Goal: Task Accomplishment & Management: Manage account settings

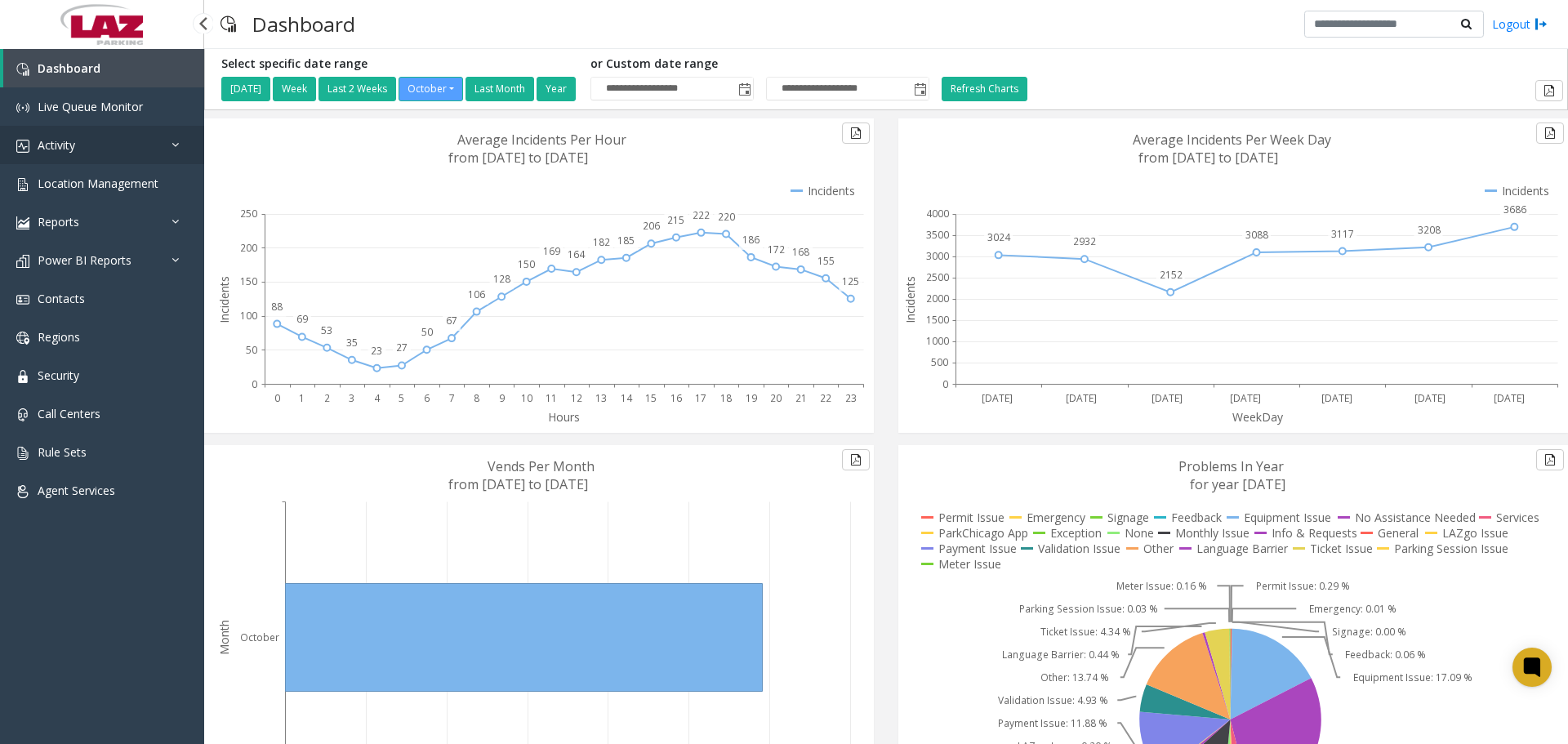
click at [120, 154] on link "Activity" at bounding box center [102, 145] width 204 height 38
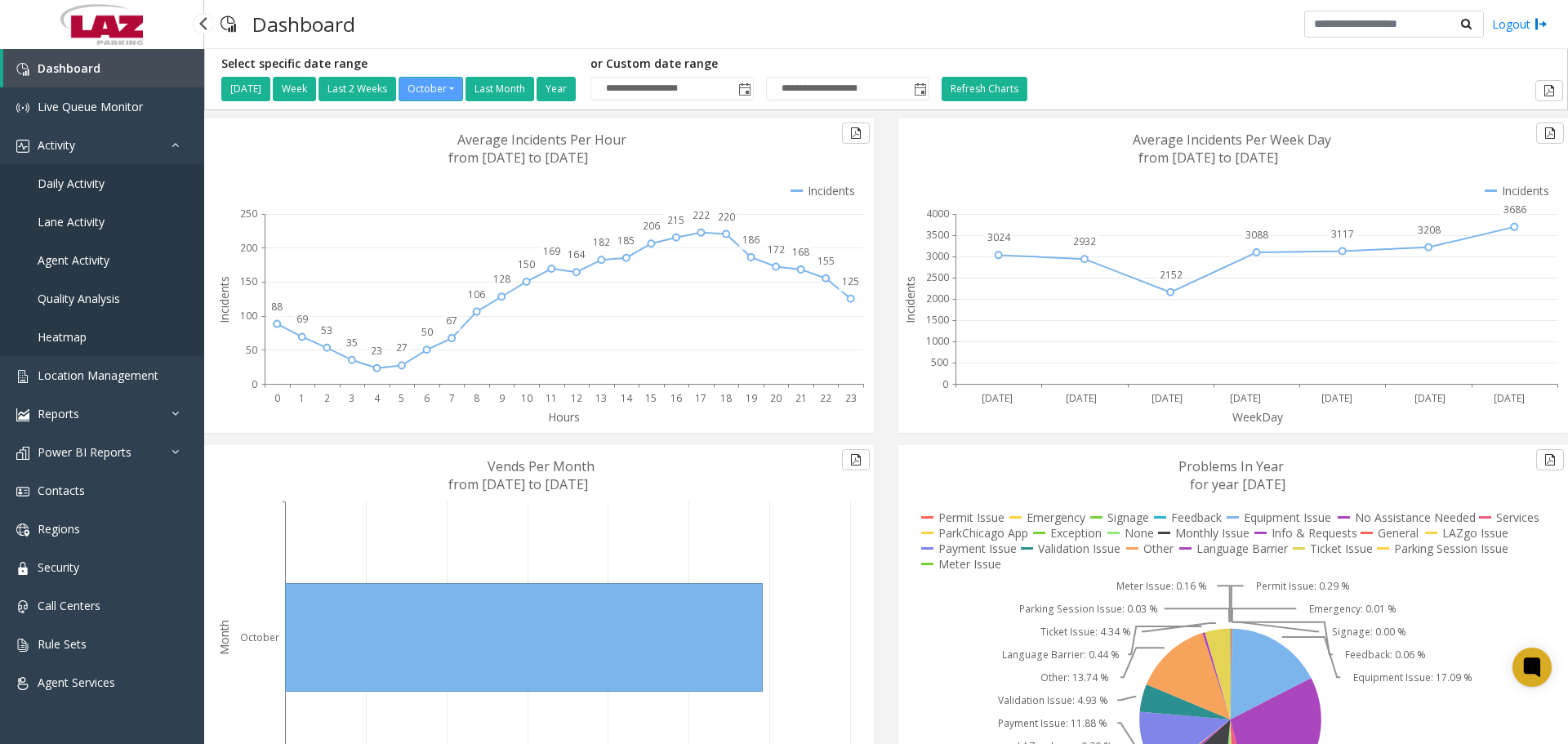
click at [93, 188] on span "Daily Activity" at bounding box center [70, 183] width 67 height 16
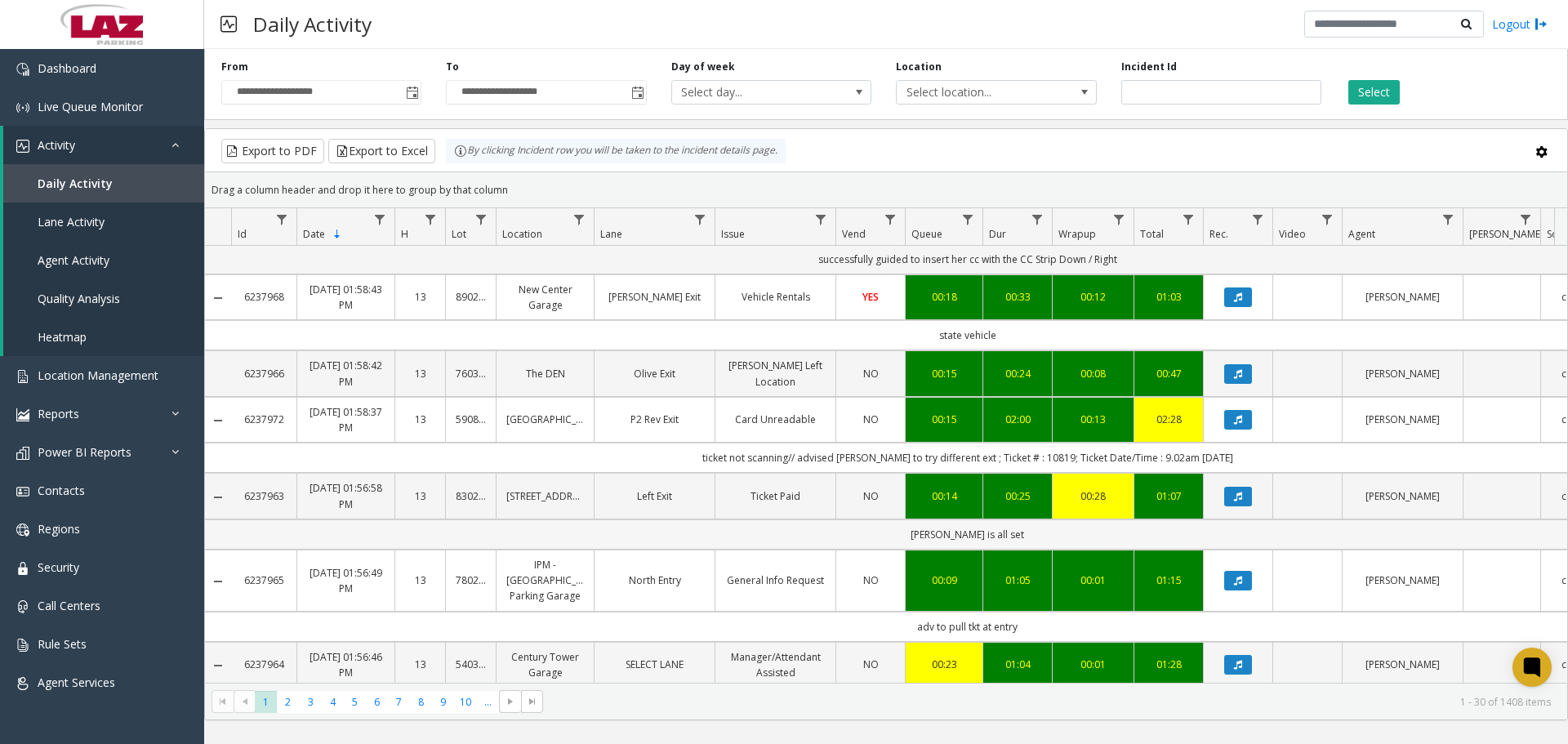
scroll to position [1704, 0]
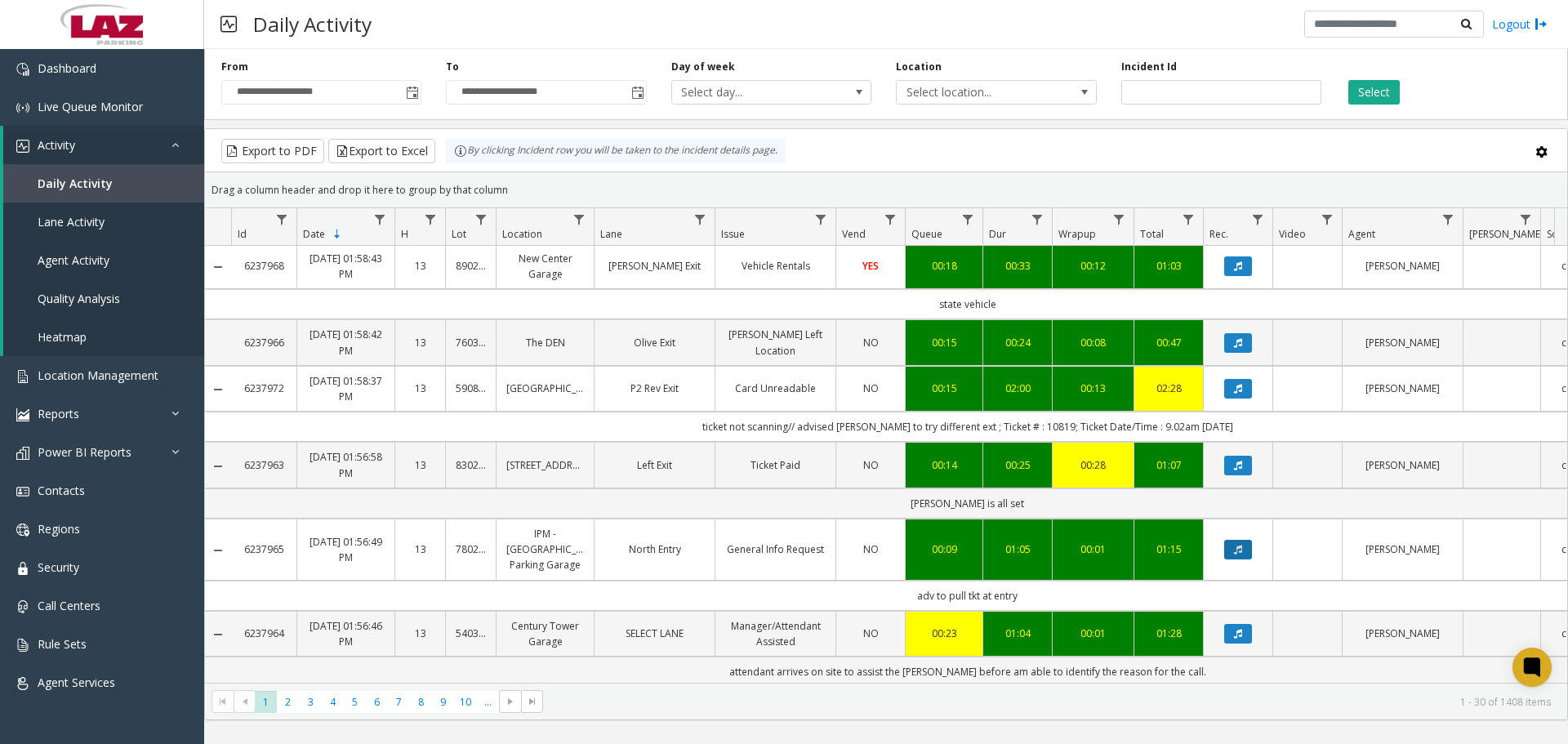
click at [1234, 539] on button "Data table" at bounding box center [1238, 549] width 28 height 20
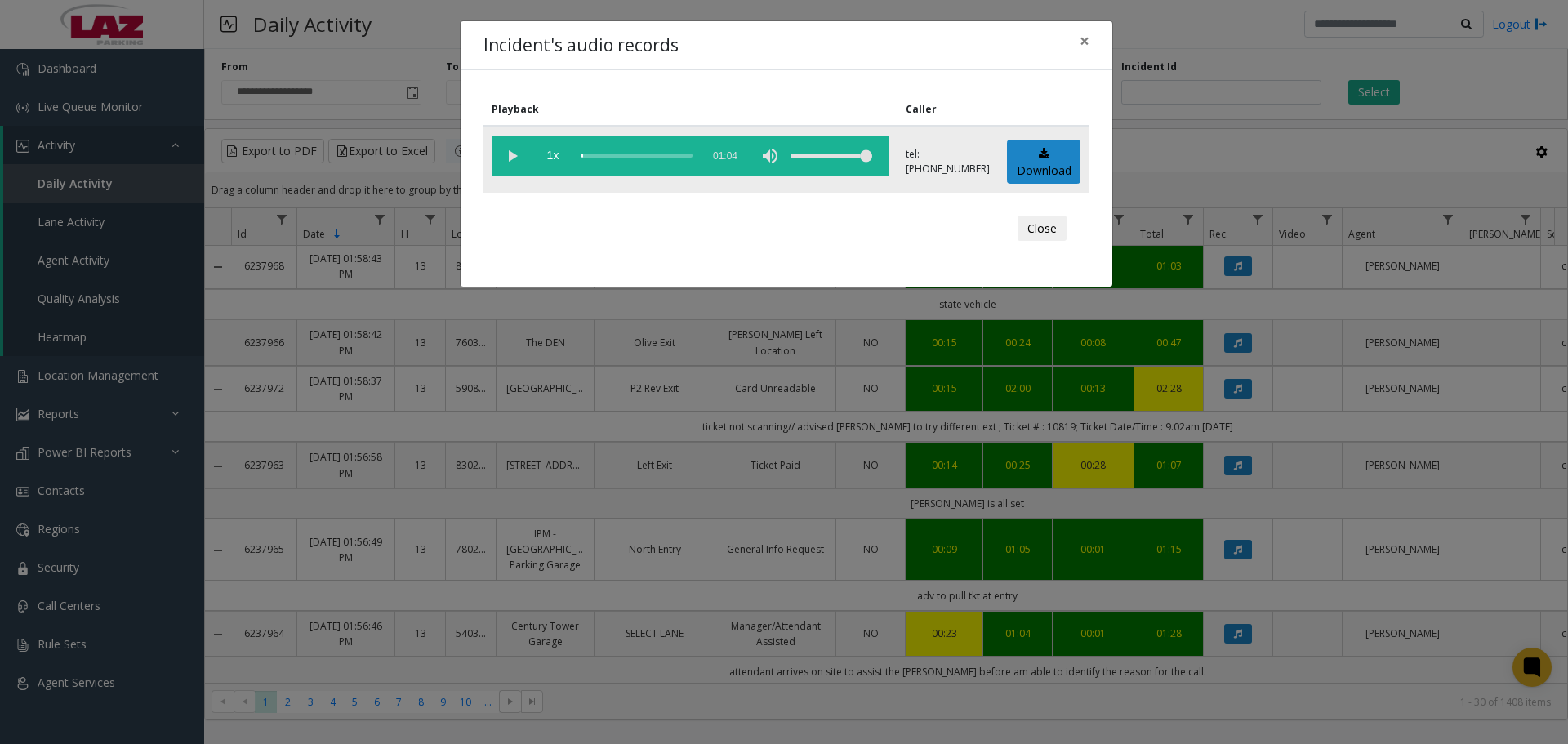
click at [506, 154] on vg-play-pause at bounding box center [511, 155] width 40 height 40
drag, startPoint x: 832, startPoint y: 154, endPoint x: 843, endPoint y: 161, distance: 13.0
click at [843, 161] on div "volume level" at bounding box center [831, 155] width 82 height 40
drag, startPoint x: 839, startPoint y: 158, endPoint x: 819, endPoint y: 151, distance: 21.2
click at [819, 151] on div "volume level" at bounding box center [831, 155] width 82 height 40
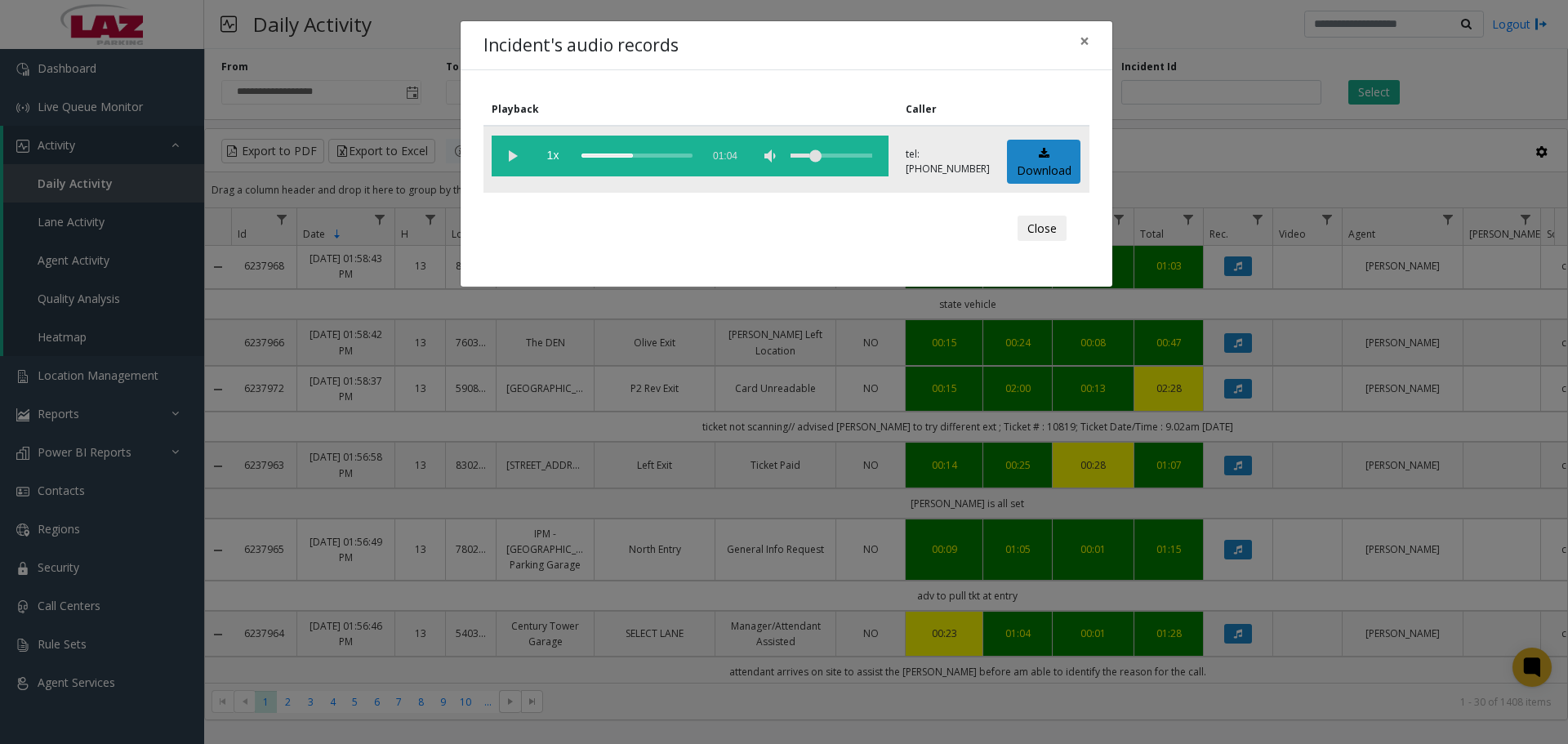
click at [647, 154] on div "scrub bar" at bounding box center [637, 155] width 111 height 40
click at [673, 160] on div "scrub bar" at bounding box center [637, 155] width 111 height 40
click at [687, 156] on div "scrub bar" at bounding box center [637, 155] width 111 height 40
click at [1085, 40] on span "×" at bounding box center [1085, 41] width 10 height 23
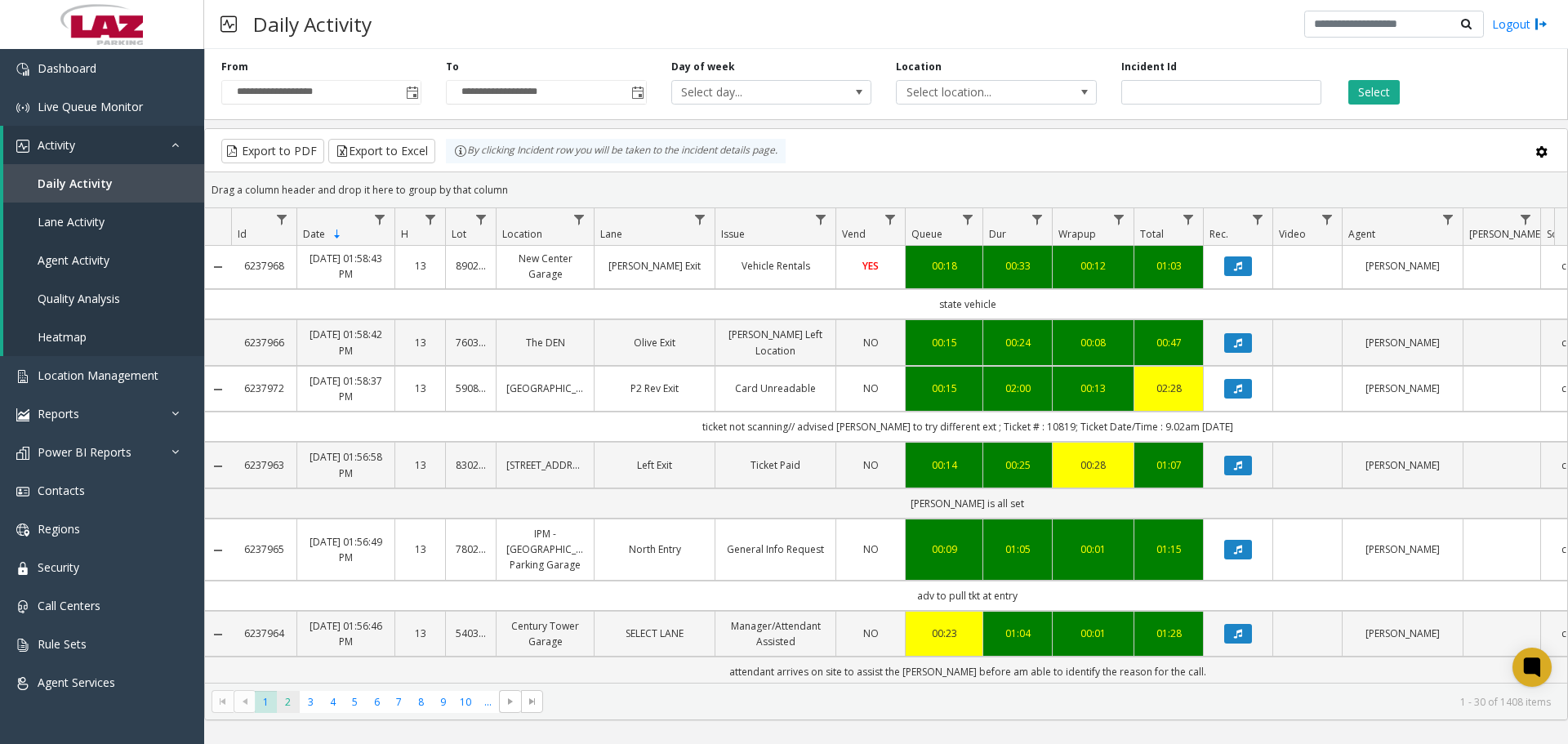
click at [285, 708] on span "2" at bounding box center [287, 701] width 22 height 22
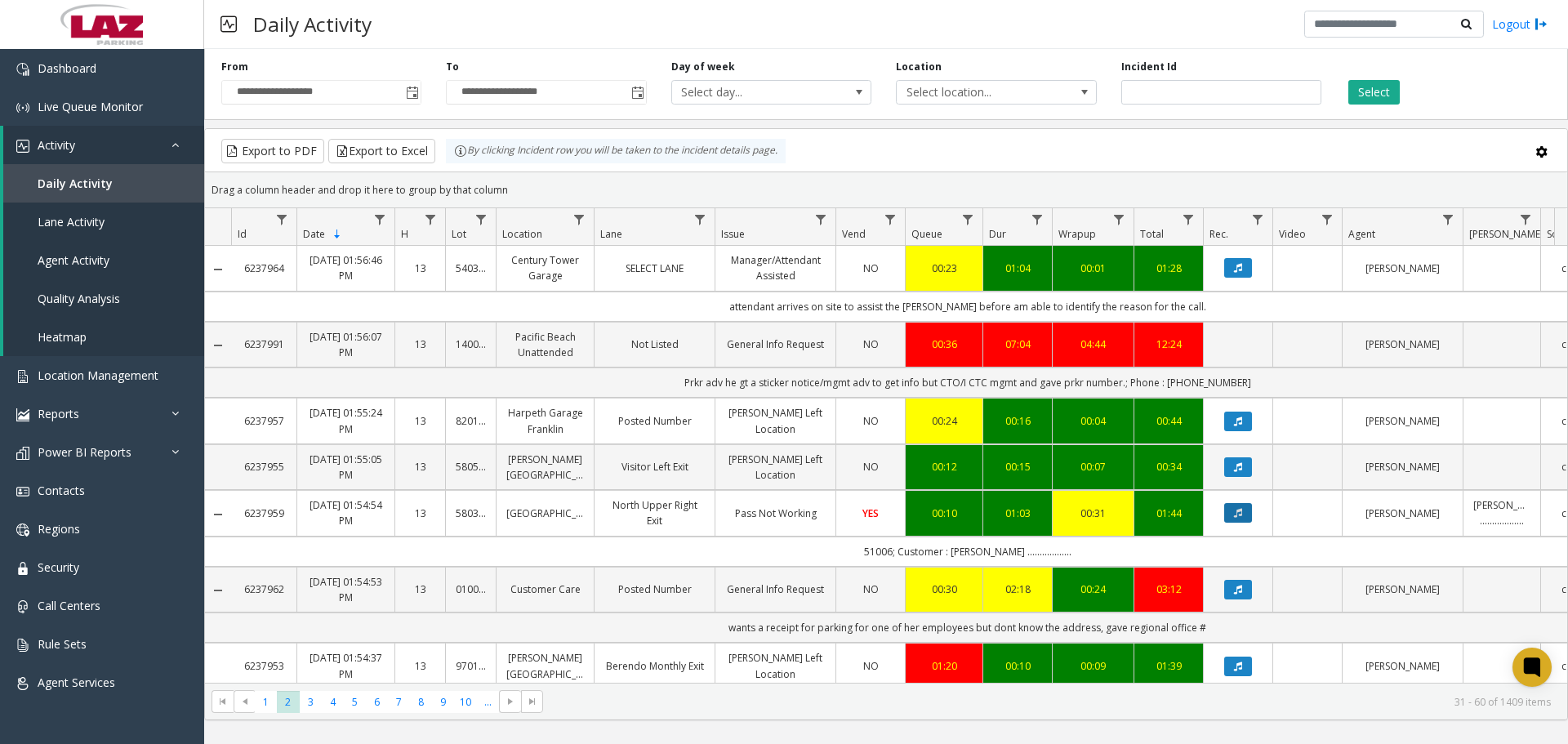
click at [1239, 518] on icon "Data table" at bounding box center [1238, 513] width 8 height 10
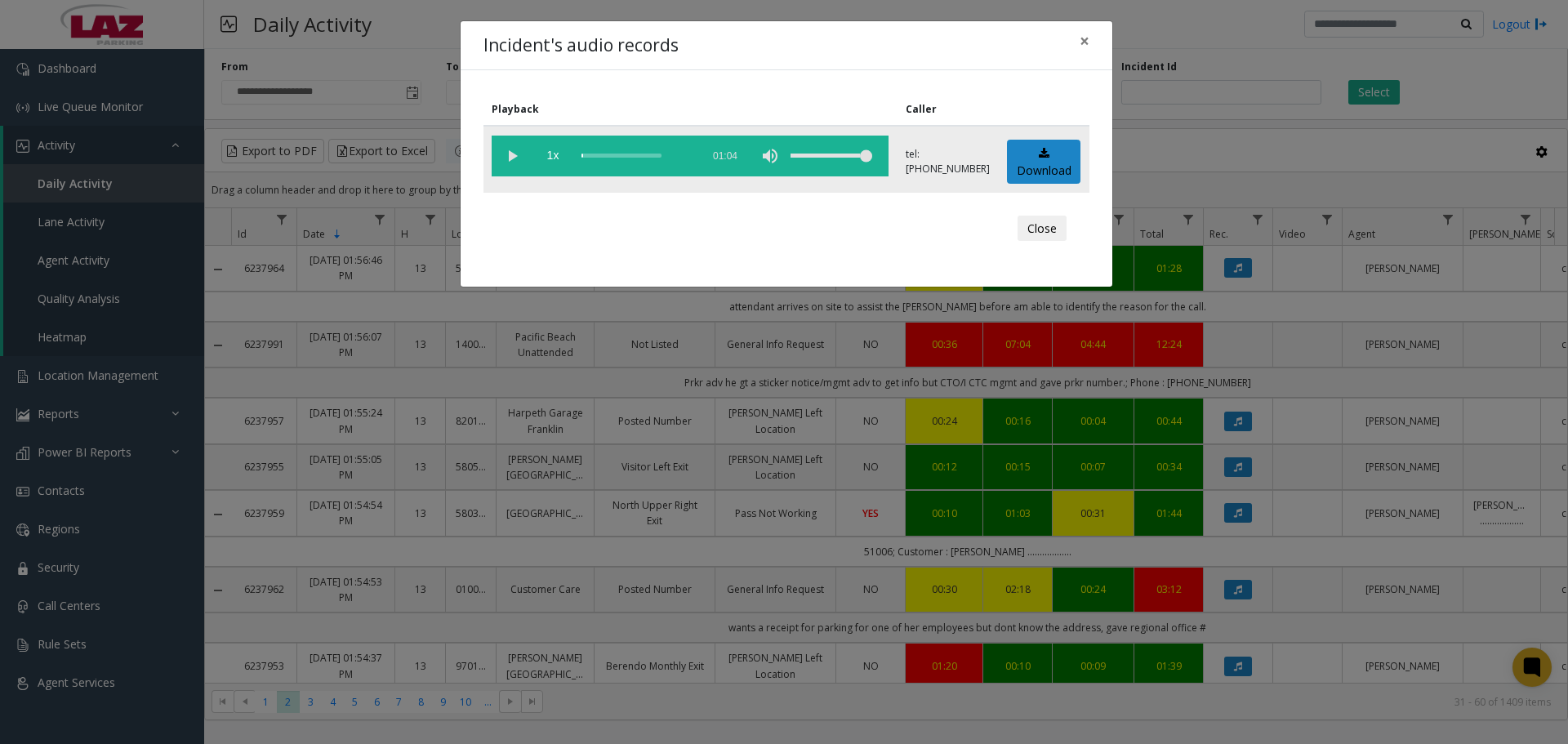
click at [506, 163] on vg-play-pause at bounding box center [511, 155] width 40 height 40
drag, startPoint x: 843, startPoint y: 162, endPoint x: 834, endPoint y: 163, distance: 9.1
click at [834, 163] on div "volume level" at bounding box center [831, 155] width 82 height 40
drag, startPoint x: 834, startPoint y: 163, endPoint x: 862, endPoint y: 166, distance: 28.2
click at [862, 166] on div "volume level" at bounding box center [831, 155] width 82 height 40
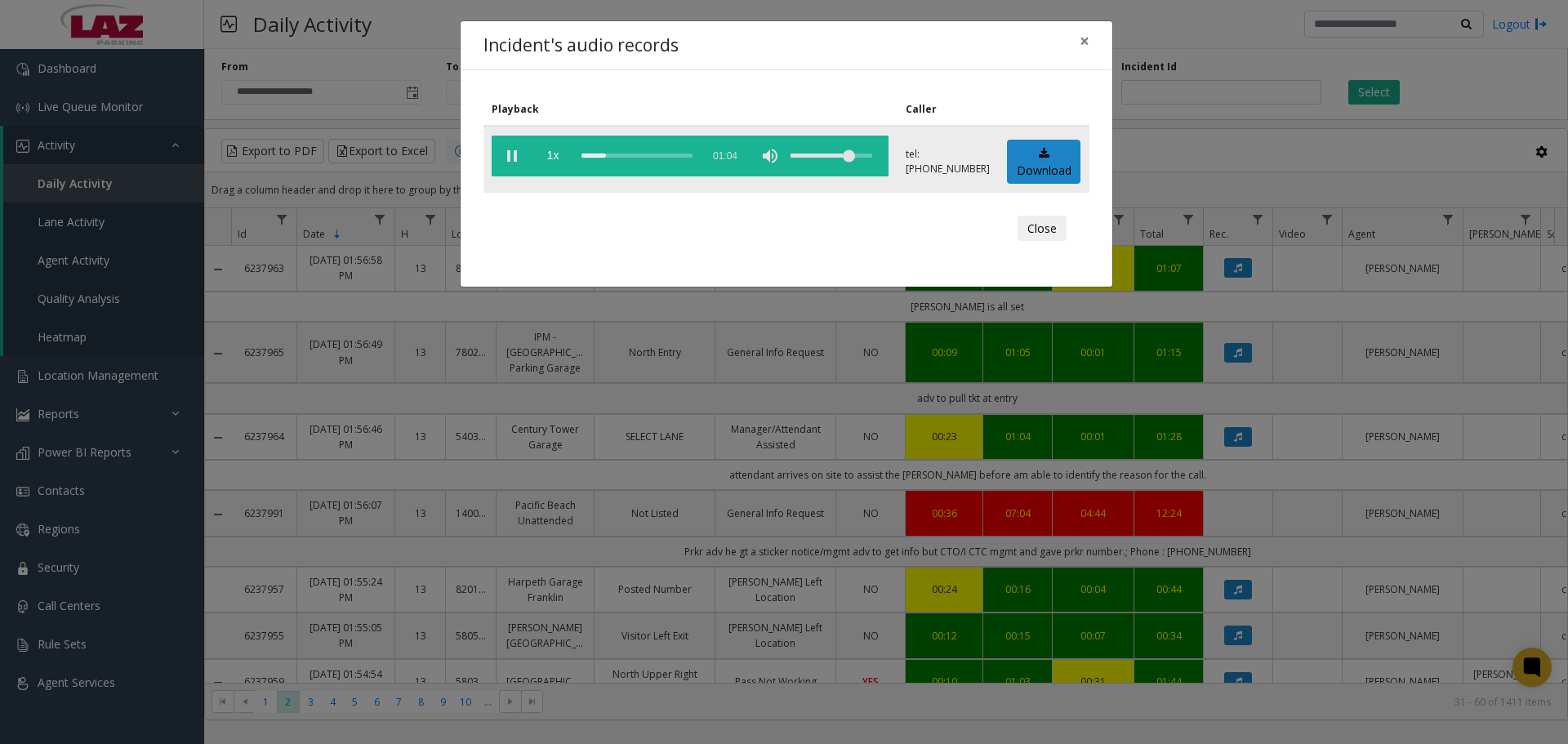
click at [858, 157] on div "volume level" at bounding box center [831, 155] width 82 height 40
click at [862, 159] on div "volume level" at bounding box center [831, 155] width 82 height 40
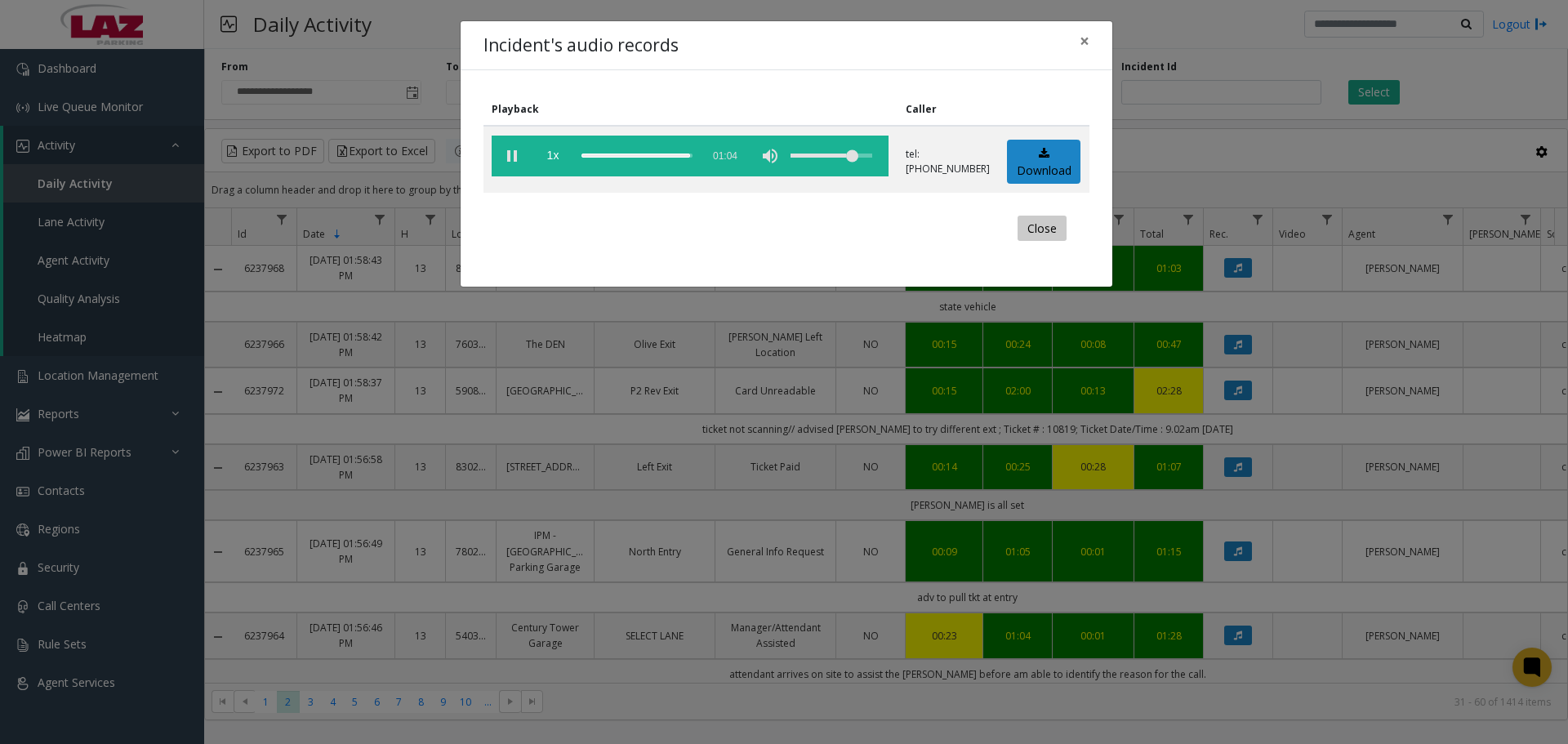
click at [1038, 227] on button "Close" at bounding box center [1042, 229] width 49 height 26
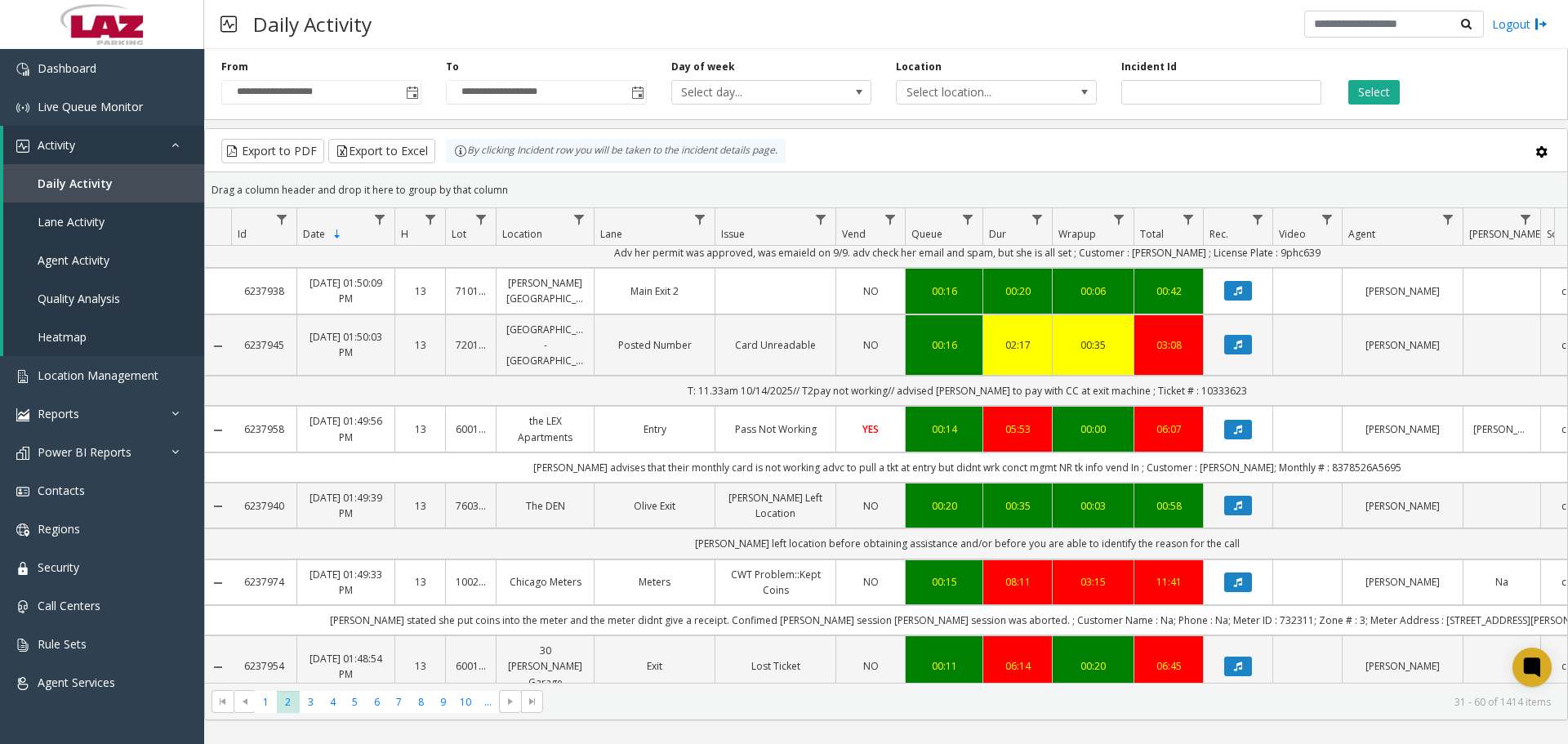
scroll to position [1717, 0]
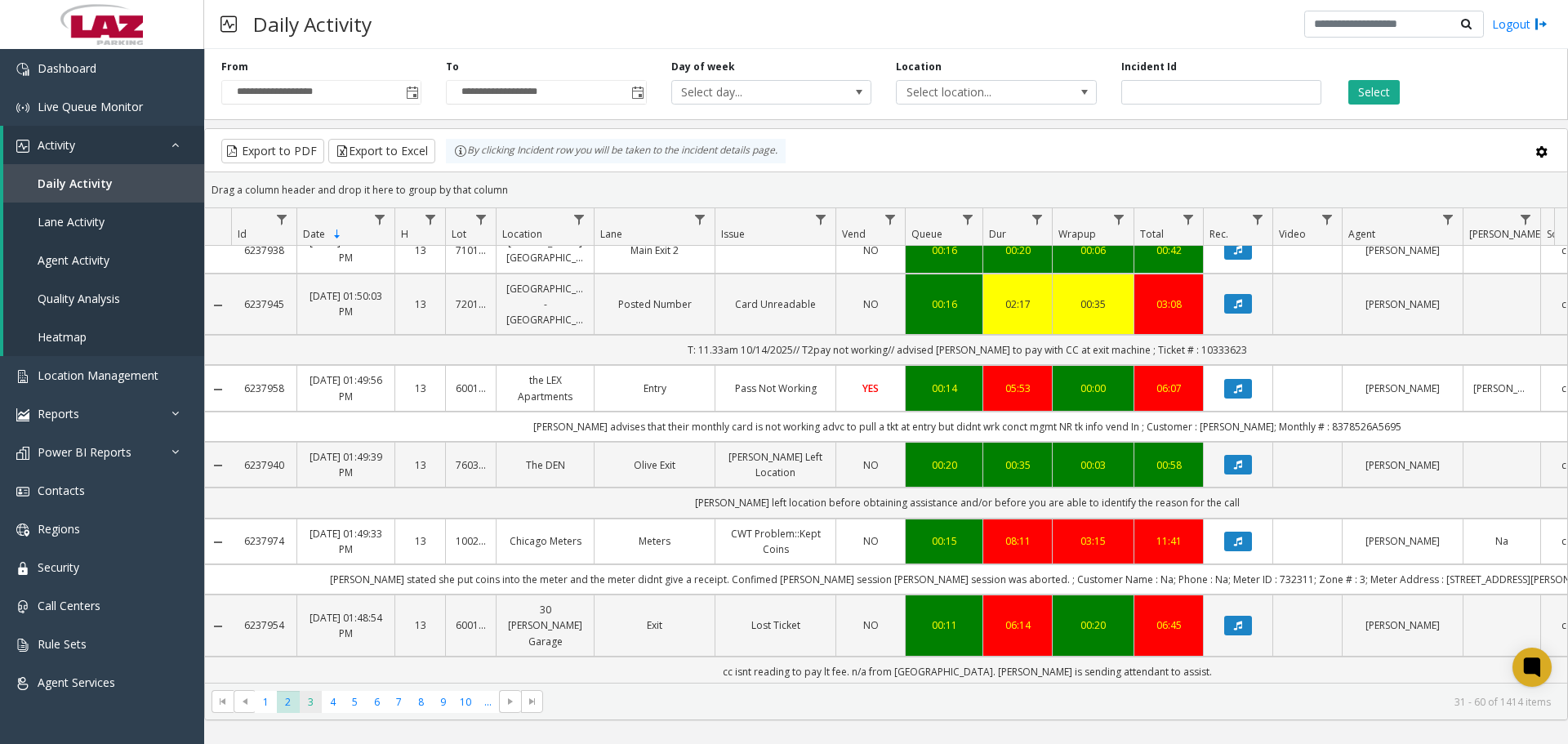
click at [304, 699] on span "3" at bounding box center [311, 701] width 22 height 22
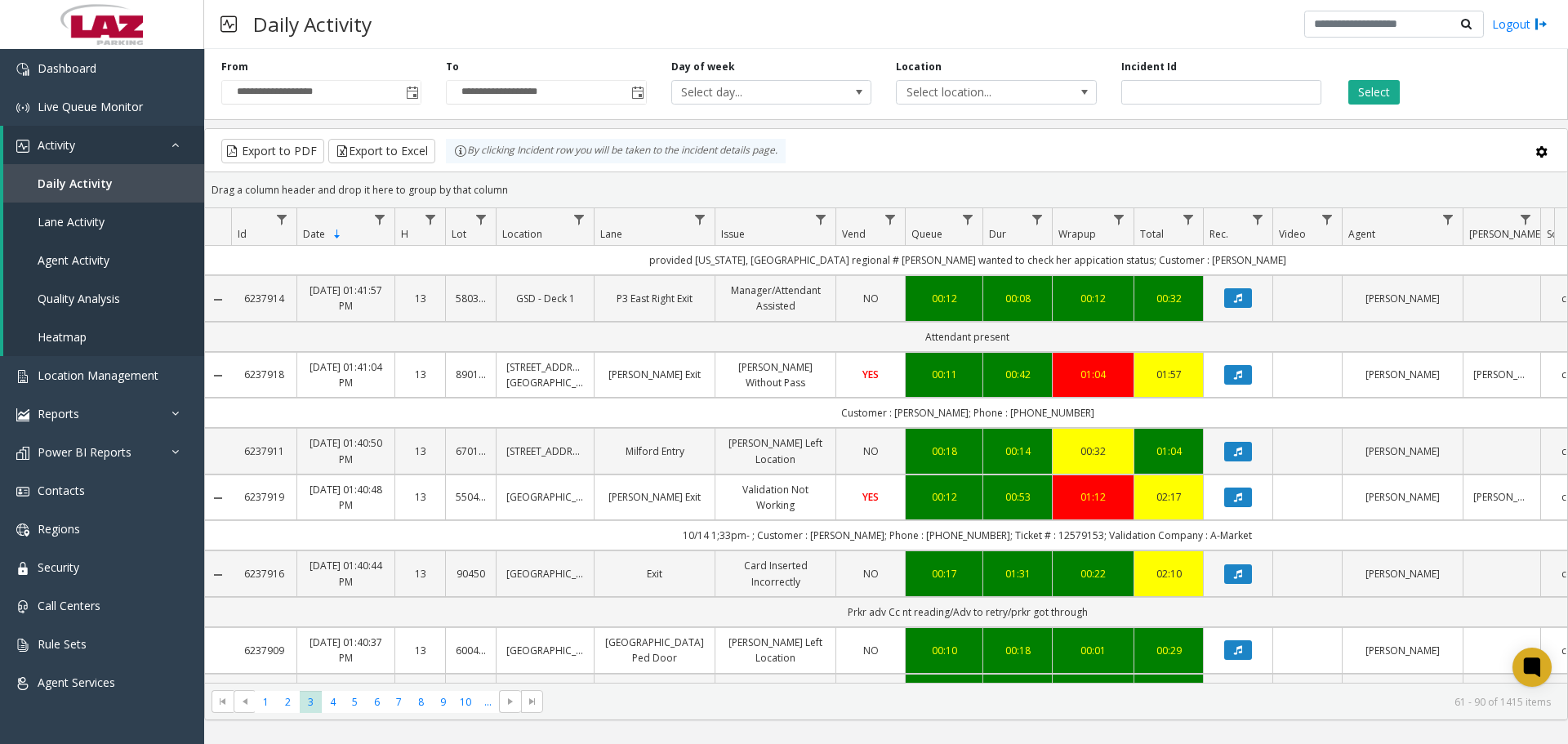
scroll to position [1839, 0]
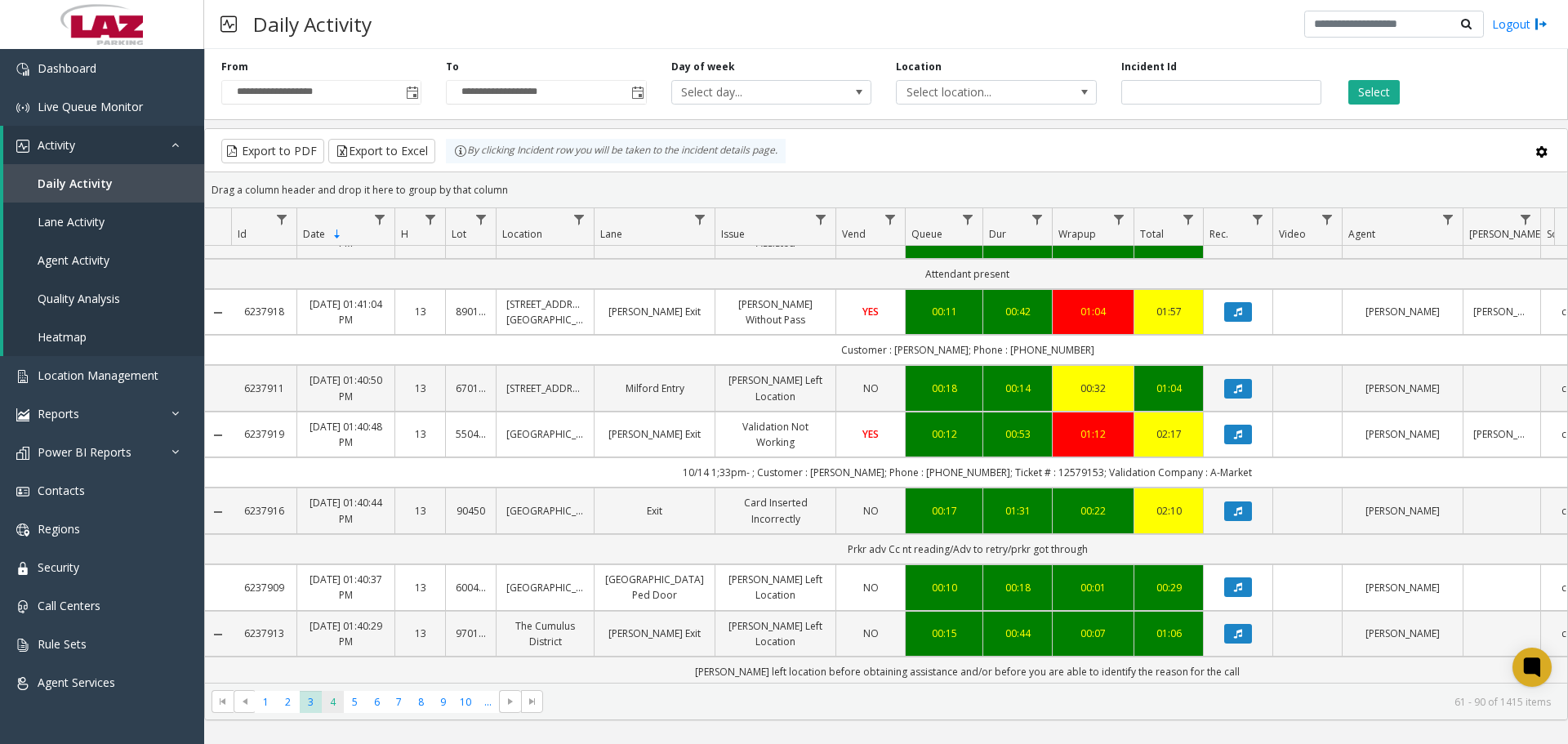
click at [331, 709] on span "4" at bounding box center [332, 701] width 22 height 22
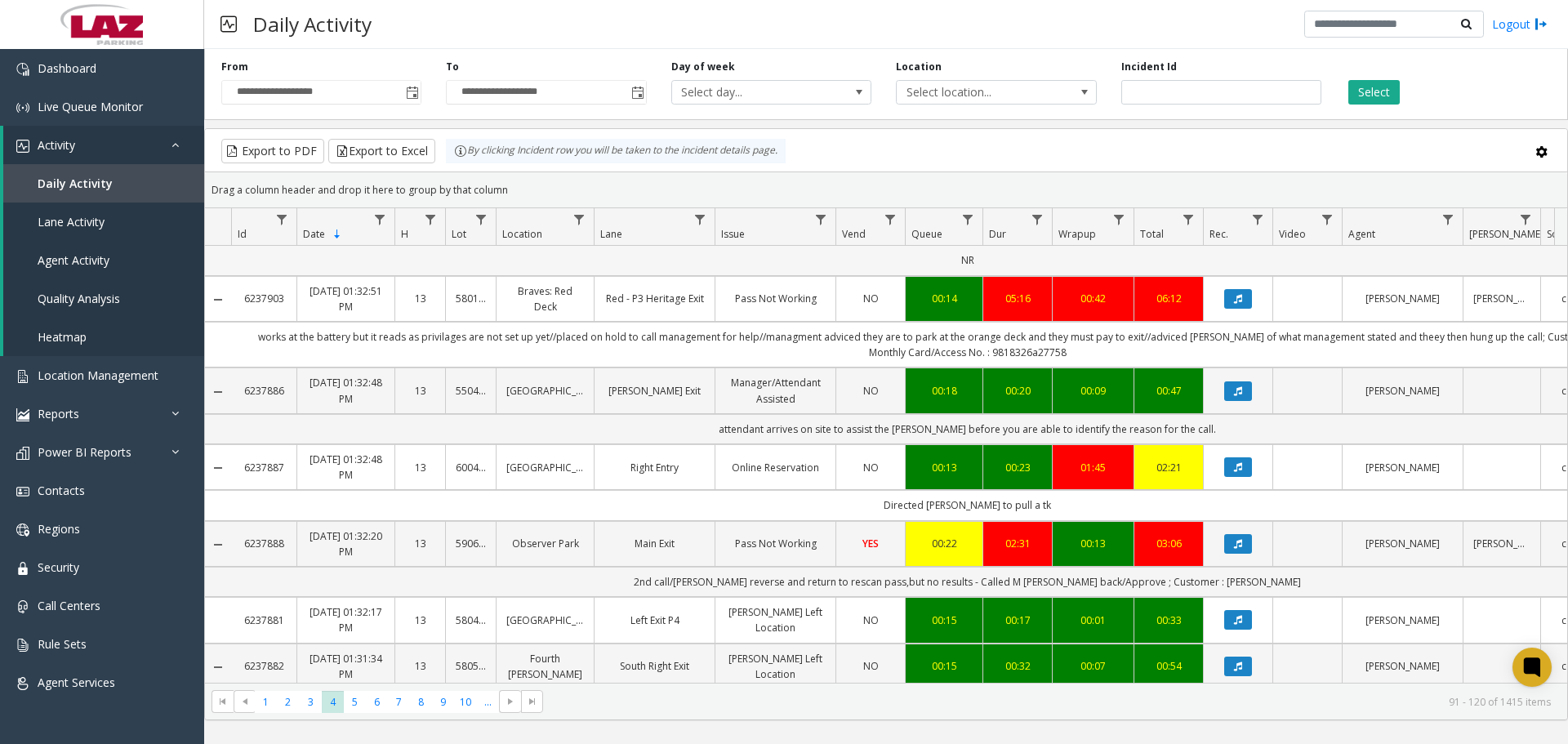
scroll to position [1732, 0]
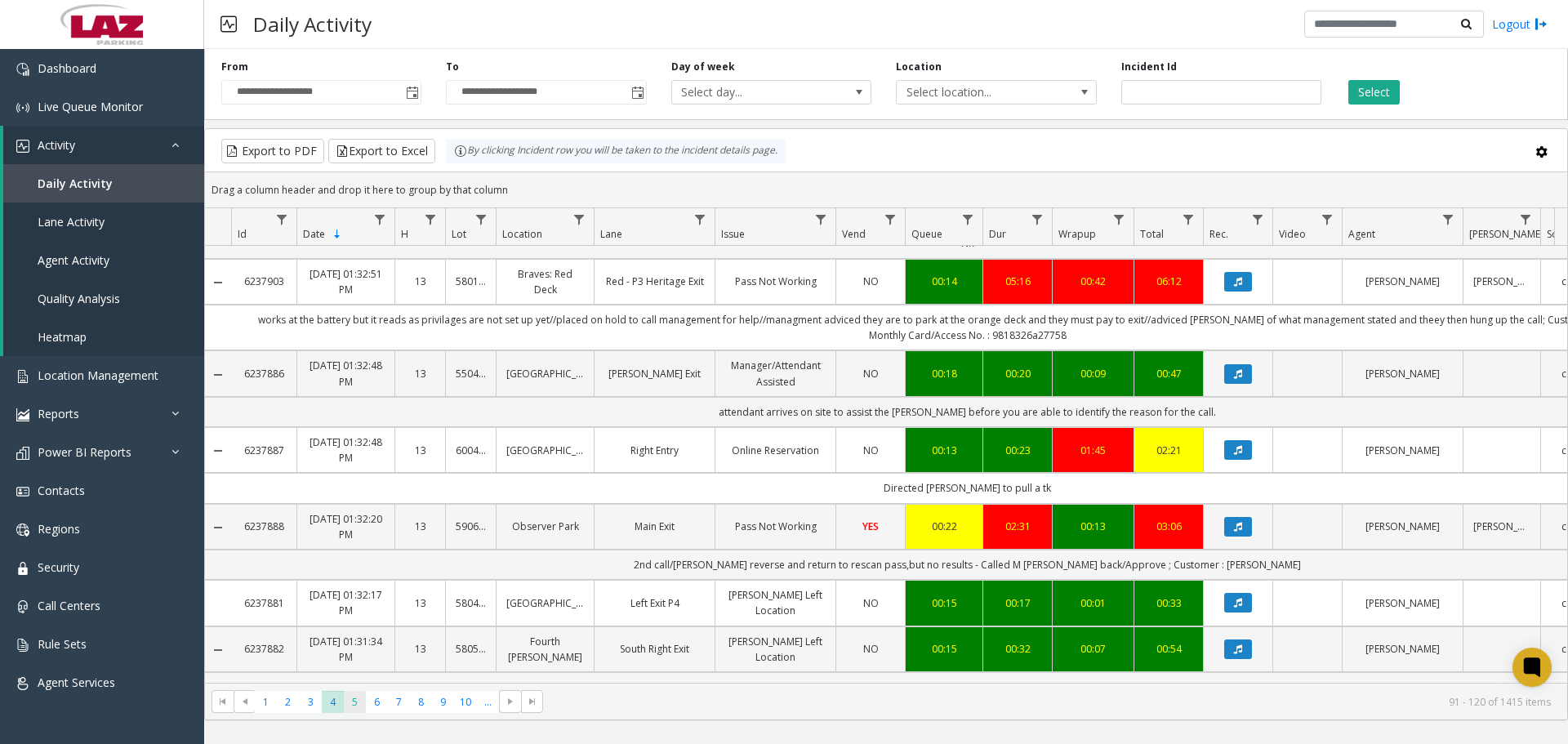
click at [359, 700] on span "5" at bounding box center [354, 701] width 22 height 22
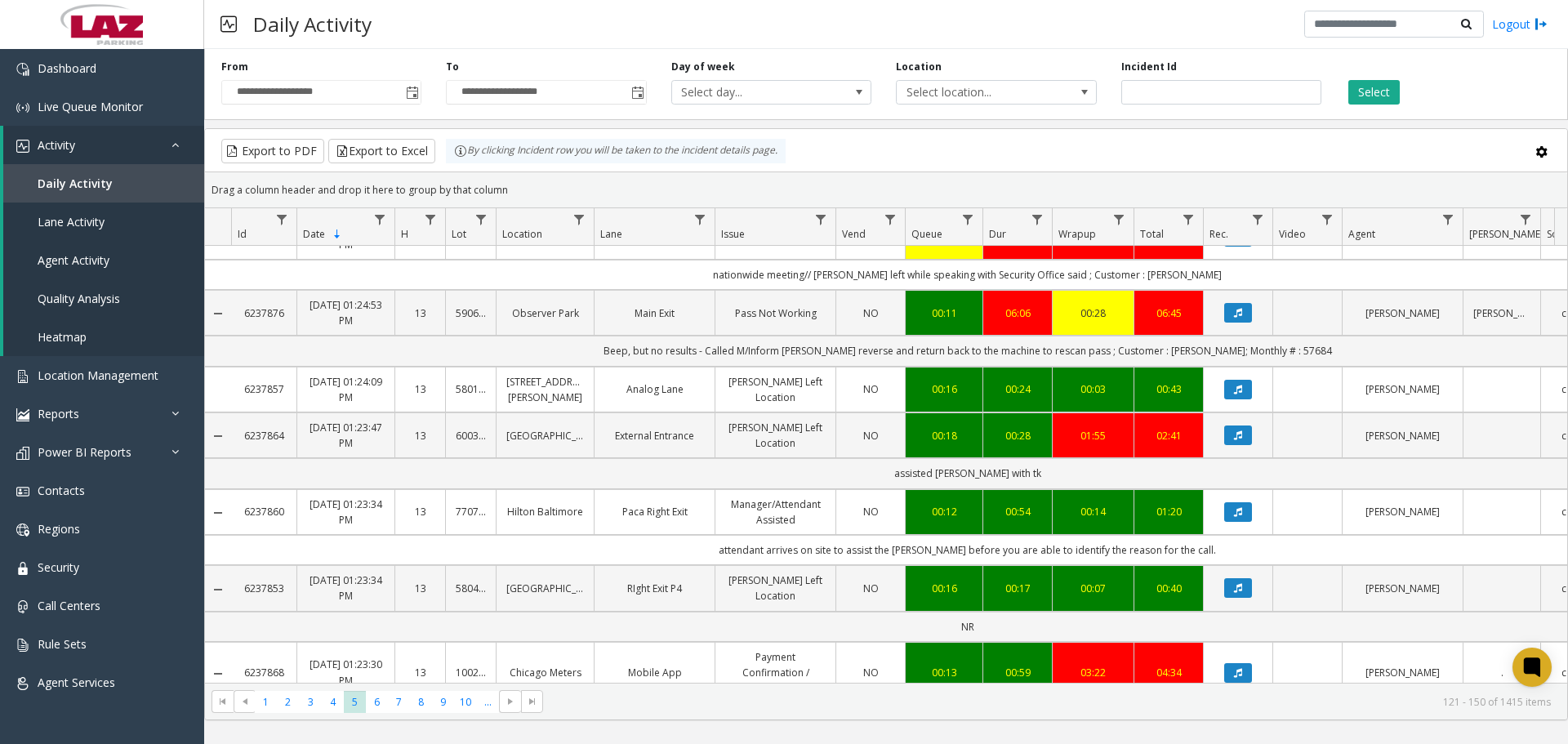
scroll to position [1469, 0]
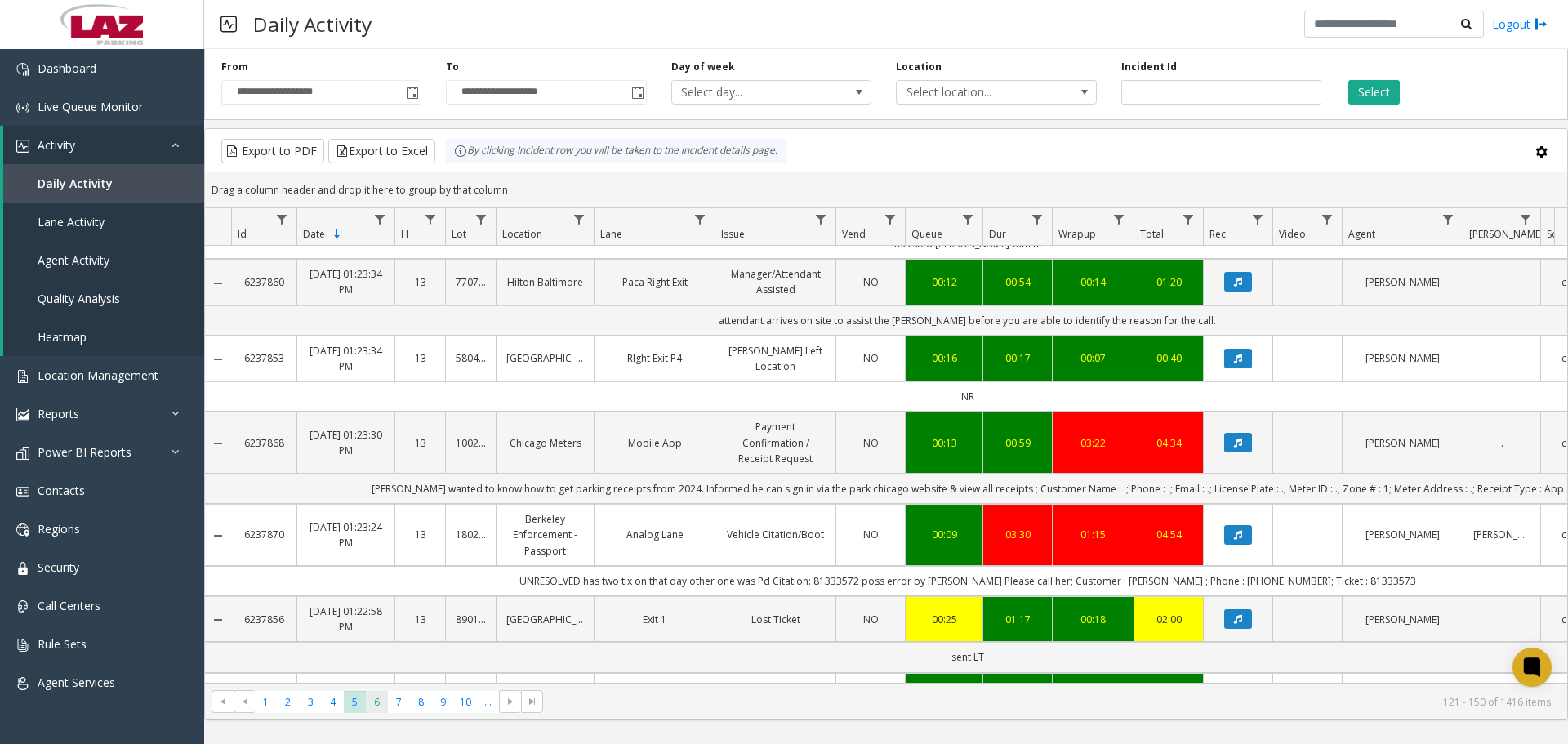
click at [380, 710] on span "6" at bounding box center [377, 701] width 22 height 22
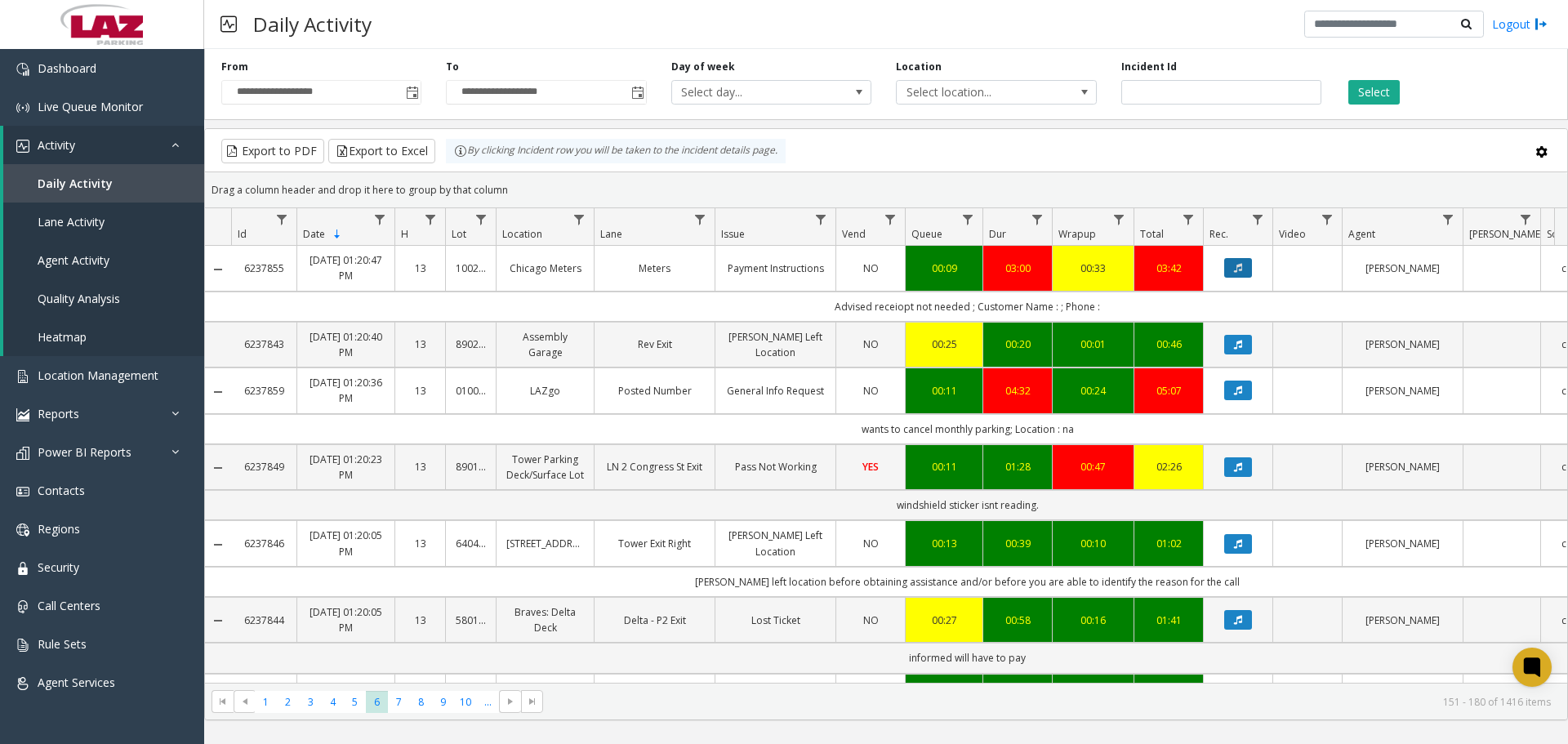
click at [1251, 259] on button "Data table" at bounding box center [1238, 268] width 28 height 20
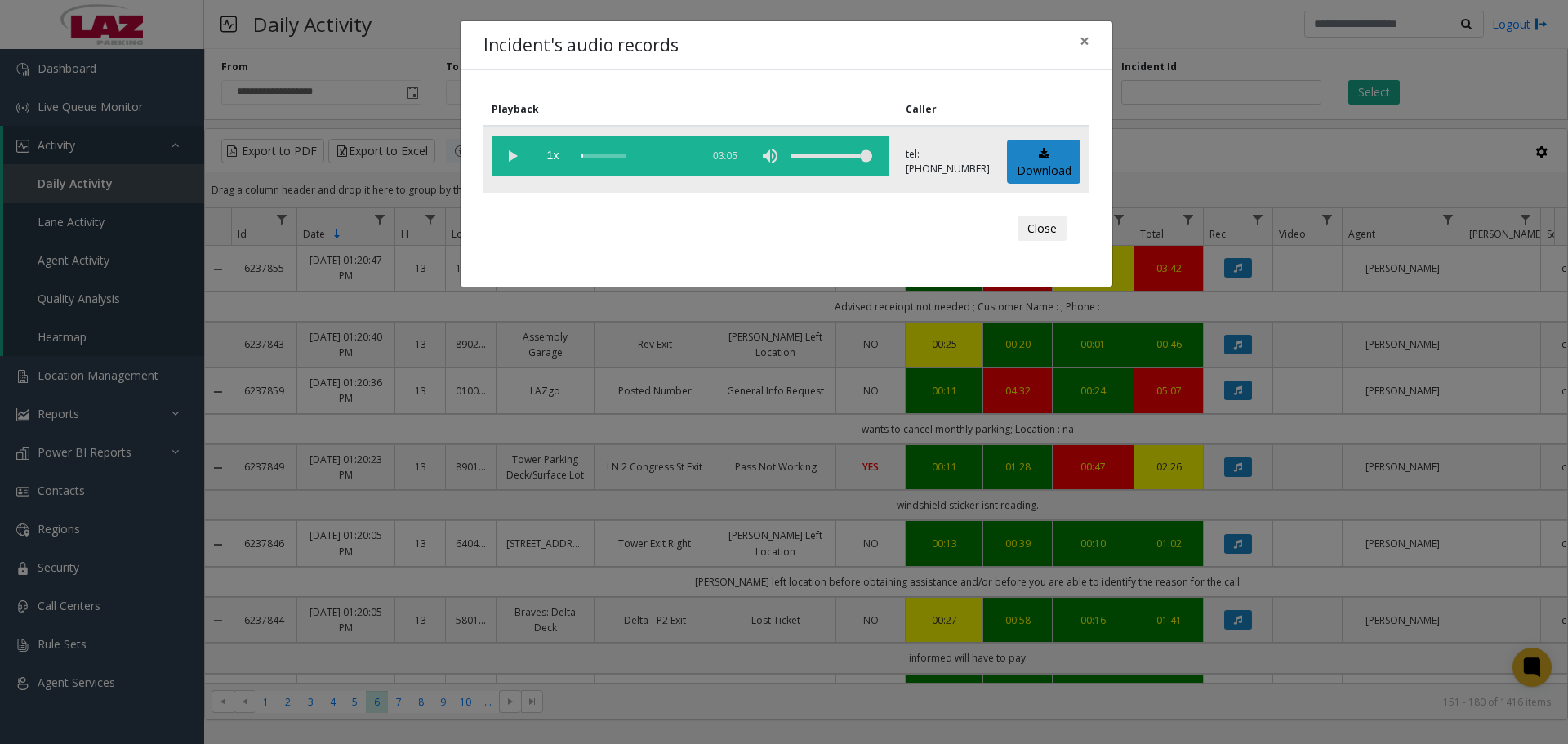
click at [511, 152] on vg-play-pause at bounding box center [511, 155] width 40 height 40
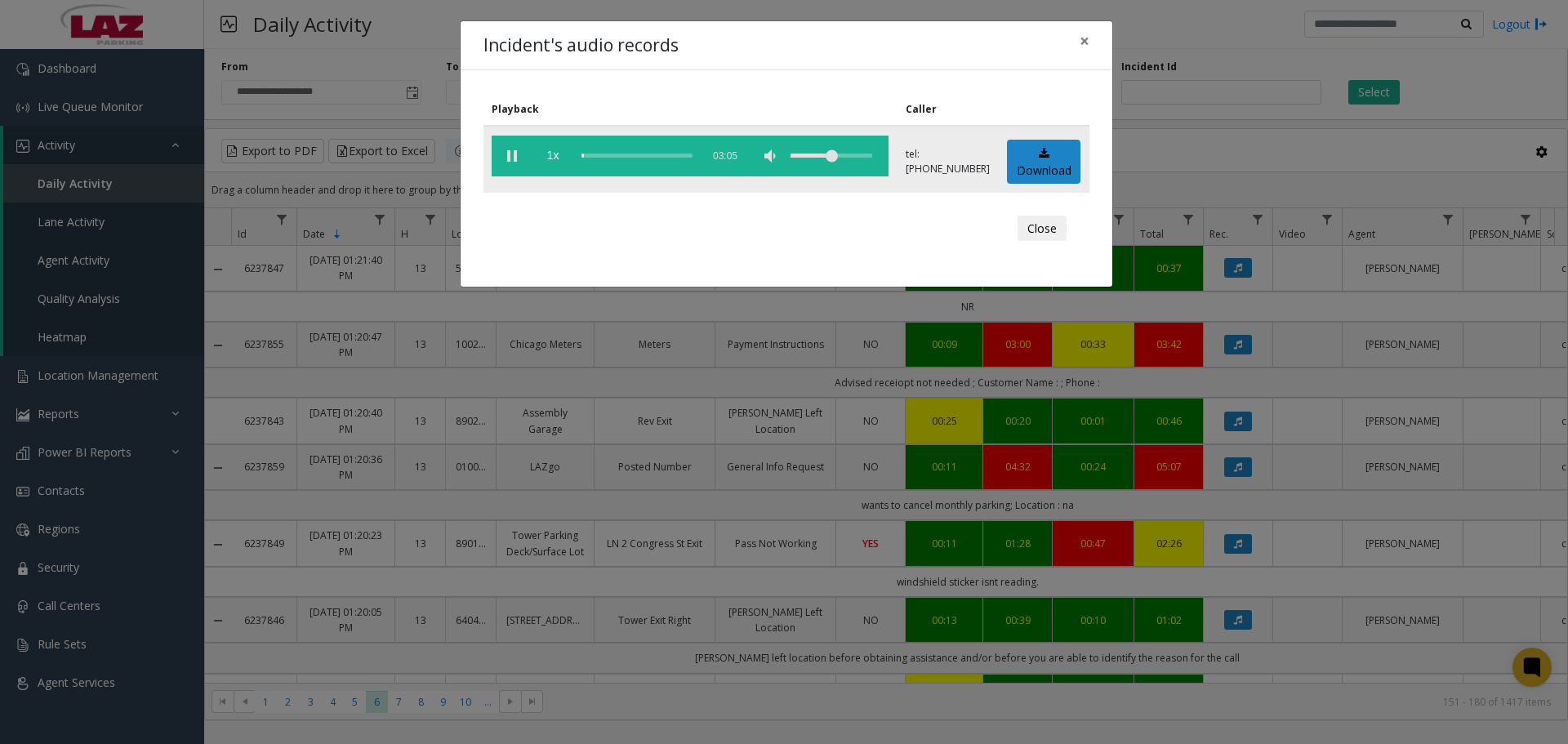
click at [791, 163] on div "volume level" at bounding box center [831, 155] width 82 height 40
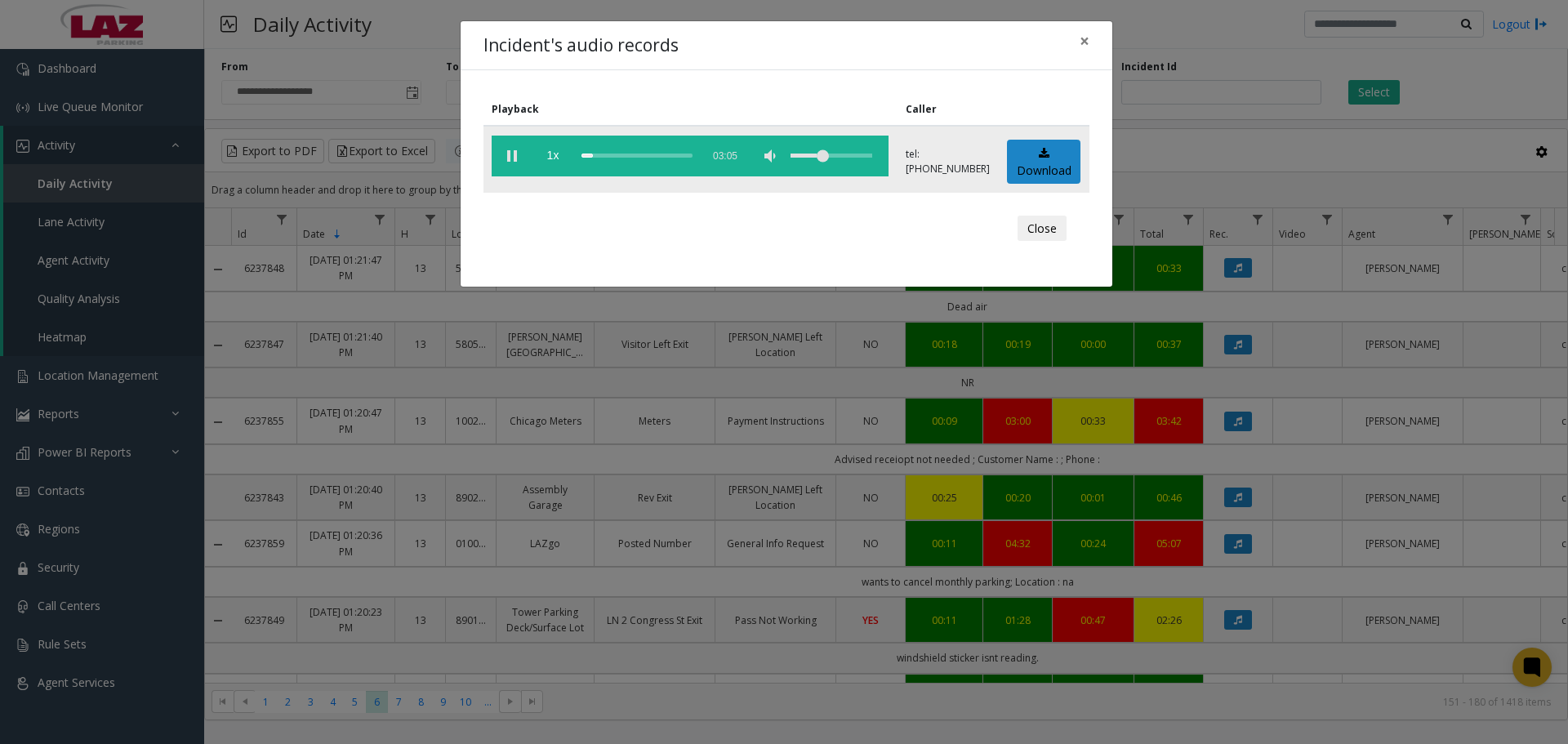
click at [791, 153] on div "volume level" at bounding box center [831, 155] width 82 height 40
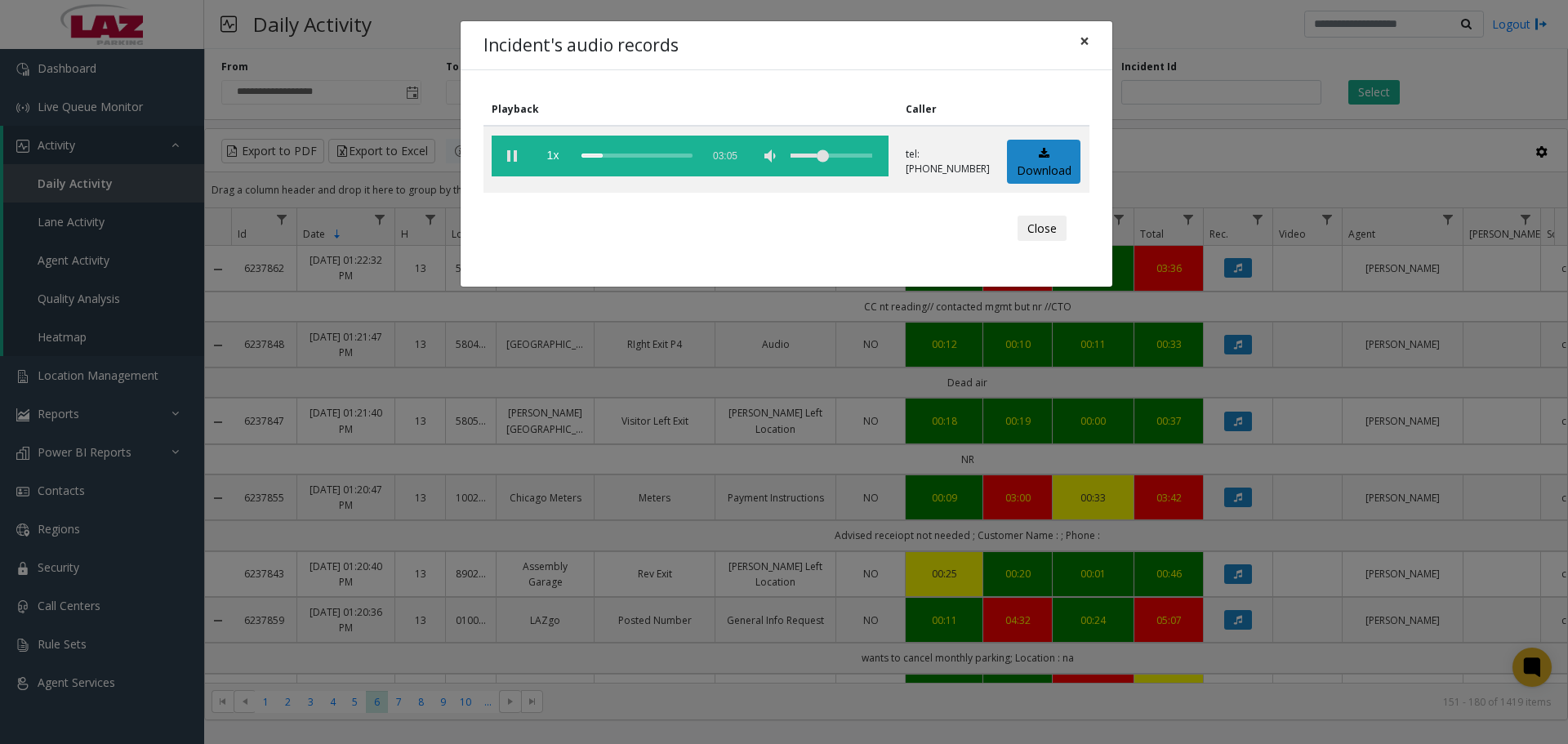
click at [1093, 45] on button "×" at bounding box center [1085, 41] width 33 height 40
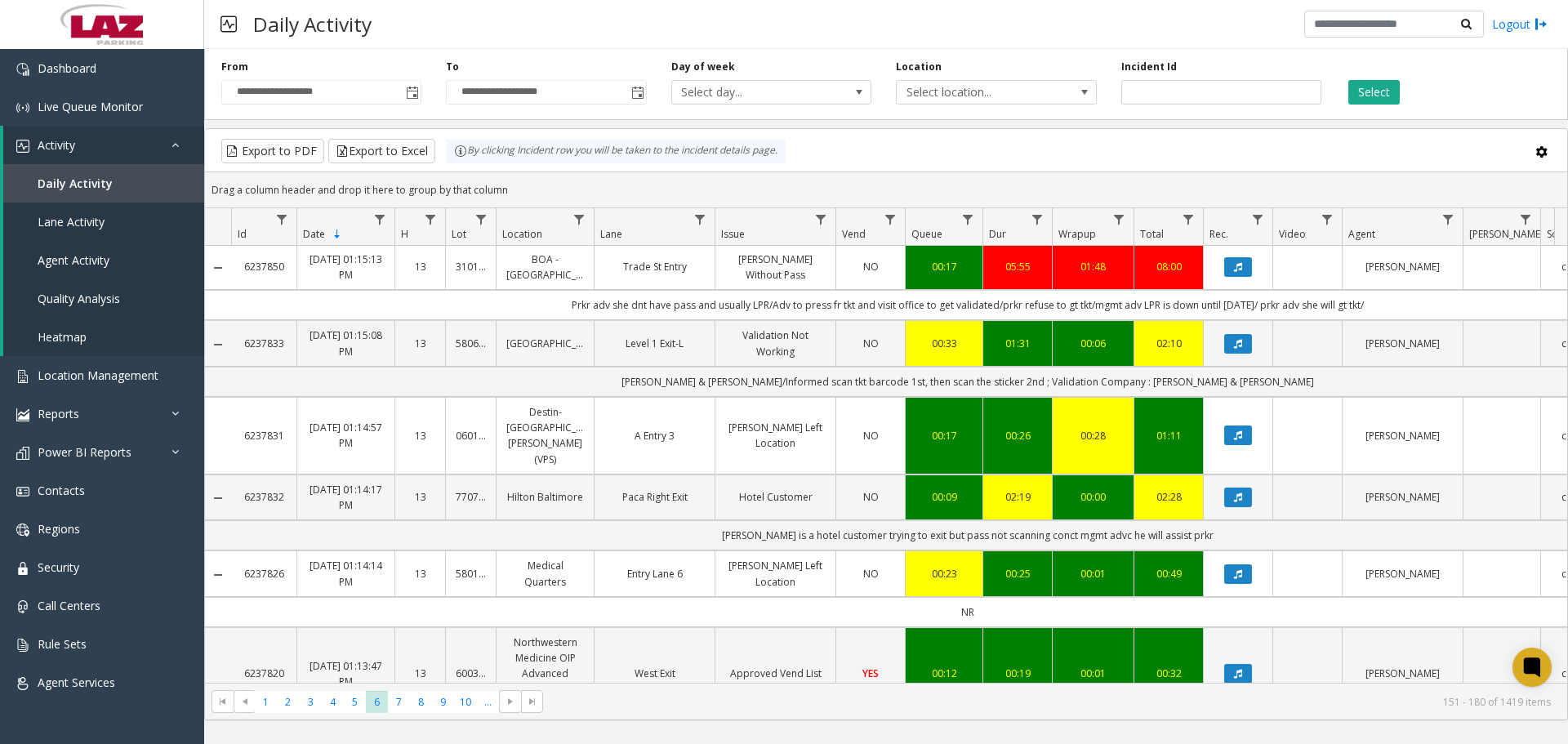
scroll to position [1717, 0]
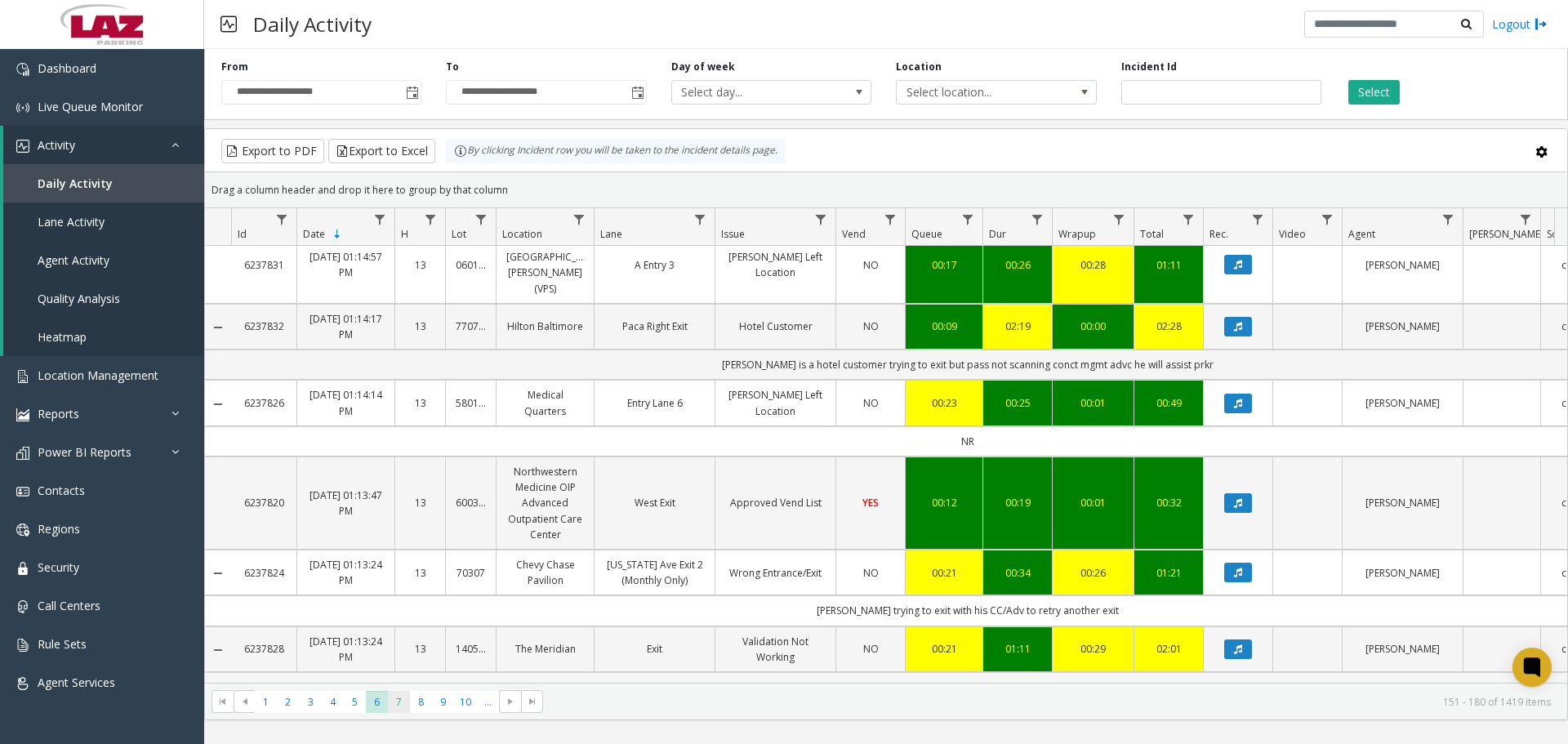
click at [401, 704] on span "7" at bounding box center [399, 701] width 22 height 22
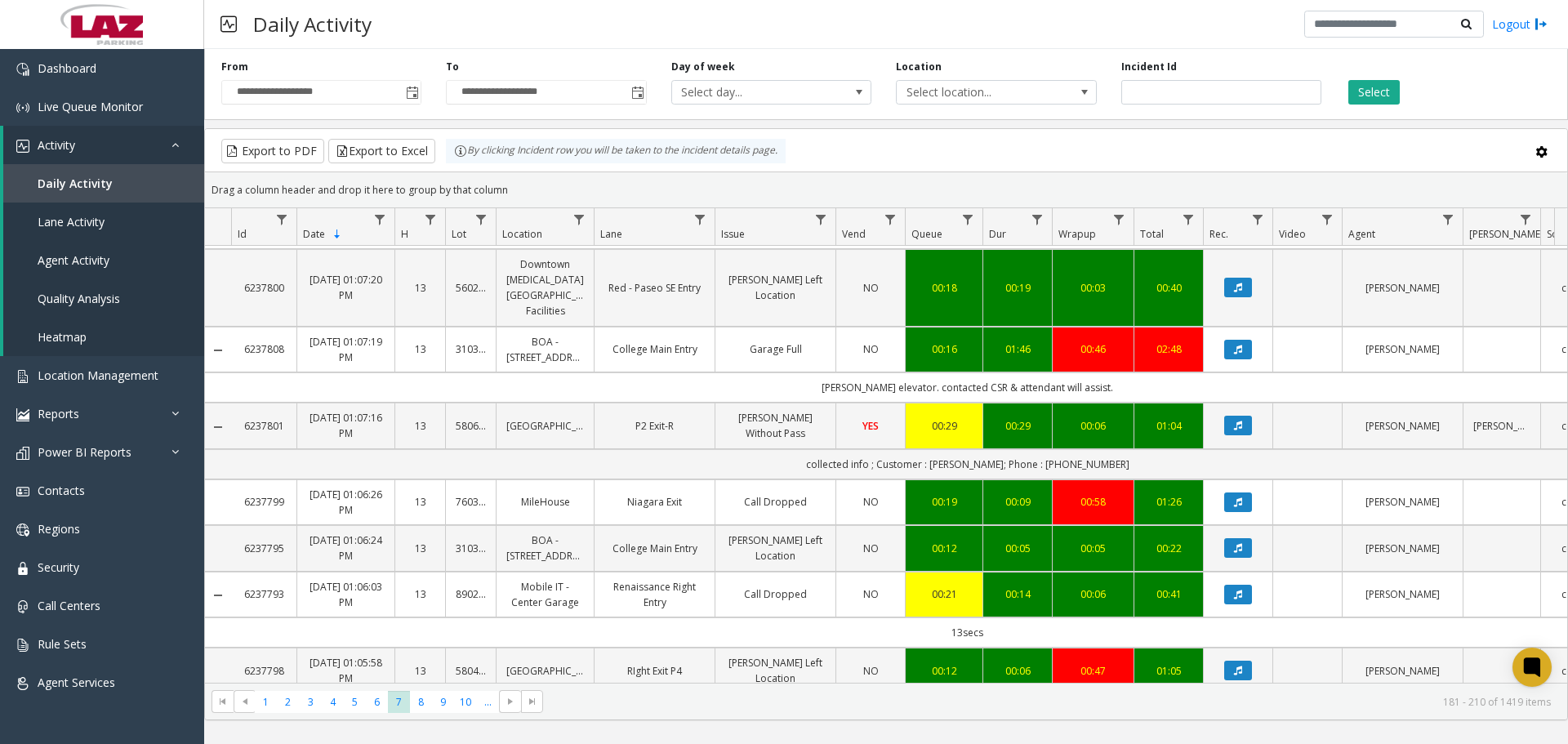
scroll to position [1593, 0]
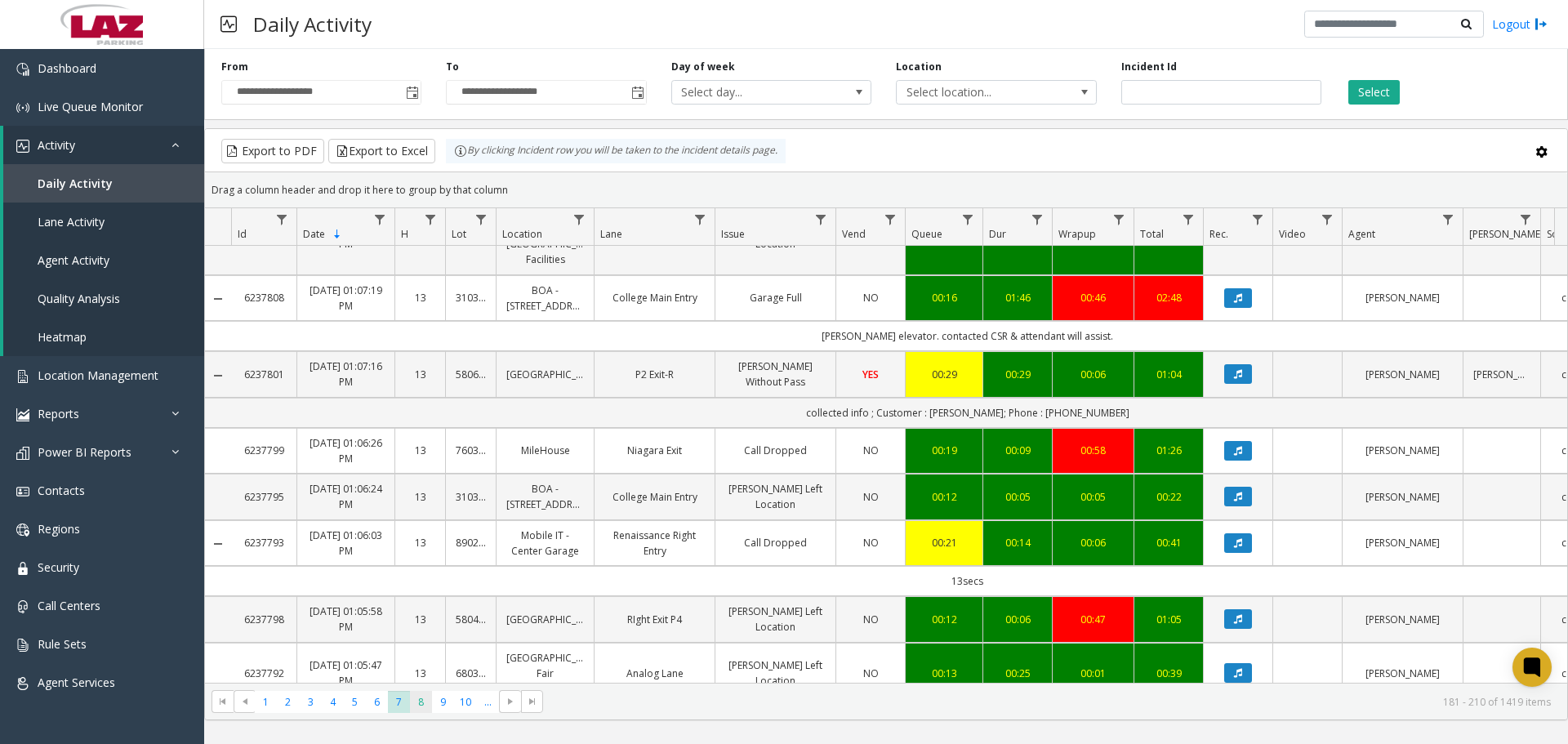
click at [427, 708] on span "8" at bounding box center [421, 701] width 22 height 22
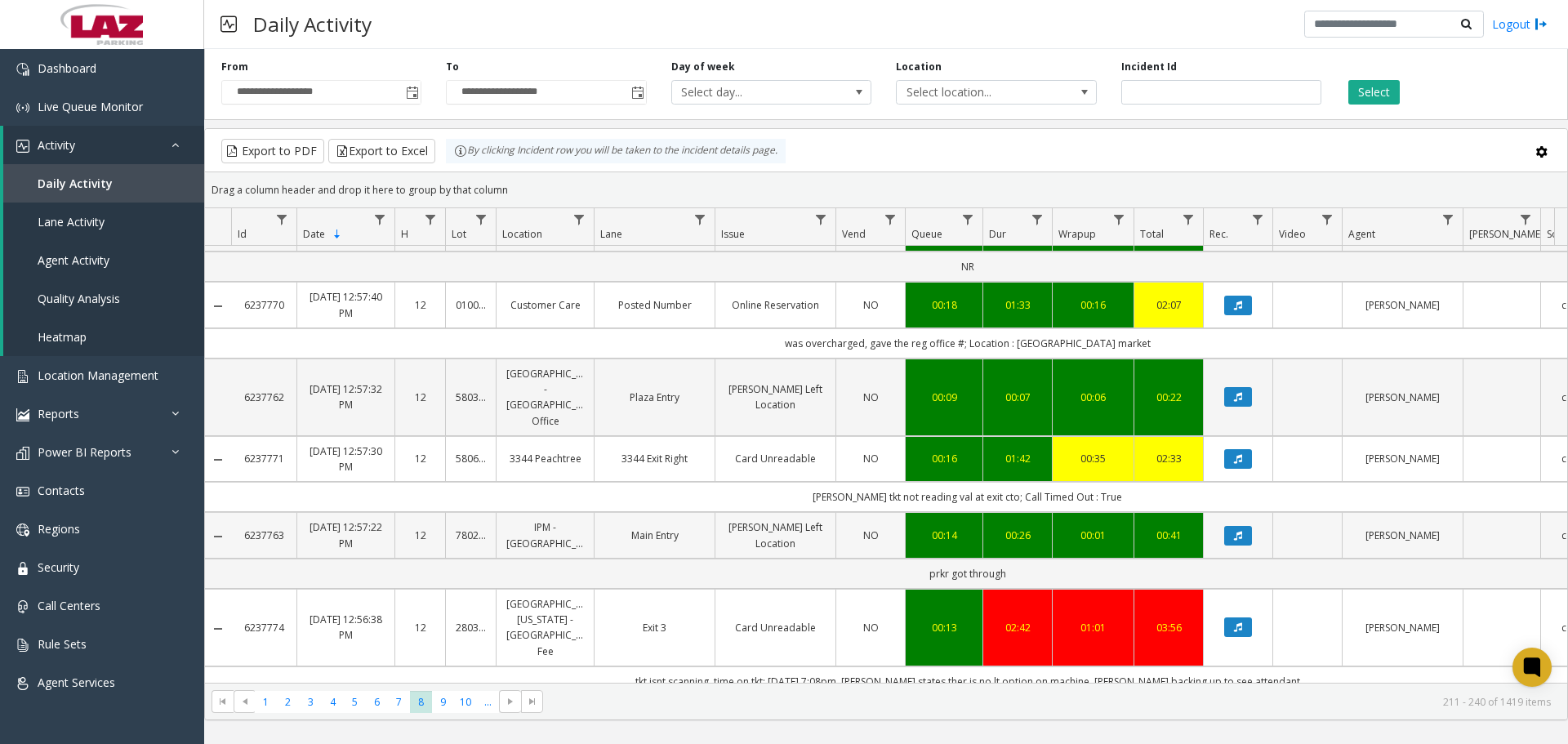
scroll to position [1717, 0]
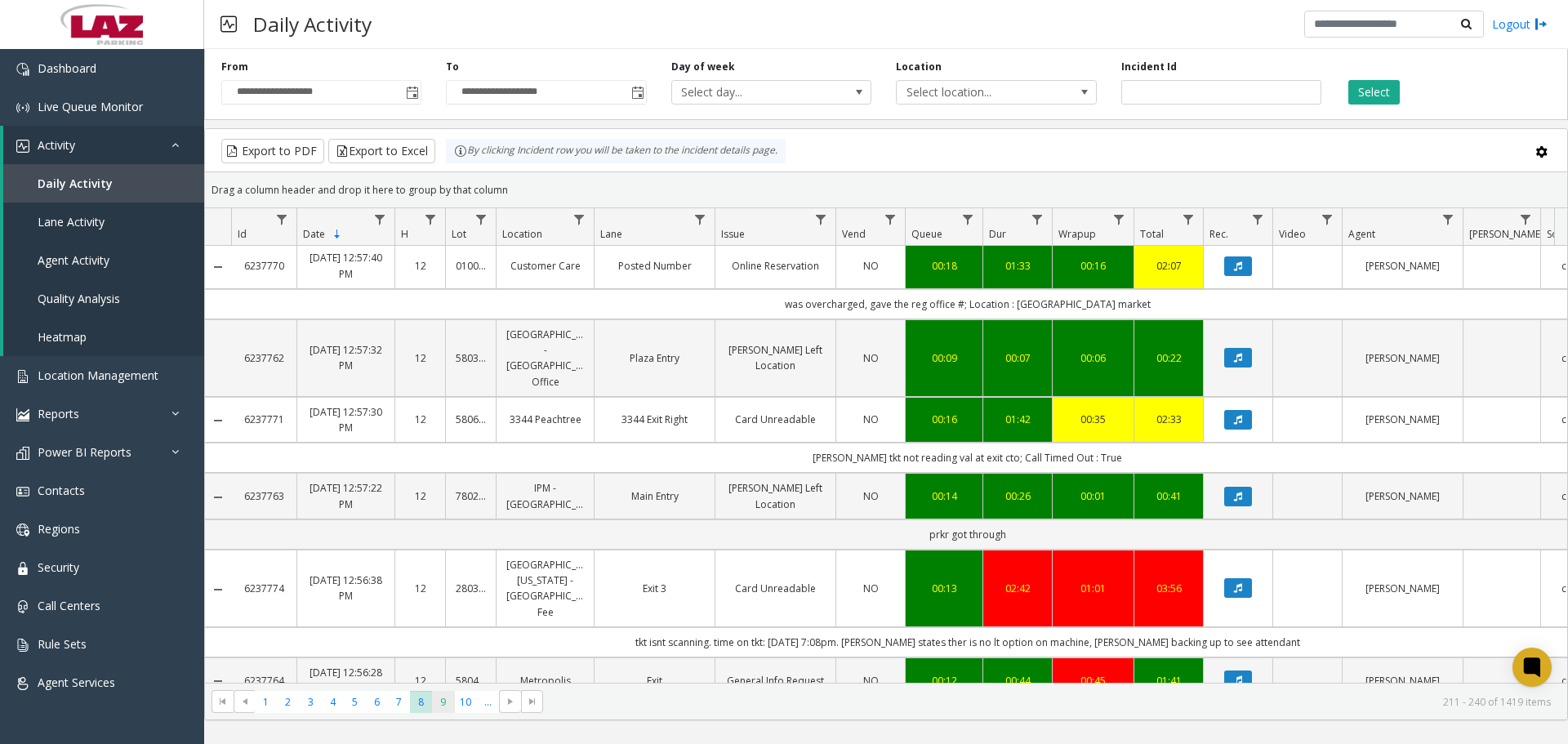
click at [434, 699] on span "9" at bounding box center [443, 701] width 22 height 22
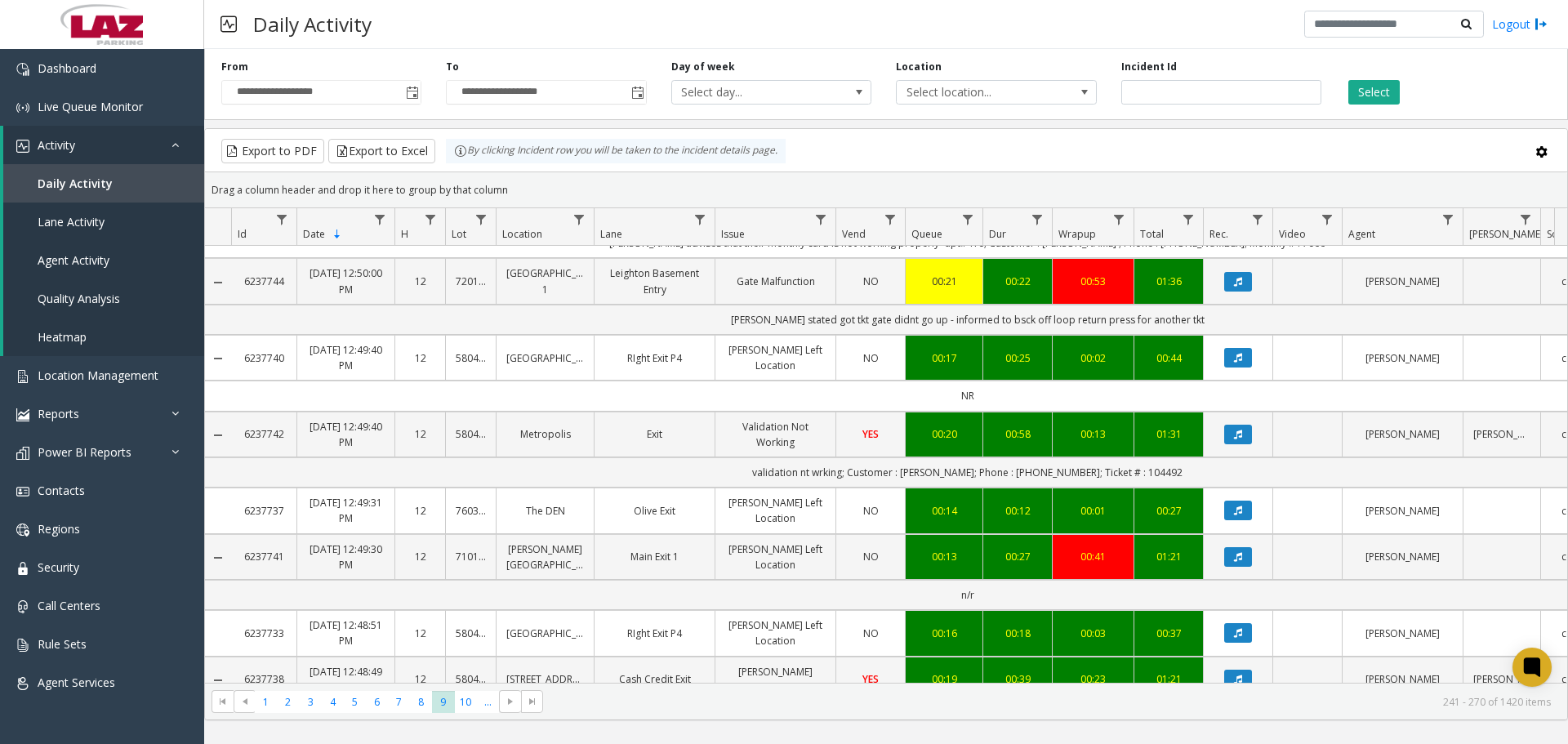
scroll to position [1700, 0]
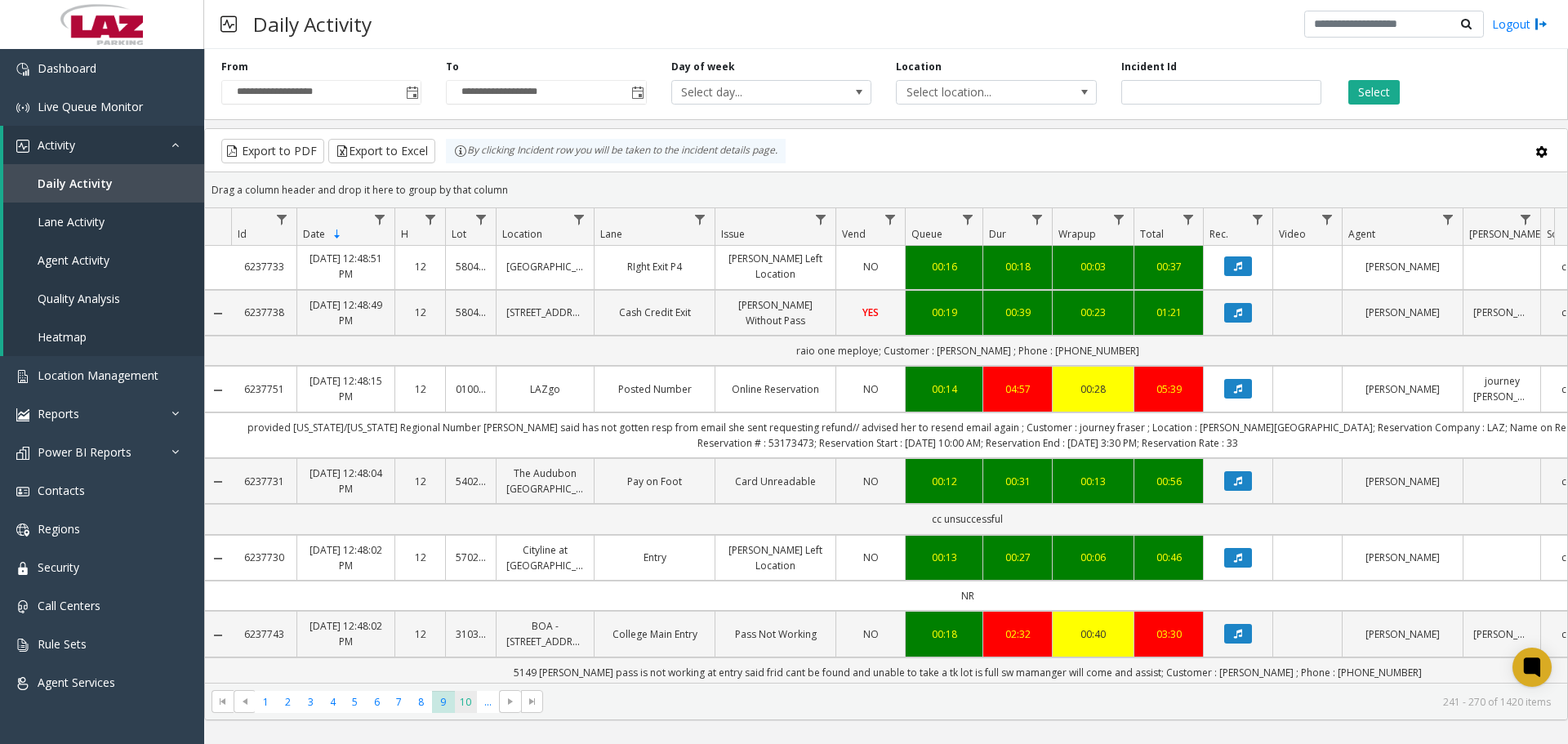
click at [466, 703] on span "10" at bounding box center [466, 701] width 22 height 22
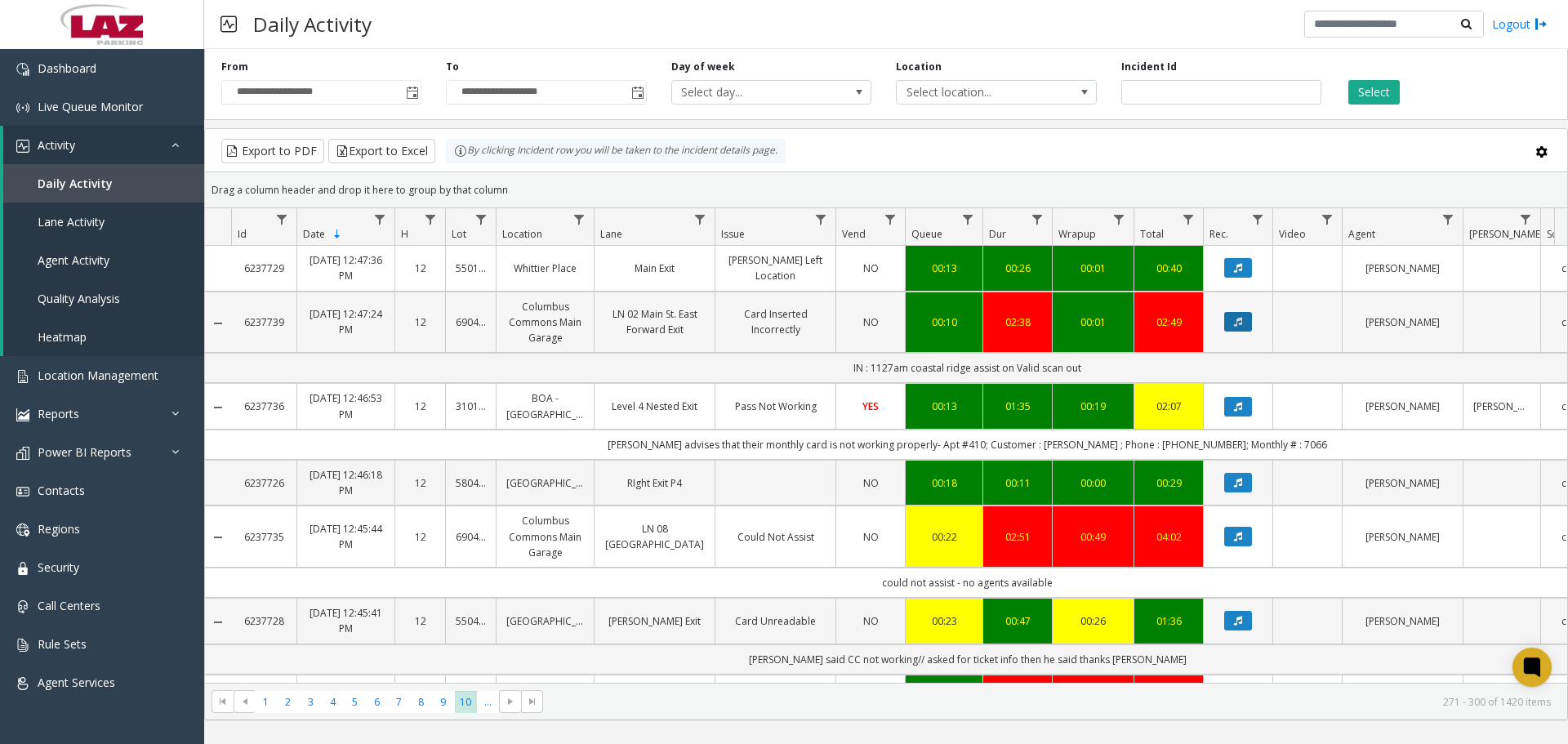
click at [1250, 317] on button "Data table" at bounding box center [1238, 322] width 28 height 20
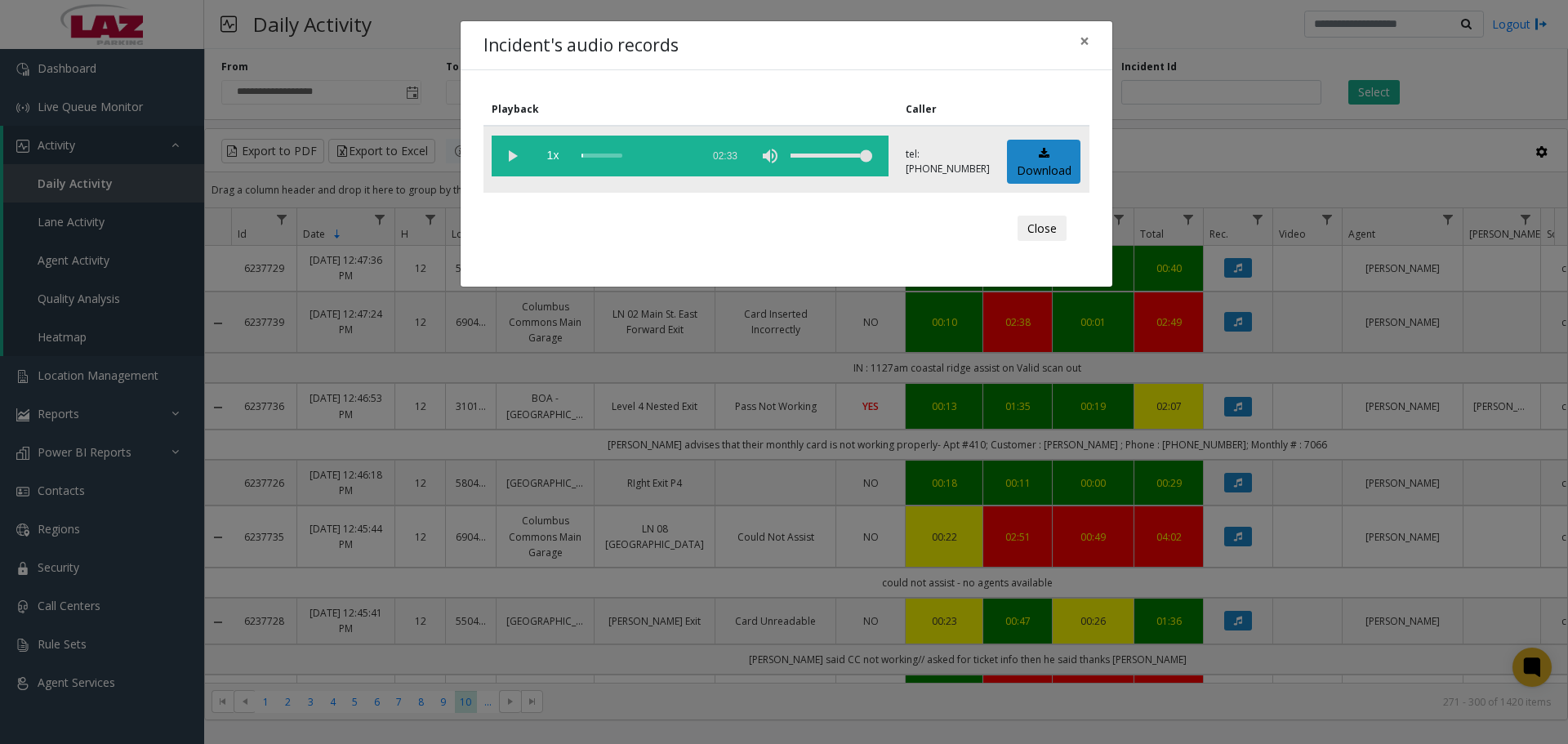
click at [505, 151] on vg-play-pause at bounding box center [511, 155] width 40 height 40
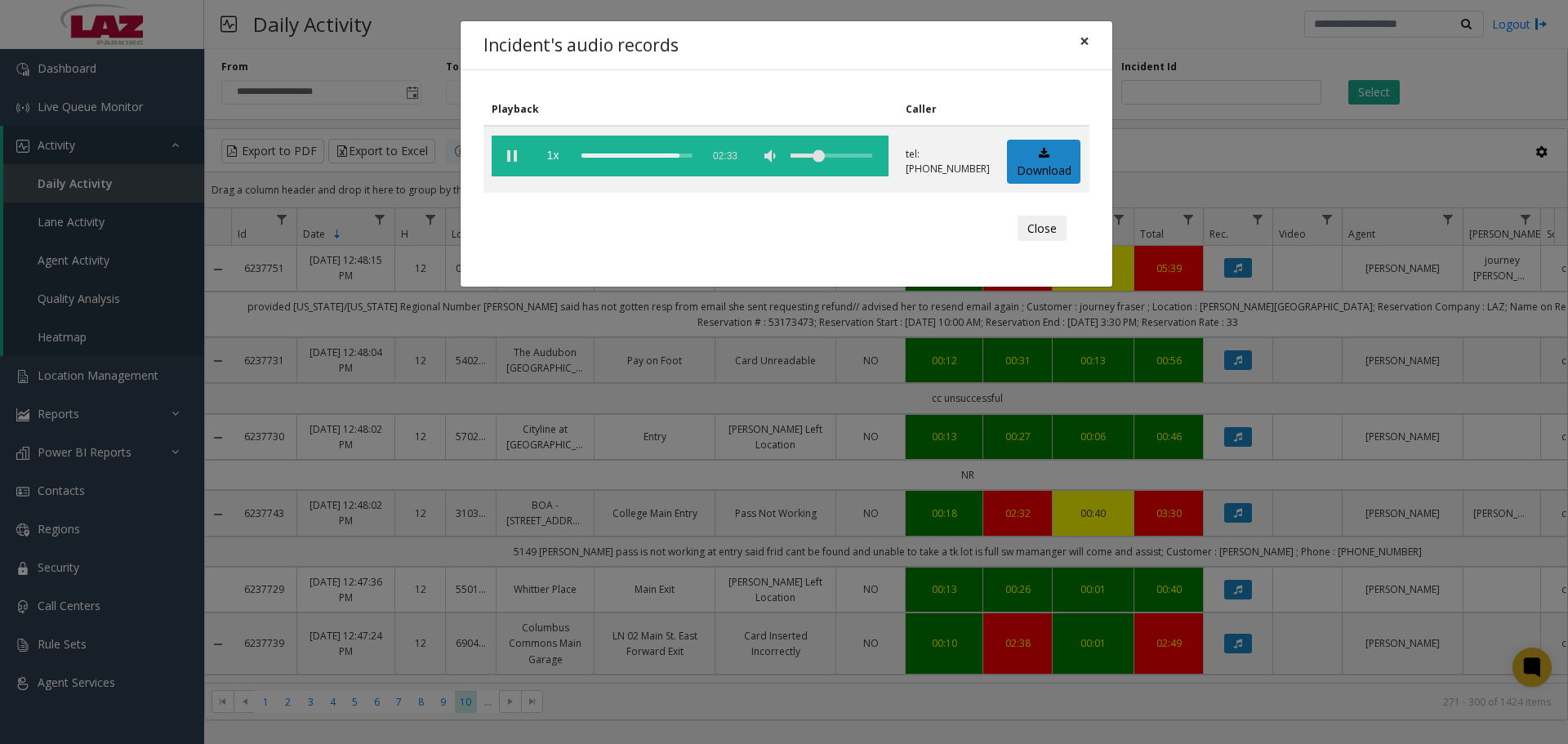
click at [1074, 39] on button "×" at bounding box center [1085, 41] width 33 height 40
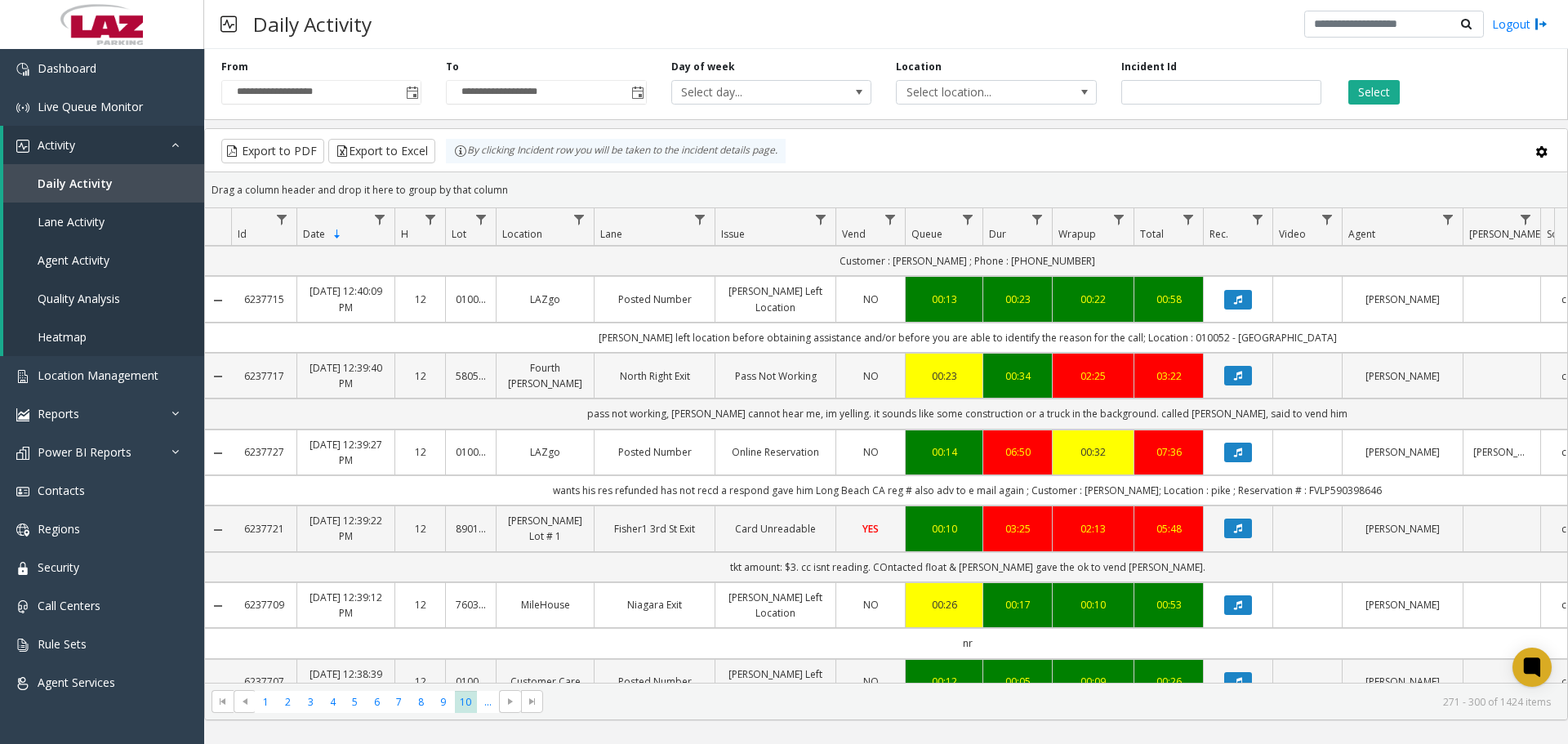
scroll to position [1870, 0]
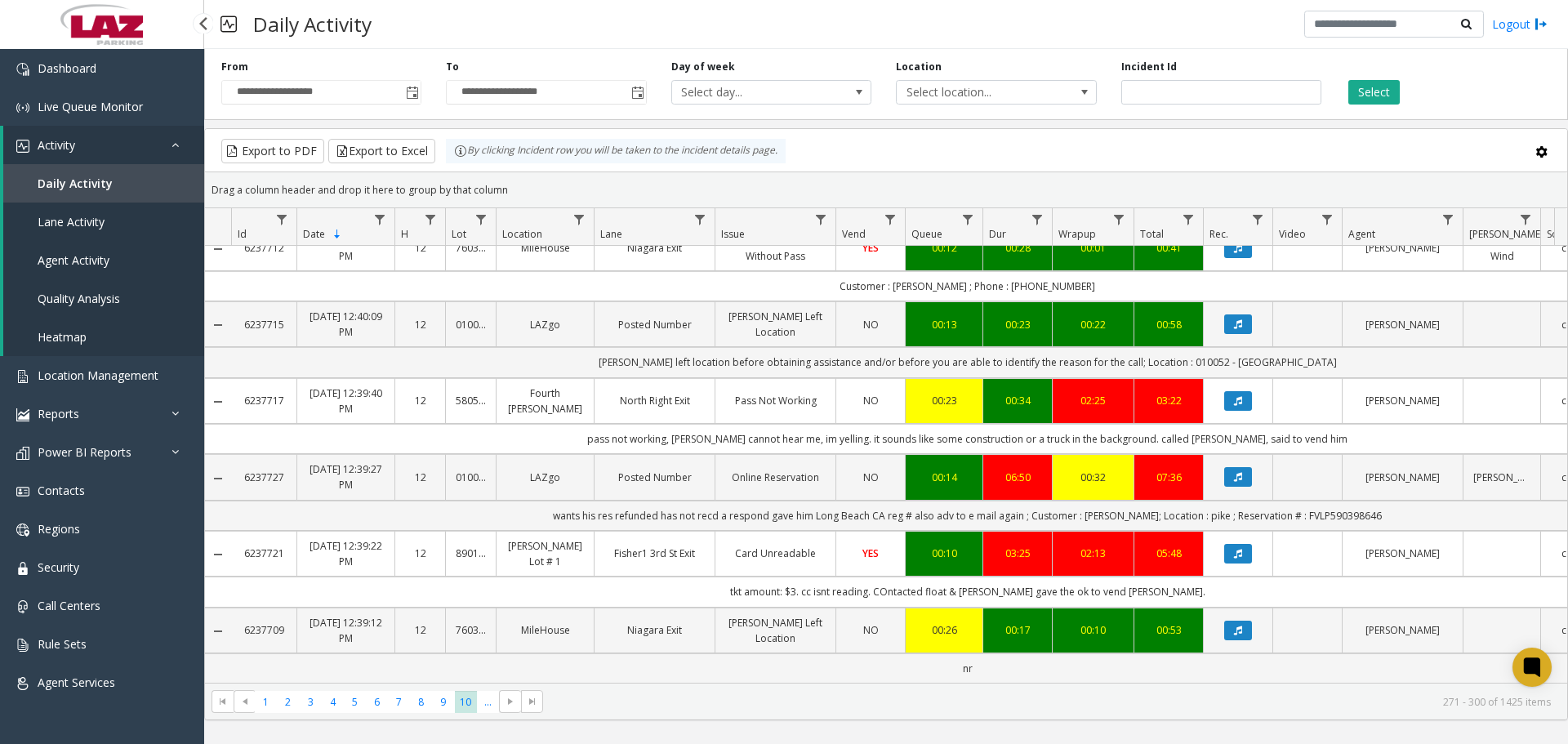
click at [83, 20] on img at bounding box center [102, 24] width 91 height 49
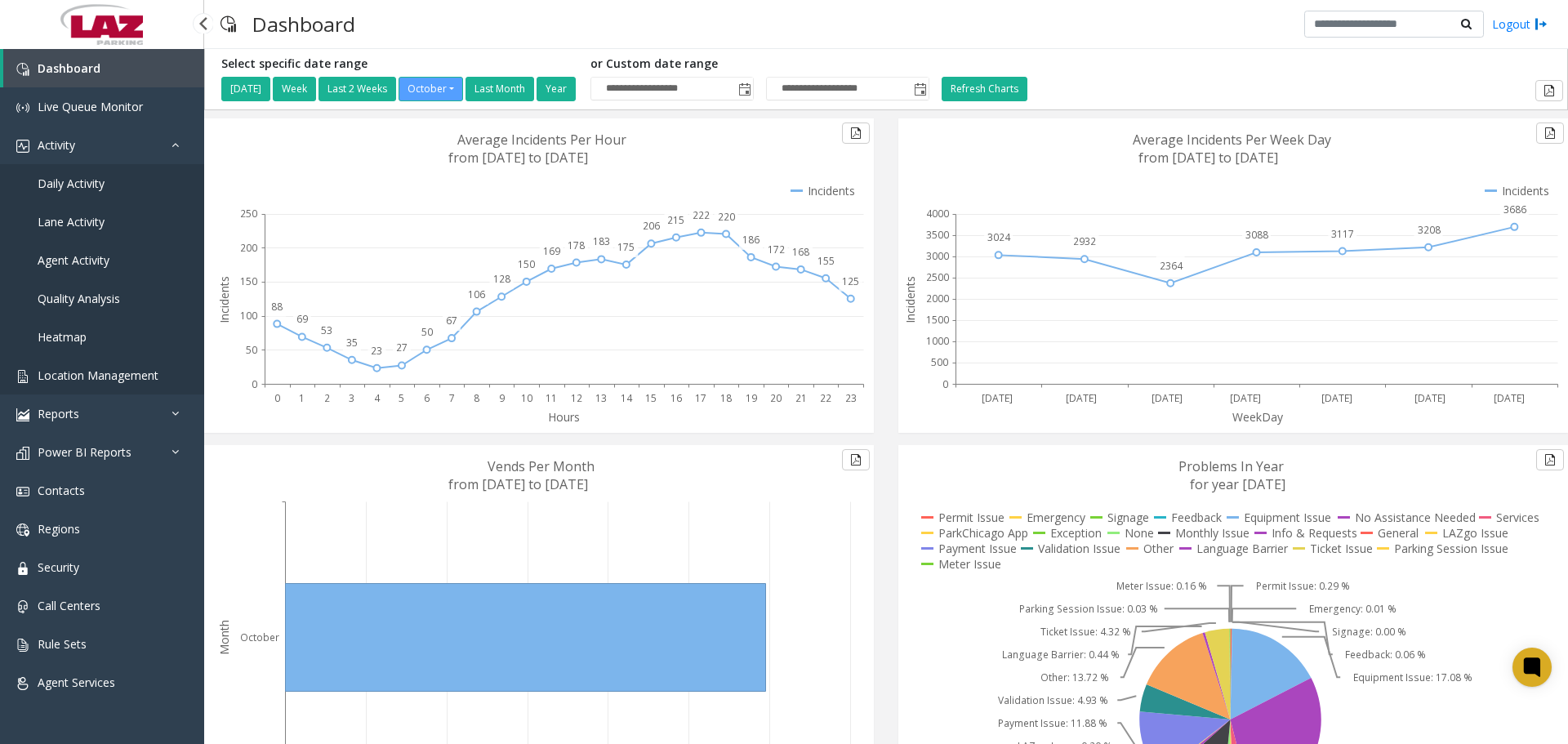
click at [75, 365] on link "Location Management" at bounding box center [102, 375] width 204 height 38
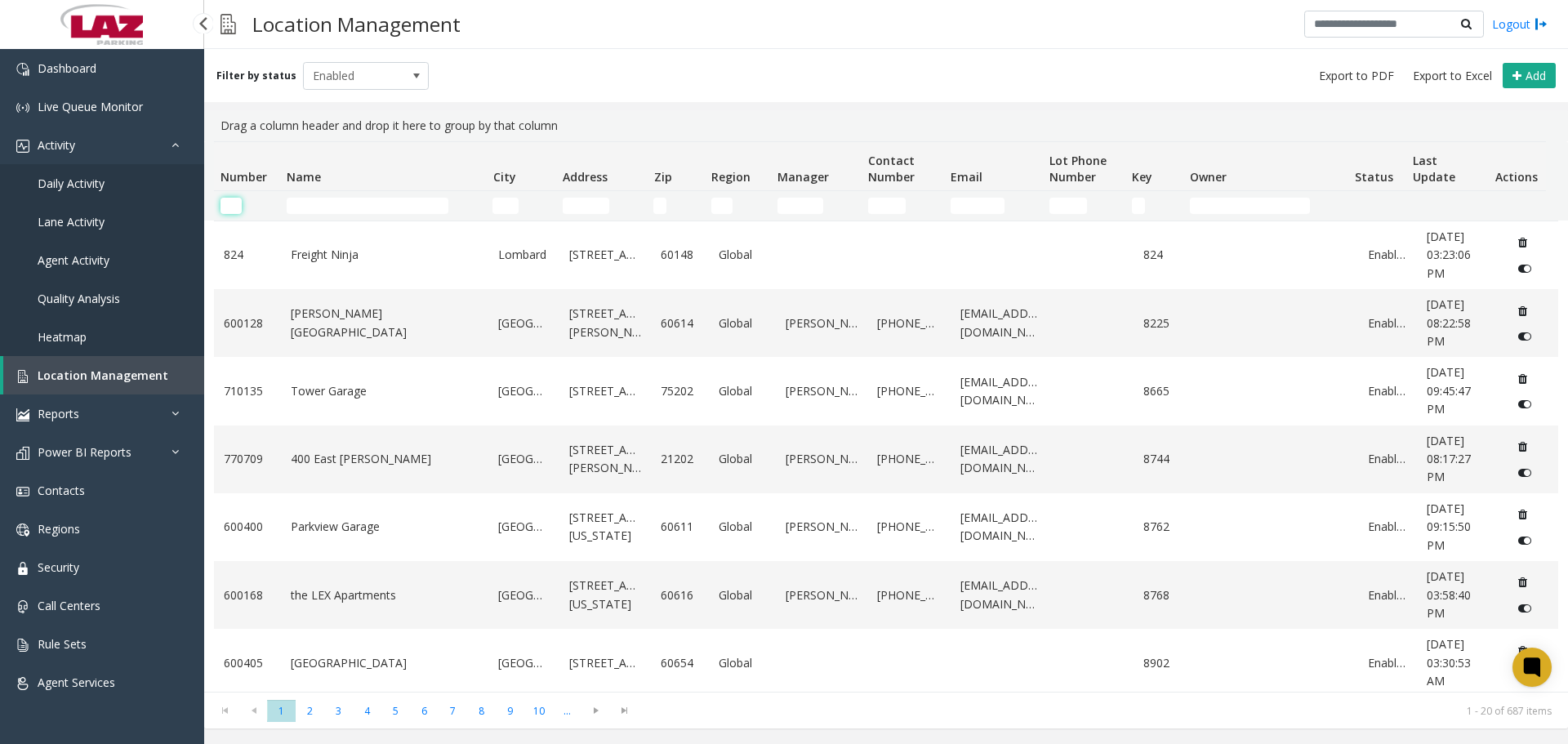
click at [233, 197] on input "Number Filter" at bounding box center [231, 206] width 21 height 17
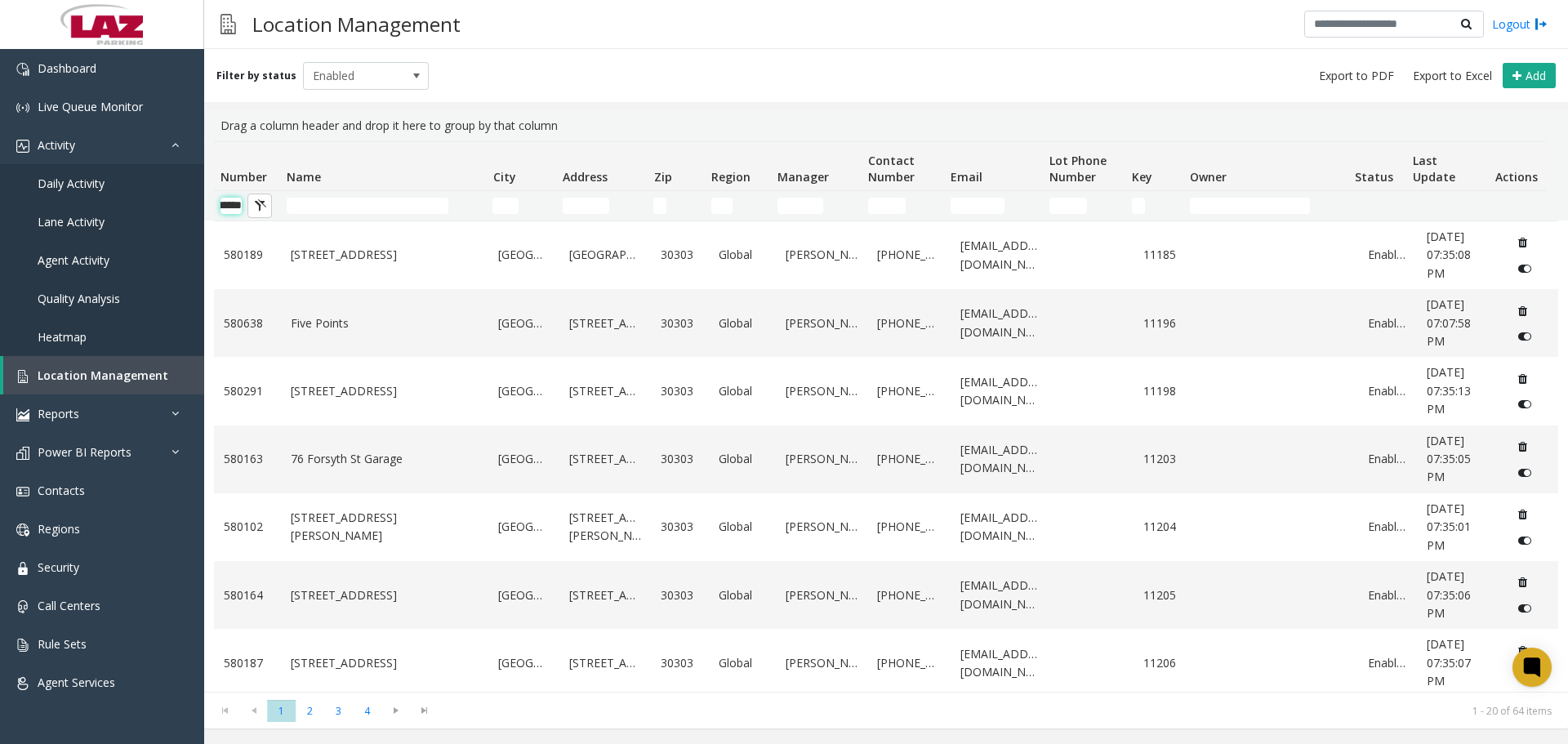
scroll to position [0, 27]
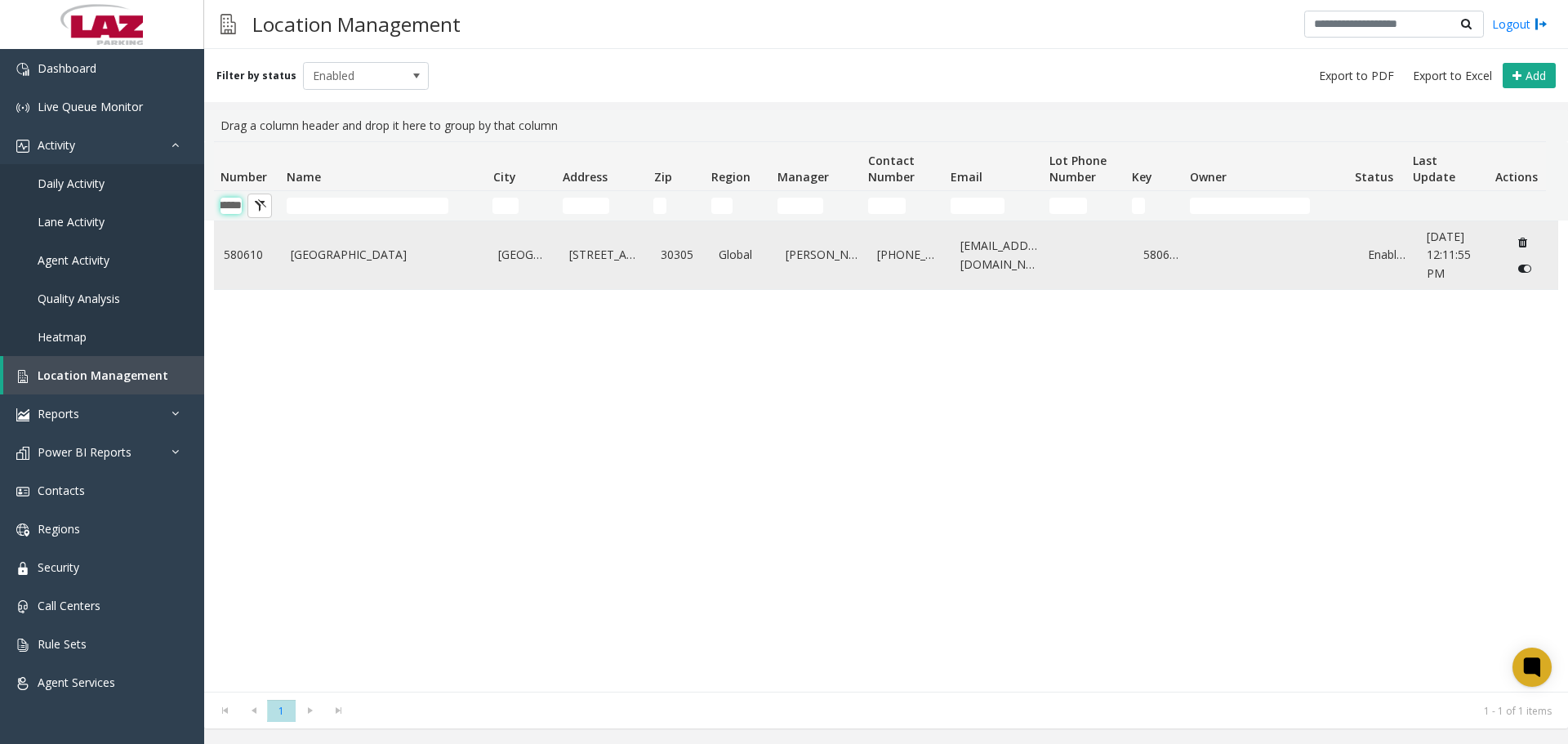
type input "******"
click at [430, 267] on td "[GEOGRAPHIC_DATA]" at bounding box center [385, 255] width 208 height 68
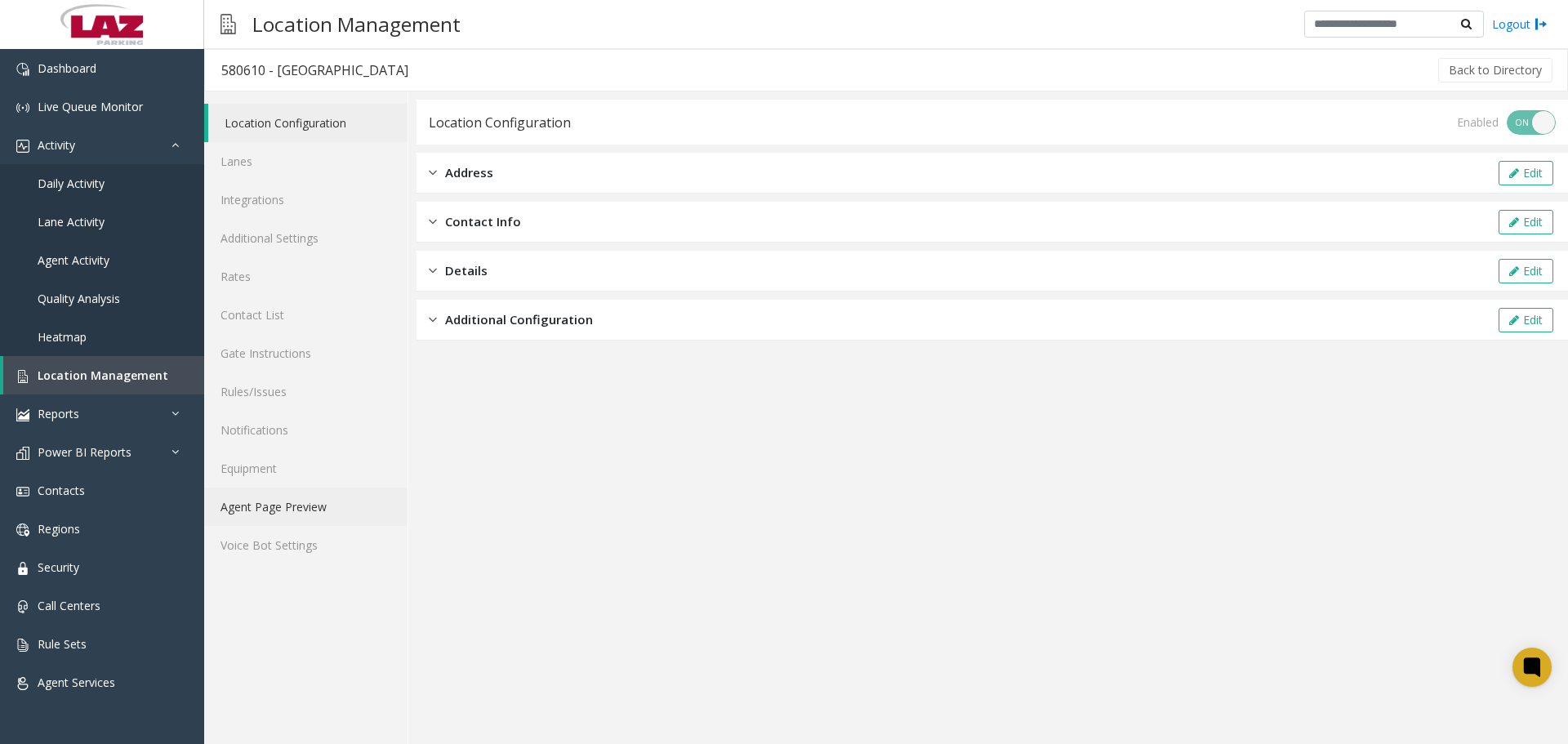
click at [279, 509] on link "Agent Page Preview" at bounding box center [306, 506] width 203 height 38
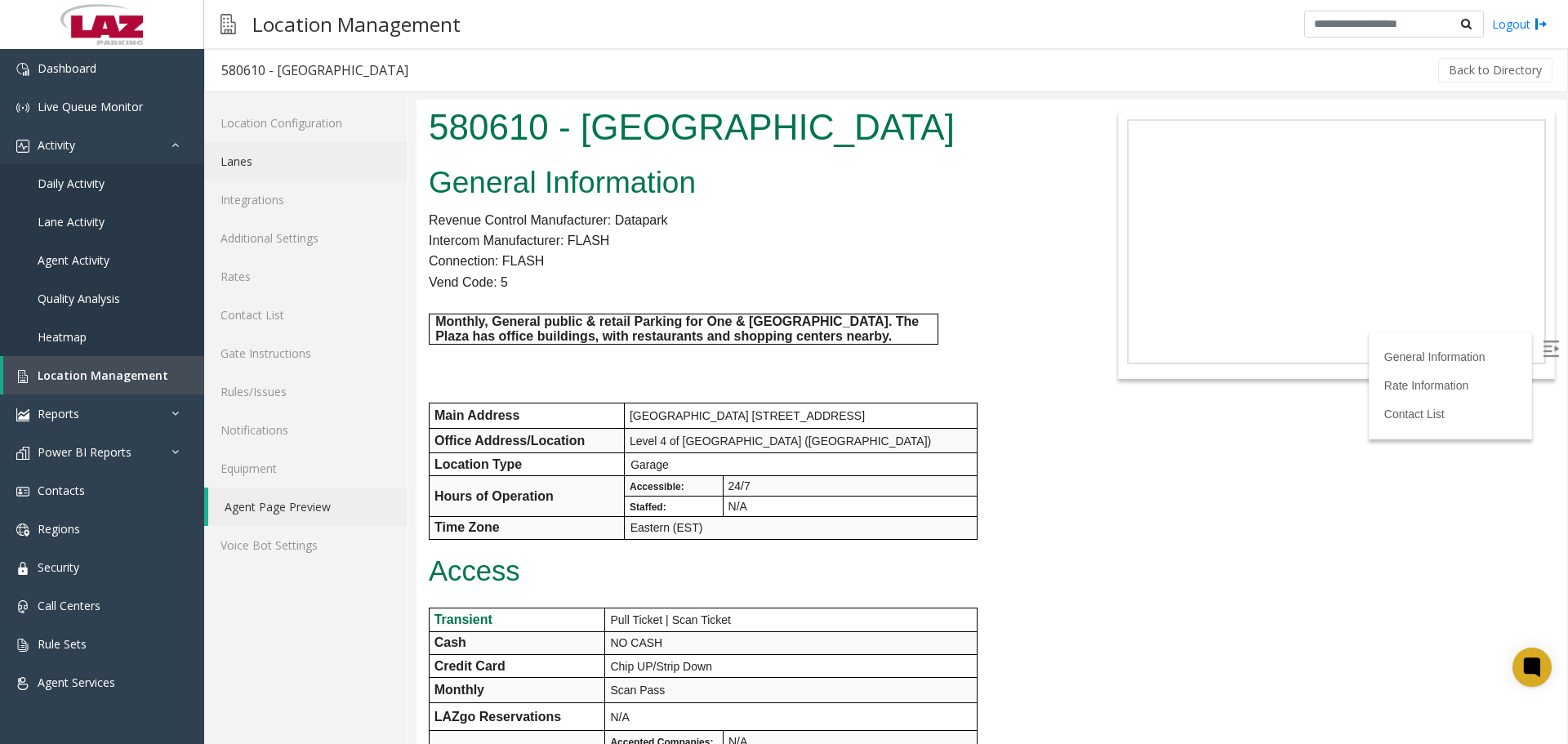
click at [294, 162] on link "Lanes" at bounding box center [306, 161] width 203 height 38
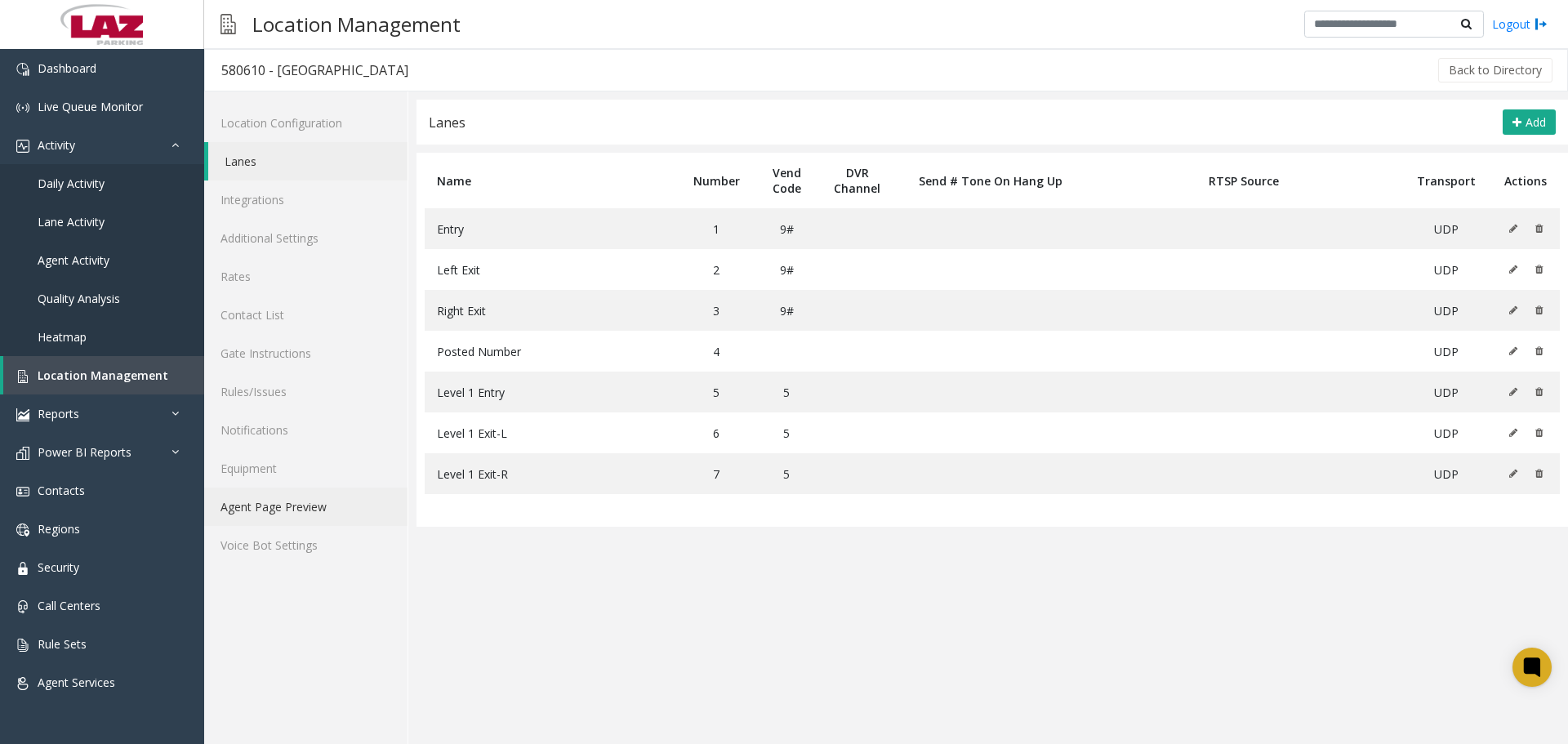
click at [294, 499] on link "Agent Page Preview" at bounding box center [306, 506] width 203 height 38
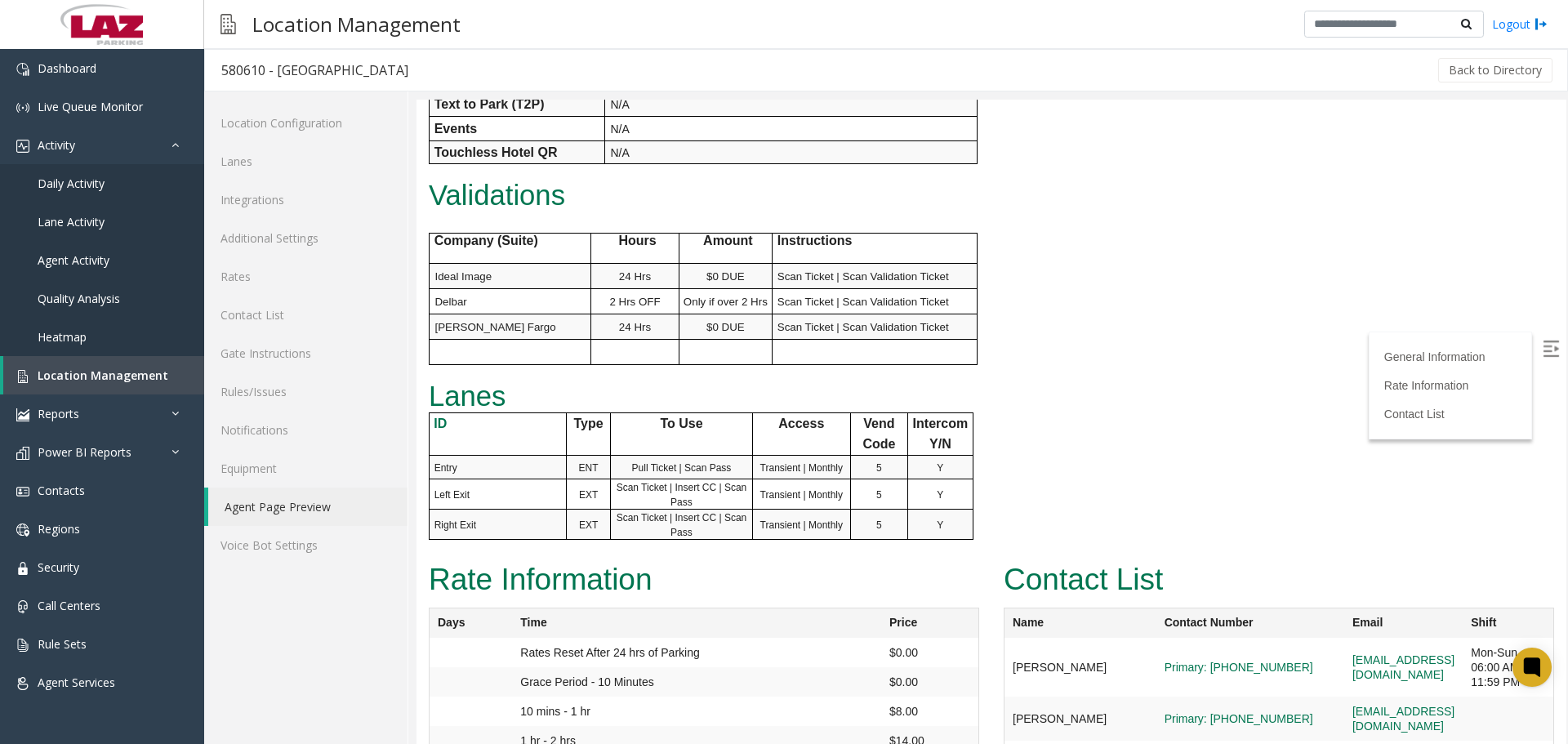
scroll to position [829, 0]
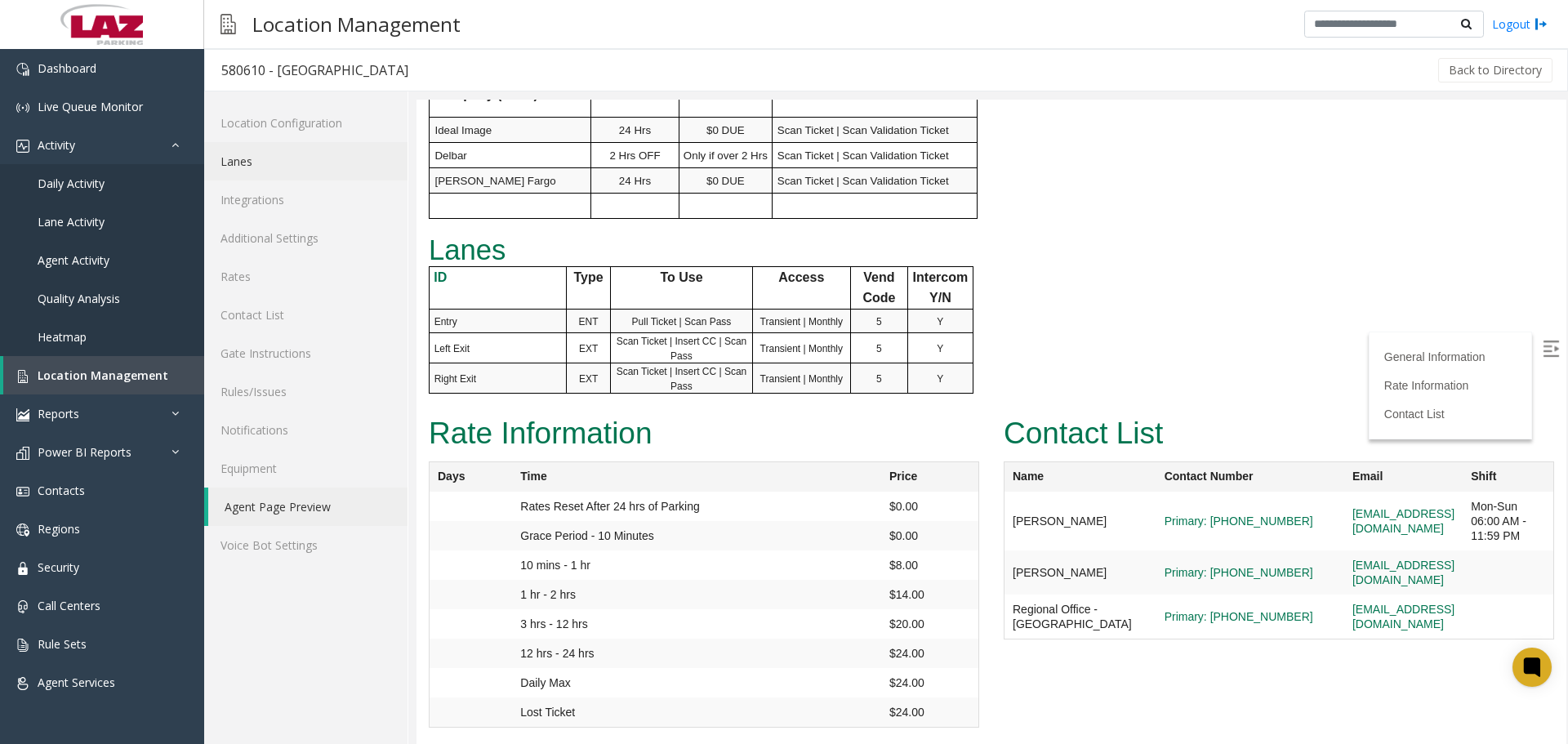
click at [243, 159] on link "Lanes" at bounding box center [306, 161] width 203 height 38
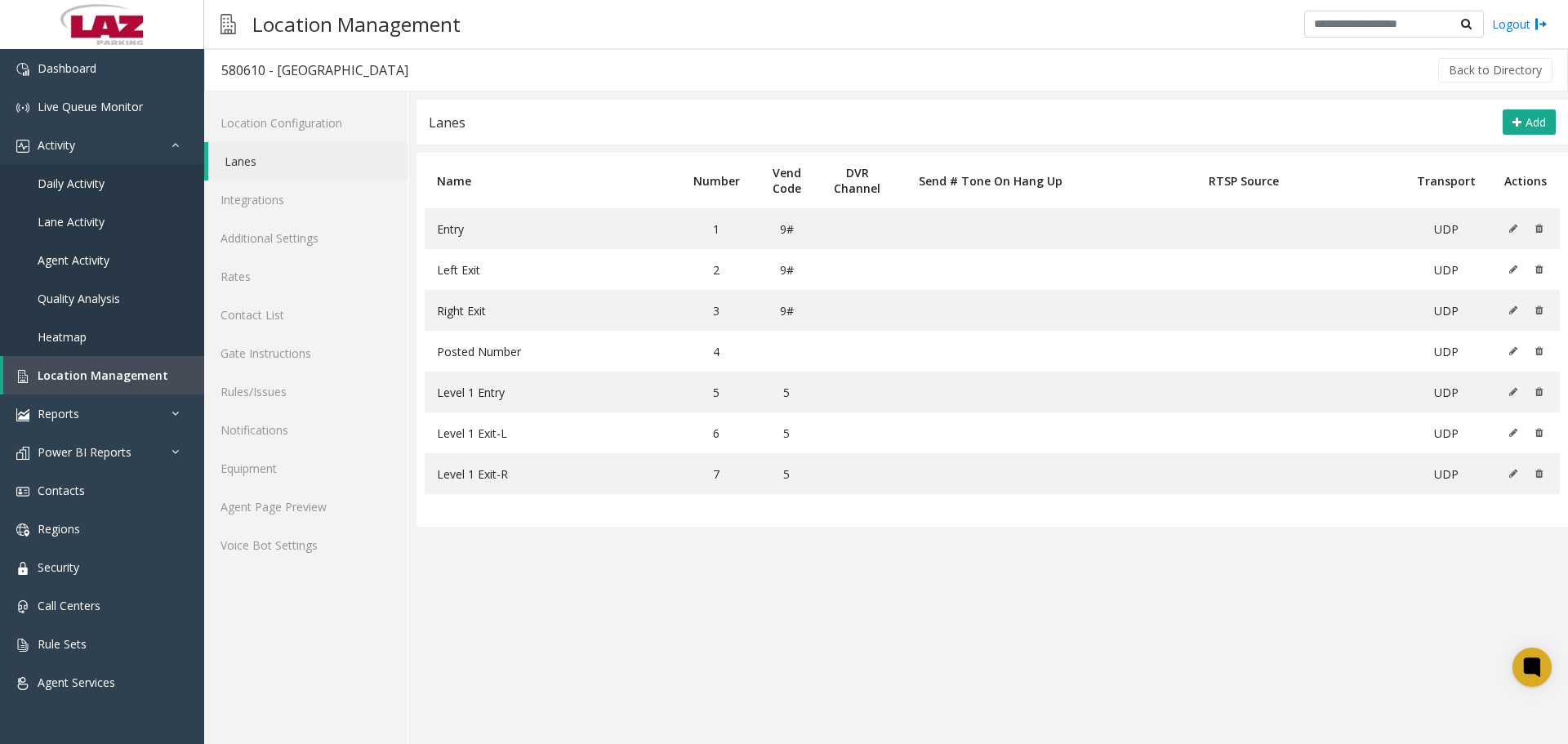
click at [230, 69] on div "580610 - Two Buckhead Plaza" at bounding box center [315, 70] width 187 height 21
click at [229, 69] on div "580610 - Two Buckhead Plaza" at bounding box center [315, 70] width 187 height 21
copy div "580610"
click at [1512, 226] on icon at bounding box center [1513, 229] width 8 height 10
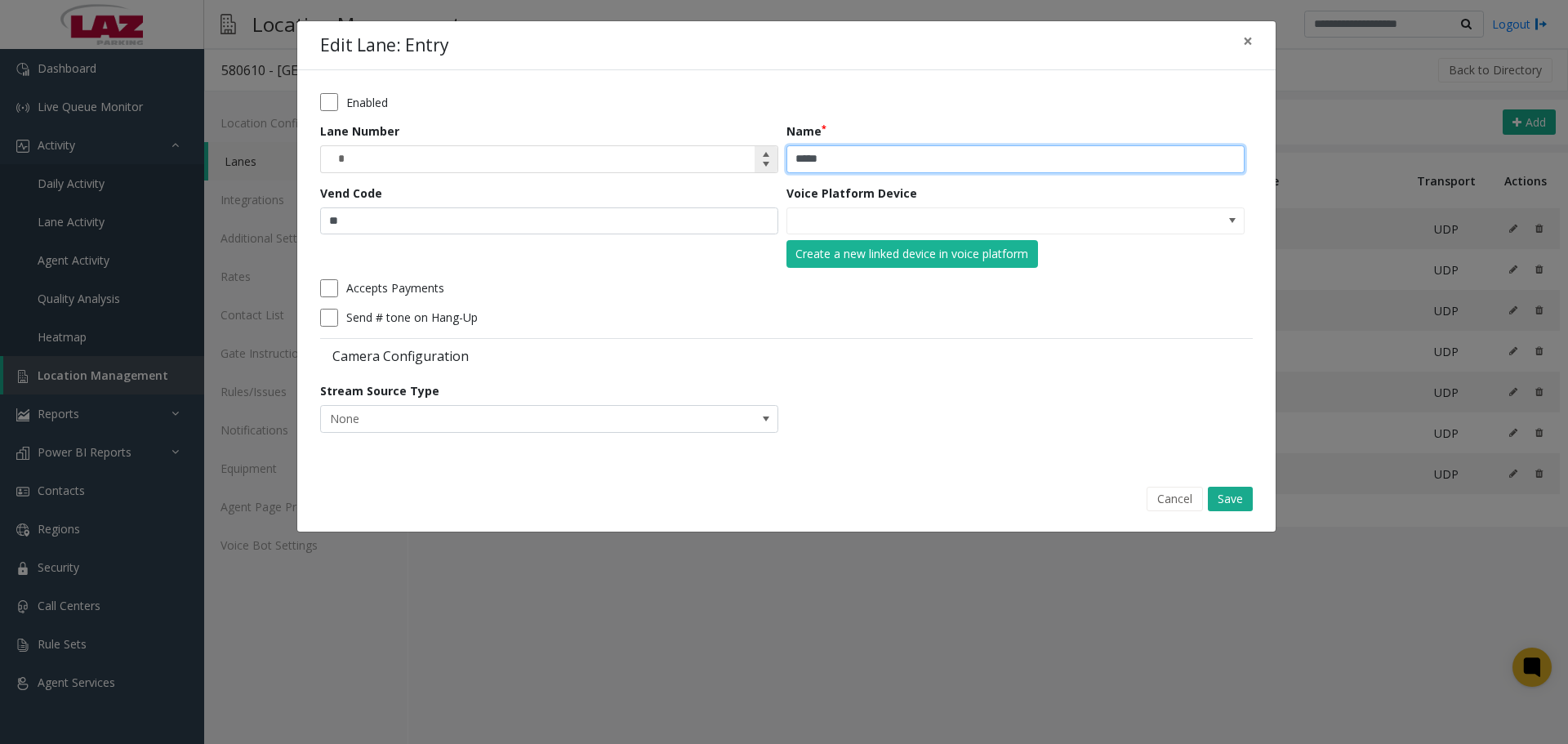
drag, startPoint x: 878, startPoint y: 161, endPoint x: 767, endPoint y: 152, distance: 111.4
click at [767, 152] on form "Enabled Lane Number * Name ***** Vend Code ** Voice Platform Device Create a ne…" at bounding box center [786, 268] width 933 height 351
type input "**********"
click at [1224, 489] on button "Save" at bounding box center [1230, 499] width 45 height 25
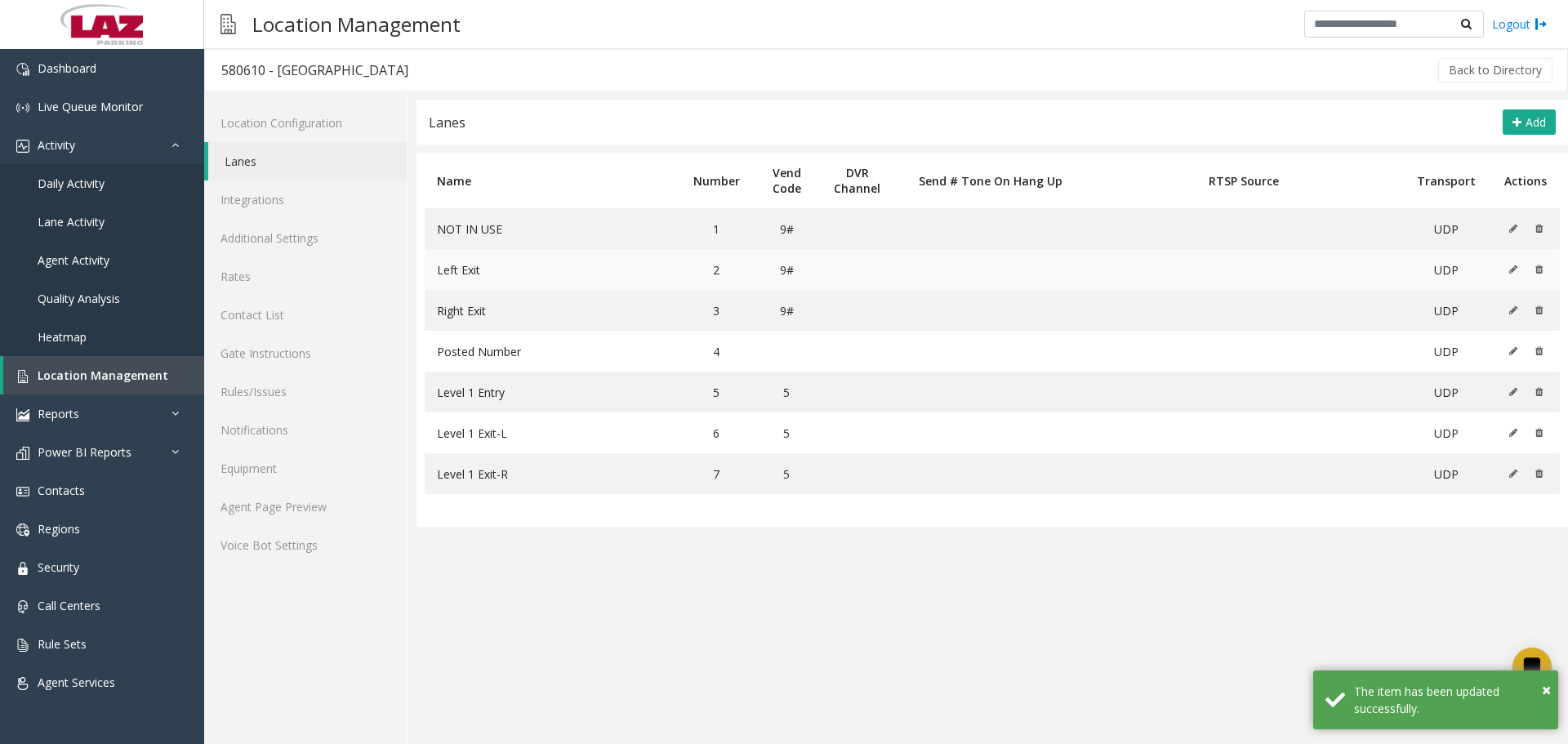
click at [1512, 263] on button at bounding box center [1518, 269] width 18 height 25
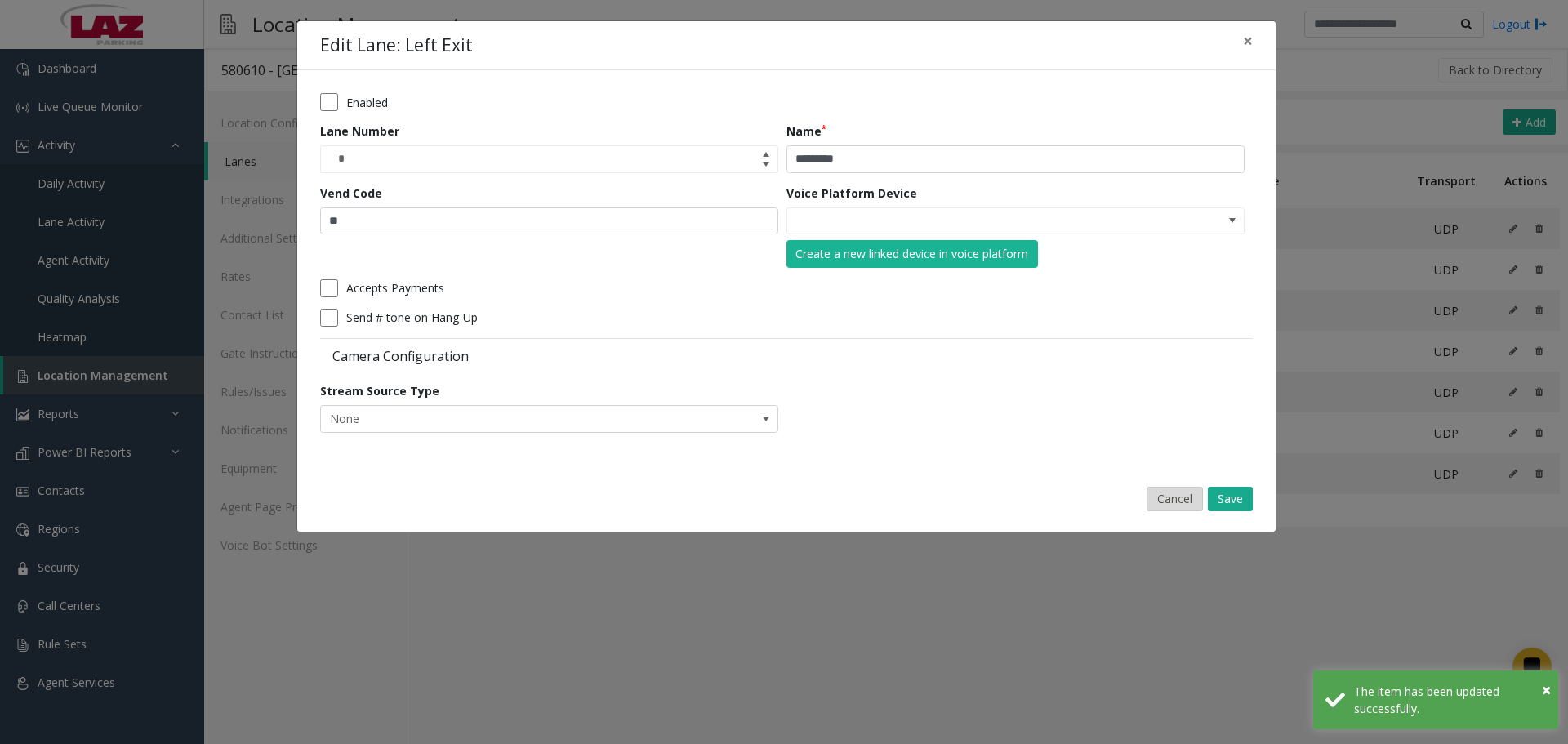
drag, startPoint x: 1167, startPoint y: 483, endPoint x: 1168, endPoint y: 491, distance: 8.1
click at [1167, 486] on div "Cancel Save" at bounding box center [786, 499] width 956 height 41
click at [1173, 505] on button "Cancel" at bounding box center [1175, 499] width 56 height 25
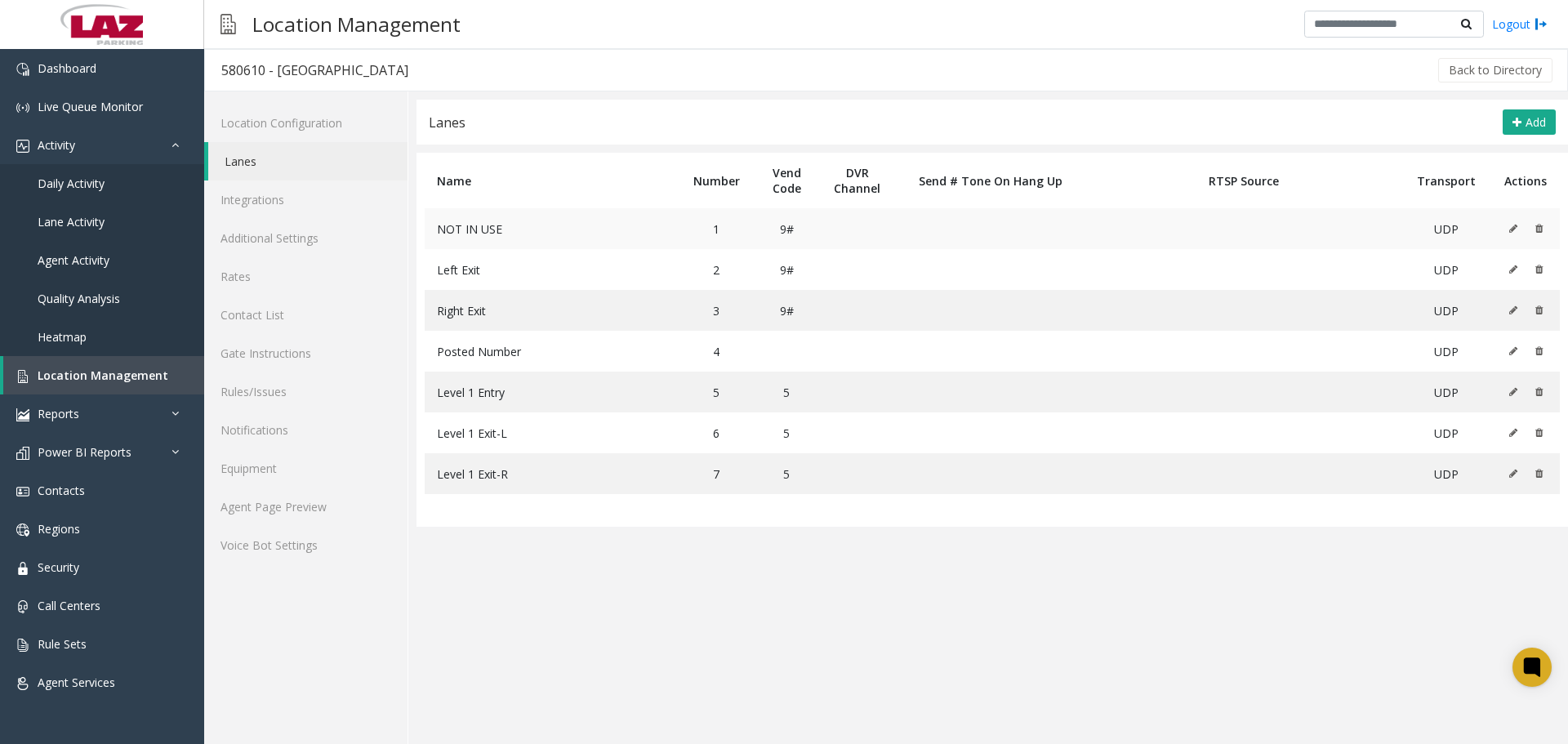
click at [1515, 230] on icon at bounding box center [1513, 229] width 8 height 10
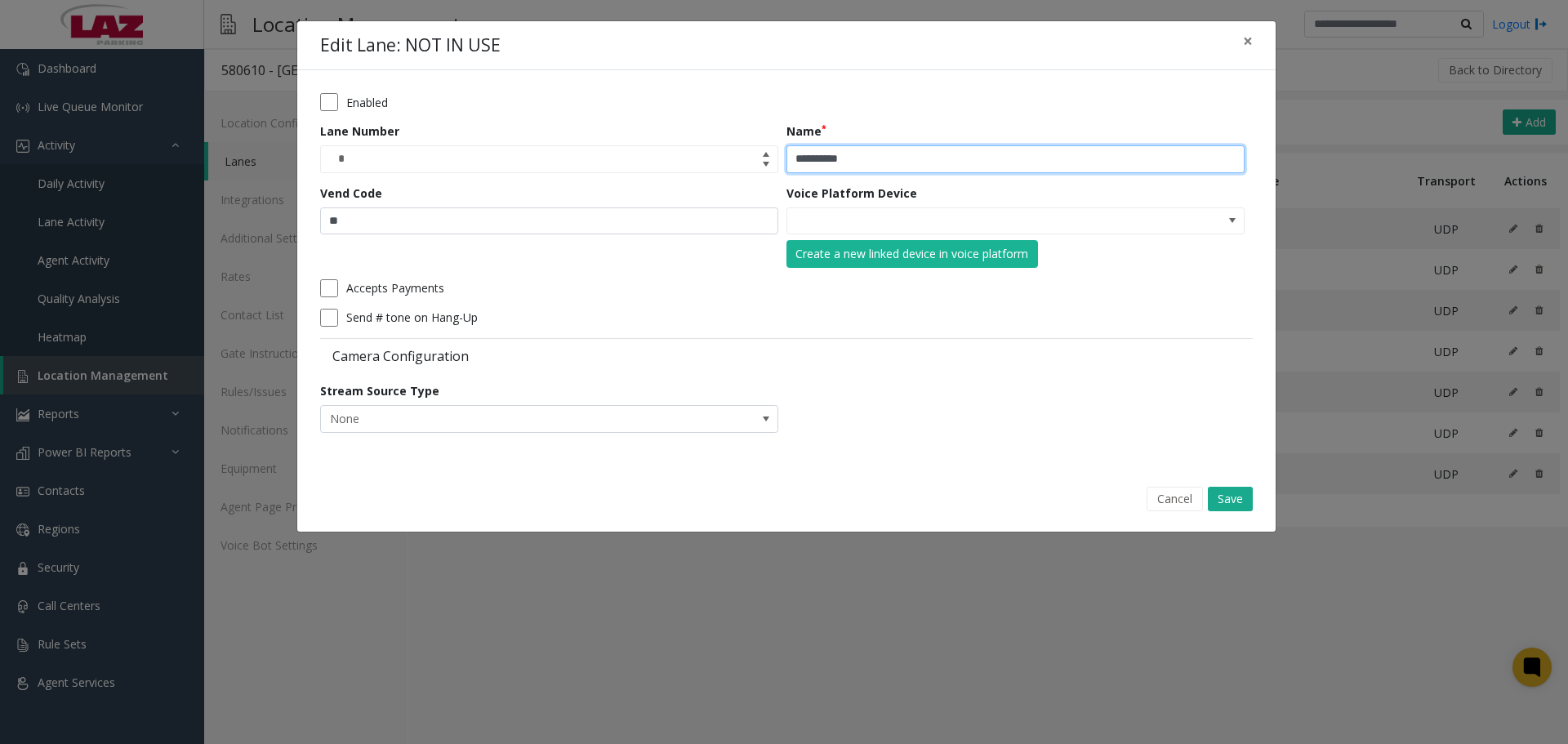
click at [923, 152] on input "**********" at bounding box center [1015, 159] width 459 height 28
type input "**********"
click at [1221, 500] on button "Save" at bounding box center [1230, 499] width 45 height 25
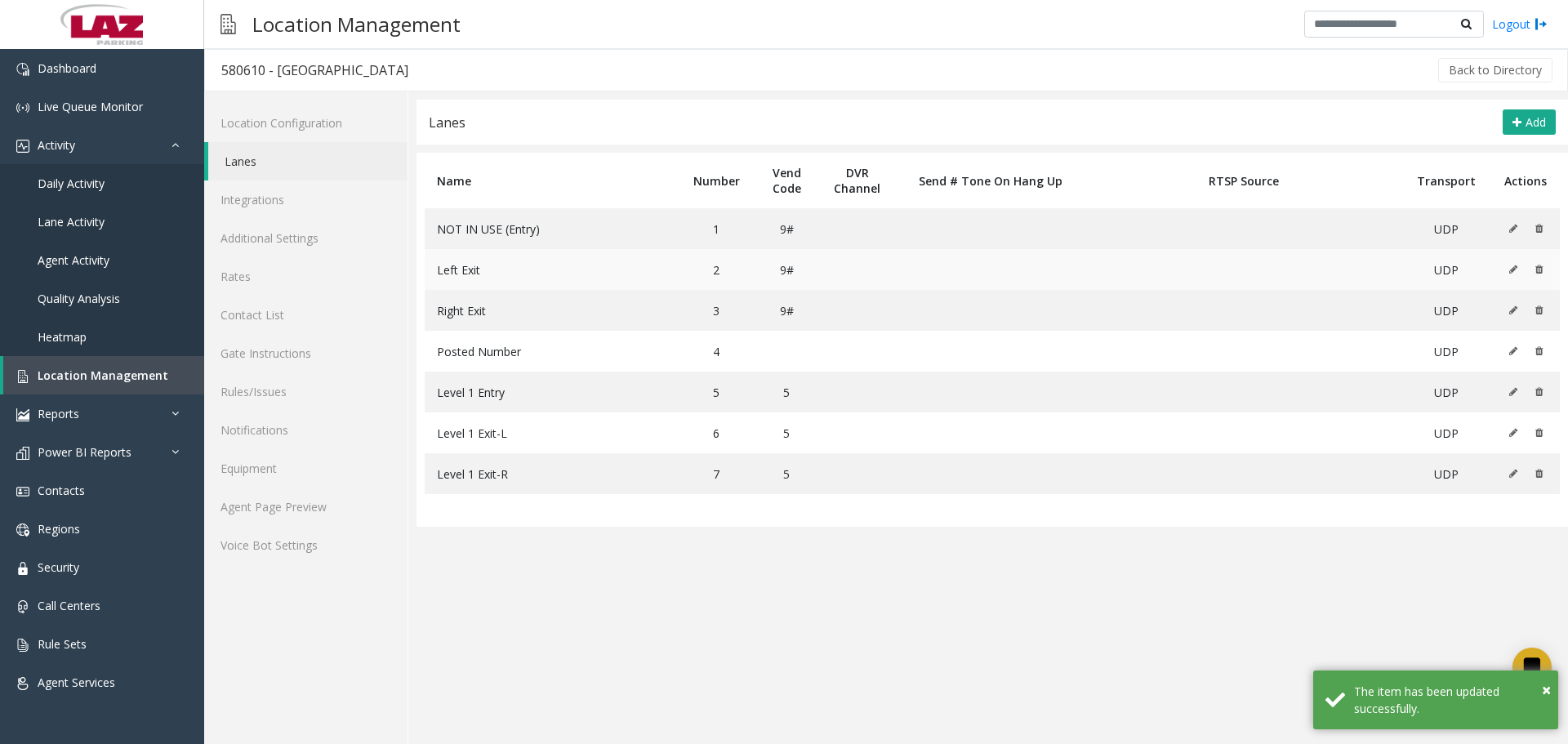
click at [1510, 269] on icon at bounding box center [1513, 269] width 8 height 10
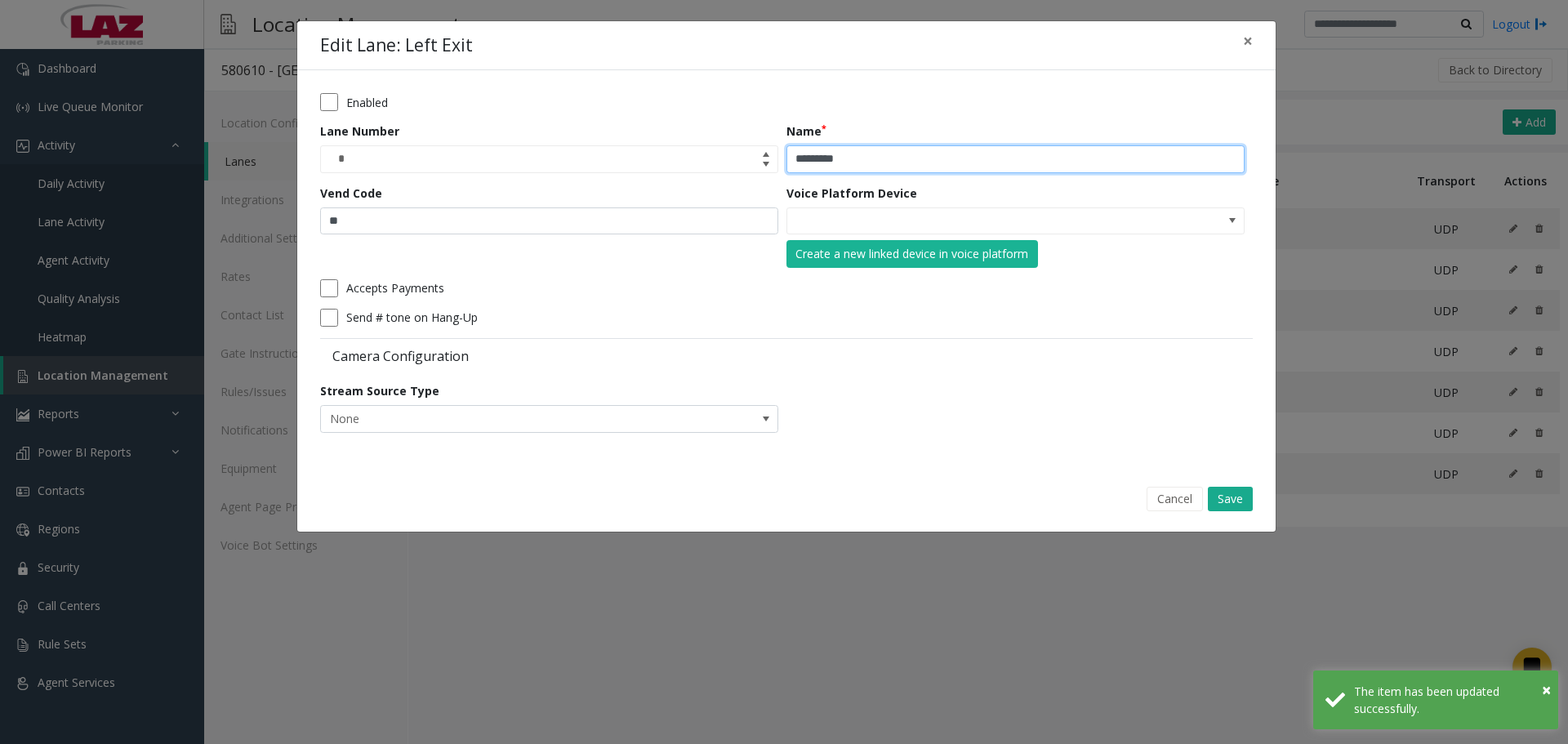
click at [943, 149] on input "*********" at bounding box center [1015, 159] width 459 height 28
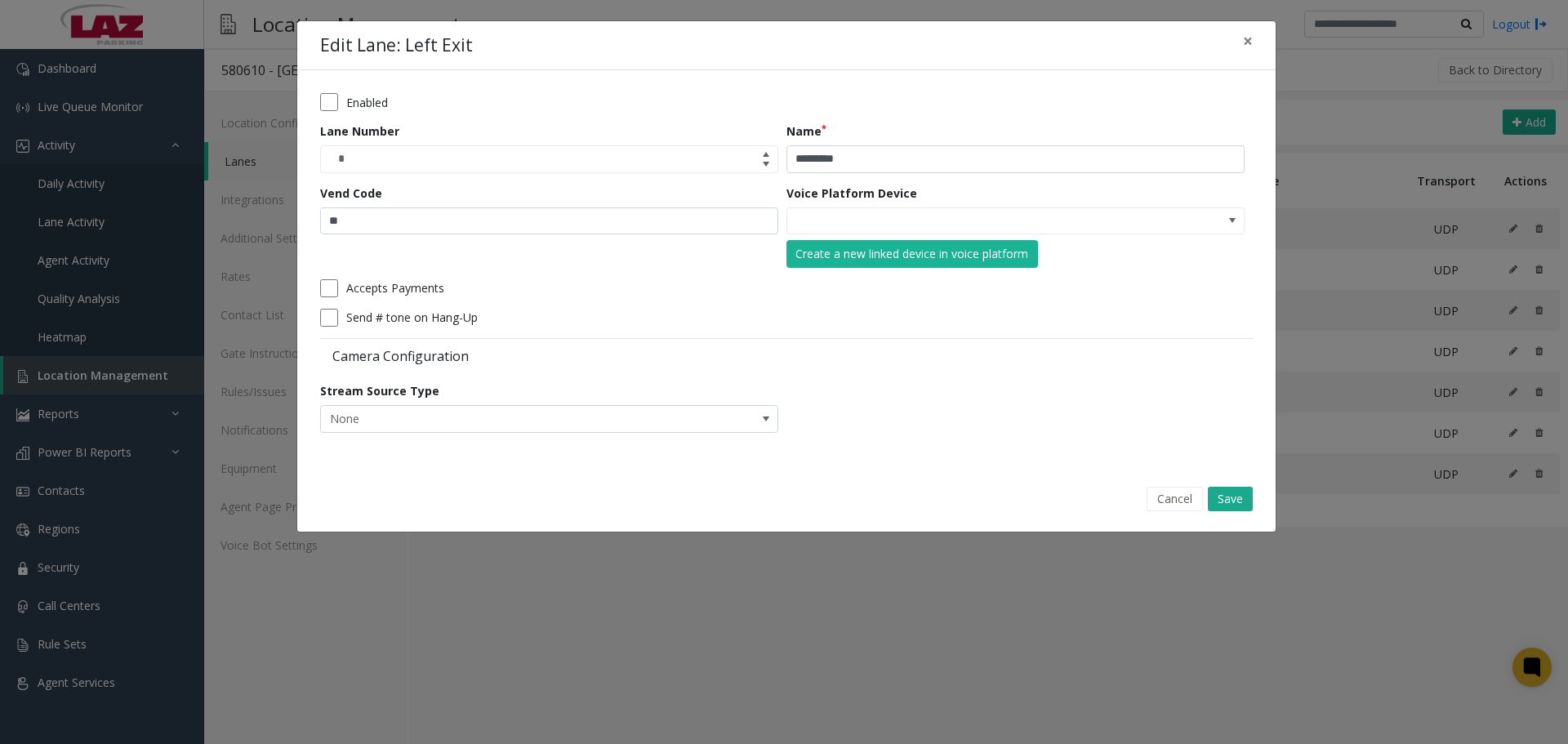
drag, startPoint x: 1171, startPoint y: 500, endPoint x: 1428, endPoint y: 275, distance: 341.6
click at [1171, 498] on button "Cancel" at bounding box center [1175, 499] width 56 height 25
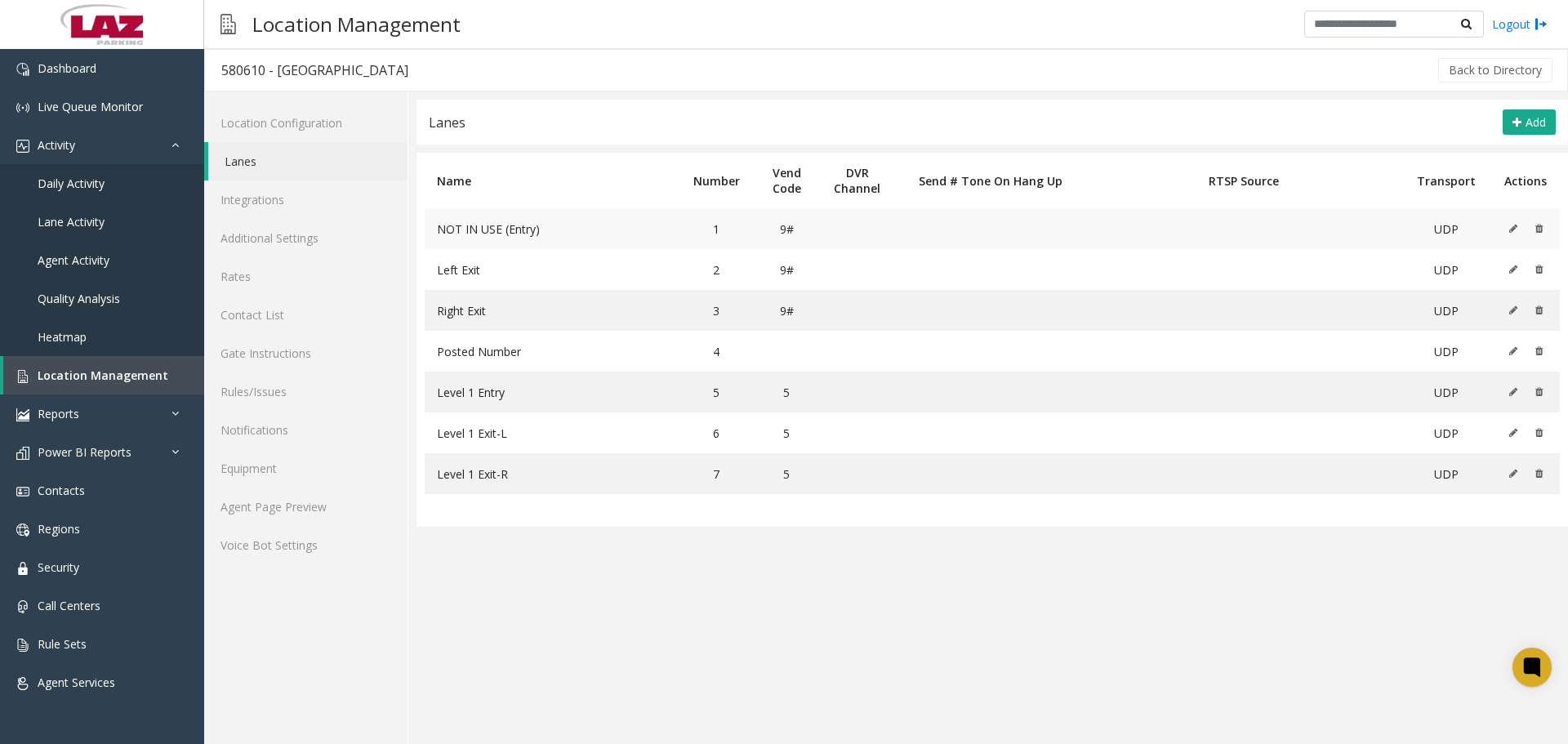
click at [1518, 231] on button at bounding box center [1518, 229] width 18 height 25
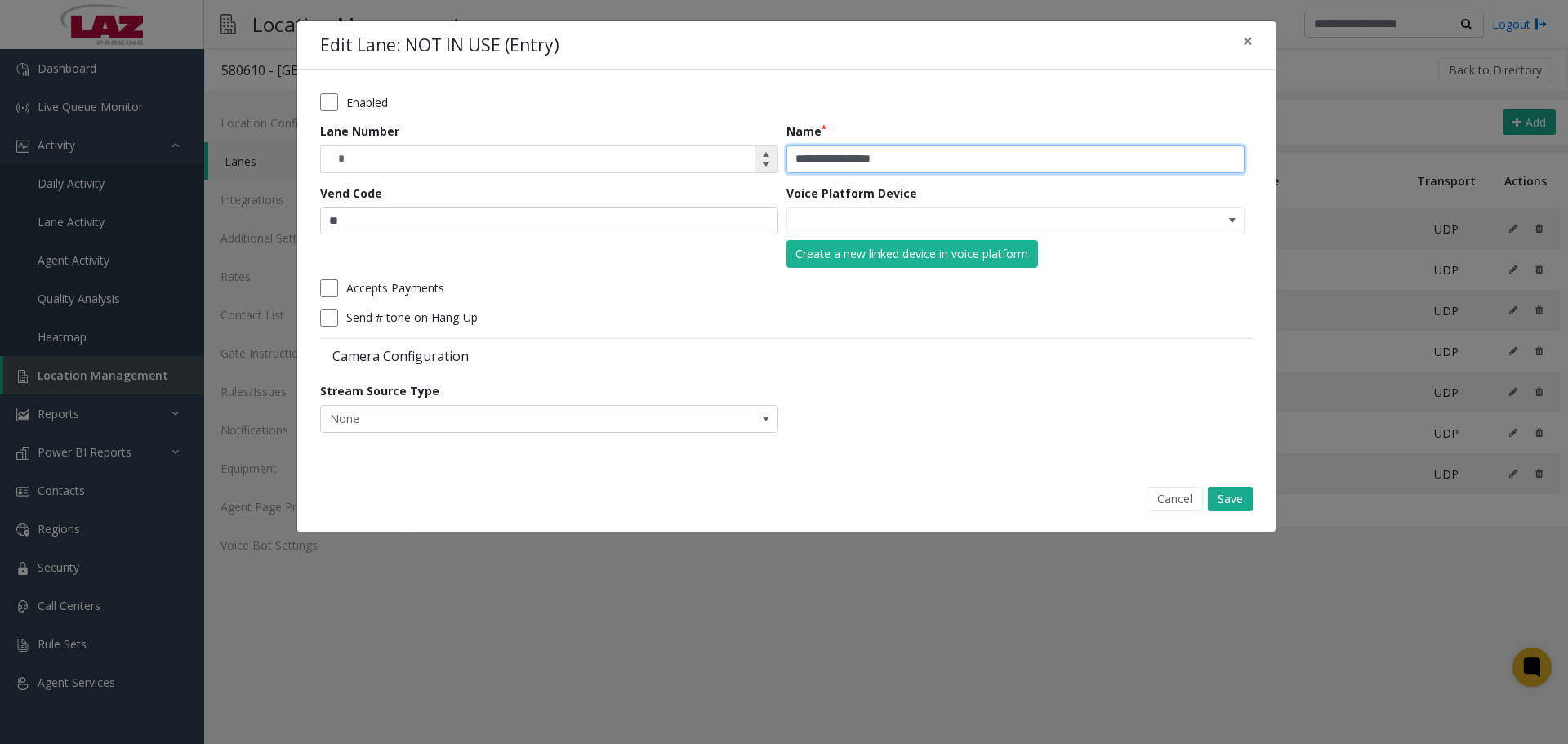
drag, startPoint x: 875, startPoint y: 165, endPoint x: 758, endPoint y: 171, distance: 117.2
click at [758, 171] on form "**********" at bounding box center [786, 268] width 933 height 351
type input "**********"
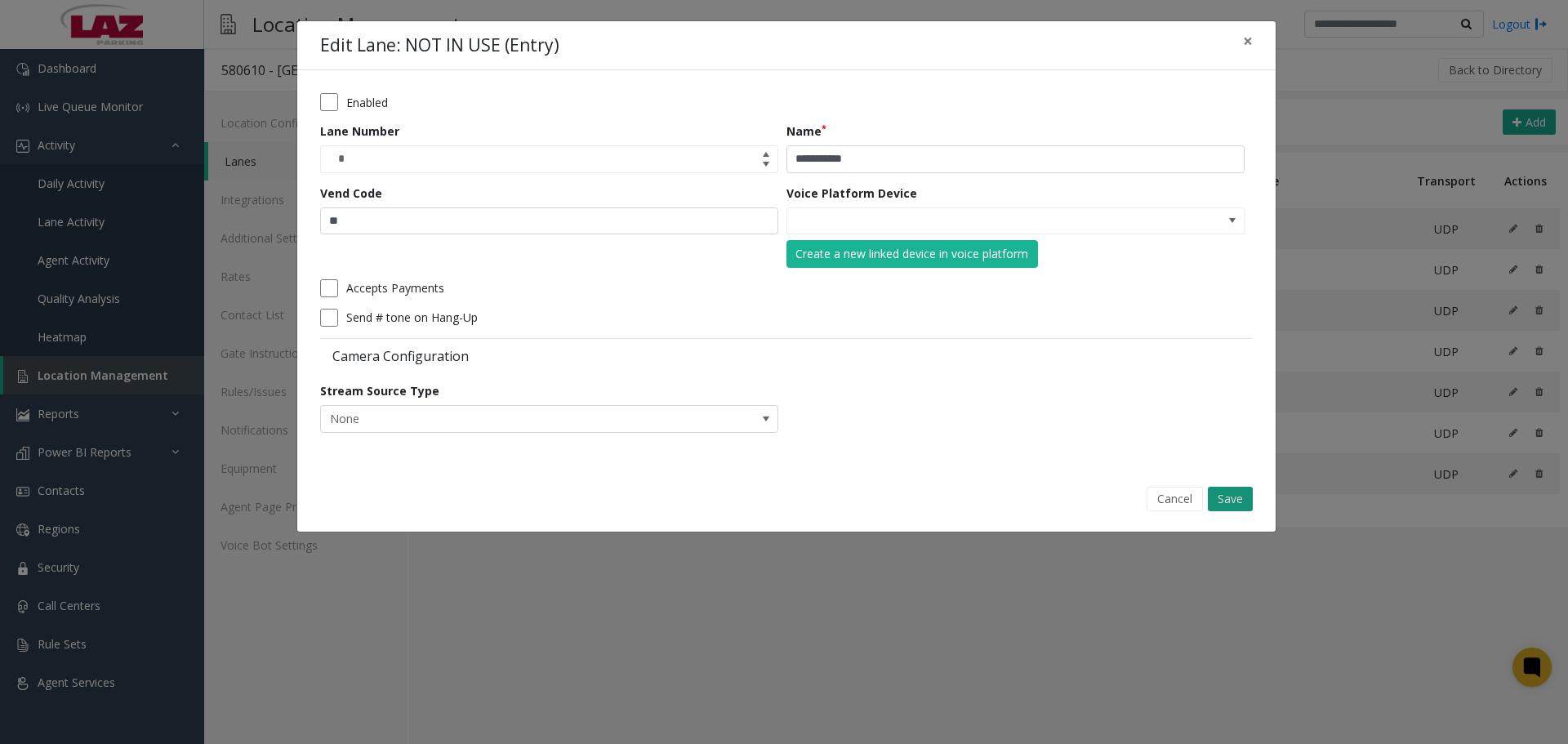
click at [1220, 500] on button "Save" at bounding box center [1230, 499] width 45 height 25
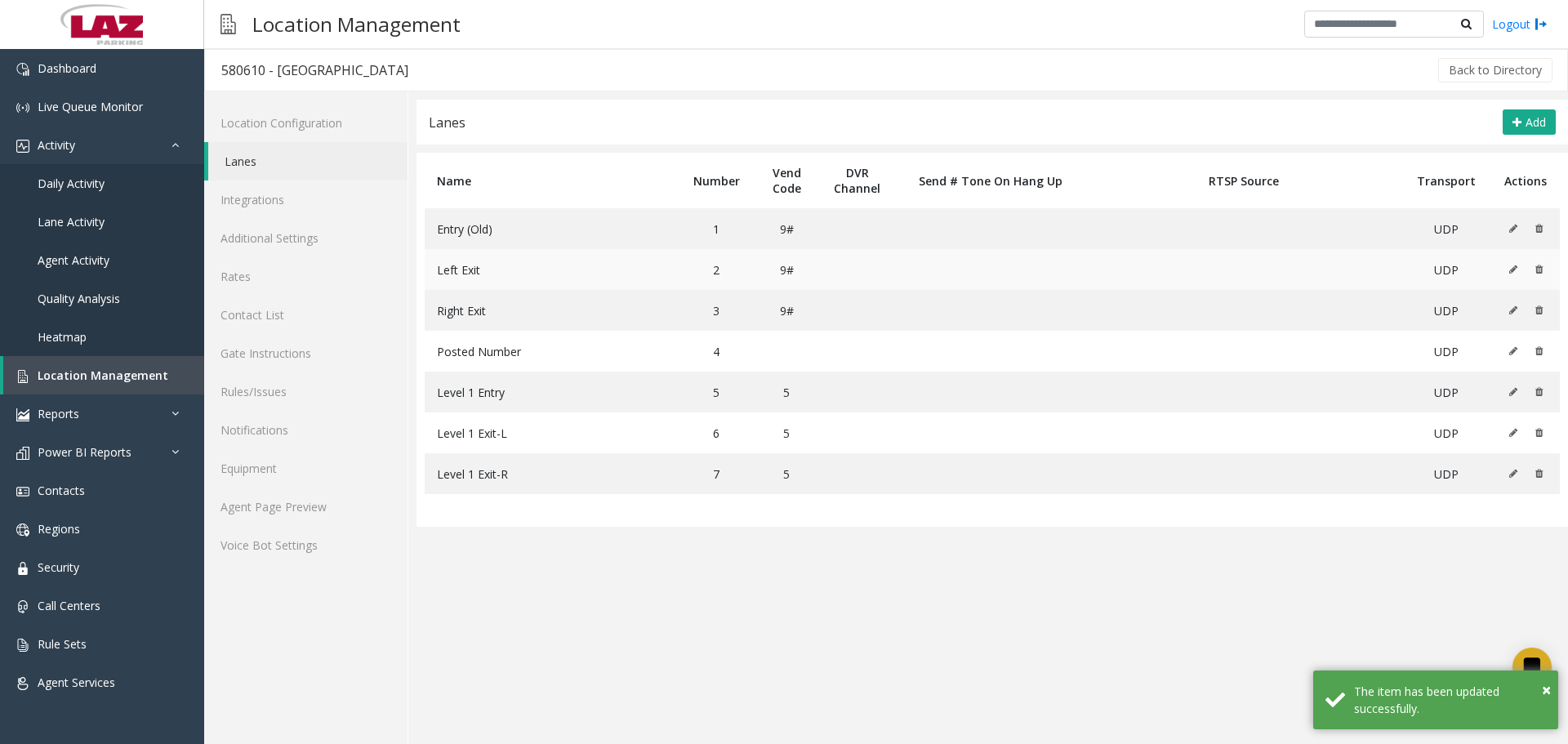
click at [1513, 272] on icon at bounding box center [1513, 269] width 8 height 10
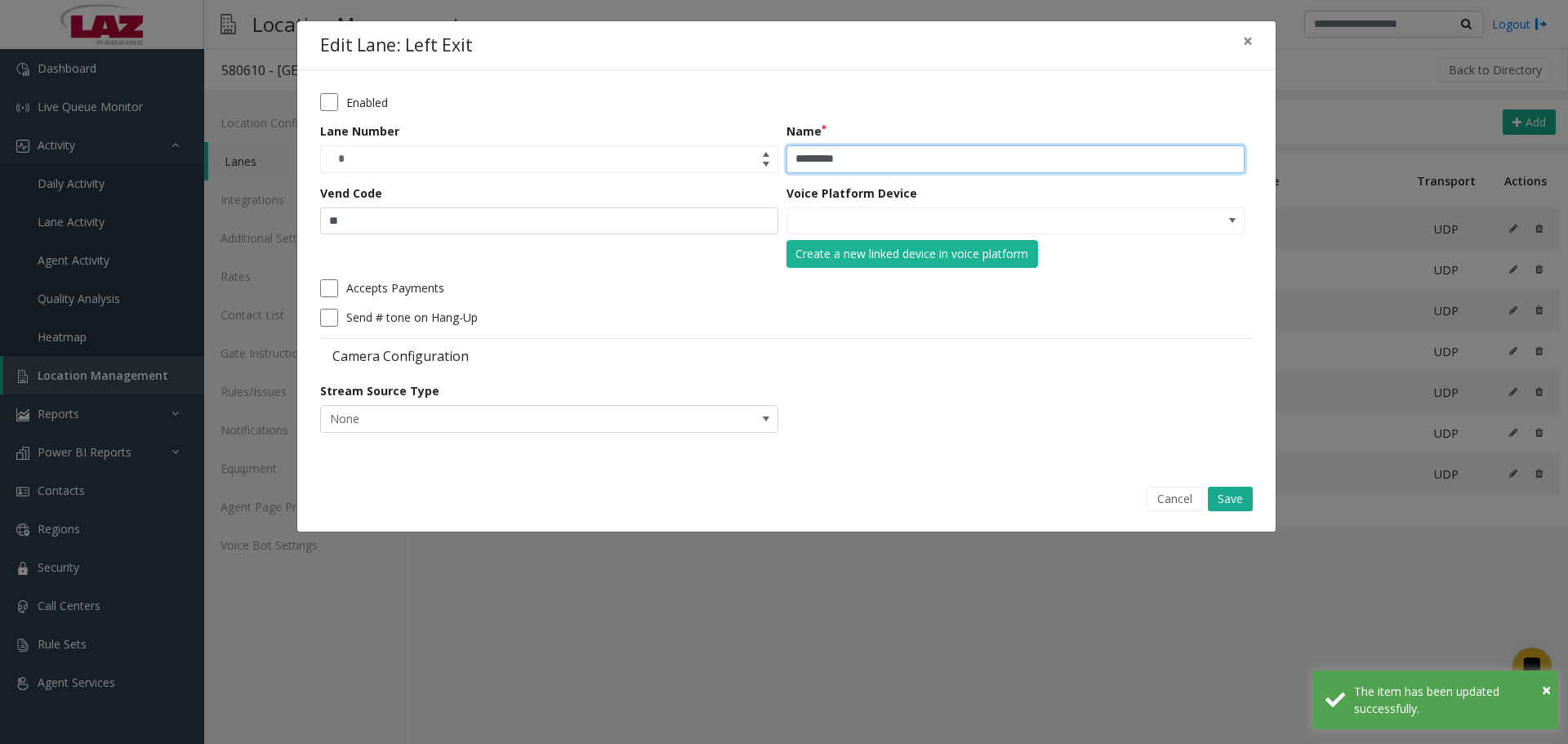
click at [962, 167] on input "*********" at bounding box center [1015, 159] width 459 height 28
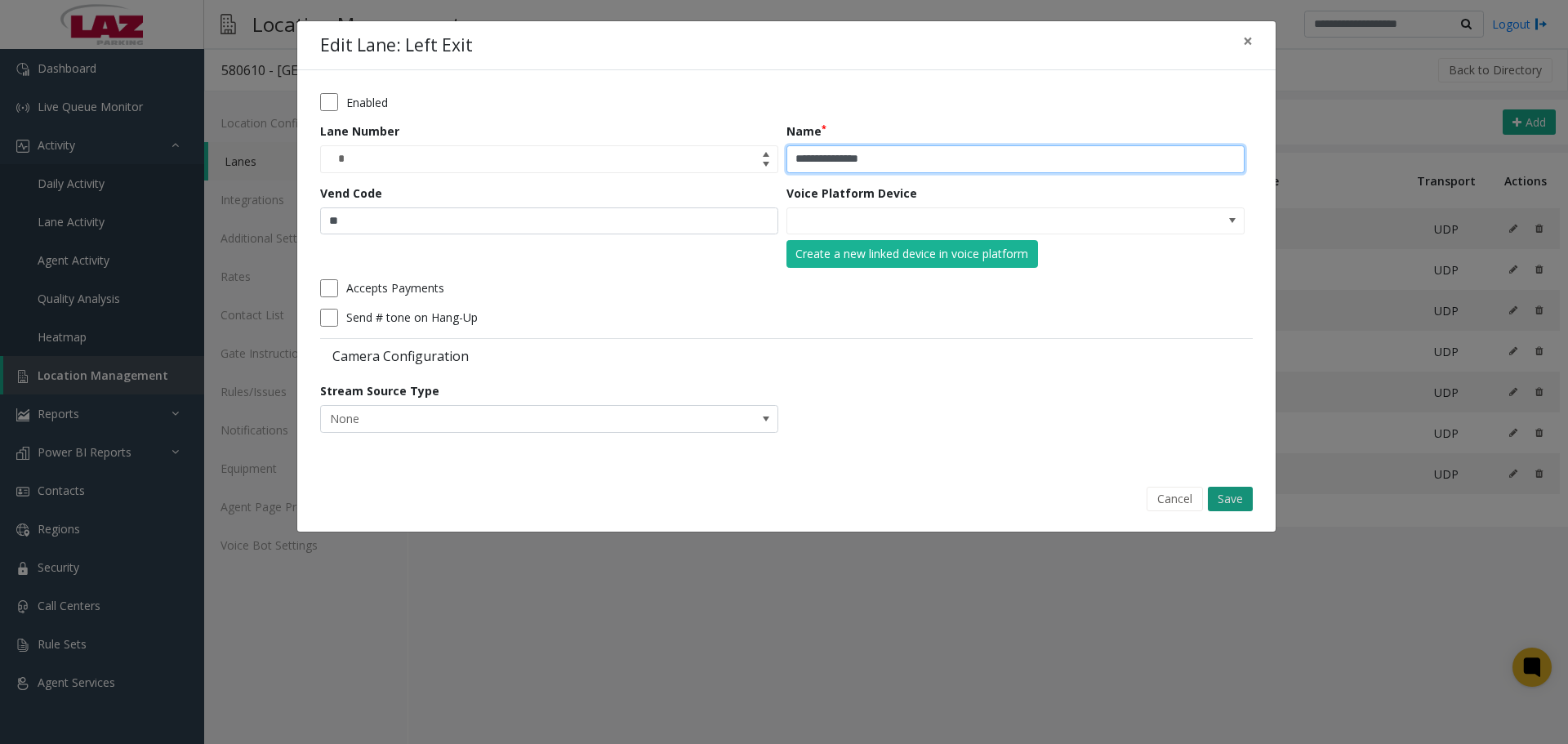
type input "**********"
click at [1218, 487] on button "Save" at bounding box center [1230, 499] width 45 height 25
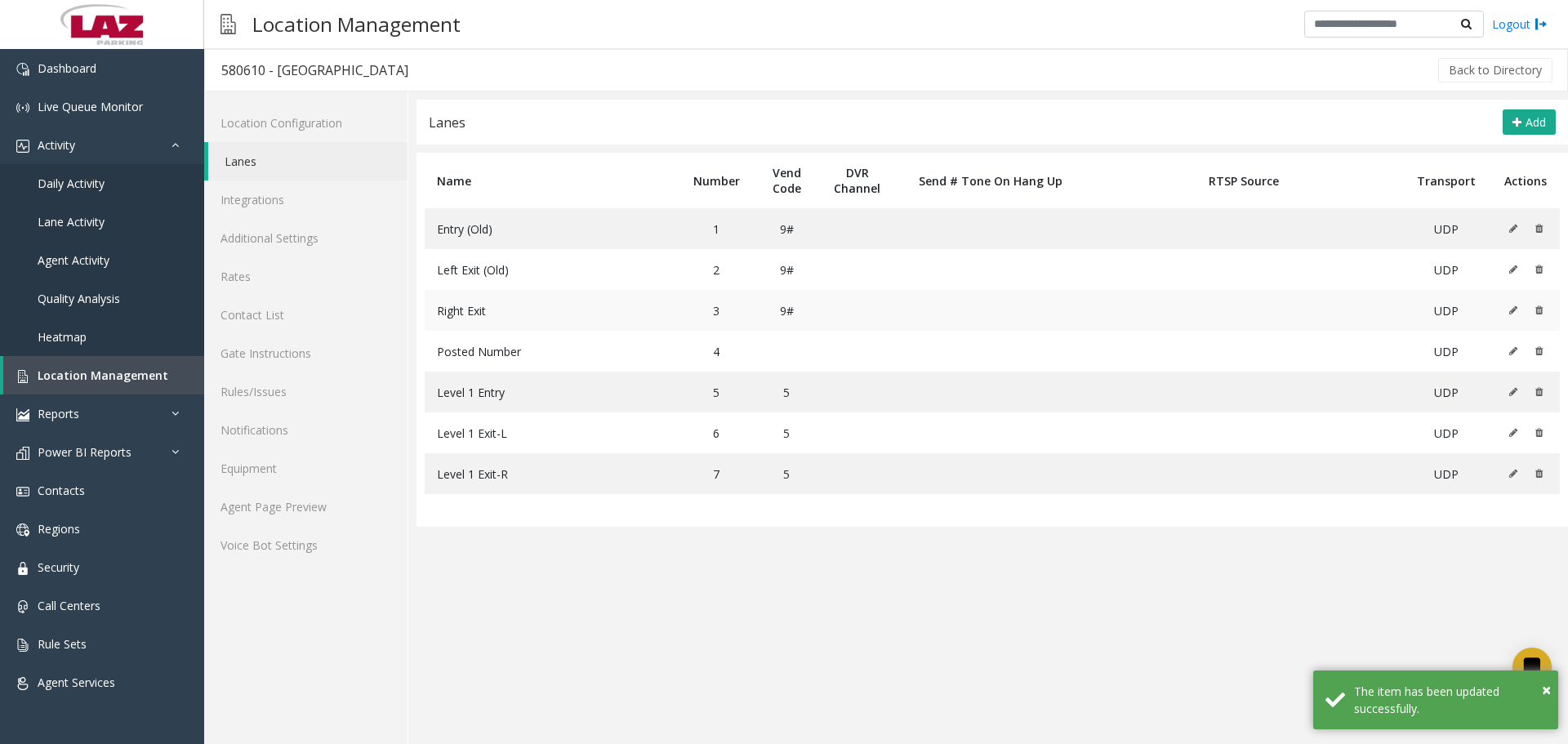
click at [1516, 310] on icon at bounding box center [1513, 310] width 8 height 10
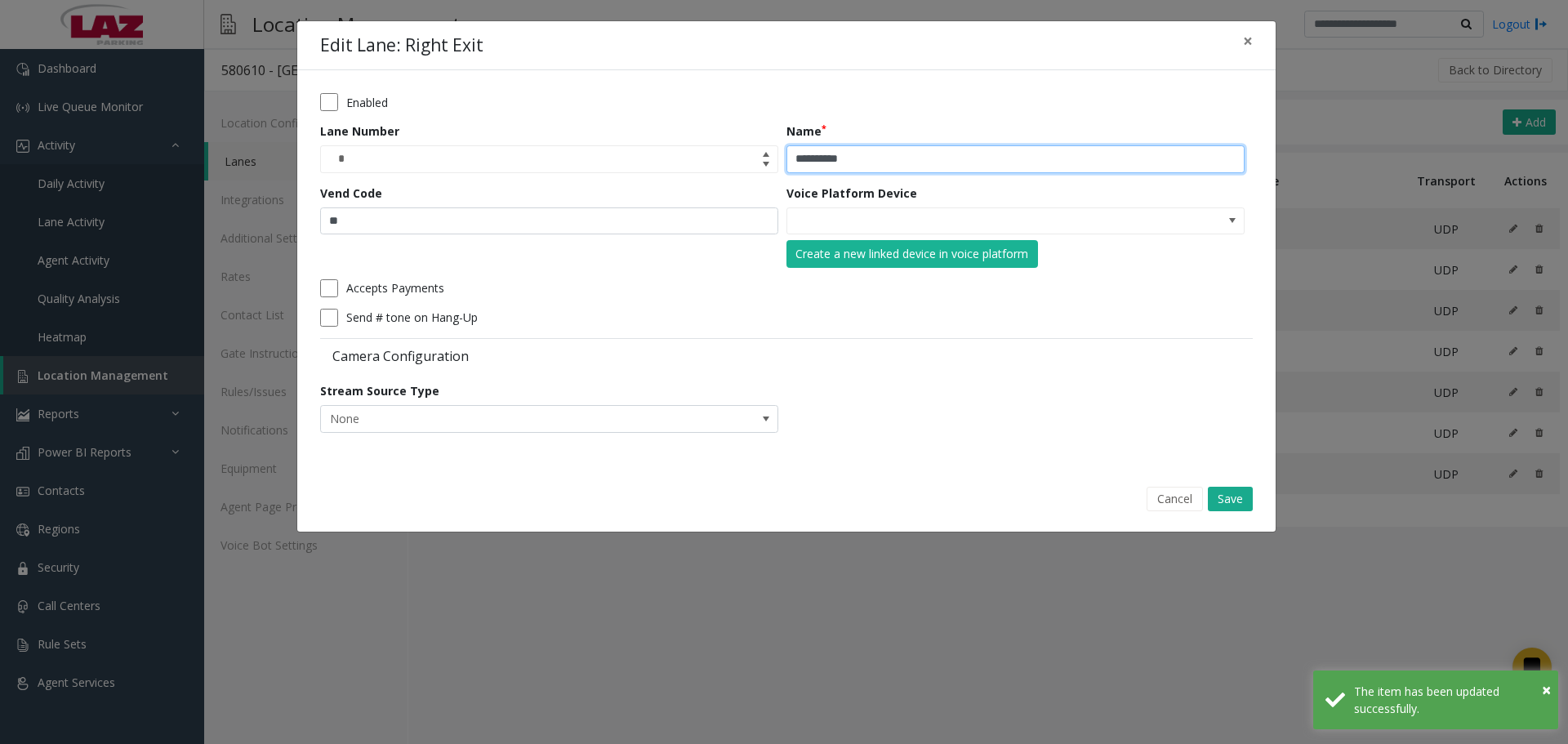
click at [962, 149] on input "**********" at bounding box center [1015, 159] width 459 height 28
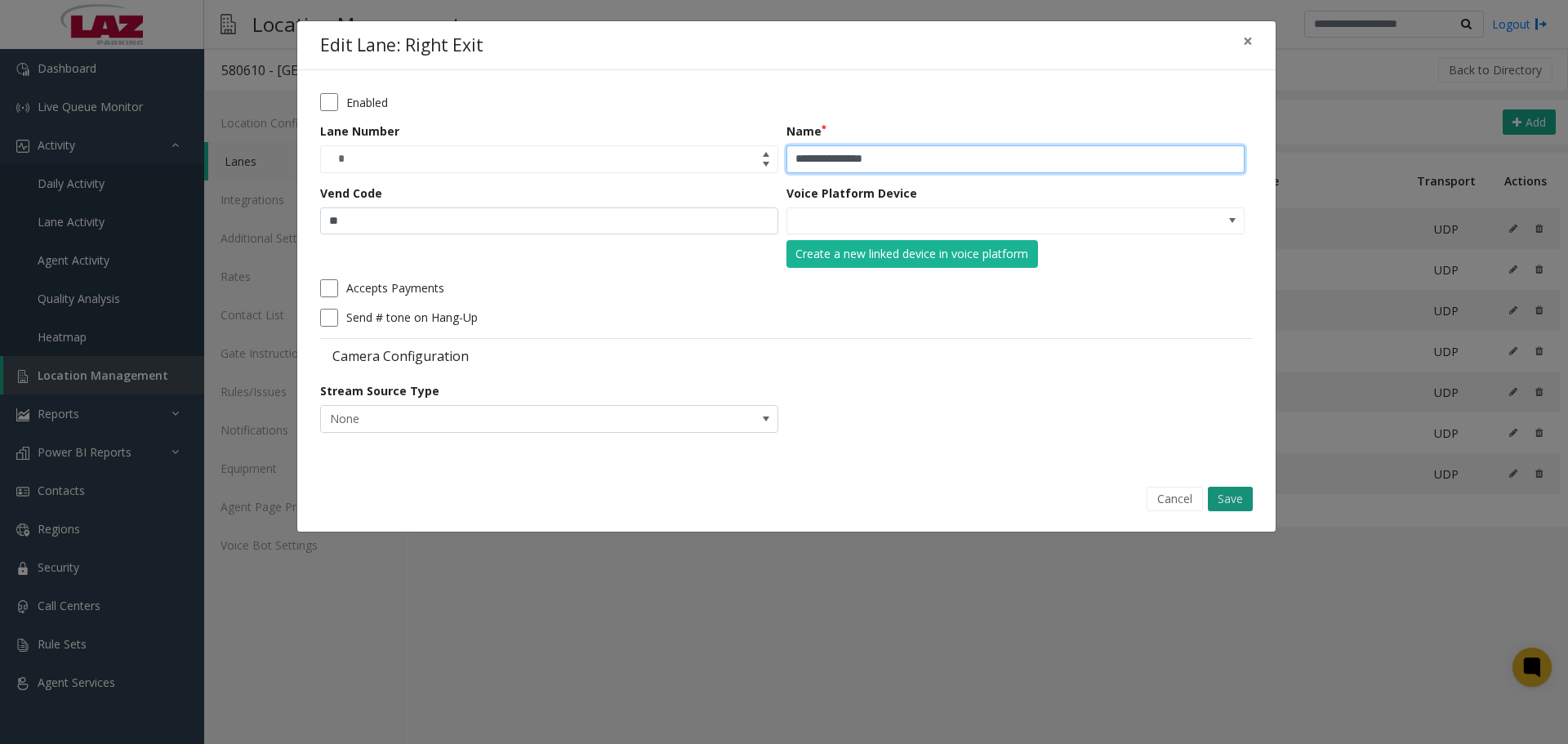
type input "**********"
click at [1224, 505] on button "Save" at bounding box center [1230, 499] width 45 height 25
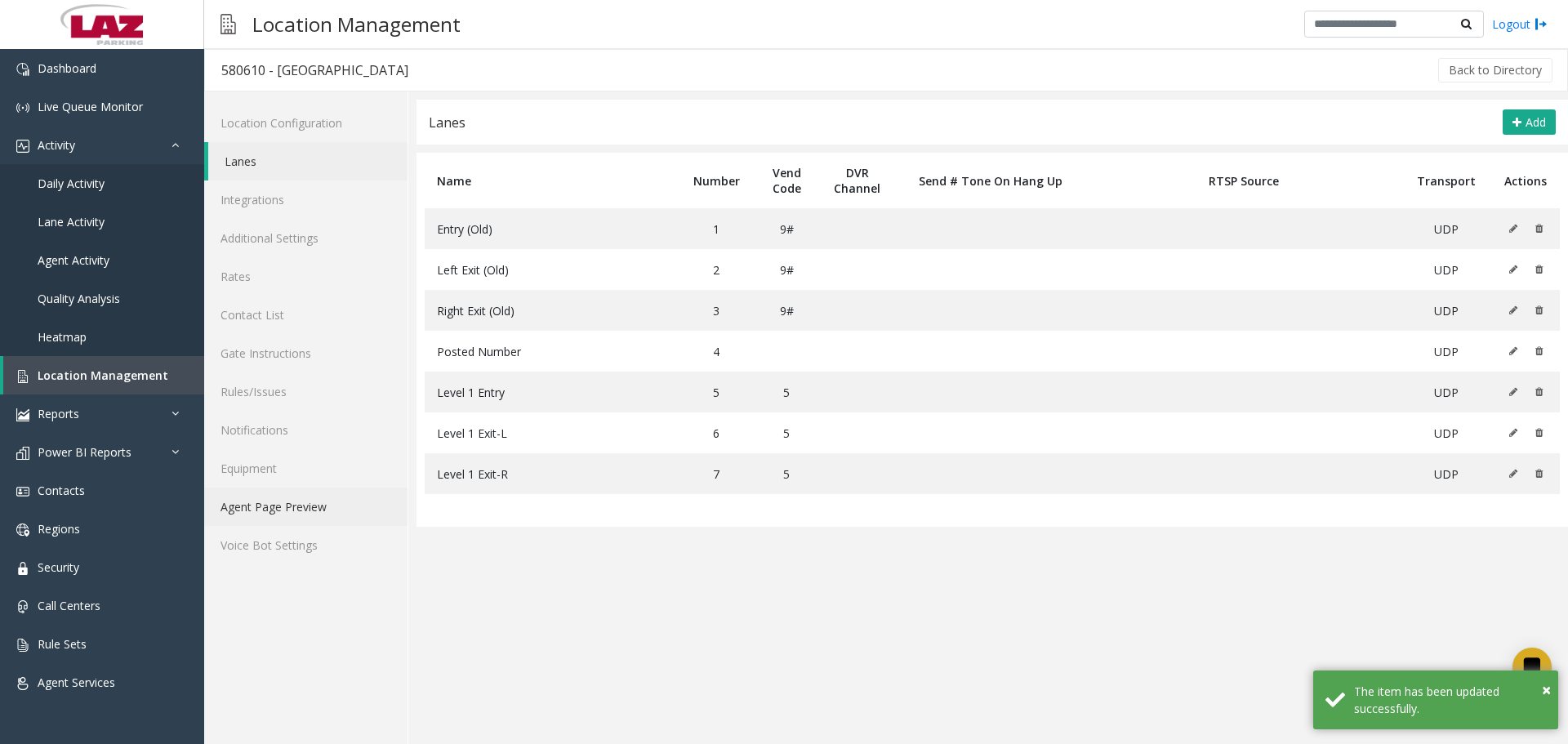
click at [283, 515] on link "Agent Page Preview" at bounding box center [306, 506] width 203 height 38
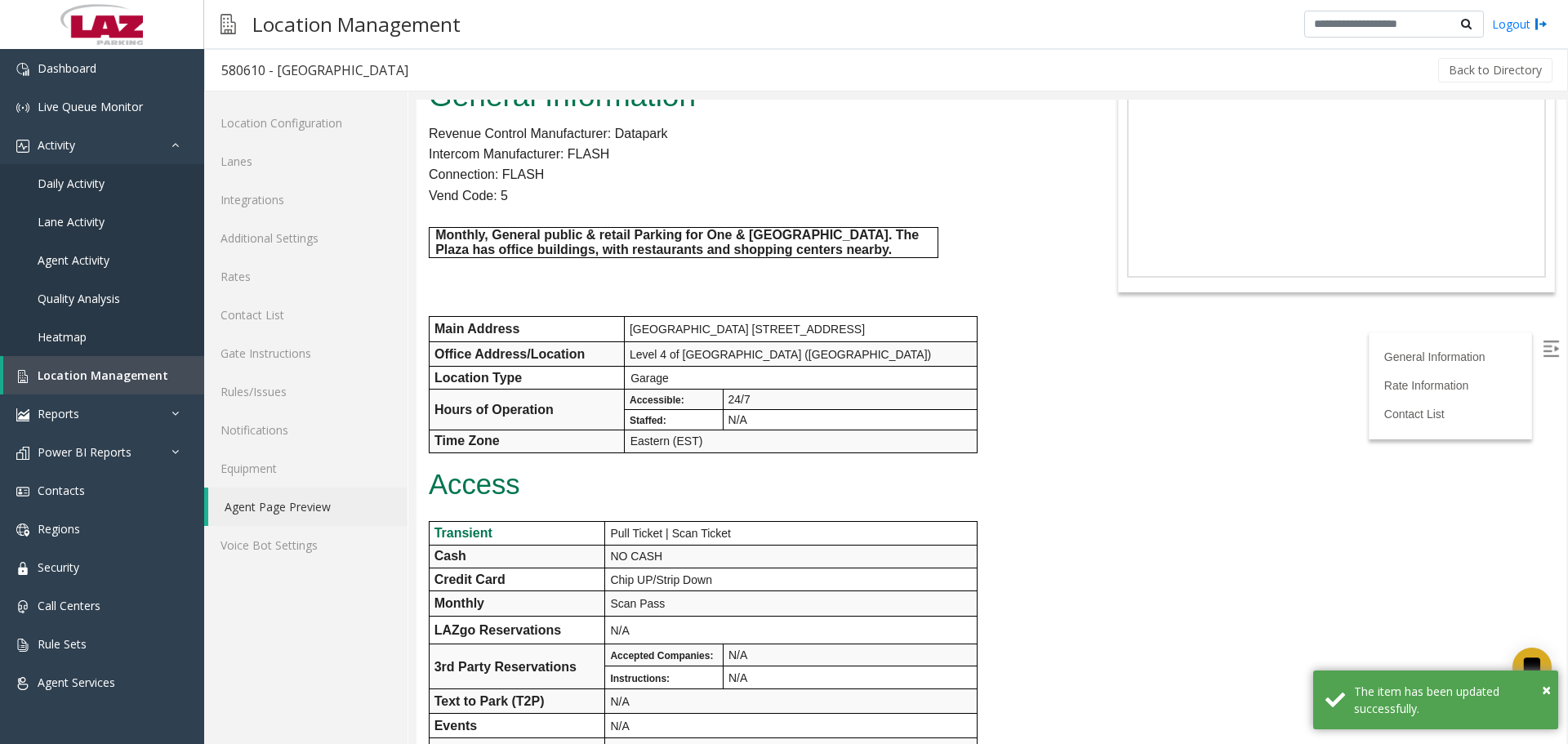
scroll to position [408, 0]
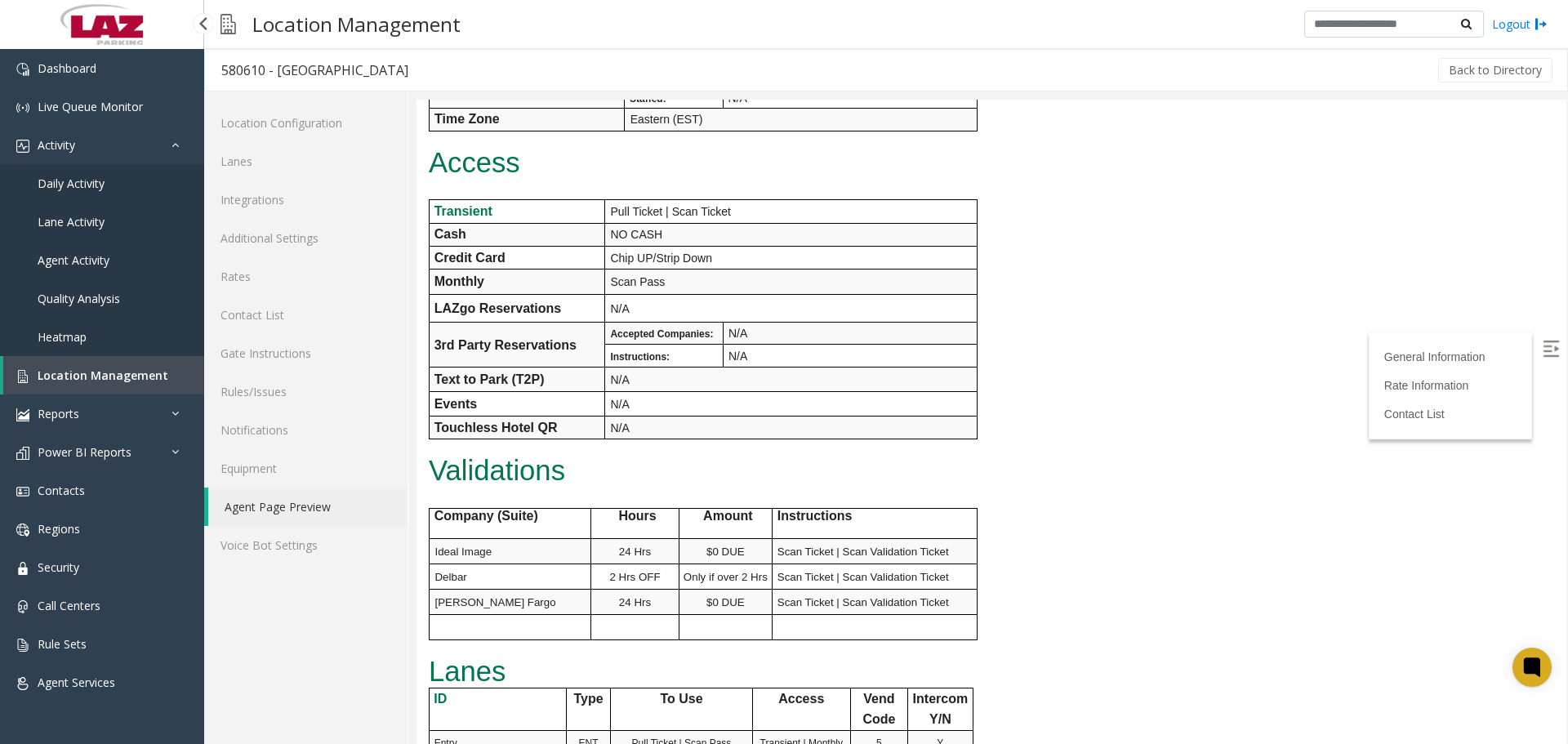
click at [111, 371] on span "Location Management" at bounding box center [102, 375] width 131 height 16
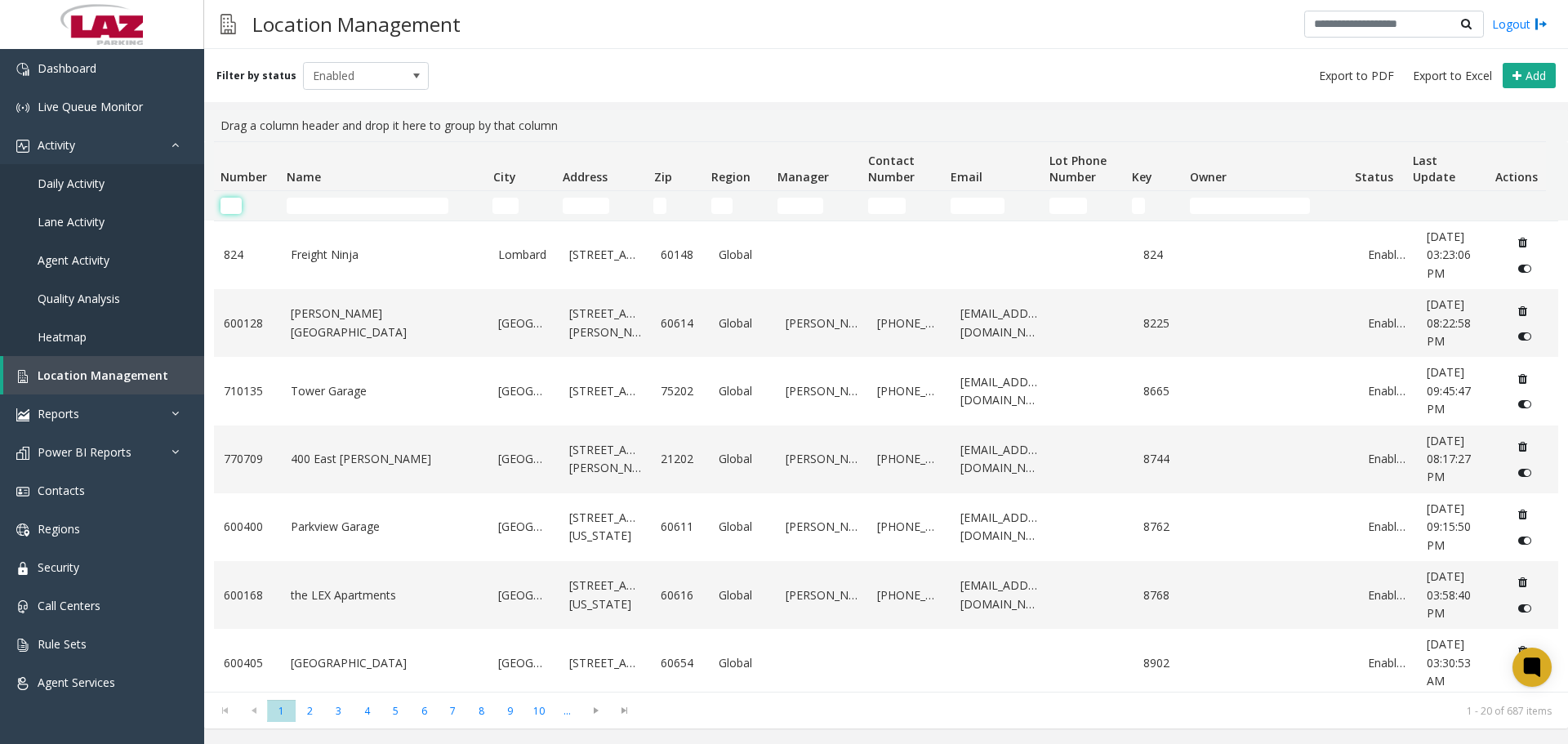
click at [228, 202] on input "Number Filter" at bounding box center [231, 206] width 21 height 17
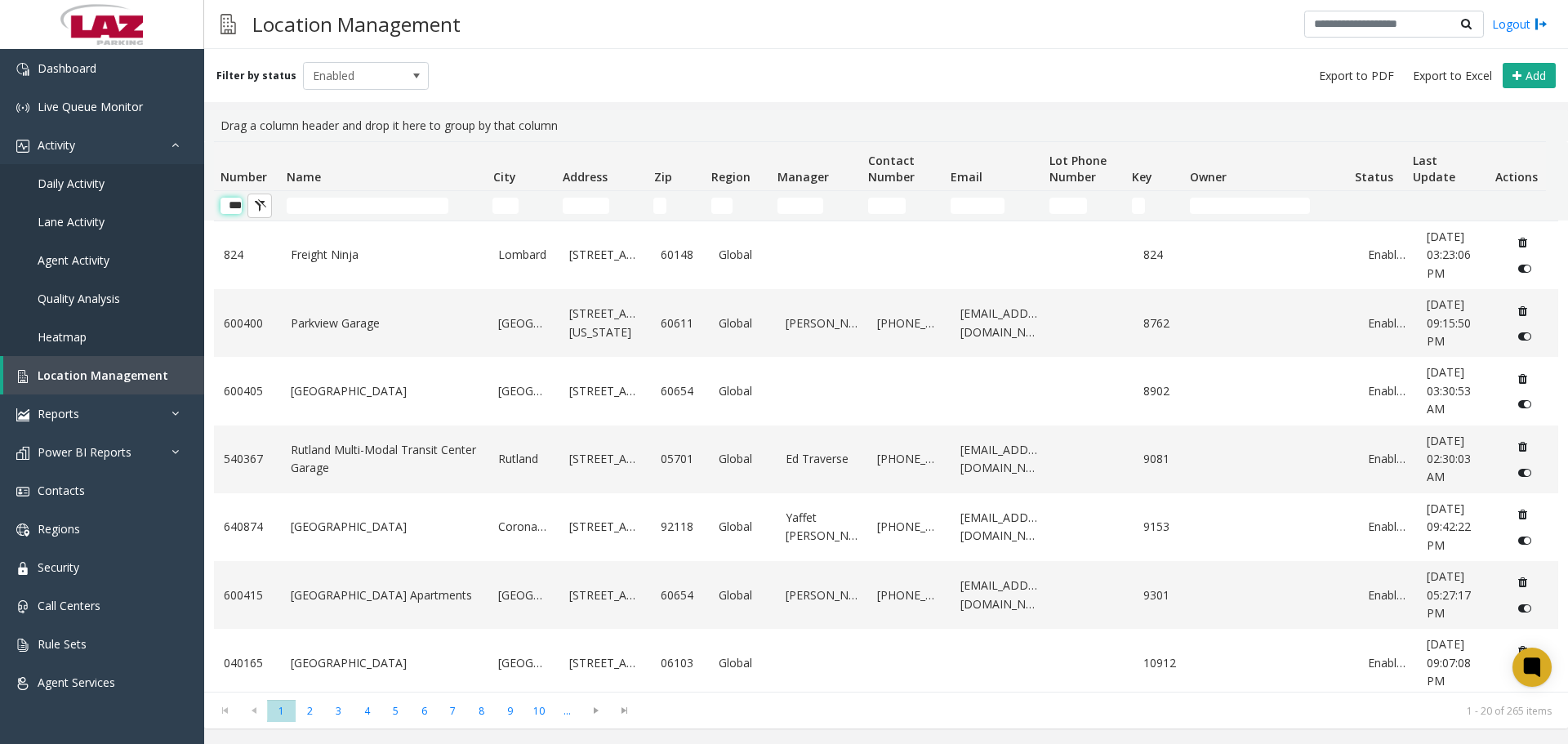
type input "****"
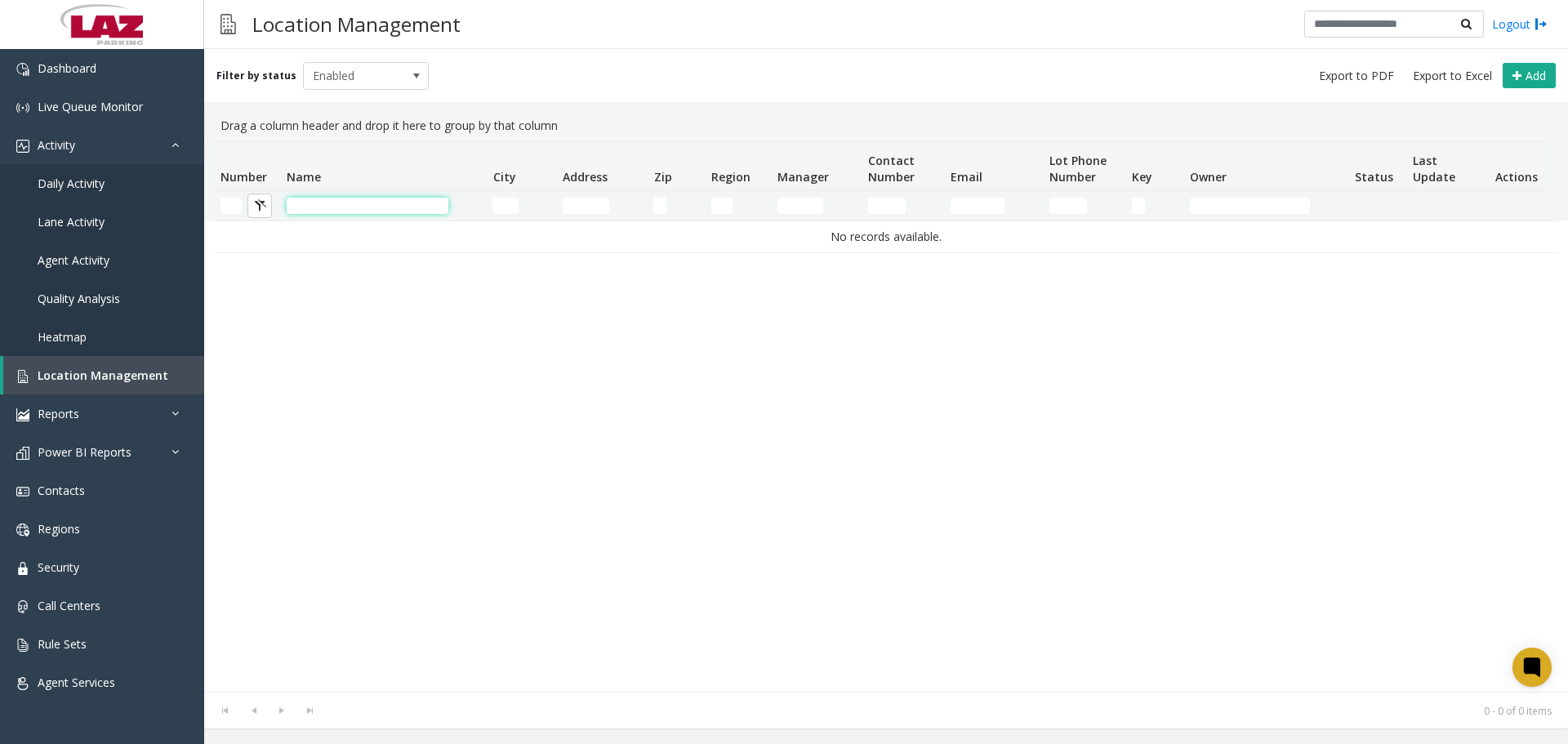
click at [319, 213] on input "Name Filter" at bounding box center [368, 206] width 162 height 17
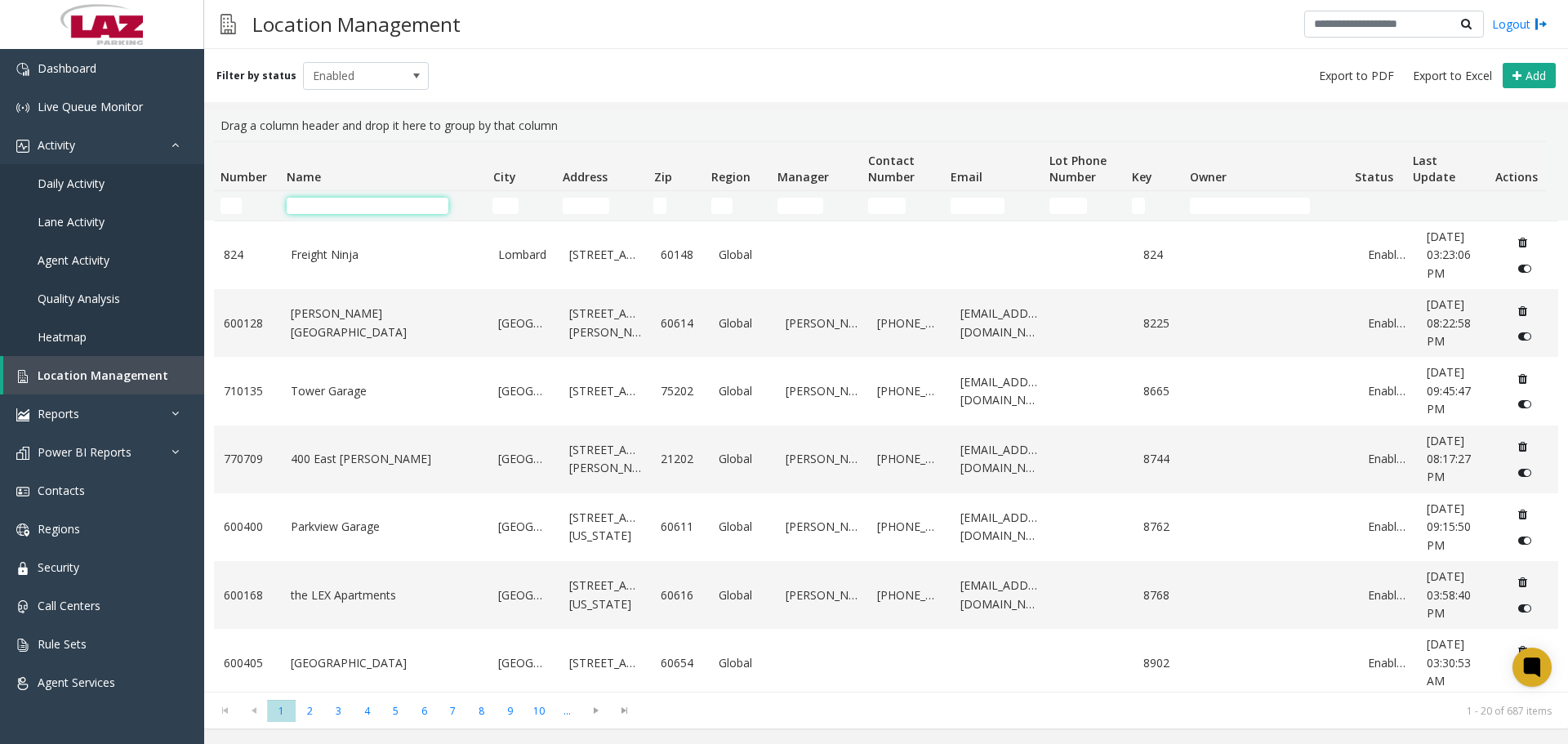
click at [311, 207] on input "Name Filter" at bounding box center [368, 206] width 162 height 17
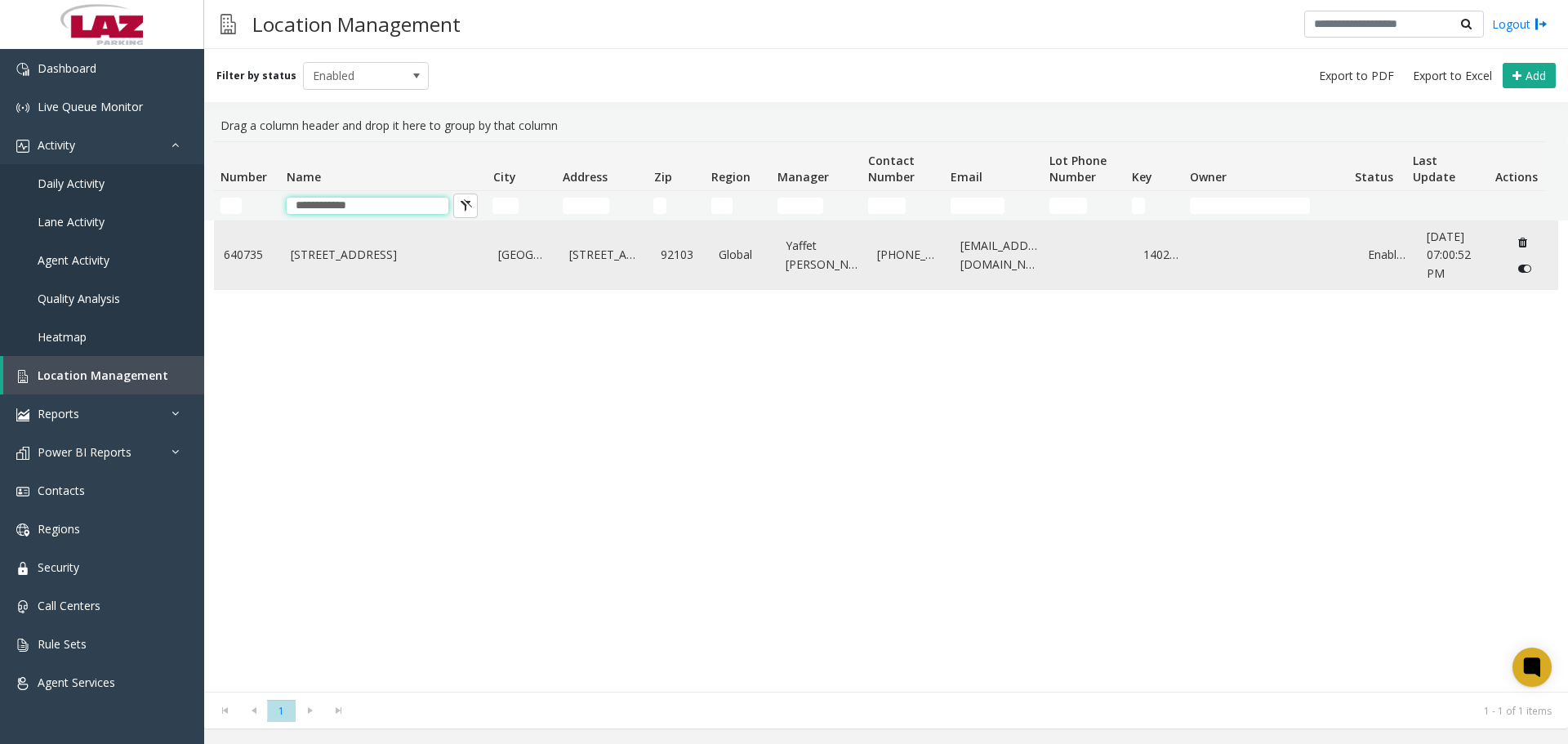
type input "**********"
click at [370, 242] on td "4353 Park Blvd" at bounding box center [385, 255] width 208 height 68
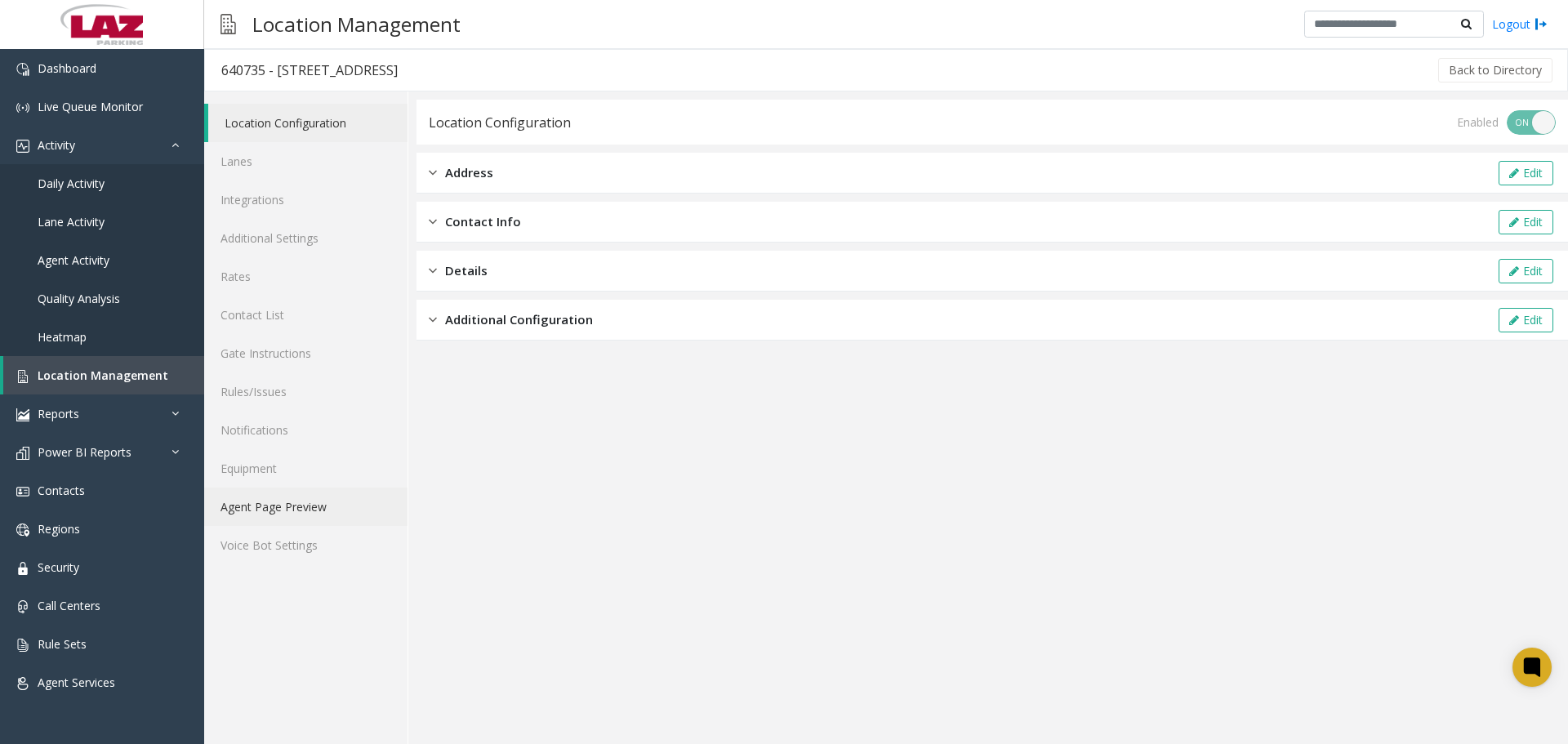
click at [247, 524] on link "Agent Page Preview" at bounding box center [306, 506] width 203 height 38
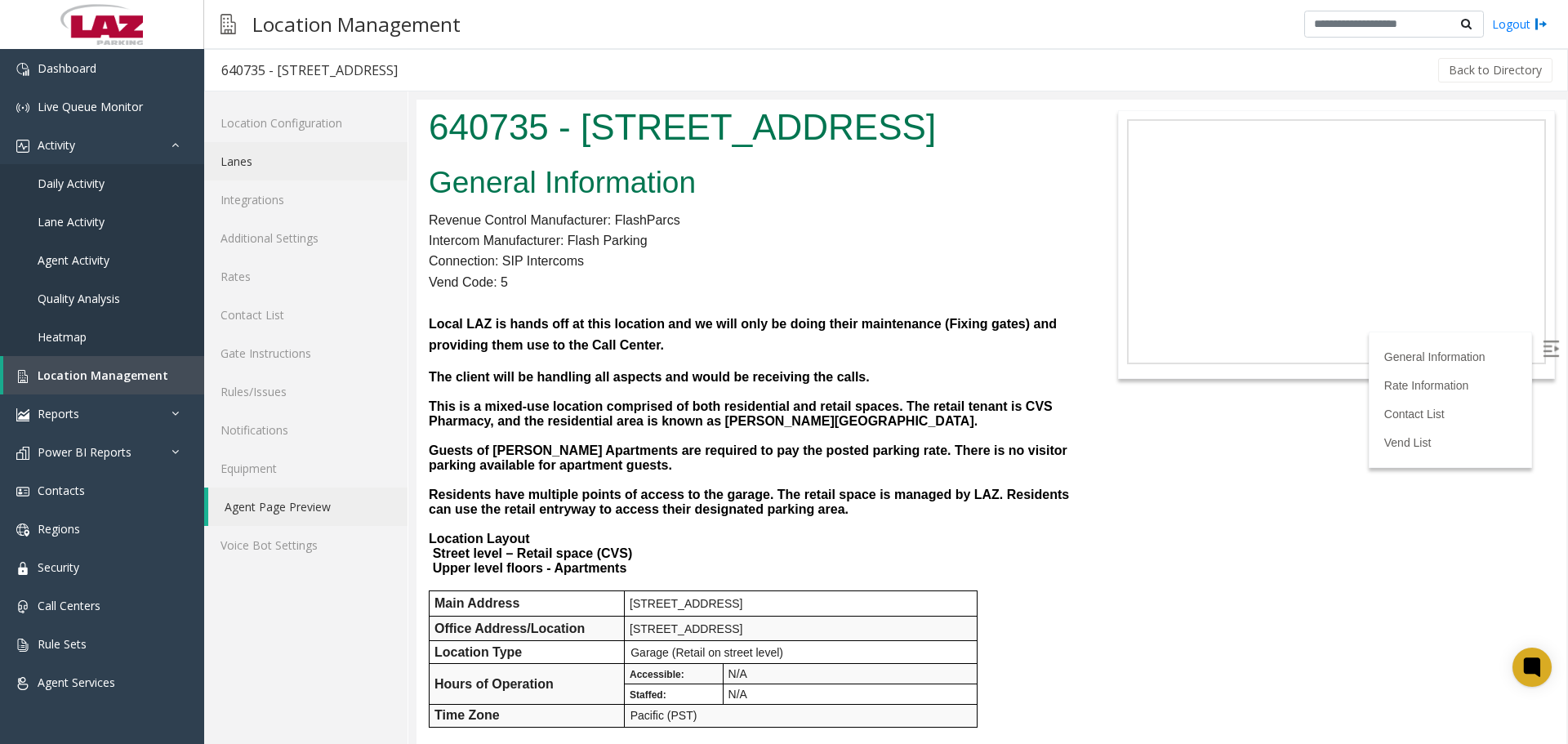
click at [260, 149] on link "Lanes" at bounding box center [306, 161] width 203 height 38
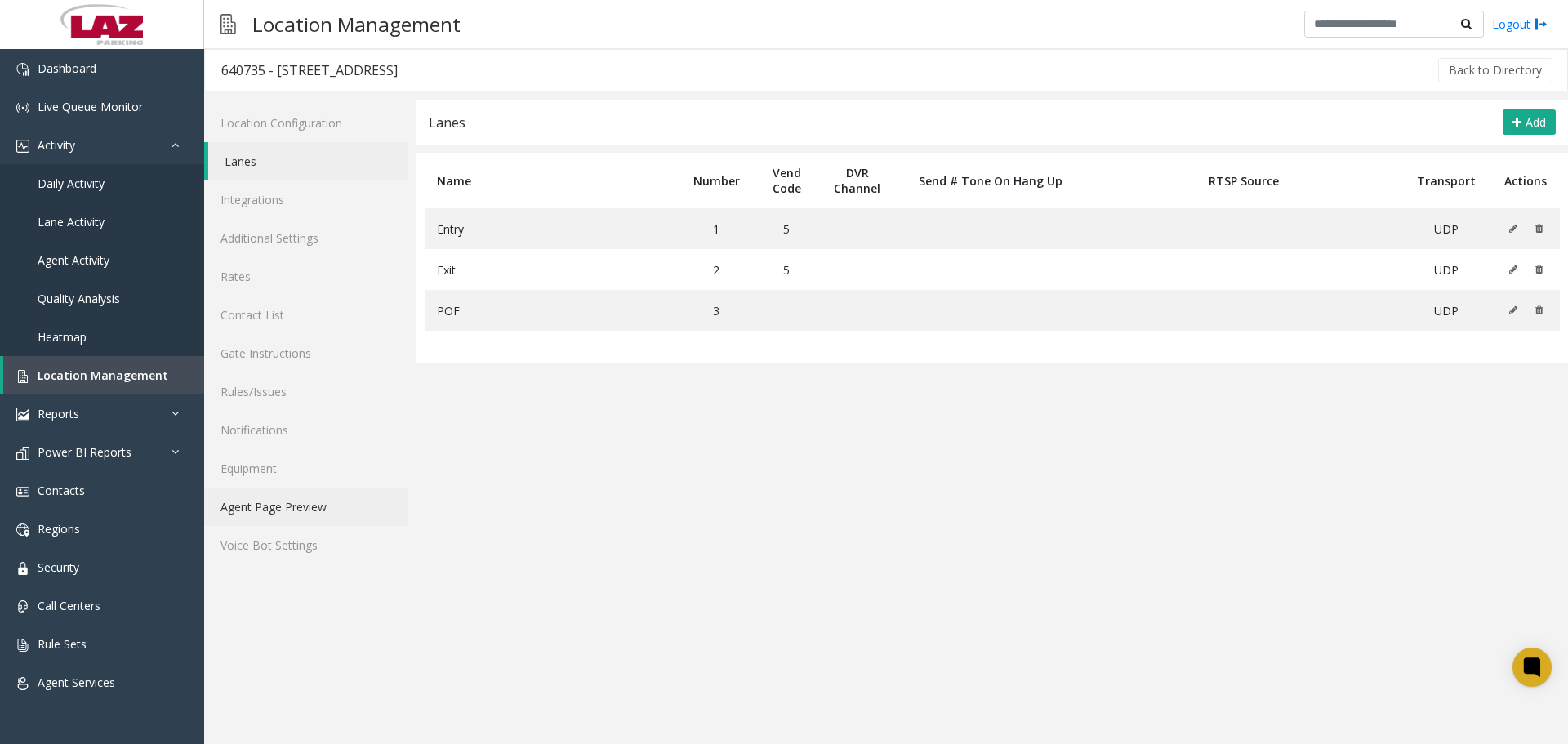
click at [311, 506] on link "Agent Page Preview" at bounding box center [306, 506] width 203 height 38
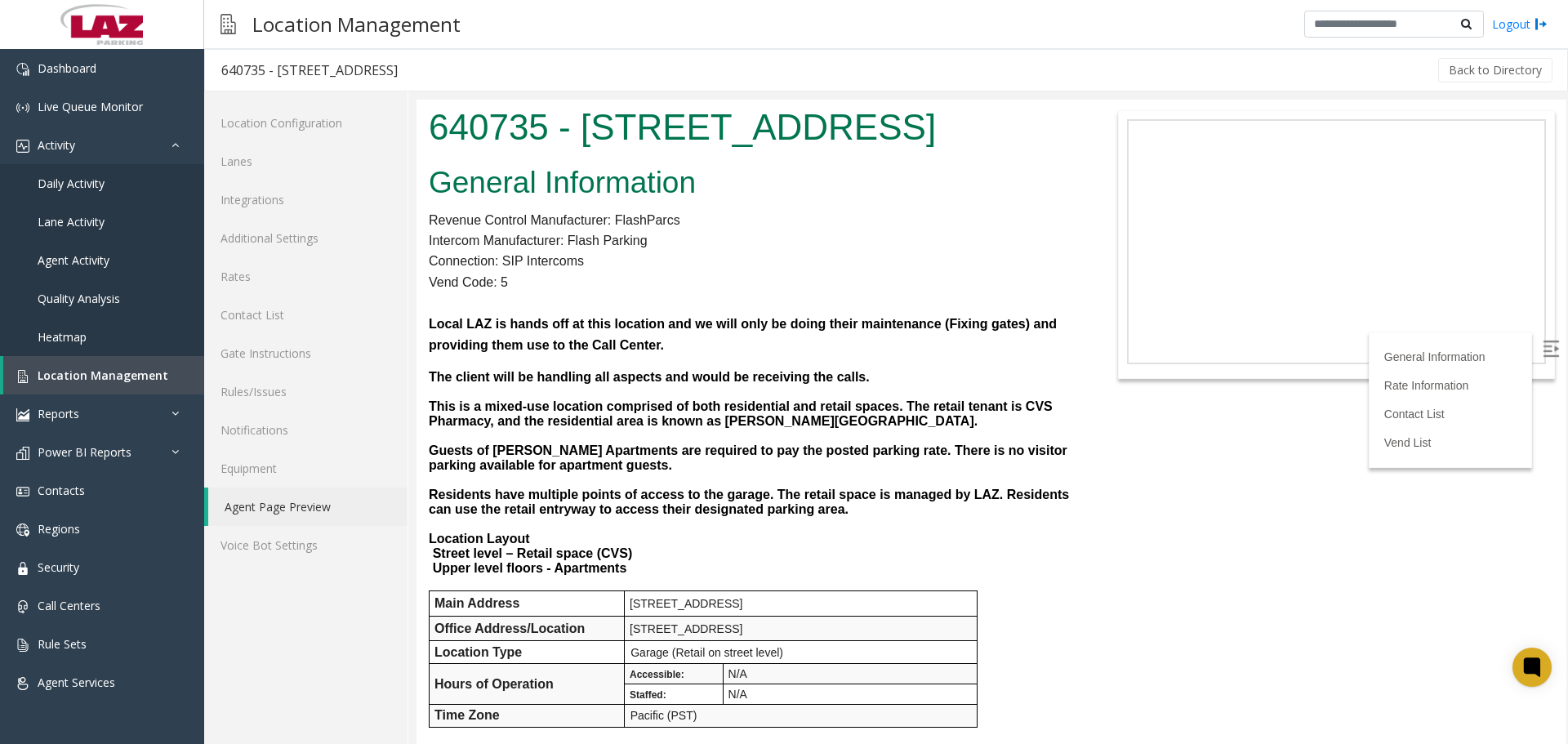
click at [497, 128] on h1 "640735 - 4353 Park Blvd" at bounding box center [752, 127] width 646 height 50
click at [497, 130] on h1 "640735 - 4353 Park Blvd" at bounding box center [752, 127] width 646 height 50
copy h1 "640735"
click at [606, 387] on p at bounding box center [752, 392] width 646 height 15
drag, startPoint x: 386, startPoint y: 75, endPoint x: 216, endPoint y: 69, distance: 170.1
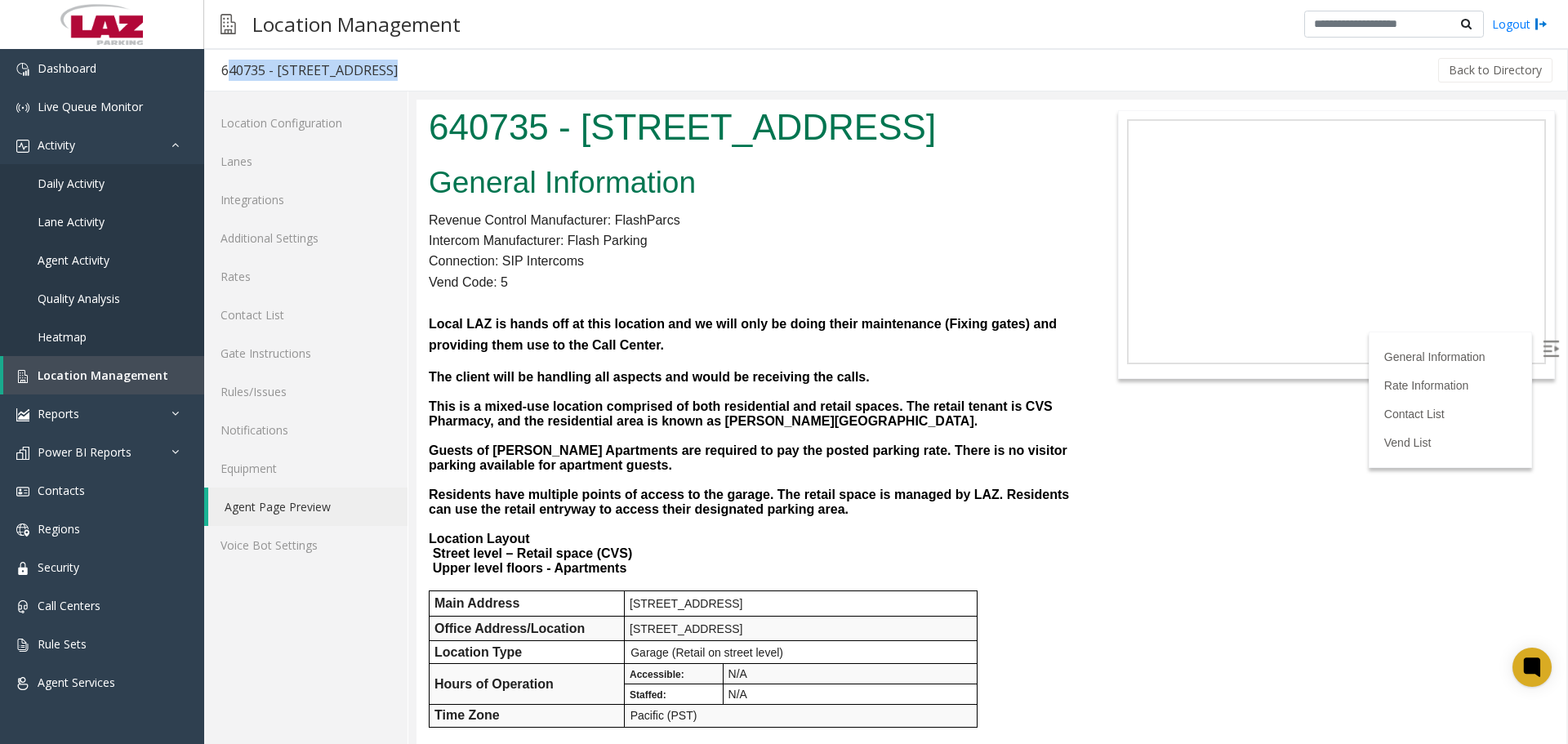
click at [216, 69] on div "640735 - 4353 Park Blvd Back to Directory" at bounding box center [886, 69] width 1364 height 42
copy div "640735 - 4353 Park Blvd"
click at [666, 280] on p "Vend Code: 5" at bounding box center [752, 282] width 646 height 21
click at [1542, 350] on img at bounding box center [1551, 348] width 17 height 17
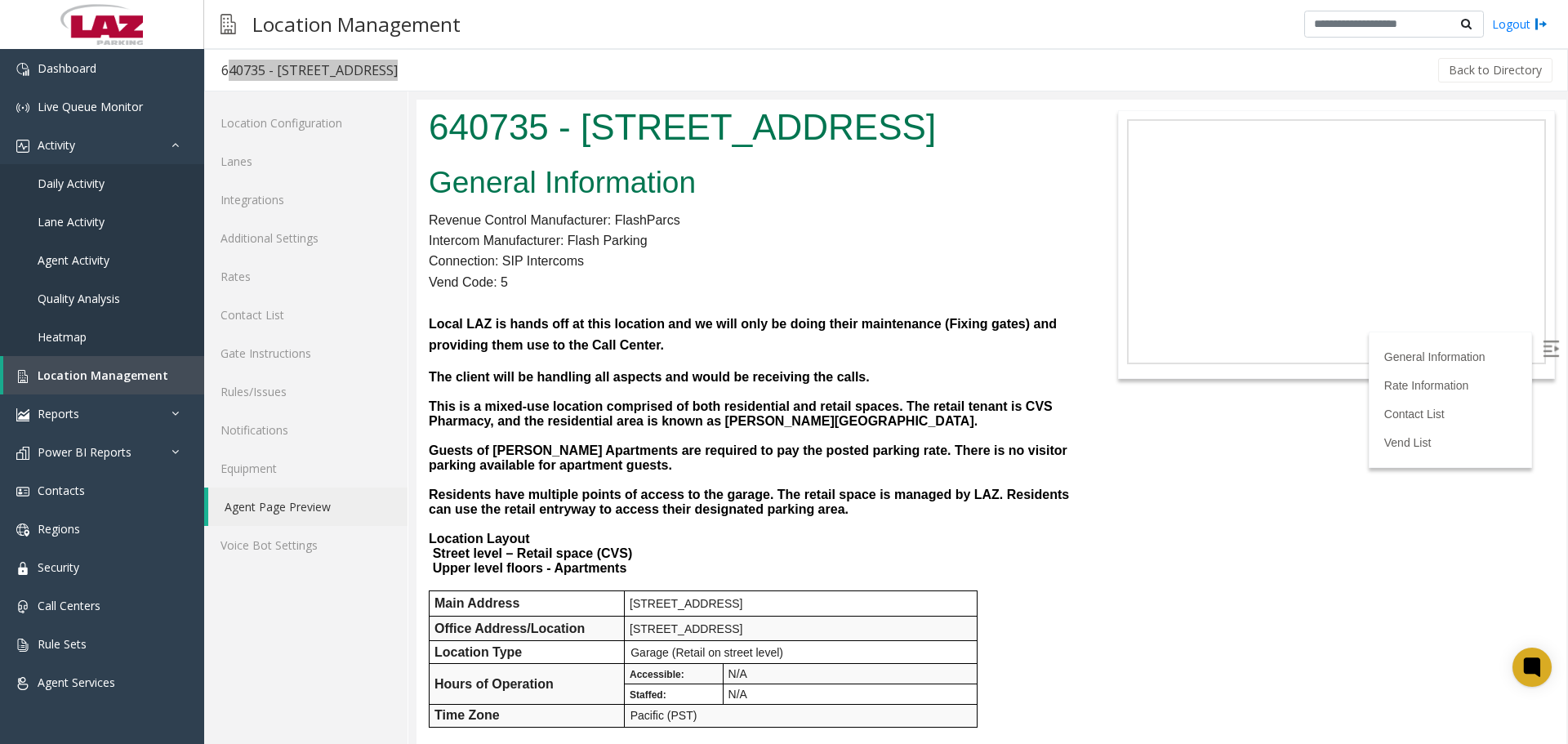
drag, startPoint x: 1560, startPoint y: 173, endPoint x: 421, endPoint y: 235, distance: 1140.7
click at [83, 59] on link "Dashboard" at bounding box center [102, 68] width 204 height 38
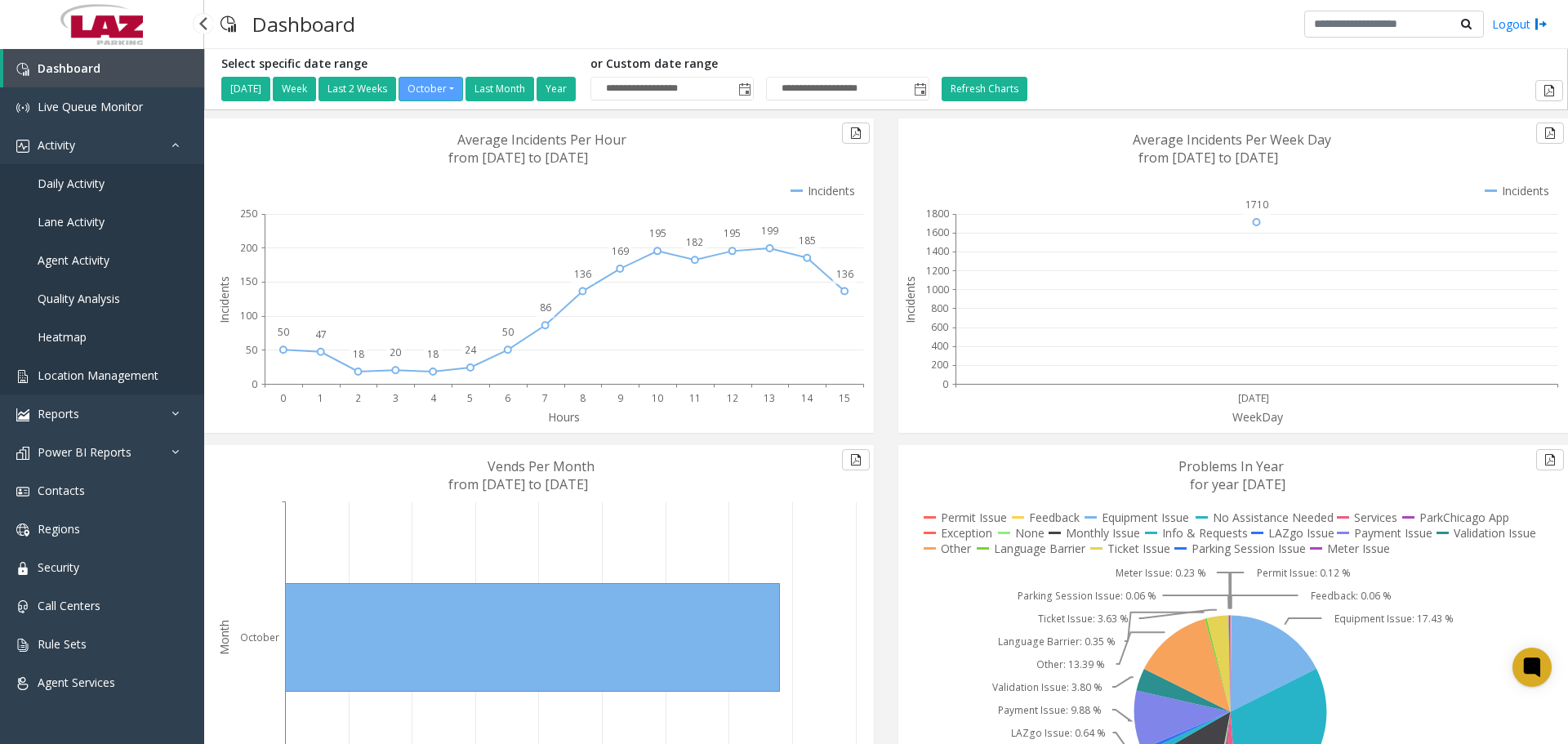
click at [117, 376] on span "Location Management" at bounding box center [97, 375] width 121 height 16
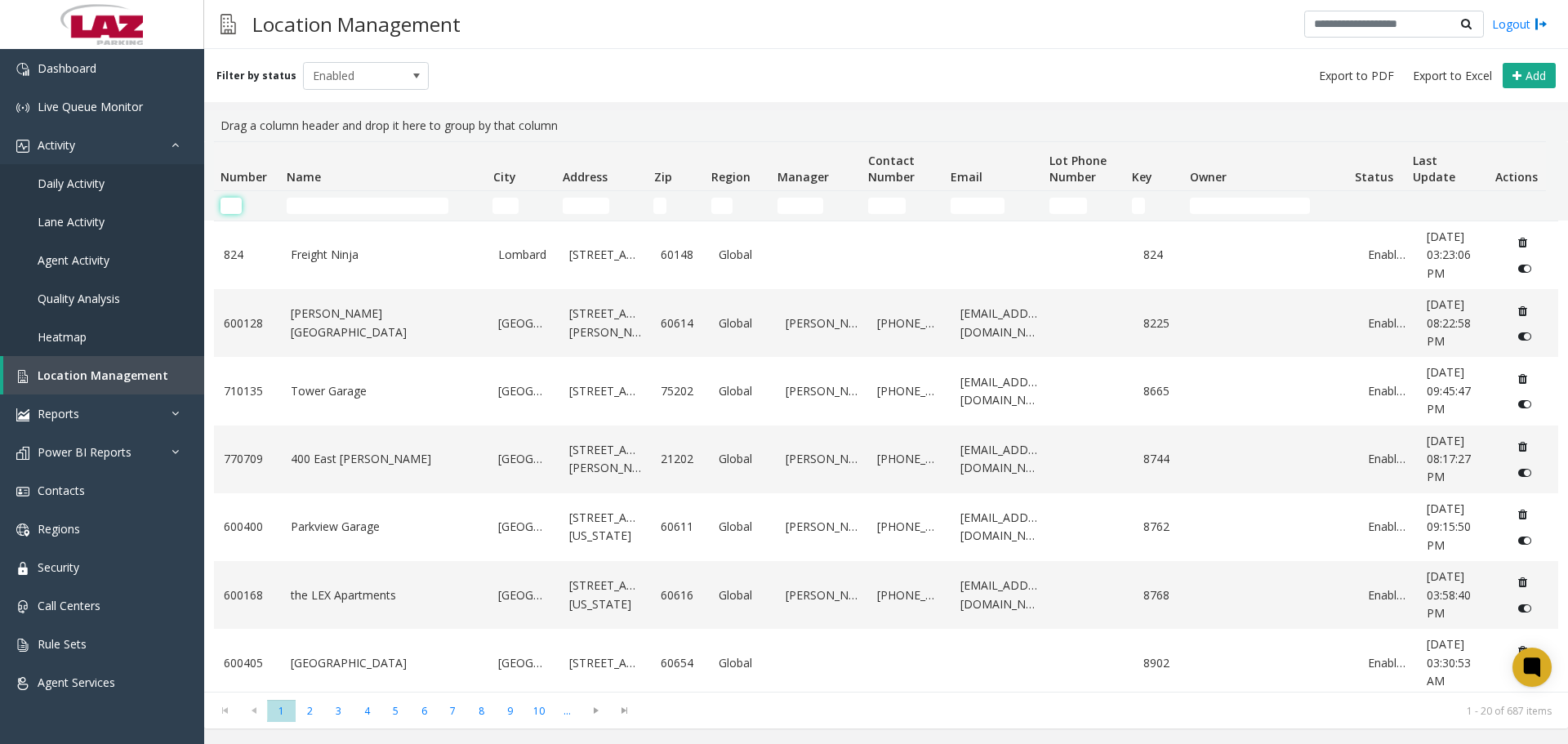
click at [228, 201] on input "Number Filter" at bounding box center [231, 206] width 21 height 17
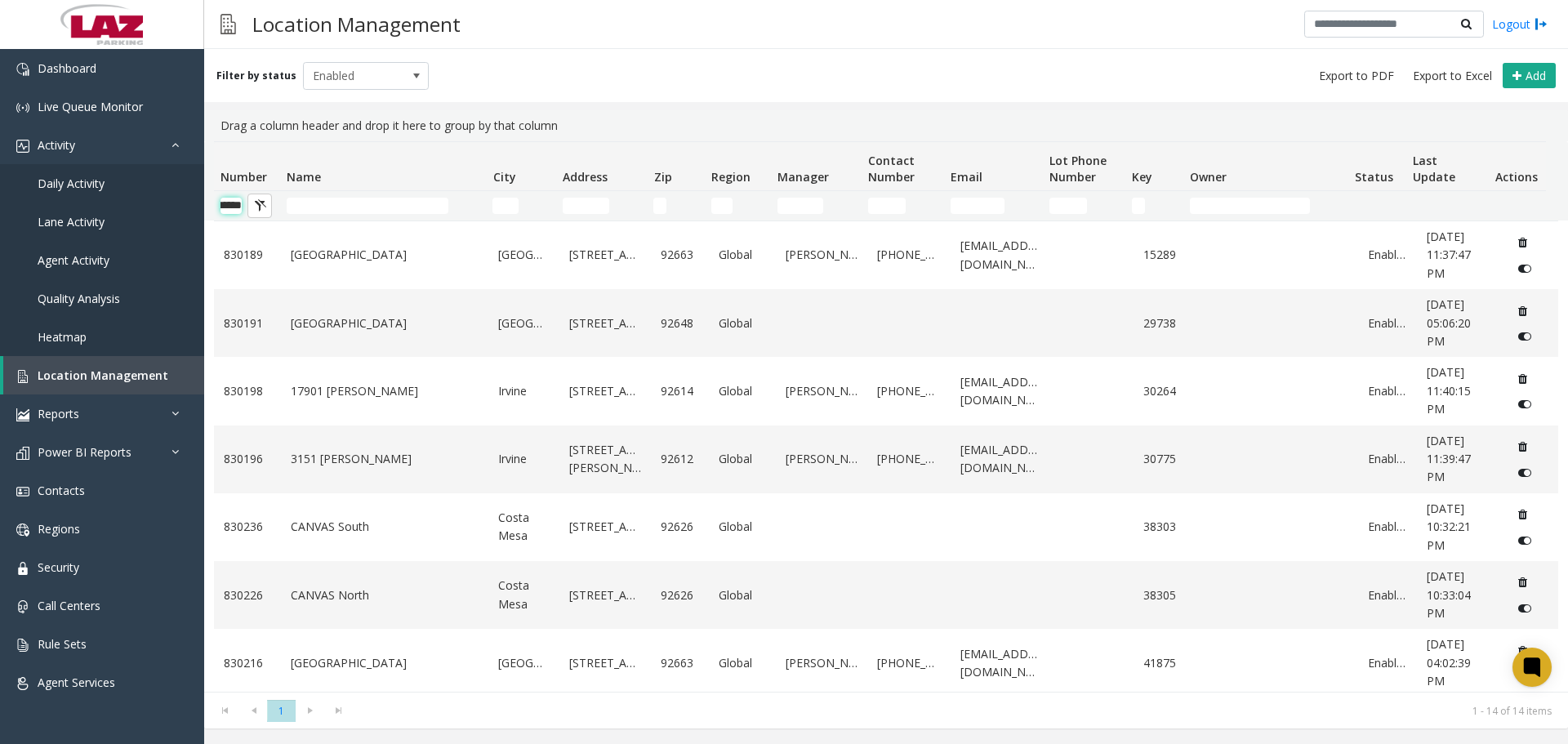
scroll to position [0, 27]
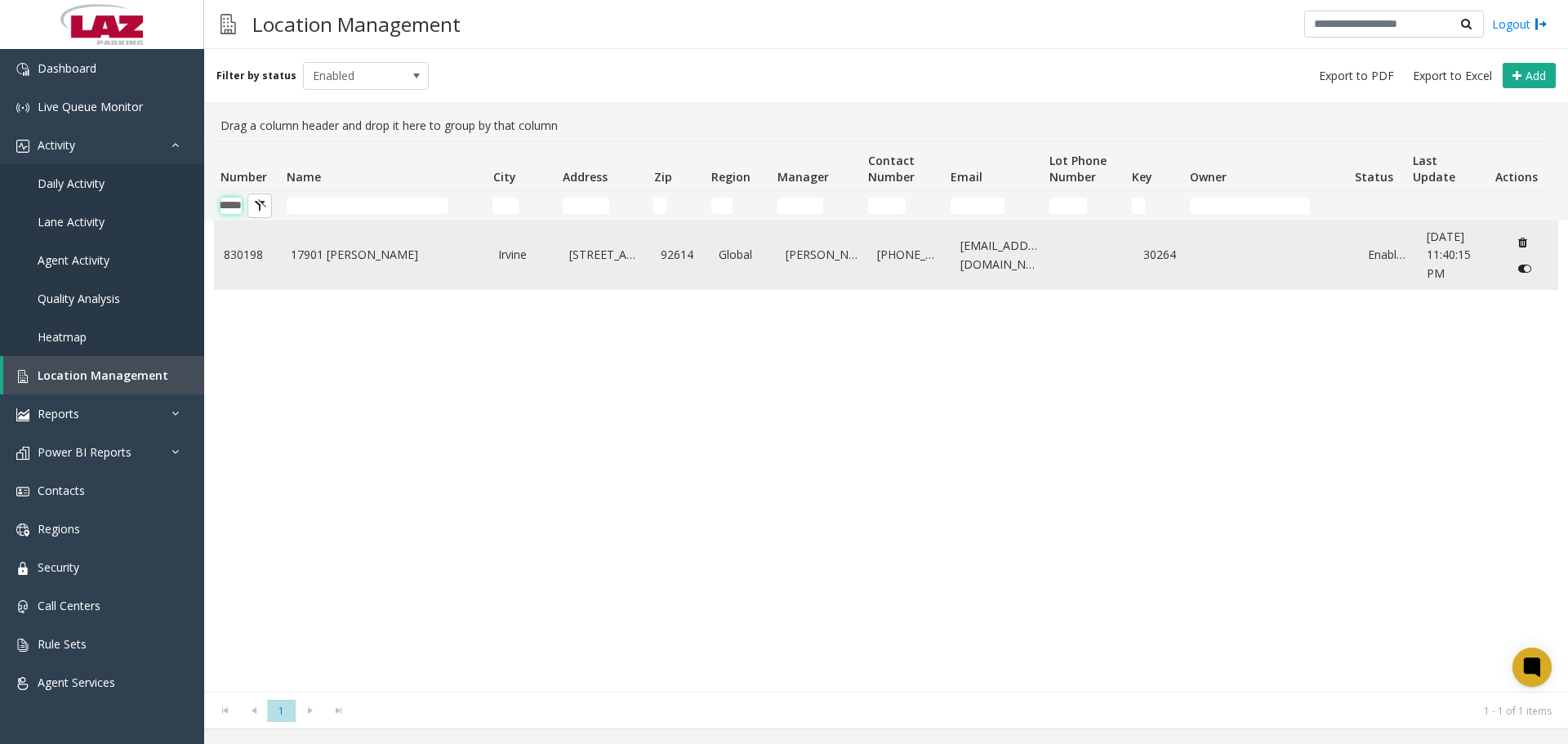
type input "******"
click at [392, 258] on link "17901 Von Karman" at bounding box center [385, 255] width 188 height 18
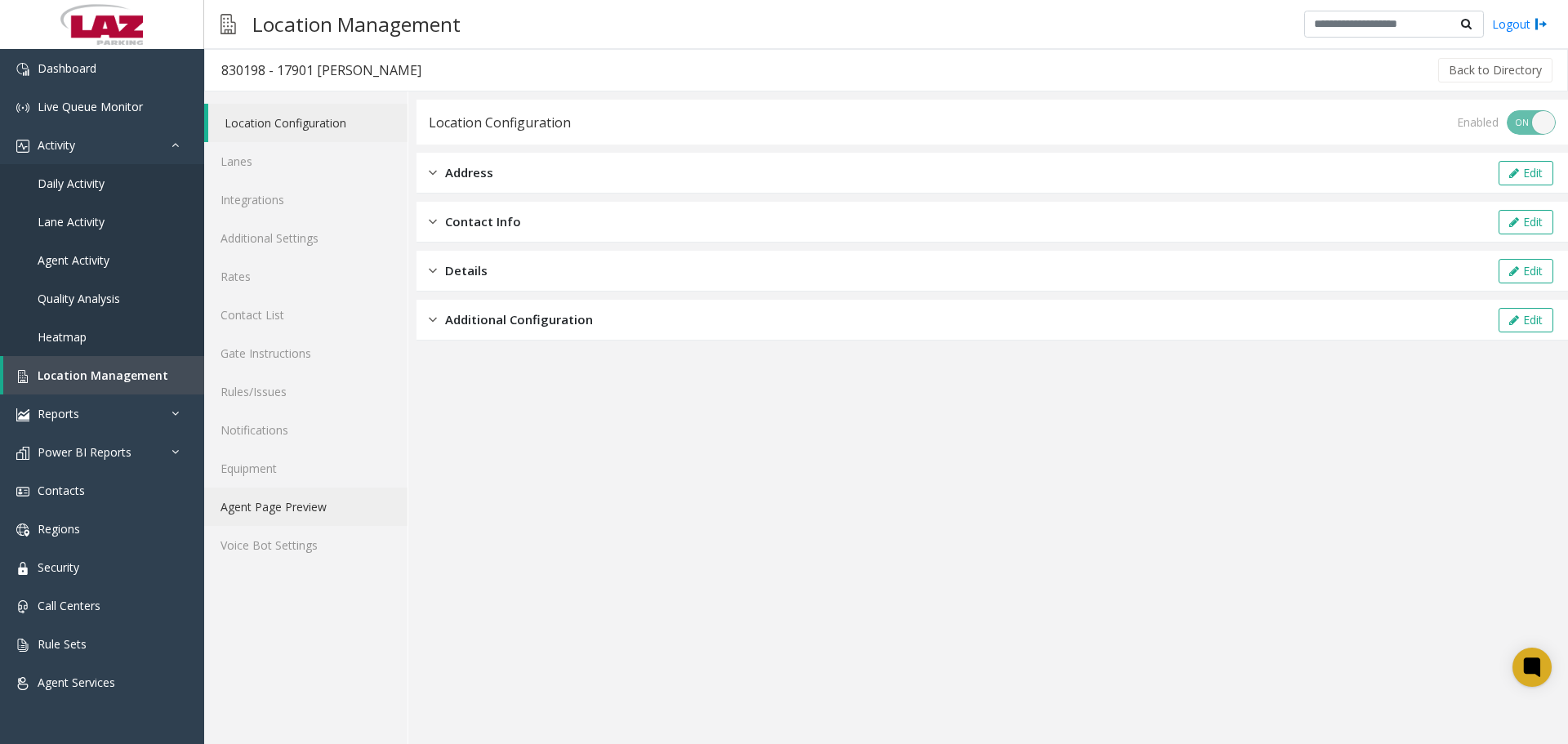
click at [325, 500] on link "Agent Page Preview" at bounding box center [306, 506] width 203 height 38
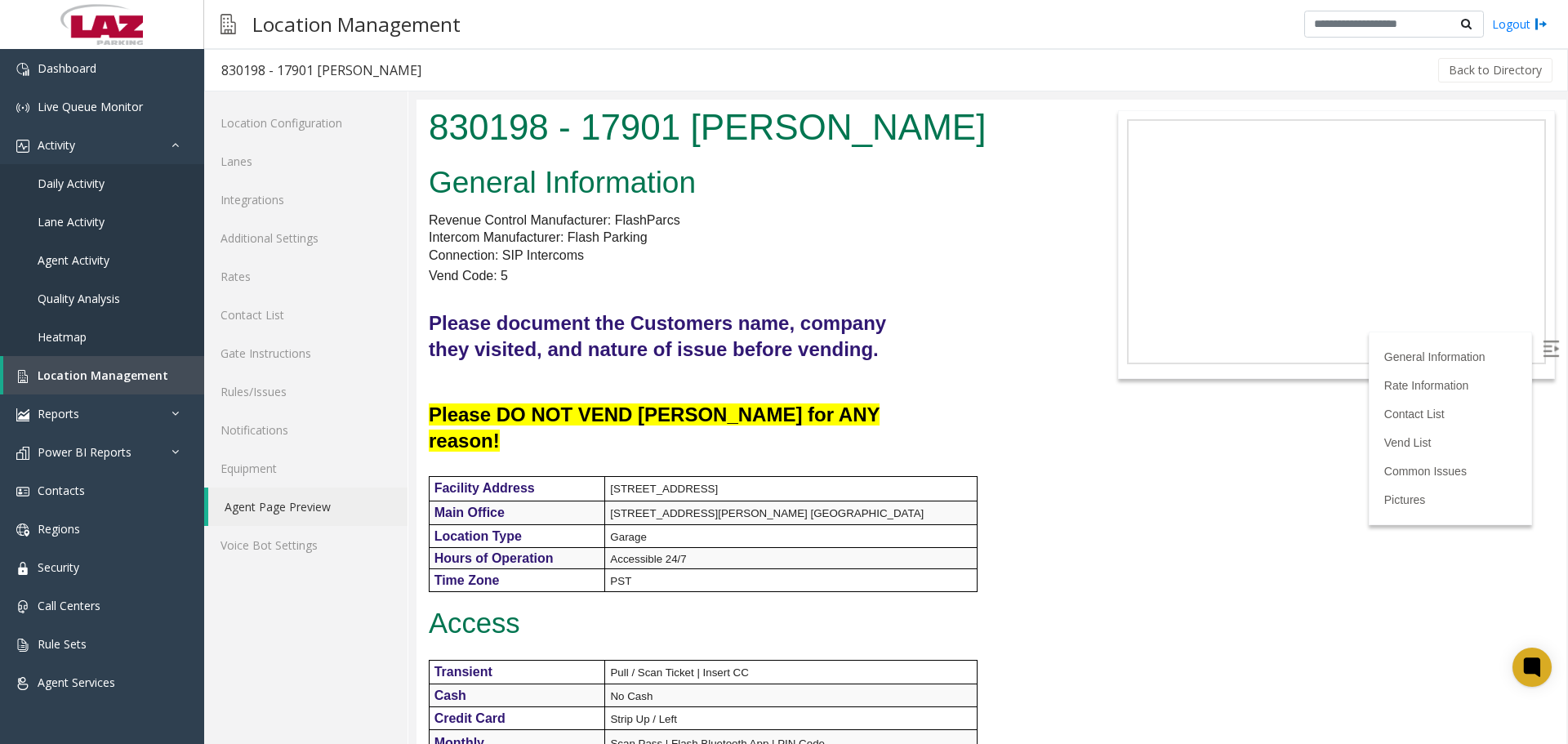
click at [1542, 352] on img at bounding box center [1551, 348] width 17 height 17
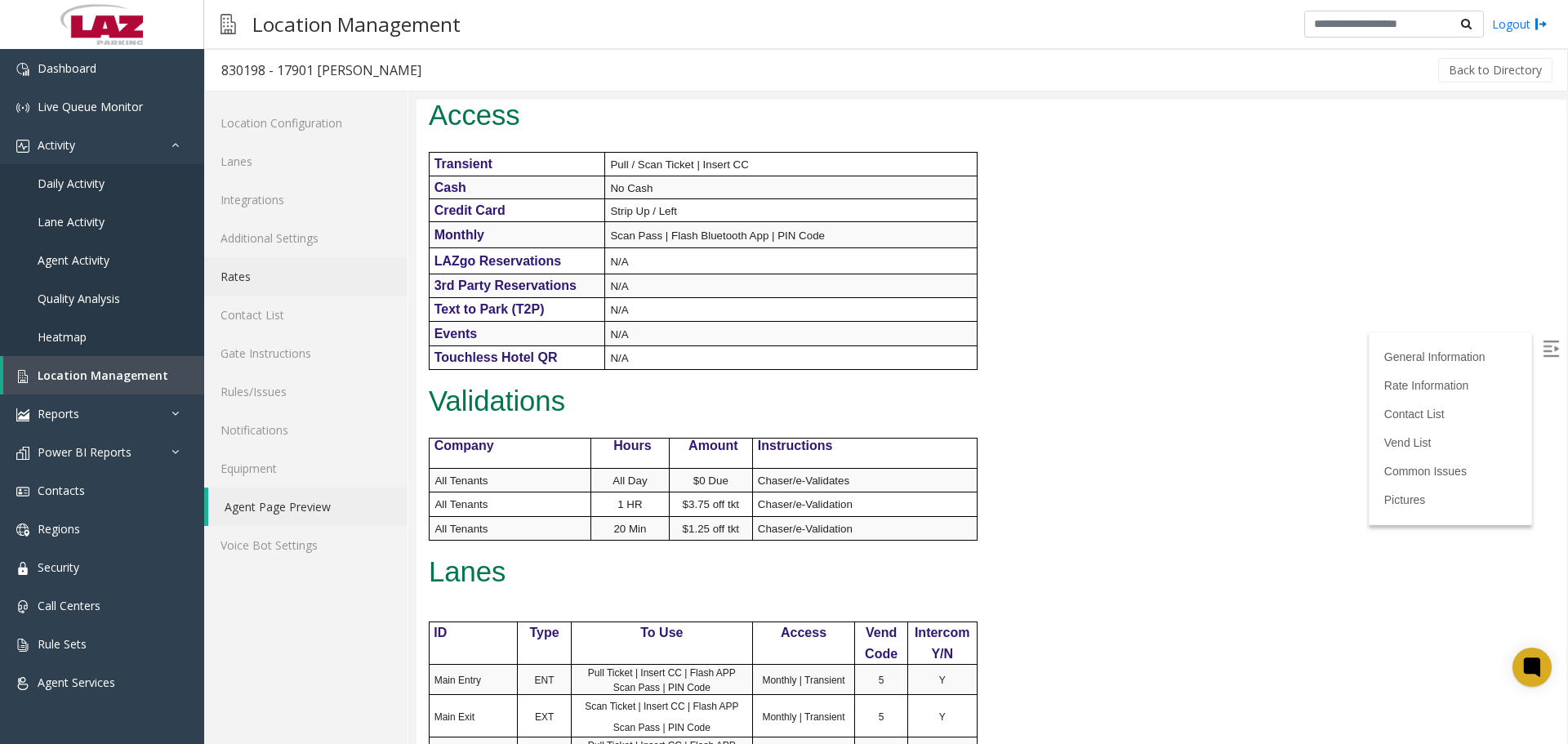
scroll to position [490, 0]
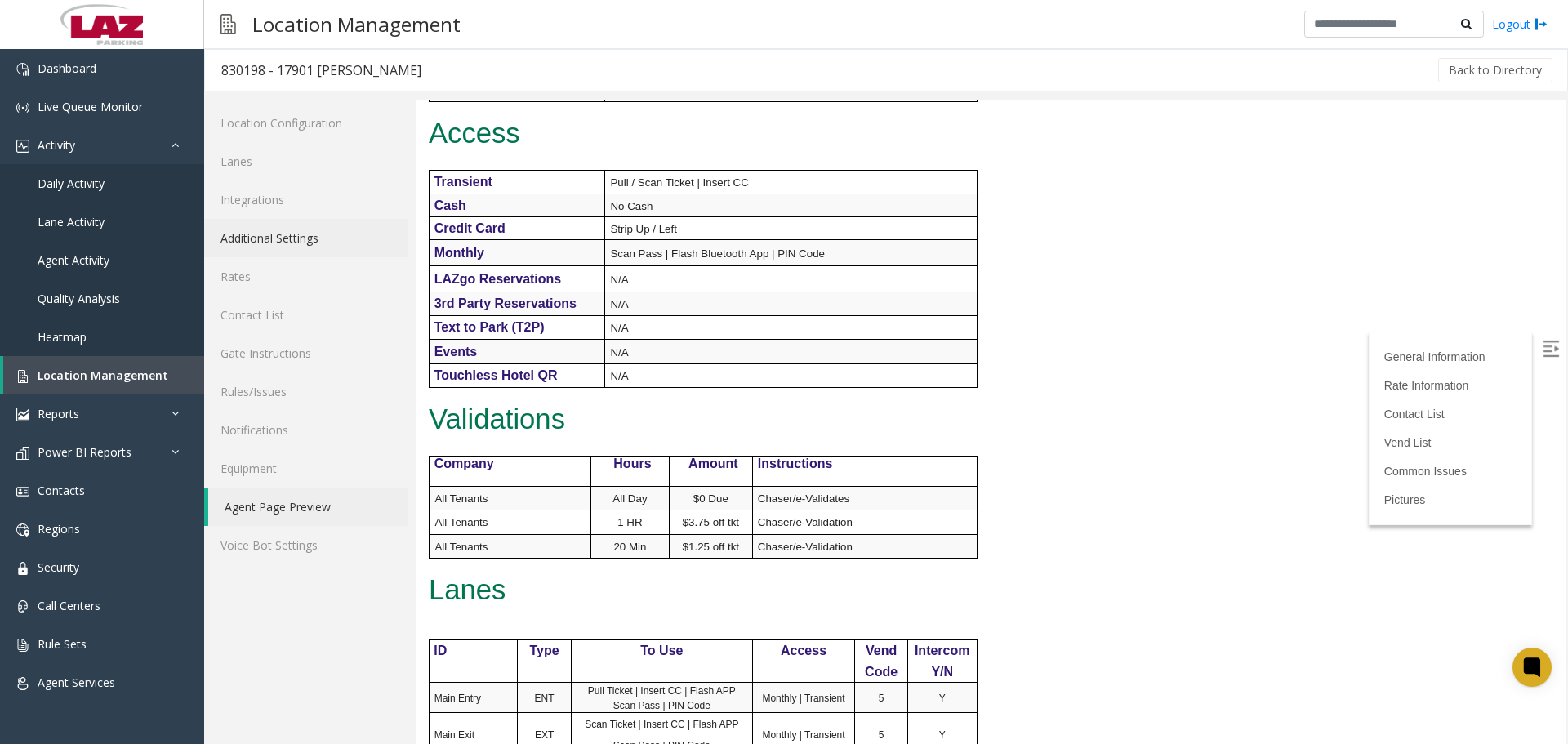
click at [301, 241] on link "Additional Settings" at bounding box center [306, 238] width 203 height 38
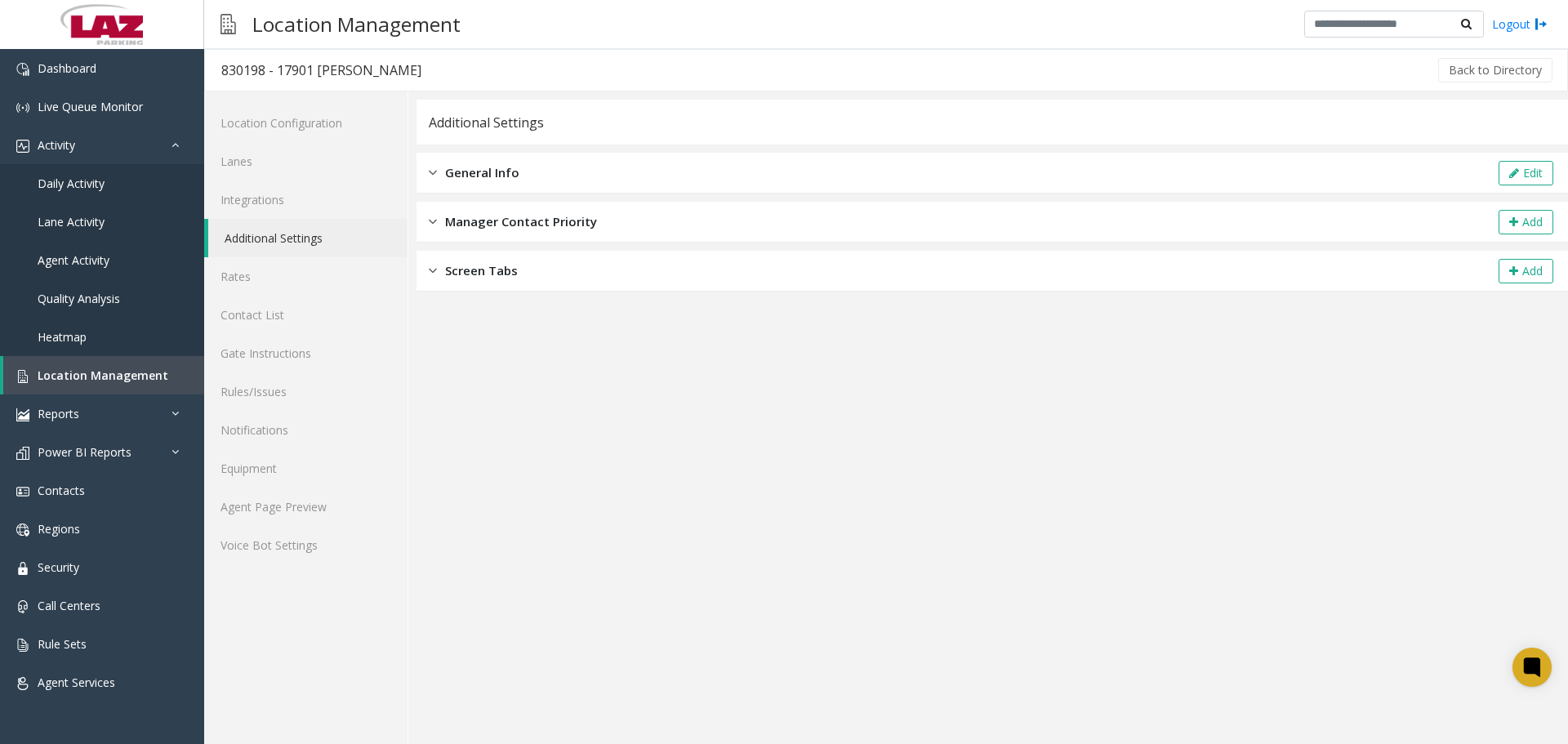
drag, startPoint x: 523, startPoint y: 176, endPoint x: 541, endPoint y: 173, distance: 18.2
click at [530, 173] on div "General Info Edit" at bounding box center [992, 173] width 1152 height 40
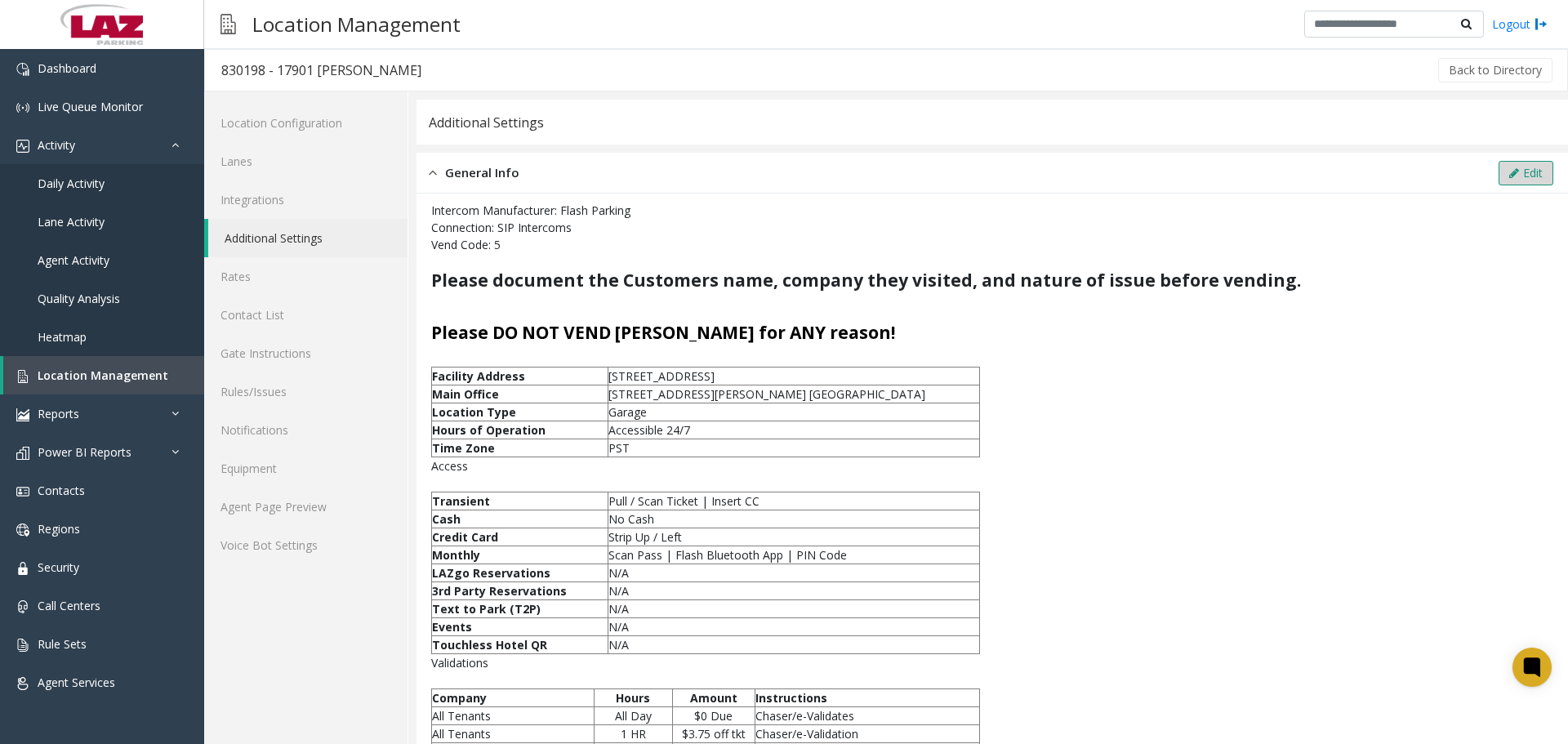
click at [1509, 178] on icon at bounding box center [1514, 173] width 10 height 12
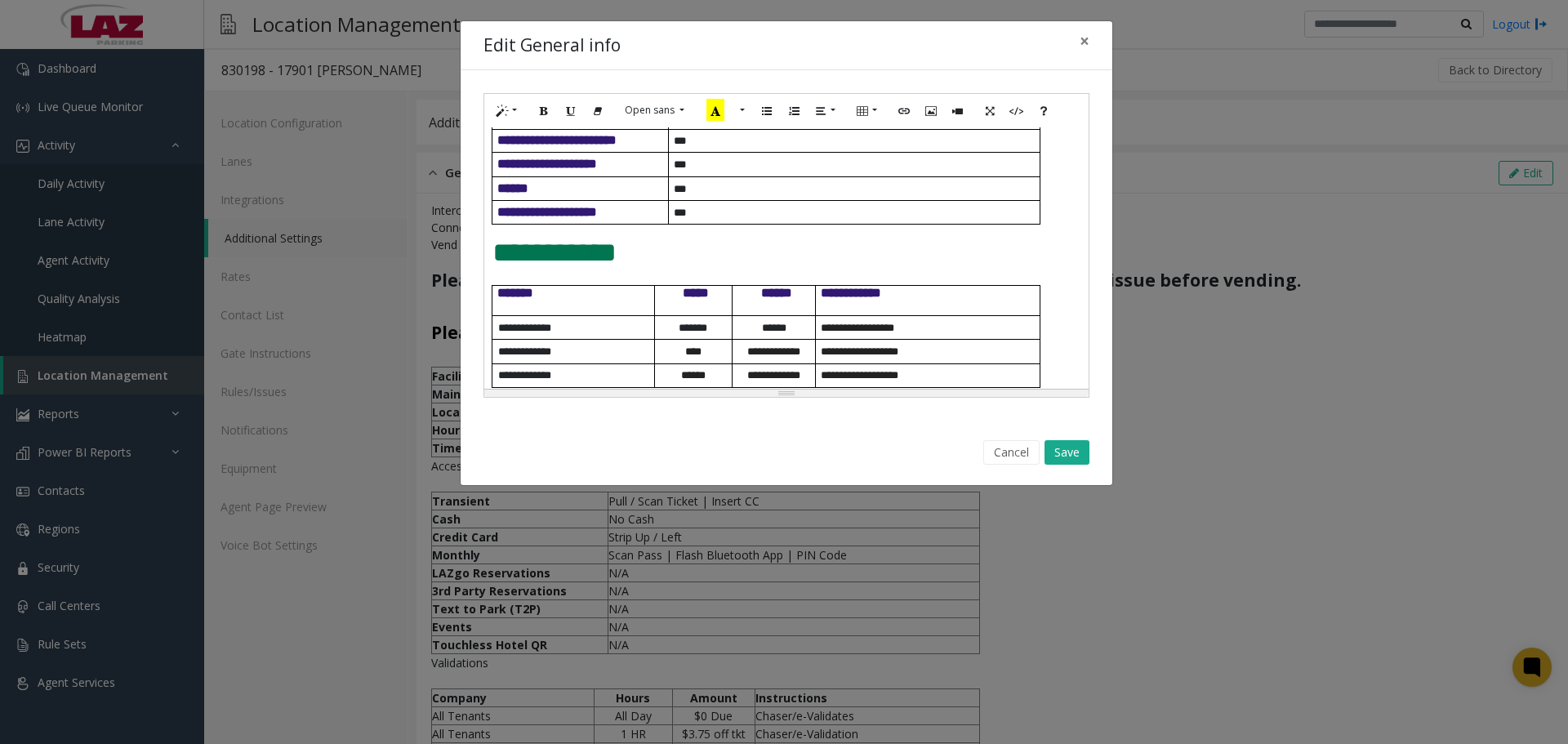
scroll to position [490, 0]
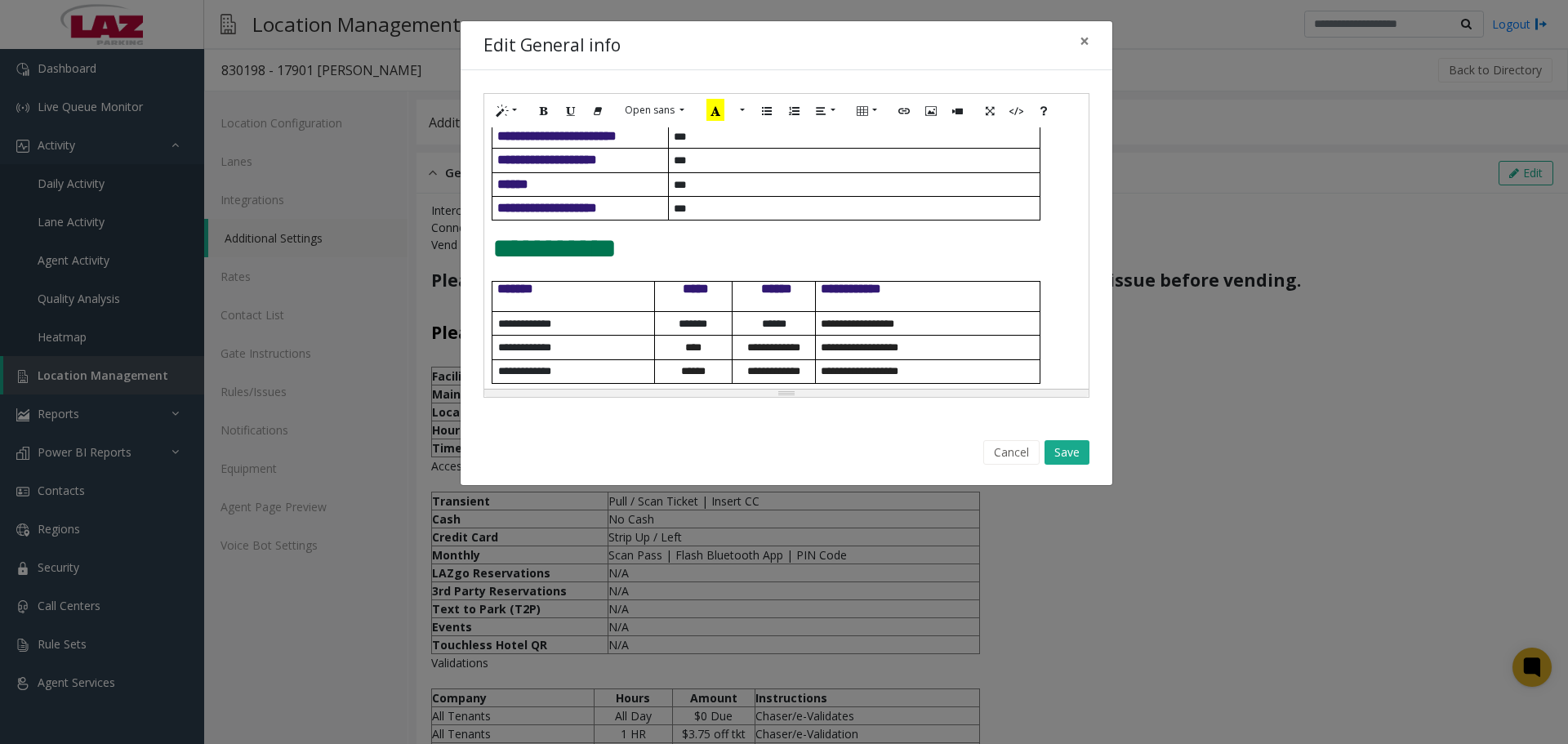
click at [701, 215] on p "***" at bounding box center [857, 208] width 366 height 12
click at [597, 214] on span "**********" at bounding box center [547, 207] width 100 height 12
click at [704, 215] on p "***" at bounding box center [857, 208] width 366 height 12
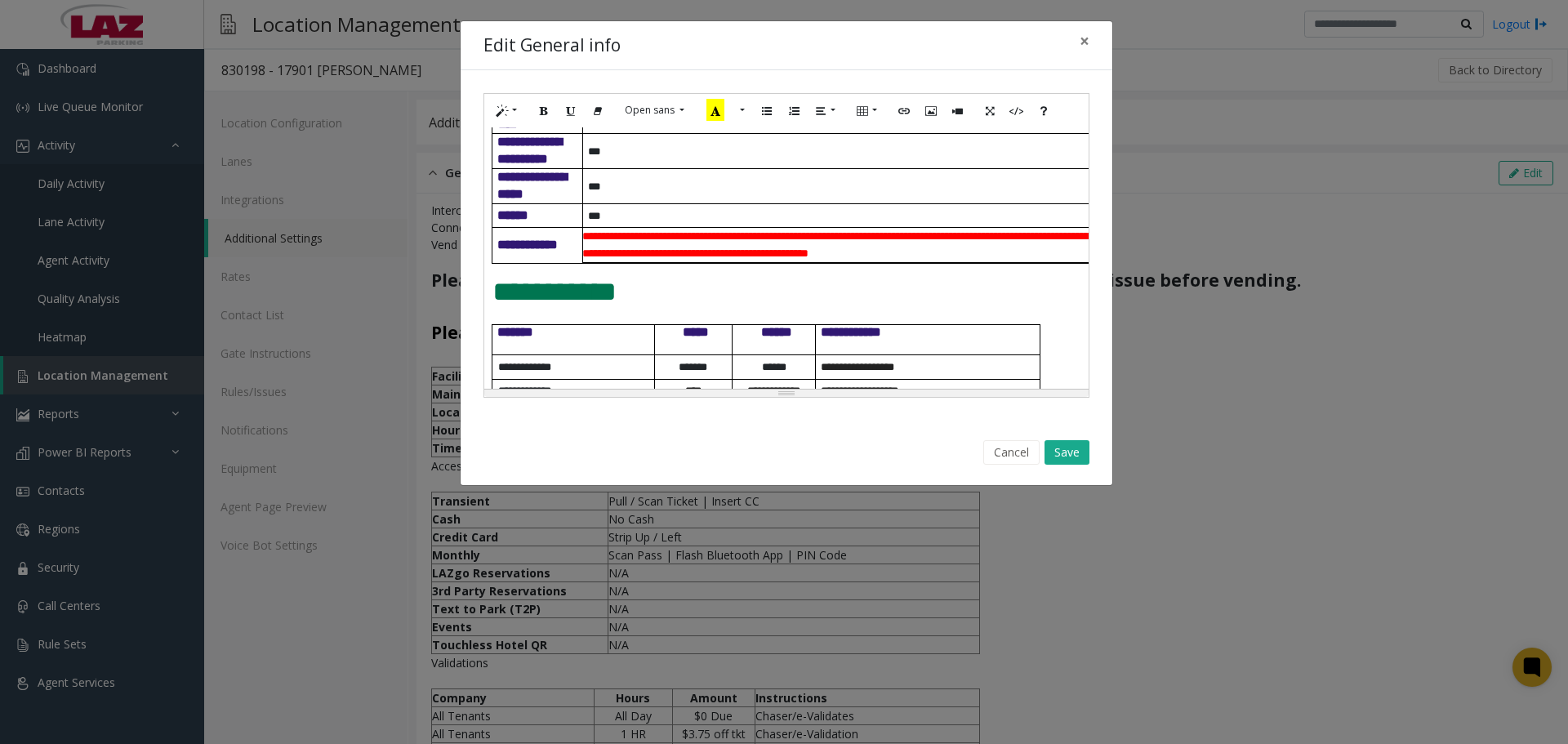
scroll to position [486, 56]
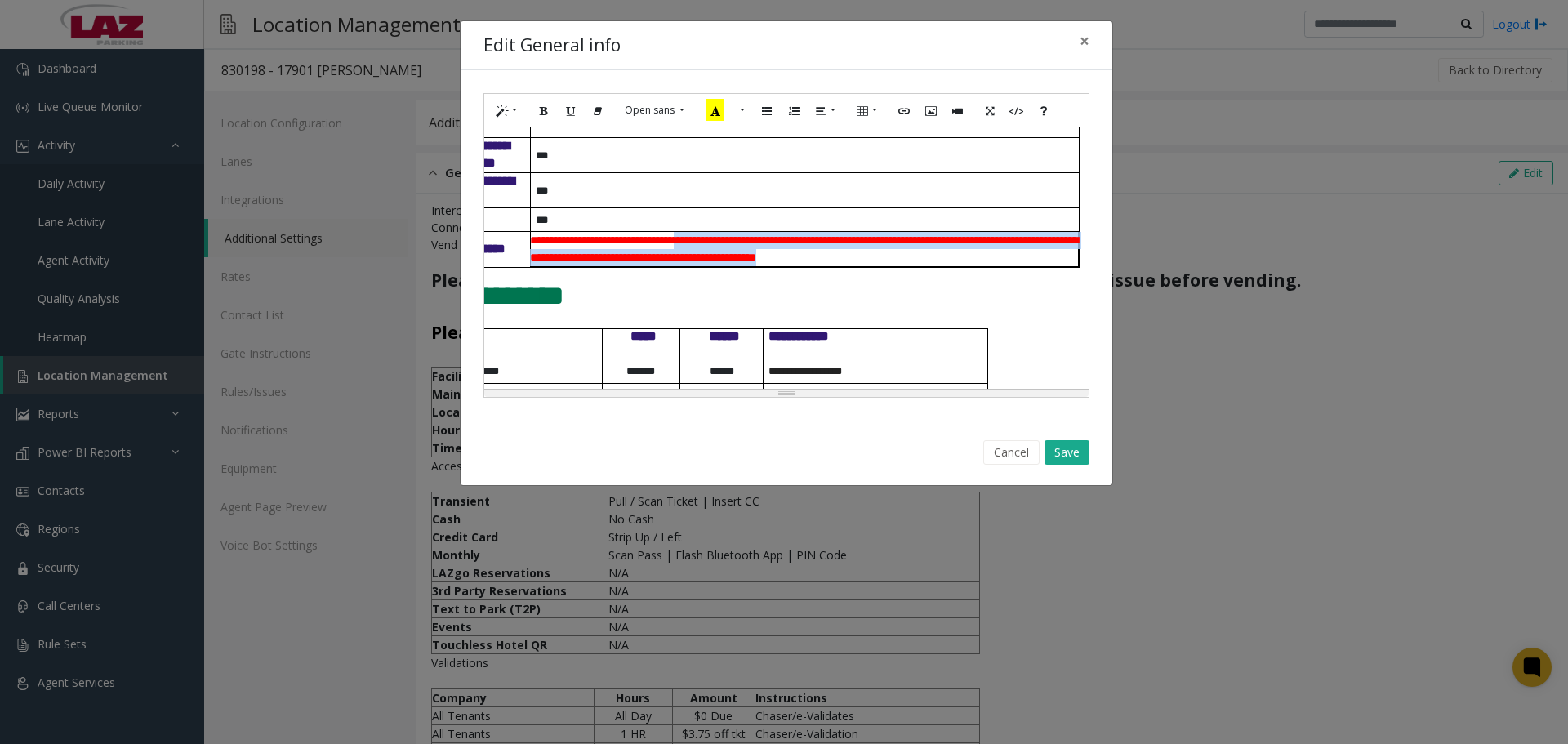
drag, startPoint x: 1008, startPoint y: 280, endPoint x: 706, endPoint y: 261, distance: 302.6
click at [706, 261] on p "**********" at bounding box center [804, 249] width 548 height 35
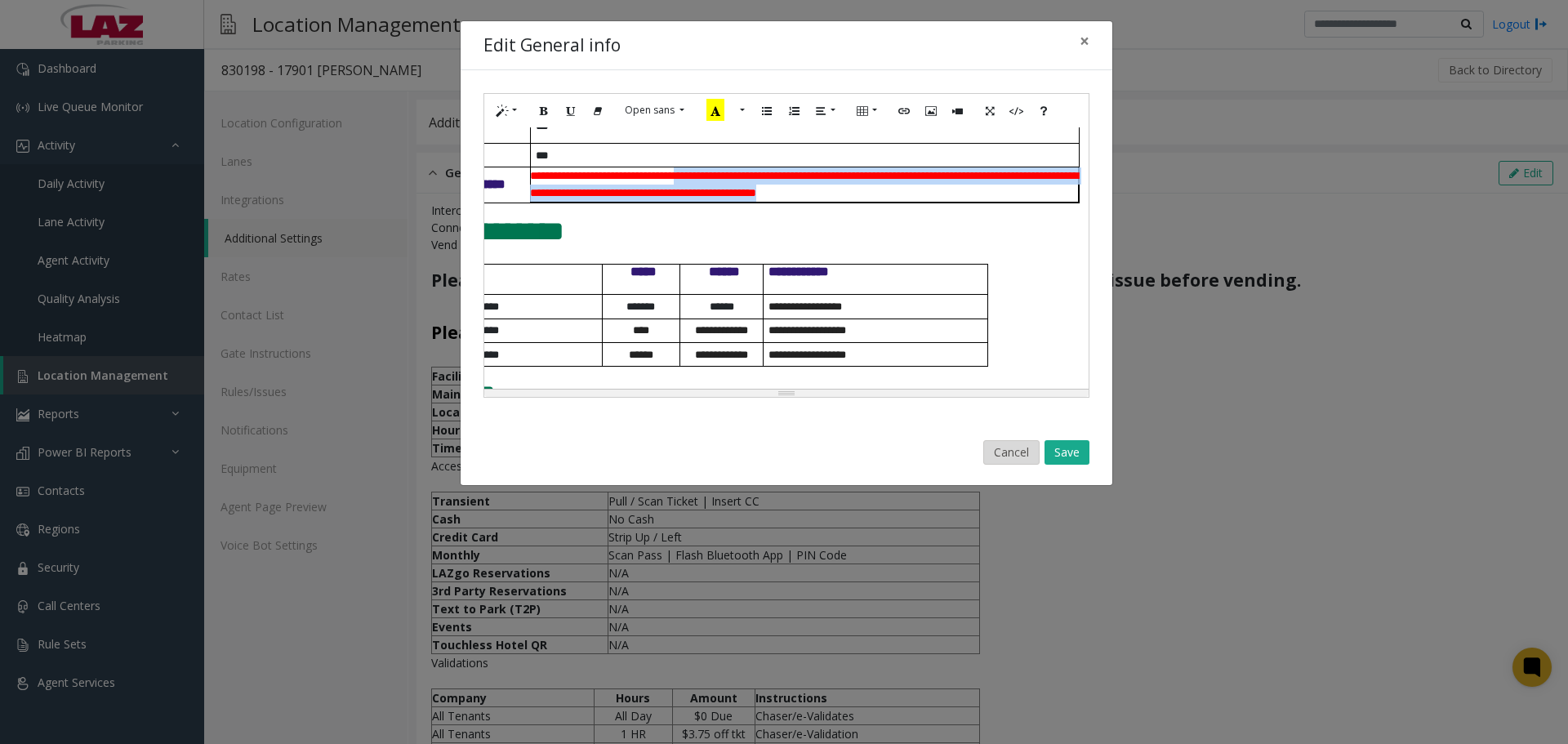
scroll to position [649, 56]
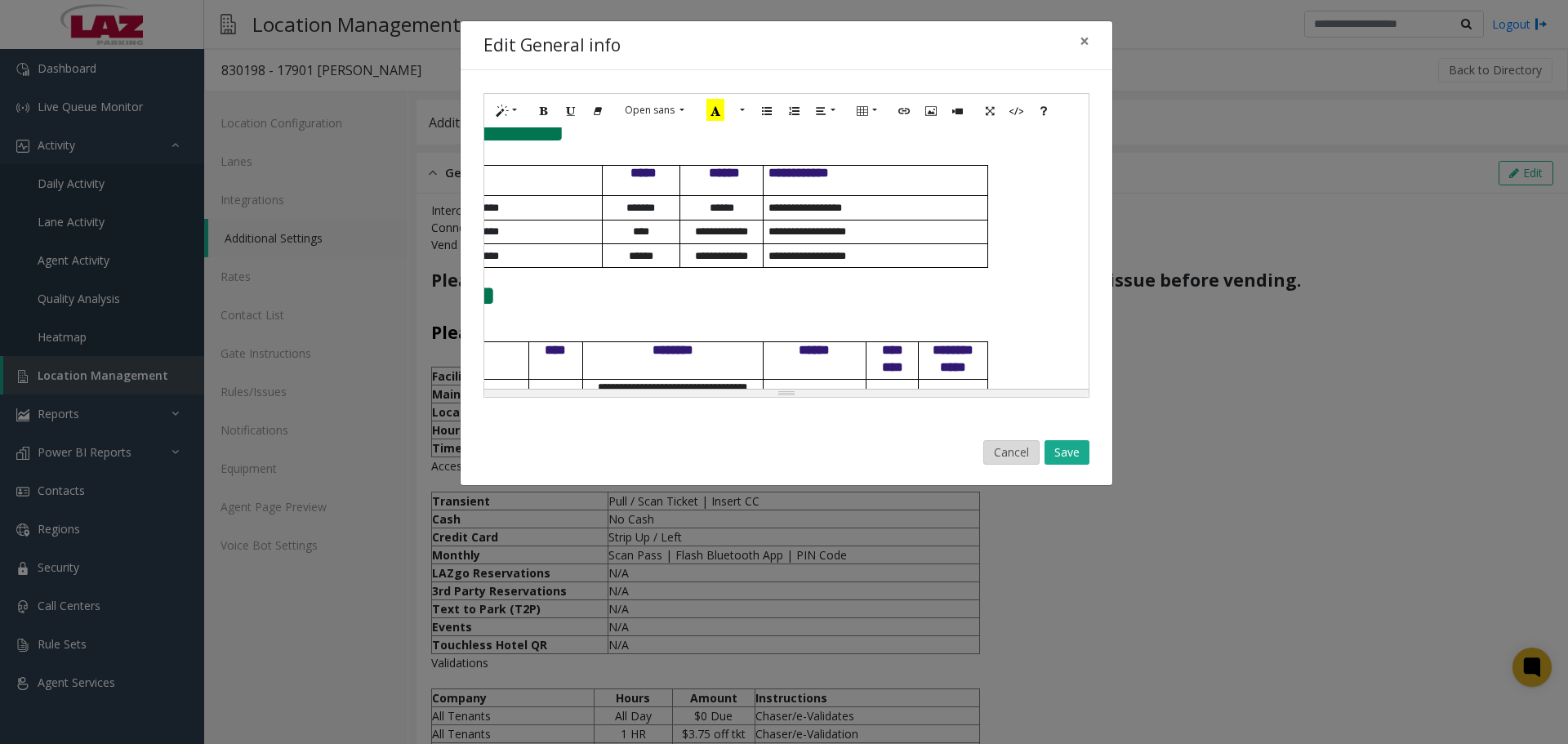
click at [1015, 450] on button "Cancel" at bounding box center [1011, 453] width 56 height 25
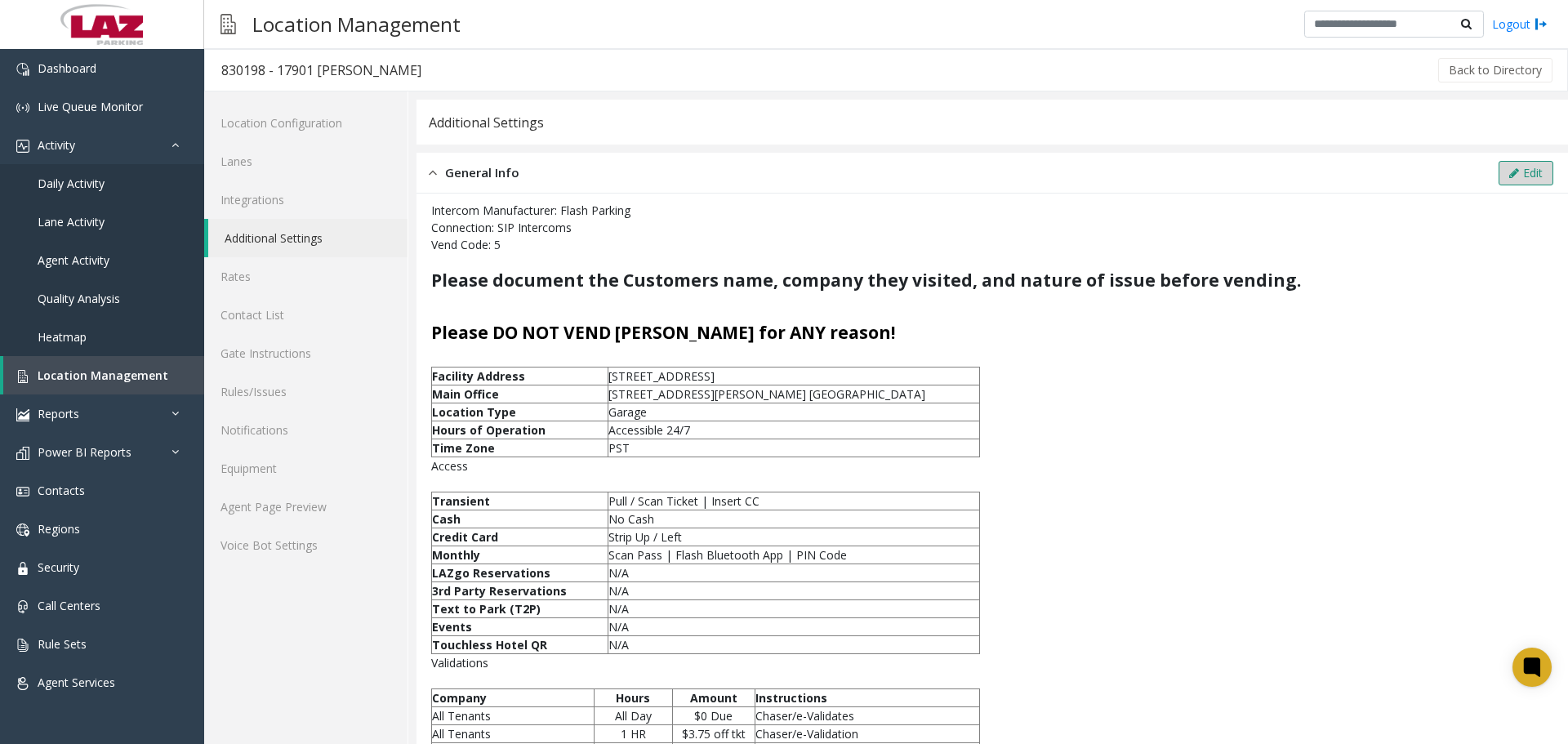
click at [1506, 165] on button "Edit" at bounding box center [1526, 173] width 55 height 25
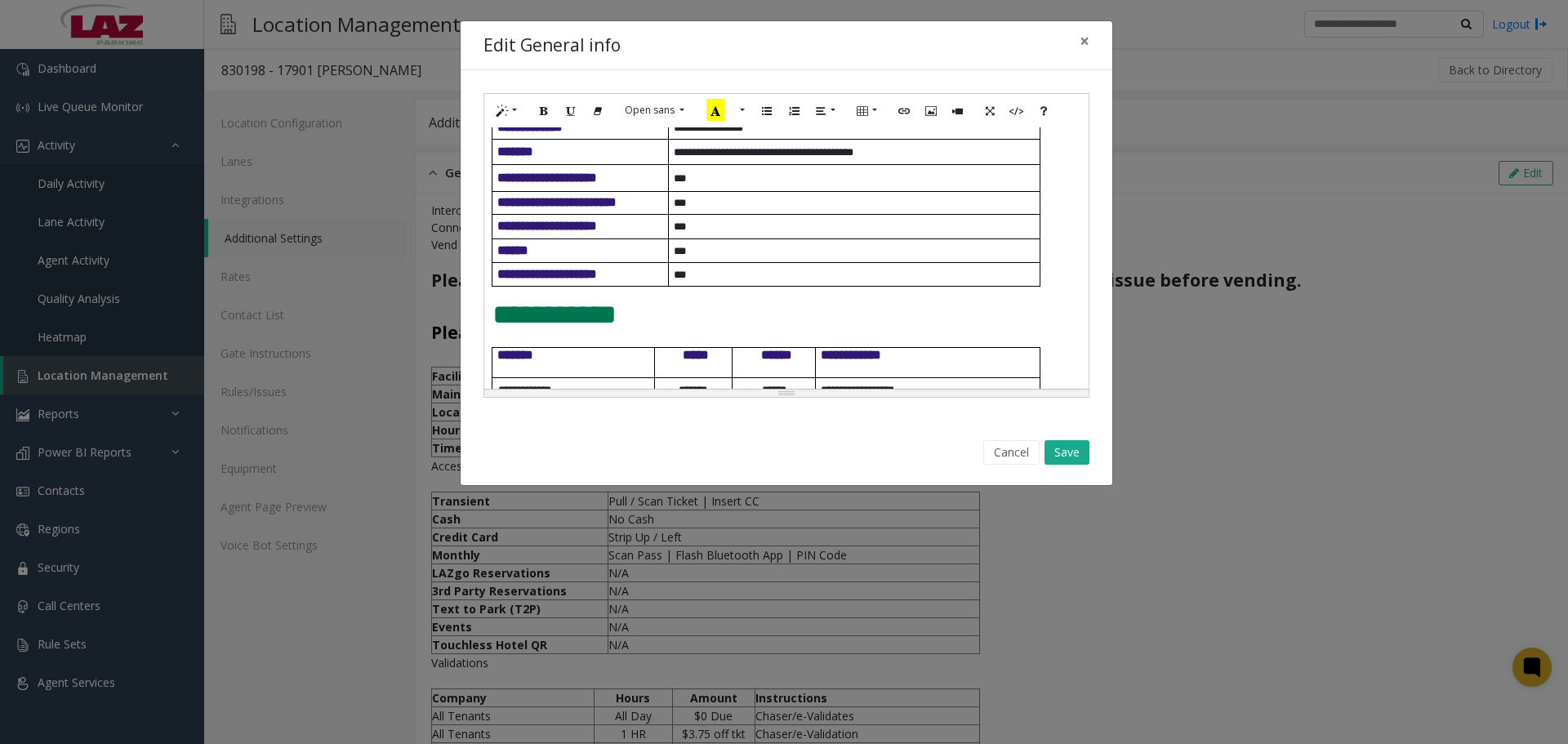
scroll to position [519, 0]
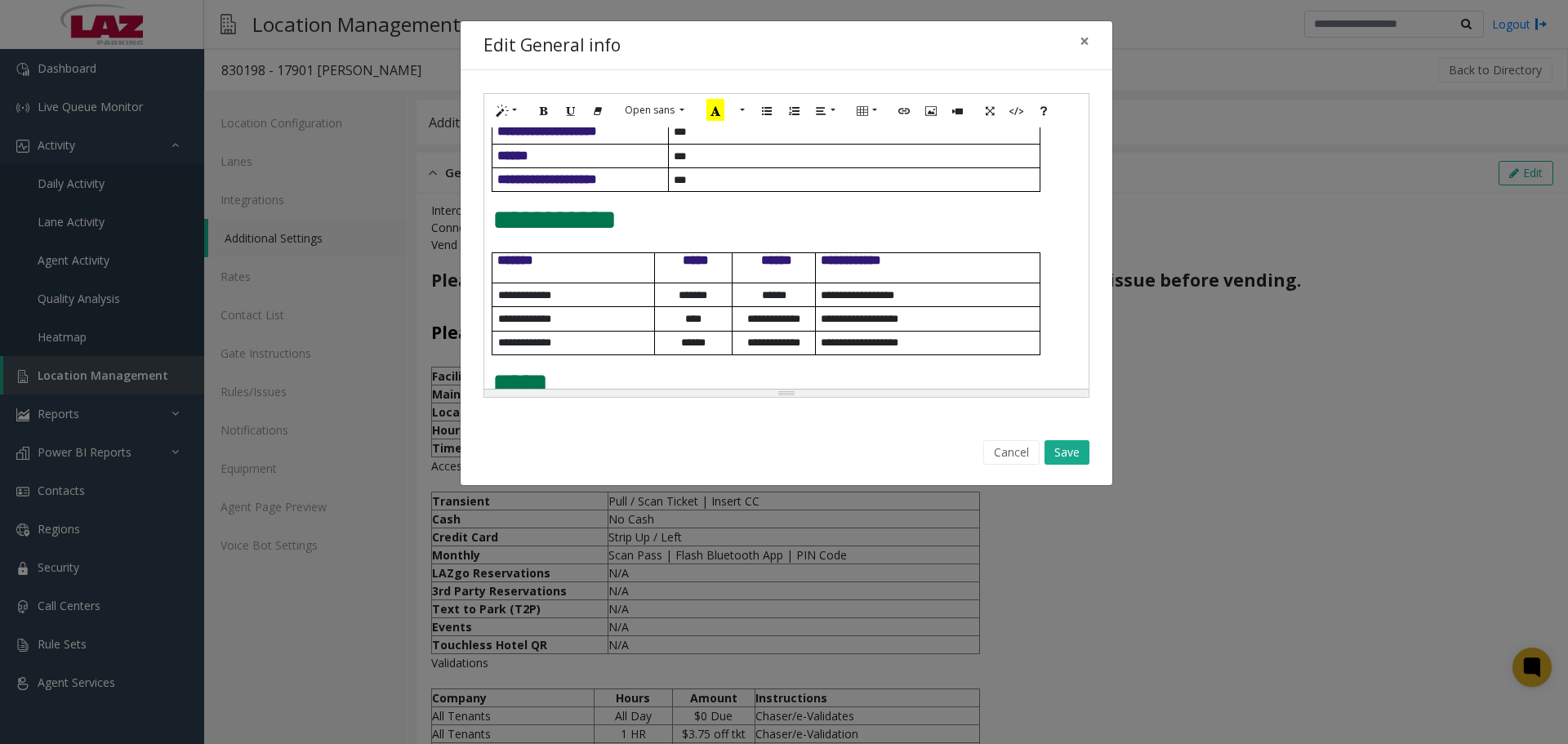
click at [597, 185] on span "**********" at bounding box center [547, 179] width 100 height 12
click at [708, 186] on p "***" at bounding box center [857, 180] width 366 height 12
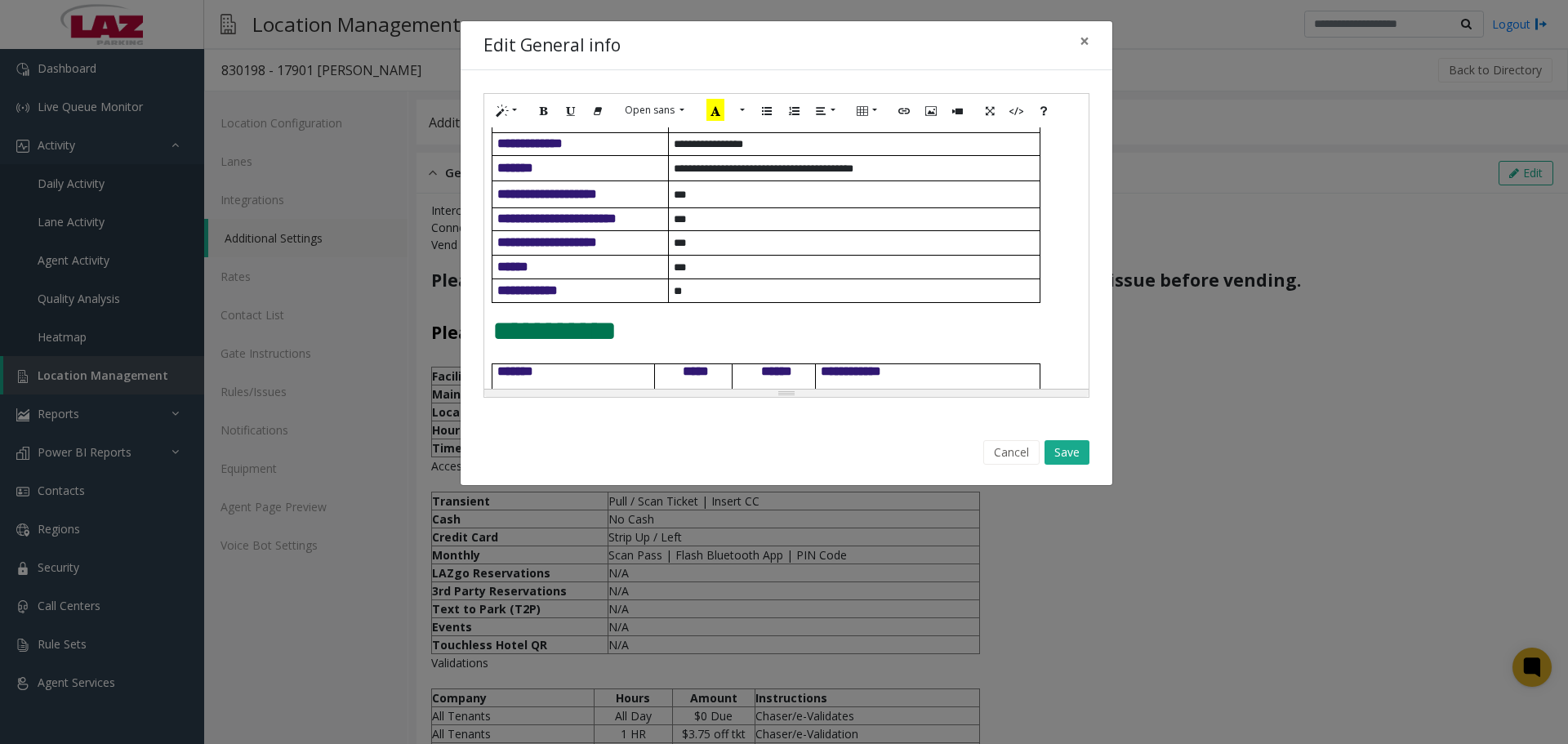
scroll to position [355, 0]
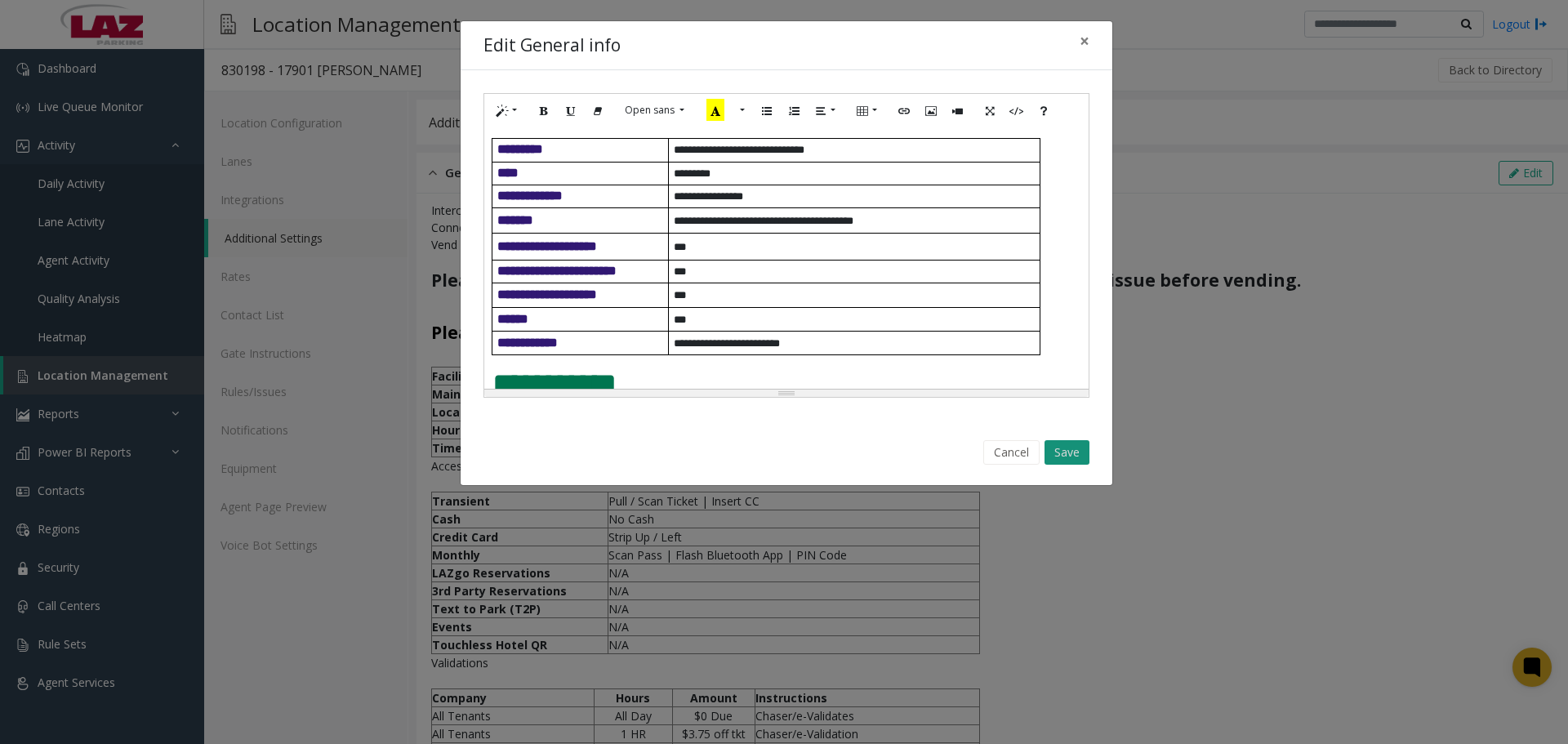
click at [1089, 452] on button "Save" at bounding box center [1067, 453] width 45 height 25
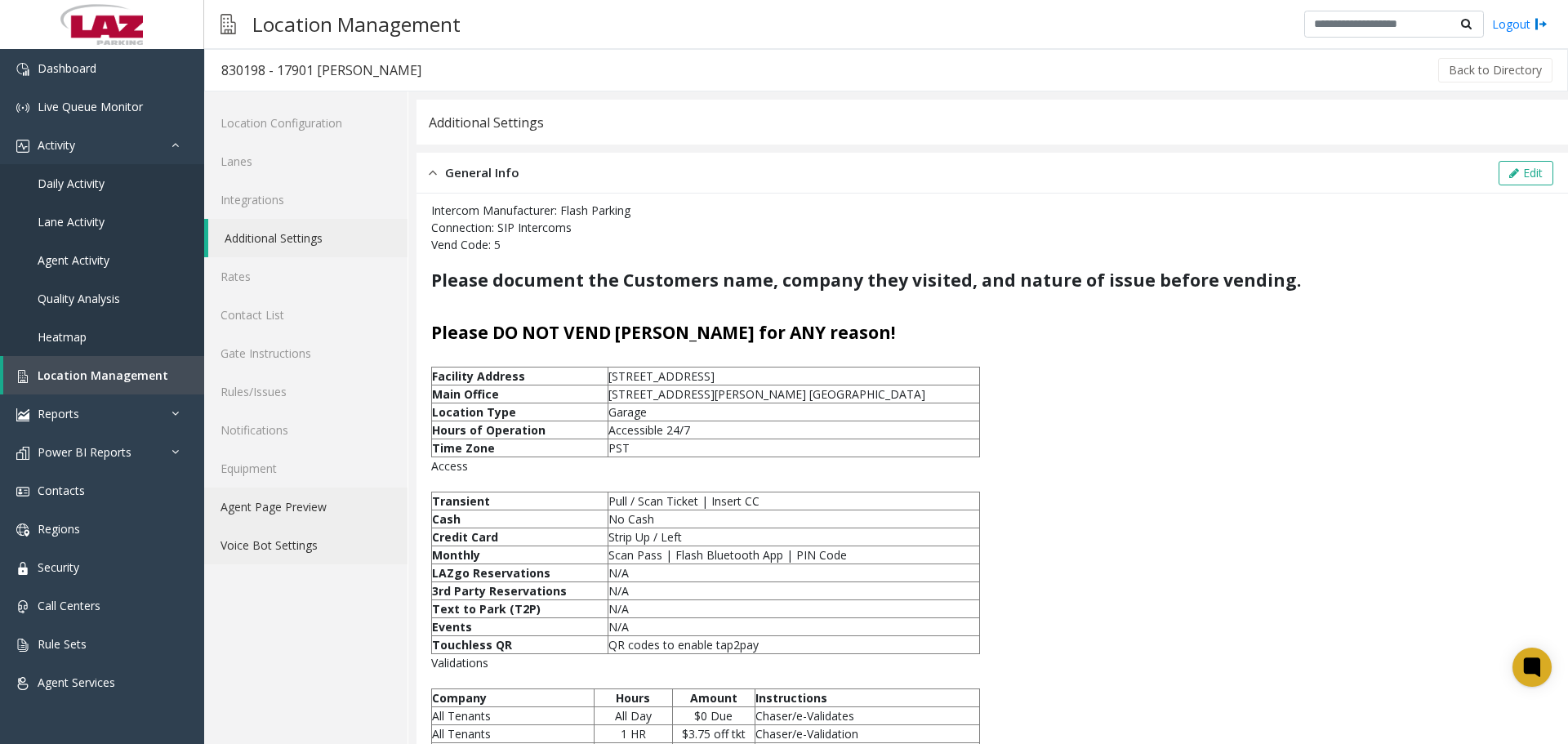
drag, startPoint x: 361, startPoint y: 524, endPoint x: 294, endPoint y: 562, distance: 77.0
click at [359, 523] on link "Agent Page Preview" at bounding box center [306, 506] width 203 height 38
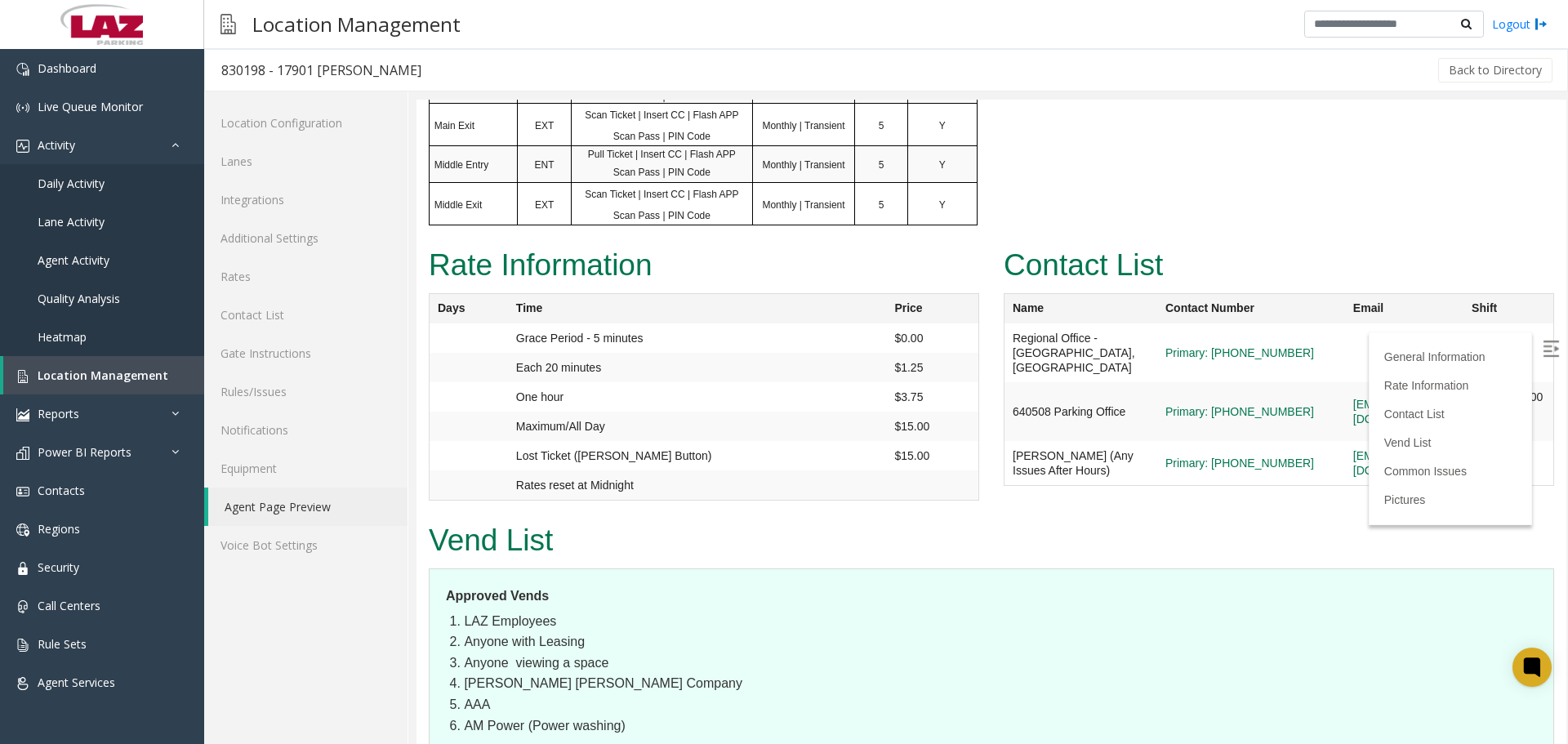
scroll to position [1291, 0]
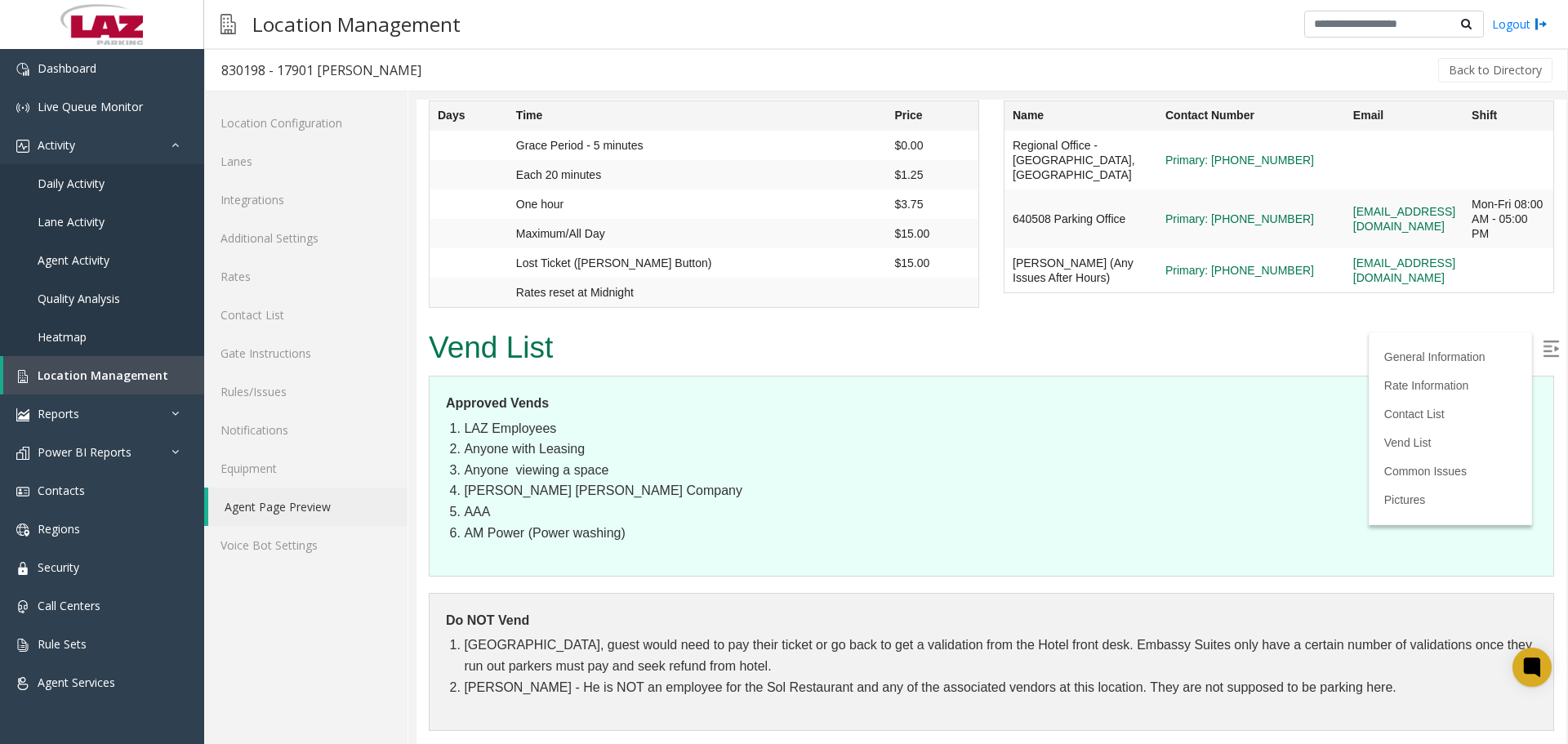
click at [1549, 352] on label at bounding box center [1552, 350] width 25 height 25
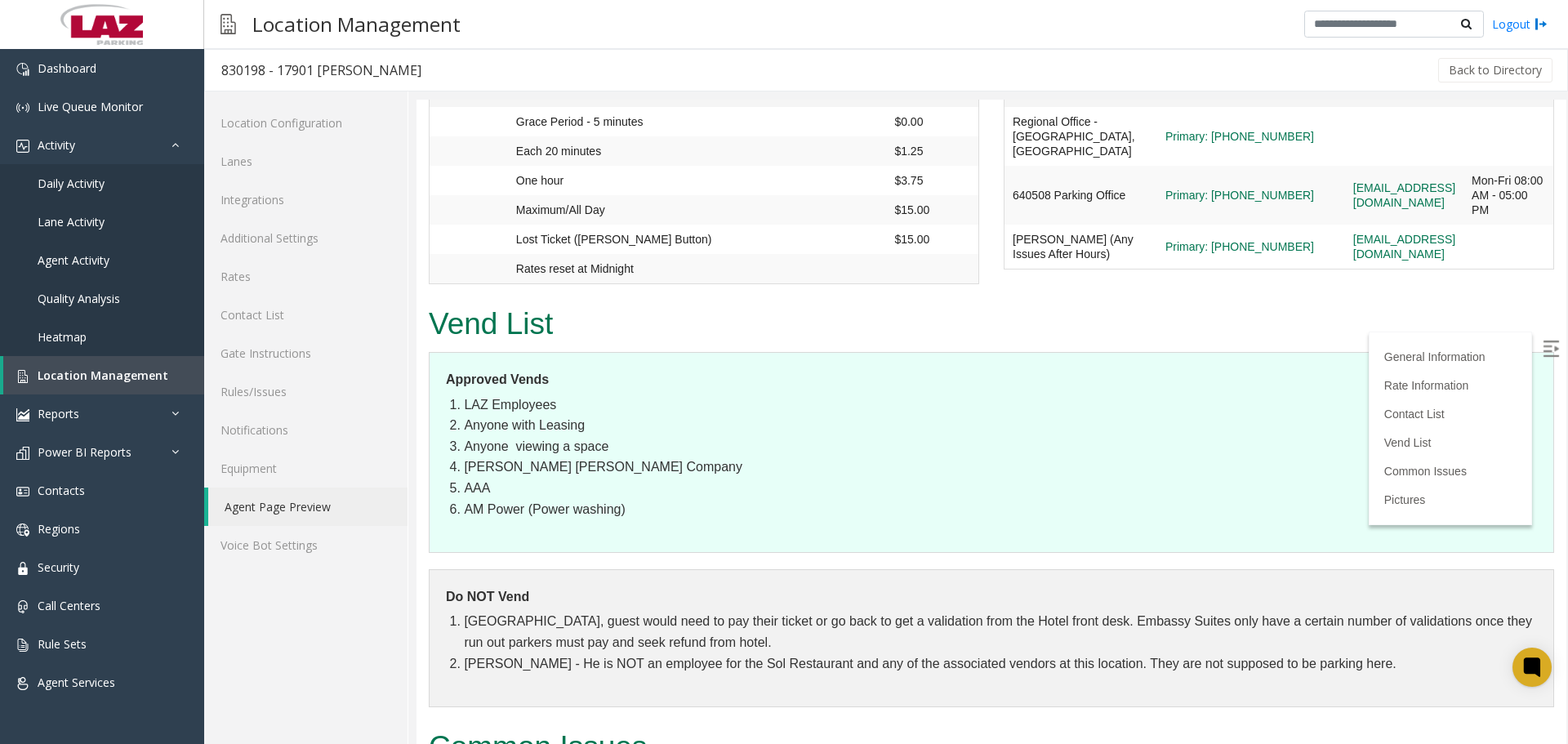
scroll to position [1325, 0]
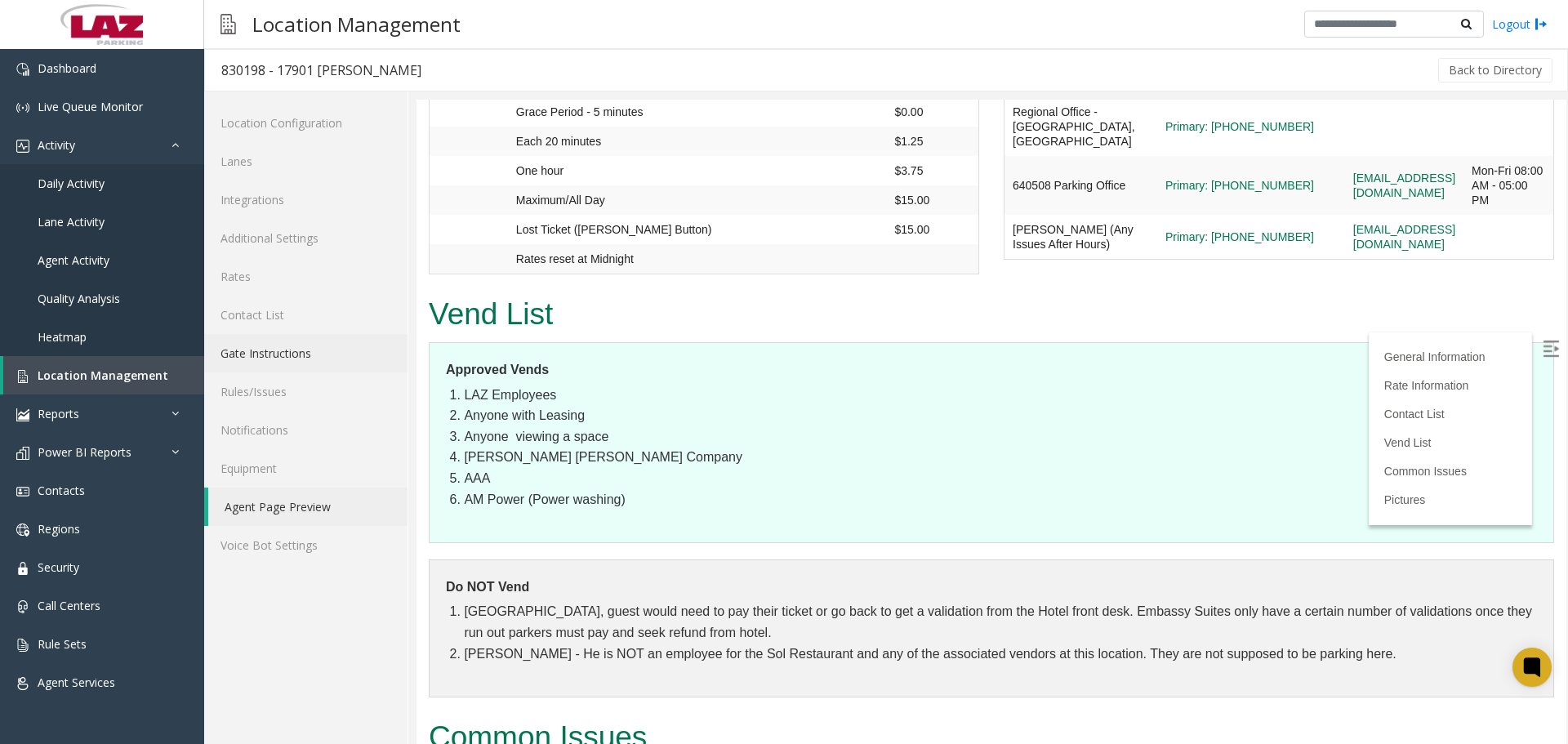
click at [311, 348] on link "Gate Instructions" at bounding box center [306, 353] width 203 height 38
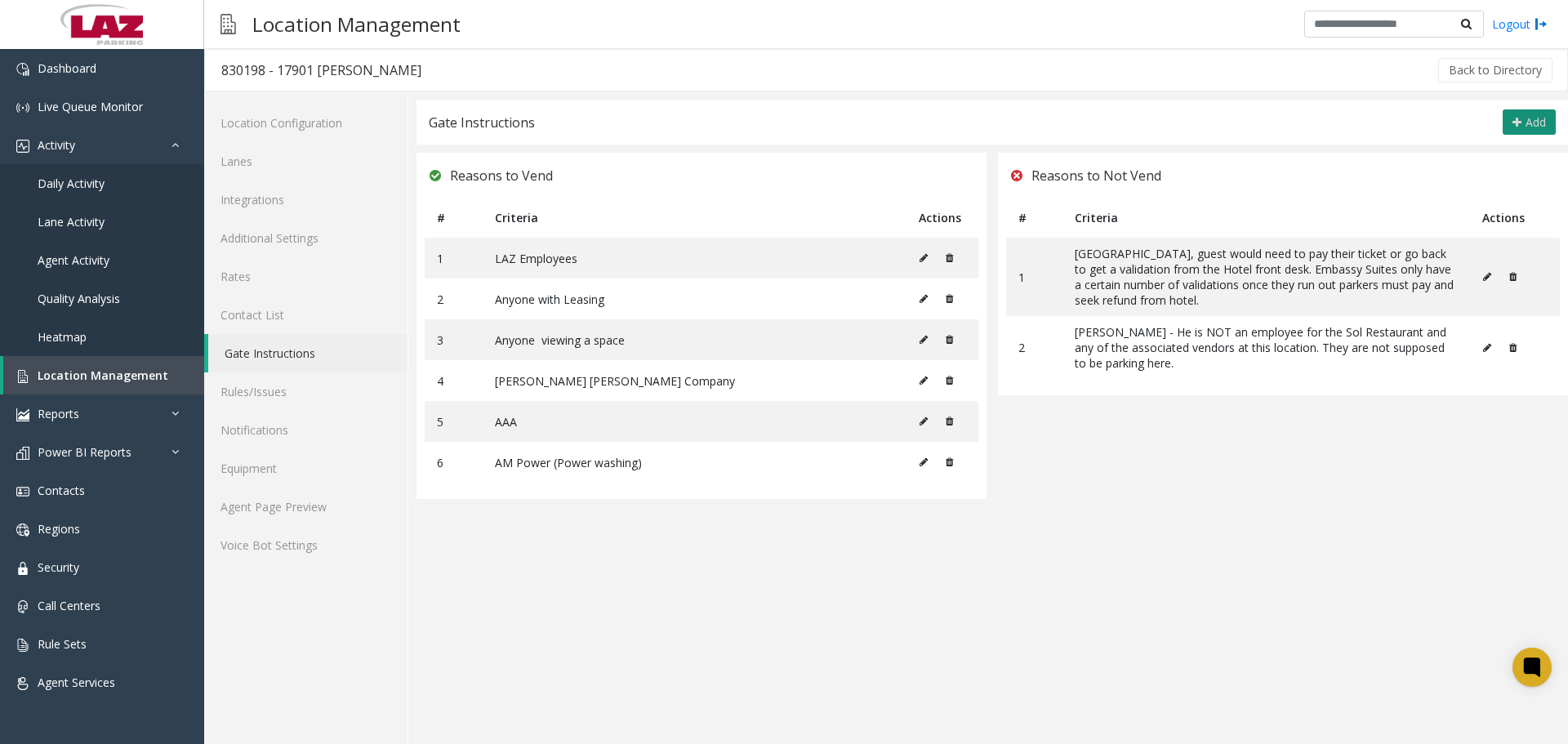
click at [1515, 130] on button "Add" at bounding box center [1529, 122] width 53 height 26
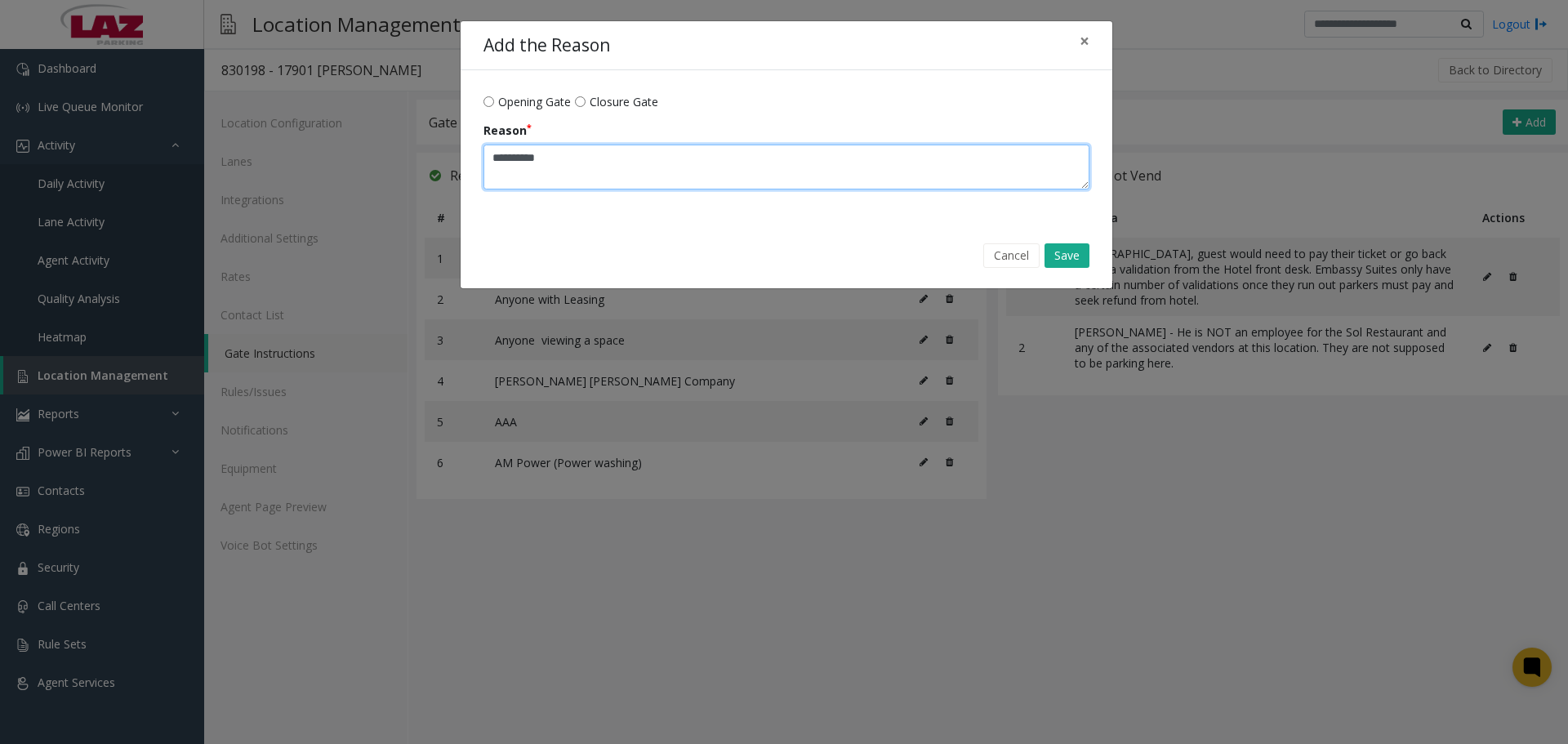
click at [585, 178] on textarea "Reason" at bounding box center [786, 167] width 606 height 45
click at [667, 161] on textarea "Reason" at bounding box center [786, 167] width 606 height 45
paste textarea "**********"
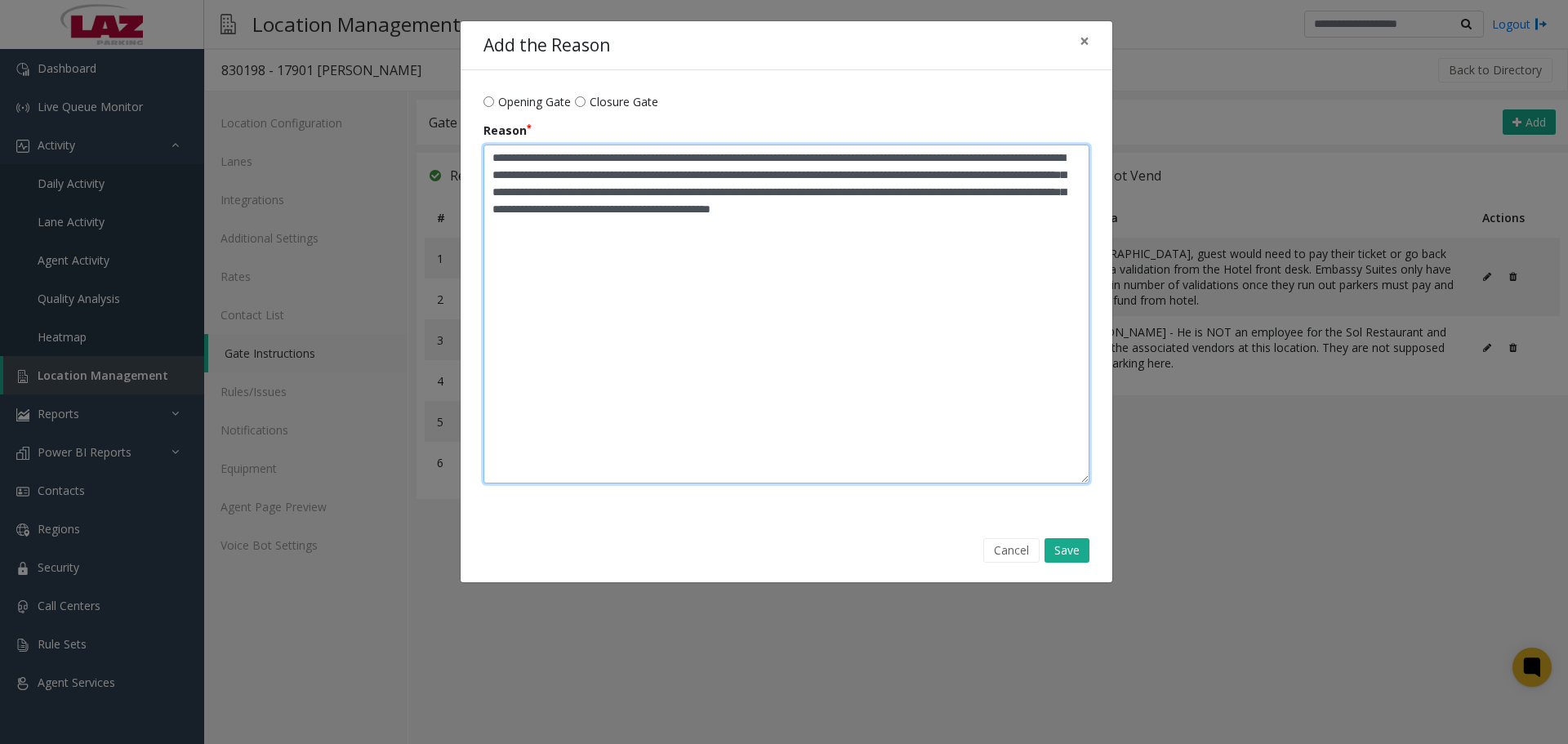
drag, startPoint x: 1078, startPoint y: 182, endPoint x: 1138, endPoint y: 476, distance: 300.1
click at [1138, 476] on div "Add the Reason × Opening Gate Closure Gate Reason Cancel Save" at bounding box center [784, 372] width 1568 height 744
click at [872, 190] on textarea "Reason" at bounding box center [786, 314] width 606 height 339
drag, startPoint x: 698, startPoint y: 235, endPoint x: 600, endPoint y: 235, distance: 98.0
click at [600, 235] on textarea "Reason" at bounding box center [786, 314] width 606 height 339
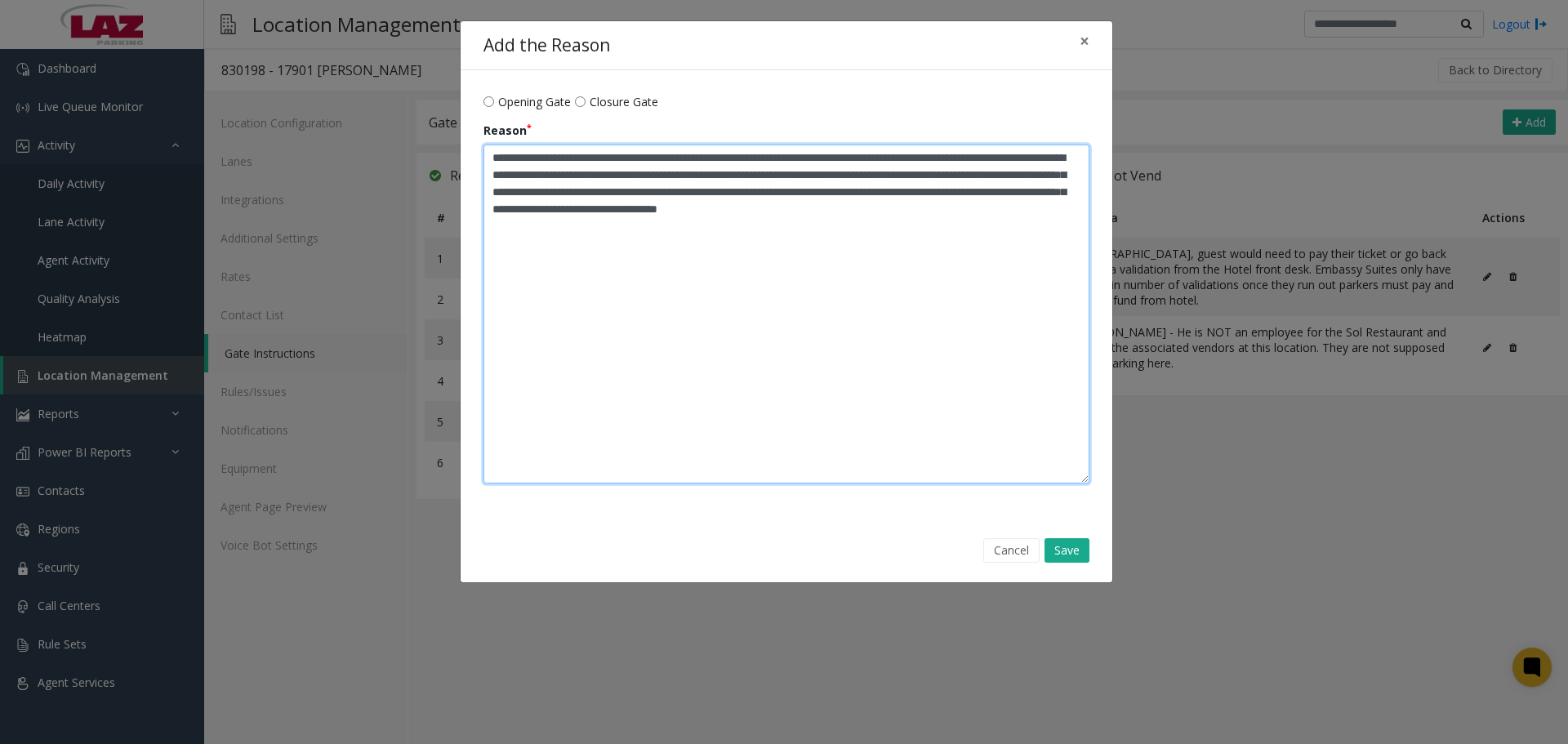
drag, startPoint x: 692, startPoint y: 228, endPoint x: 601, endPoint y: 243, distance: 92.2
click at [601, 243] on textarea "Reason" at bounding box center [786, 314] width 606 height 339
type textarea "**********"
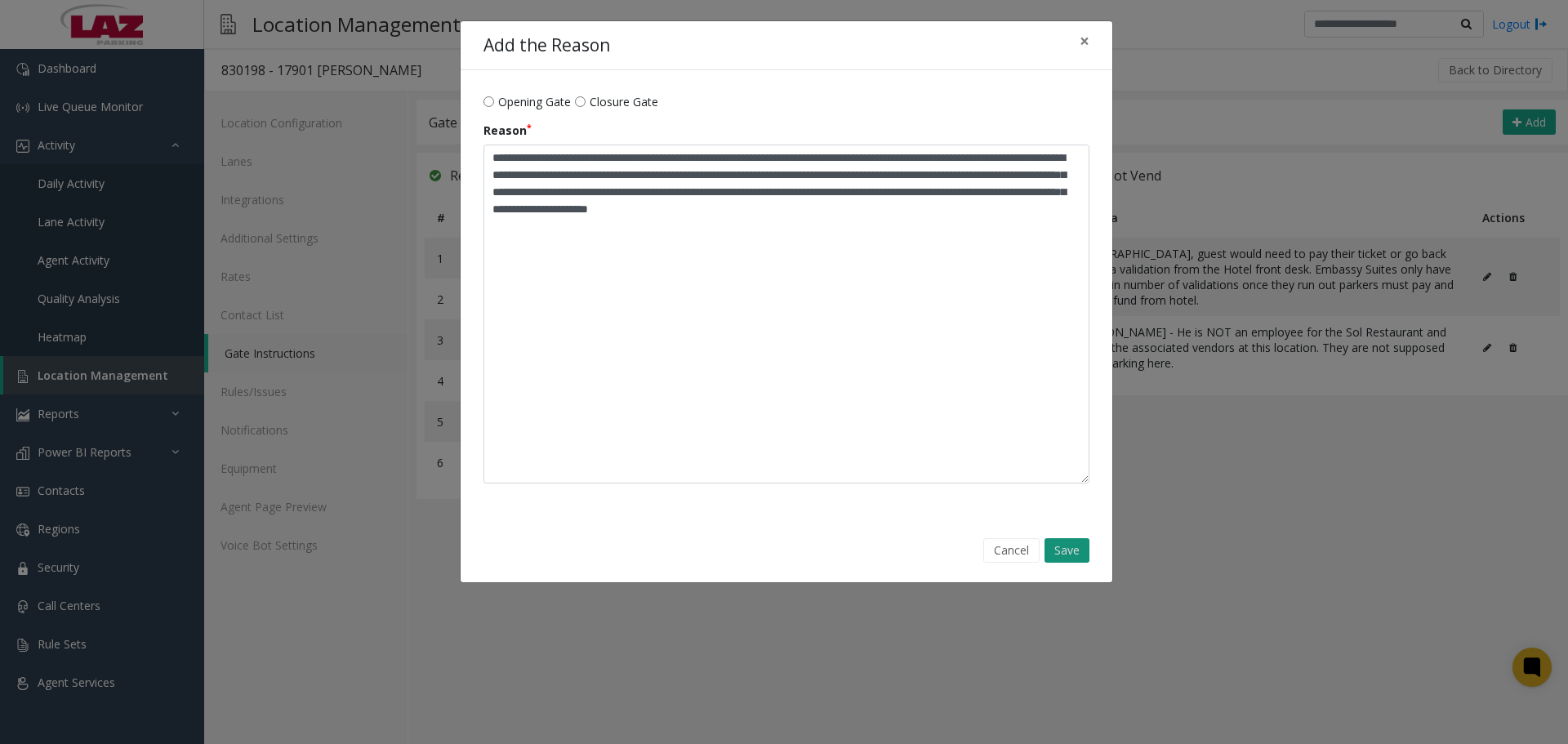
click at [1079, 552] on button "Save" at bounding box center [1067, 550] width 45 height 25
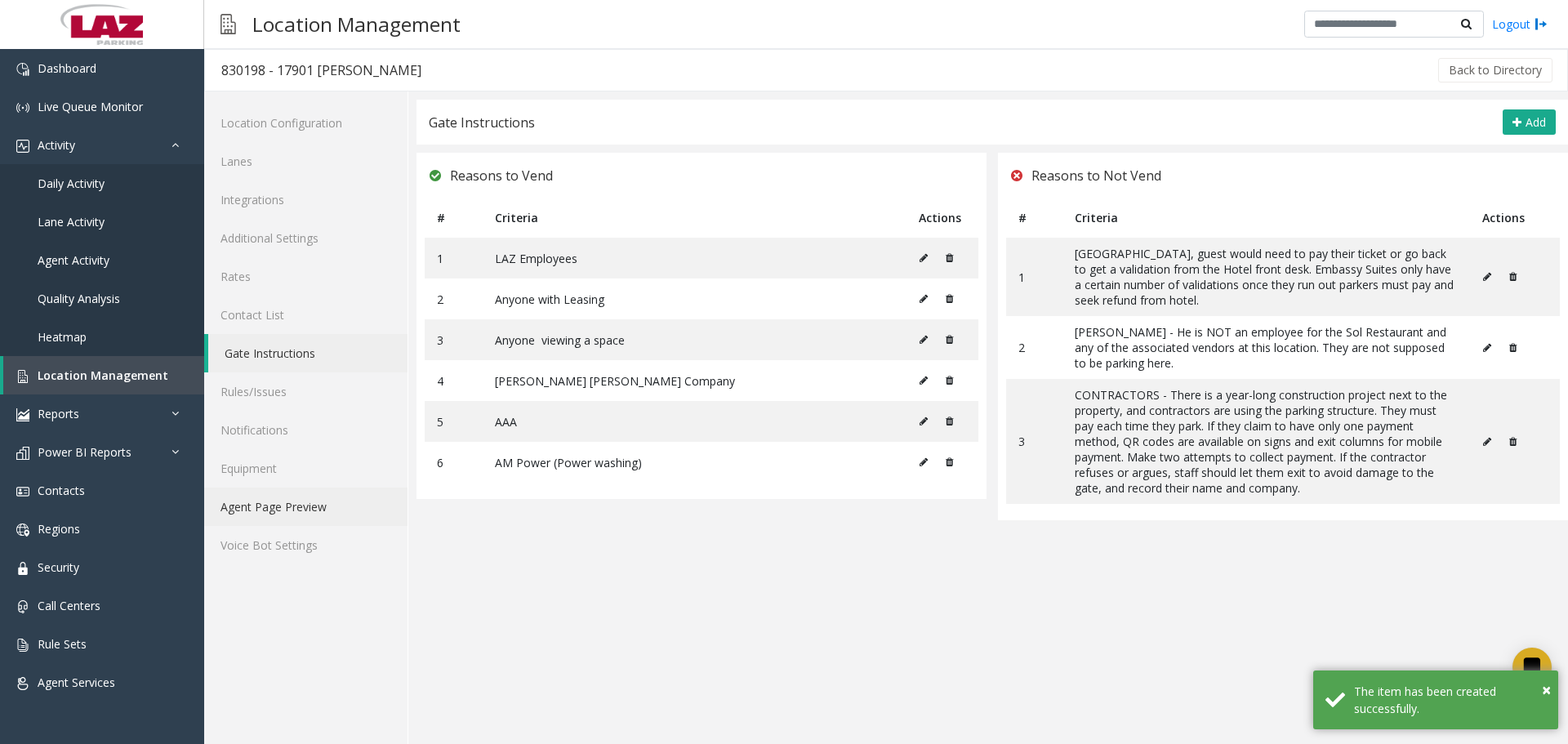
click at [323, 505] on link "Agent Page Preview" at bounding box center [306, 506] width 203 height 38
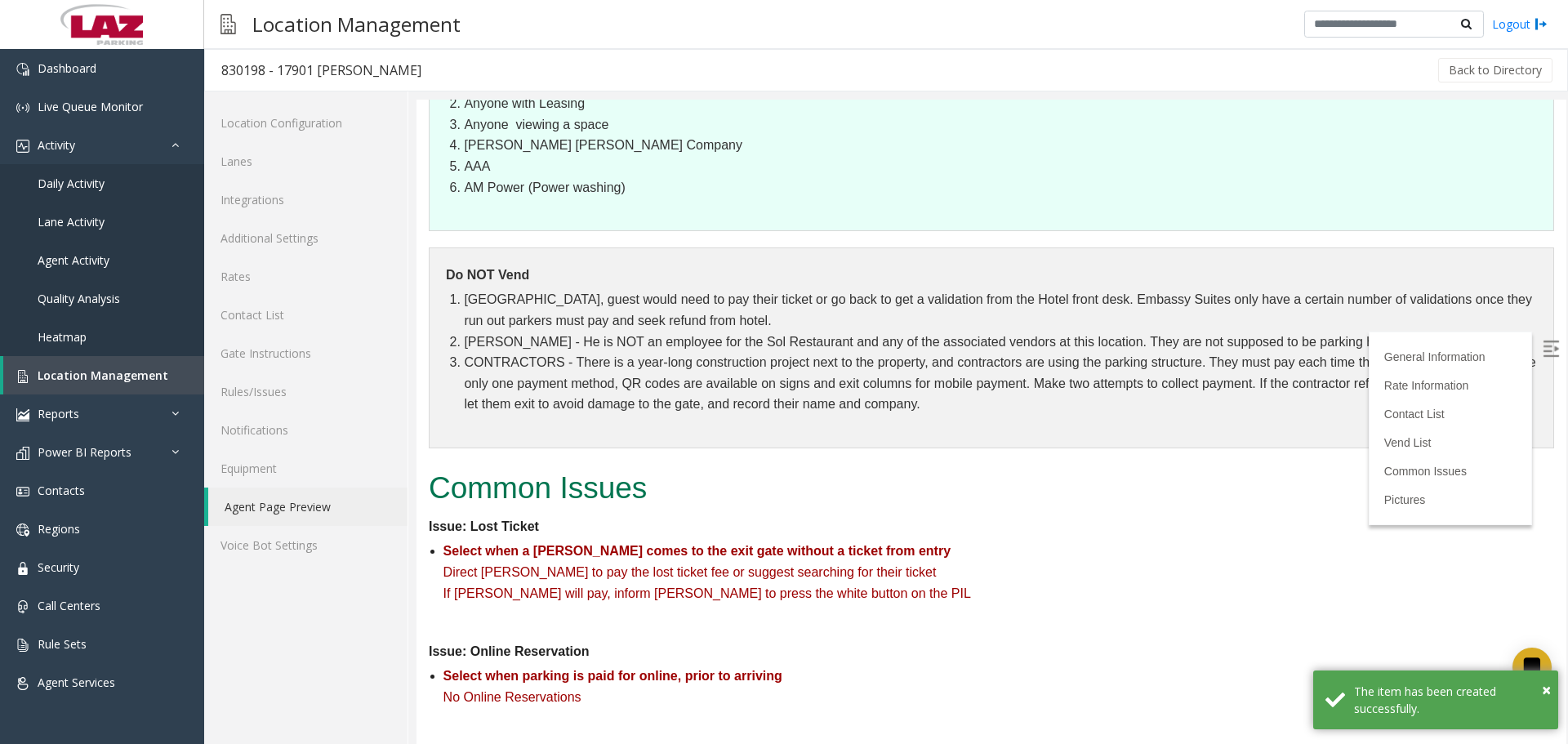
scroll to position [1633, 0]
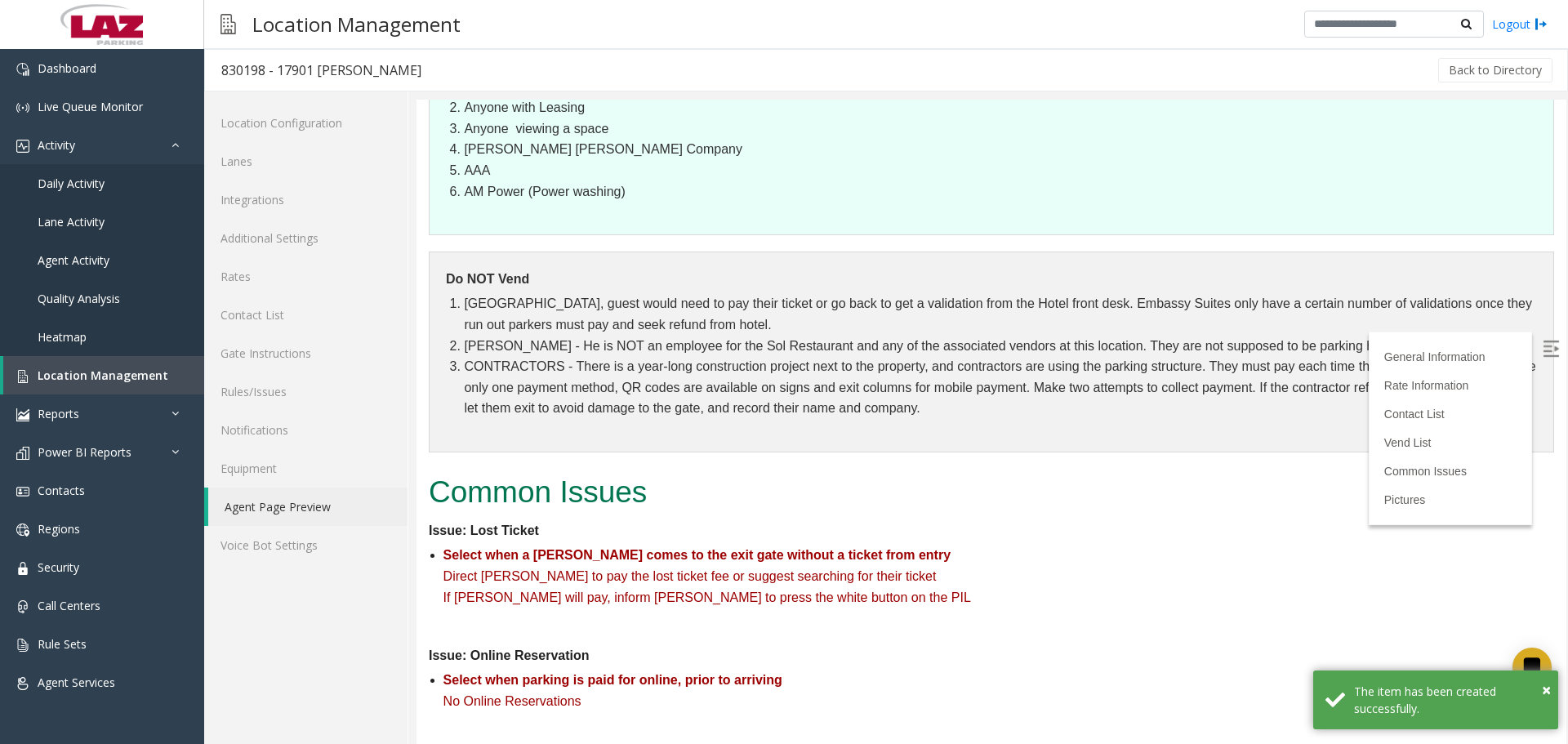
click at [1542, 341] on img at bounding box center [1551, 348] width 17 height 17
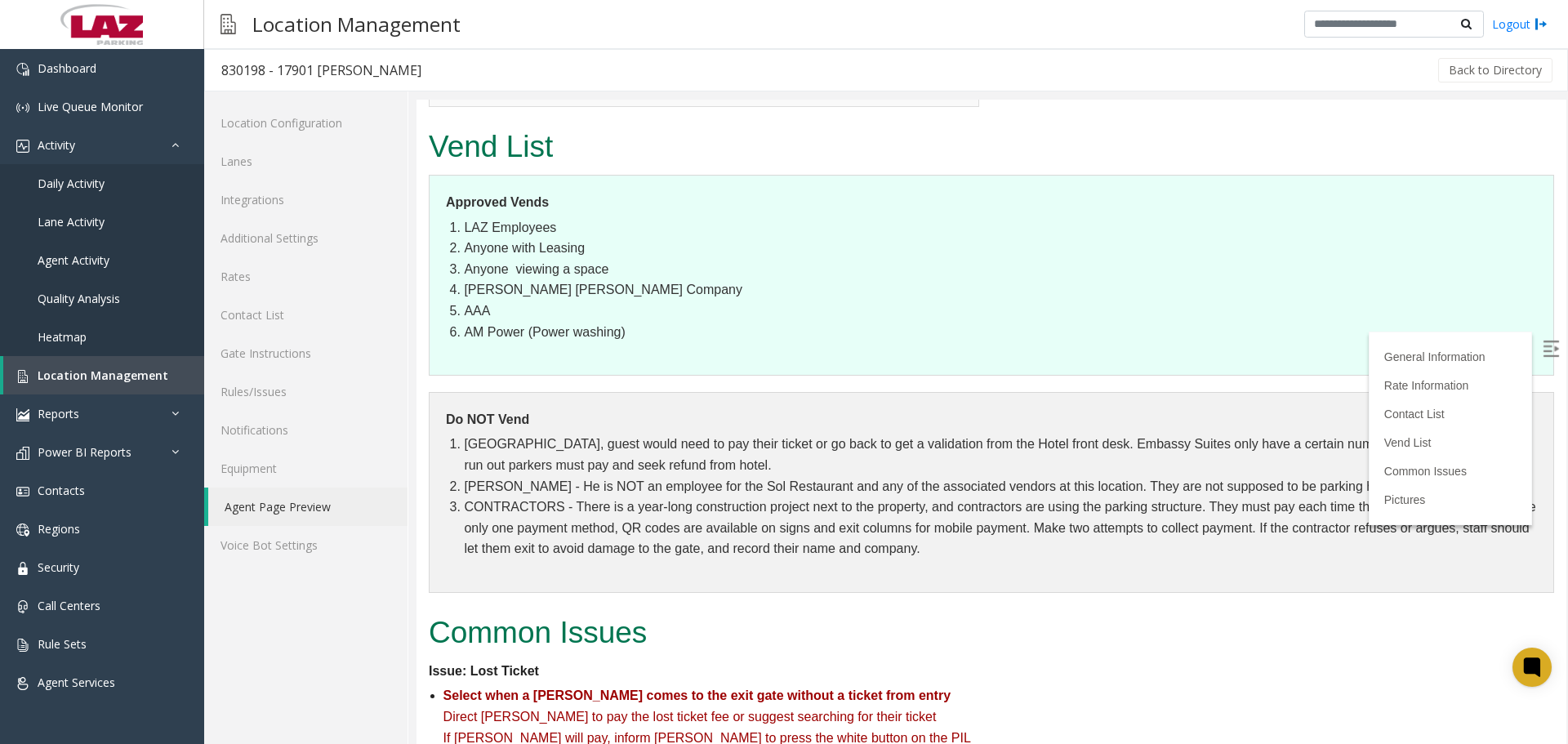
scroll to position [1551, 0]
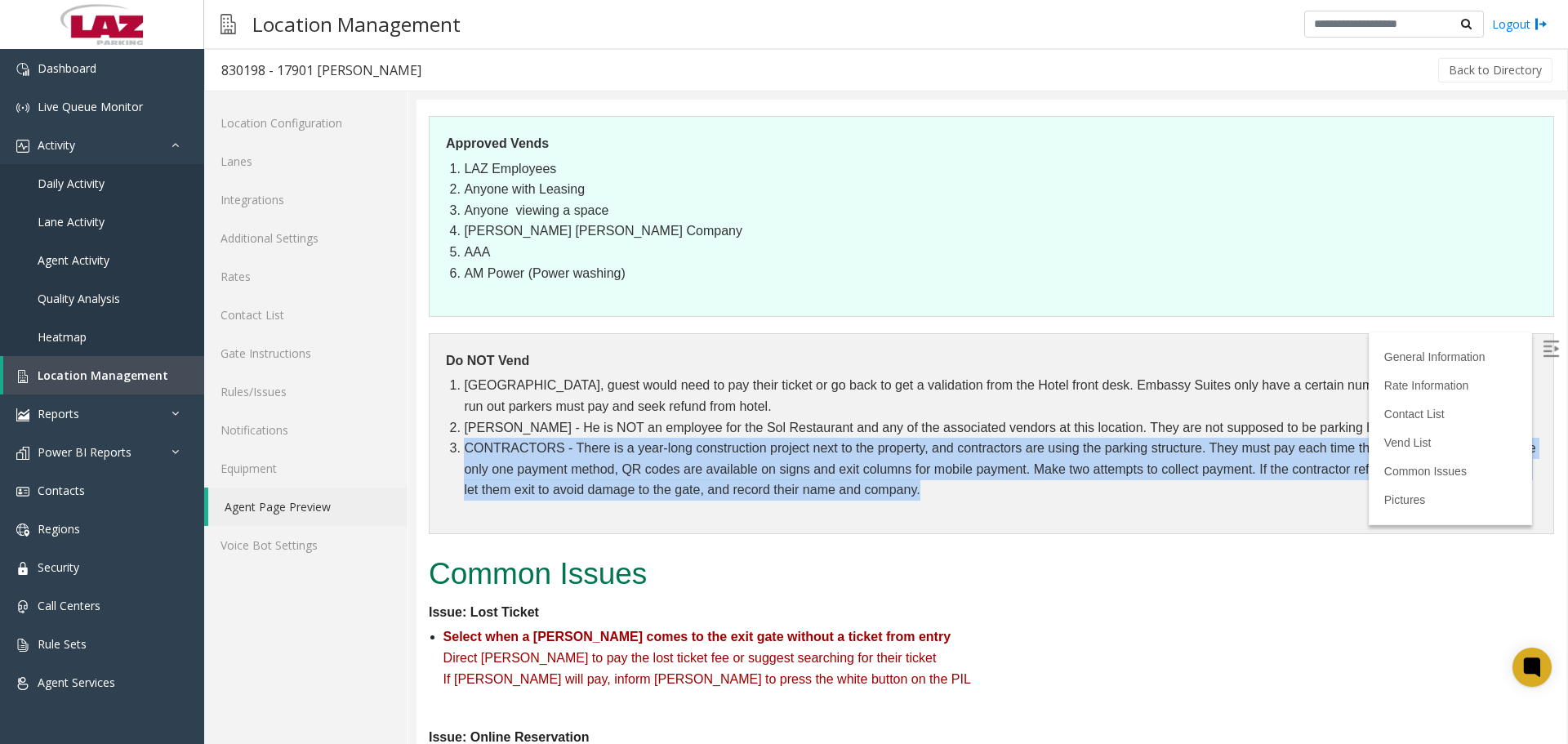
drag, startPoint x: 791, startPoint y: 478, endPoint x: 463, endPoint y: 428, distance: 331.8
click at [463, 438] on li "CONTRACTORS - There is a year-long construction project next to the property, a…" at bounding box center [1000, 469] width 1073 height 63
copy li "CONTRACTORS - There is a year-long construction project next to the property, a…"
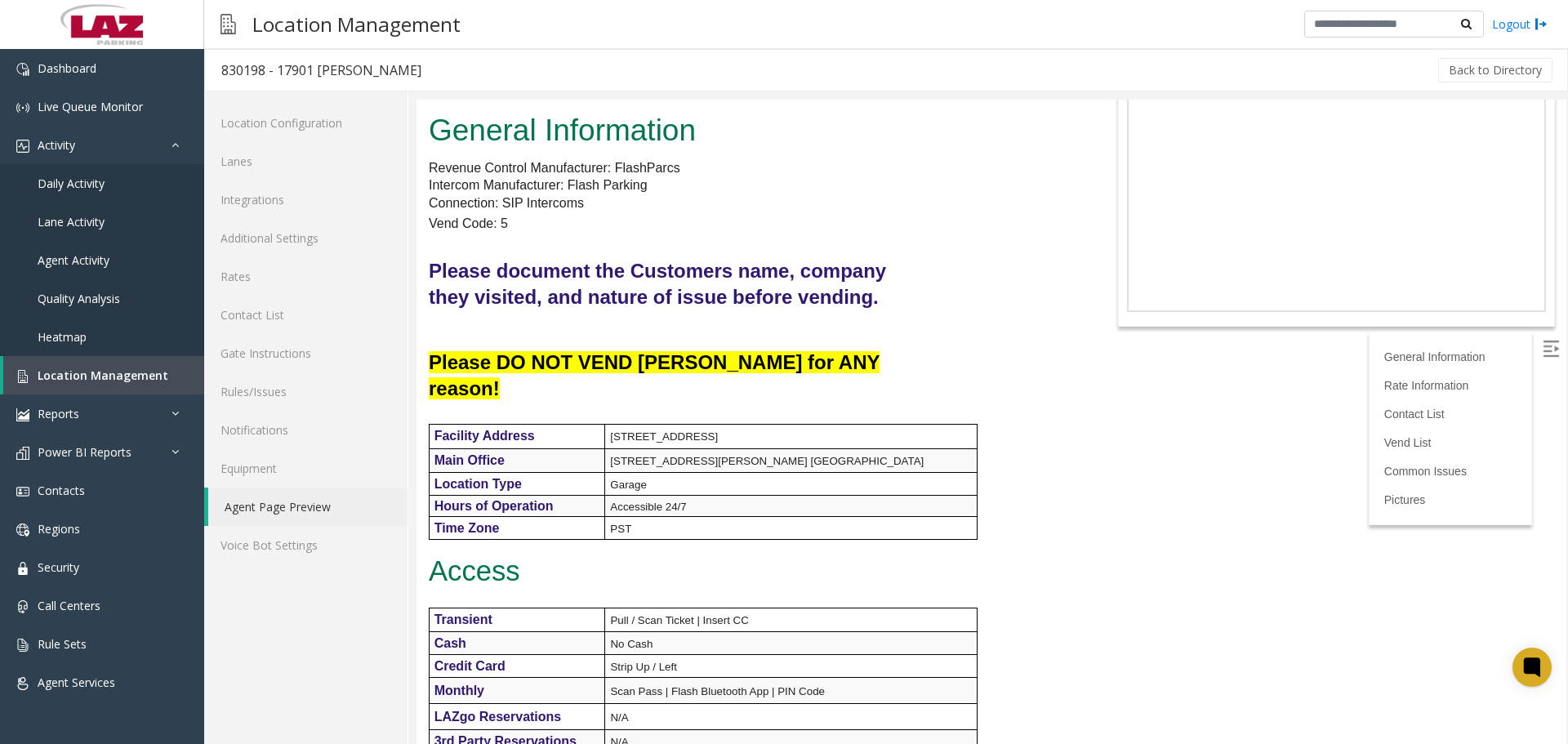
scroll to position [0, 0]
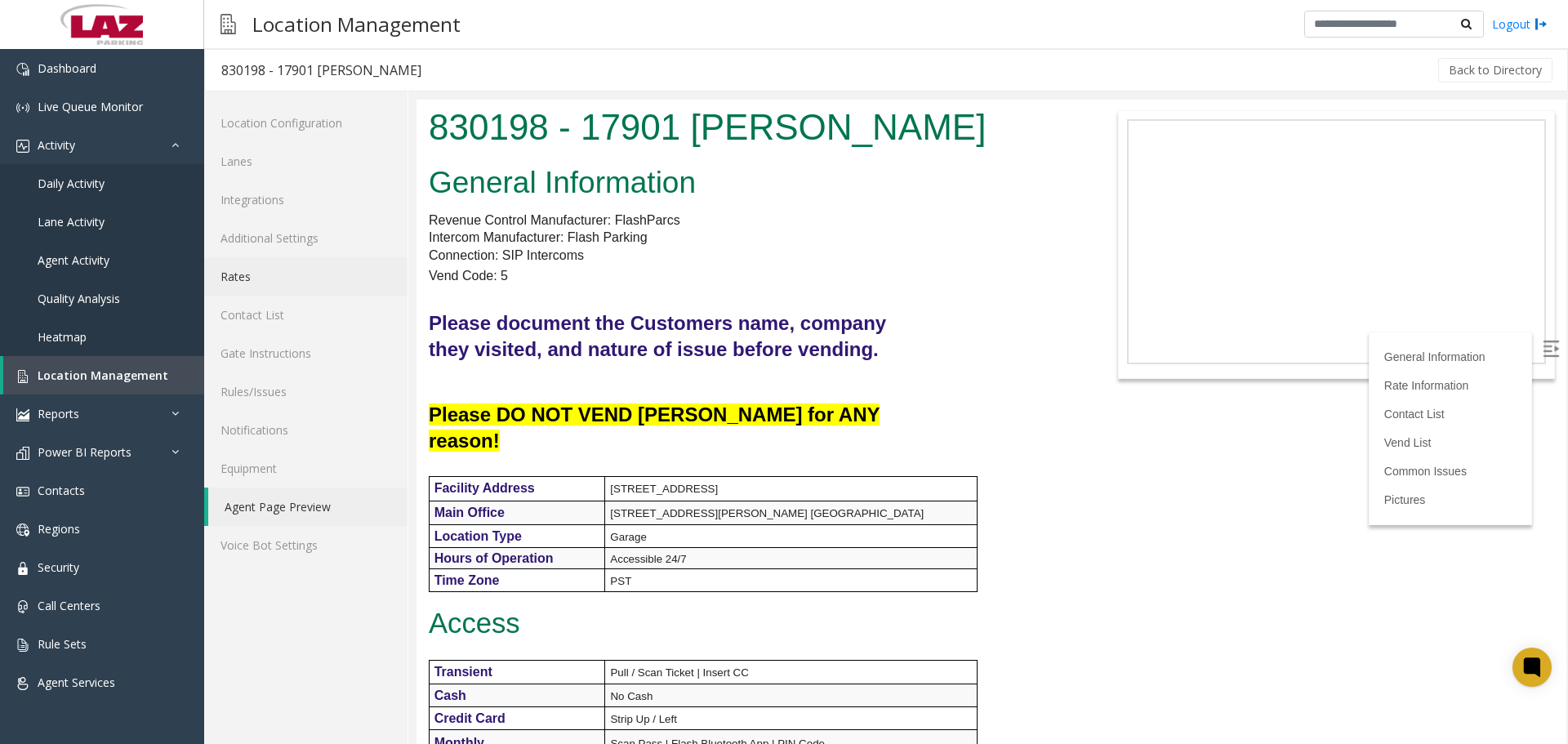
click at [274, 259] on link "Rates" at bounding box center [306, 276] width 203 height 38
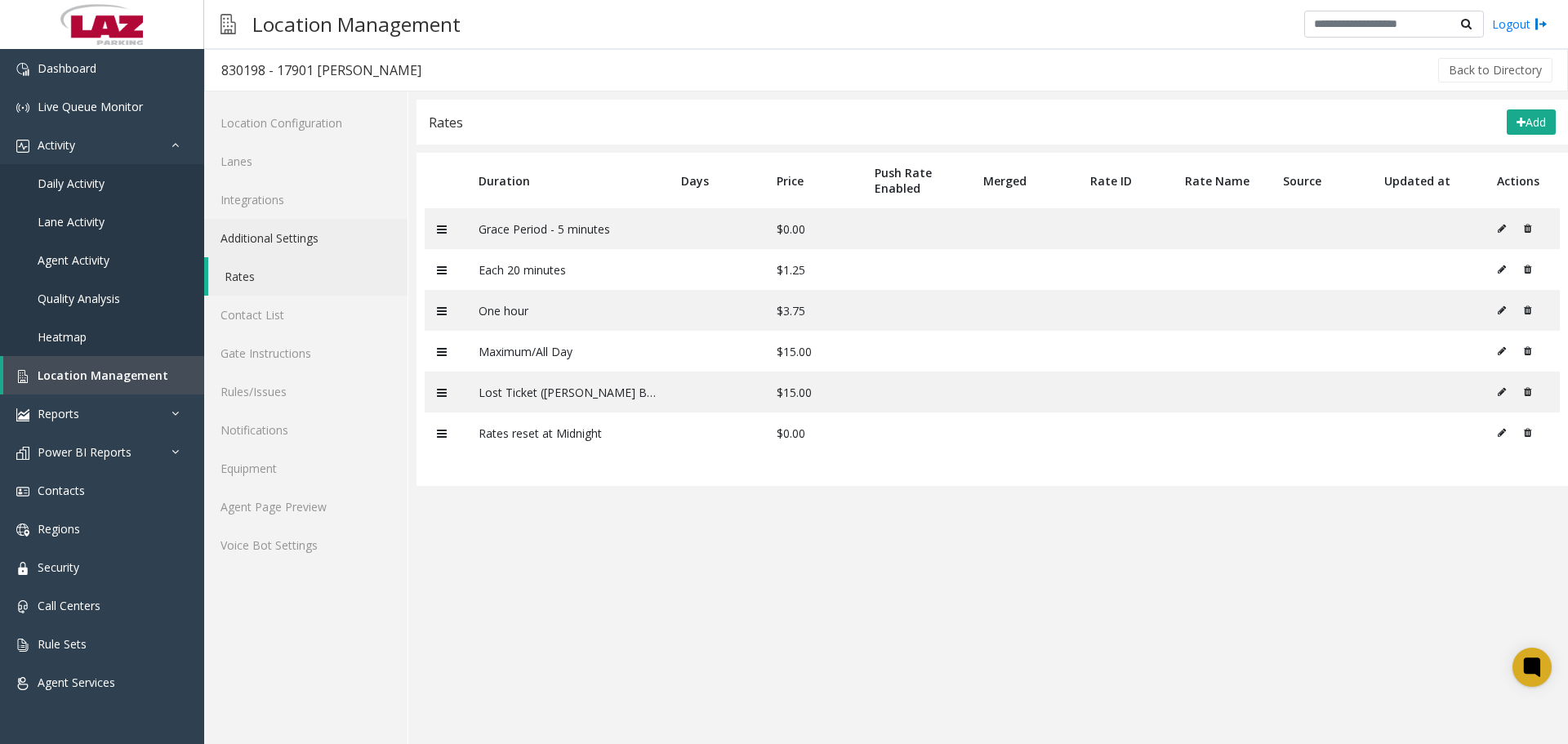
click at [276, 239] on link "Additional Settings" at bounding box center [306, 238] width 203 height 38
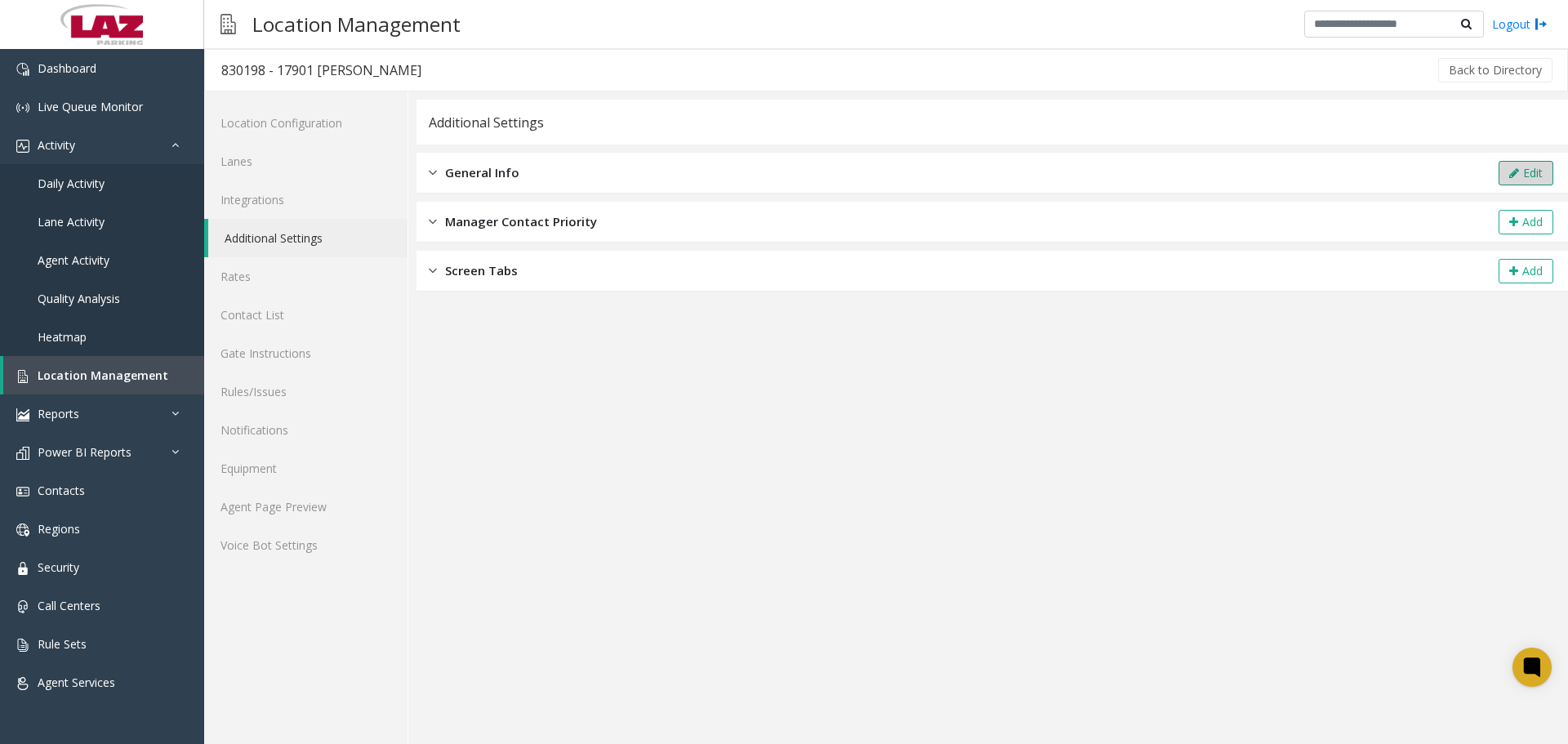
click at [1514, 172] on icon at bounding box center [1514, 173] width 10 height 12
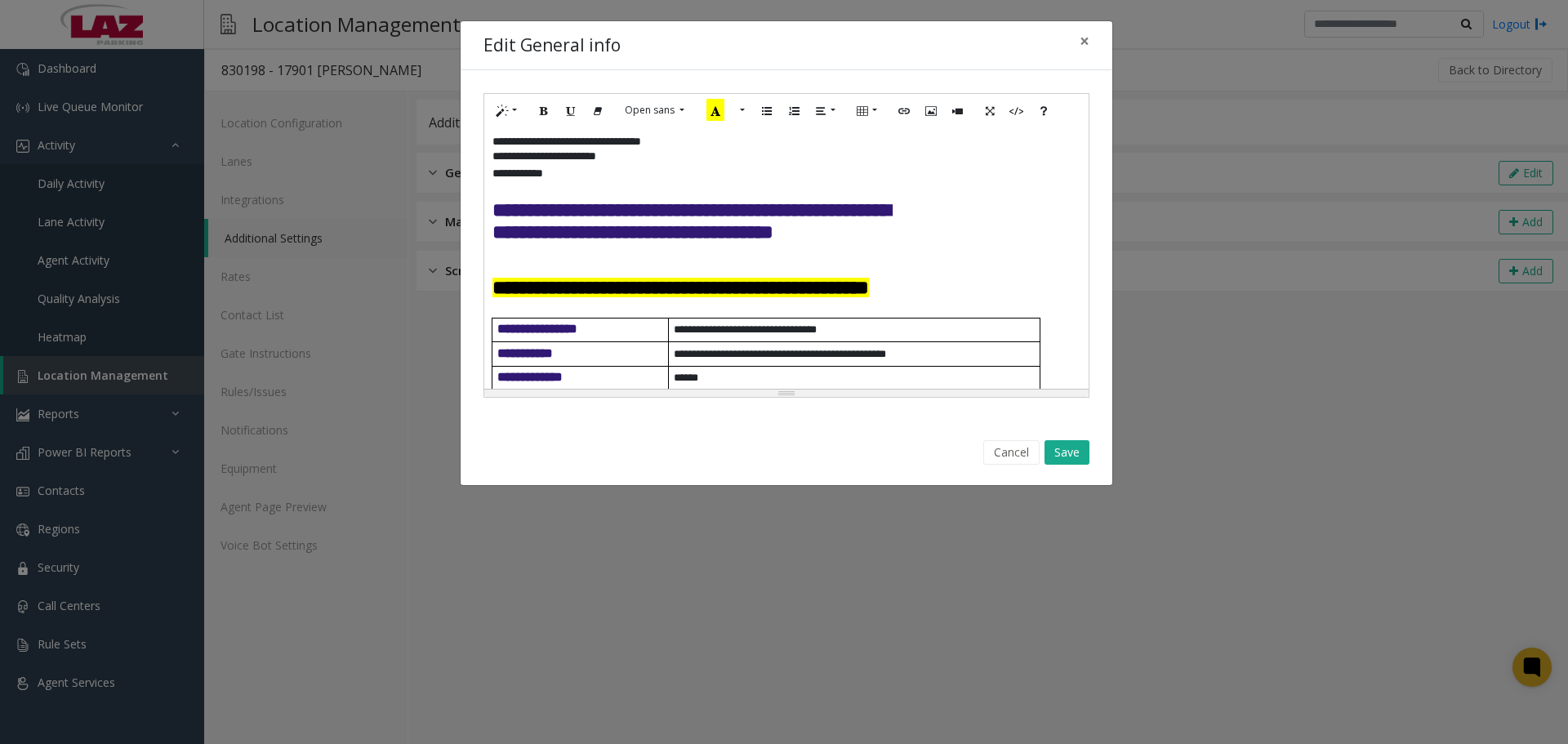
click at [900, 244] on h4 "**********" at bounding box center [706, 220] width 426 height 44
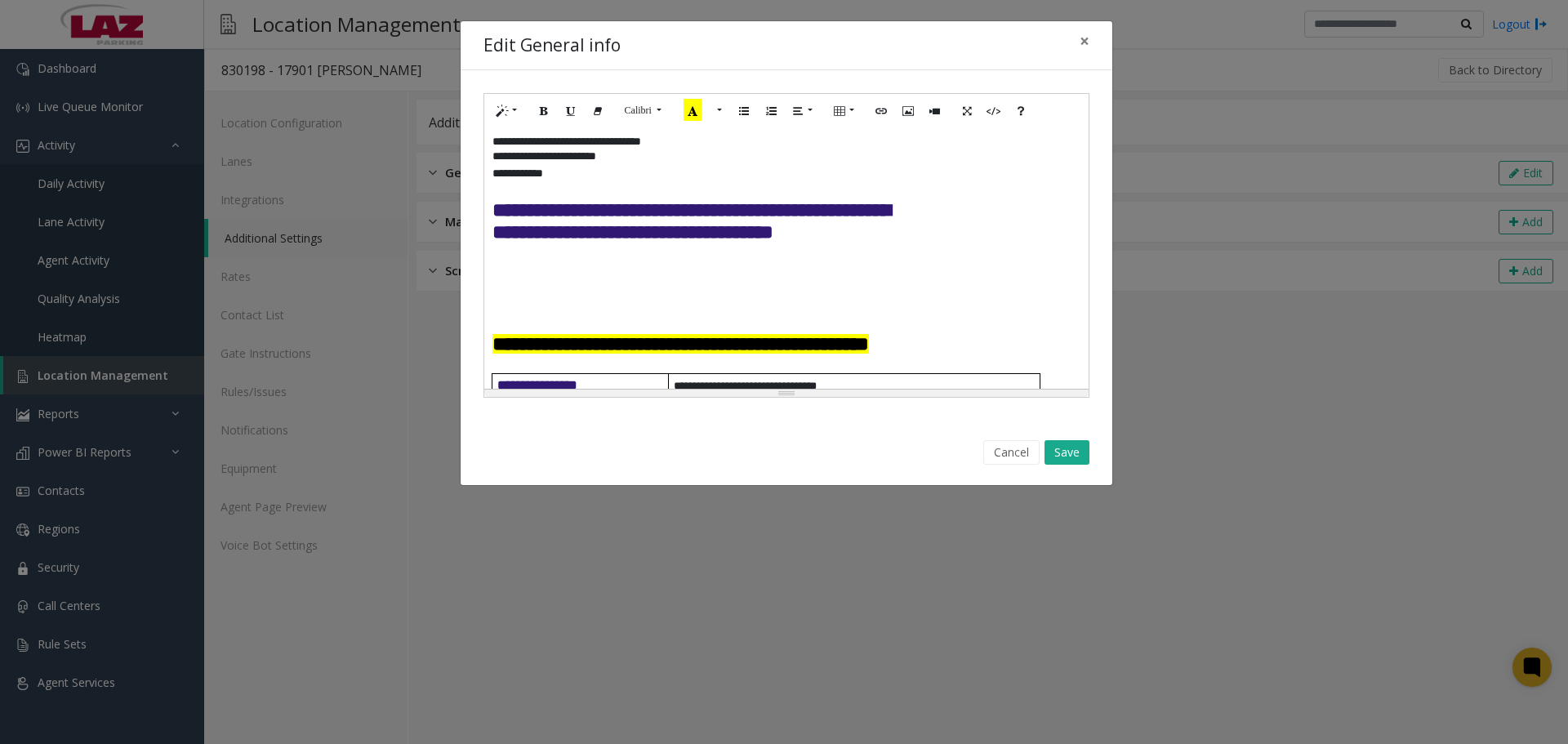
paste div
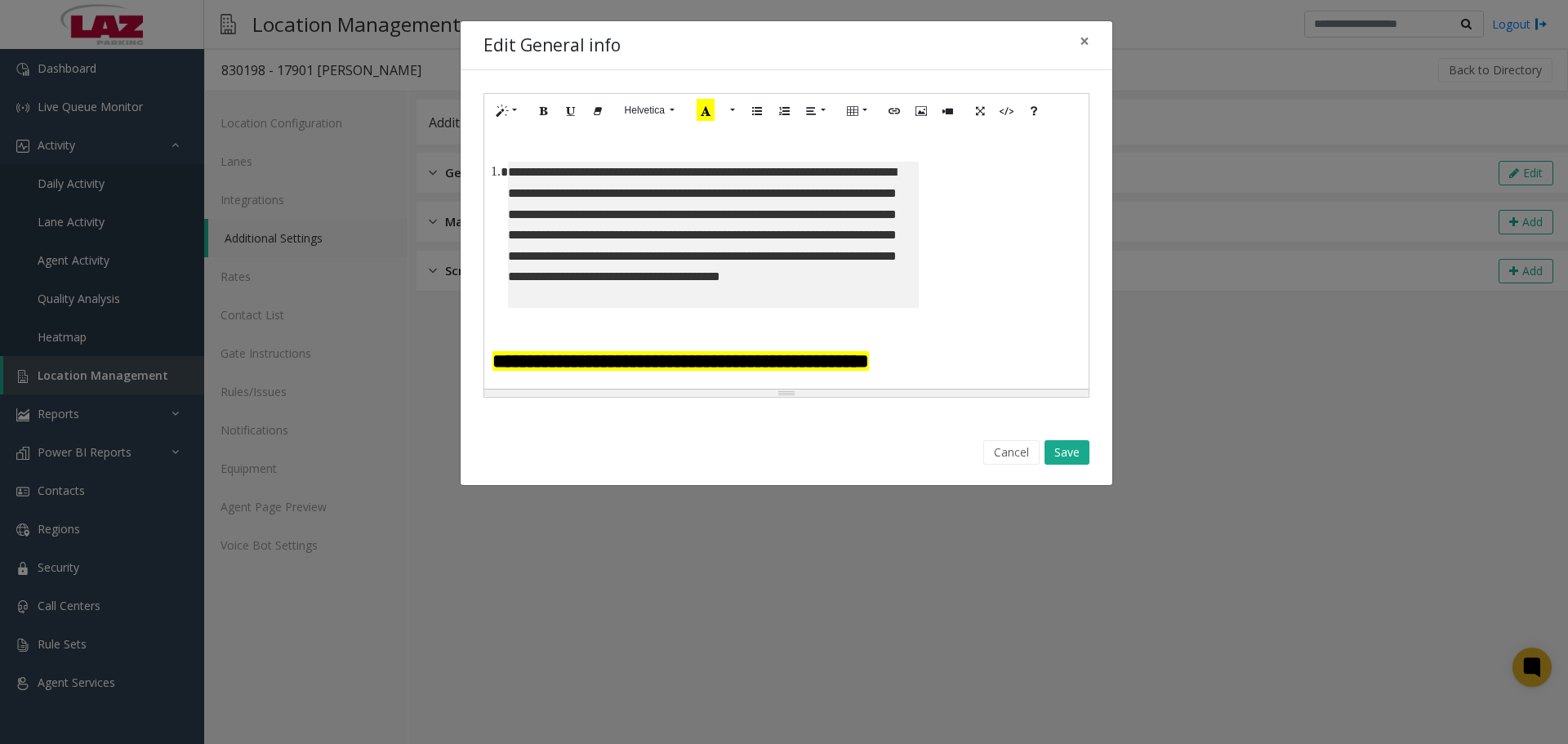
scroll to position [114, 0]
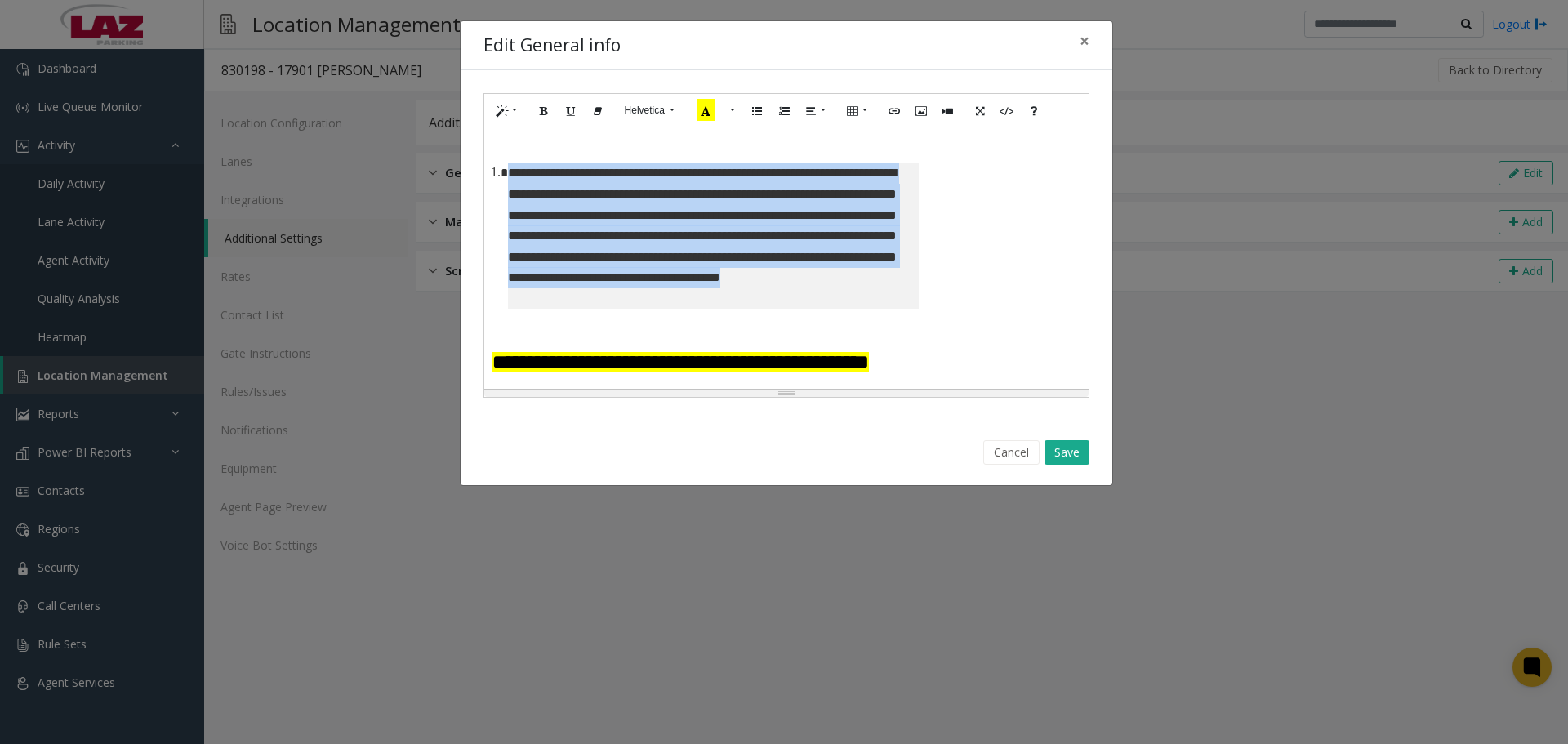
drag, startPoint x: 877, startPoint y: 306, endPoint x: 492, endPoint y: 179, distance: 405.4
click at [492, 179] on h4 "**********" at bounding box center [706, 235] width 426 height 146
click at [508, 178] on li "**********" at bounding box center [706, 235] width 397 height 146
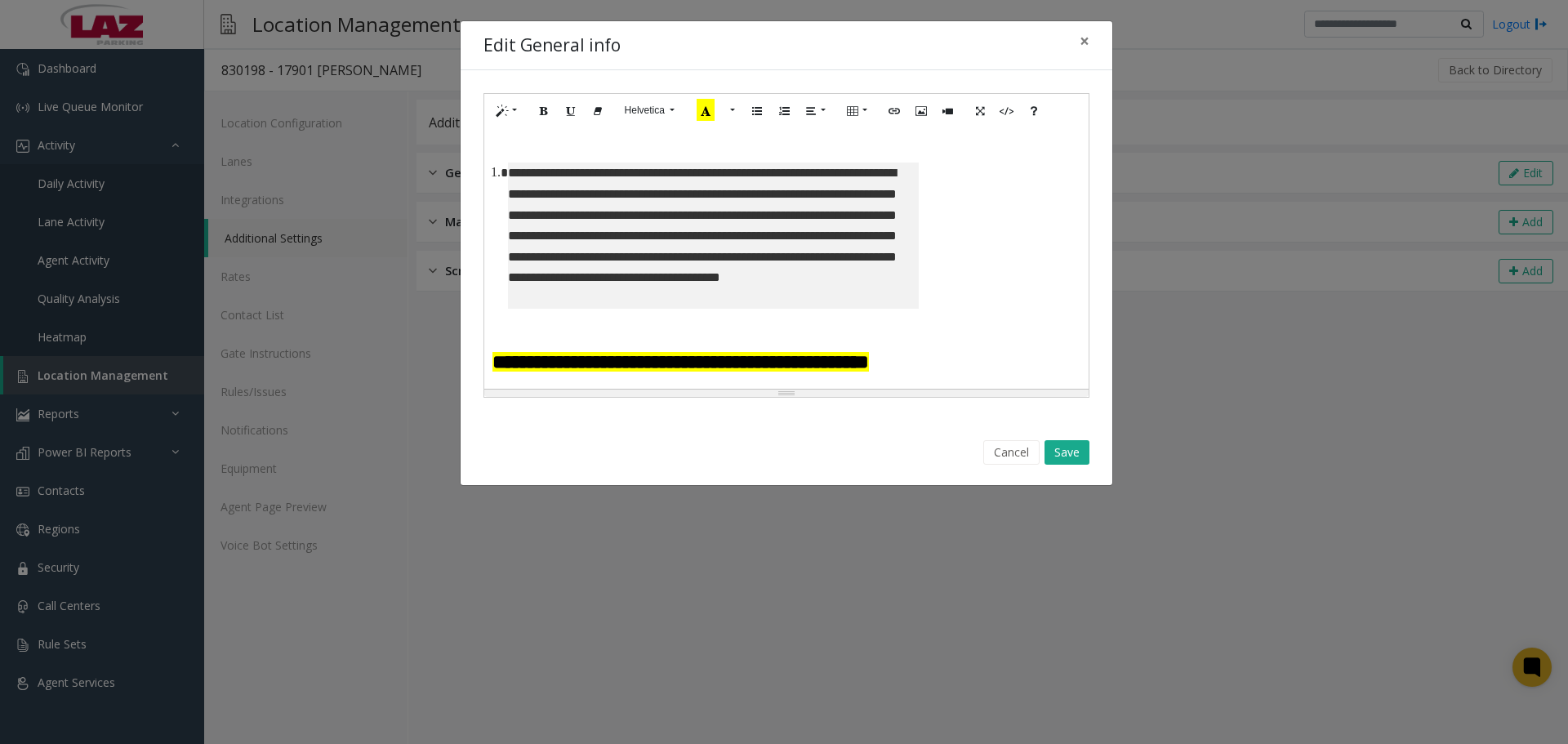
click at [508, 174] on li "**********" at bounding box center [706, 235] width 397 height 146
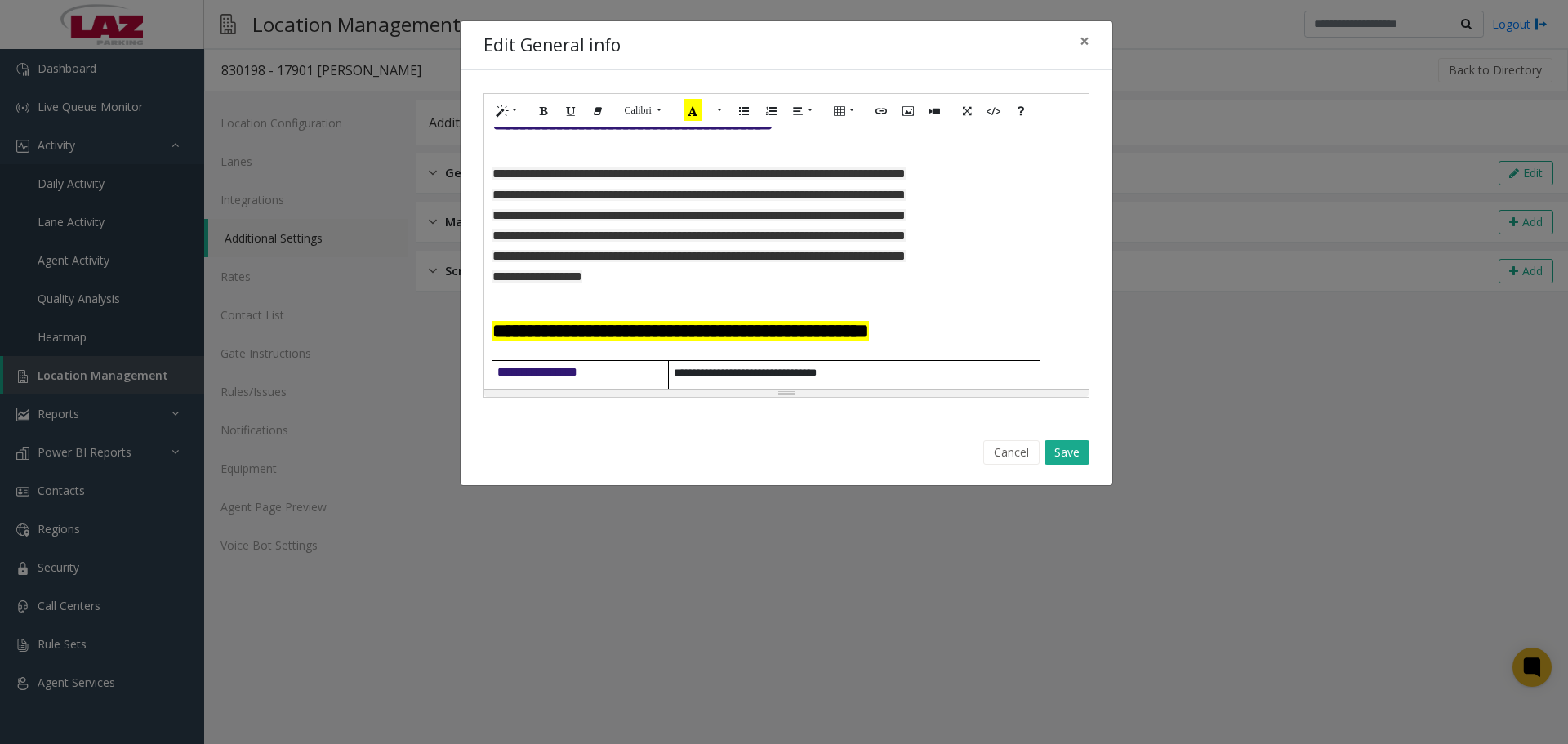
scroll to position [82, 0]
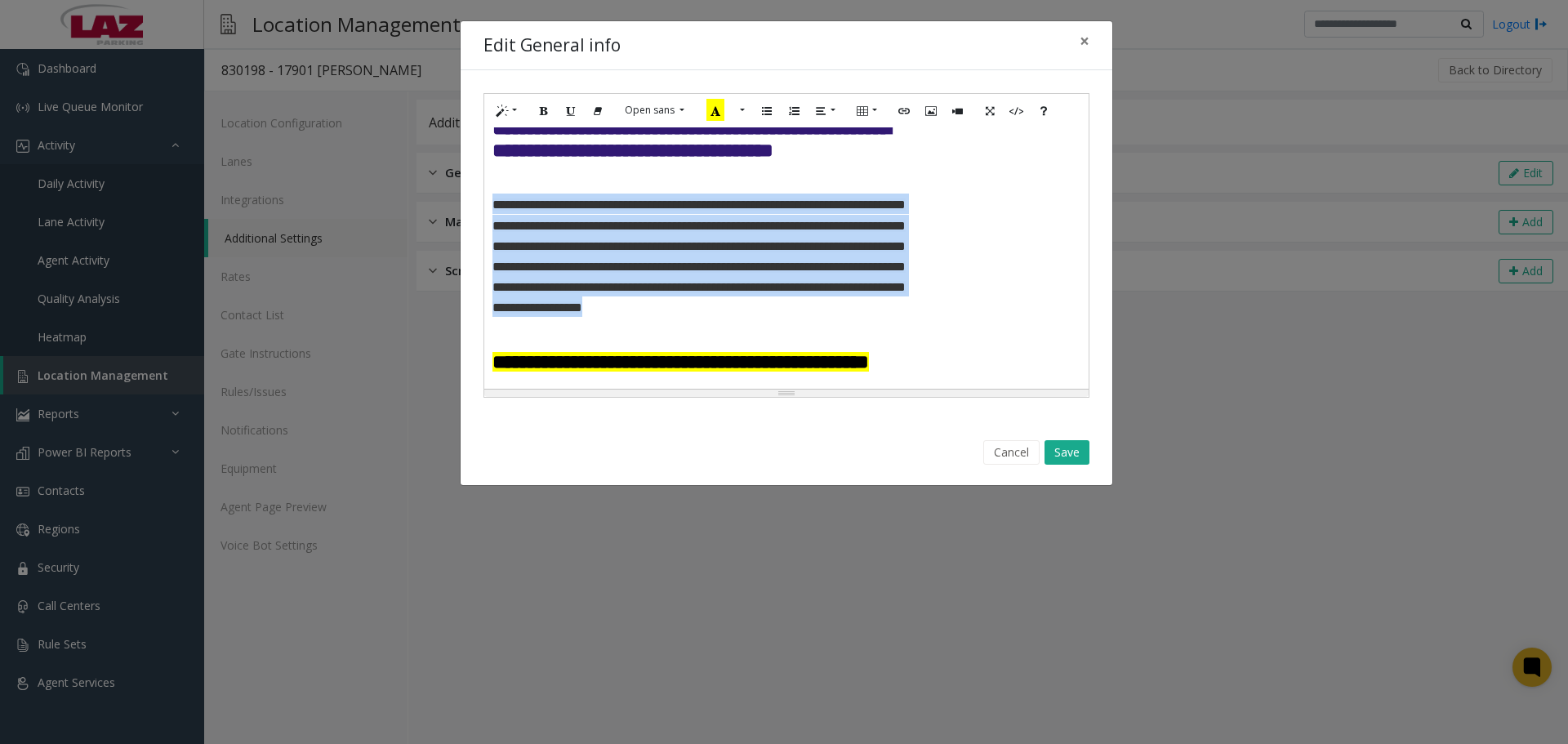
drag, startPoint x: 757, startPoint y: 332, endPoint x: 492, endPoint y: 204, distance: 294.3
click at [492, 204] on h4 "**********" at bounding box center [706, 254] width 426 height 123
click at [675, 108] on button "Helvetica" at bounding box center [649, 111] width 68 height 25
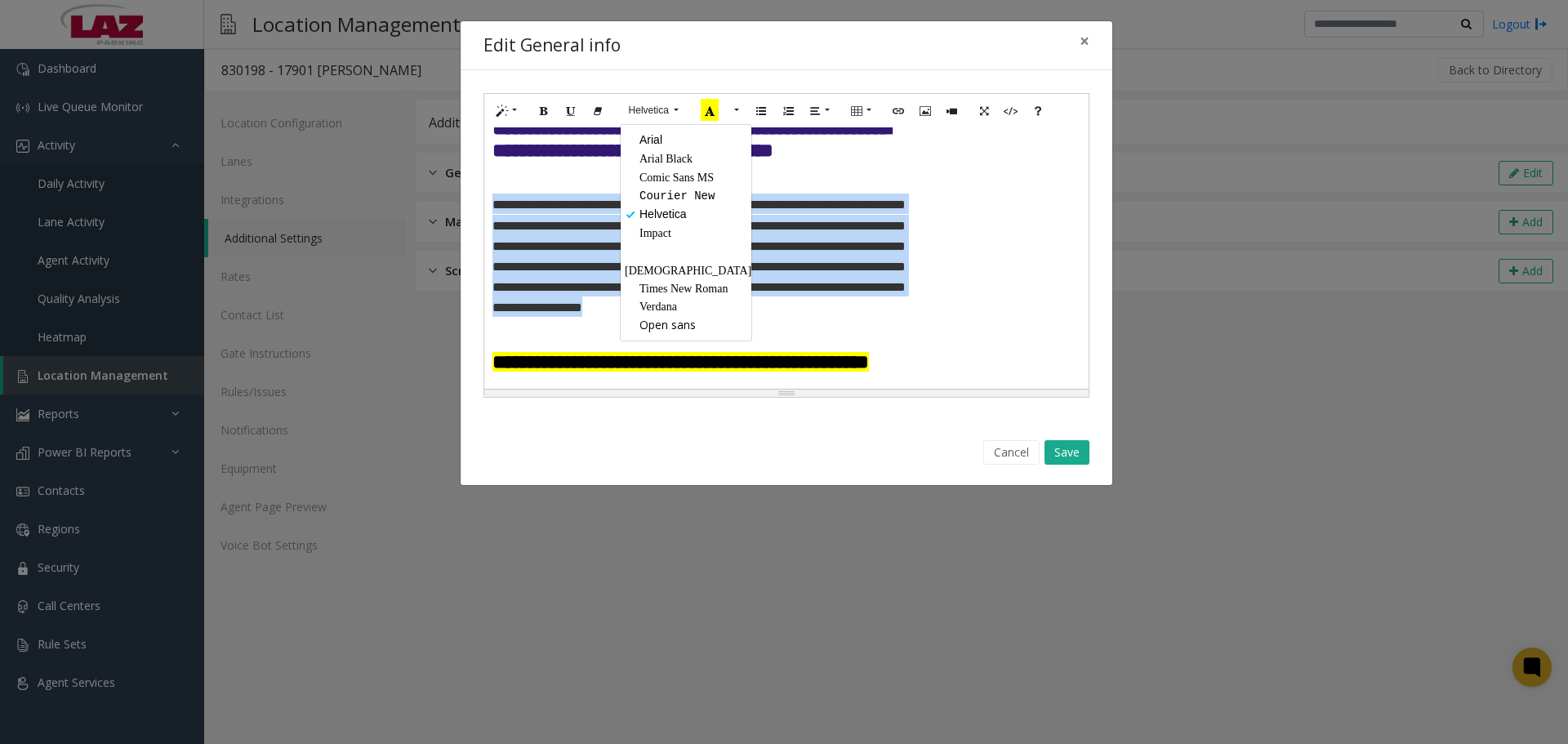
click at [648, 143] on span "Arial" at bounding box center [651, 140] width 23 height 13
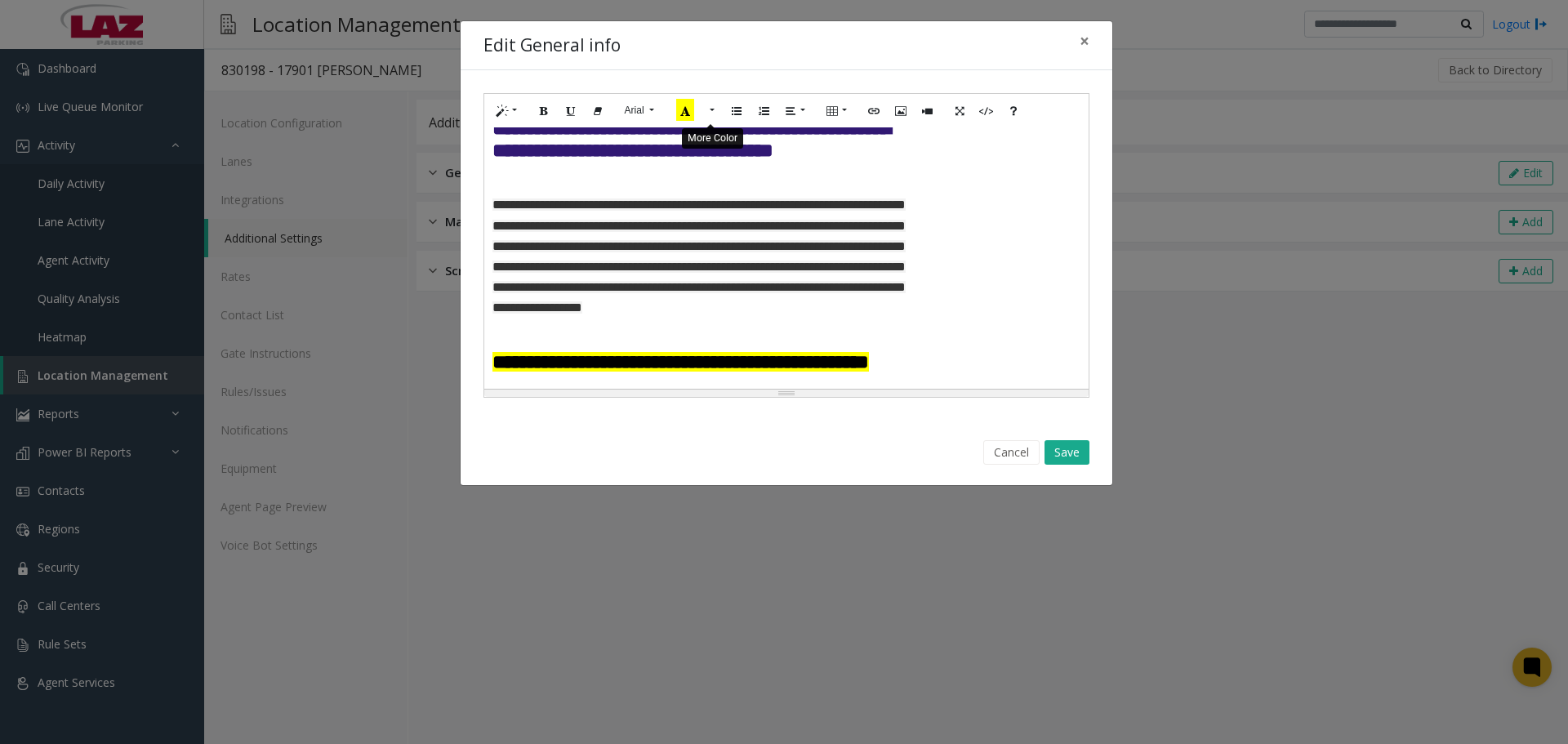
click at [700, 107] on button "Recent Color" at bounding box center [685, 111] width 36 height 26
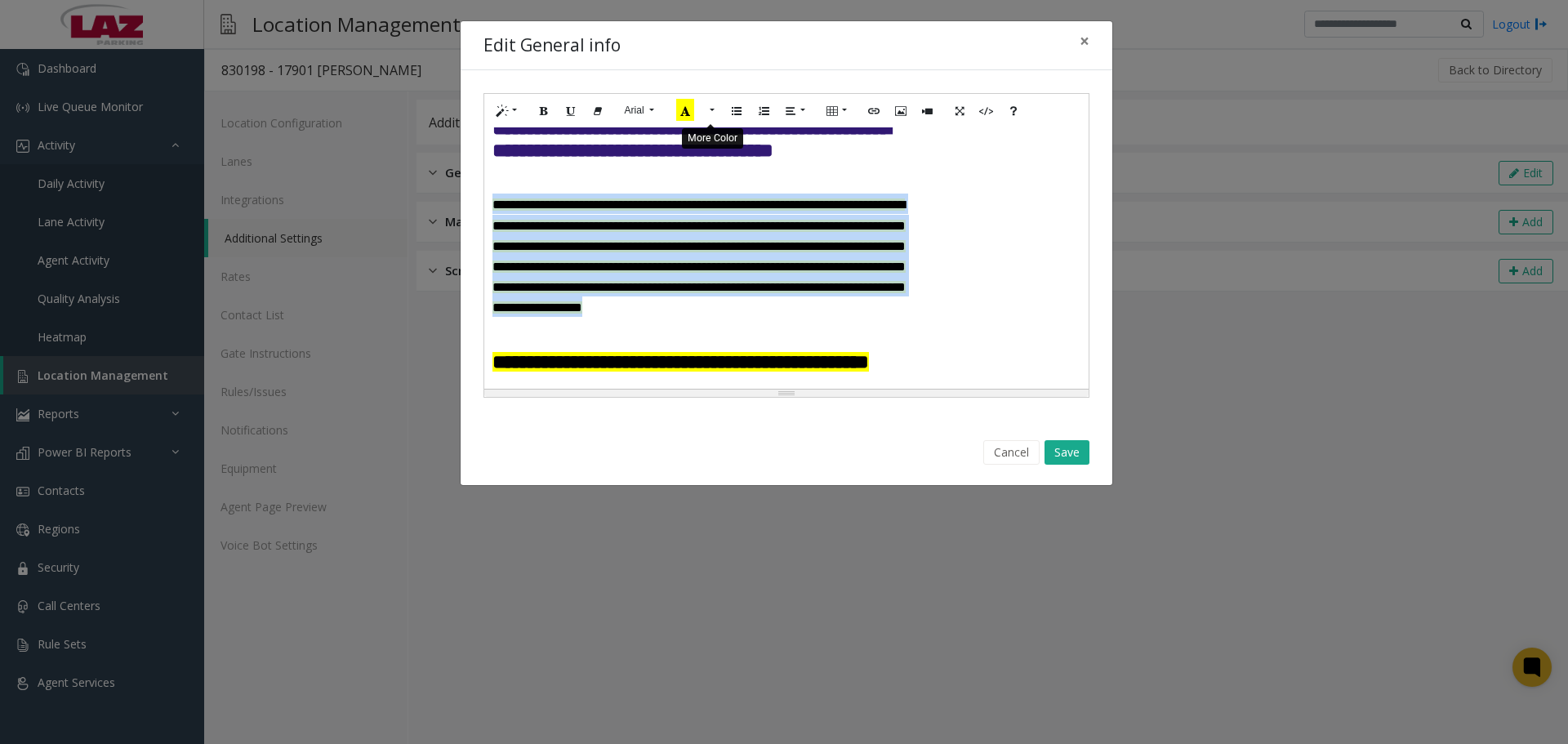
click at [708, 108] on button "More Color" at bounding box center [710, 111] width 17 height 26
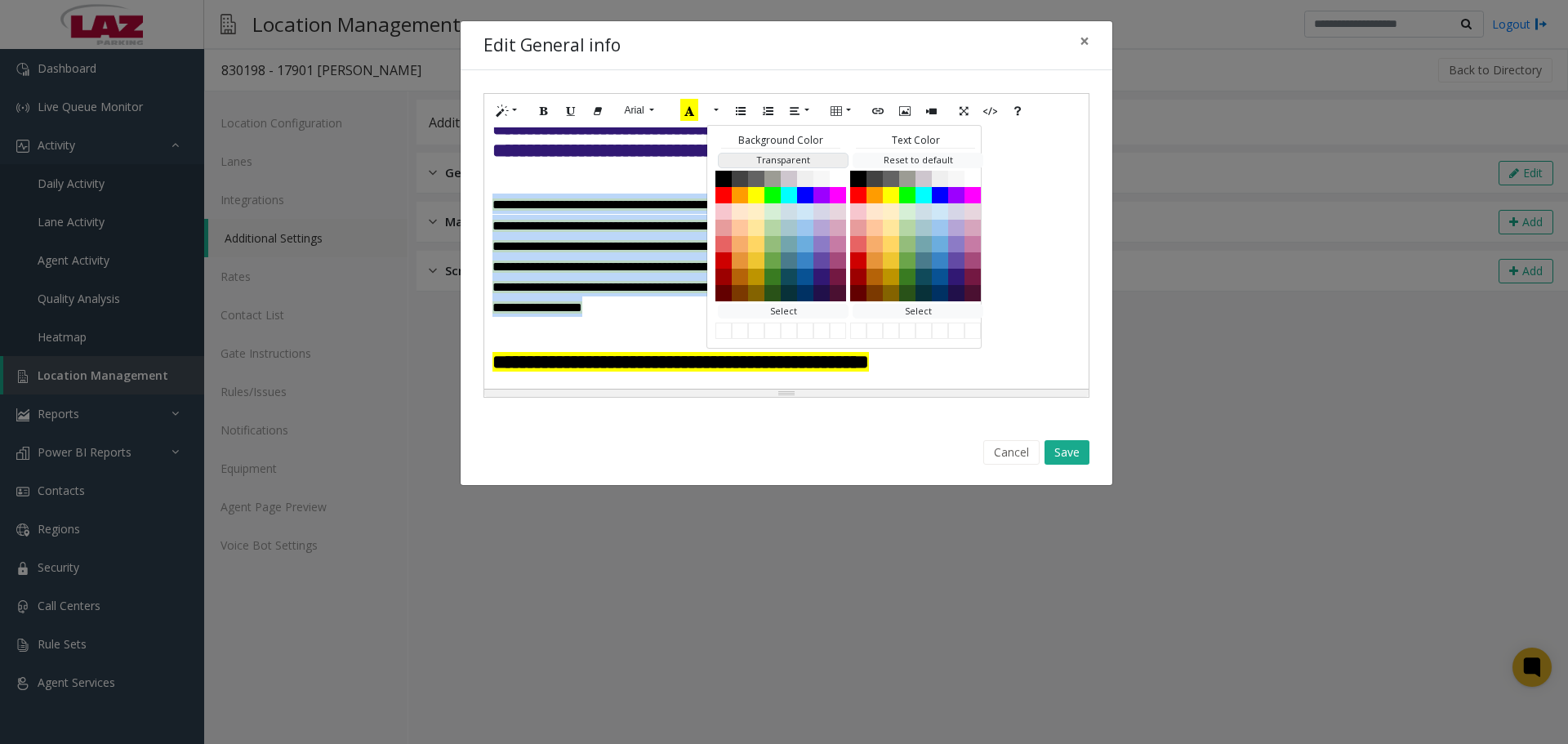
click at [743, 163] on button "Transparent" at bounding box center [783, 160] width 131 height 16
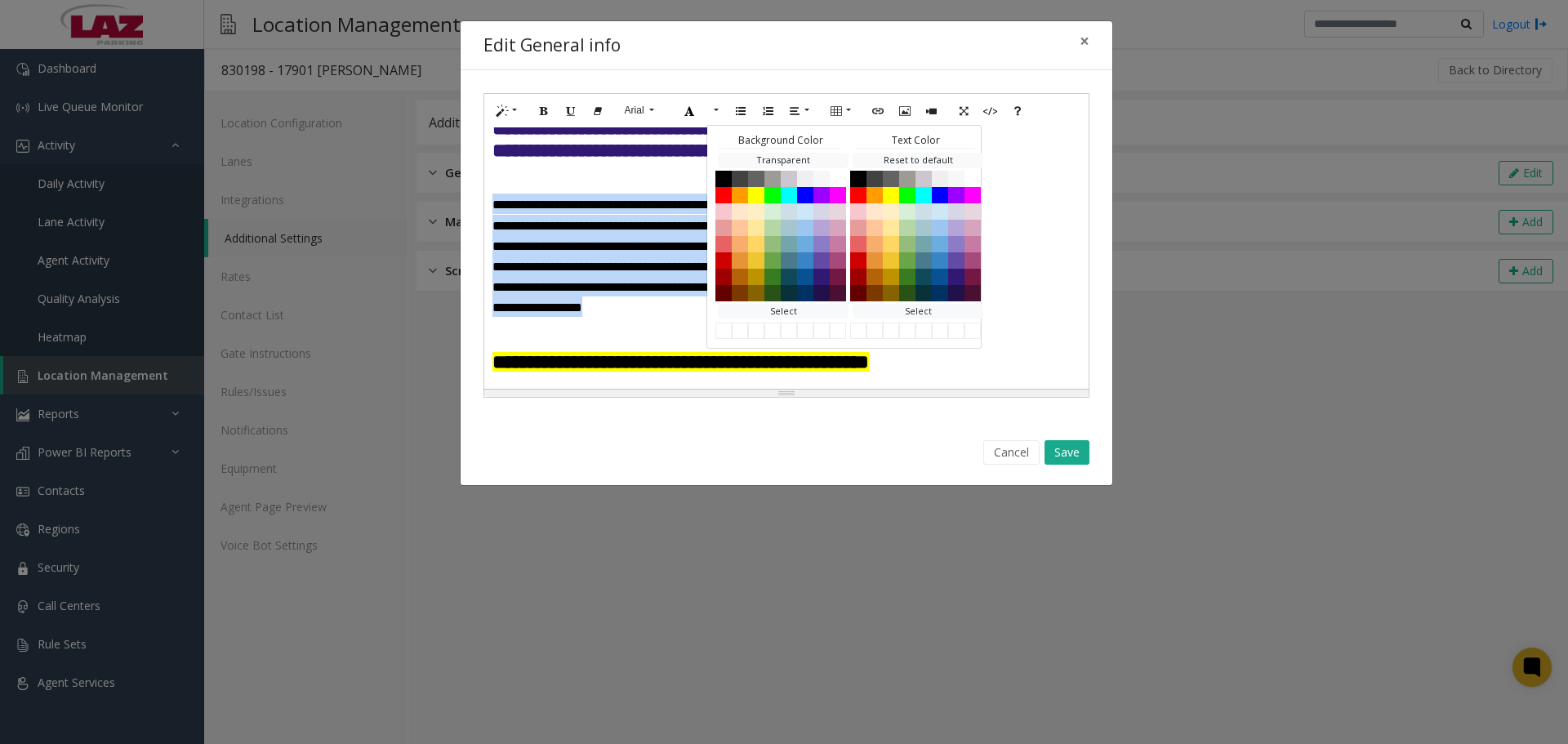
click at [665, 272] on font "**********" at bounding box center [699, 255] width 413 height 115
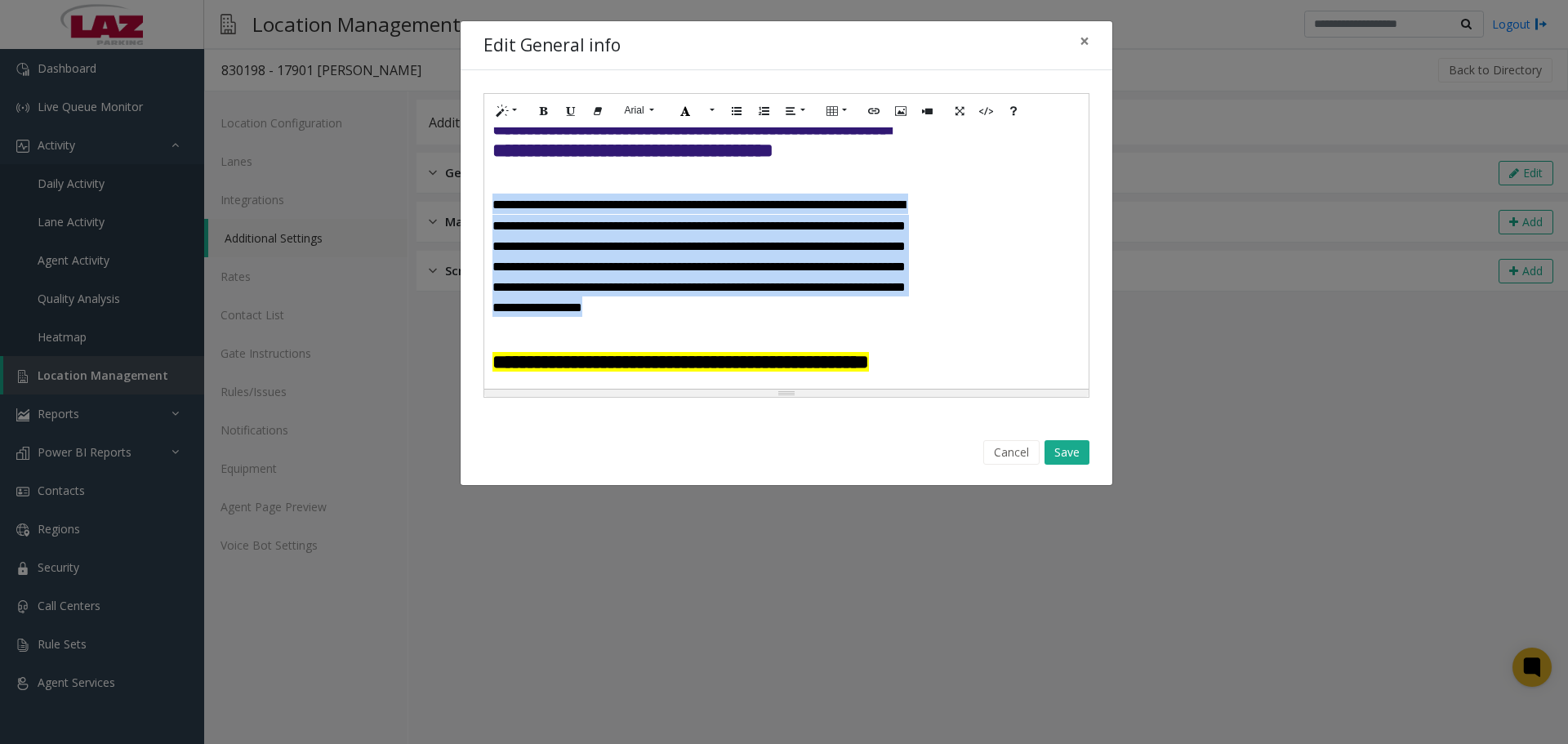
drag, startPoint x: 715, startPoint y: 332, endPoint x: 496, endPoint y: 211, distance: 250.2
click at [496, 211] on h4 "**********" at bounding box center [706, 254] width 426 height 123
drag, startPoint x: 593, startPoint y: 230, endPoint x: 600, endPoint y: 216, distance: 15.7
click at [594, 230] on font "**********" at bounding box center [699, 255] width 413 height 115
click at [597, 212] on font "**********" at bounding box center [699, 255] width 413 height 115
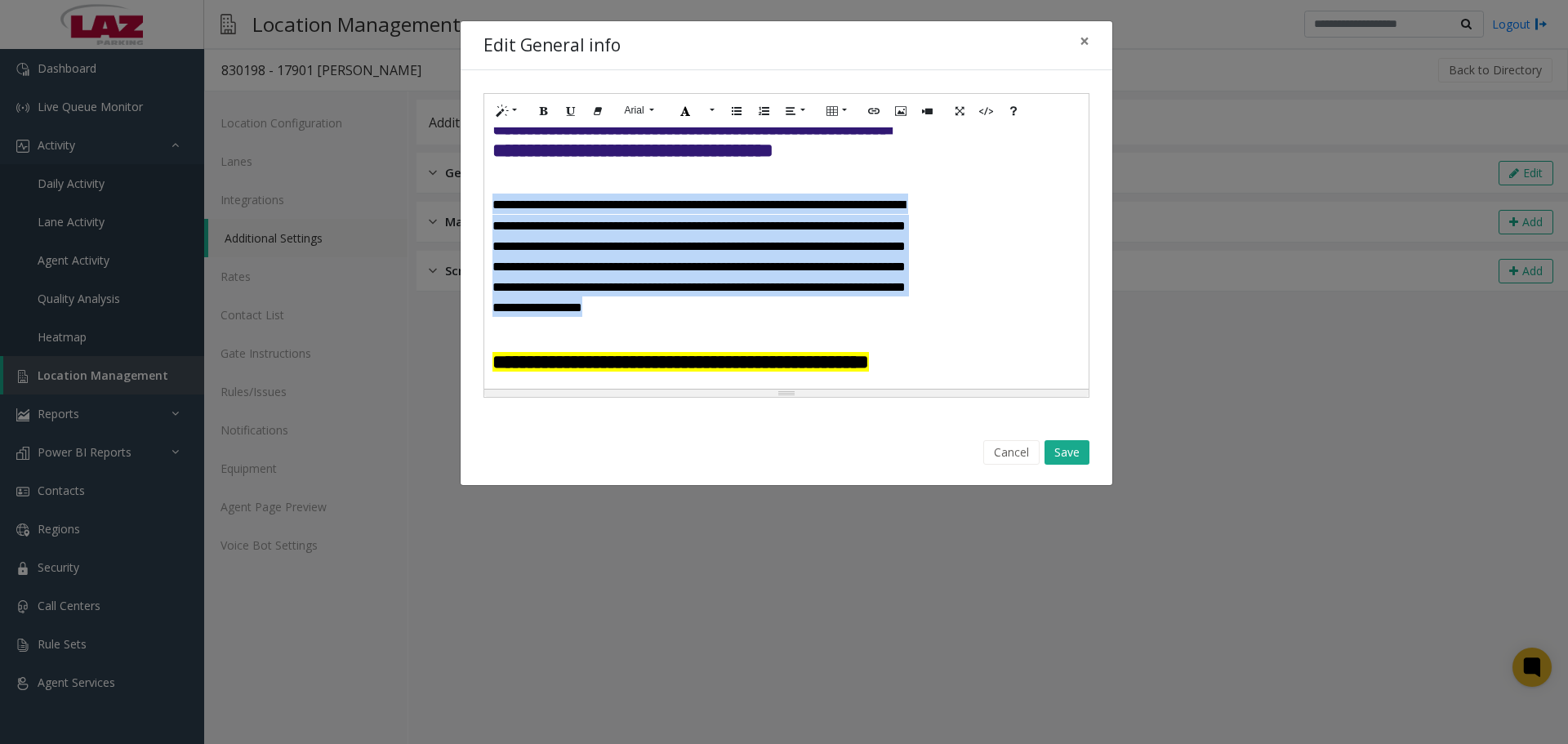
click at [588, 206] on font "**********" at bounding box center [699, 255] width 413 height 115
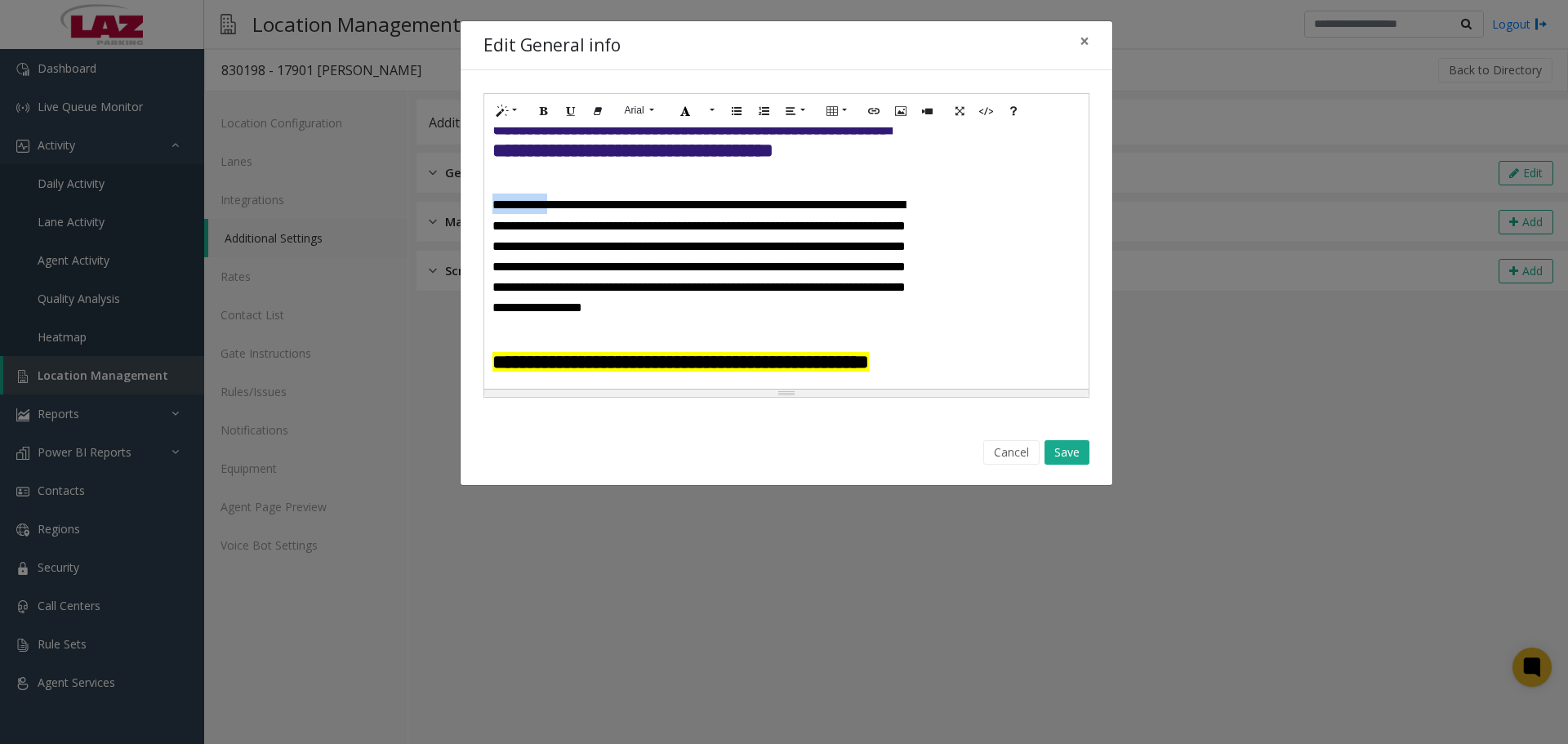
drag, startPoint x: 592, startPoint y: 206, endPoint x: 492, endPoint y: 209, distance: 100.0
click at [492, 209] on font "**********" at bounding box center [699, 255] width 413 height 115
click at [539, 107] on icon "Bold (CTRL+B)" at bounding box center [544, 110] width 10 height 14
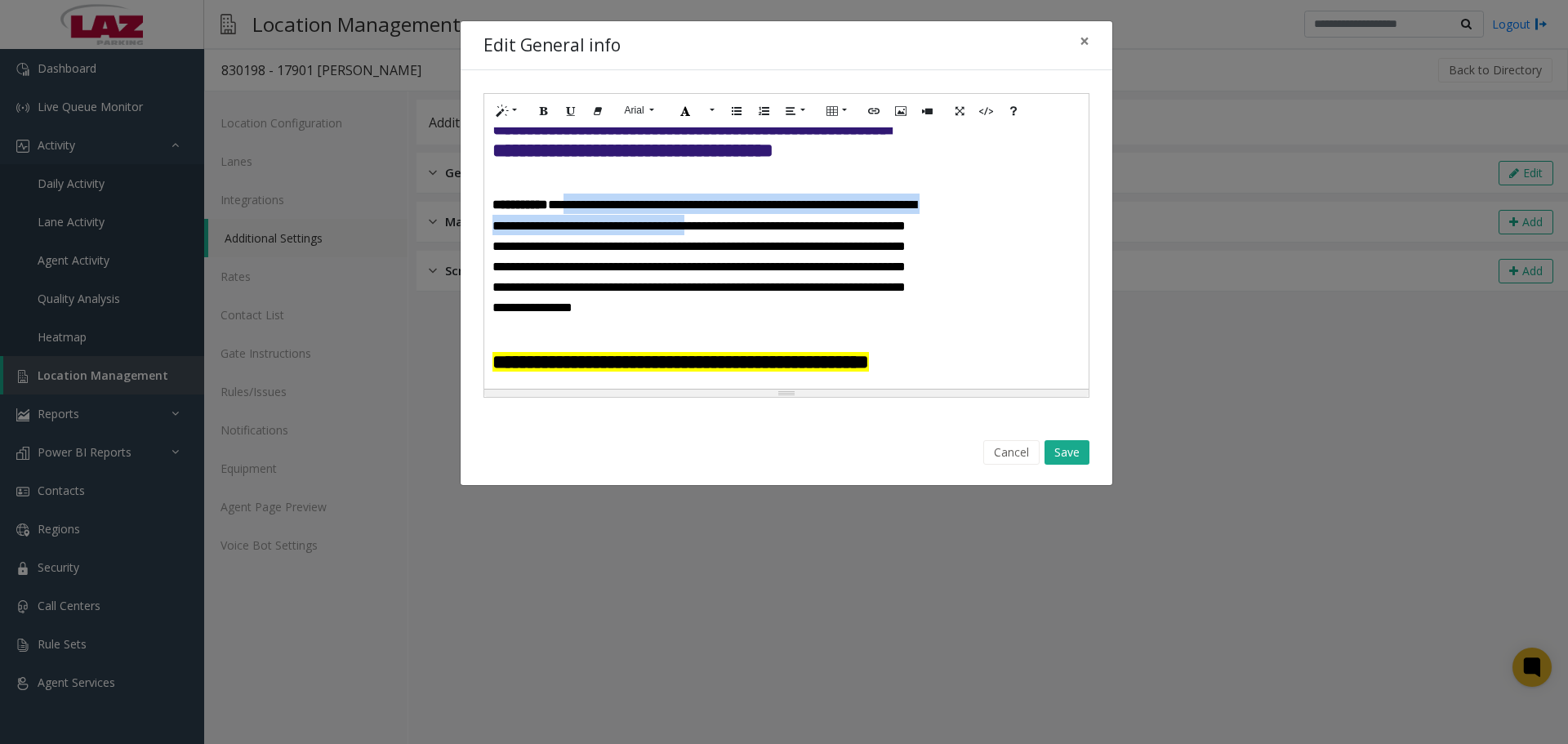
drag, startPoint x: 626, startPoint y: 206, endPoint x: 819, endPoint y: 230, distance: 194.5
click at [819, 230] on font "**********" at bounding box center [704, 255] width 424 height 115
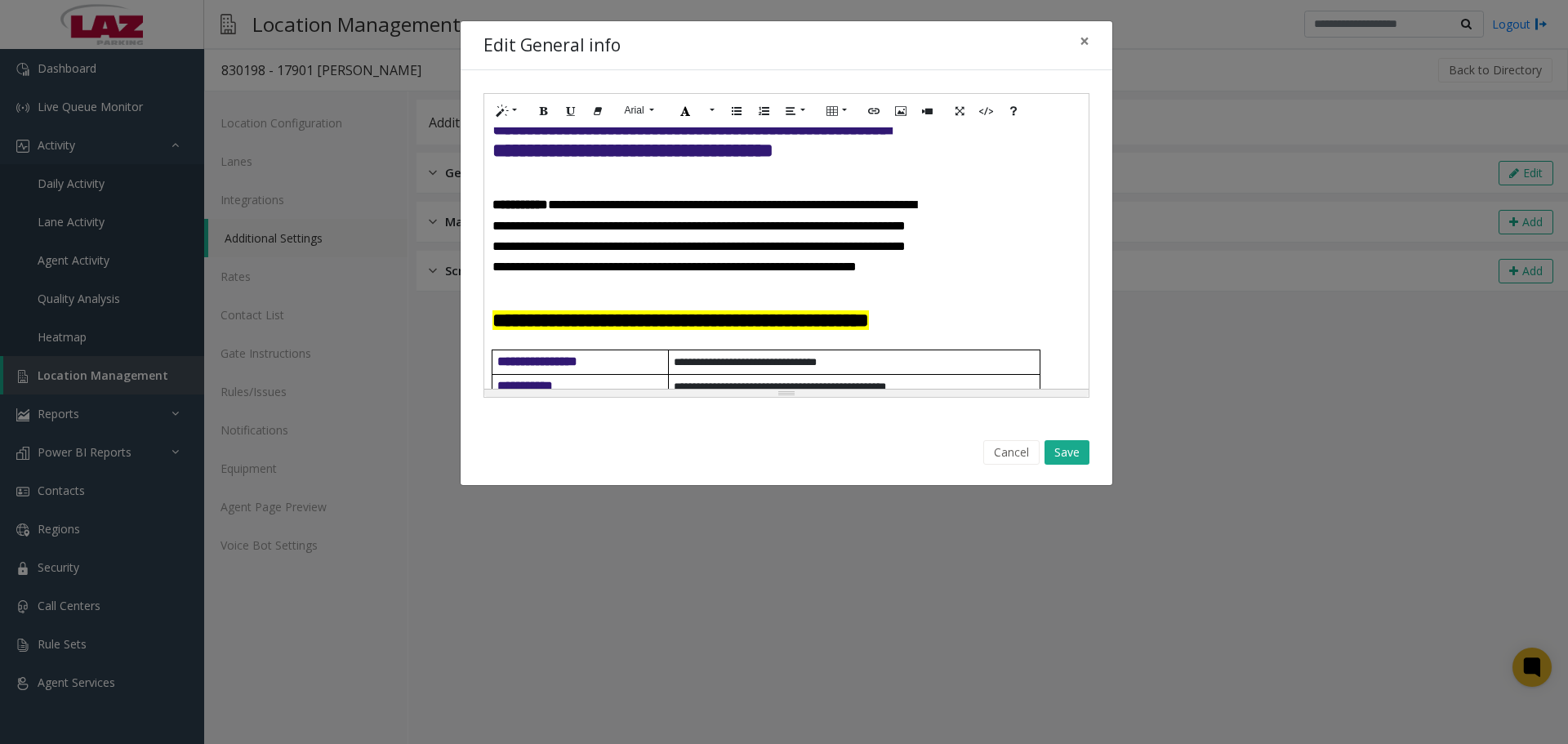
click at [609, 206] on font "**********" at bounding box center [704, 235] width 424 height 74
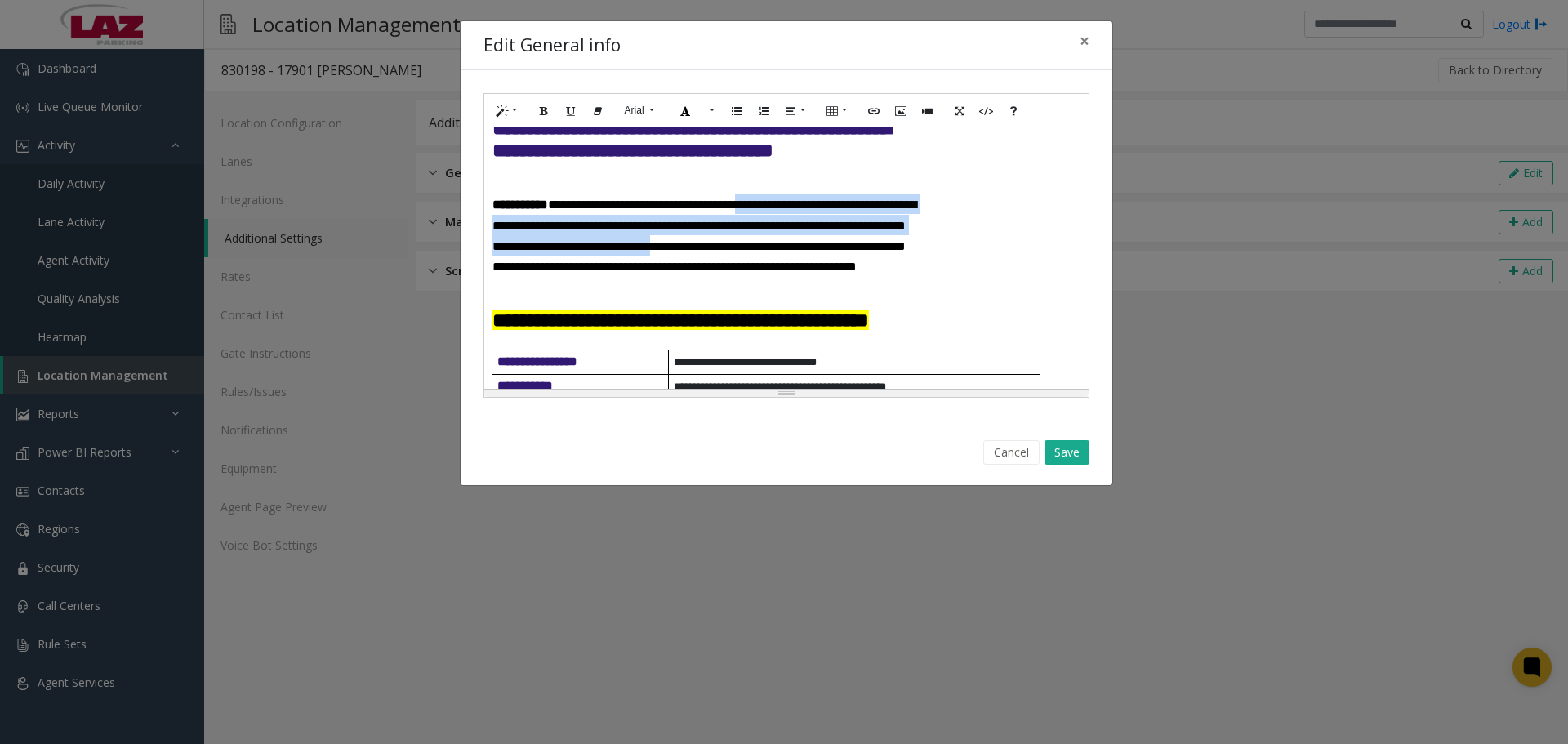
drag, startPoint x: 548, startPoint y: 271, endPoint x: 815, endPoint y: 205, distance: 275.0
click at [815, 205] on font "**********" at bounding box center [704, 235] width 424 height 74
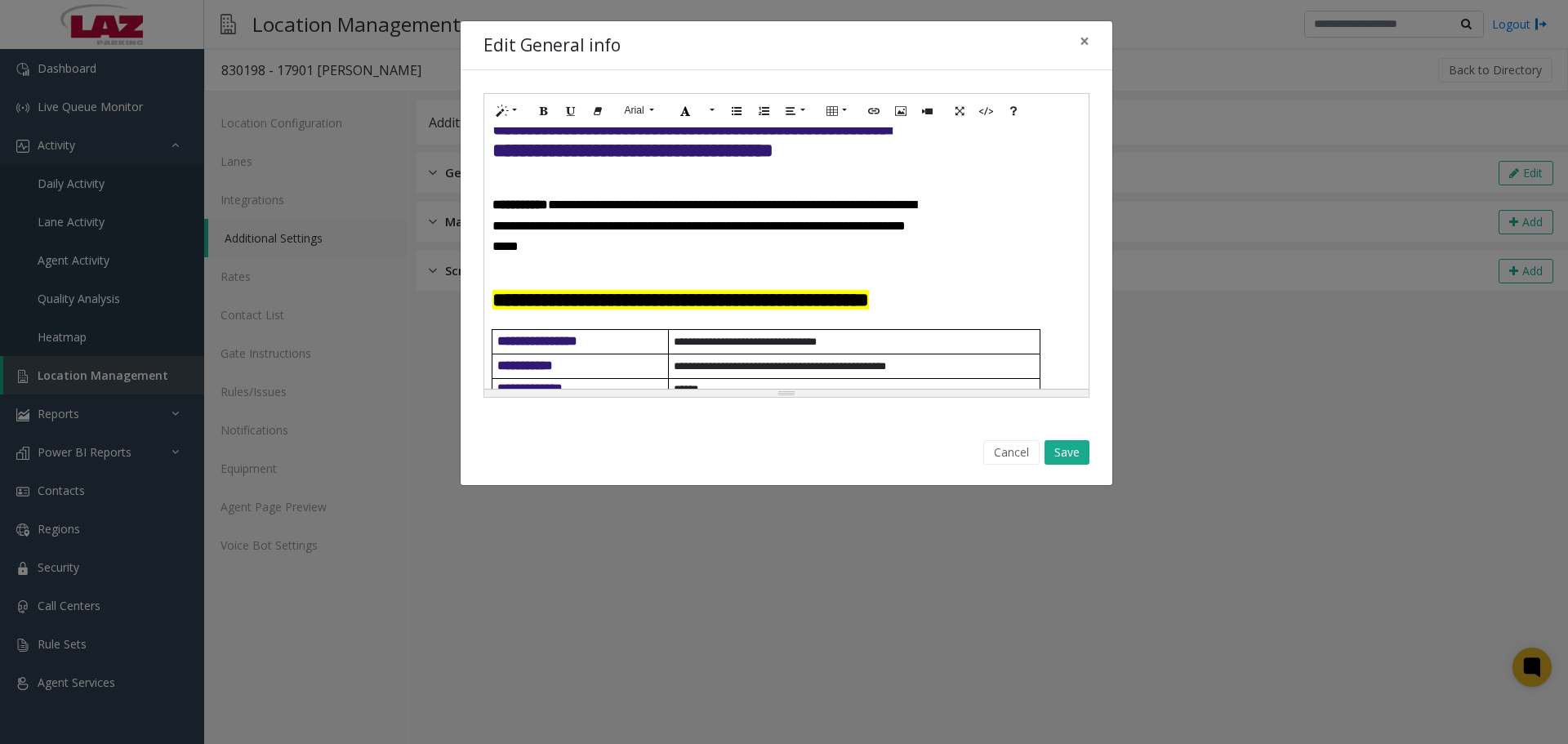
click at [687, 227] on font "**********" at bounding box center [704, 225] width 424 height 53
drag, startPoint x: 776, startPoint y: 244, endPoint x: 587, endPoint y: 252, distance: 189.2
click at [587, 252] on h4 "**********" at bounding box center [706, 224] width 426 height 62
click at [552, 106] on button "Bold (CTRL+B)" at bounding box center [544, 111] width 28 height 26
click at [1071, 449] on button "Save" at bounding box center [1067, 453] width 45 height 25
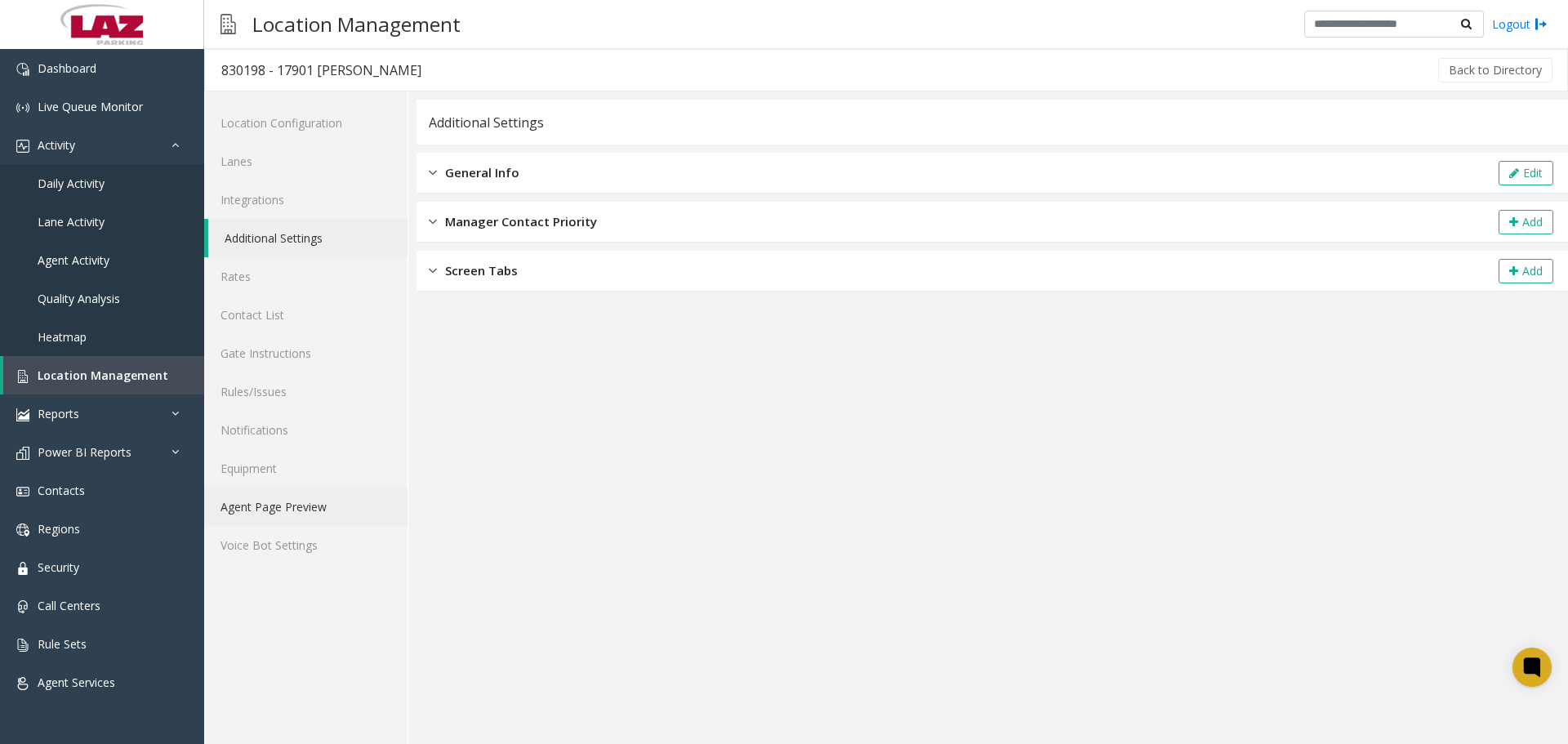
click at [302, 508] on link "Agent Page Preview" at bounding box center [306, 506] width 203 height 38
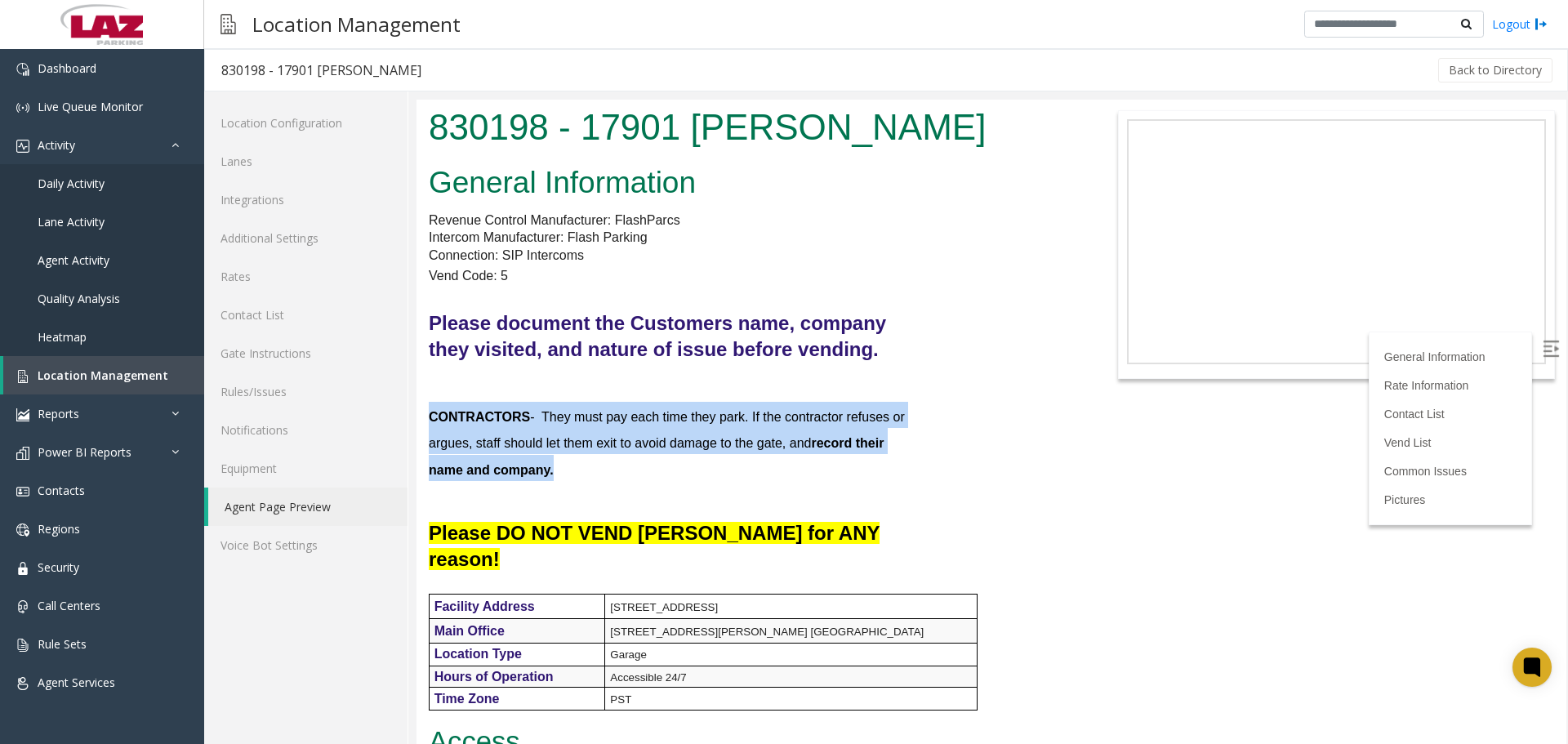
drag, startPoint x: 566, startPoint y: 476, endPoint x: 425, endPoint y: 420, distance: 151.7
copy font "CONTRACTORS - They must pay each time they park. If the contractor refuses or a…"
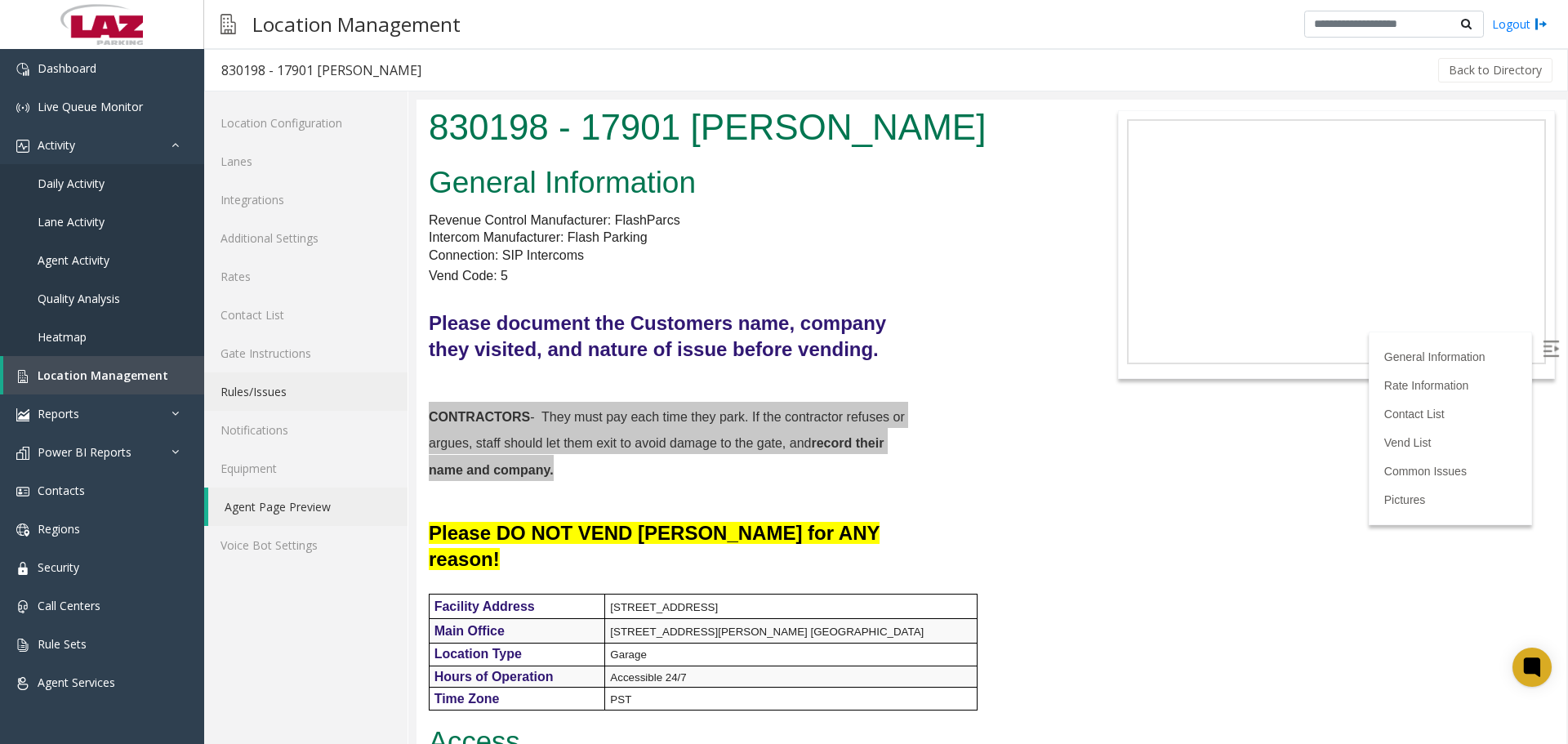
click at [278, 393] on link "Rules/Issues" at bounding box center [306, 391] width 203 height 38
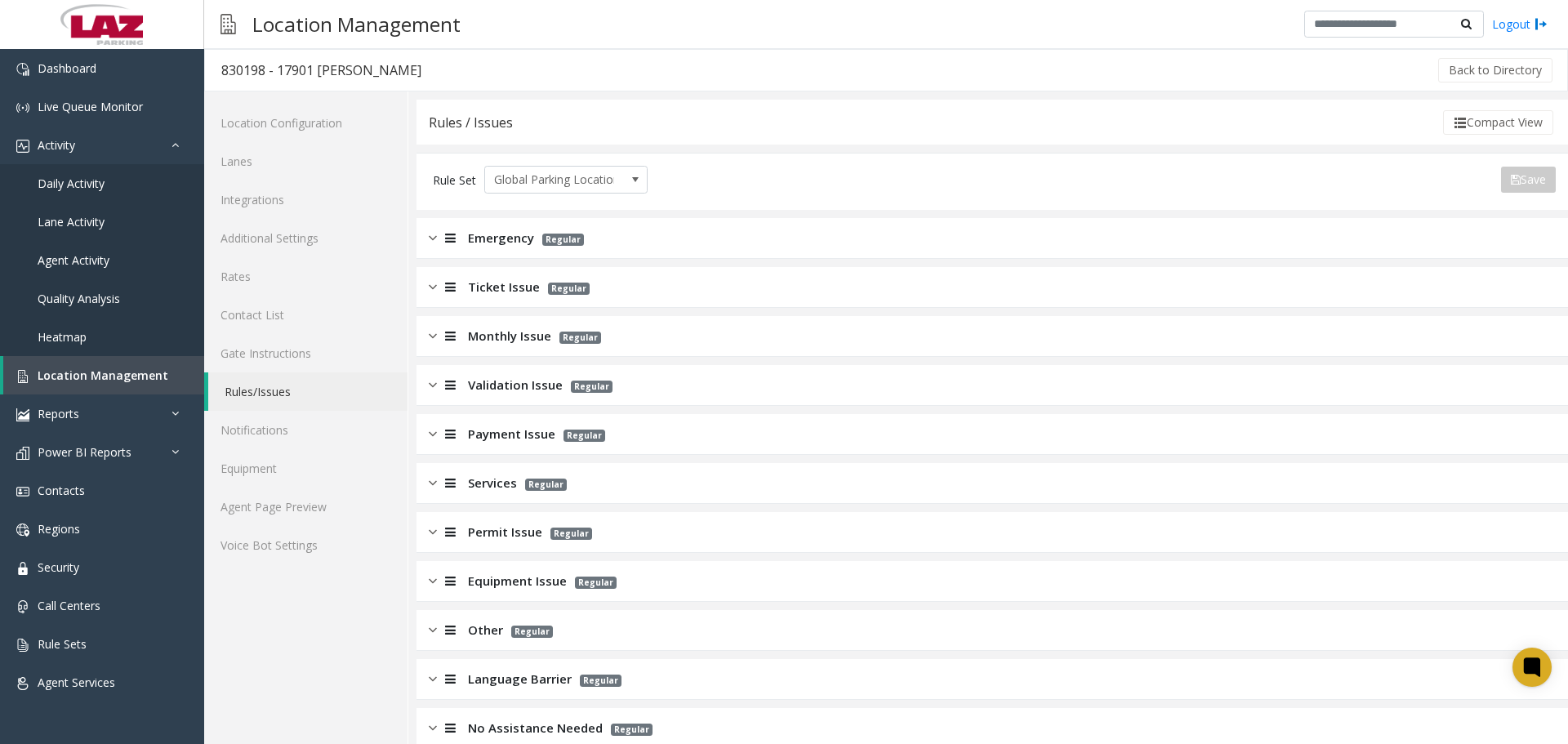
click at [527, 434] on span "Payment Issue" at bounding box center [511, 434] width 88 height 19
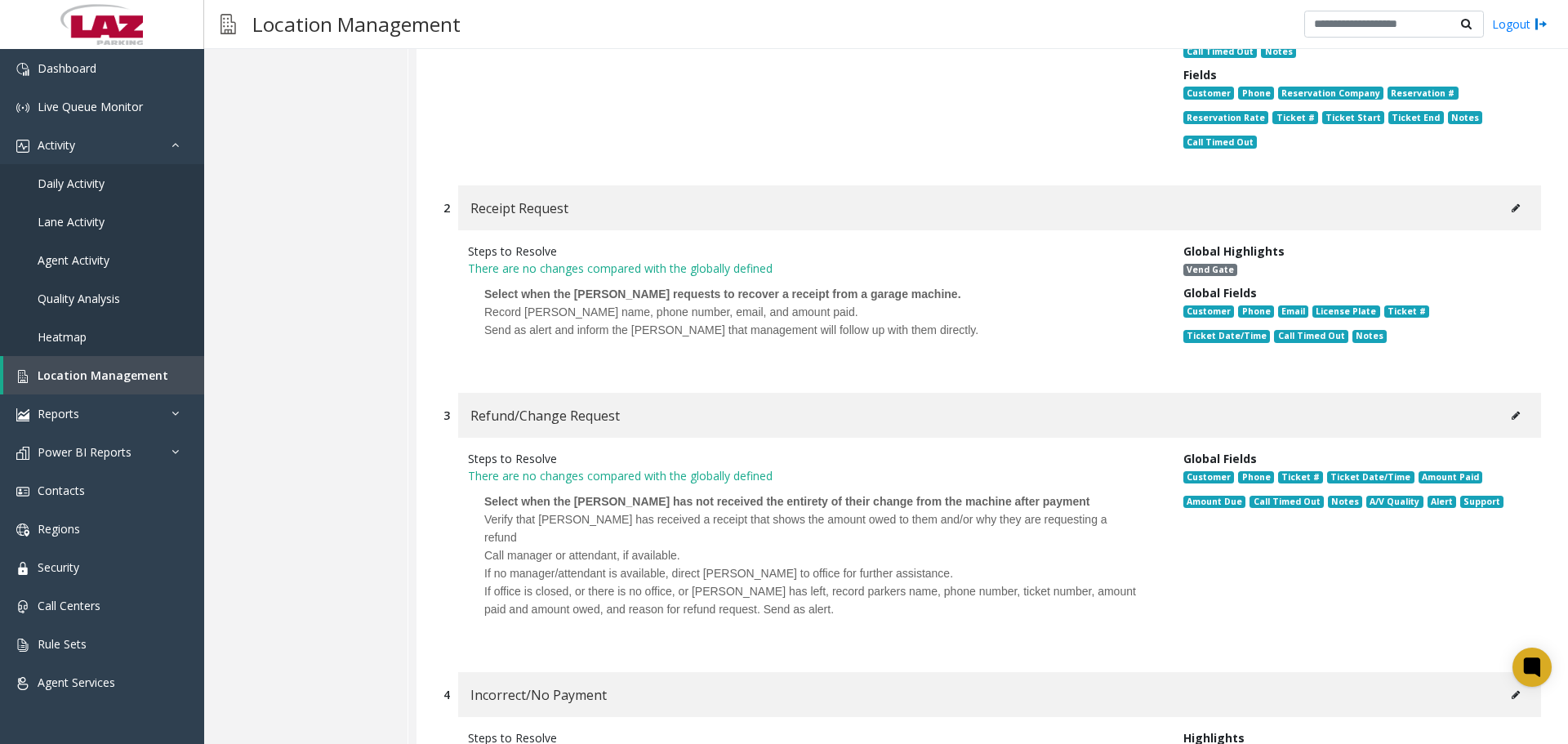
scroll to position [1061, 0]
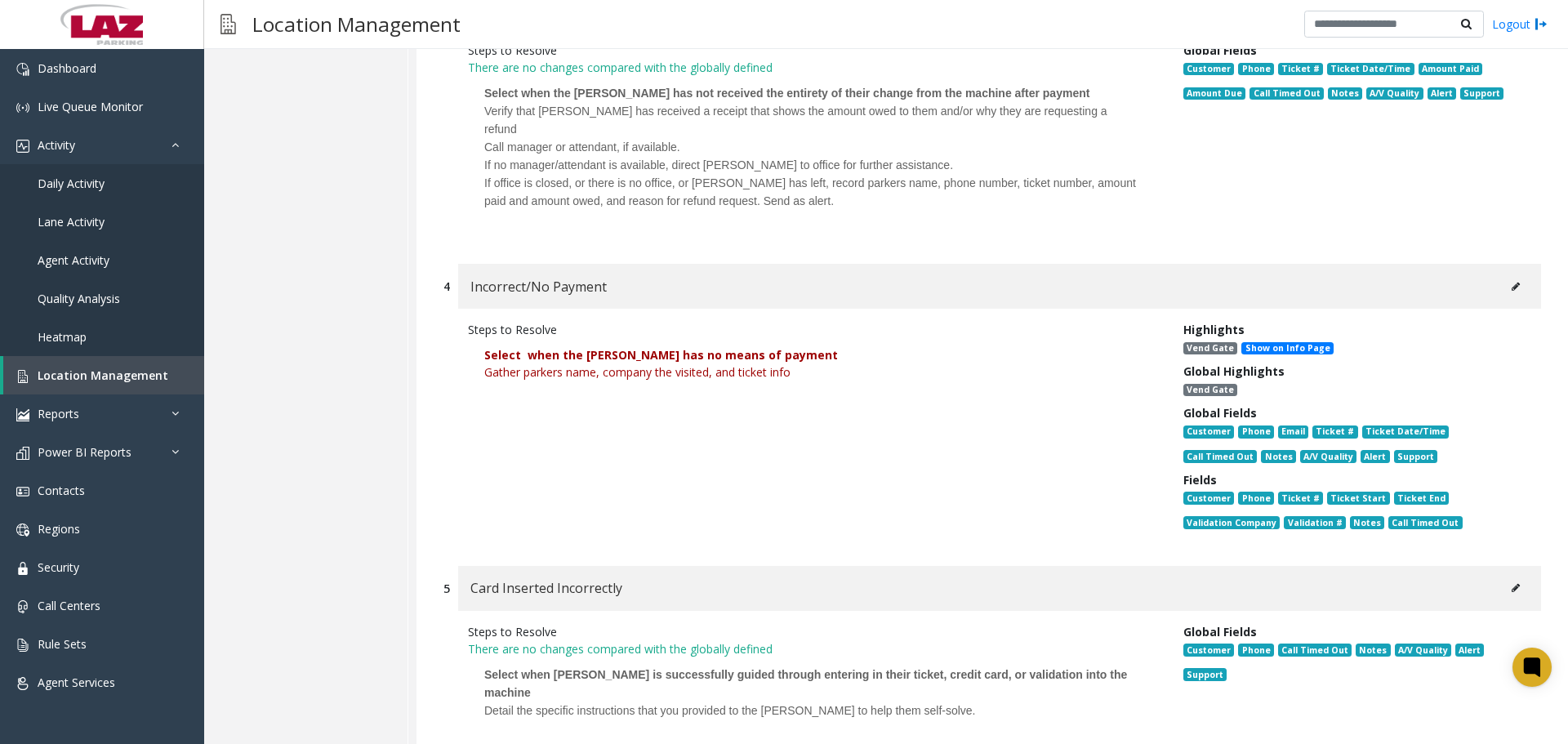
click at [1512, 282] on icon at bounding box center [1516, 287] width 8 height 10
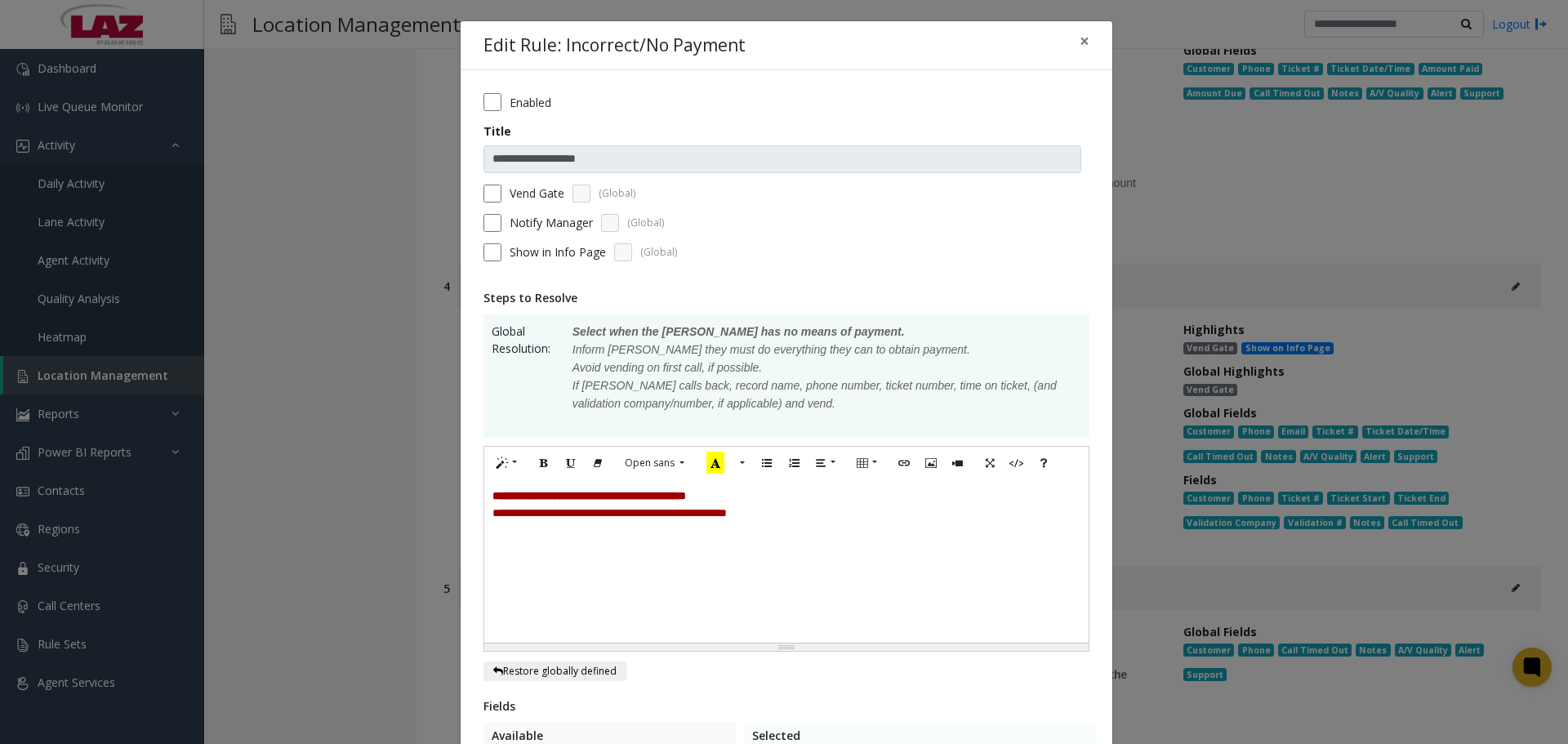
click at [829, 542] on div "**********" at bounding box center [786, 561] width 605 height 163
paste div
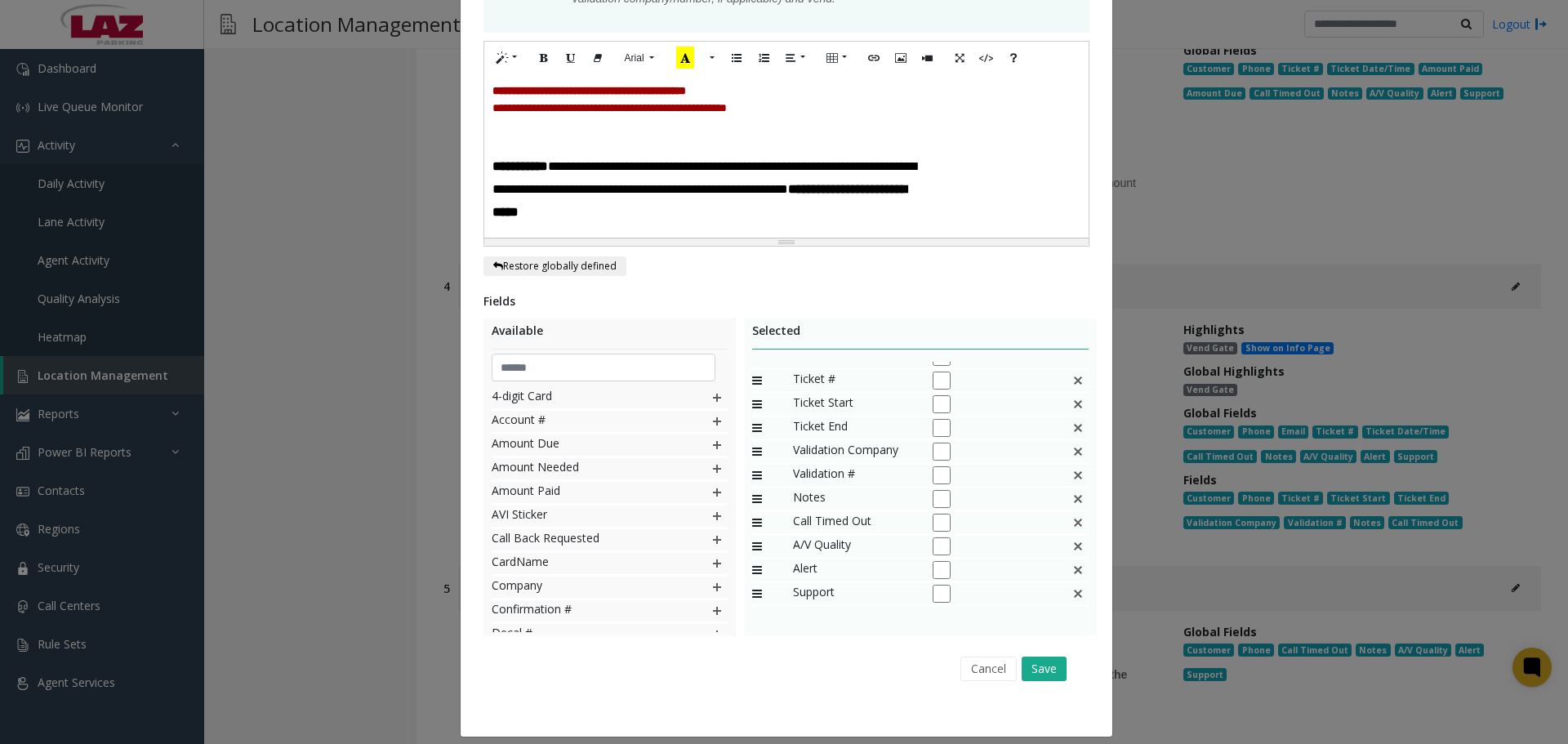
scroll to position [419, 0]
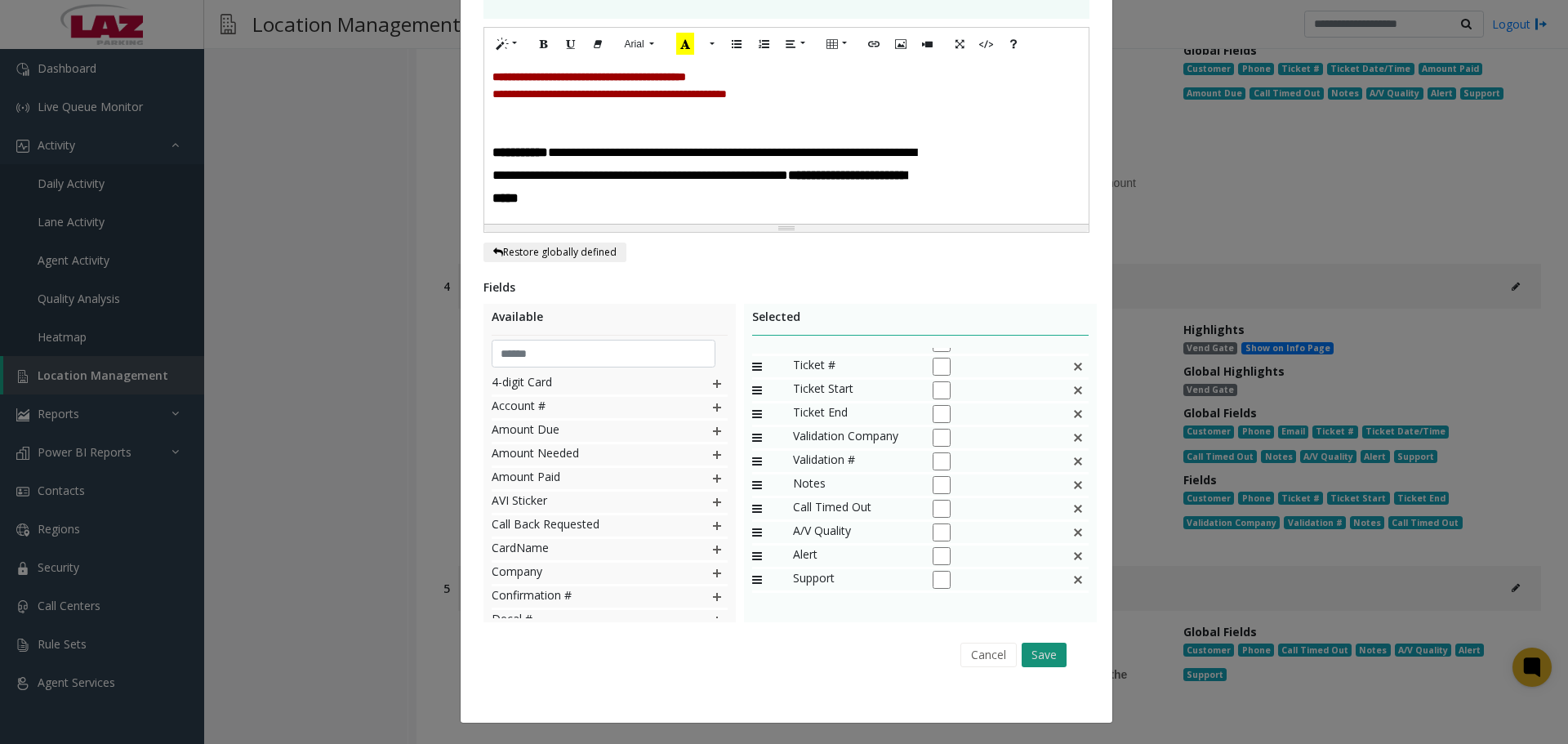
click at [1053, 647] on button "Save" at bounding box center [1044, 655] width 45 height 25
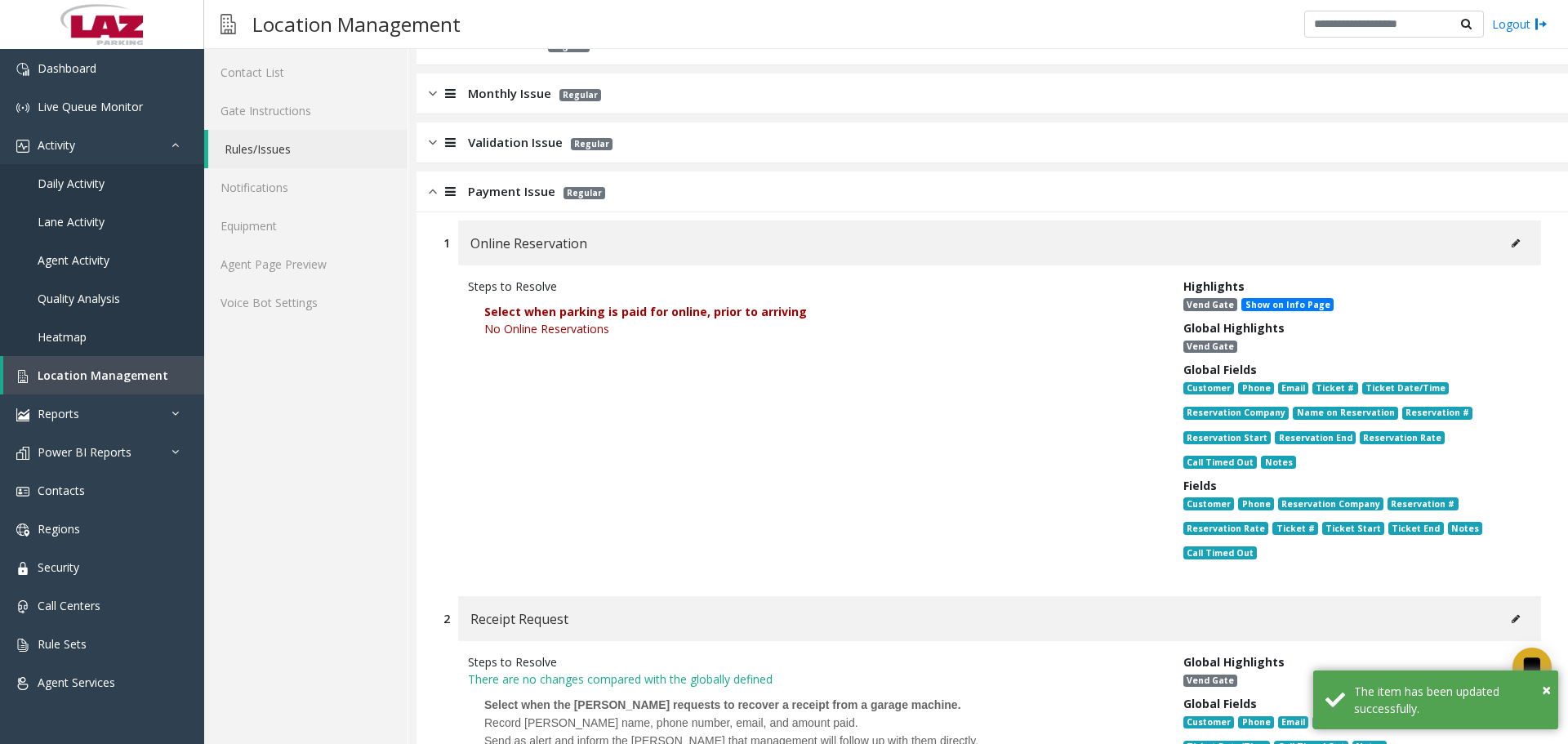
scroll to position [0, 0]
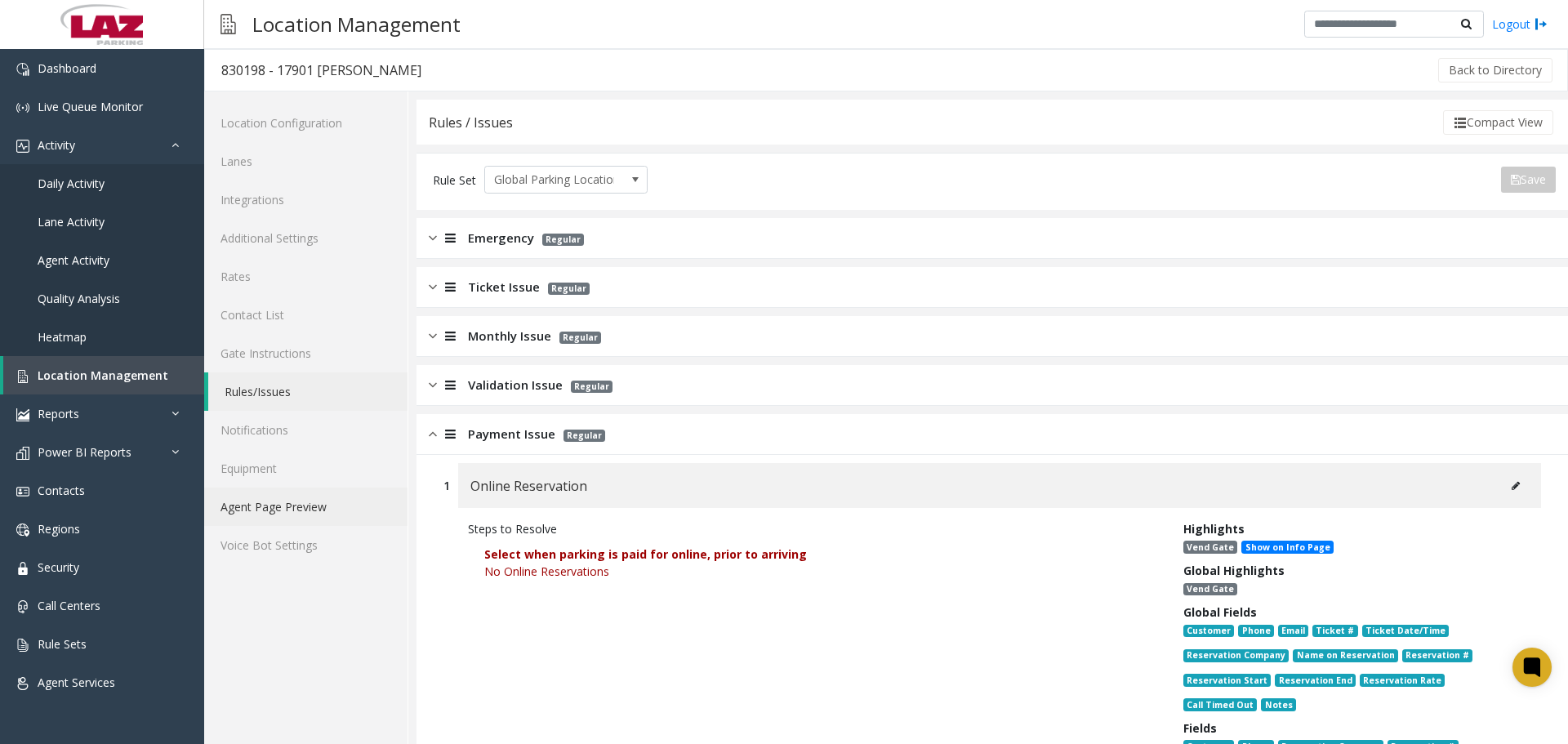
click at [302, 509] on link "Agent Page Preview" at bounding box center [306, 506] width 203 height 38
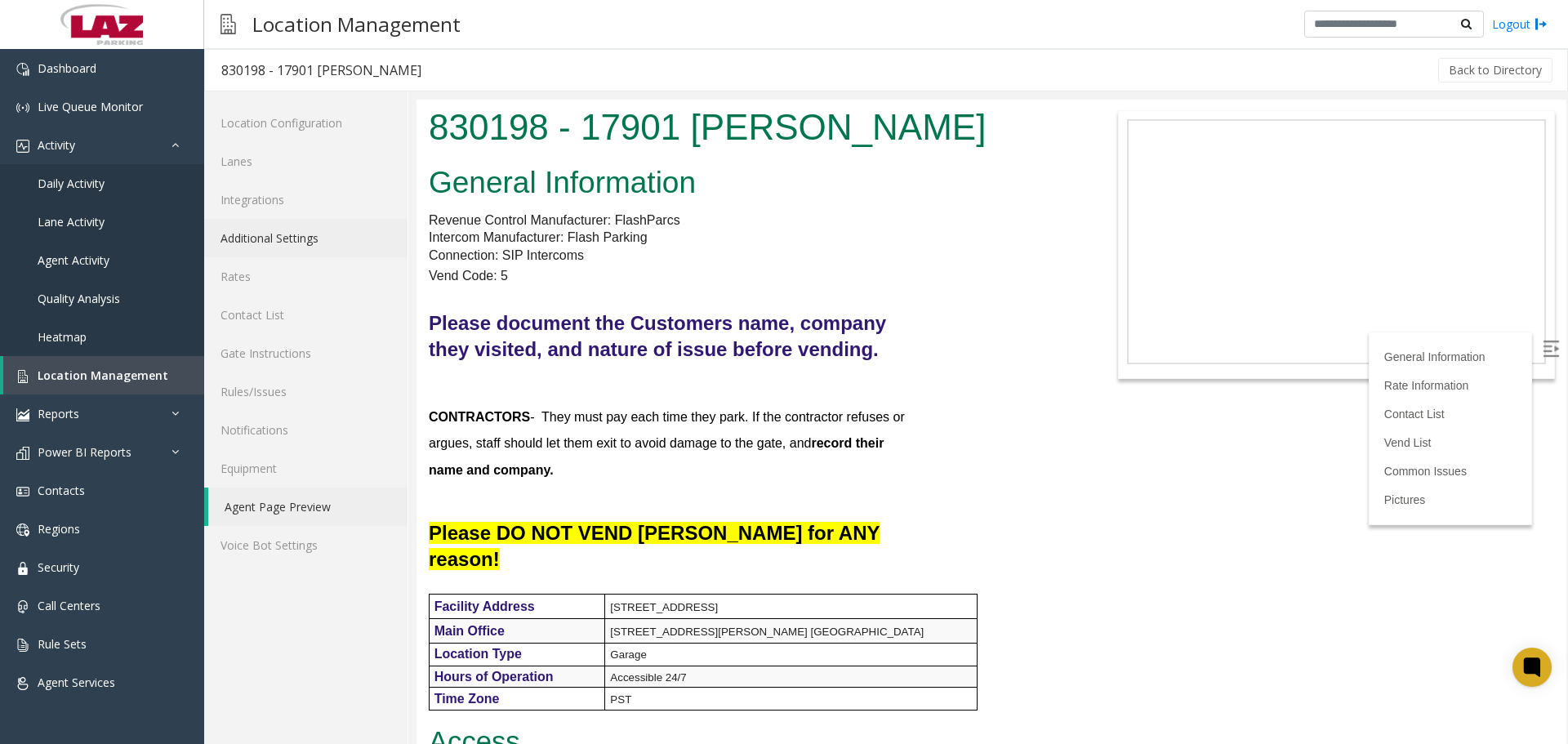
click at [303, 228] on link "Additional Settings" at bounding box center [306, 238] width 203 height 38
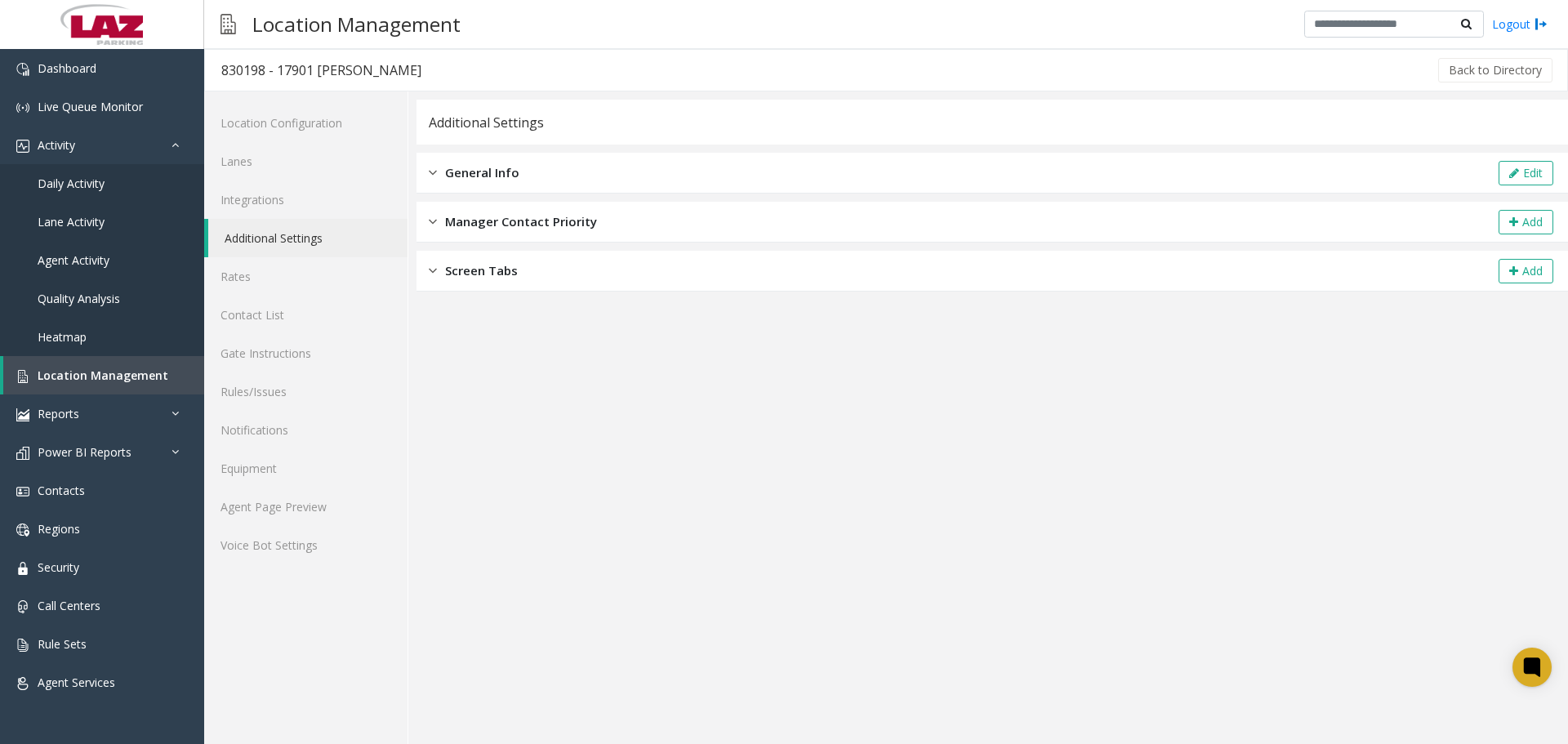
click at [533, 172] on div "General Info Edit" at bounding box center [992, 173] width 1152 height 40
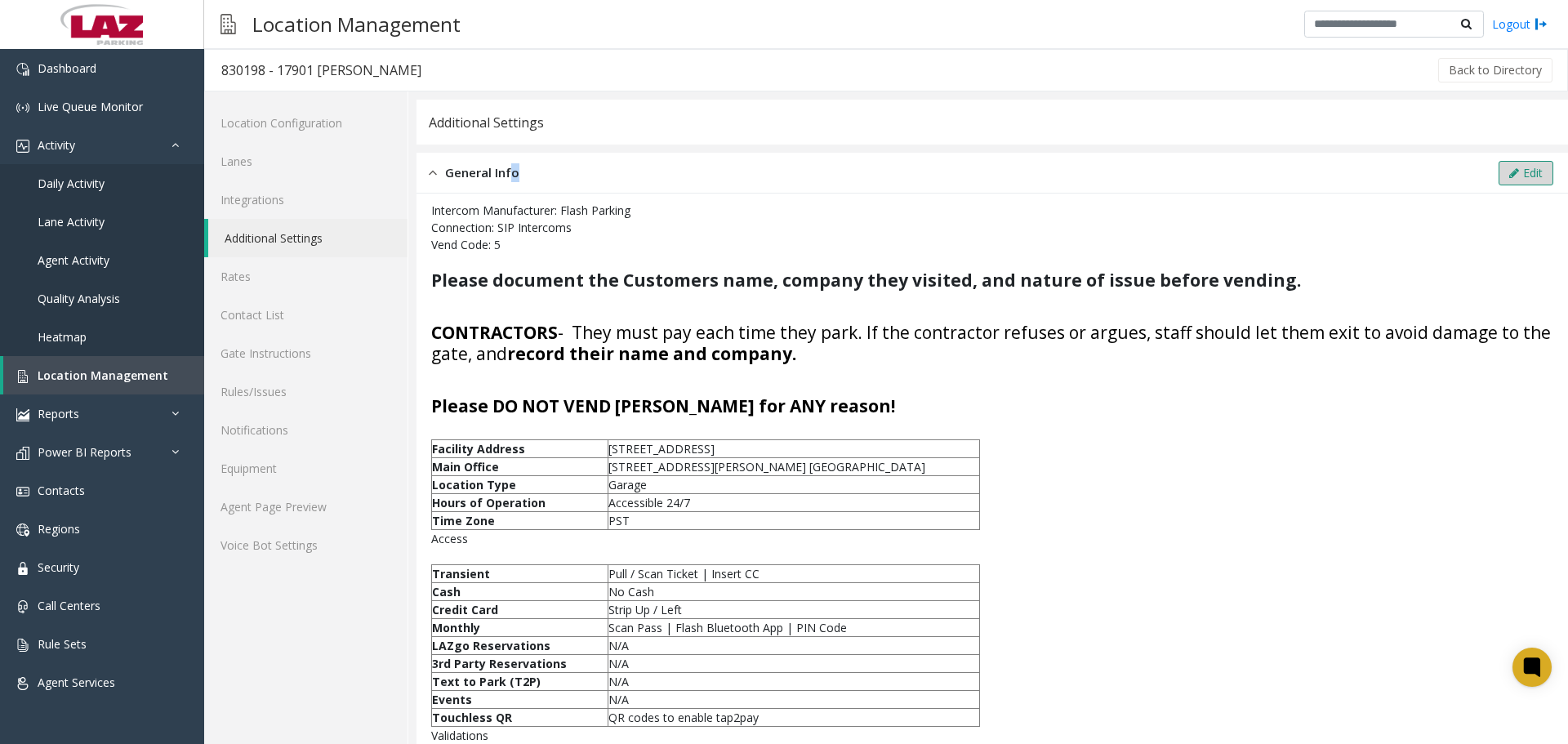
click at [1528, 178] on button "Edit" at bounding box center [1526, 173] width 55 height 25
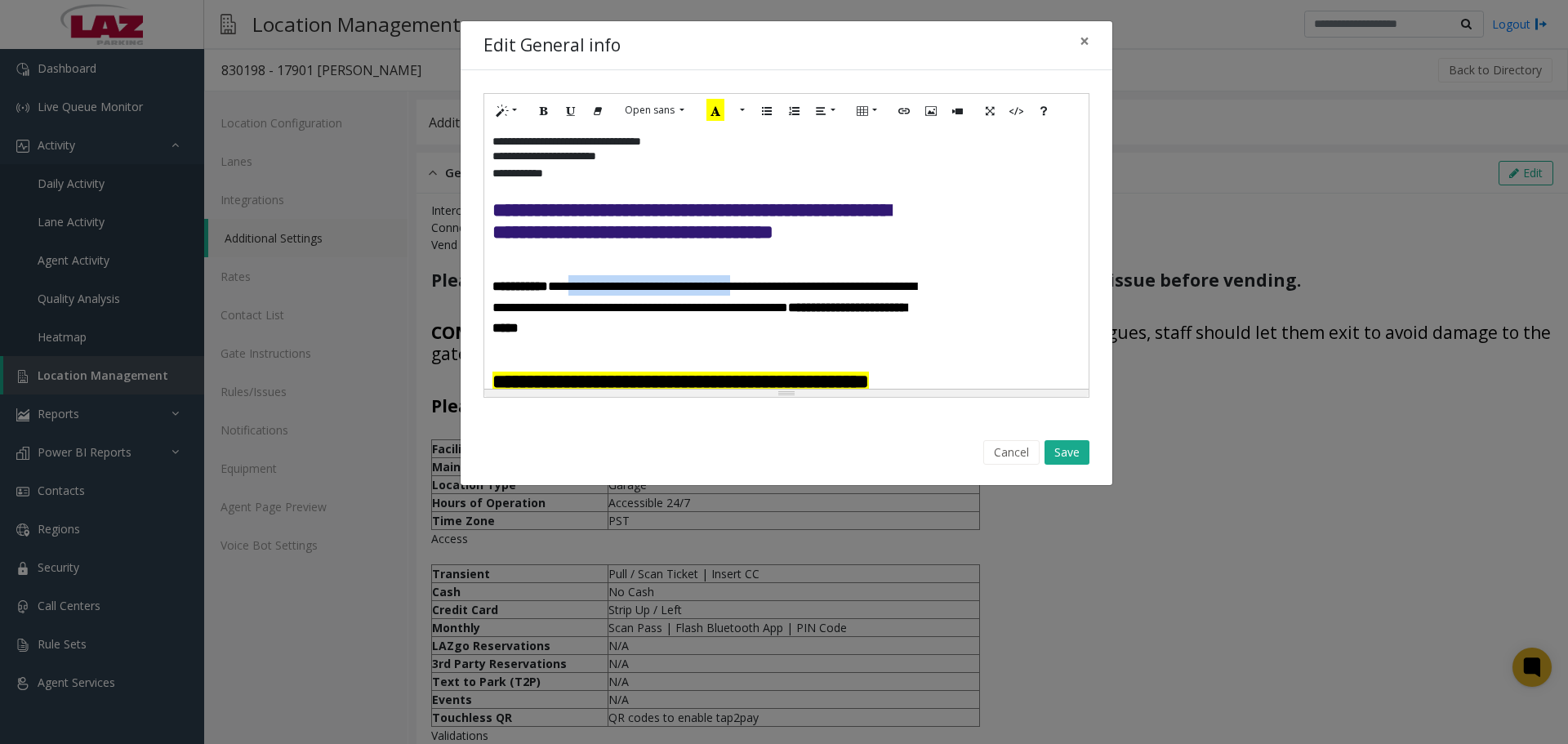
drag, startPoint x: 814, startPoint y: 291, endPoint x: 611, endPoint y: 294, distance: 203.0
click at [611, 294] on font "**********" at bounding box center [704, 306] width 424 height 53
click at [543, 107] on icon "Bold (CTRL+B)" at bounding box center [544, 110] width 10 height 14
drag, startPoint x: 840, startPoint y: 290, endPoint x: 611, endPoint y: 292, distance: 229.0
click at [611, 292] on b "**********" at bounding box center [640, 286] width 154 height 12
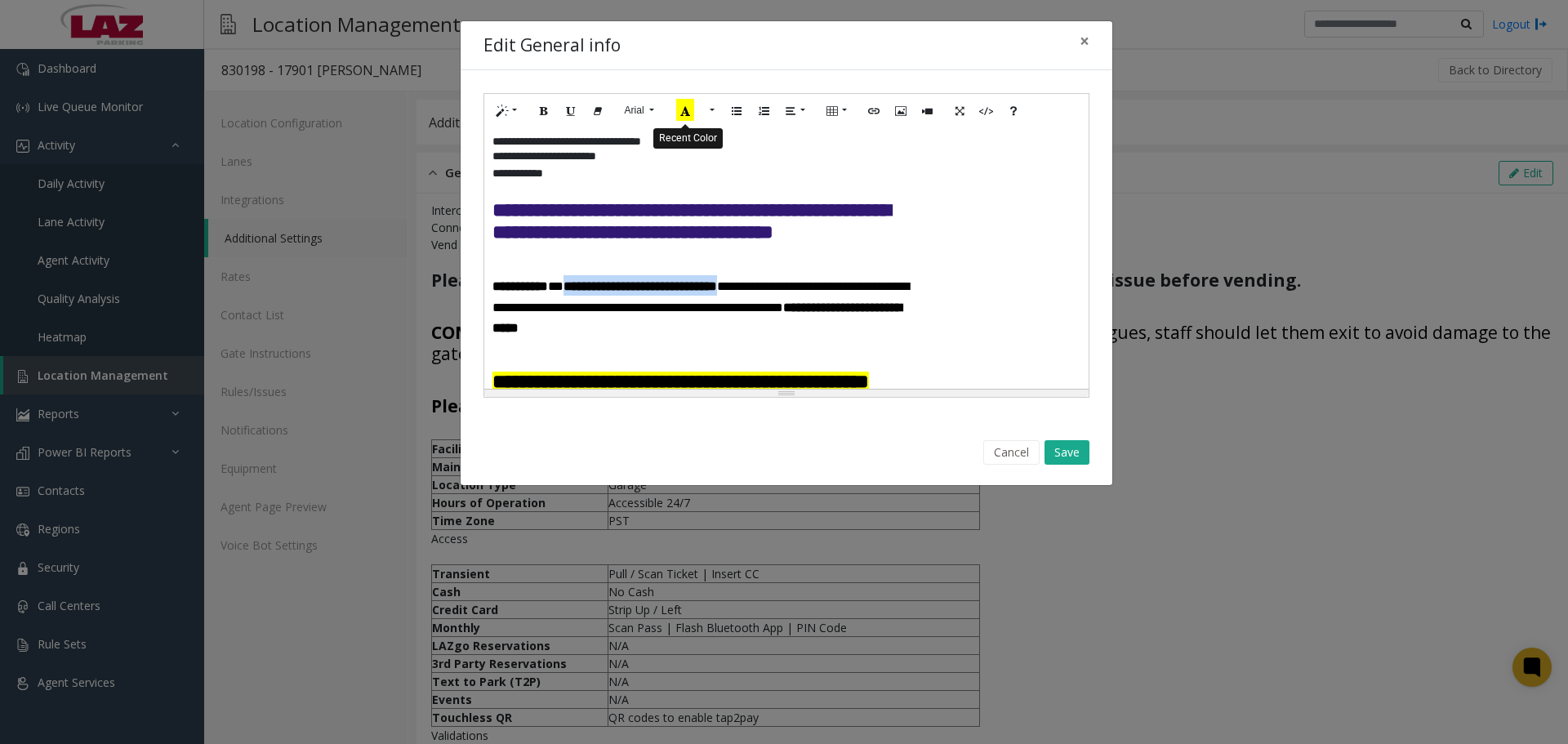
click at [681, 107] on icon "Recent Color" at bounding box center [686, 110] width 18 height 22
click at [1067, 446] on button "Save" at bounding box center [1067, 453] width 45 height 25
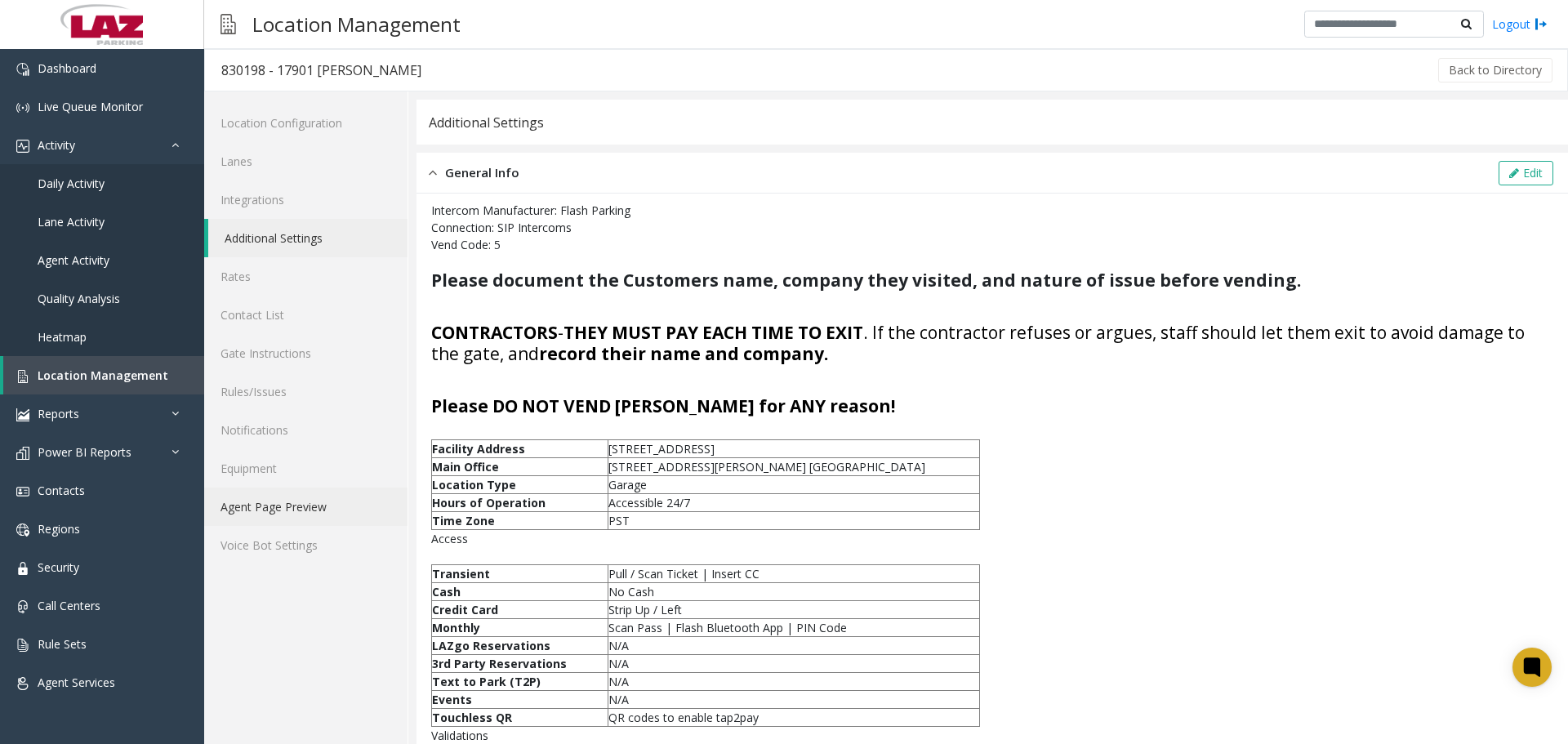
click at [293, 509] on link "Agent Page Preview" at bounding box center [306, 506] width 203 height 38
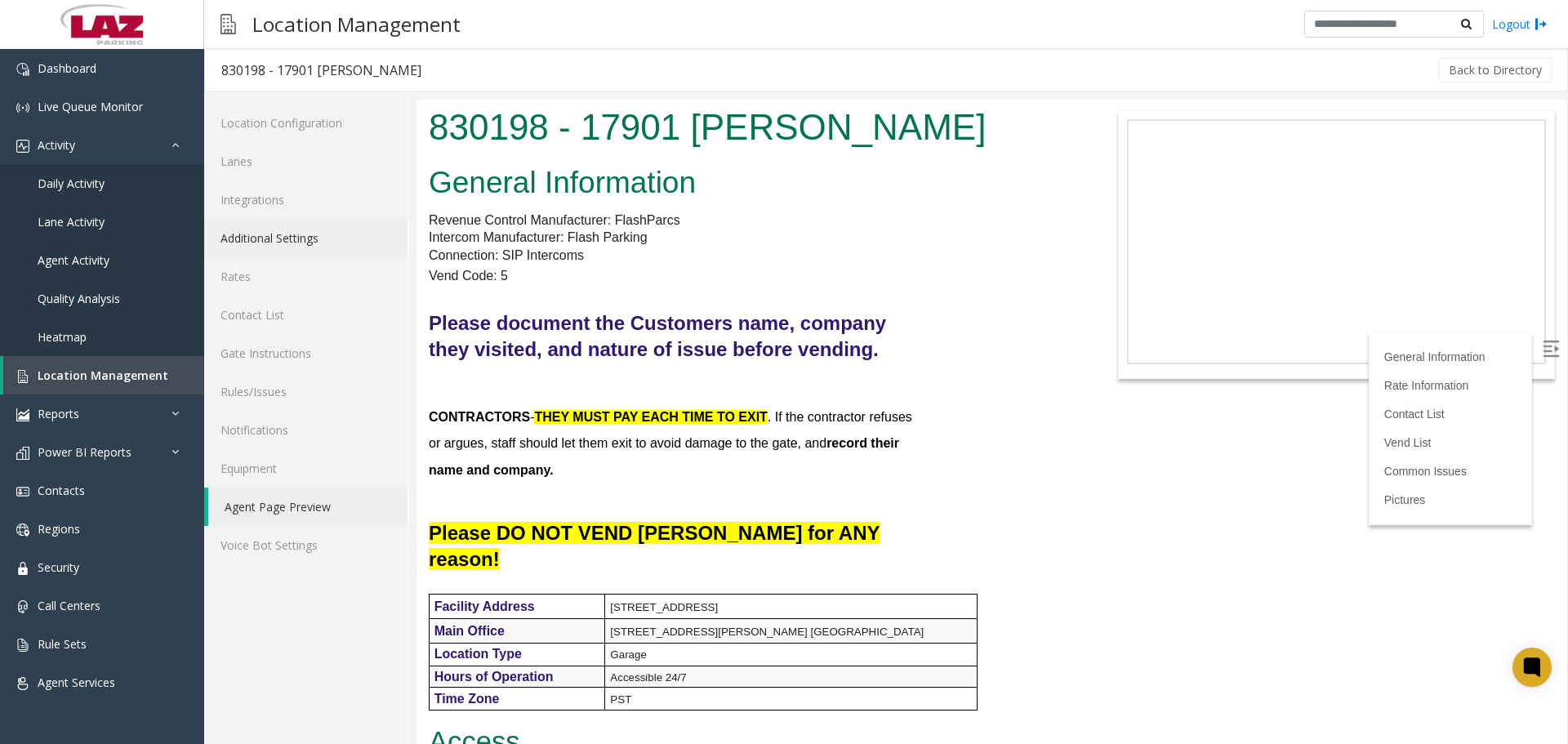
click at [304, 247] on link "Additional Settings" at bounding box center [306, 238] width 203 height 38
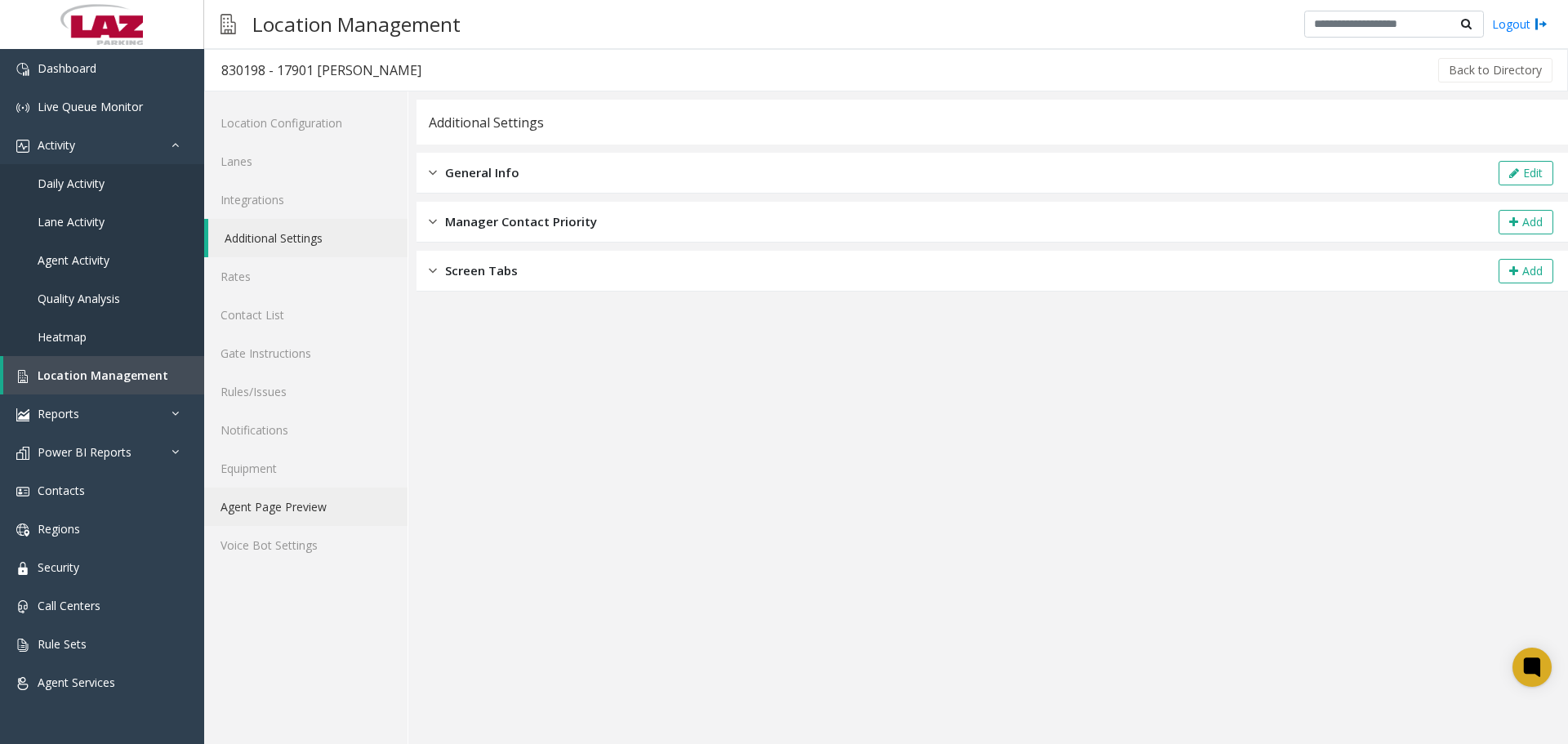
click at [330, 503] on link "Agent Page Preview" at bounding box center [306, 506] width 203 height 38
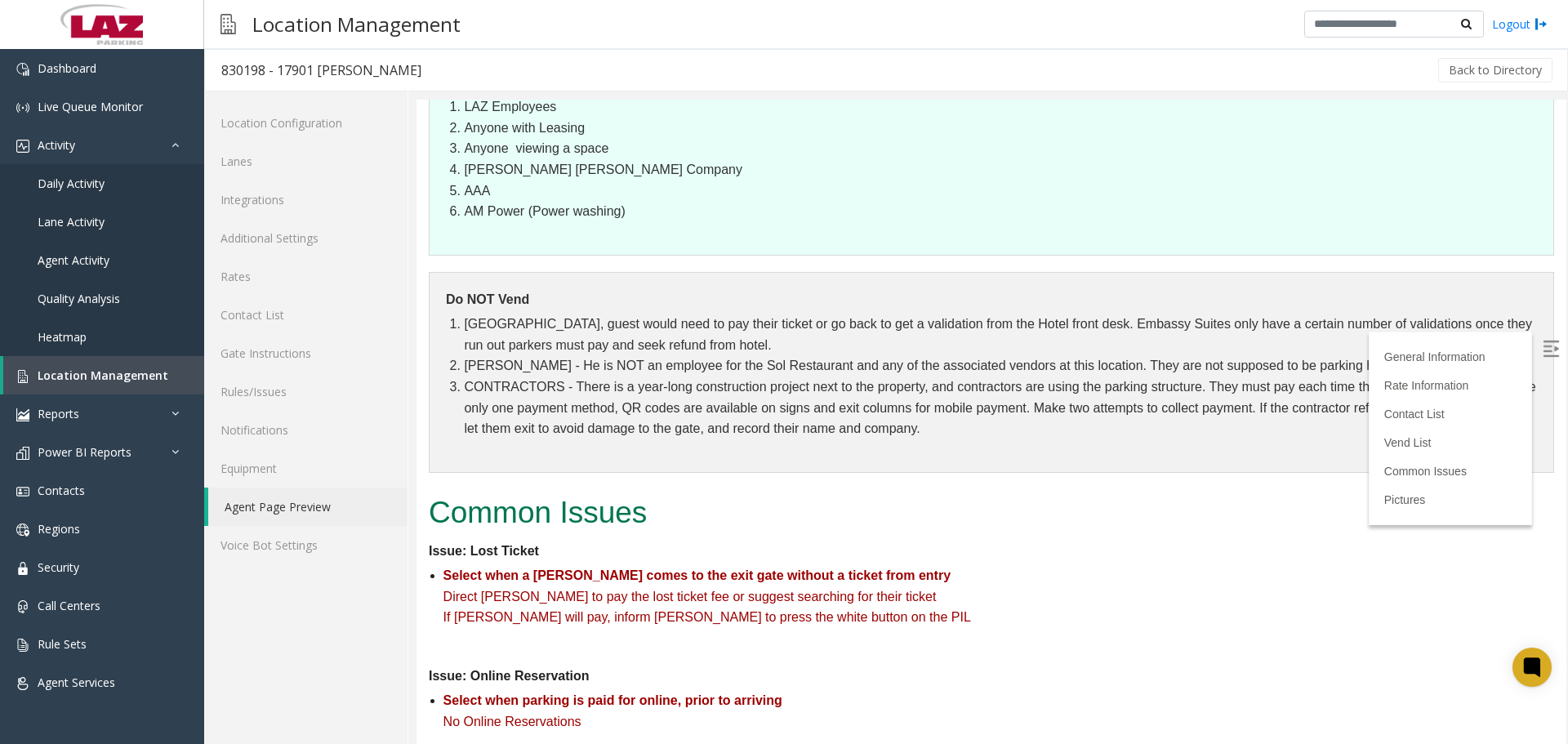
scroll to position [1714, 0]
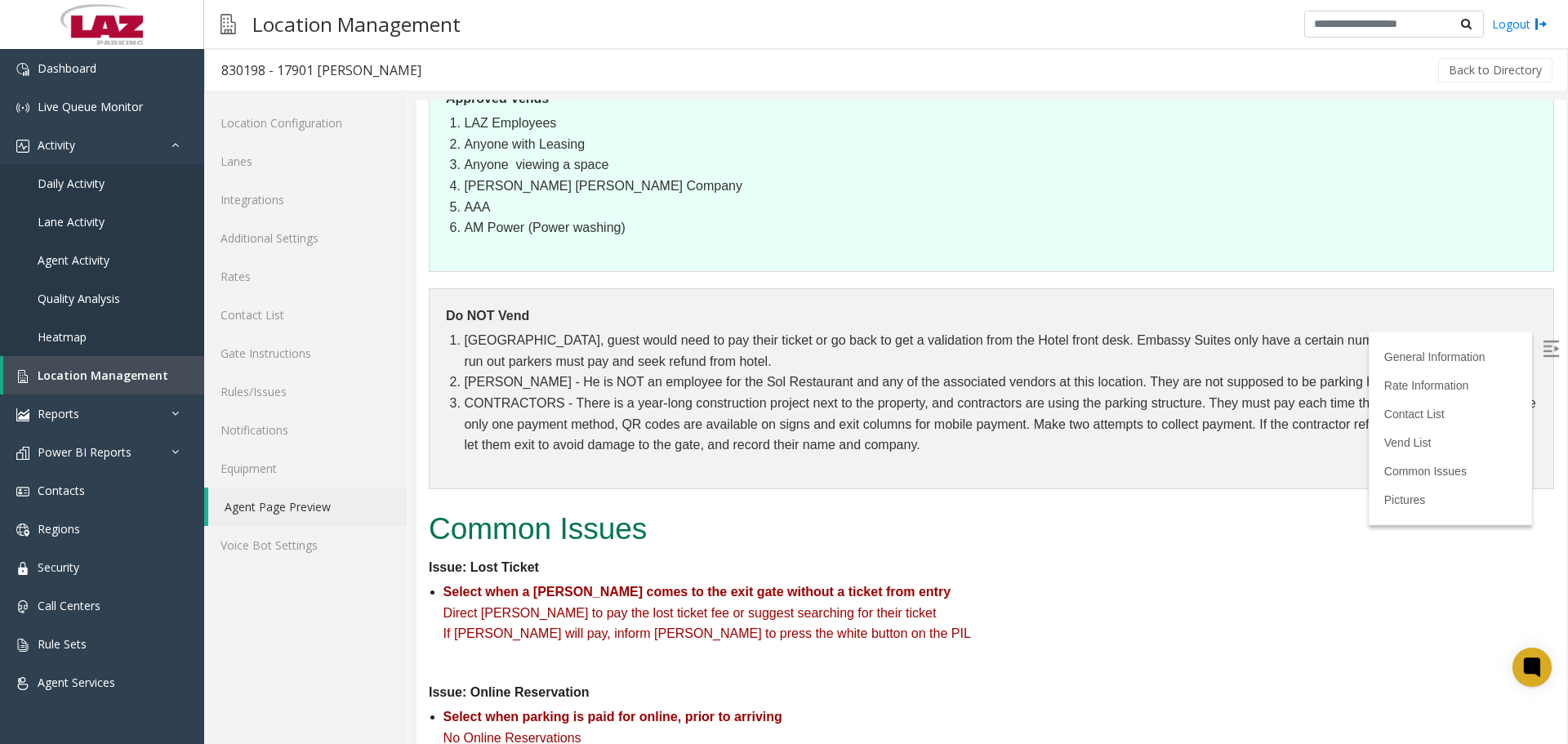
click at [1542, 352] on img at bounding box center [1551, 348] width 17 height 17
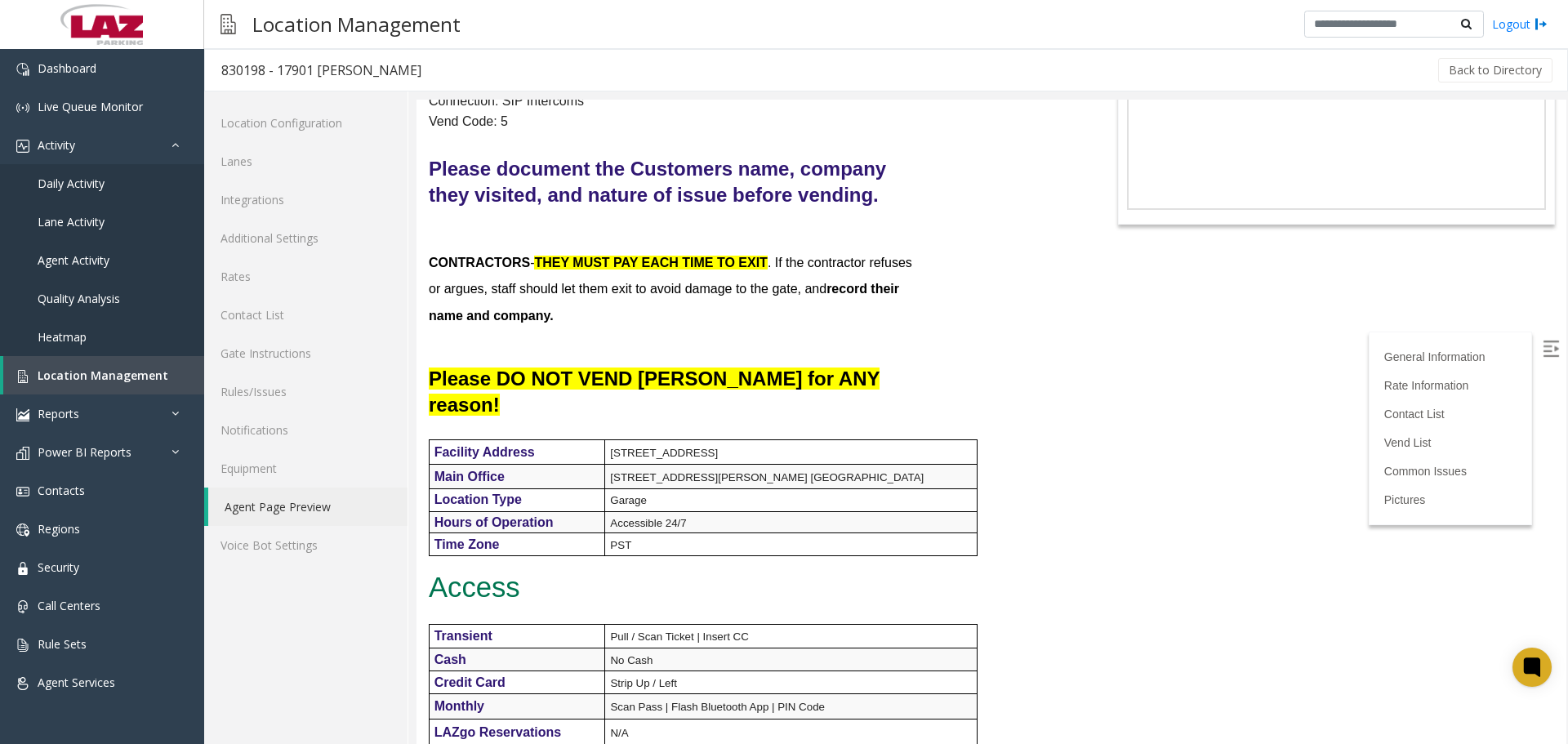
scroll to position [12, 0]
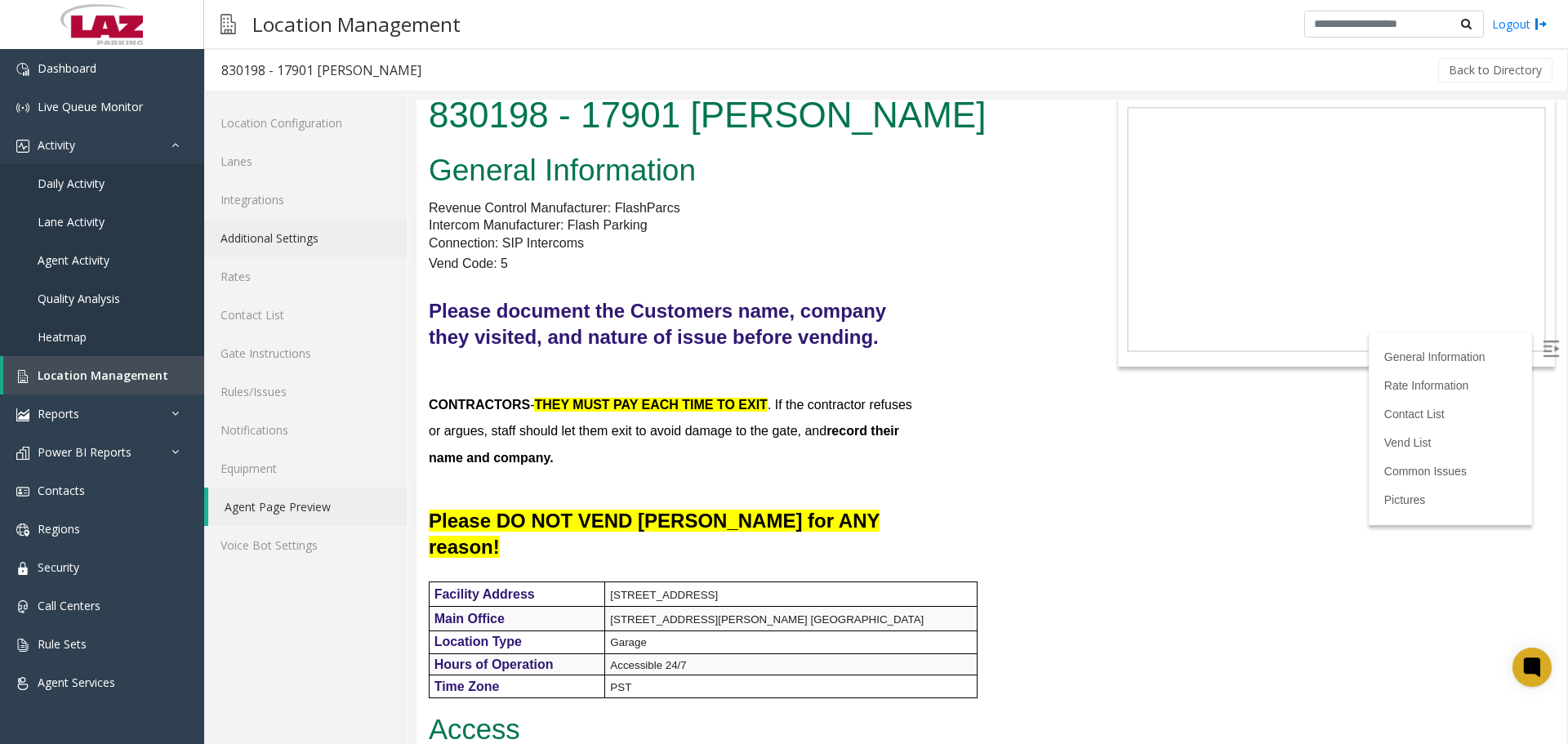
click at [257, 235] on link "Additional Settings" at bounding box center [306, 238] width 203 height 38
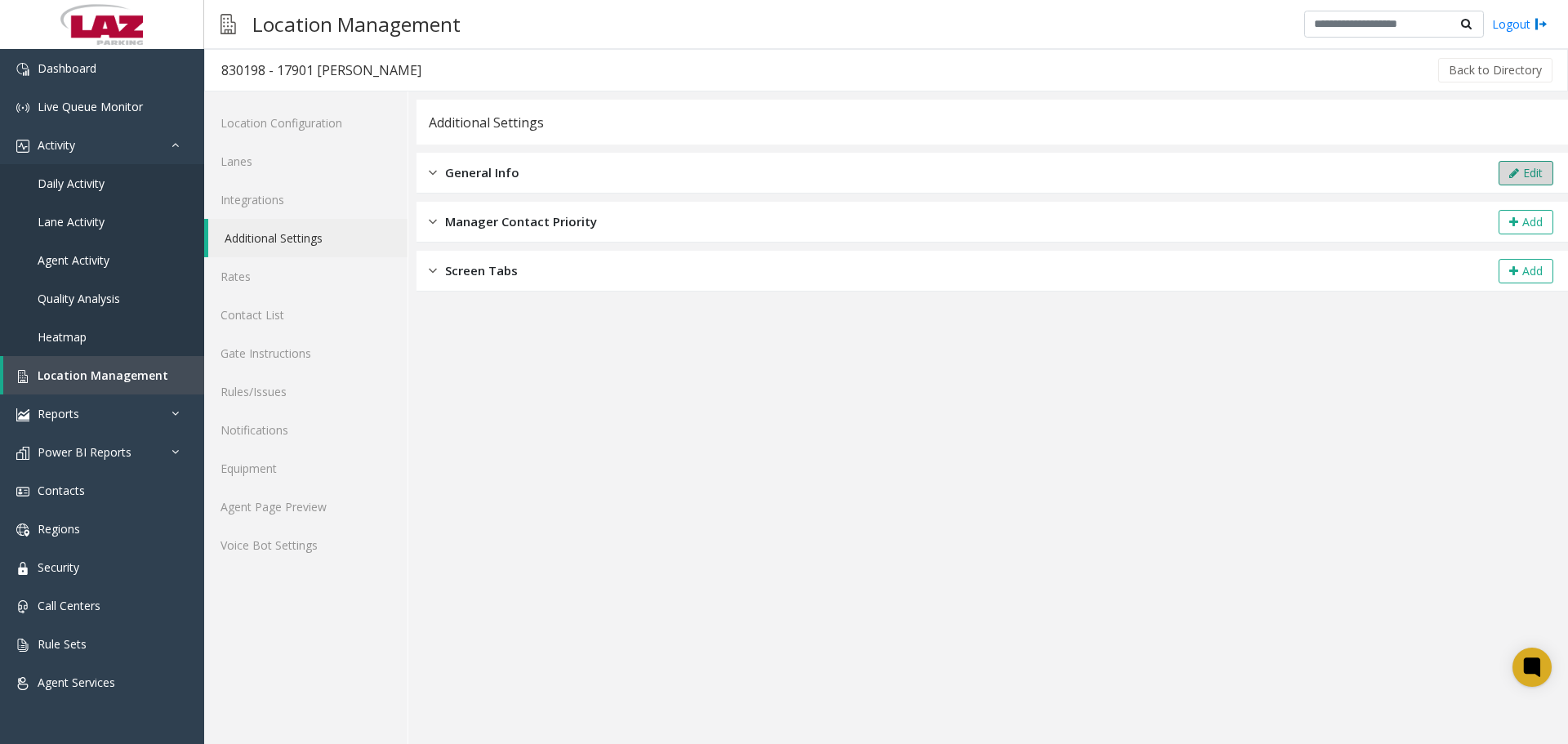
click at [1518, 161] on button "Edit" at bounding box center [1526, 173] width 55 height 25
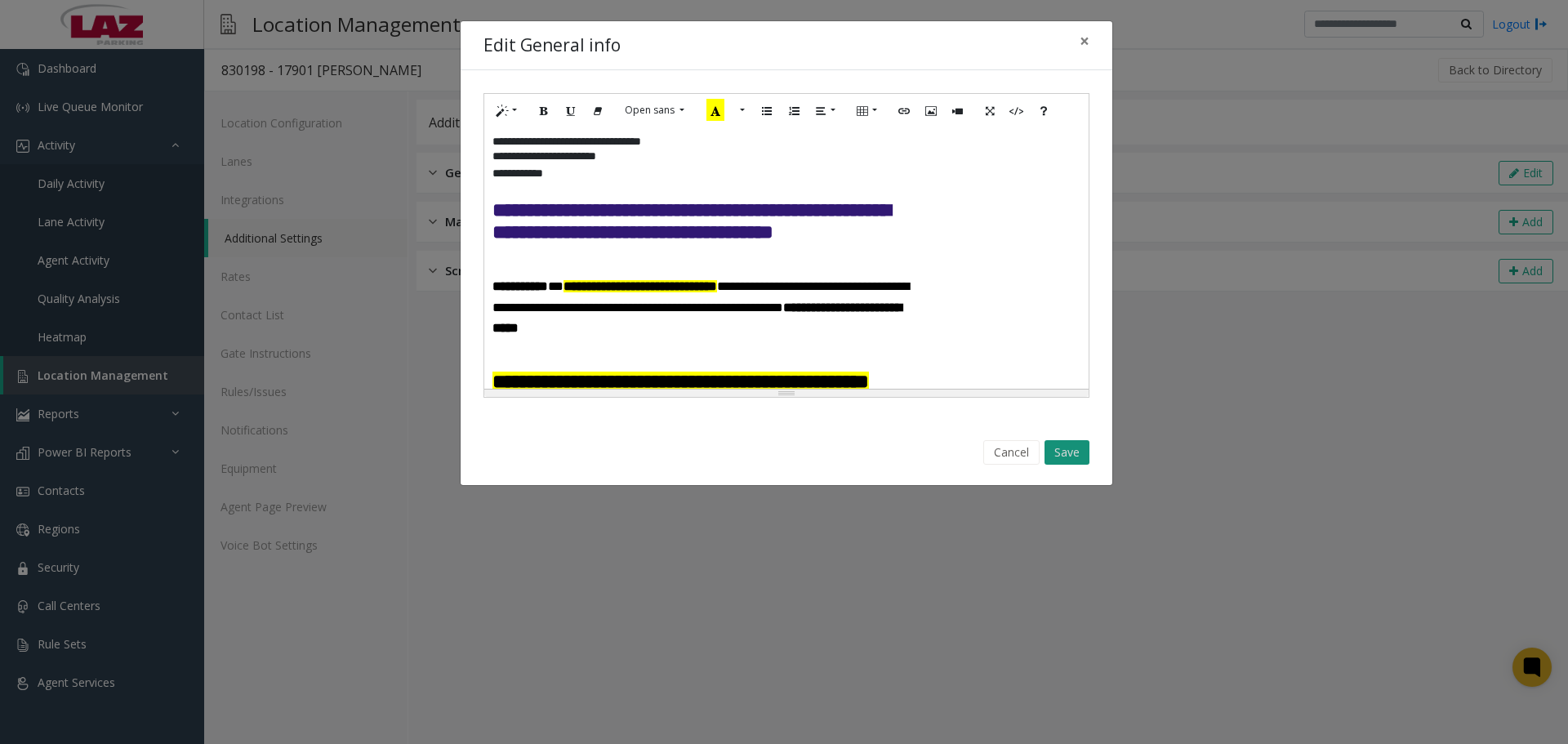
click at [1070, 457] on button "Save" at bounding box center [1067, 453] width 45 height 25
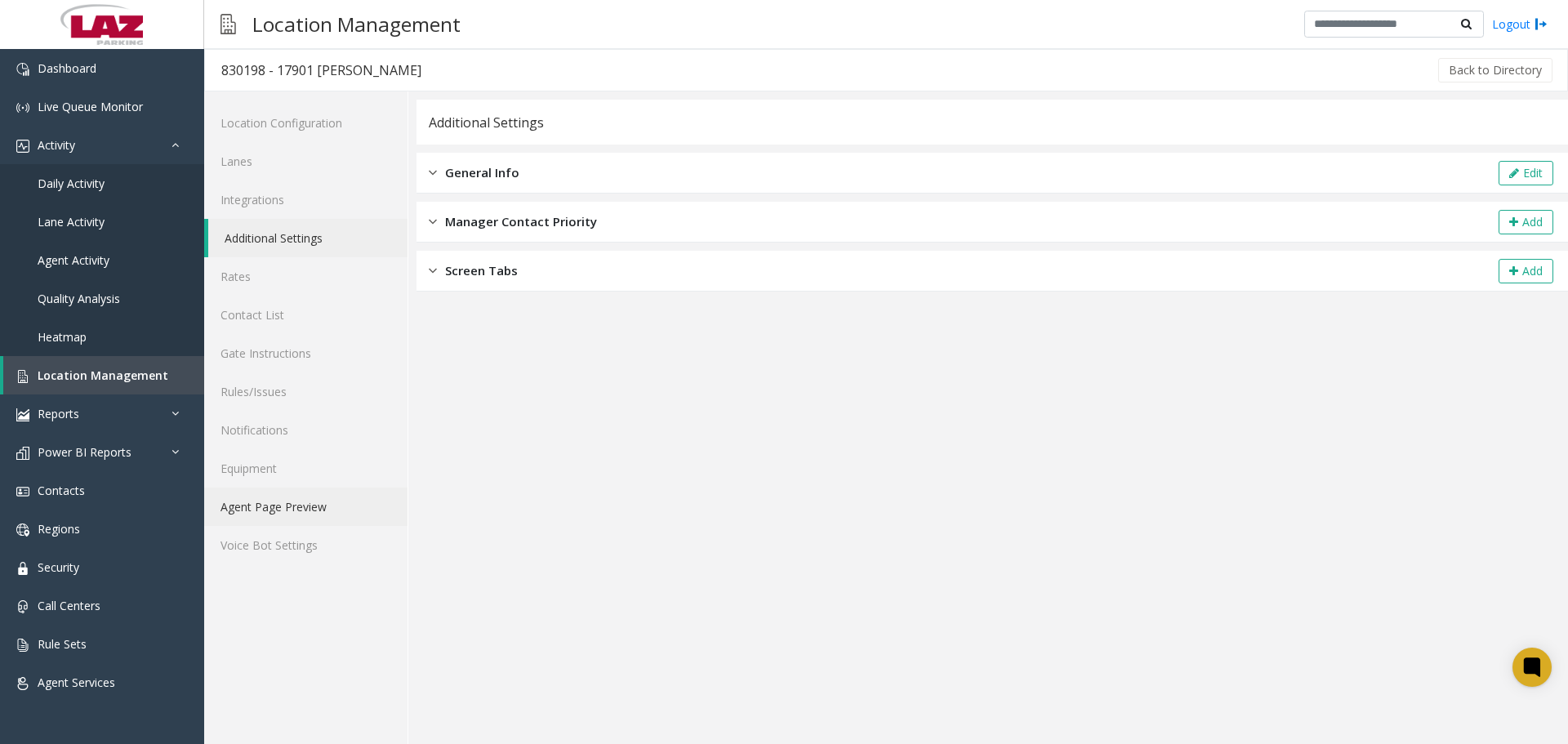
click at [292, 504] on link "Agent Page Preview" at bounding box center [306, 506] width 203 height 38
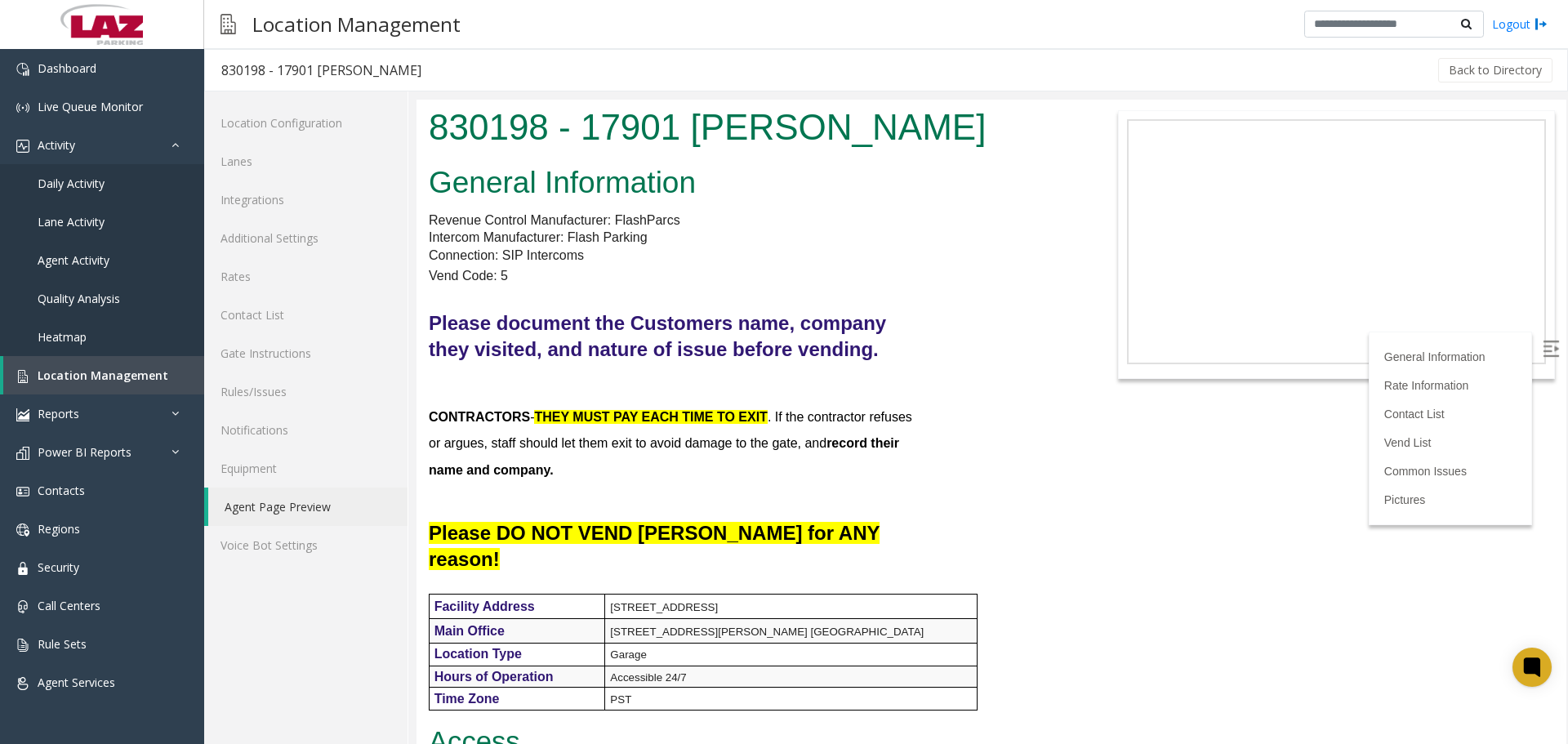
drag, startPoint x: 540, startPoint y: 44, endPoint x: 469, endPoint y: 9, distance: 79.2
click at [542, 43] on div "Location Management Logout" at bounding box center [886, 24] width 1364 height 49
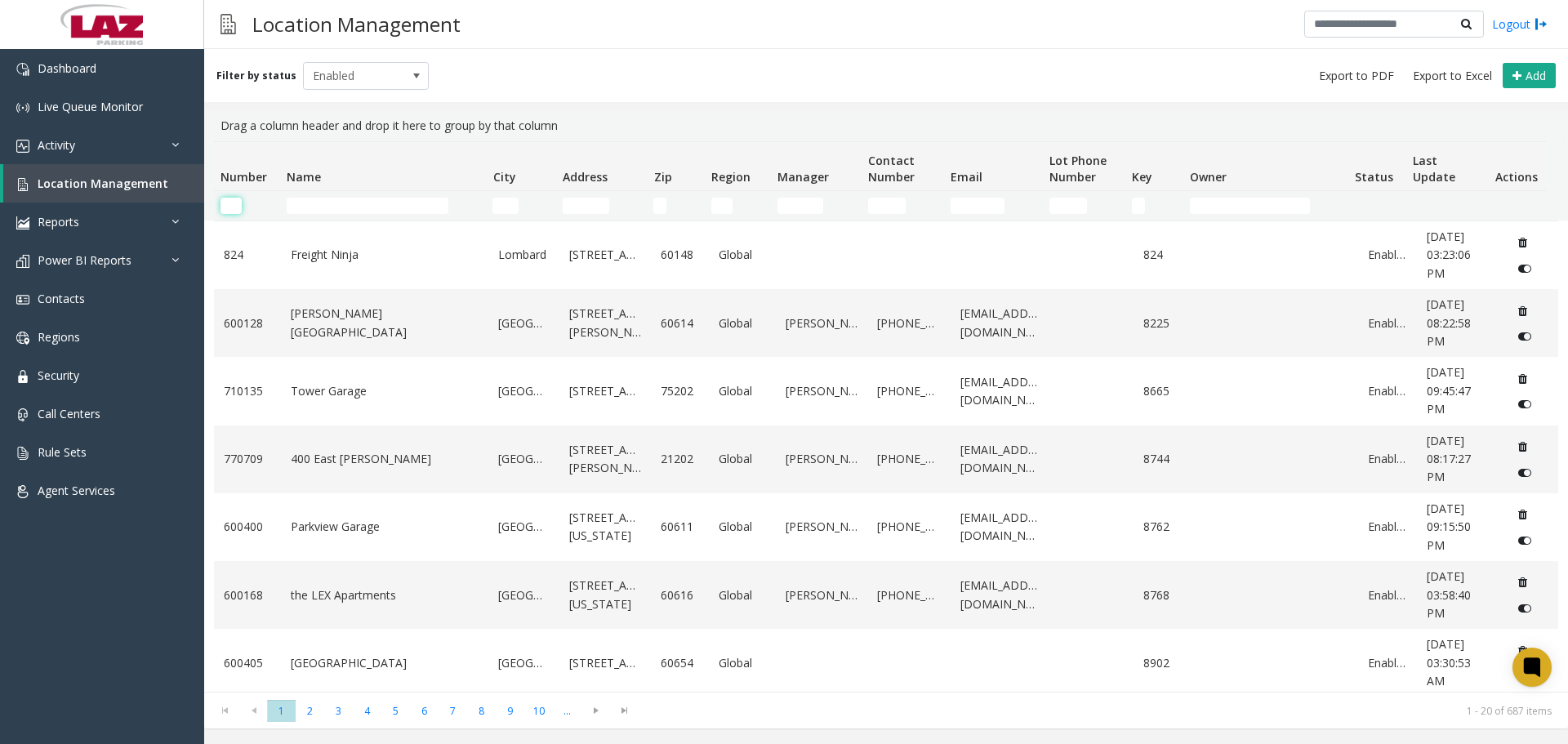
click at [235, 207] on input "Number Filter" at bounding box center [231, 206] width 21 height 17
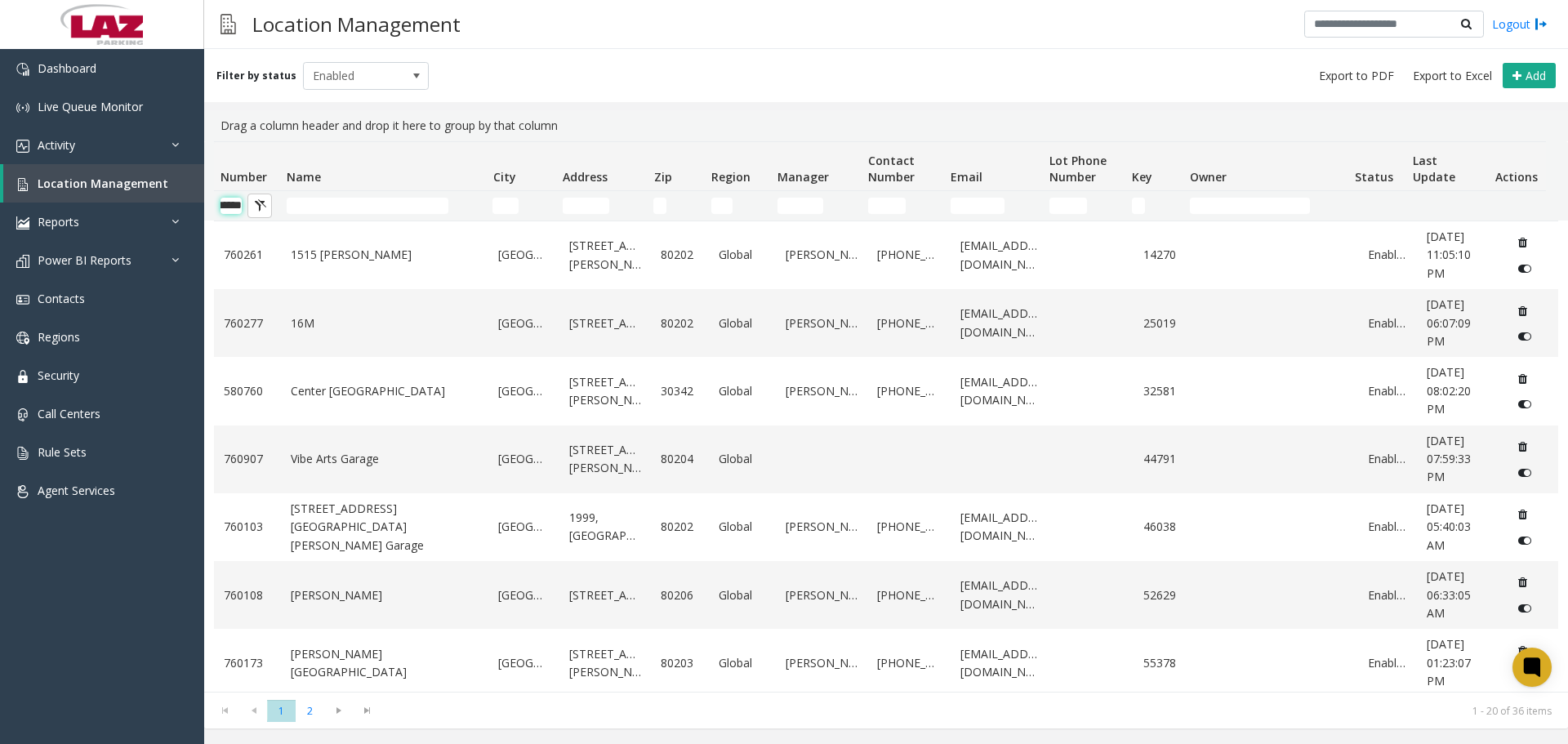
scroll to position [0, 27]
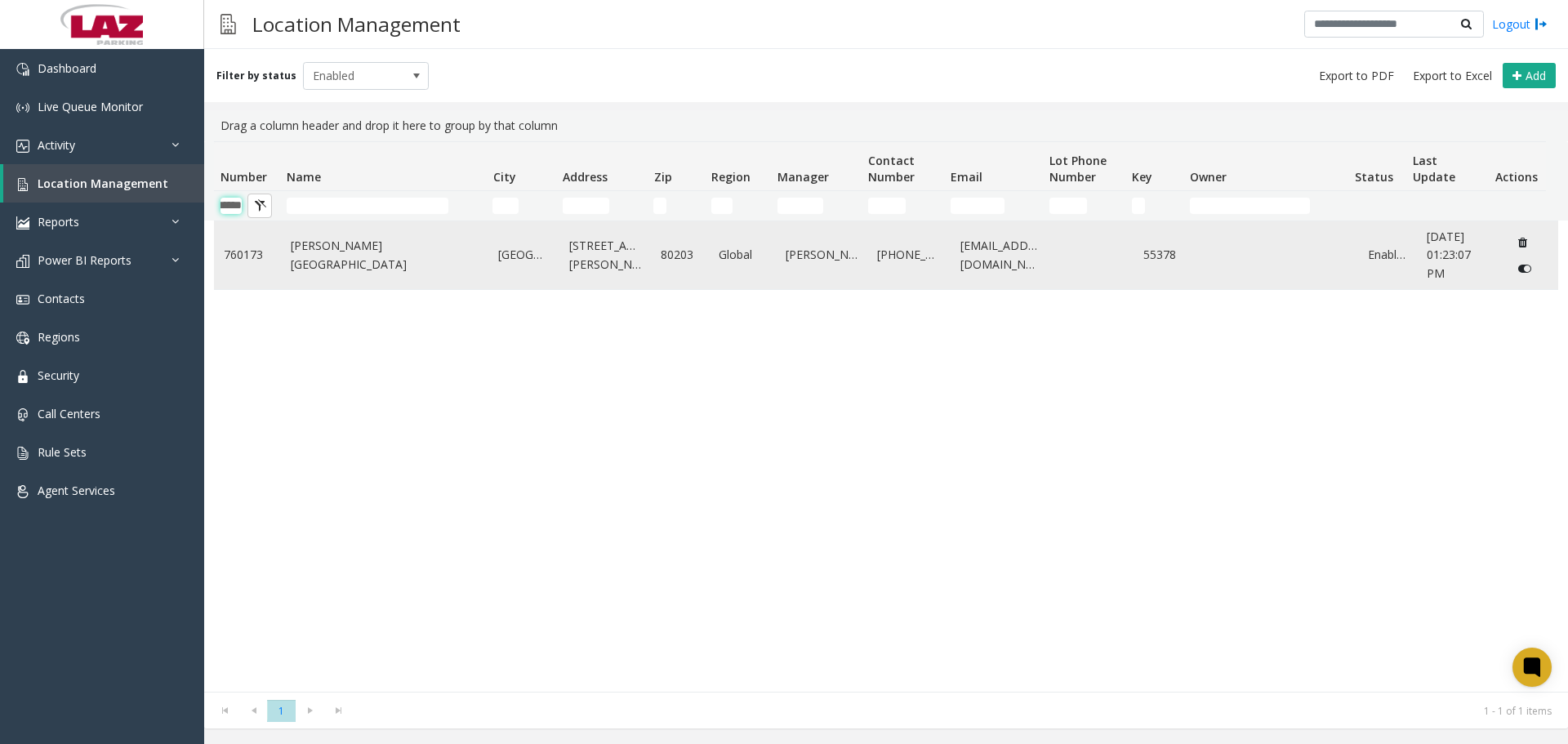
type input "******"
click at [309, 239] on td "Wells Fargo Center" at bounding box center [385, 255] width 208 height 68
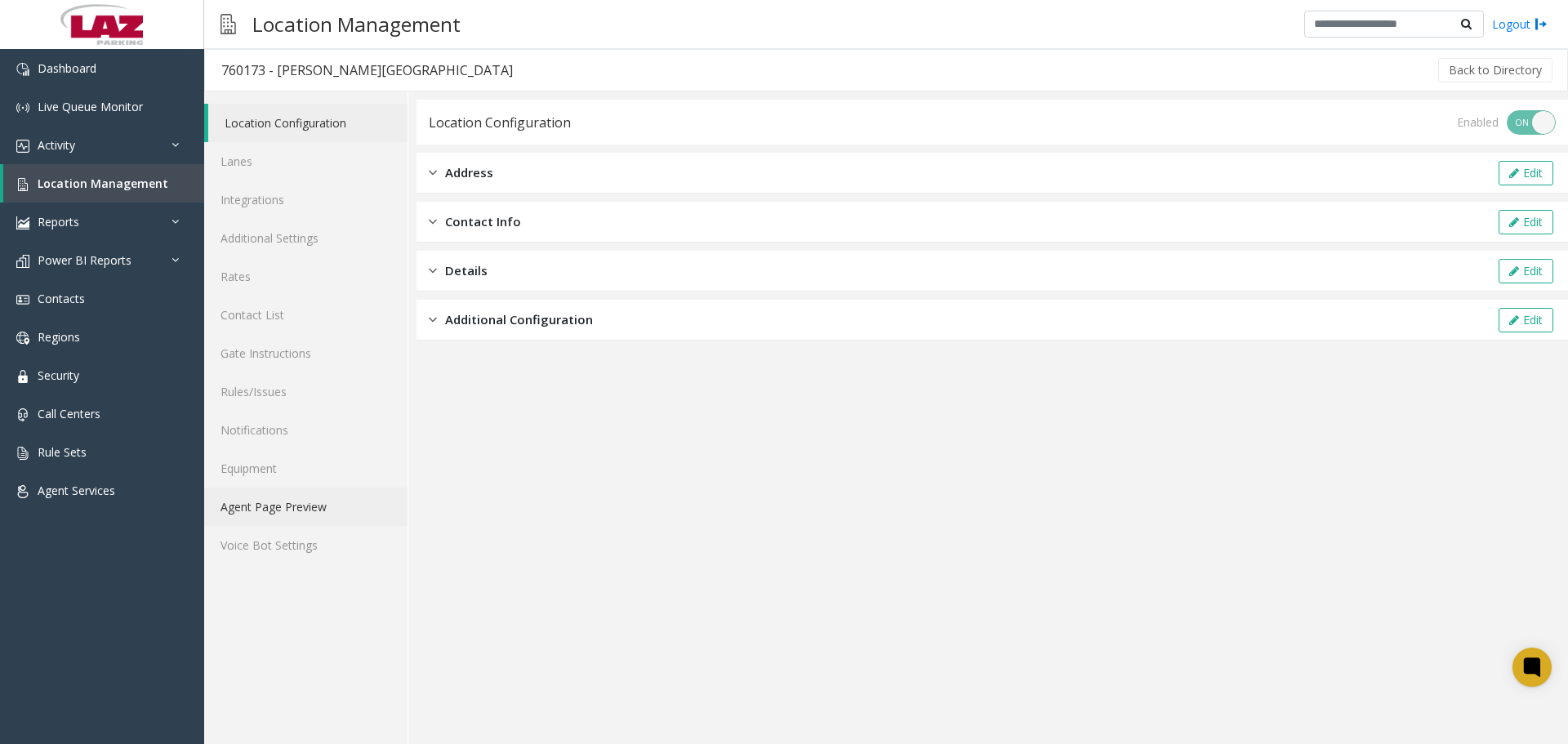
click at [266, 514] on link "Agent Page Preview" at bounding box center [306, 506] width 203 height 38
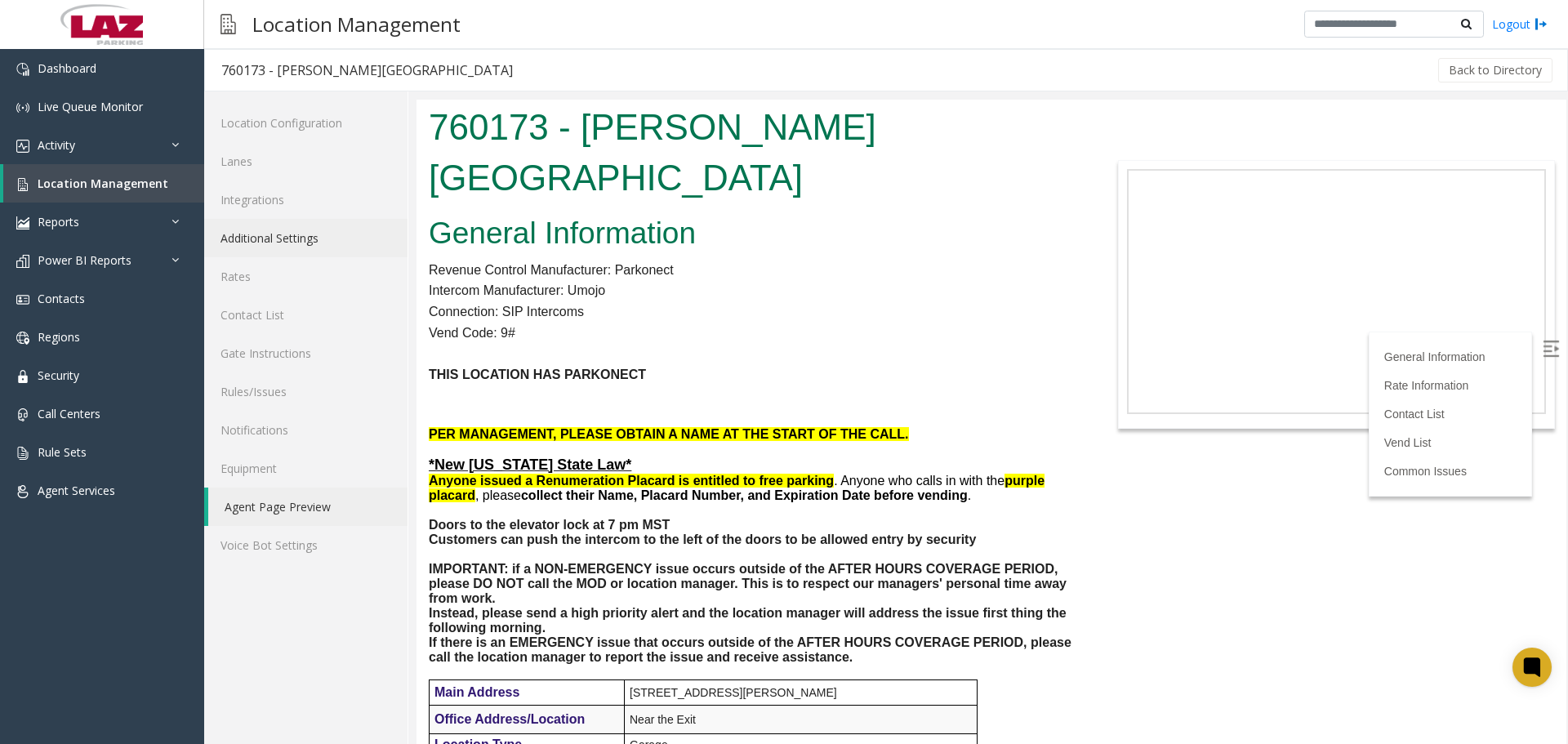
click at [282, 234] on link "Additional Settings" at bounding box center [306, 238] width 203 height 38
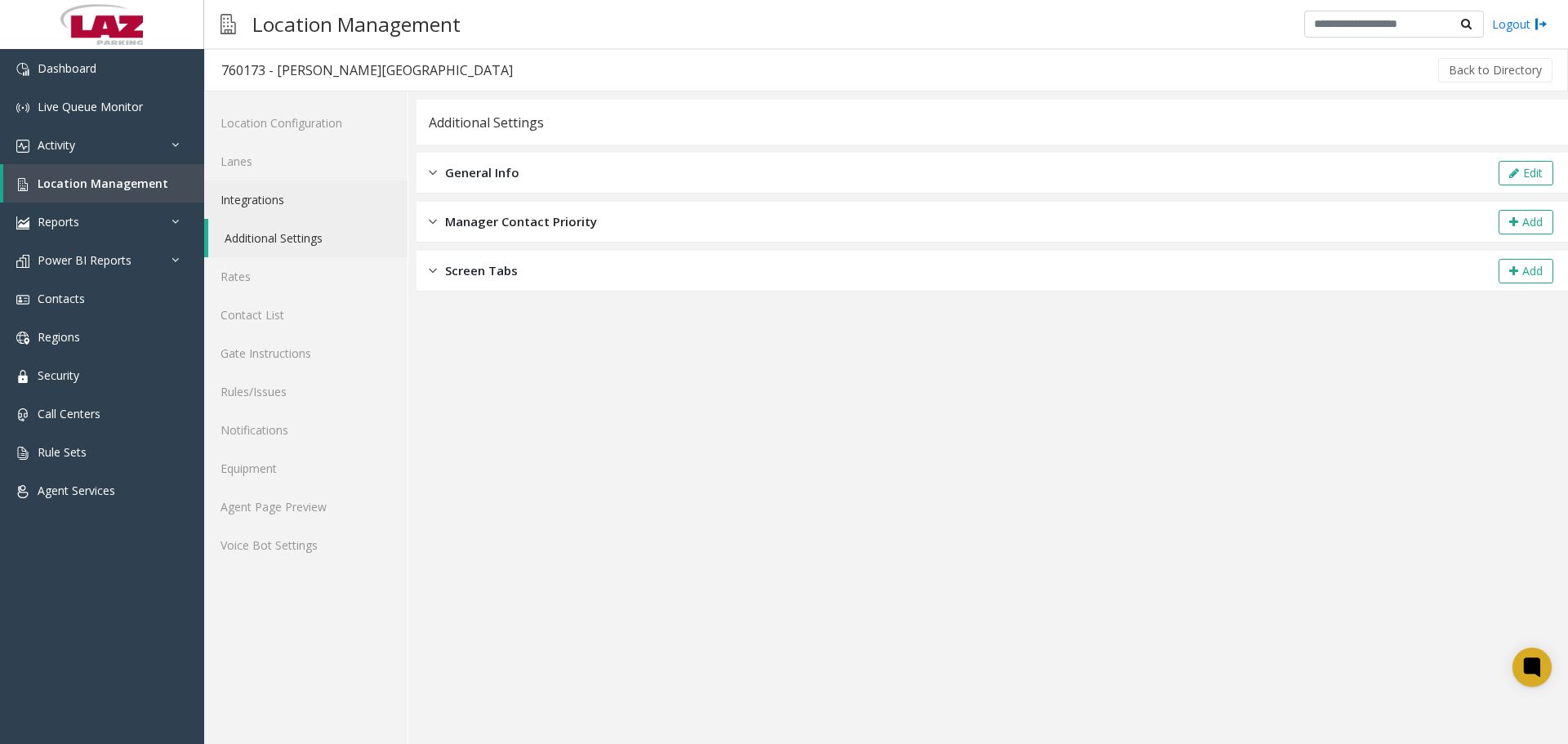
click at [279, 192] on link "Integrations" at bounding box center [306, 199] width 203 height 38
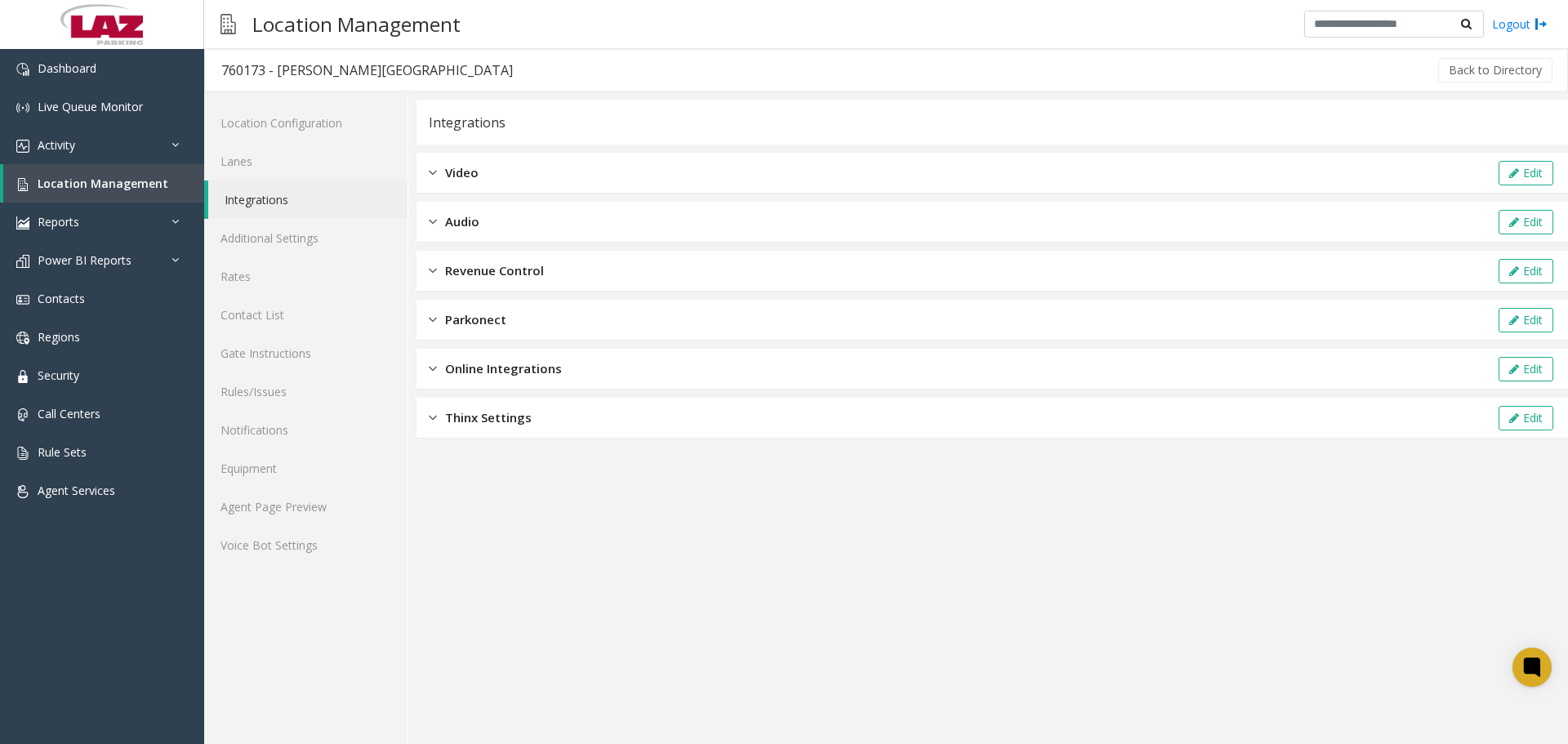
click at [500, 268] on span "Revenue Control" at bounding box center [495, 270] width 99 height 19
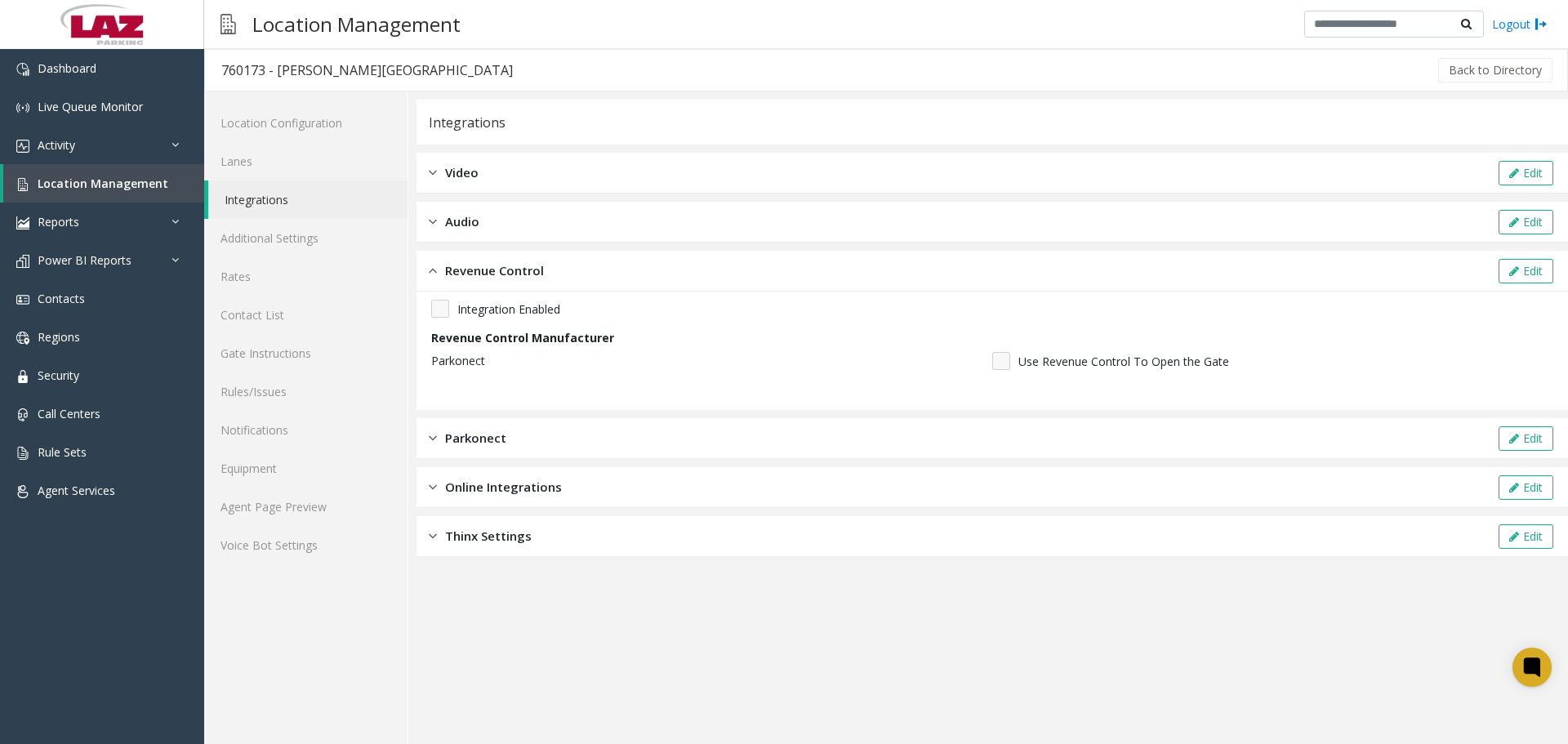
click at [500, 268] on span "Revenue Control" at bounding box center [495, 270] width 99 height 19
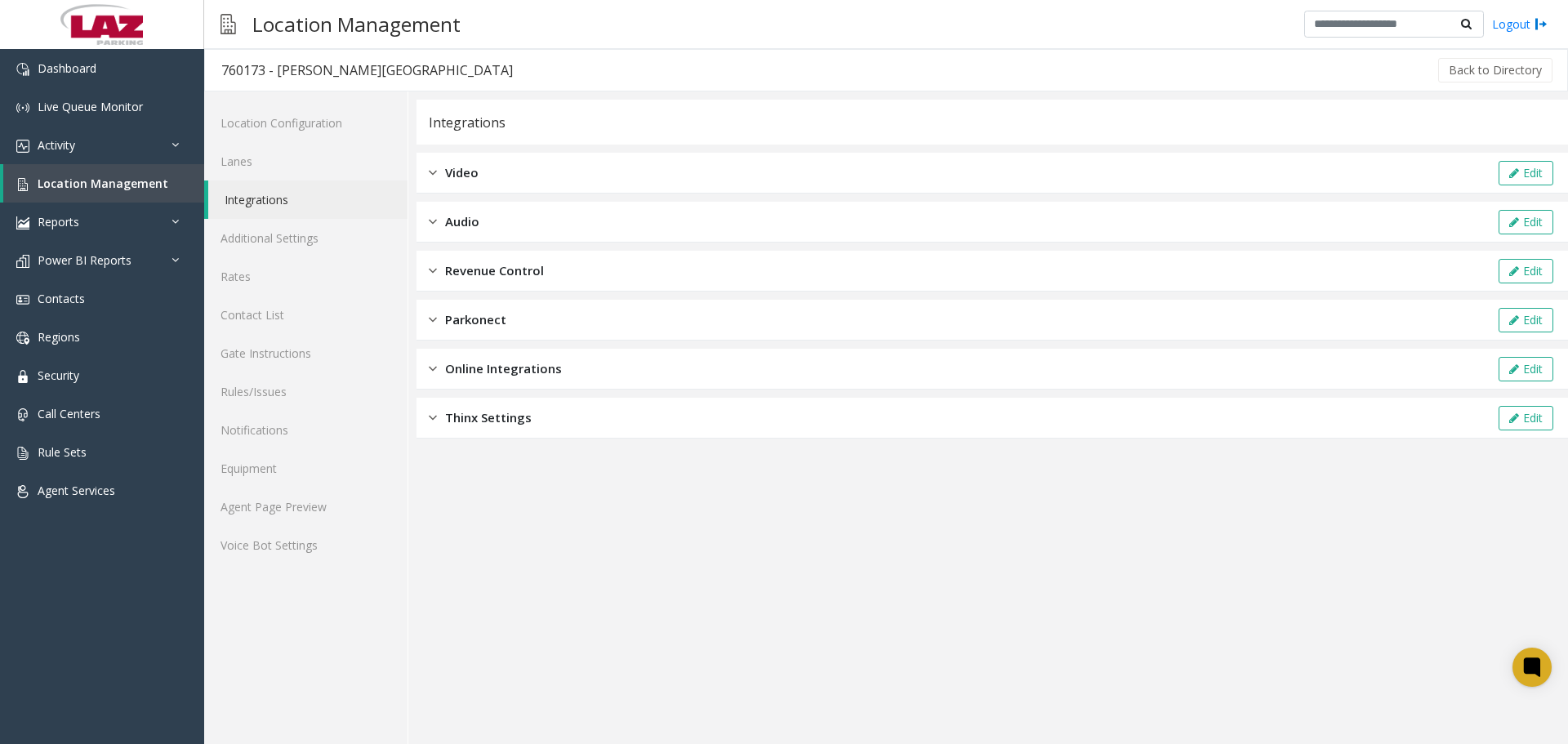
click at [522, 325] on div "Parkonect Edit" at bounding box center [992, 320] width 1152 height 40
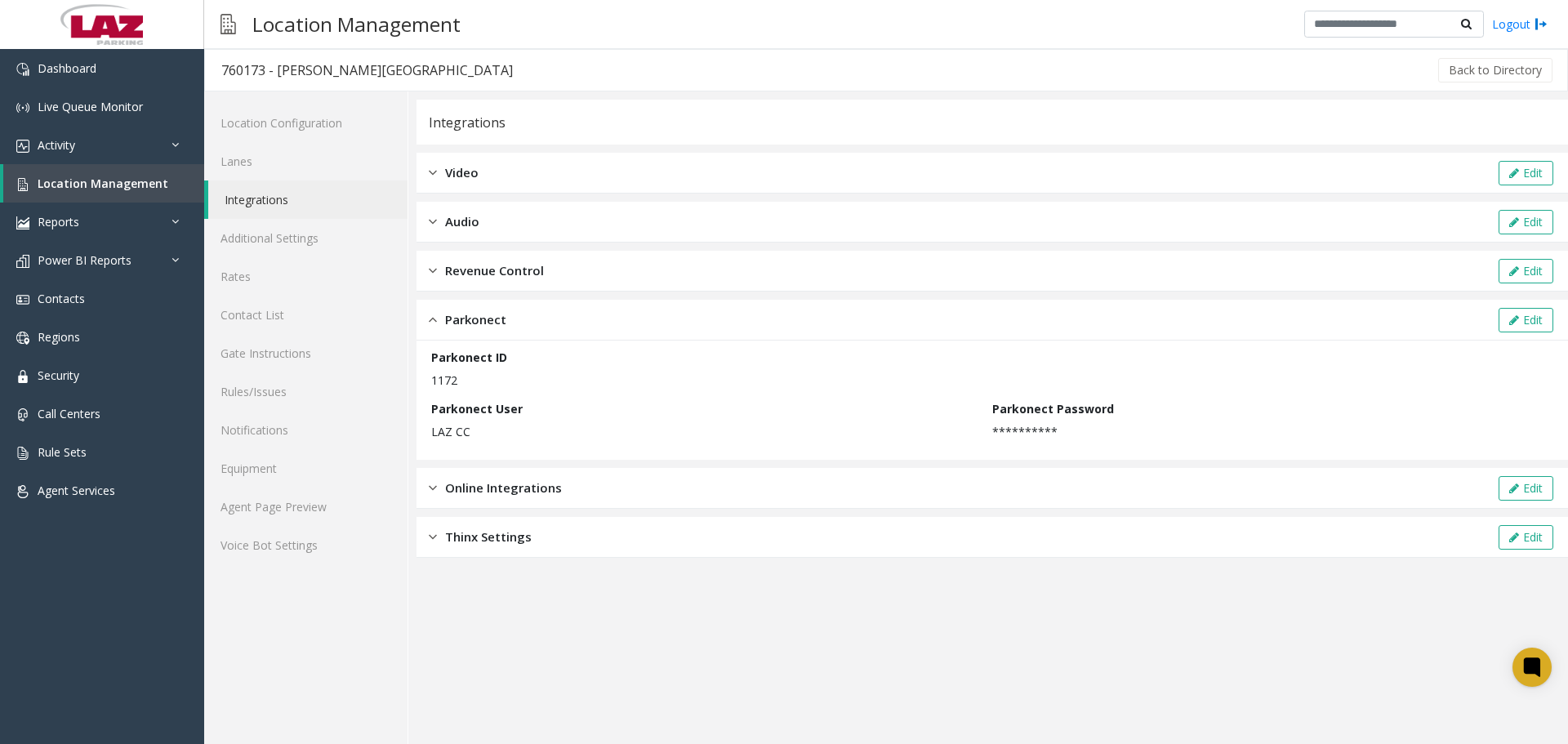
click at [522, 325] on div "Parkonect Edit" at bounding box center [992, 320] width 1152 height 40
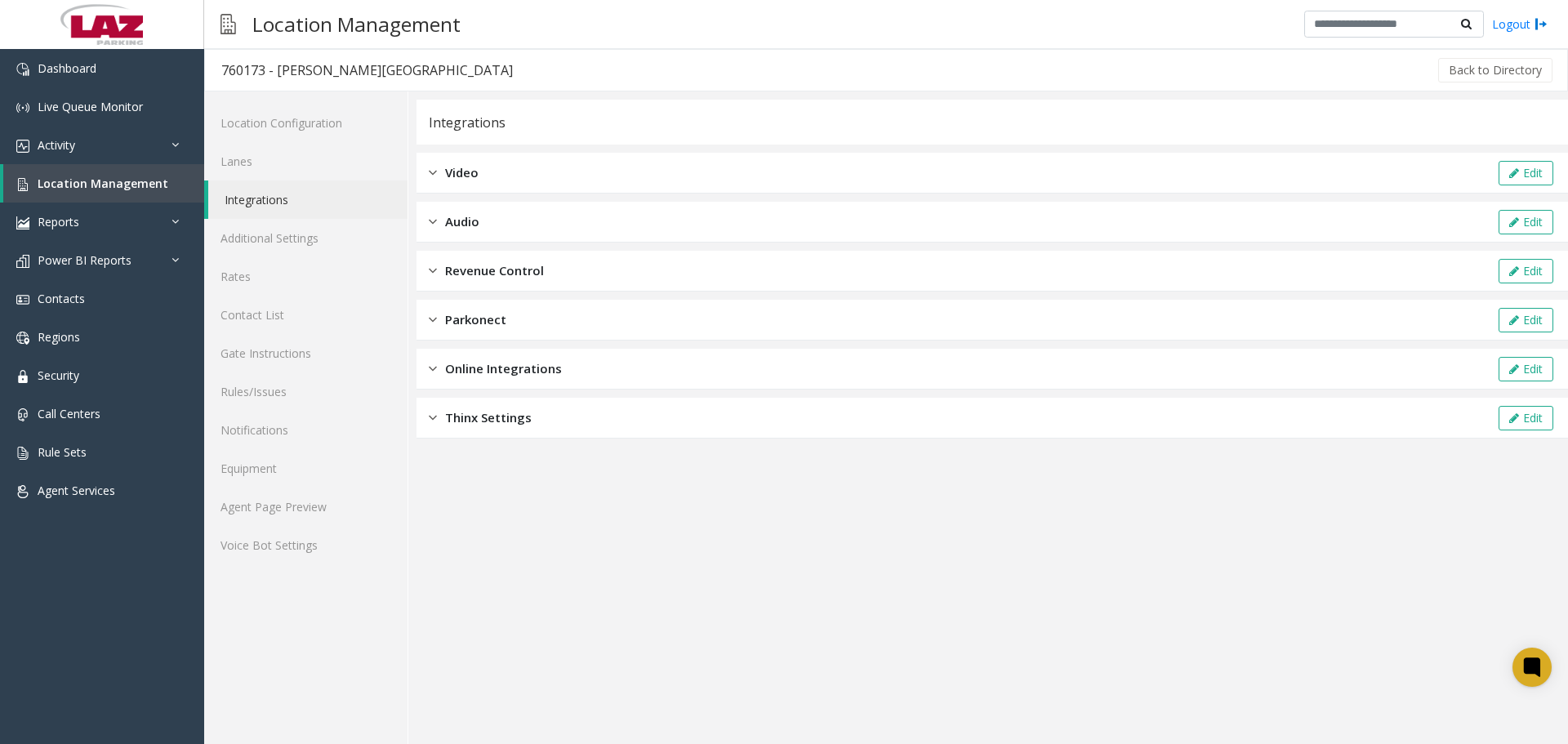
click at [501, 254] on div "Revenue Control Edit" at bounding box center [992, 270] width 1152 height 40
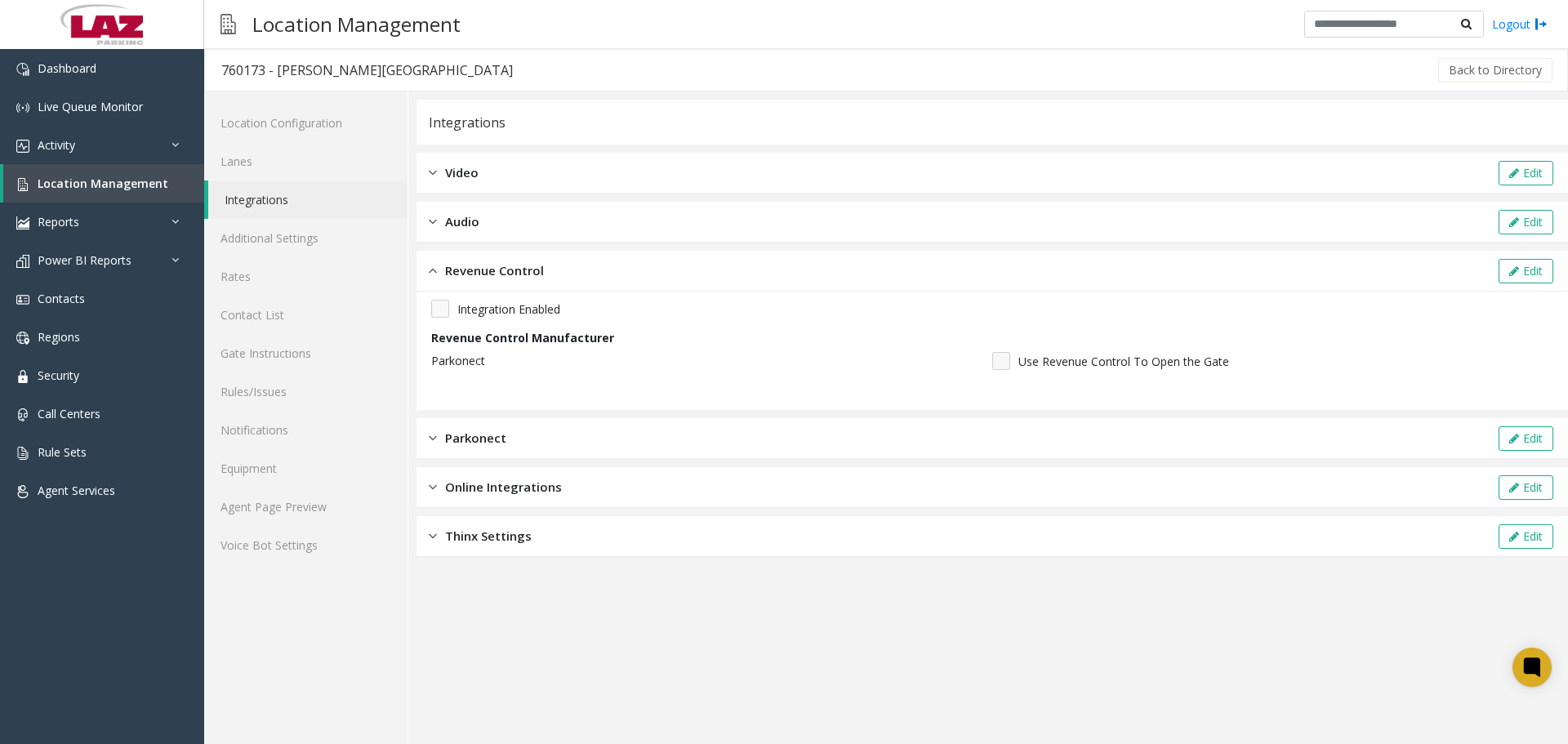
drag, startPoint x: 554, startPoint y: 277, endPoint x: 542, endPoint y: 263, distance: 18.4
click at [554, 277] on div "Revenue Control Edit" at bounding box center [992, 270] width 1152 height 40
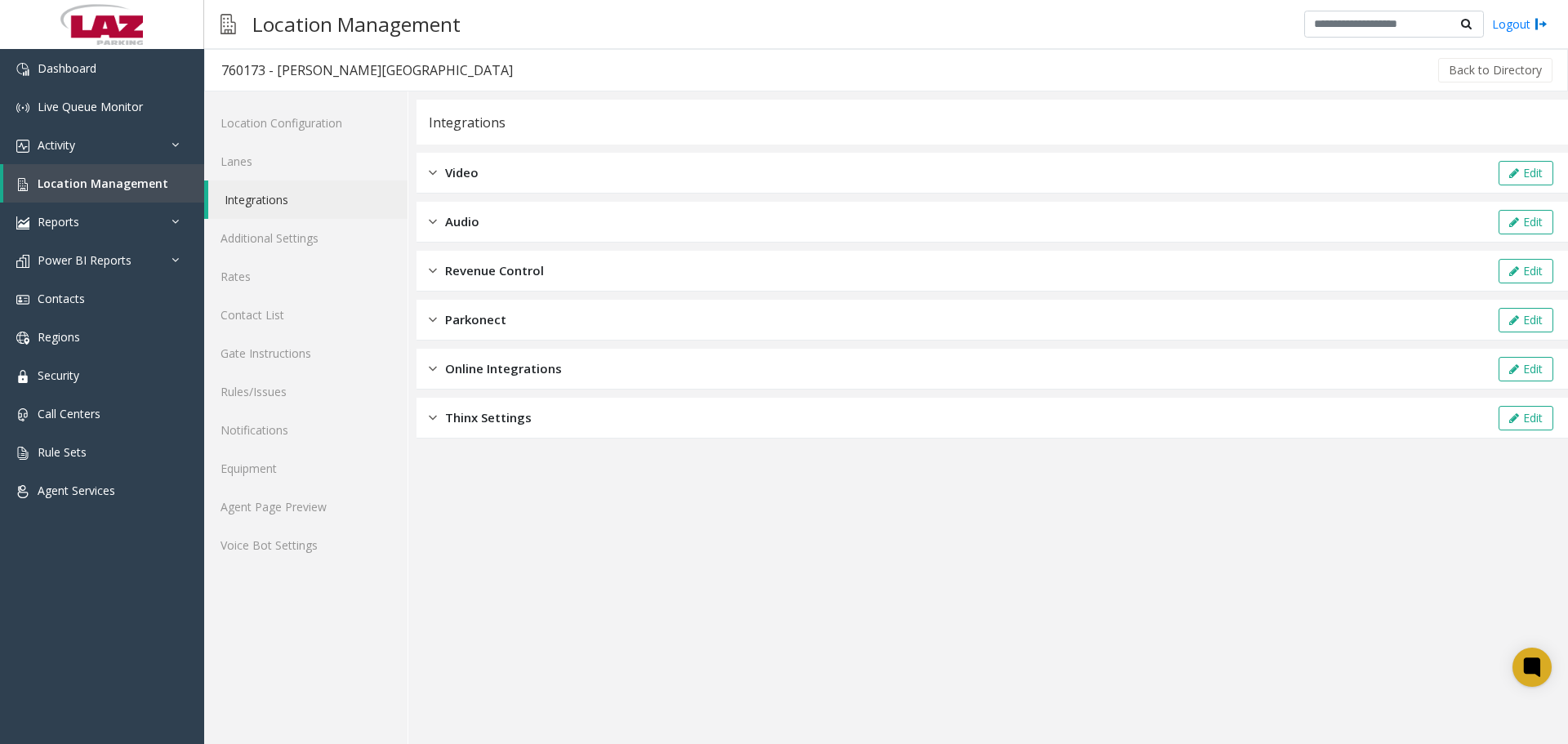
click at [520, 223] on div "Audio Edit" at bounding box center [992, 221] width 1152 height 40
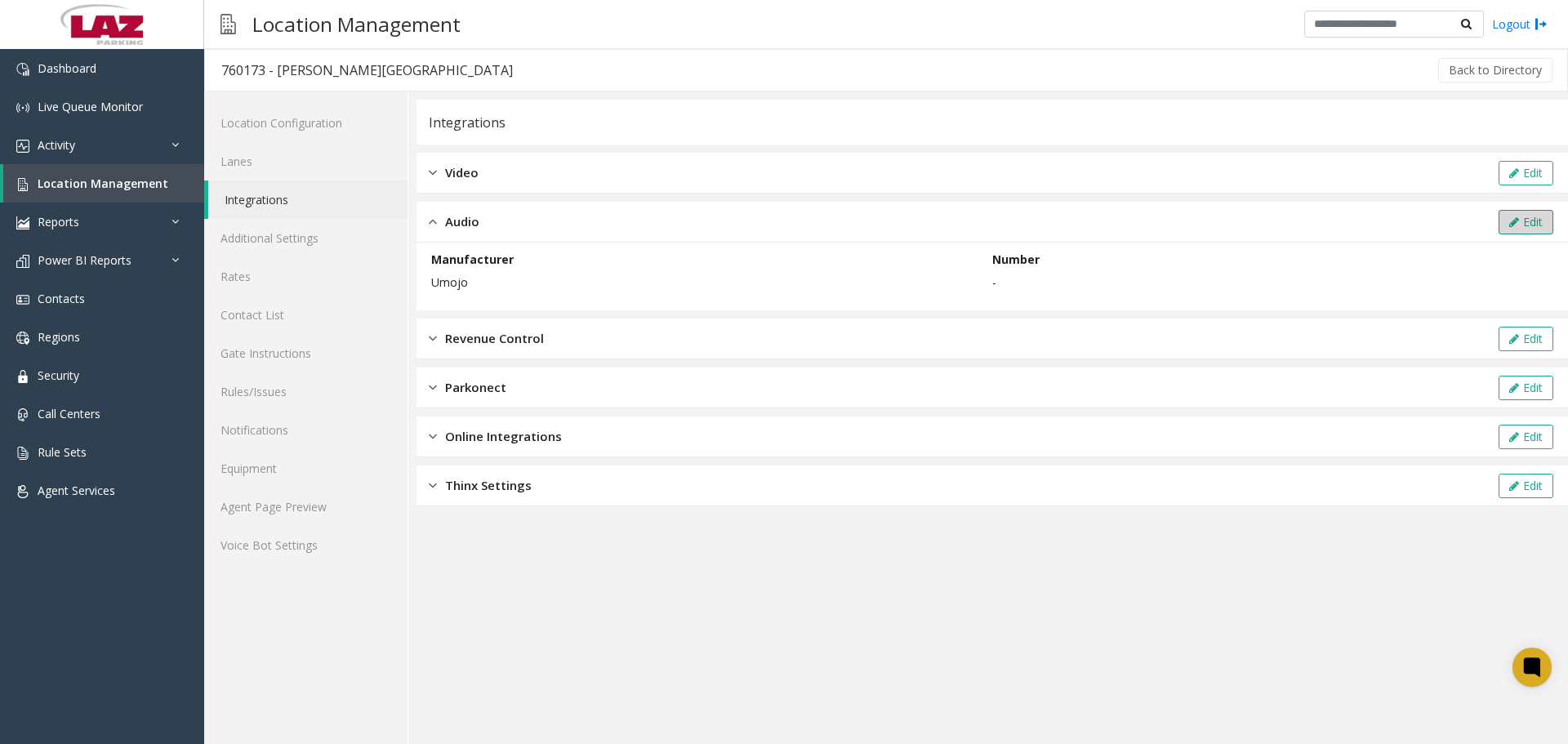
click at [1515, 213] on button "Edit" at bounding box center [1526, 222] width 55 height 25
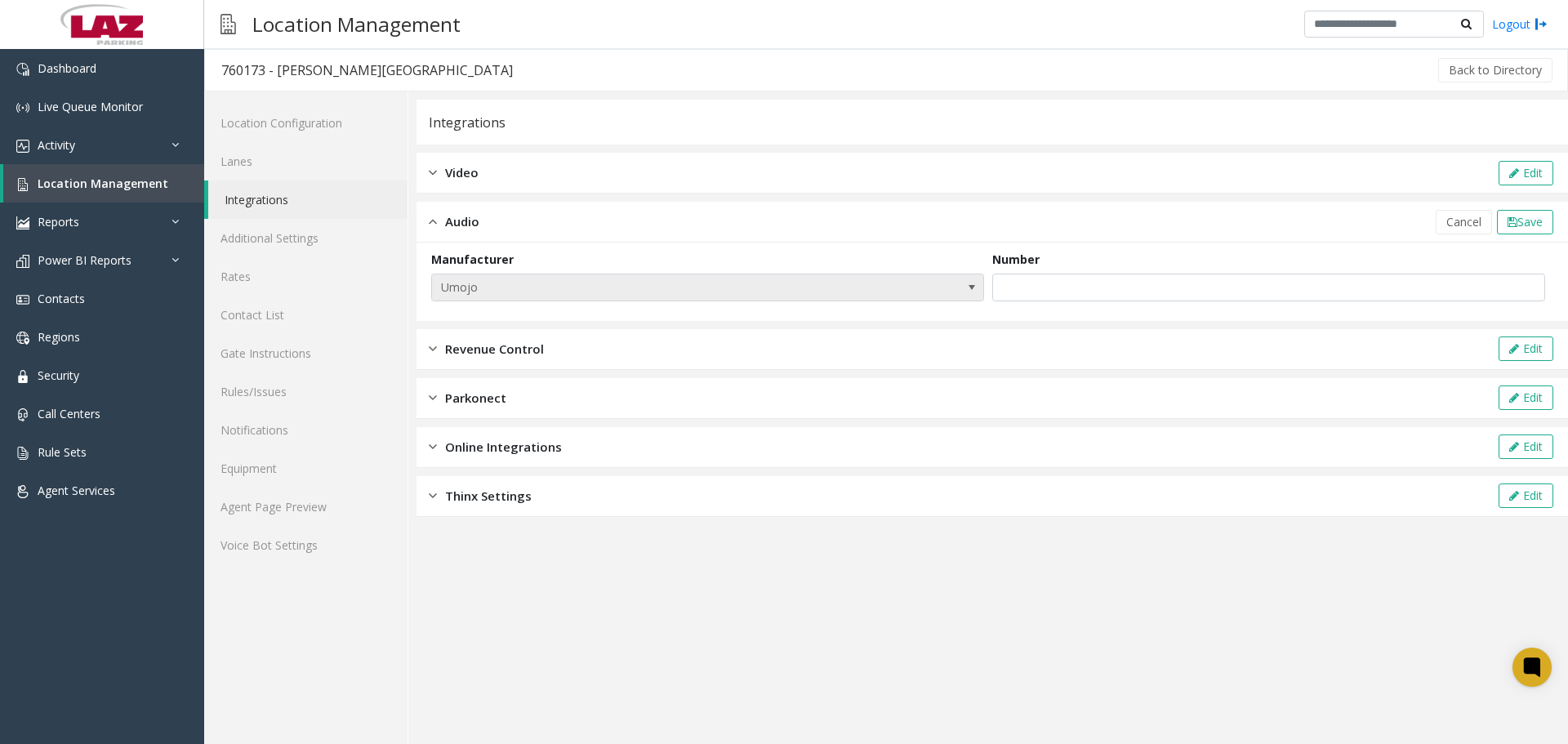
click at [972, 296] on span at bounding box center [972, 287] width 23 height 26
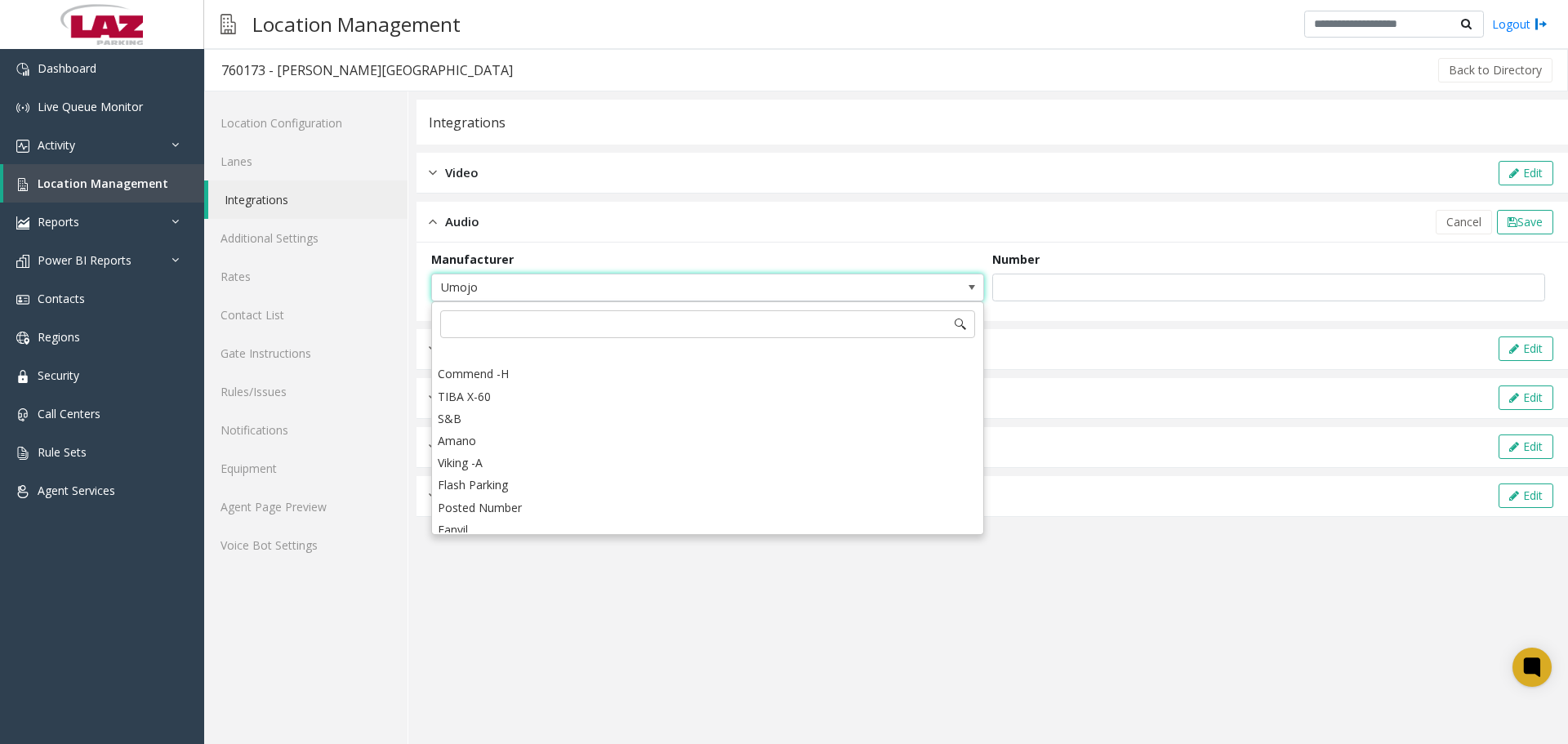
scroll to position [591, 0]
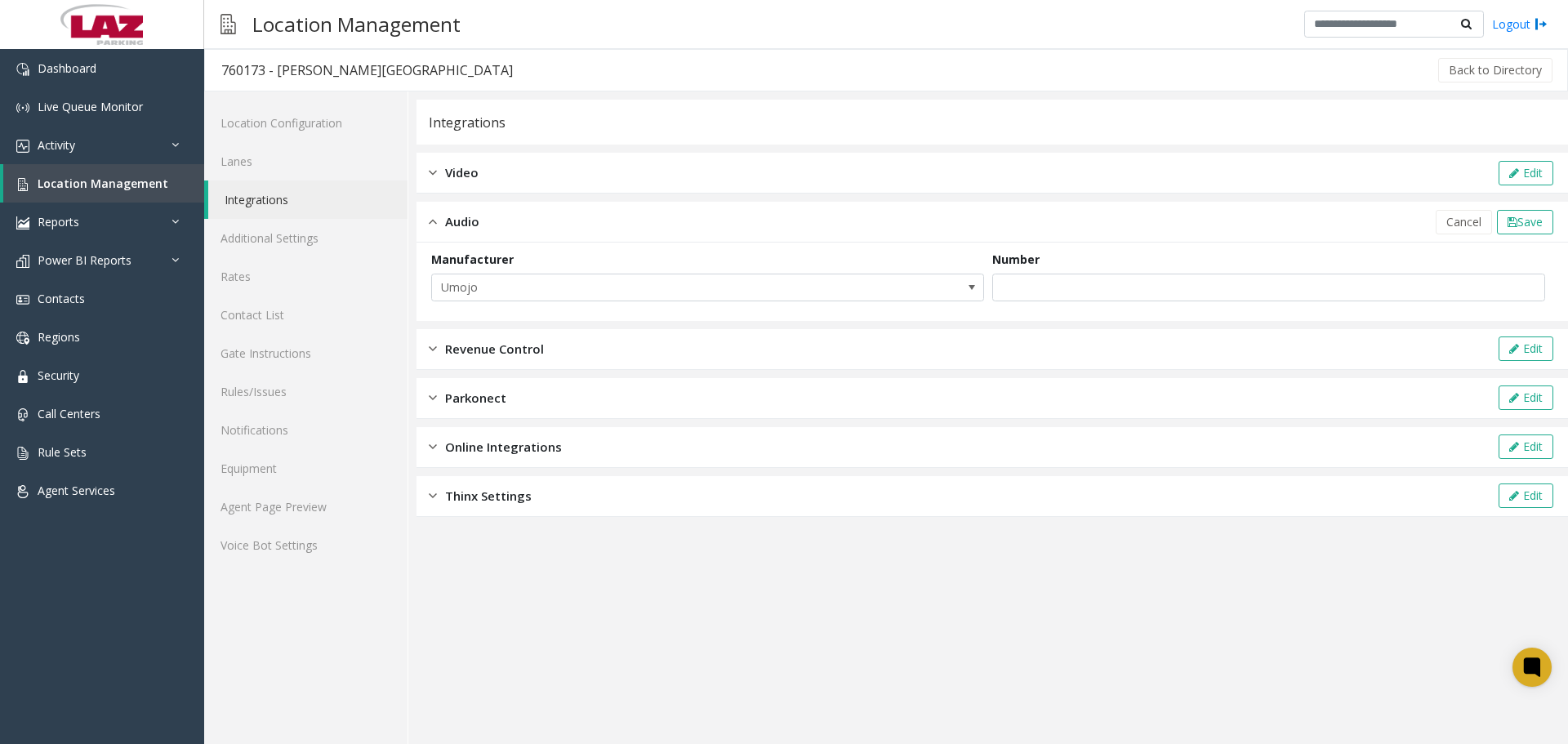
click at [788, 599] on app-integration "Integrations Video Edit Audio Cancel Save Manufacturer Umojo Number Revenue Con…" at bounding box center [992, 422] width 1152 height 644
click at [592, 159] on div "Video Edit" at bounding box center [992, 173] width 1152 height 40
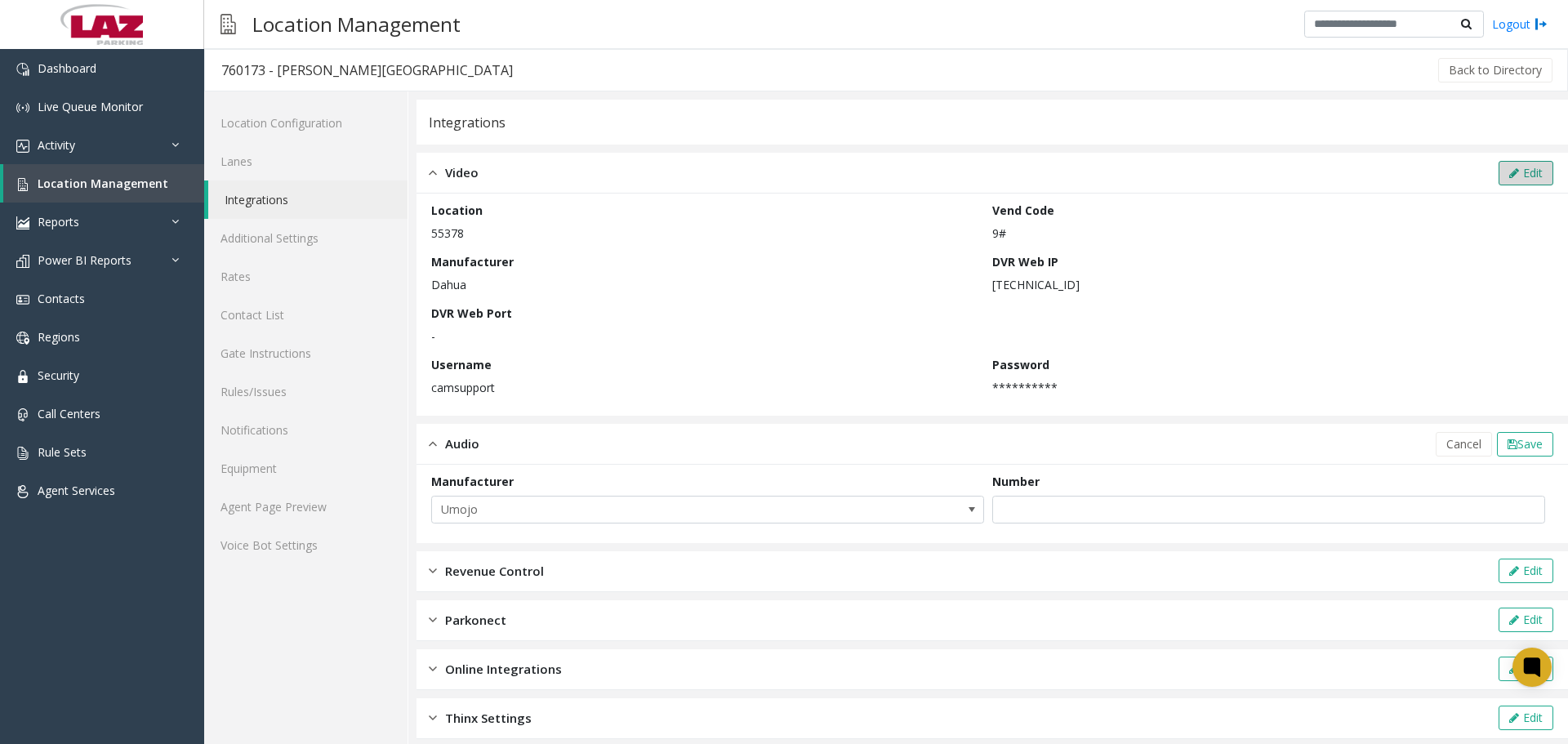
click at [1499, 174] on button "Edit" at bounding box center [1526, 173] width 55 height 25
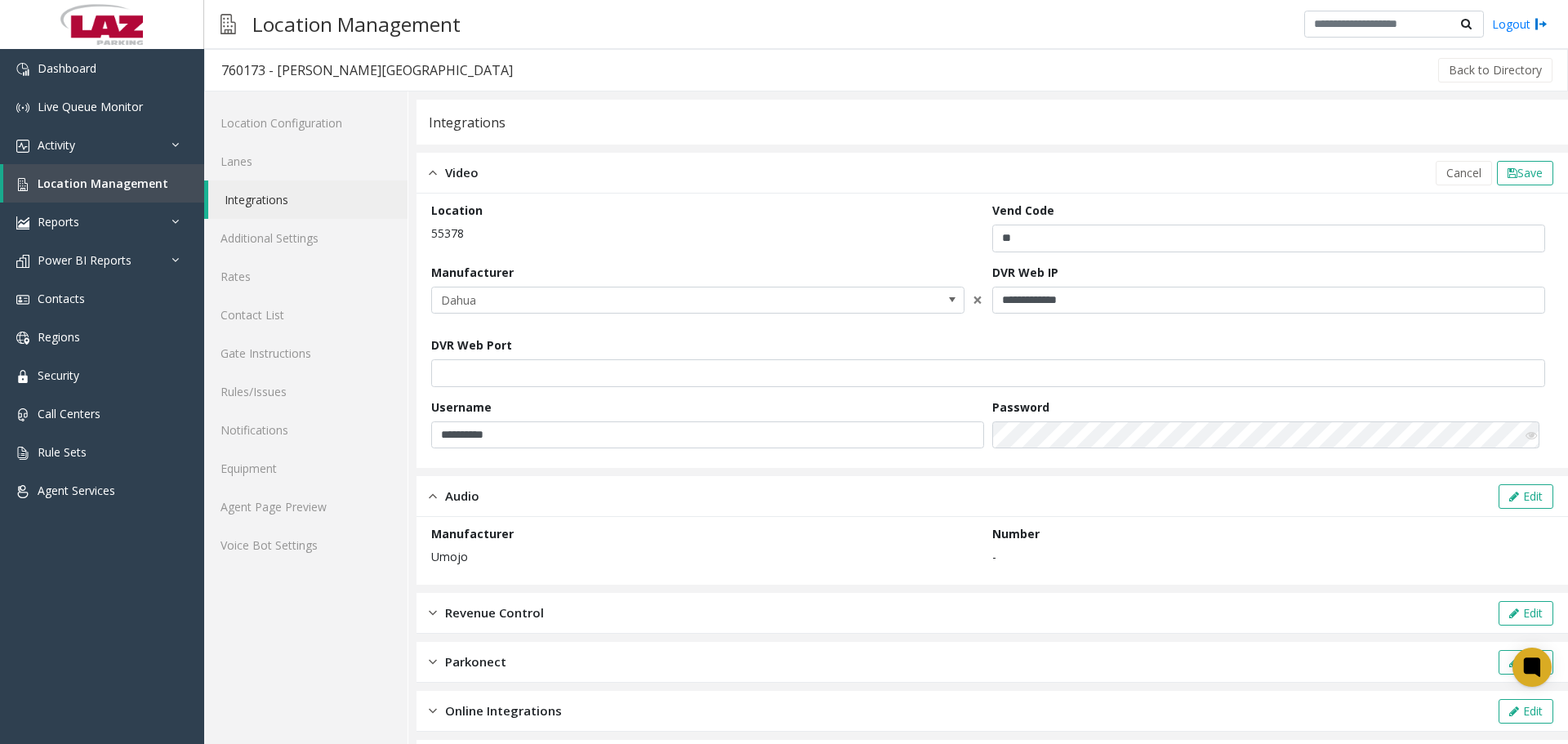
drag, startPoint x: 1134, startPoint y: 314, endPoint x: 1136, endPoint y: 306, distance: 8.2
click at [1135, 309] on div "**********" at bounding box center [1272, 294] width 561 height 62
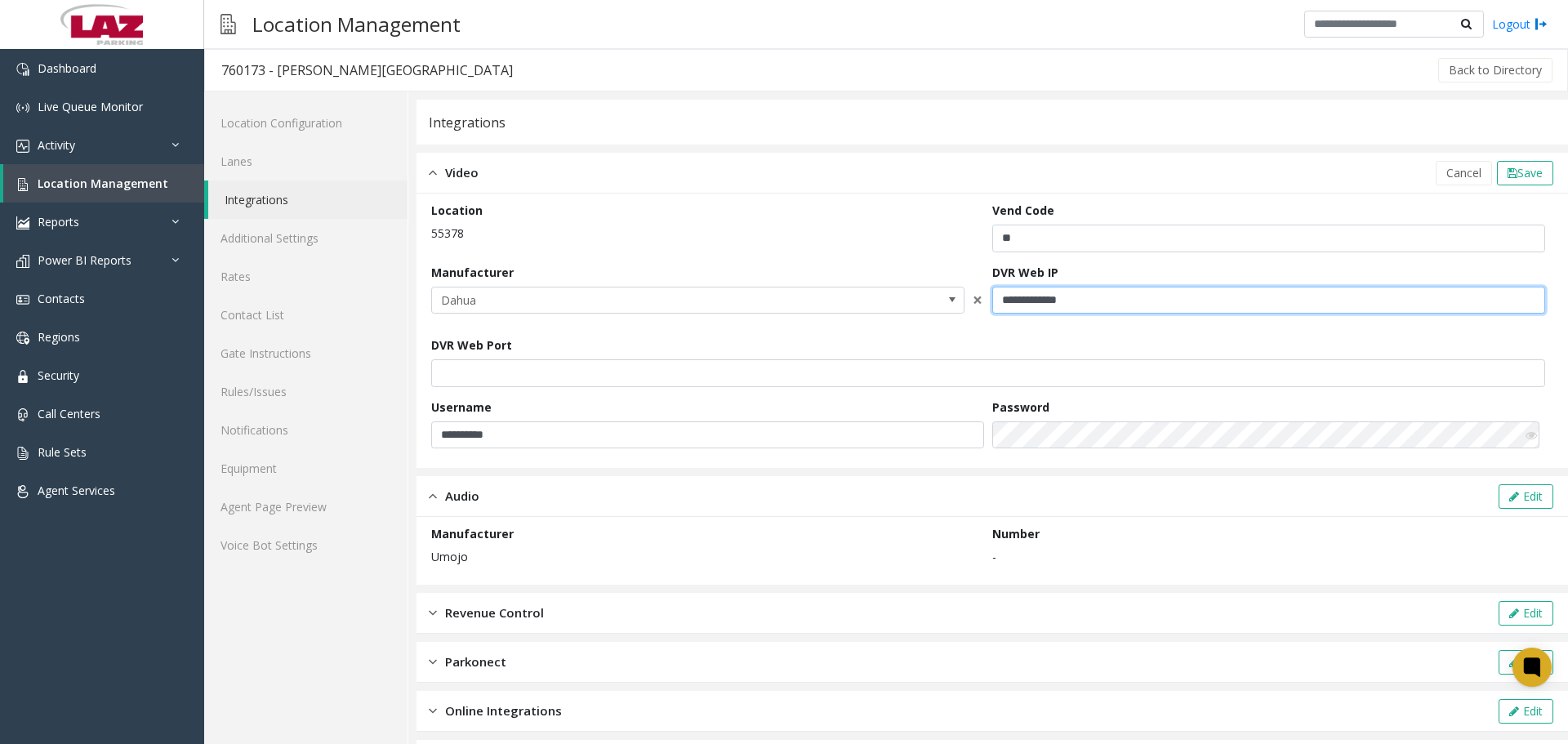
click at [1136, 306] on input "**********" at bounding box center [1268, 301] width 553 height 28
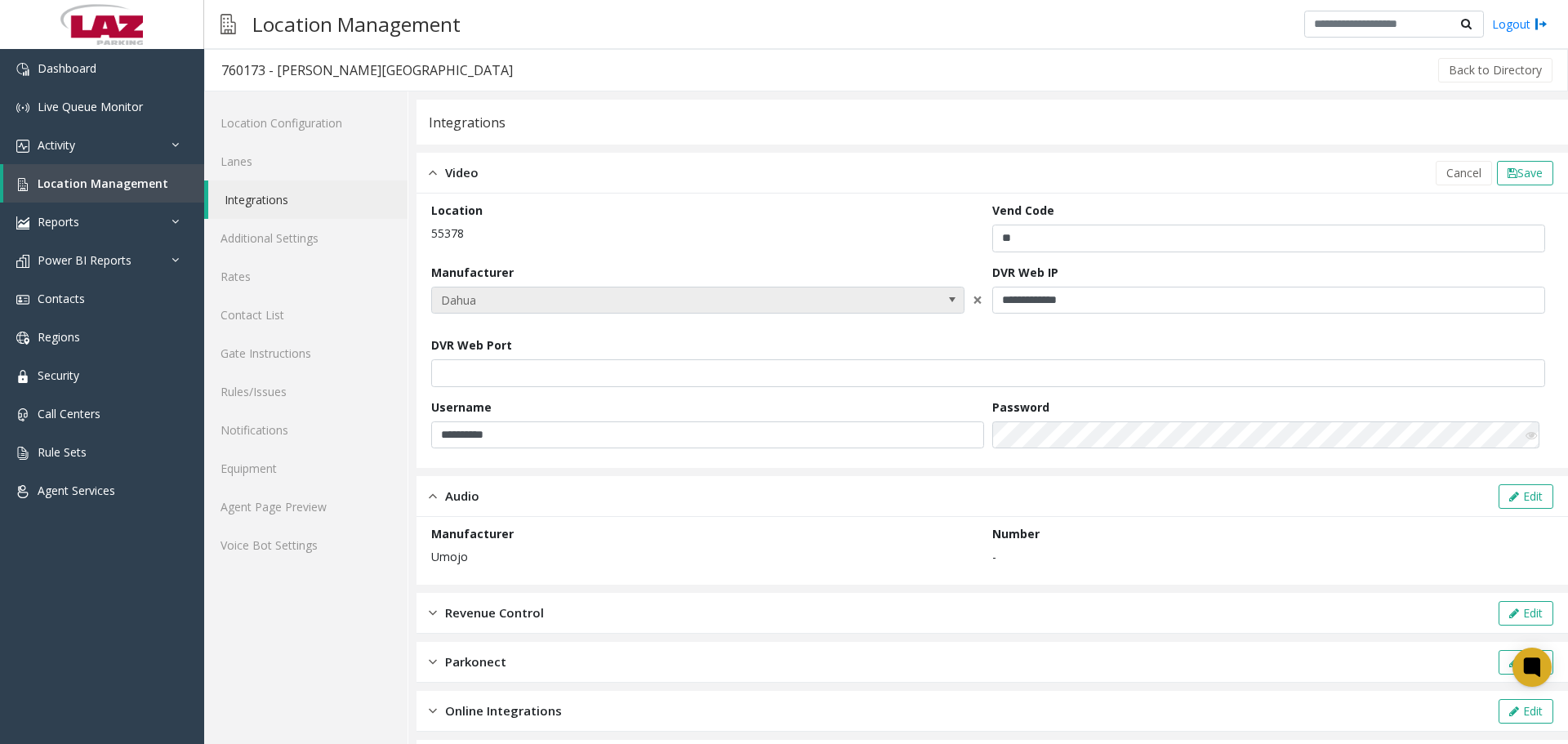
click at [953, 304] on span at bounding box center [953, 300] width 13 height 13
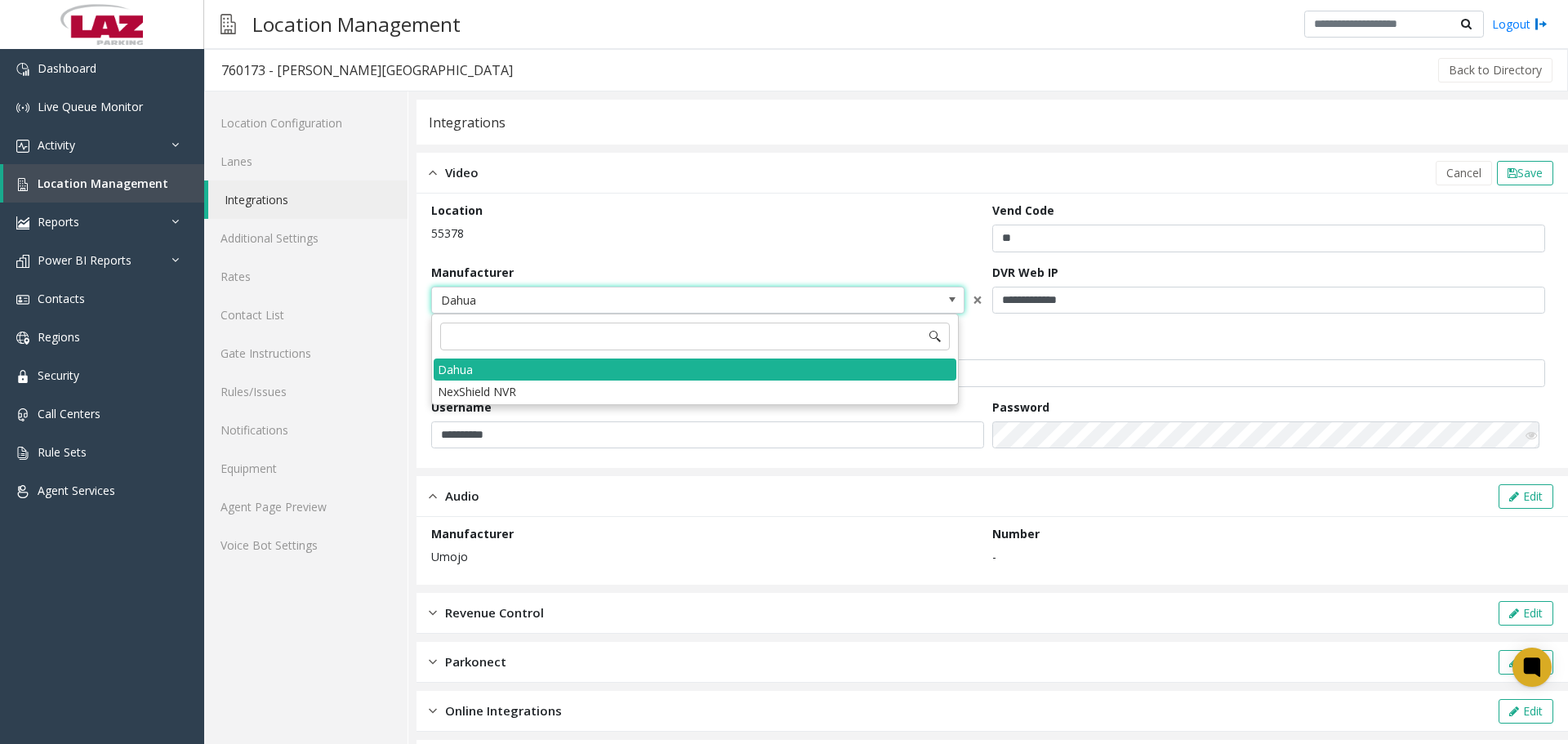
drag, startPoint x: 1009, startPoint y: 152, endPoint x: 1002, endPoint y: 159, distance: 9.9
click at [1003, 159] on div "**********" at bounding box center [992, 440] width 1152 height 680
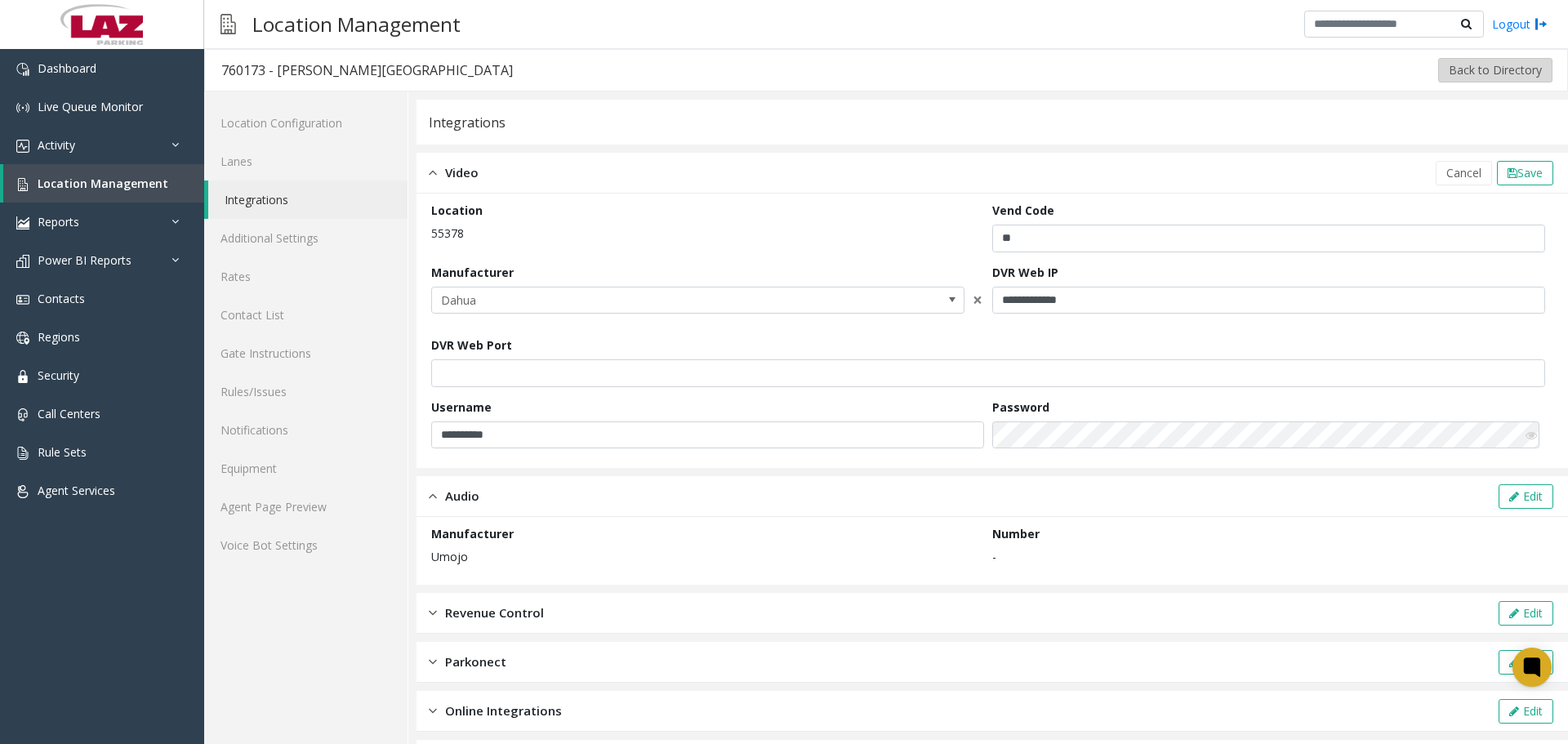
click at [1486, 72] on button "Back to Directory" at bounding box center [1495, 70] width 114 height 25
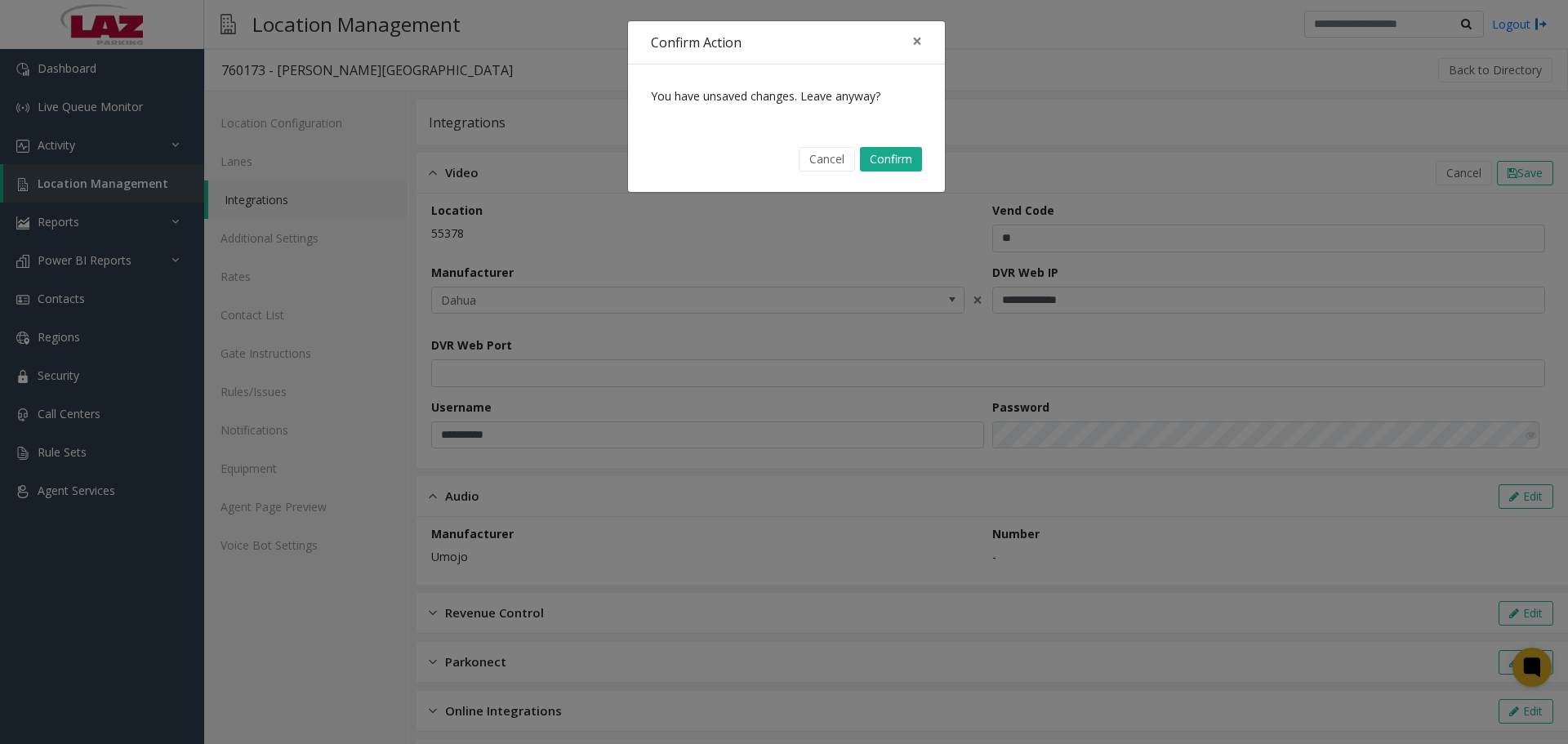
click at [827, 168] on button "Cancel" at bounding box center [827, 159] width 56 height 25
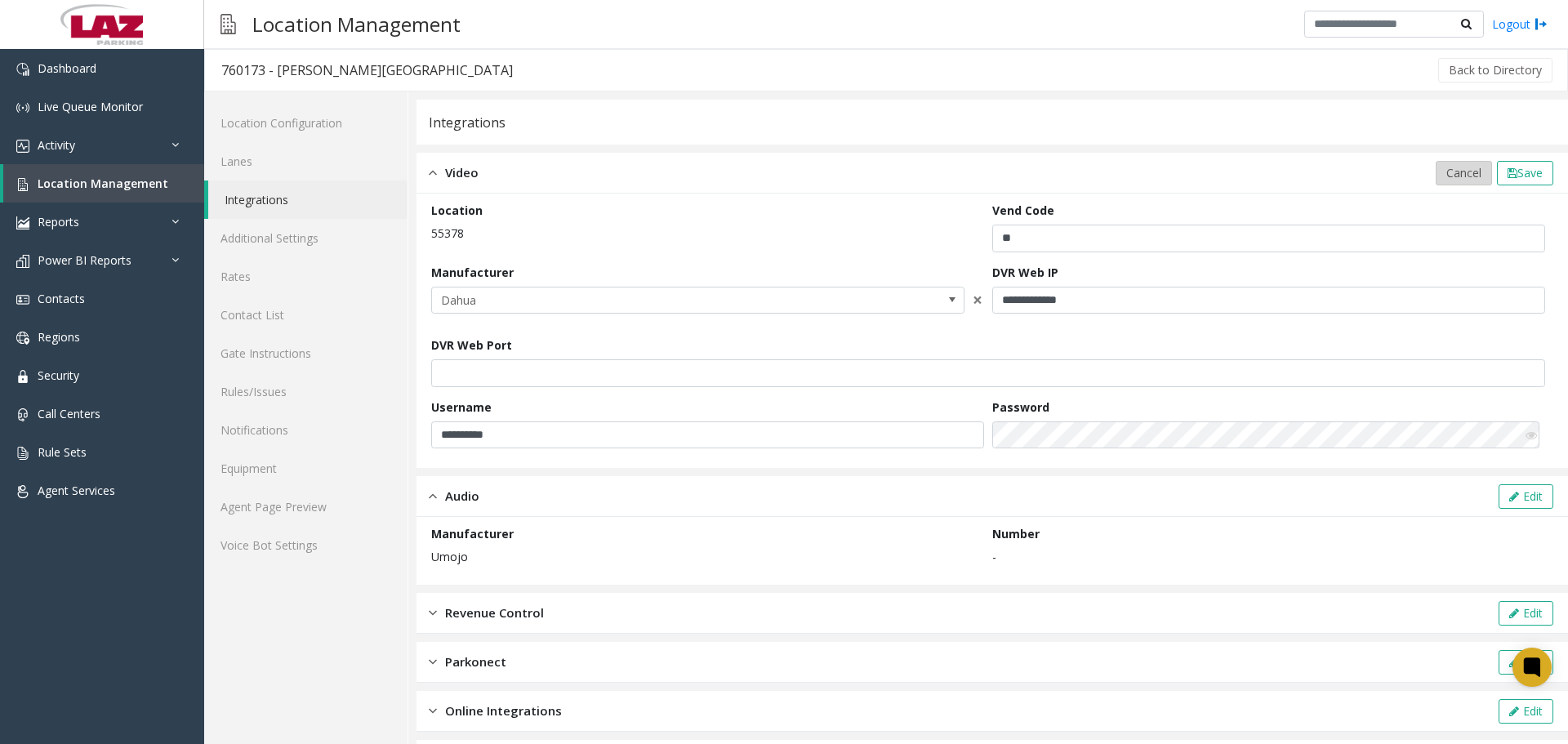
click at [1449, 171] on span "Cancel" at bounding box center [1464, 173] width 36 height 16
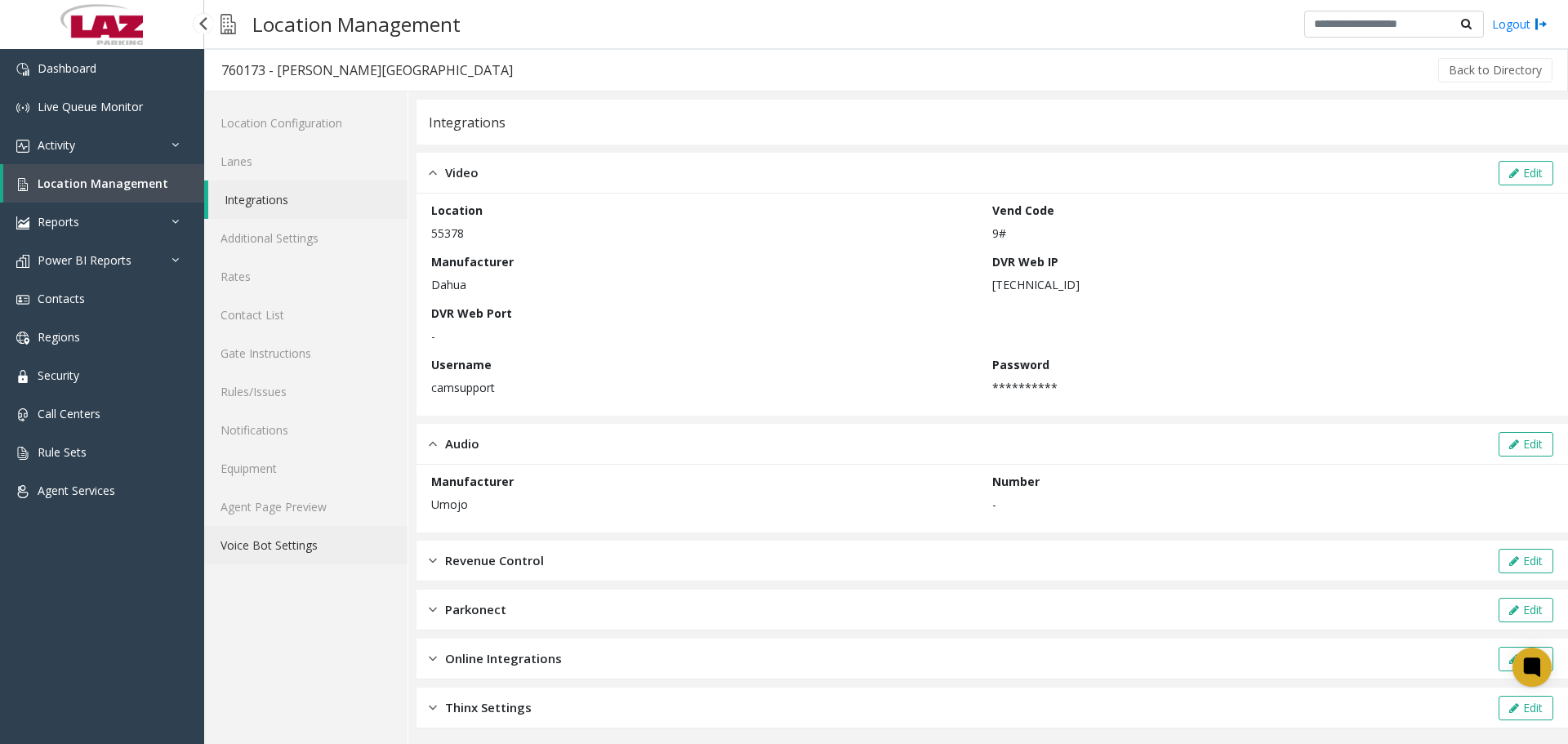
click at [244, 527] on link "Voice Bot Settings" at bounding box center [306, 545] width 203 height 38
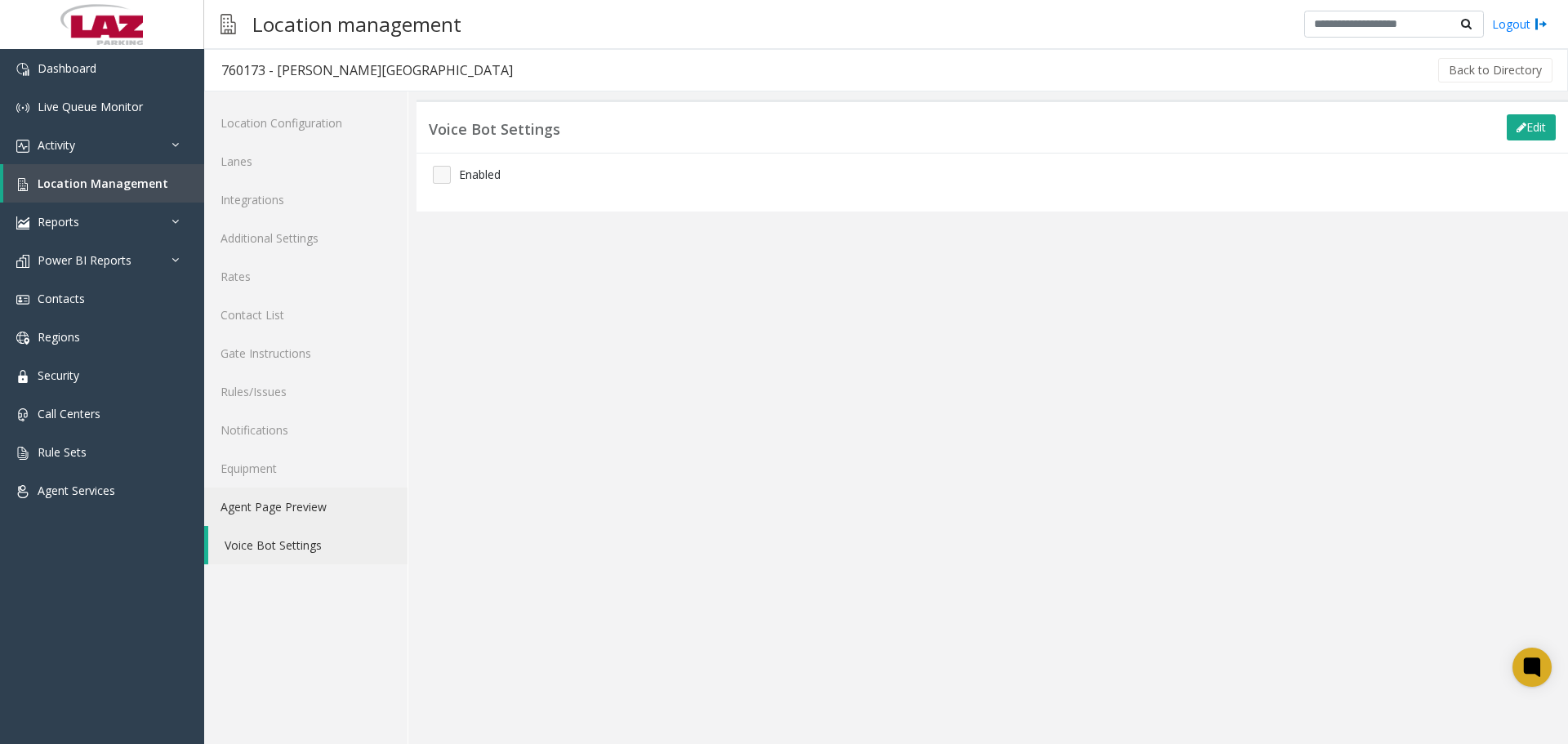
click at [255, 519] on link "Agent Page Preview" at bounding box center [306, 506] width 203 height 38
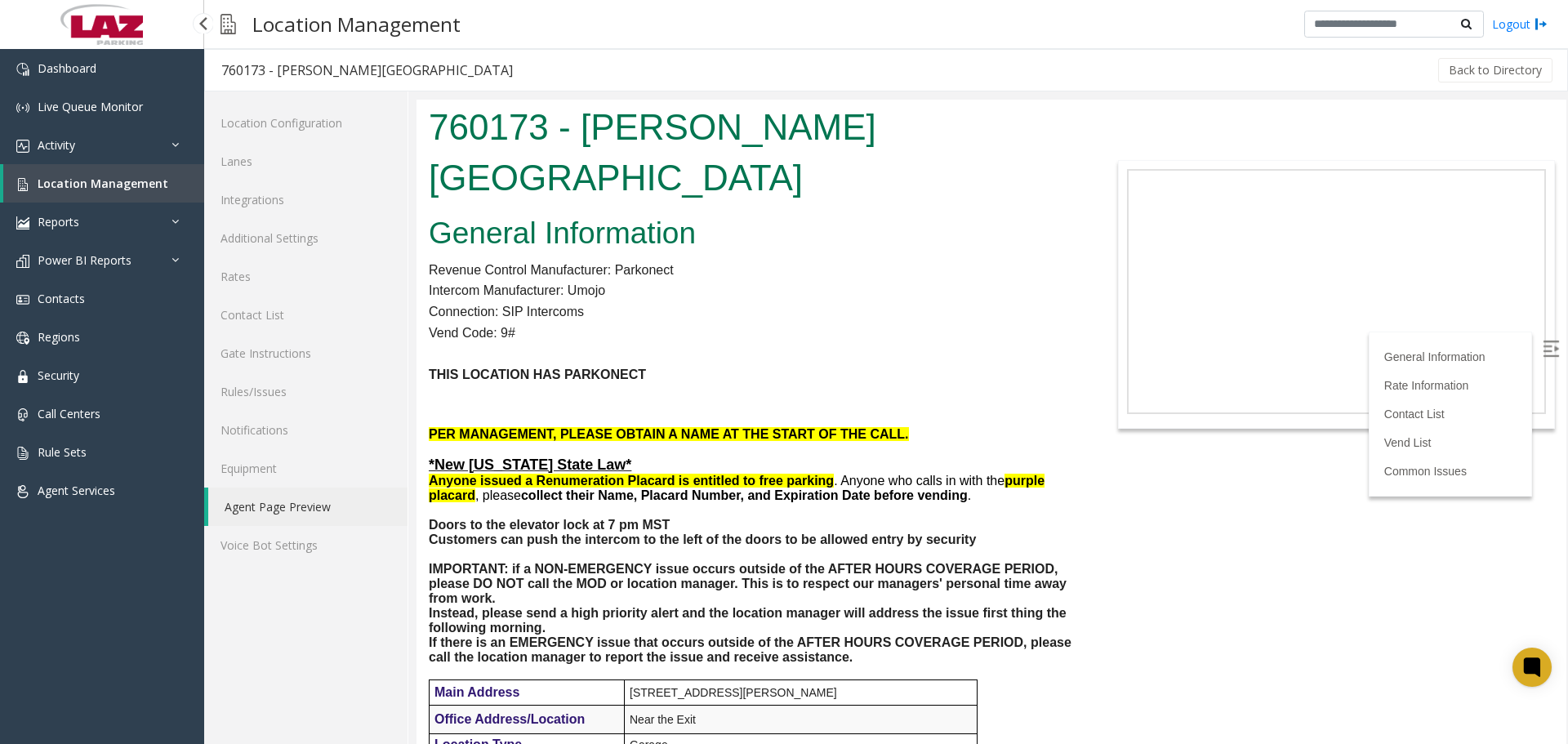
click at [124, 178] on span "Location Management" at bounding box center [102, 183] width 131 height 16
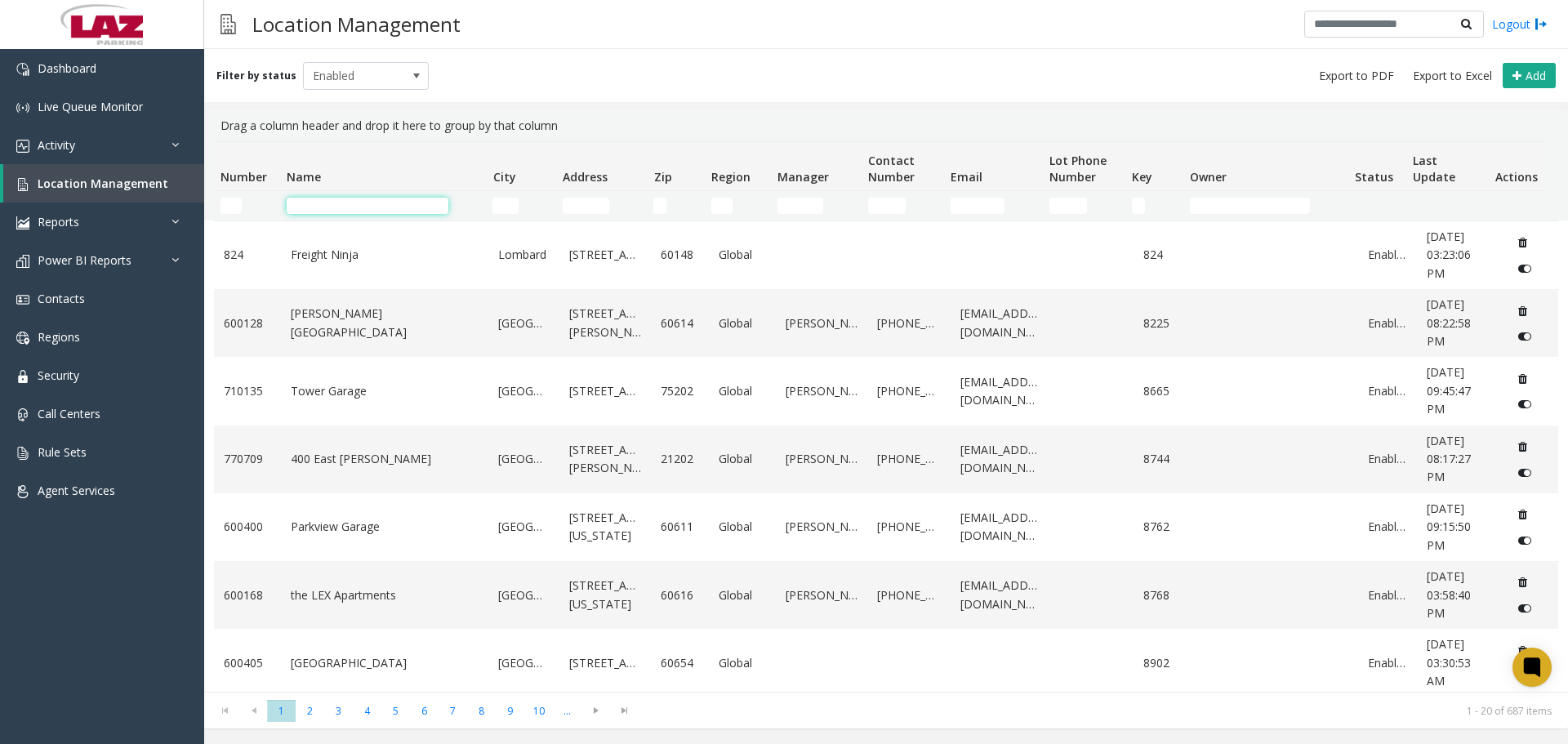
click at [330, 206] on input "Name Filter" at bounding box center [368, 206] width 162 height 17
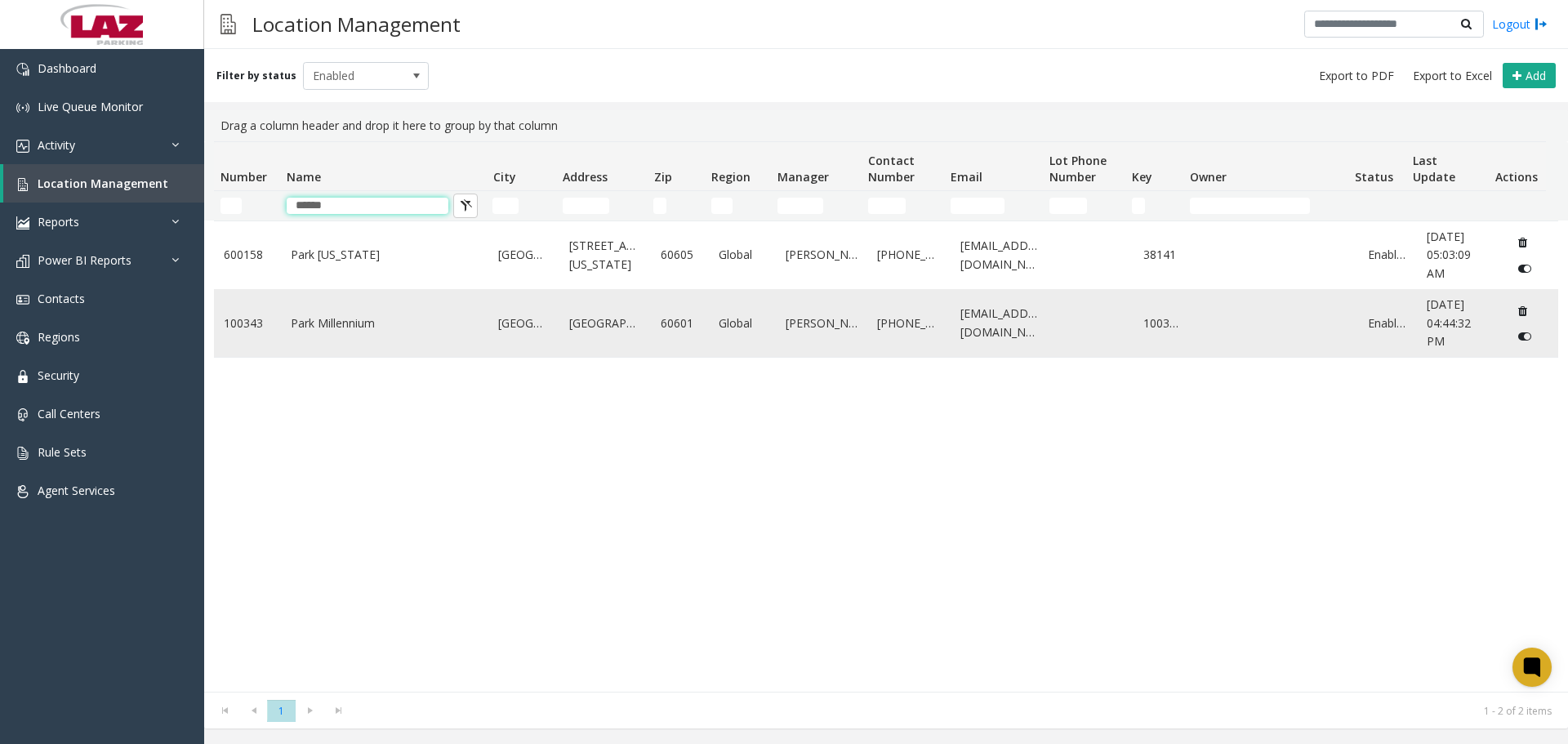
type input "******"
click at [359, 310] on td "Park Millennium" at bounding box center [385, 323] width 208 height 68
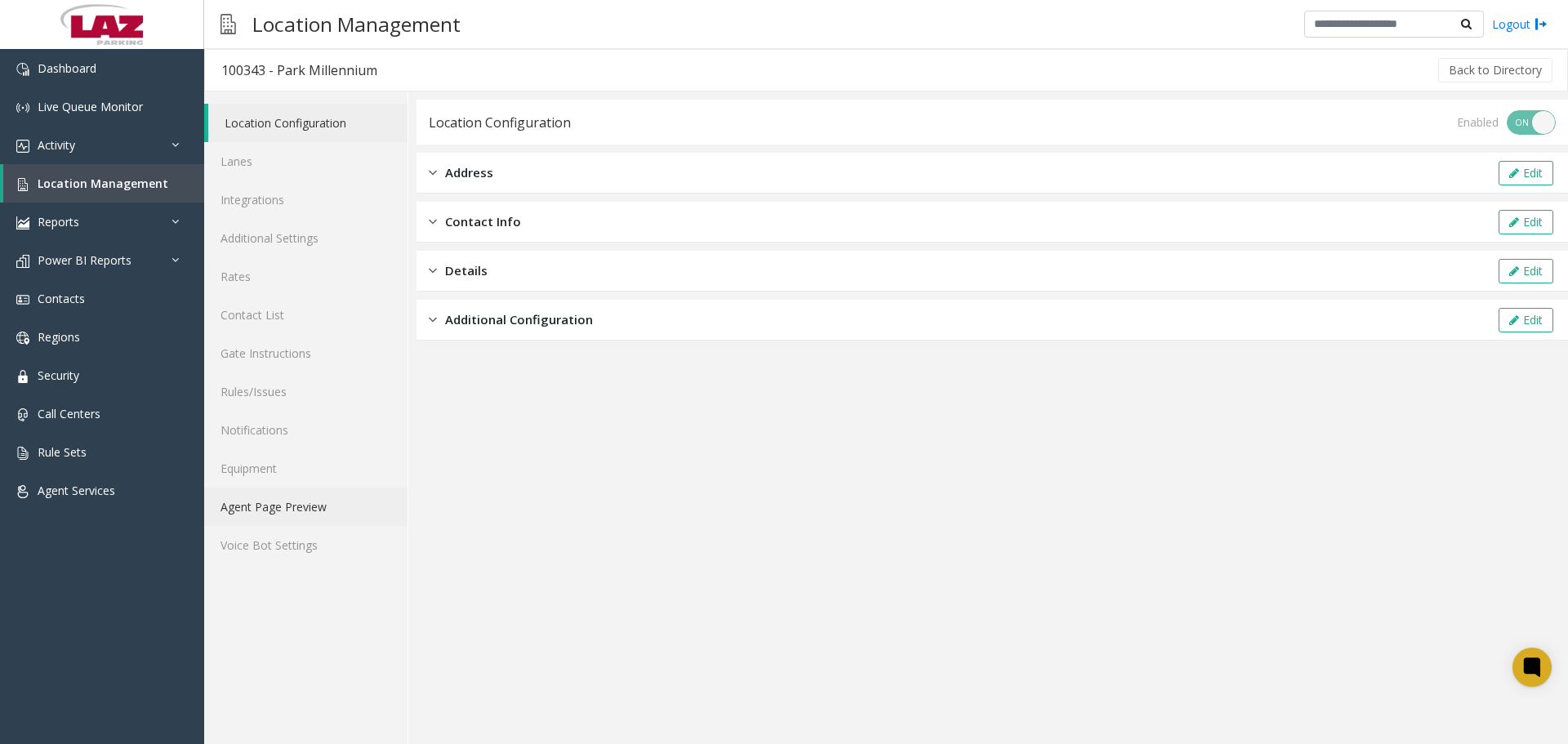
click at [319, 518] on link "Agent Page Preview" at bounding box center [306, 506] width 203 height 38
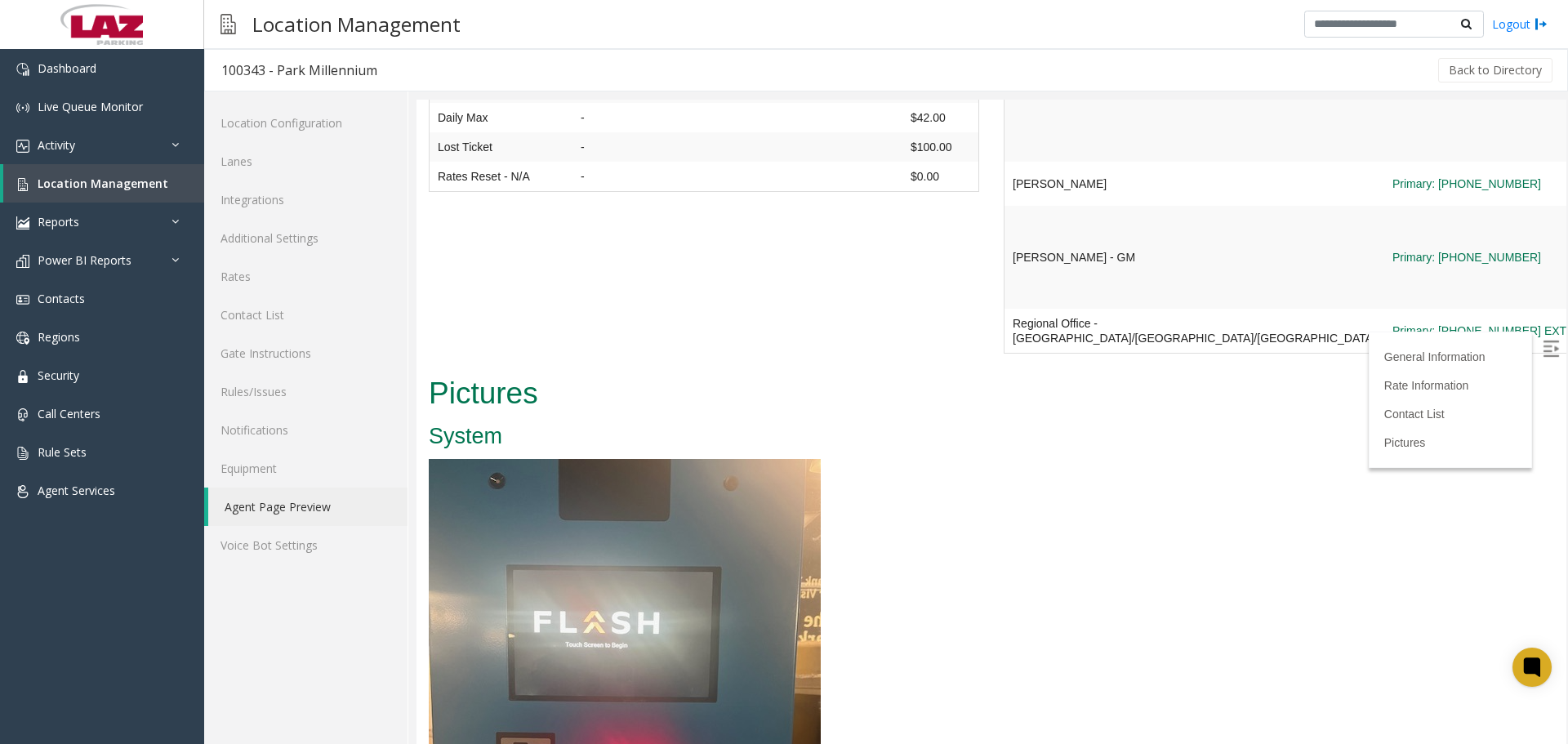
scroll to position [1225, 0]
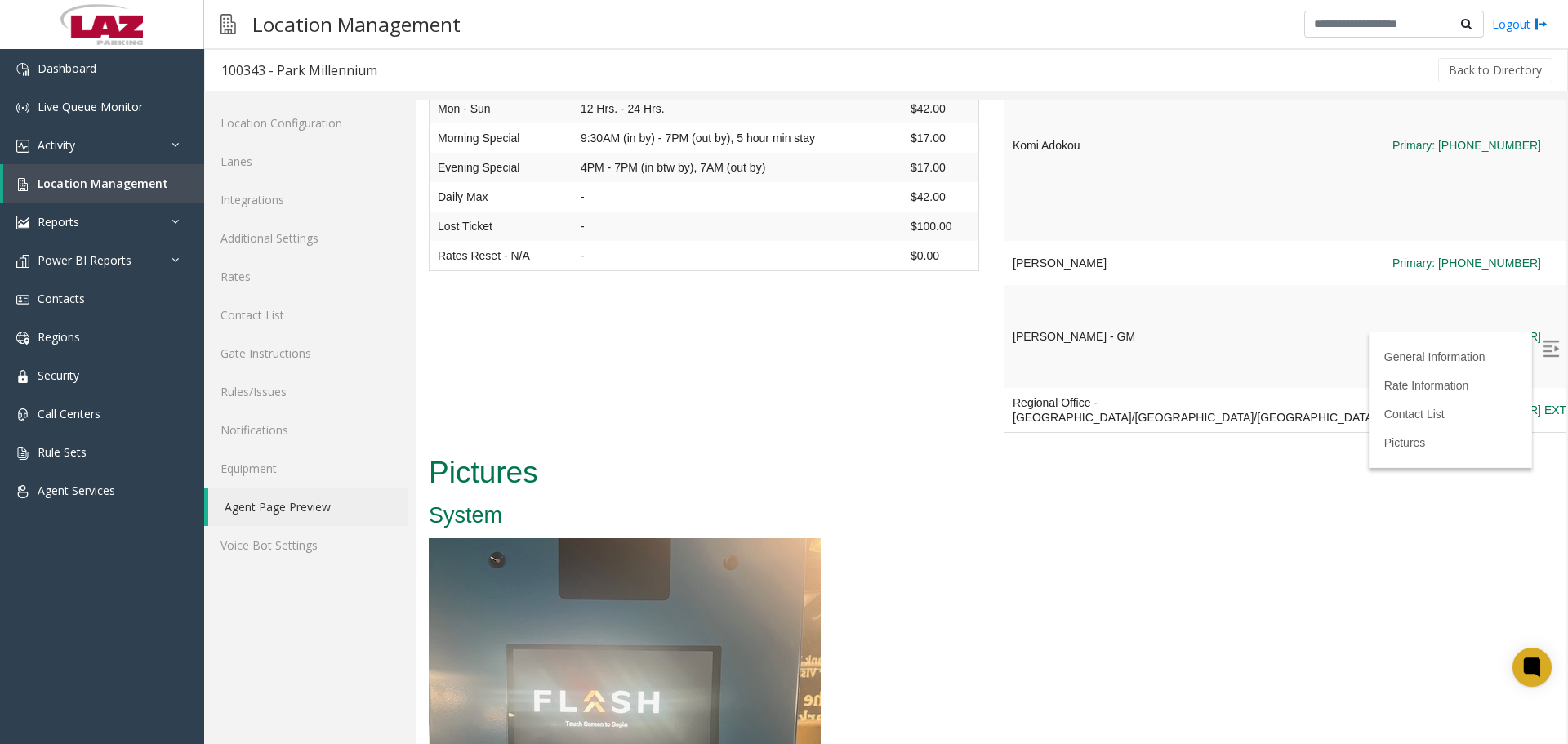
click at [1542, 348] on img at bounding box center [1551, 348] width 17 height 17
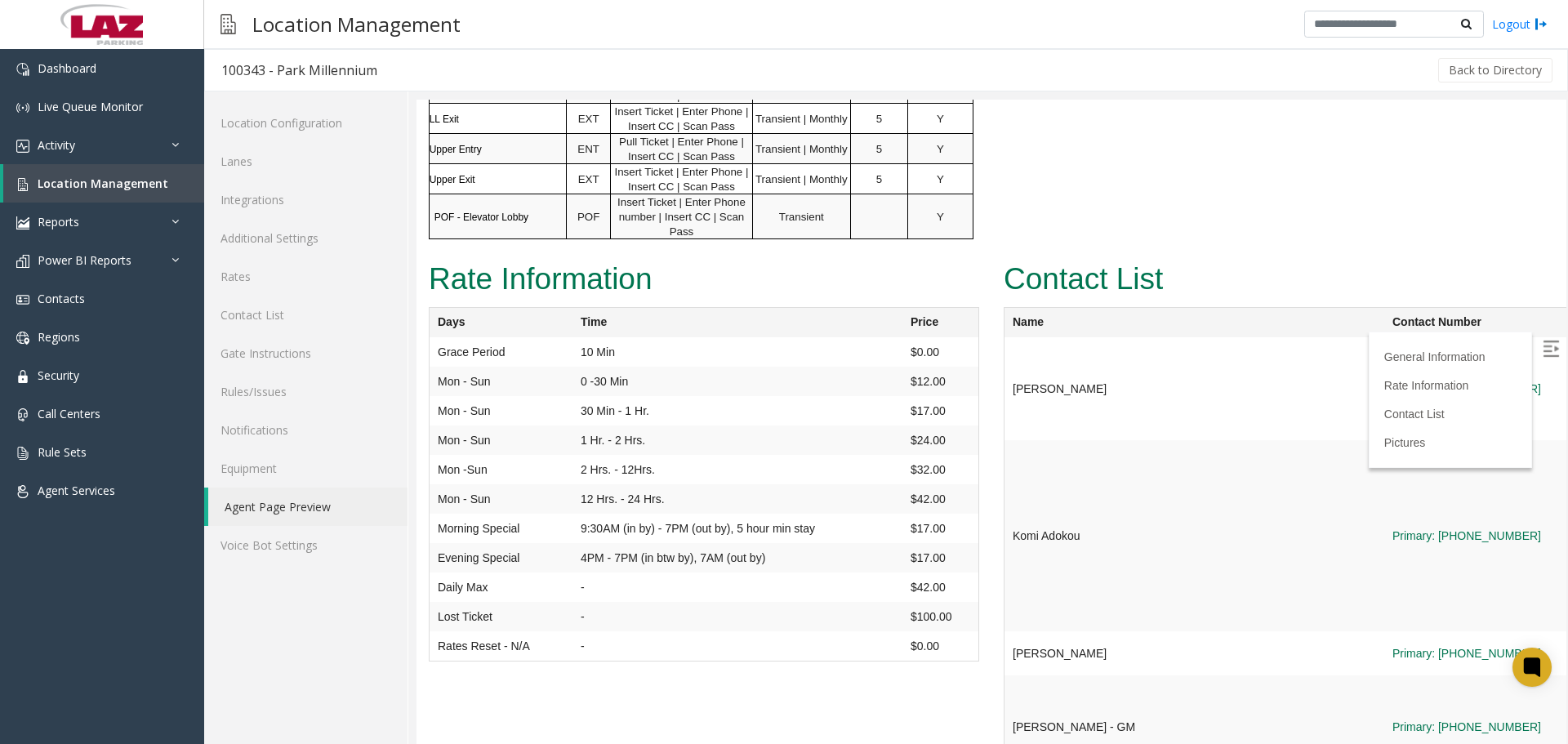
scroll to position [817, 0]
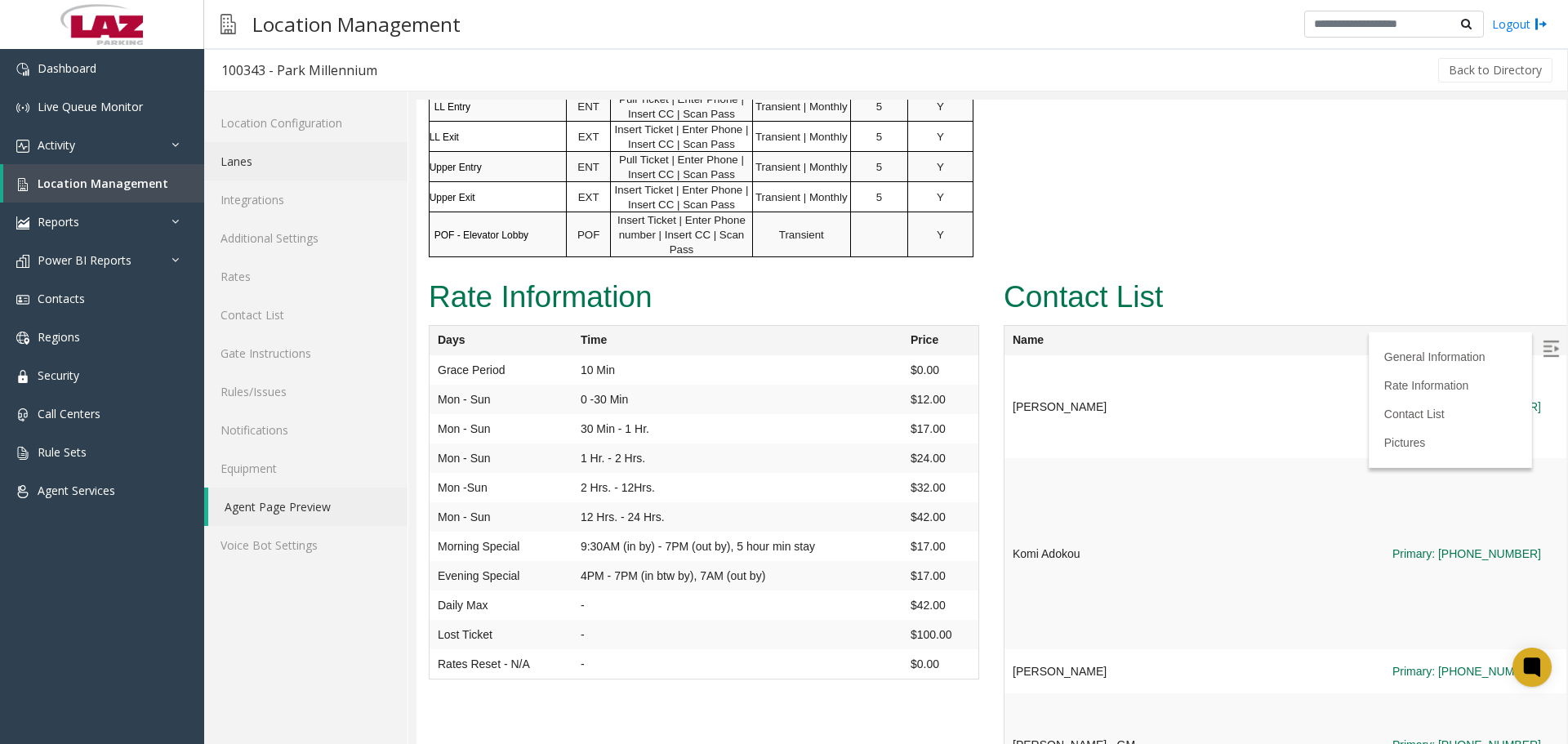
click at [273, 174] on link "Lanes" at bounding box center [306, 161] width 203 height 38
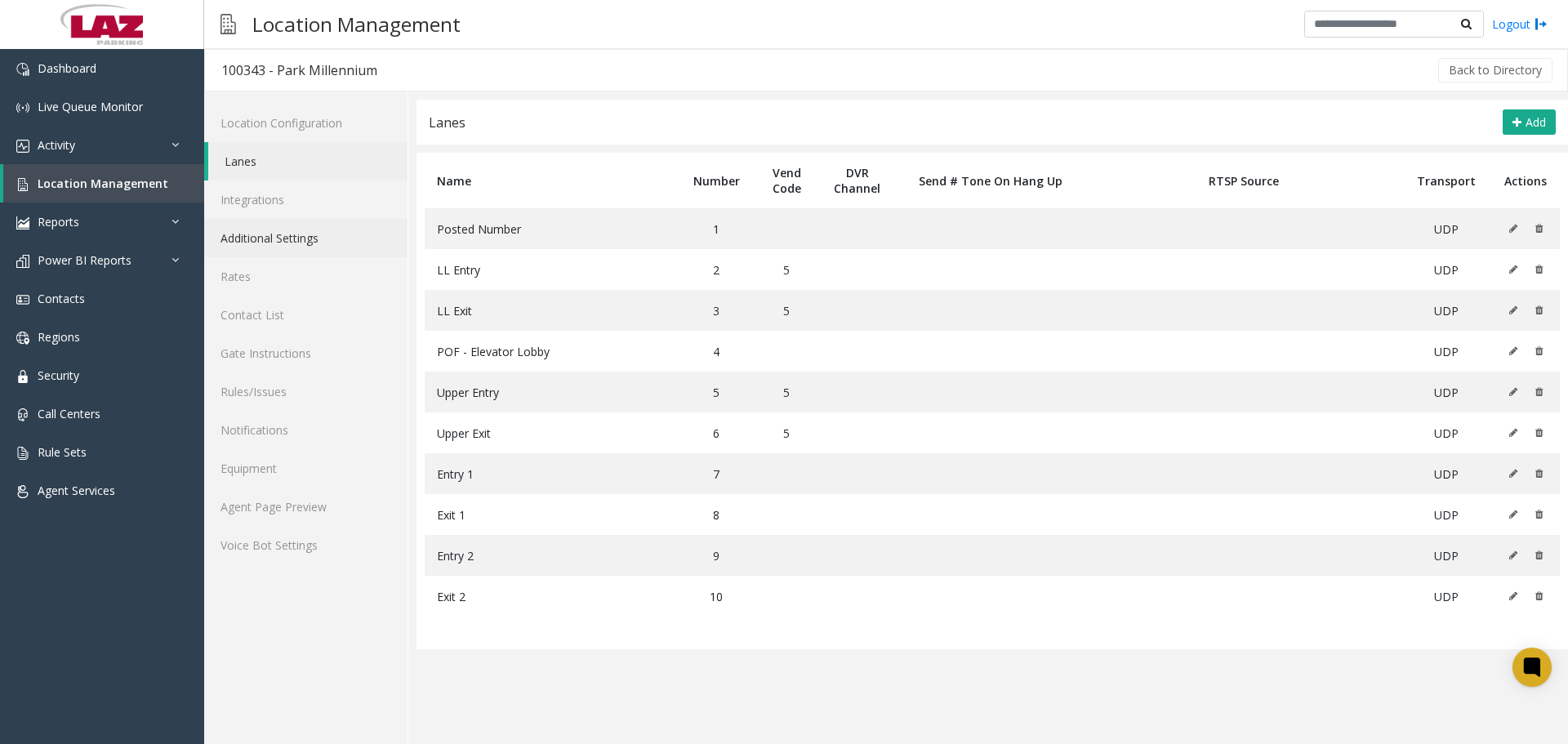
click at [265, 239] on link "Additional Settings" at bounding box center [306, 238] width 203 height 38
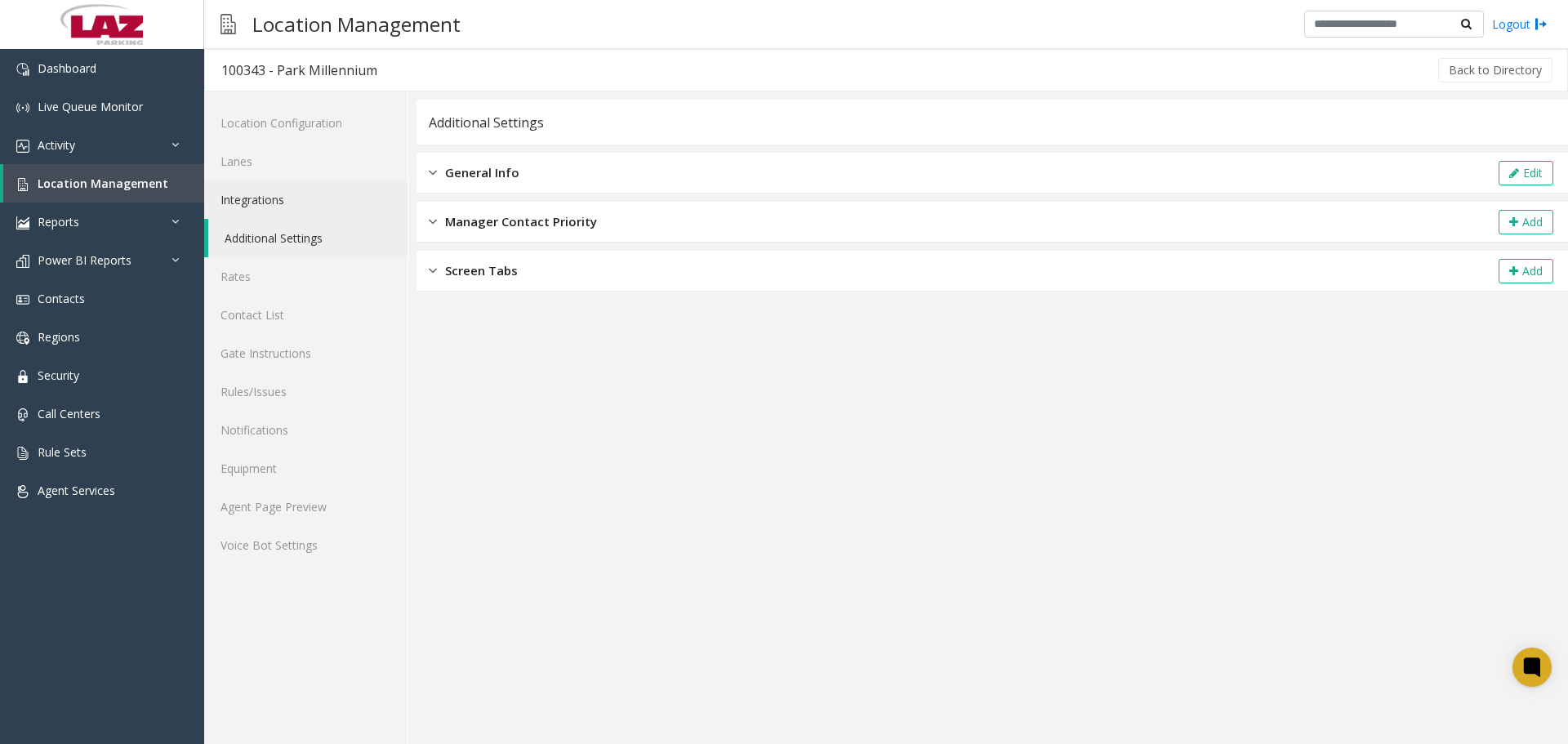
click at [282, 191] on link "Integrations" at bounding box center [306, 199] width 203 height 38
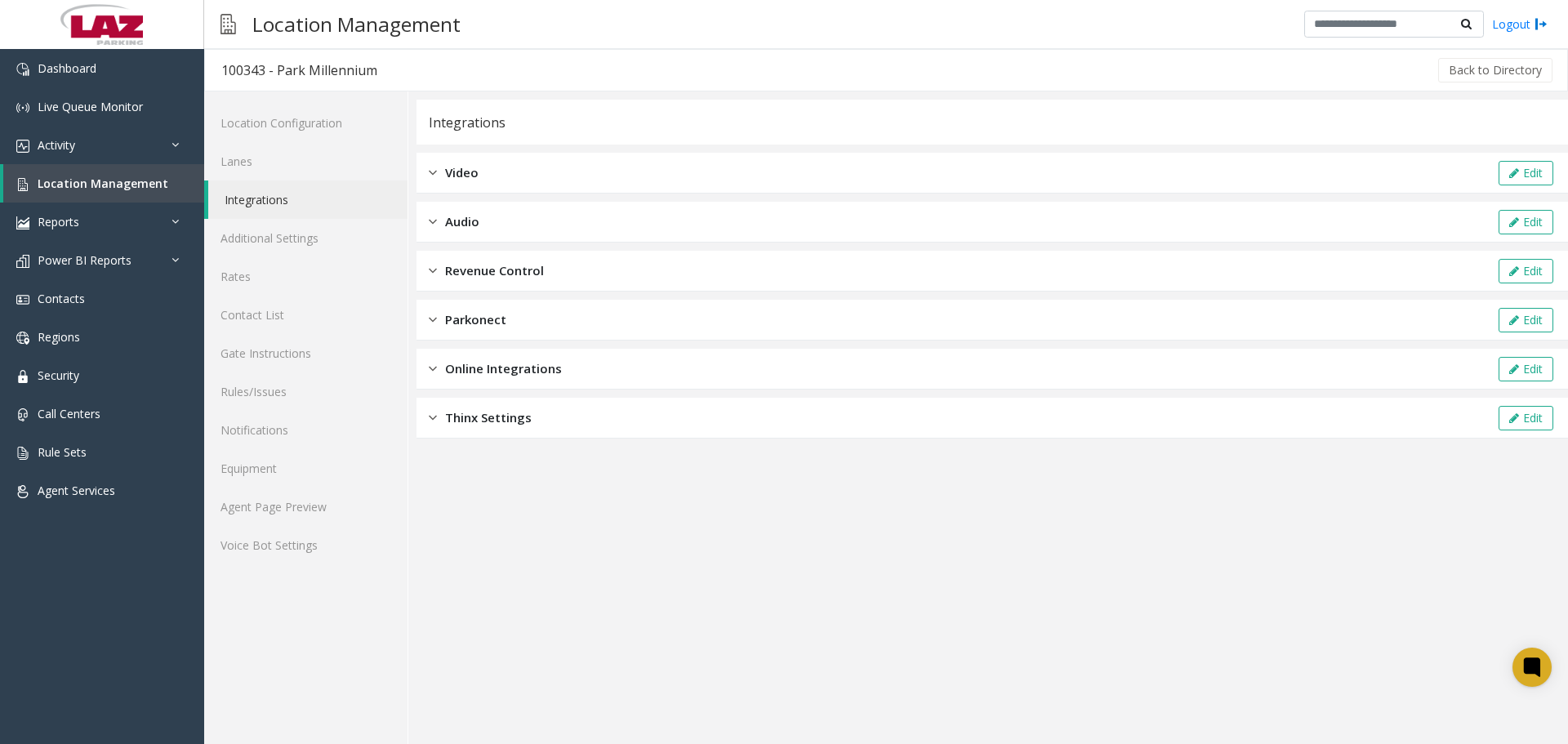
click at [608, 267] on div "Revenue Control Edit" at bounding box center [992, 270] width 1152 height 40
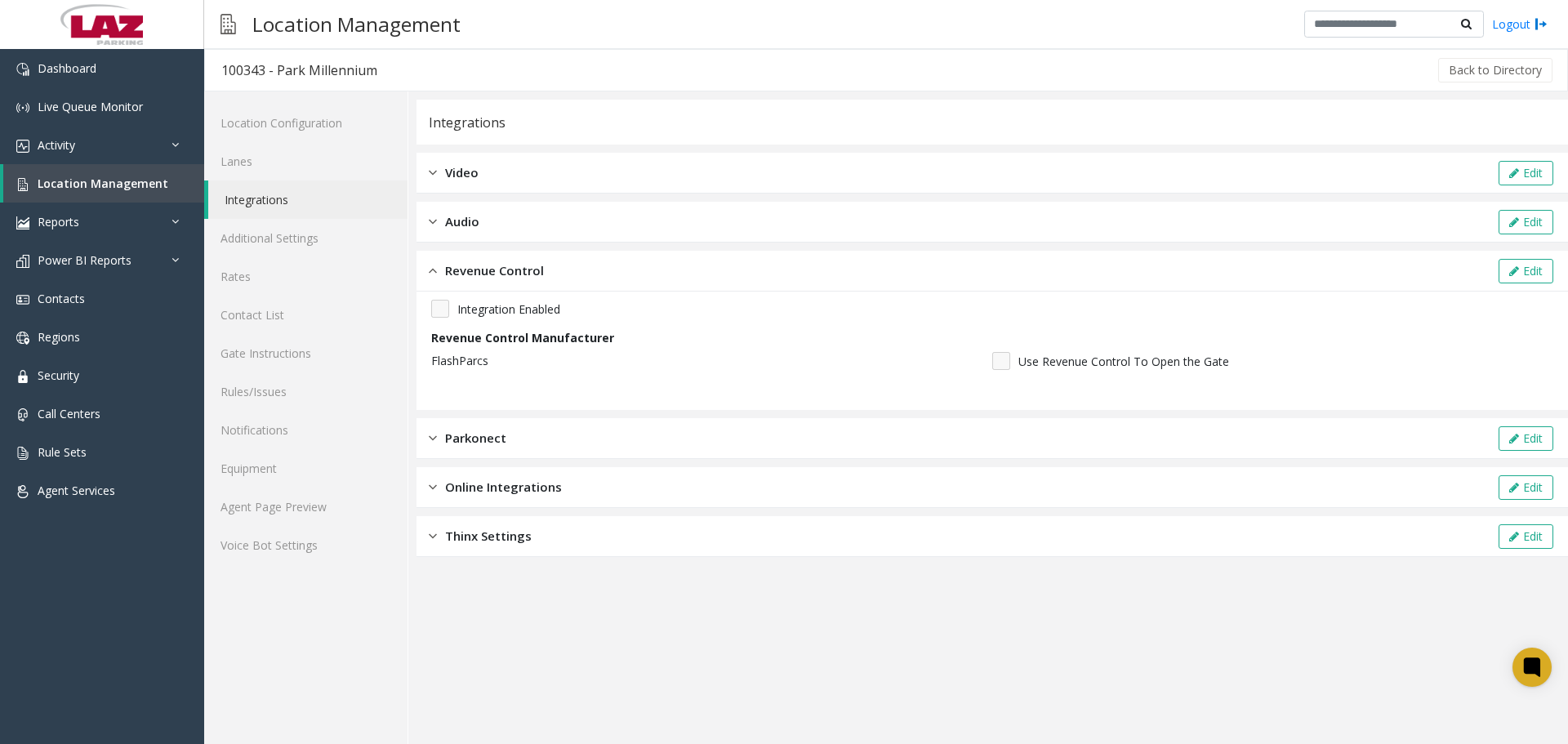
click at [607, 267] on div "Revenue Control Edit" at bounding box center [992, 270] width 1152 height 40
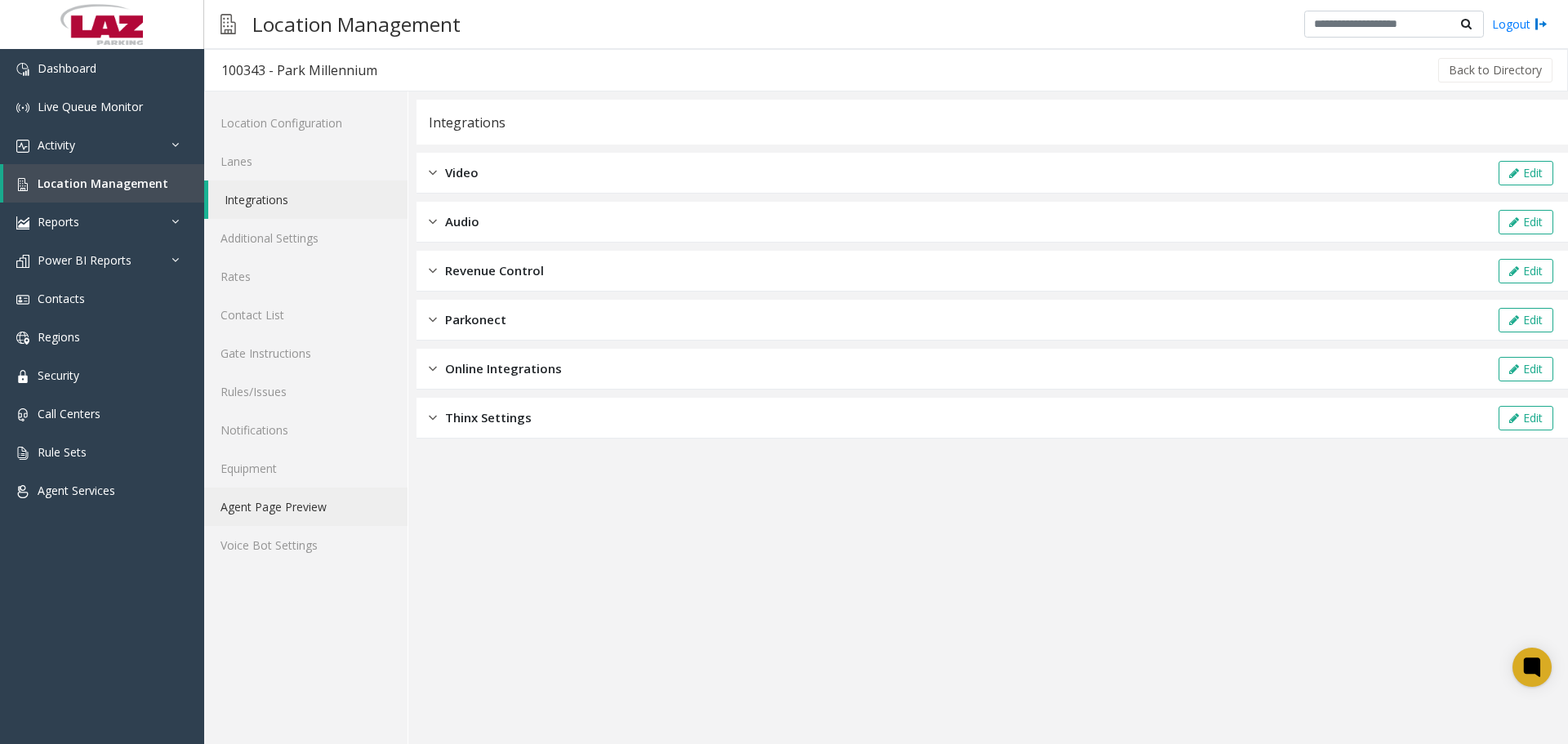
click at [226, 515] on link "Agent Page Preview" at bounding box center [306, 506] width 203 height 38
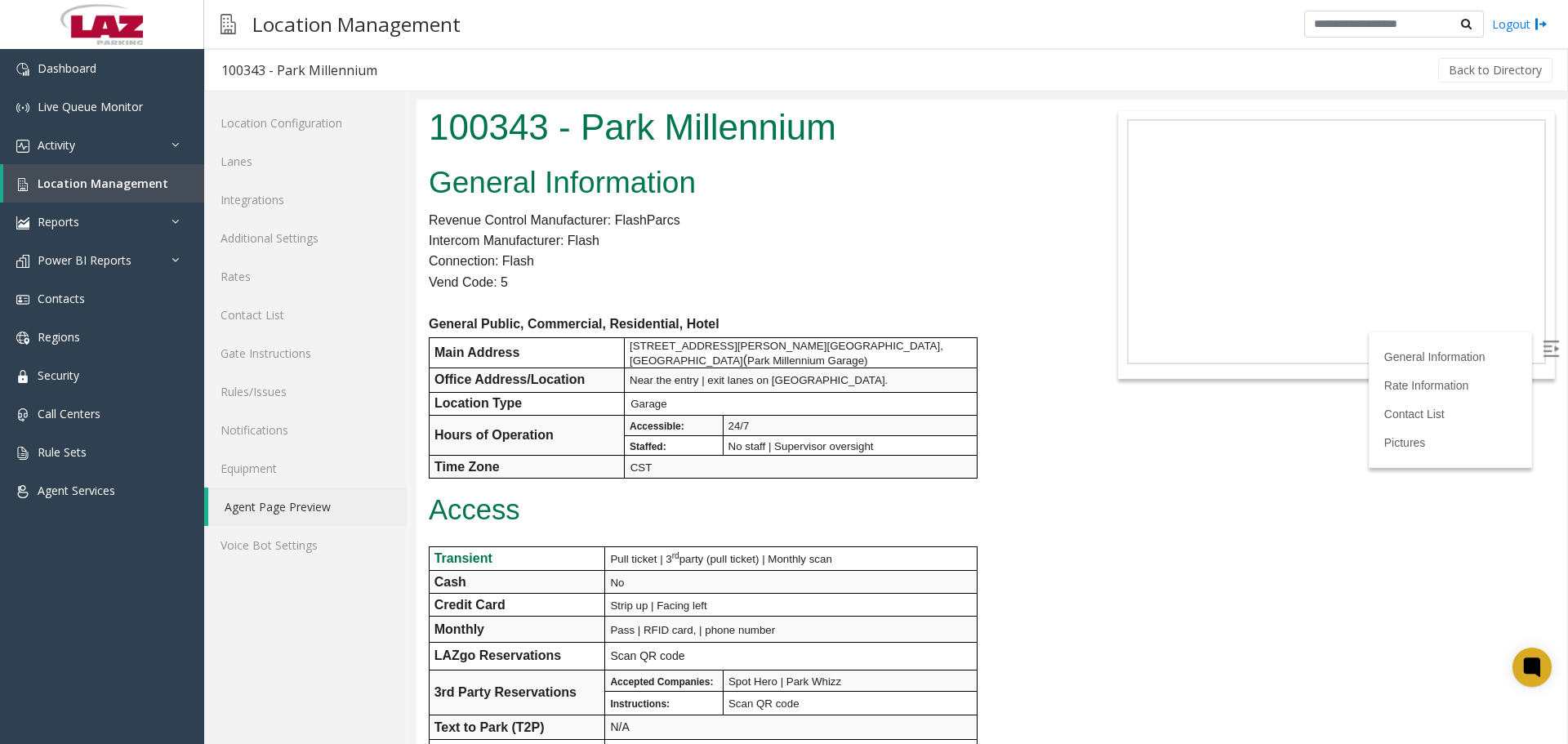
click at [849, 222] on div "General Information Revenue Control Manufacturer: FlashParcs Intercom Manufactu…" at bounding box center [752, 625] width 671 height 931
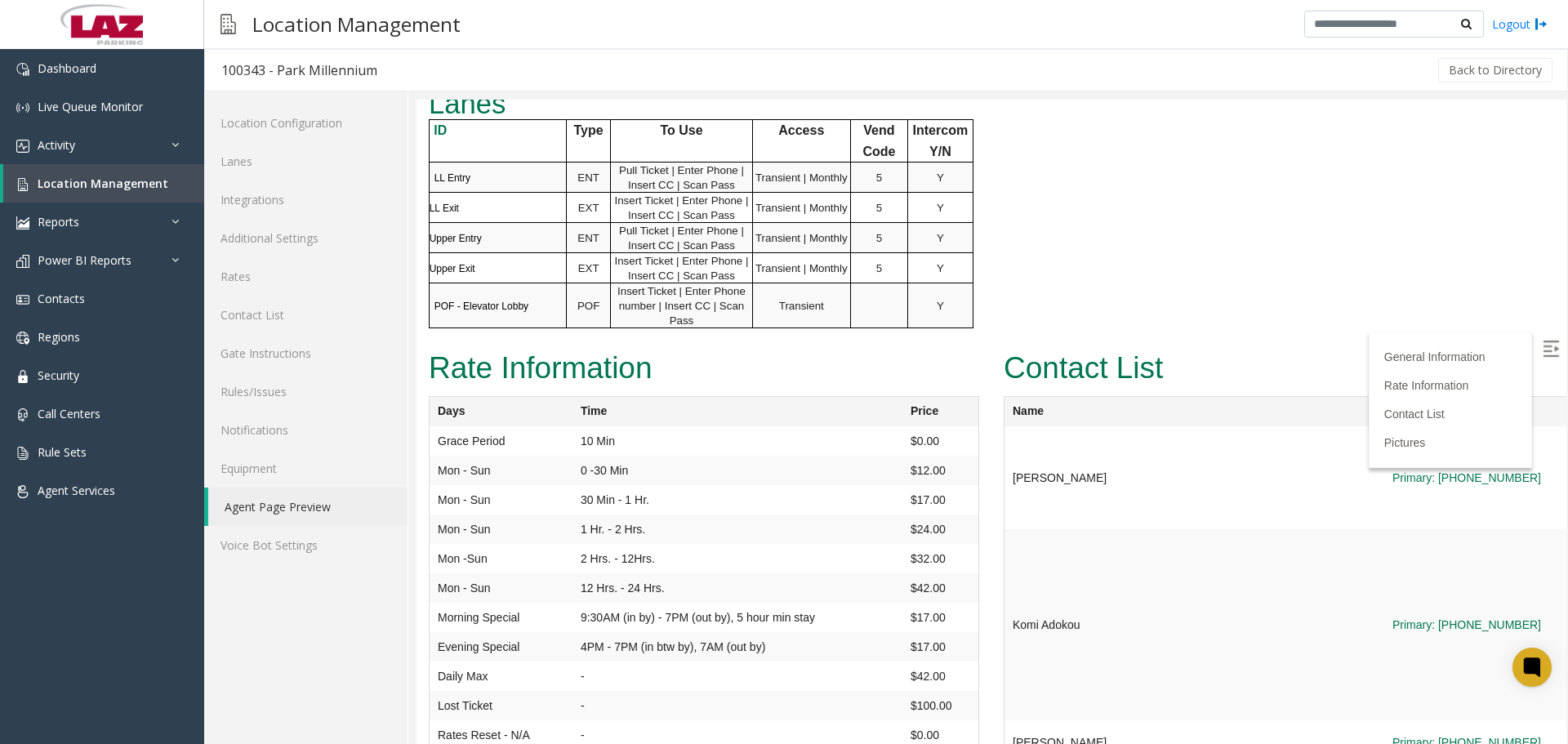
scroll to position [898, 0]
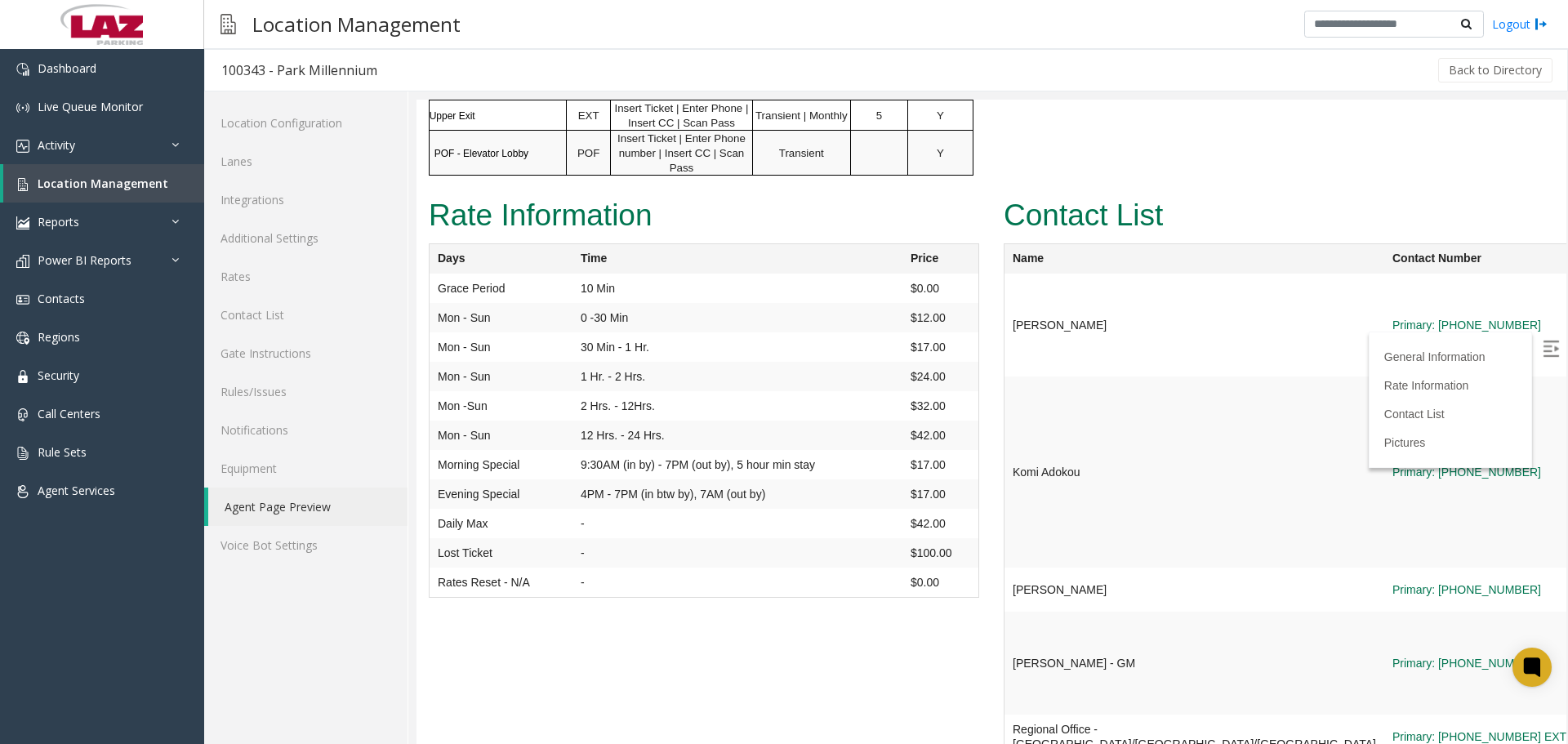
click at [1542, 342] on img at bounding box center [1551, 348] width 17 height 17
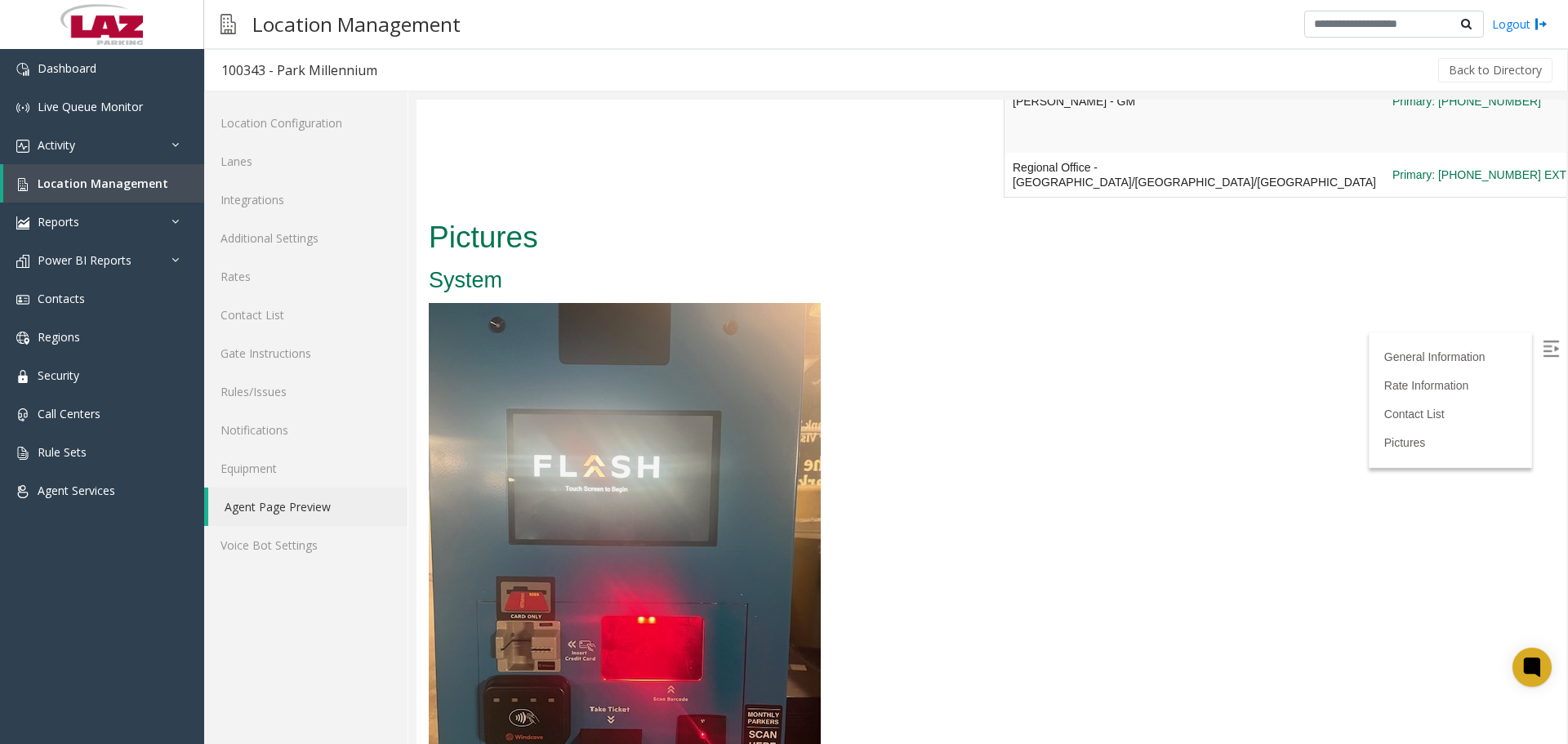
scroll to position [1448, 0]
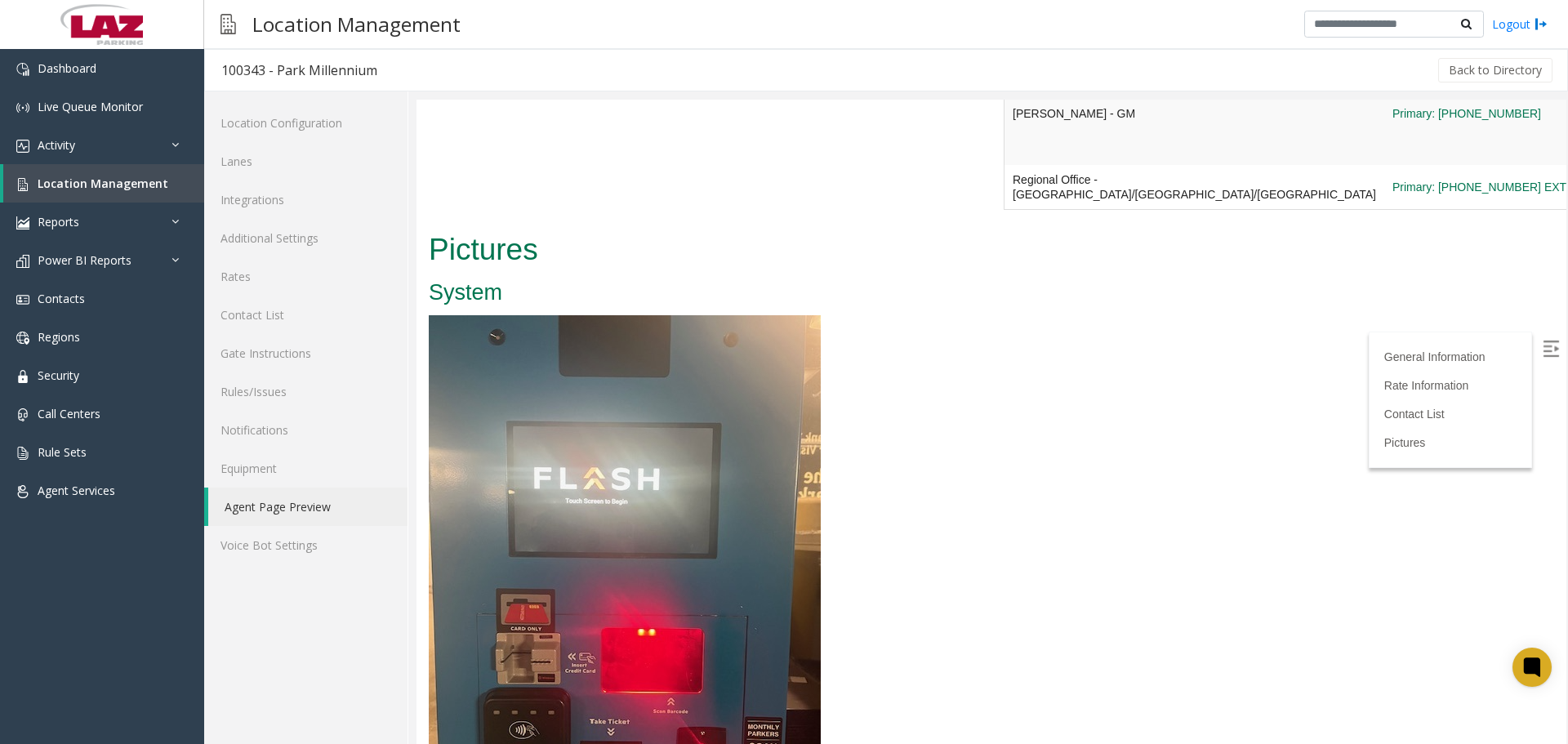
click at [725, 437] on img at bounding box center [625, 576] width 392 height 523
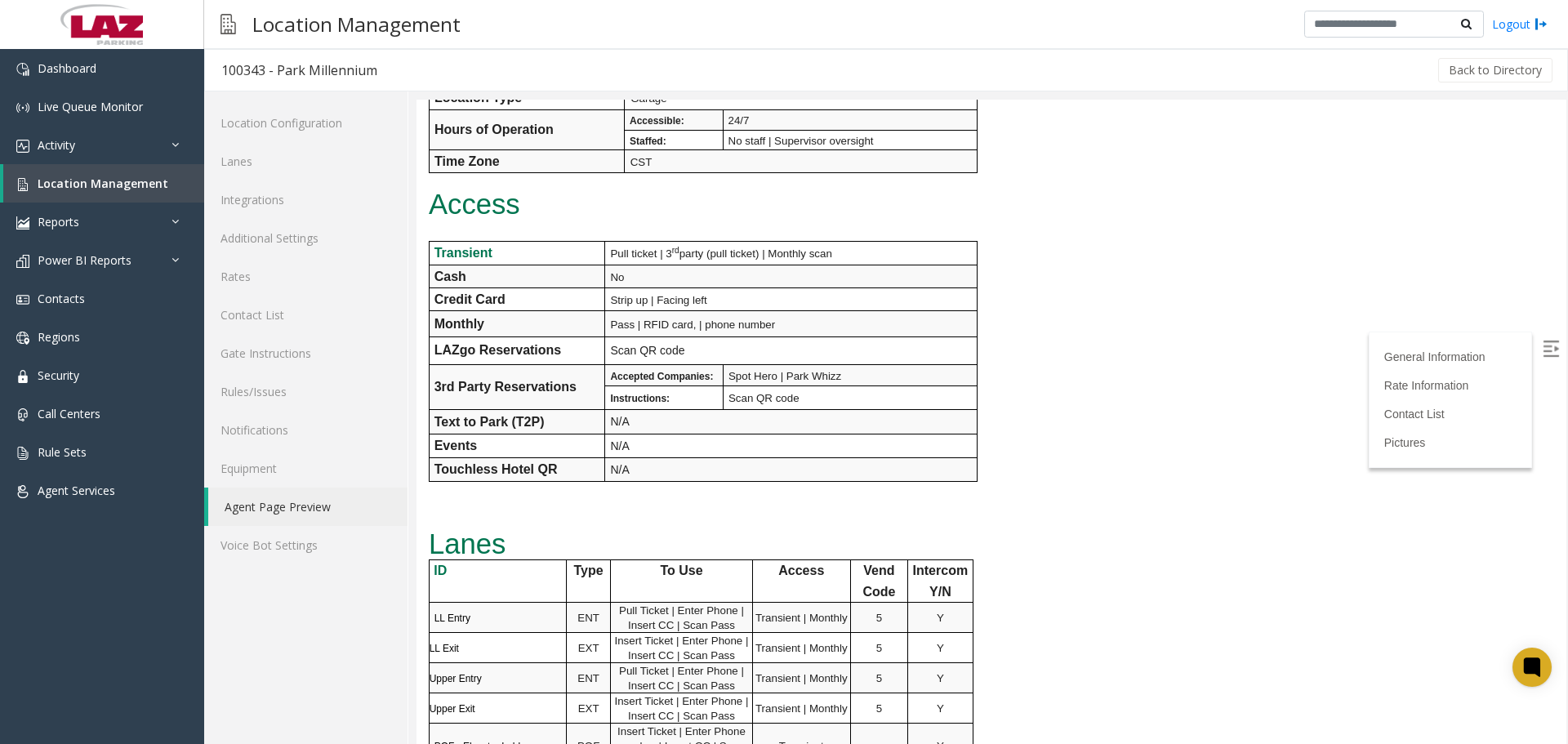
scroll to position [227, 0]
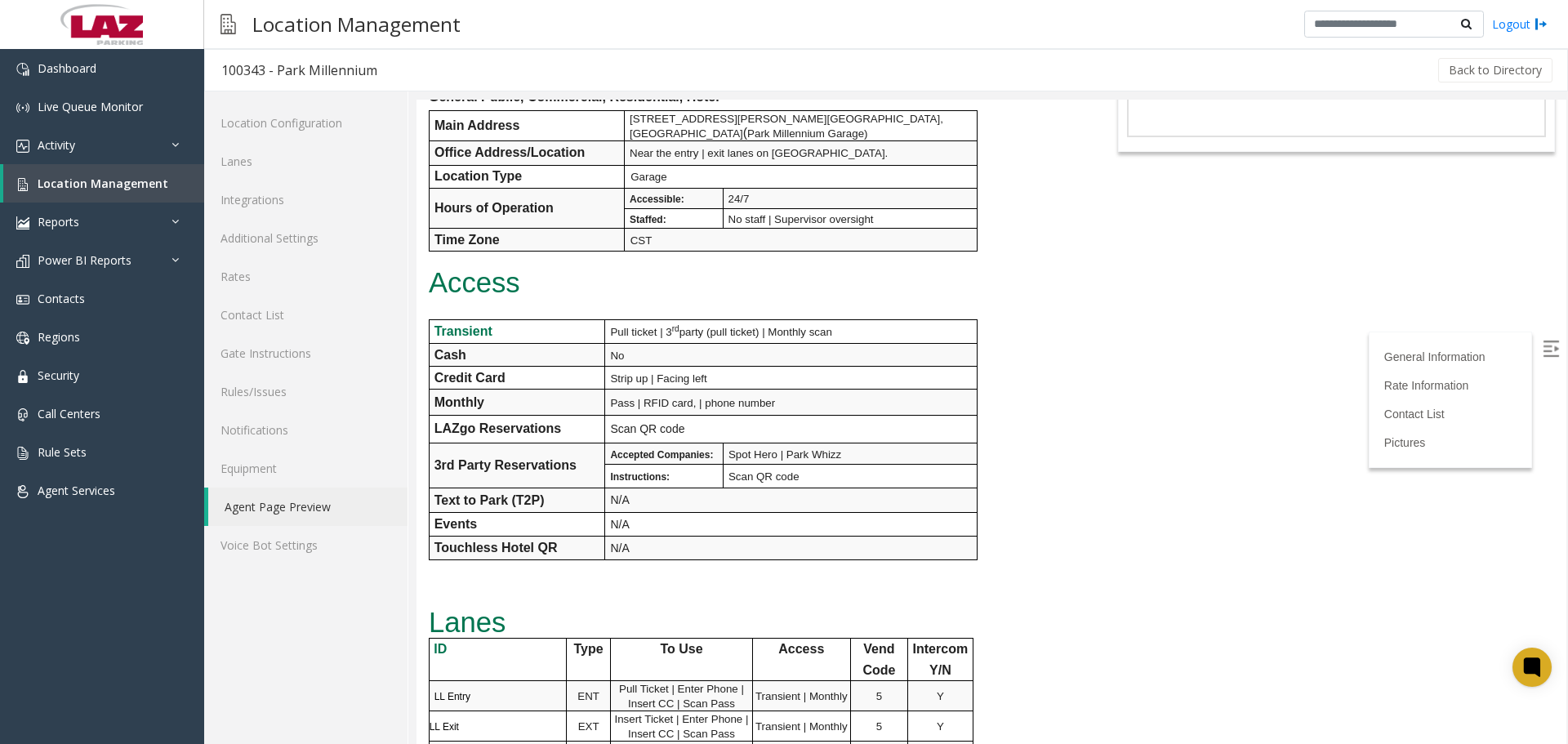
drag, startPoint x: 1983, startPoint y: 364, endPoint x: 1564, endPoint y: 235, distance: 438.4
click at [1503, 306] on body "100343 - Park Millennium General Information Revenue Control Manufacturer: Flas…" at bounding box center [991, 195] width 1150 height 644
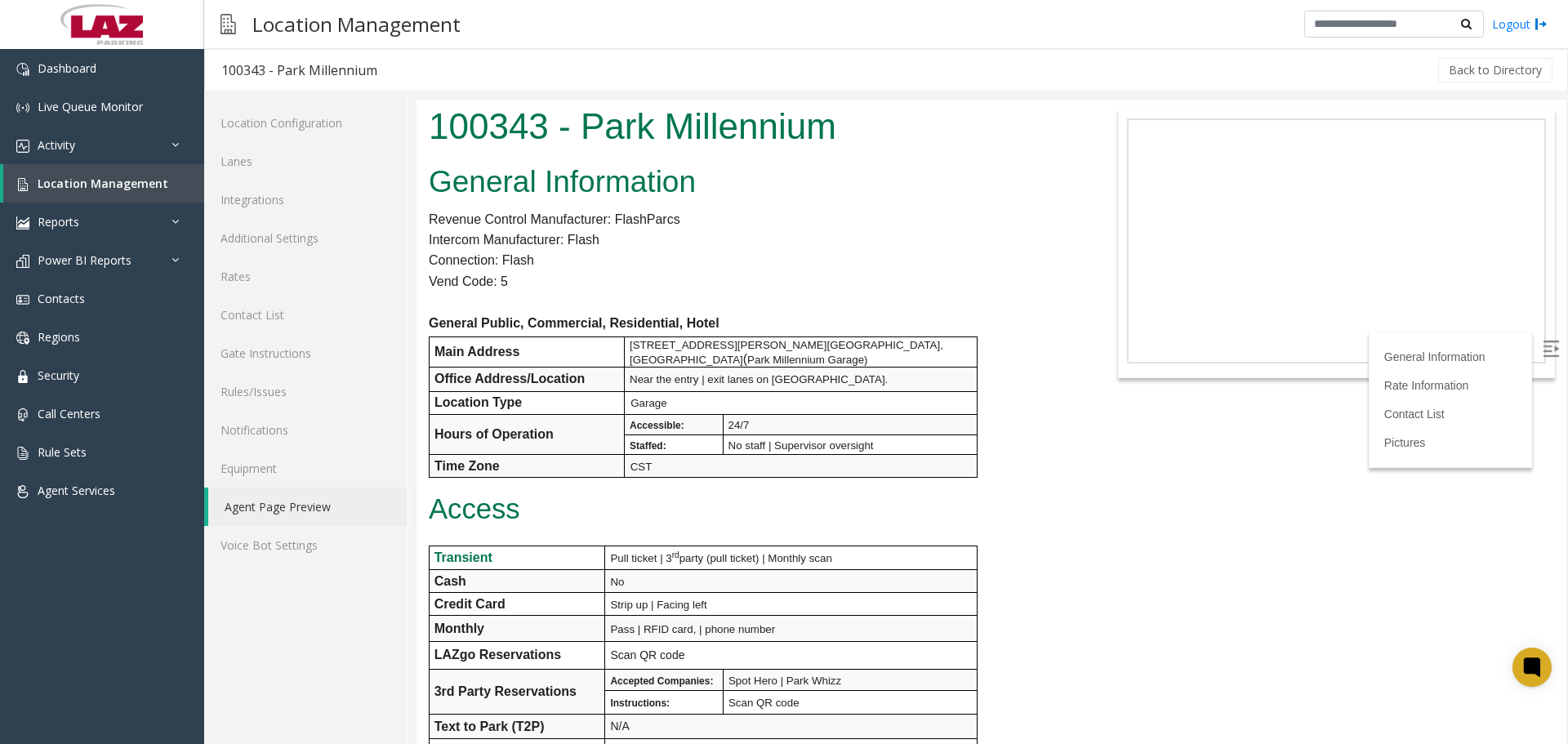
scroll to position [0, 0]
click at [275, 149] on link "Lanes" at bounding box center [306, 161] width 203 height 38
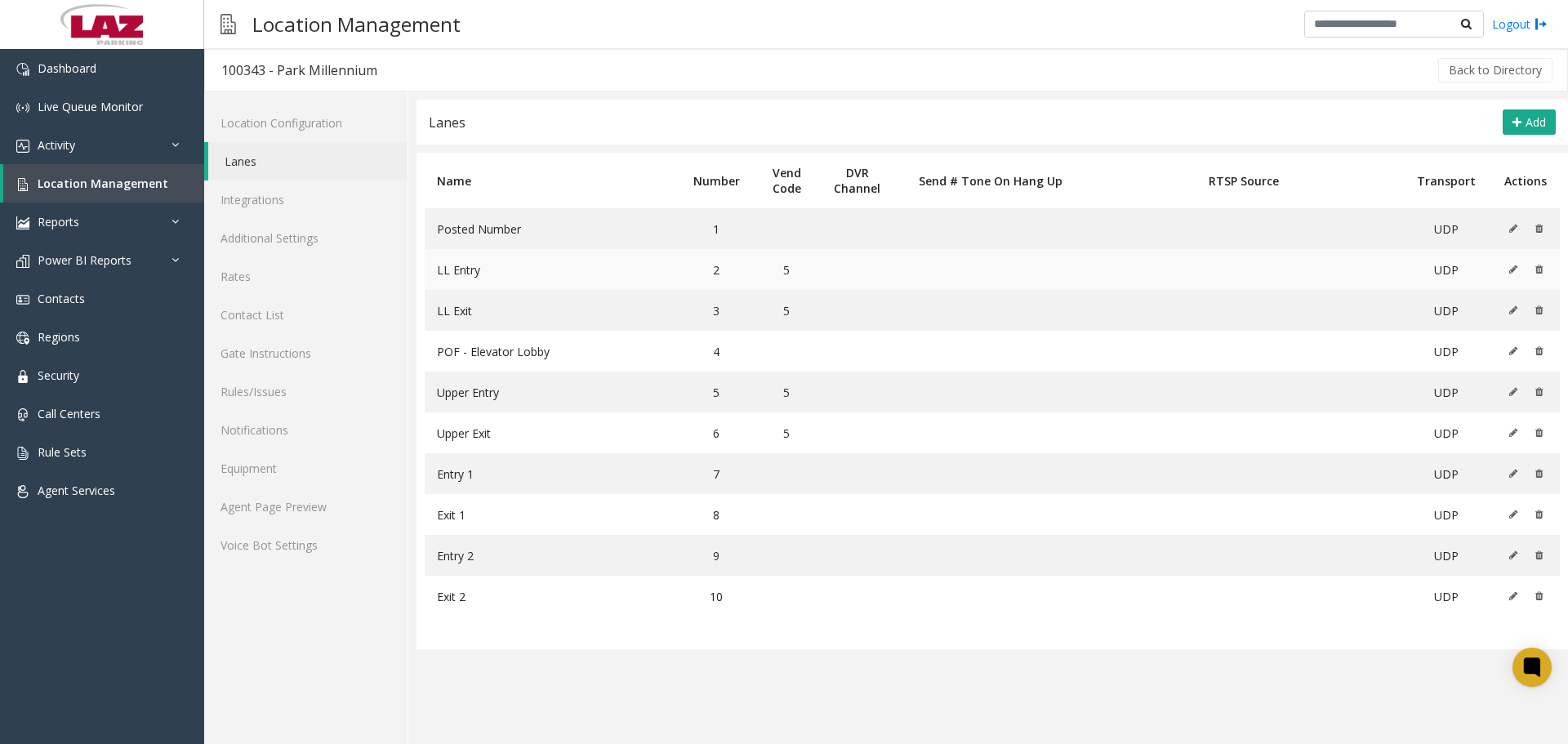
click at [1510, 266] on icon at bounding box center [1513, 269] width 8 height 10
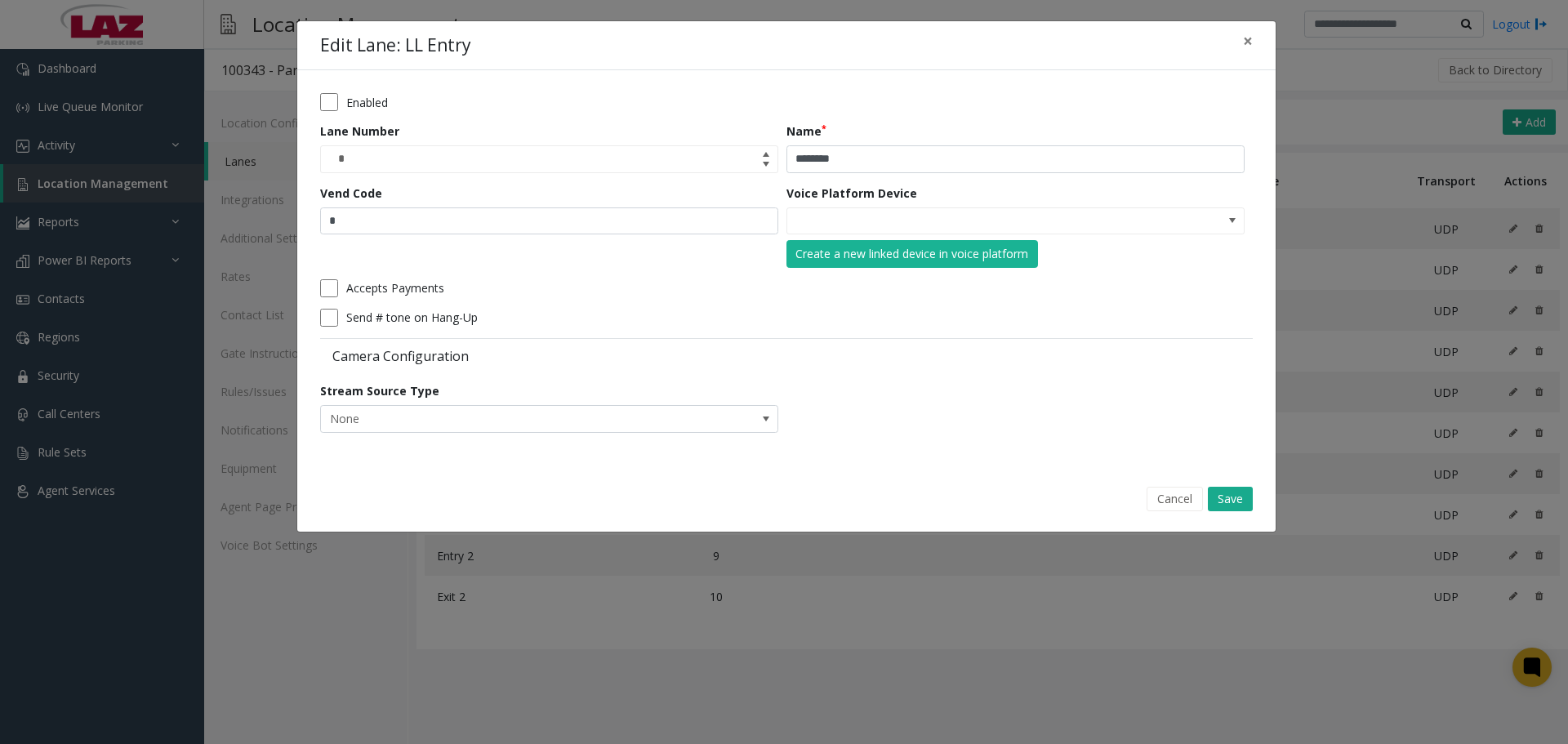
click at [426, 315] on label "Send # tone on Hang-Up" at bounding box center [411, 317] width 131 height 17
click at [1166, 501] on button "Cancel" at bounding box center [1175, 499] width 56 height 25
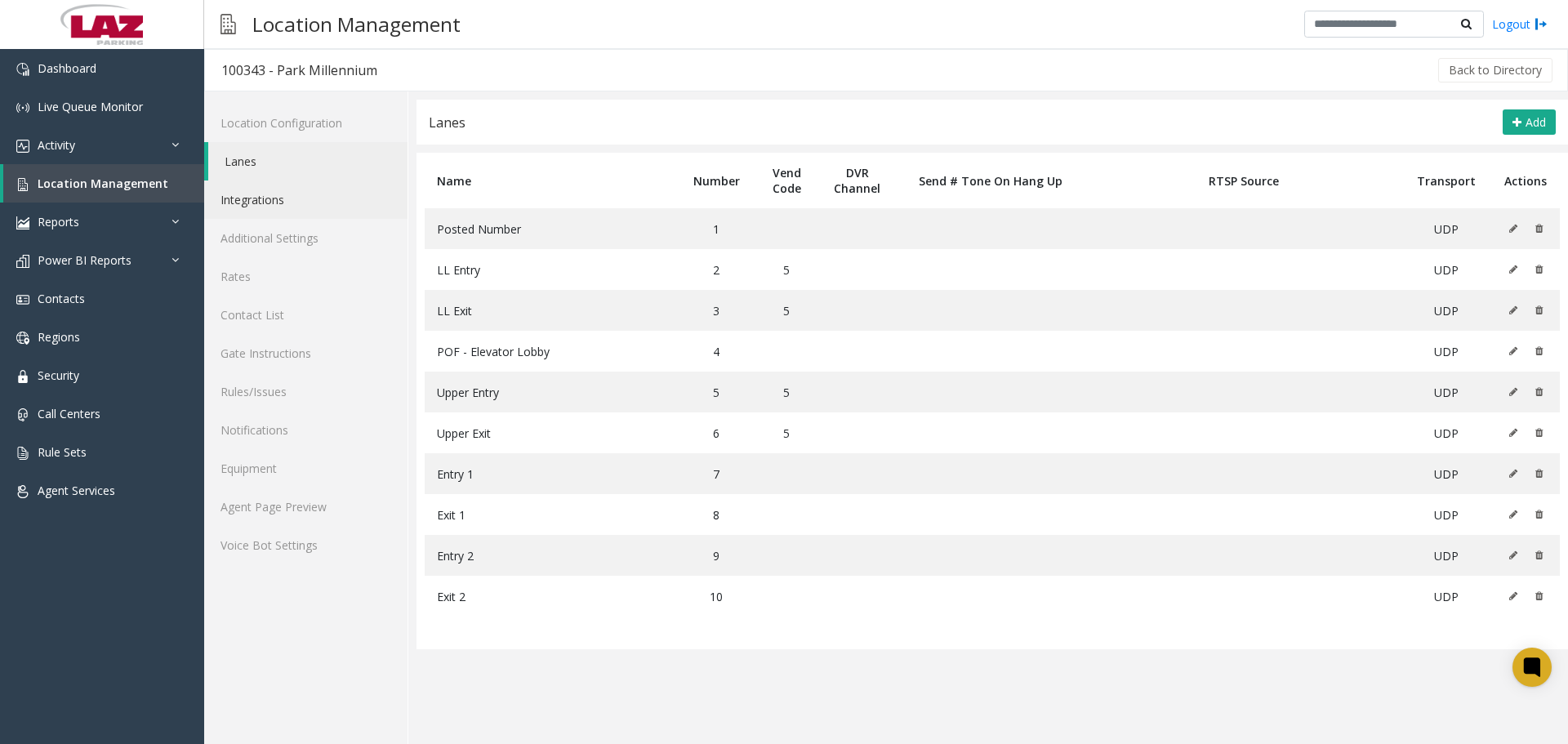
click at [211, 200] on link "Integrations" at bounding box center [306, 199] width 203 height 38
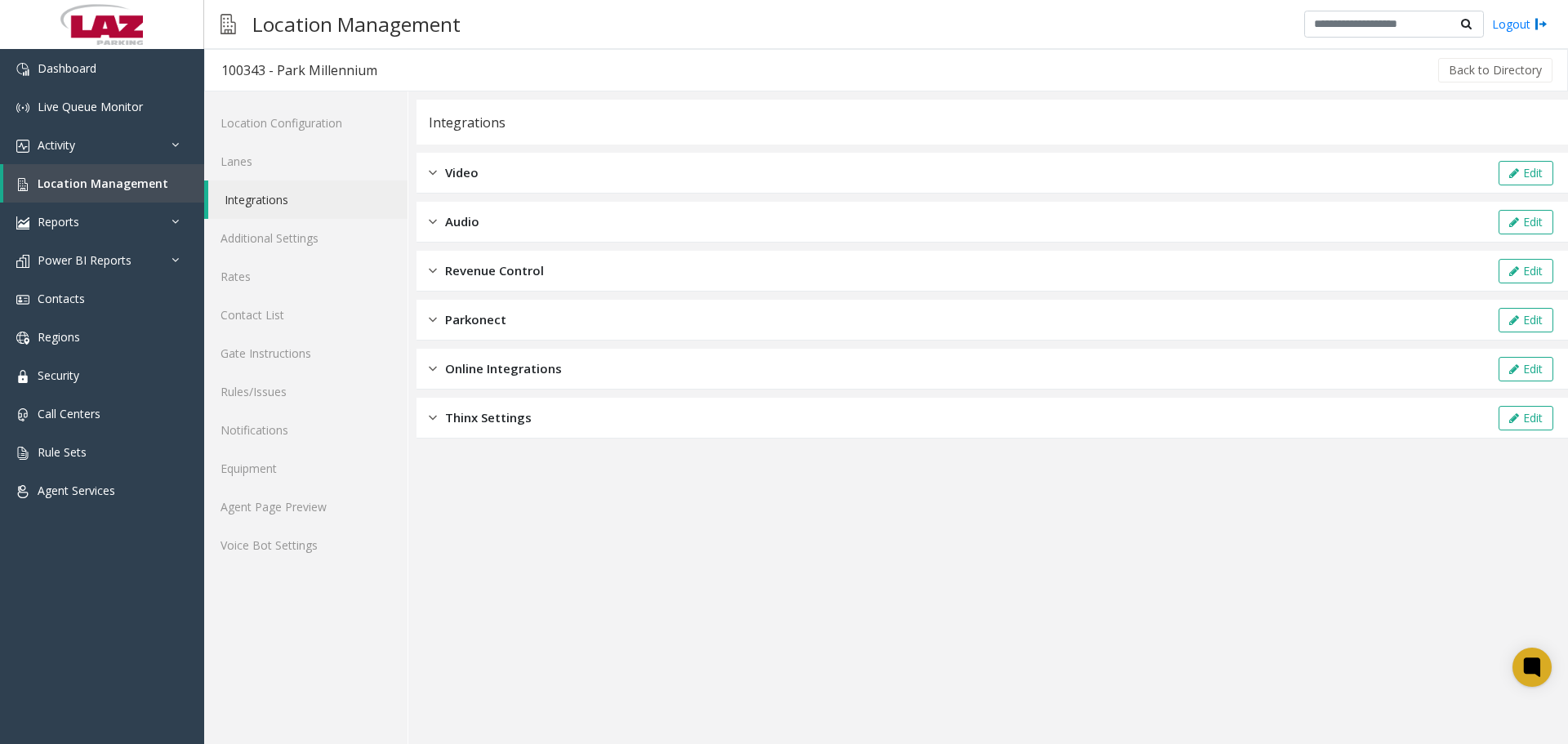
click at [554, 276] on div "Revenue Control Edit" at bounding box center [992, 270] width 1152 height 40
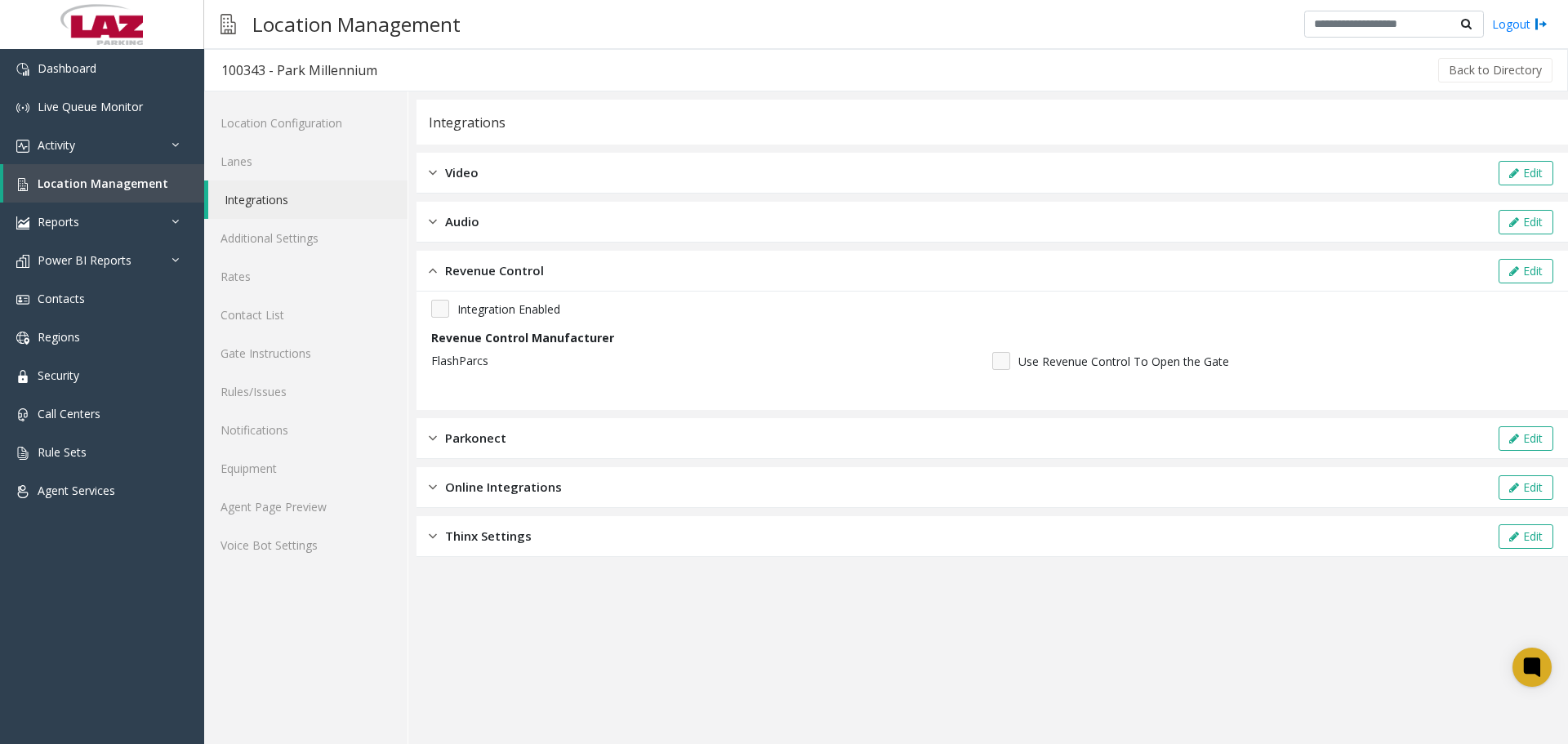
click at [532, 426] on div "Parkonect Edit" at bounding box center [992, 438] width 1152 height 40
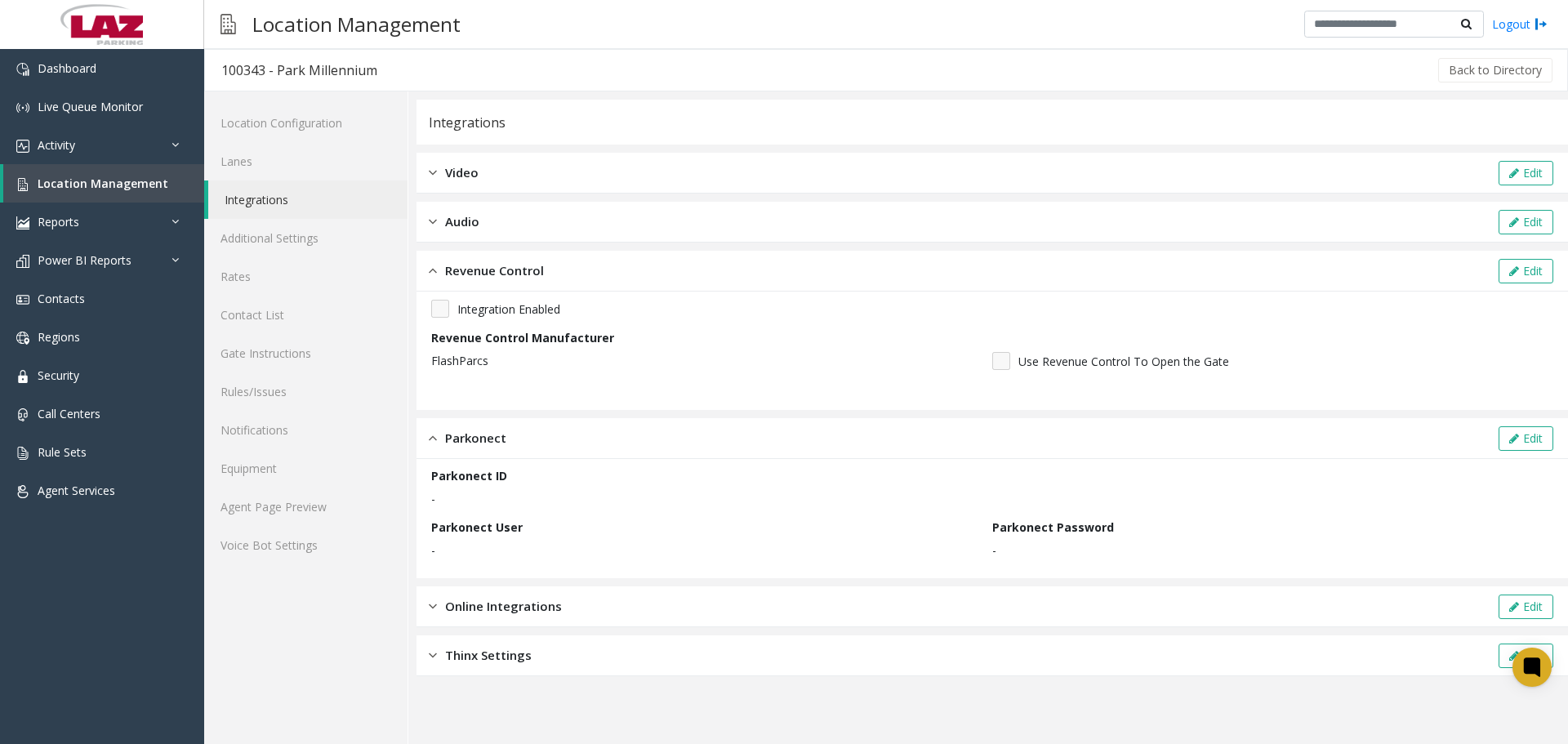
click at [531, 428] on div "Parkonect Edit" at bounding box center [992, 438] width 1152 height 40
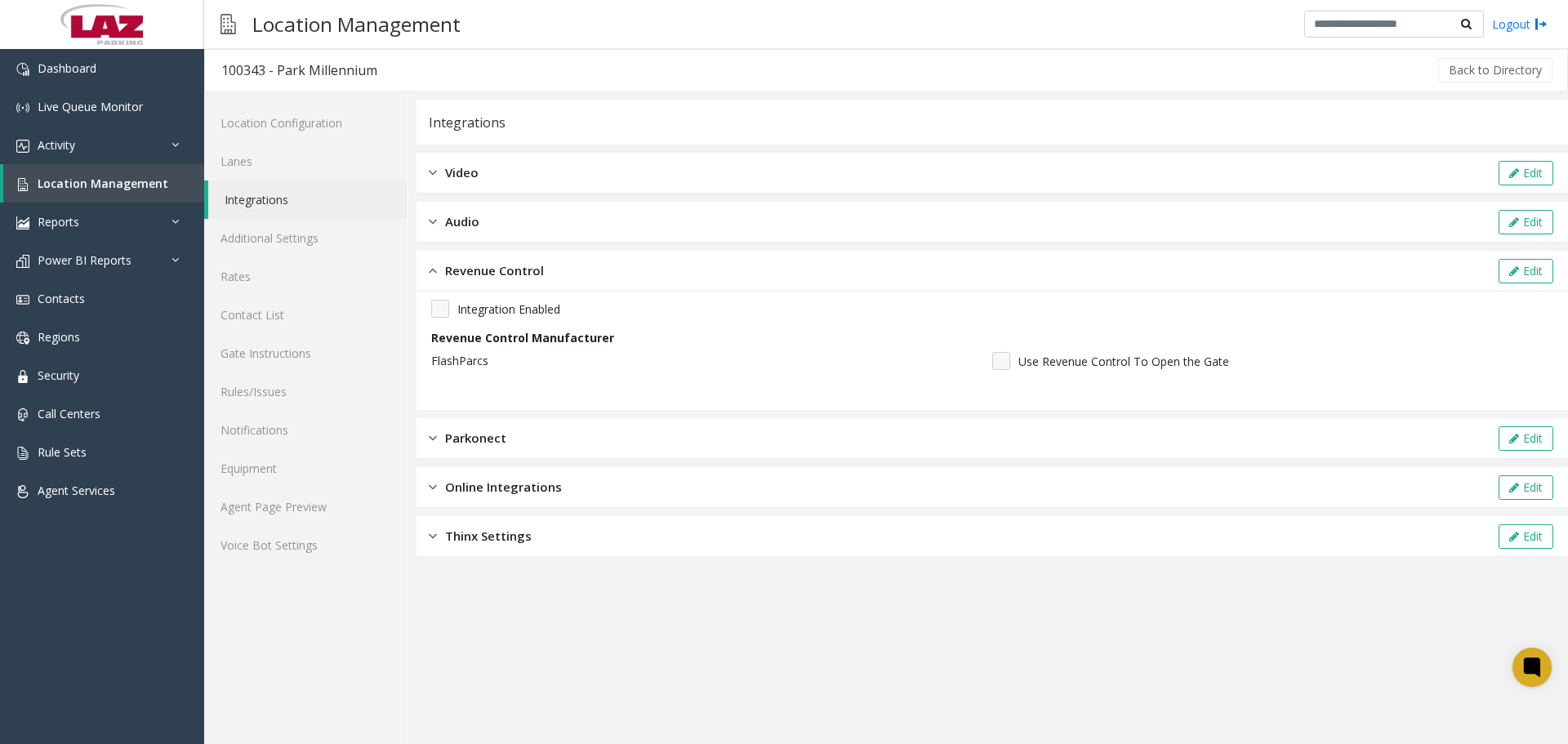
click at [531, 488] on span "Online Integrations" at bounding box center [503, 486] width 116 height 19
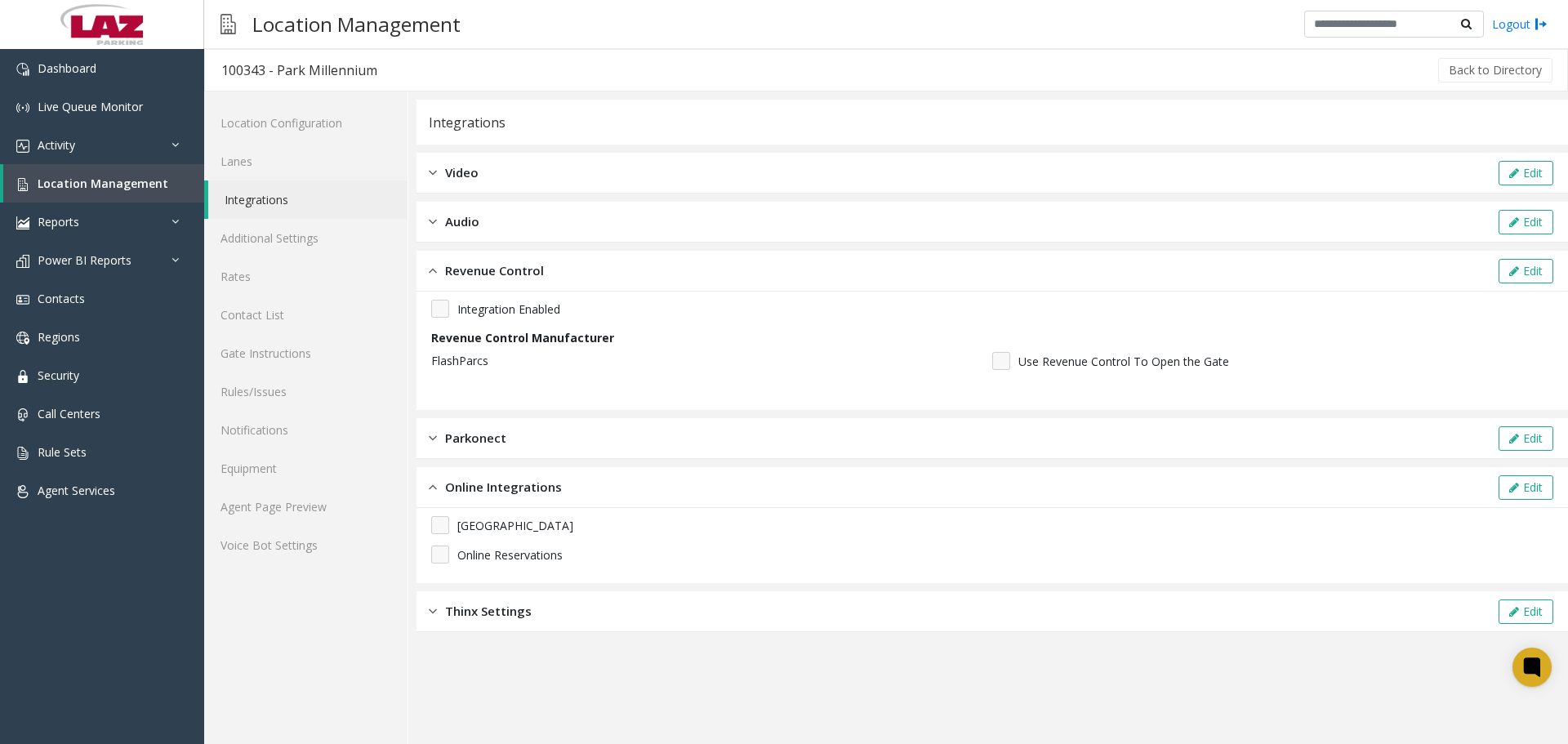
click at [531, 488] on span "Online Integrations" at bounding box center [503, 486] width 116 height 19
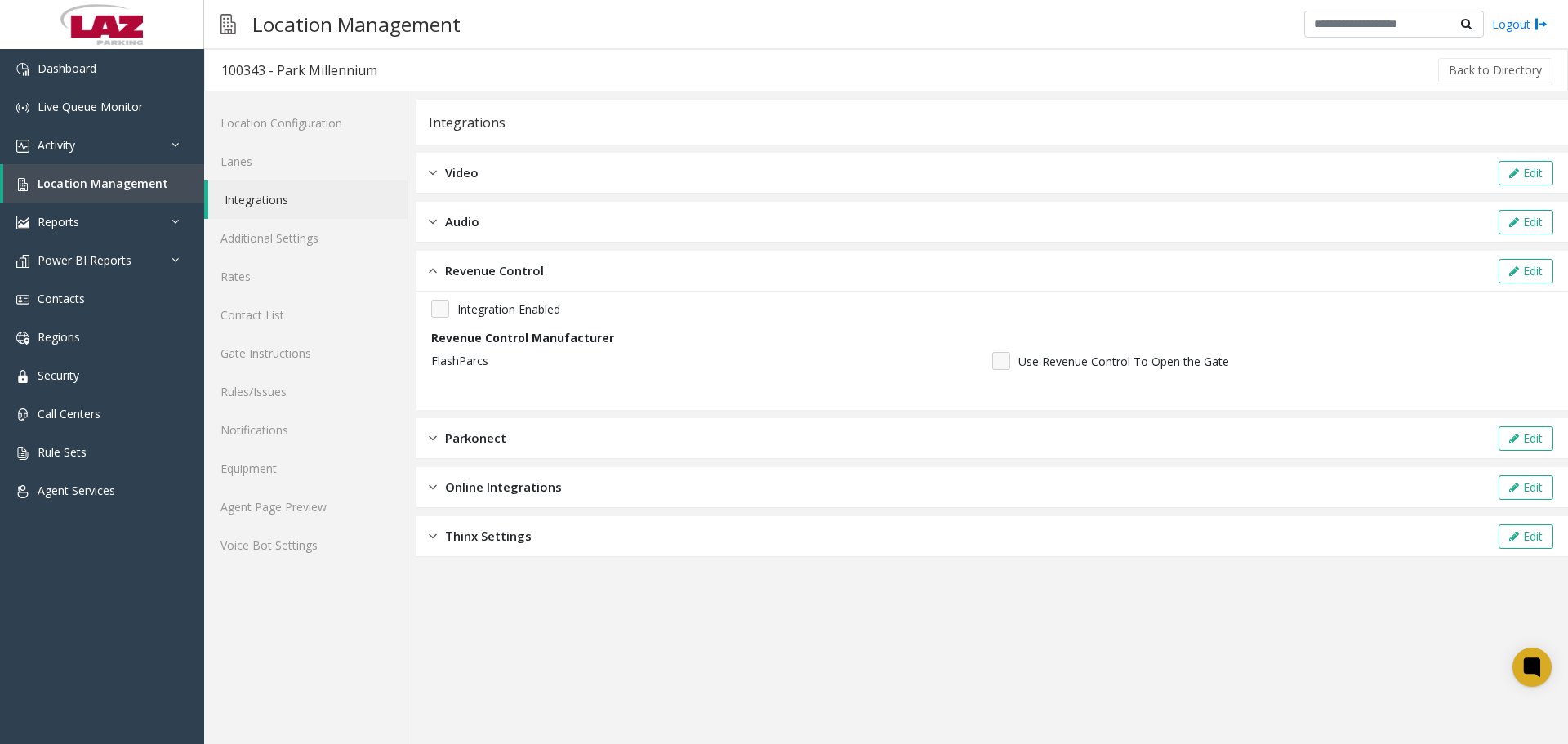
click at [525, 525] on div "Thinx Settings Edit" at bounding box center [992, 536] width 1152 height 40
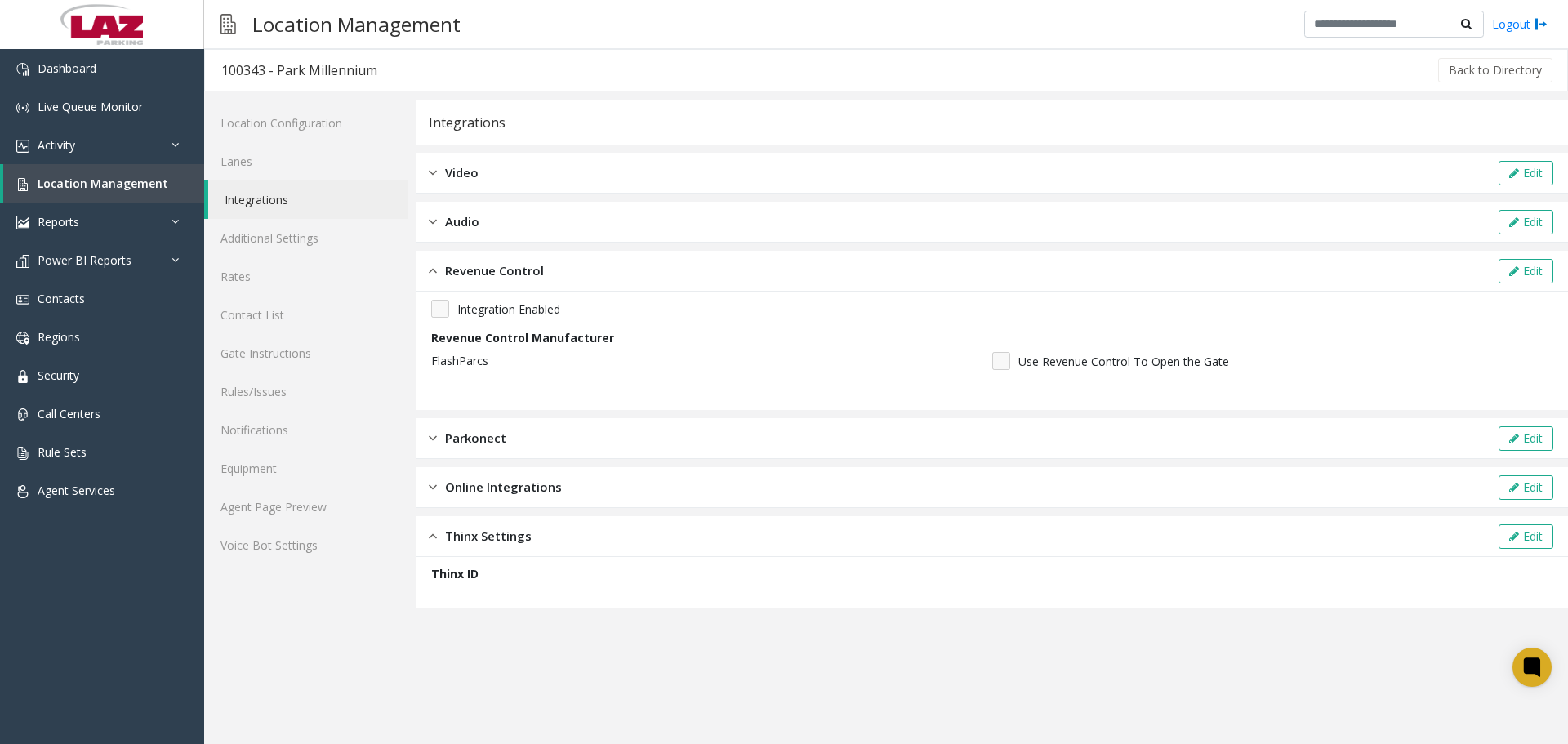
click at [525, 537] on span "Thinx Settings" at bounding box center [488, 536] width 87 height 19
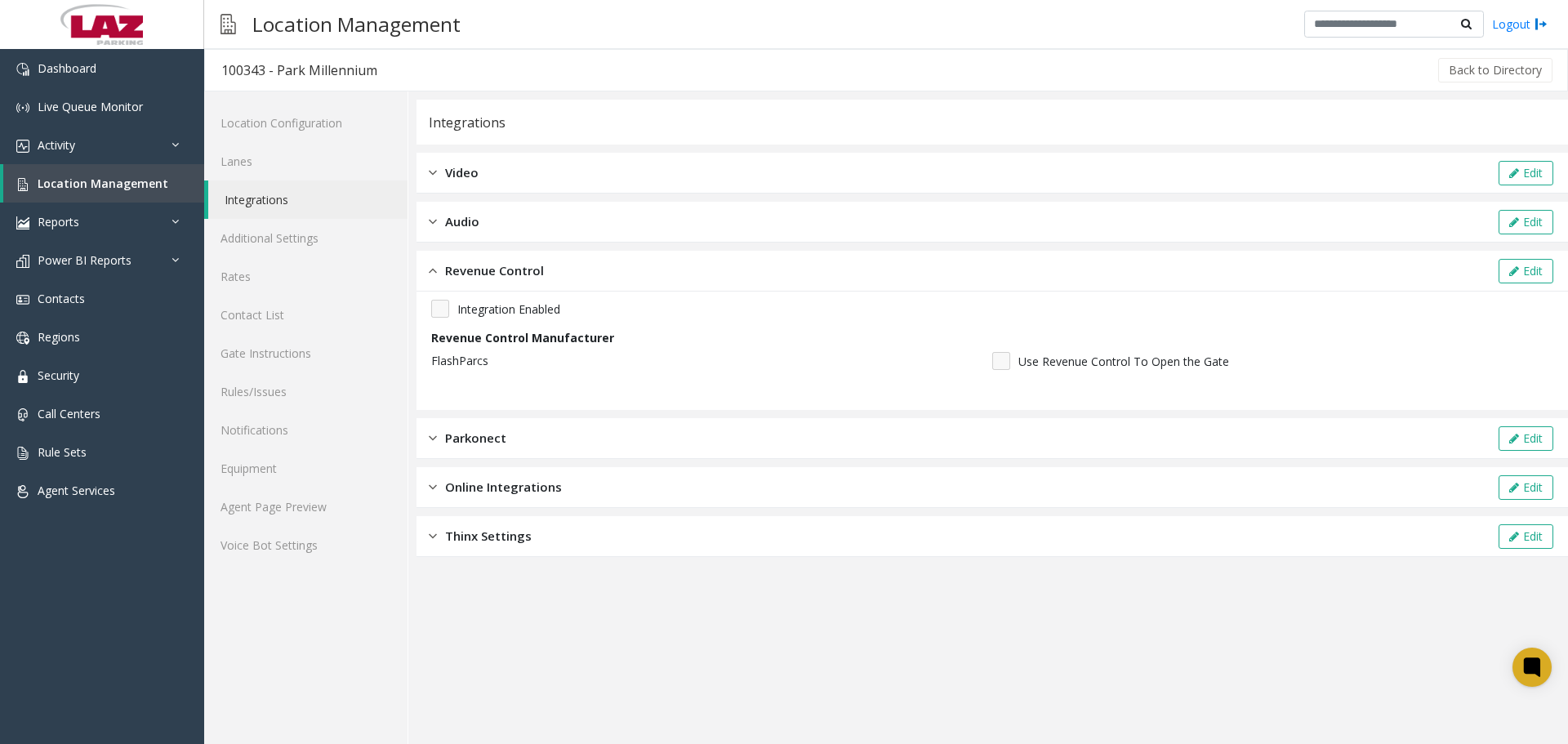
click at [468, 181] on span "Video" at bounding box center [462, 173] width 34 height 19
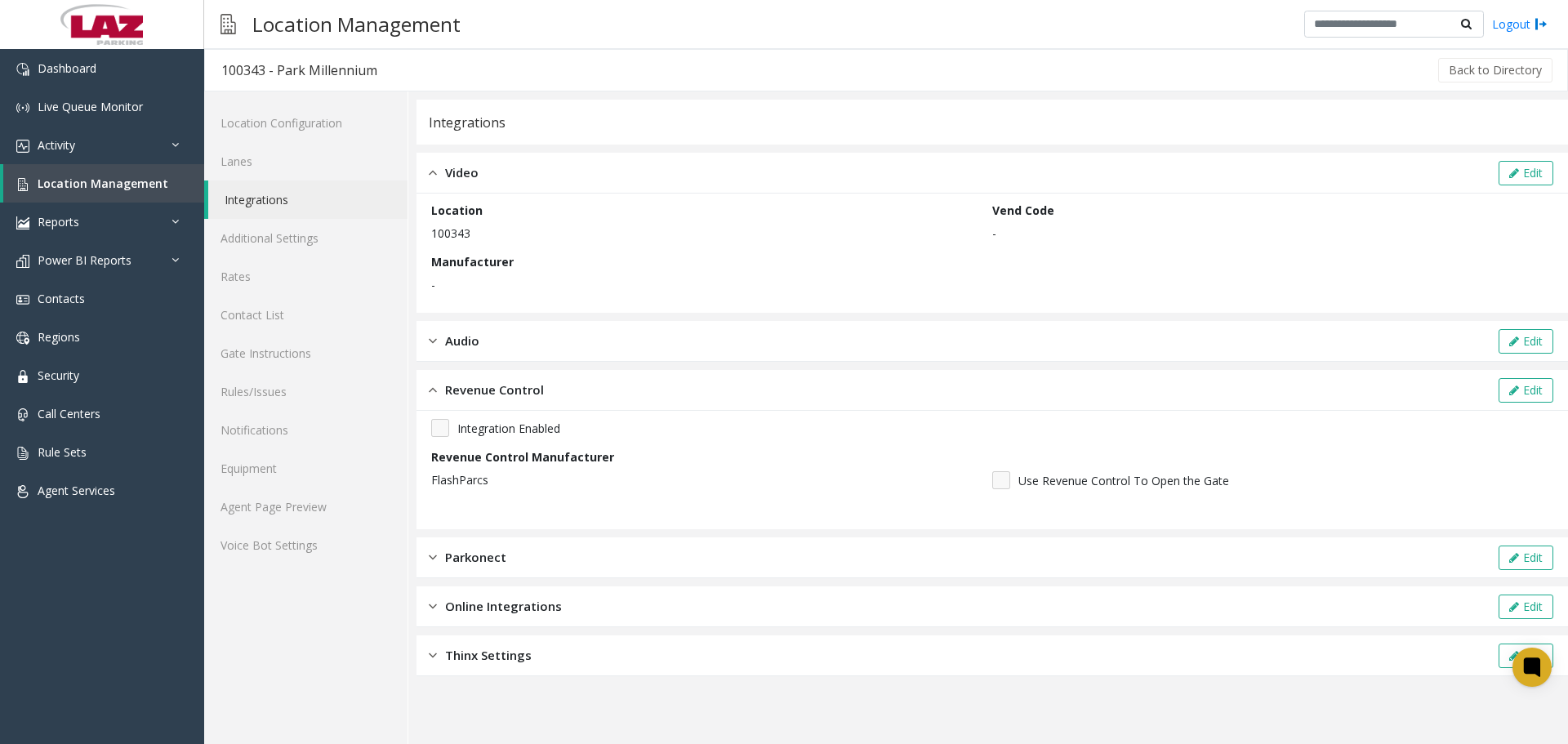
click at [478, 183] on div "Video Edit" at bounding box center [992, 173] width 1152 height 40
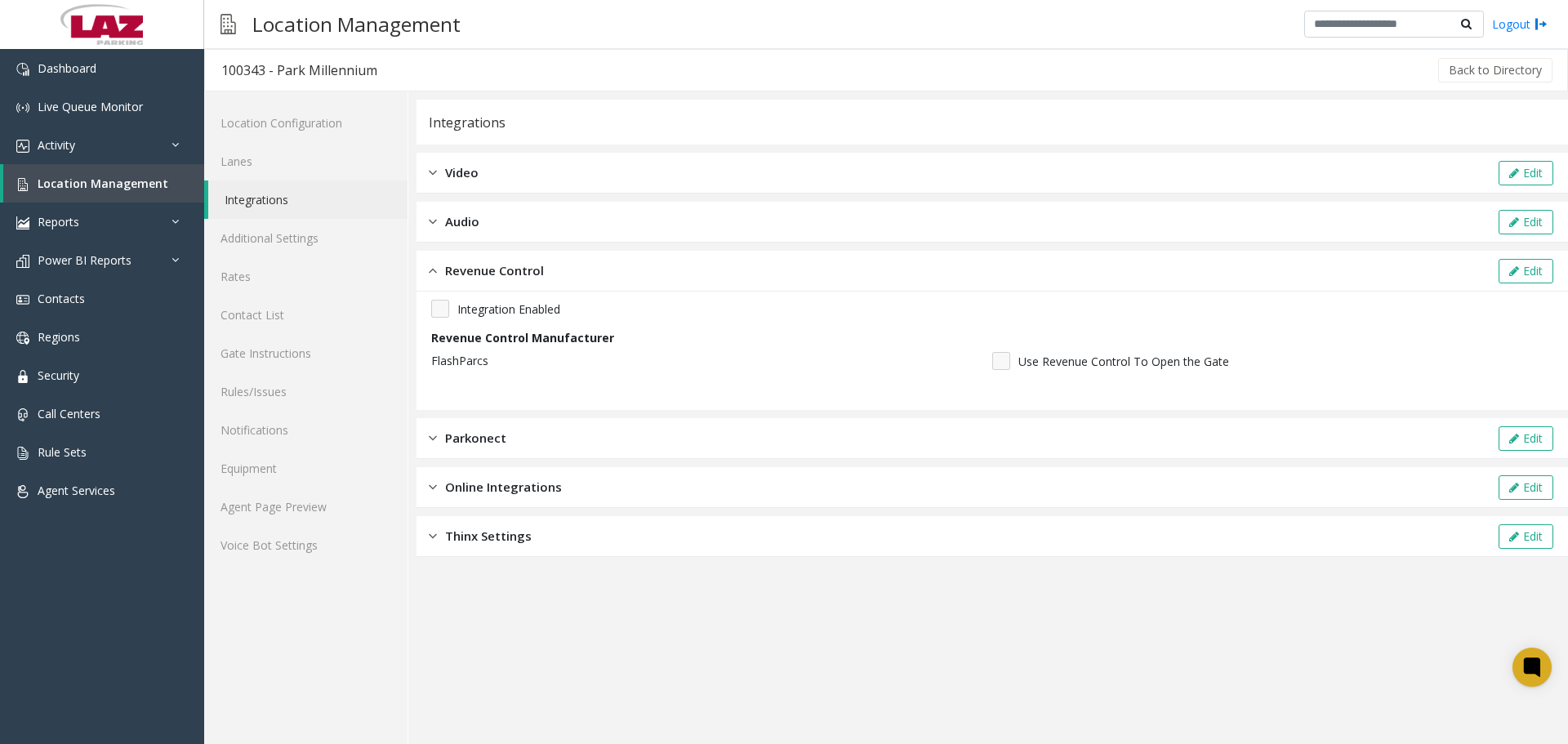
click at [489, 217] on div "Audio Edit" at bounding box center [992, 221] width 1152 height 40
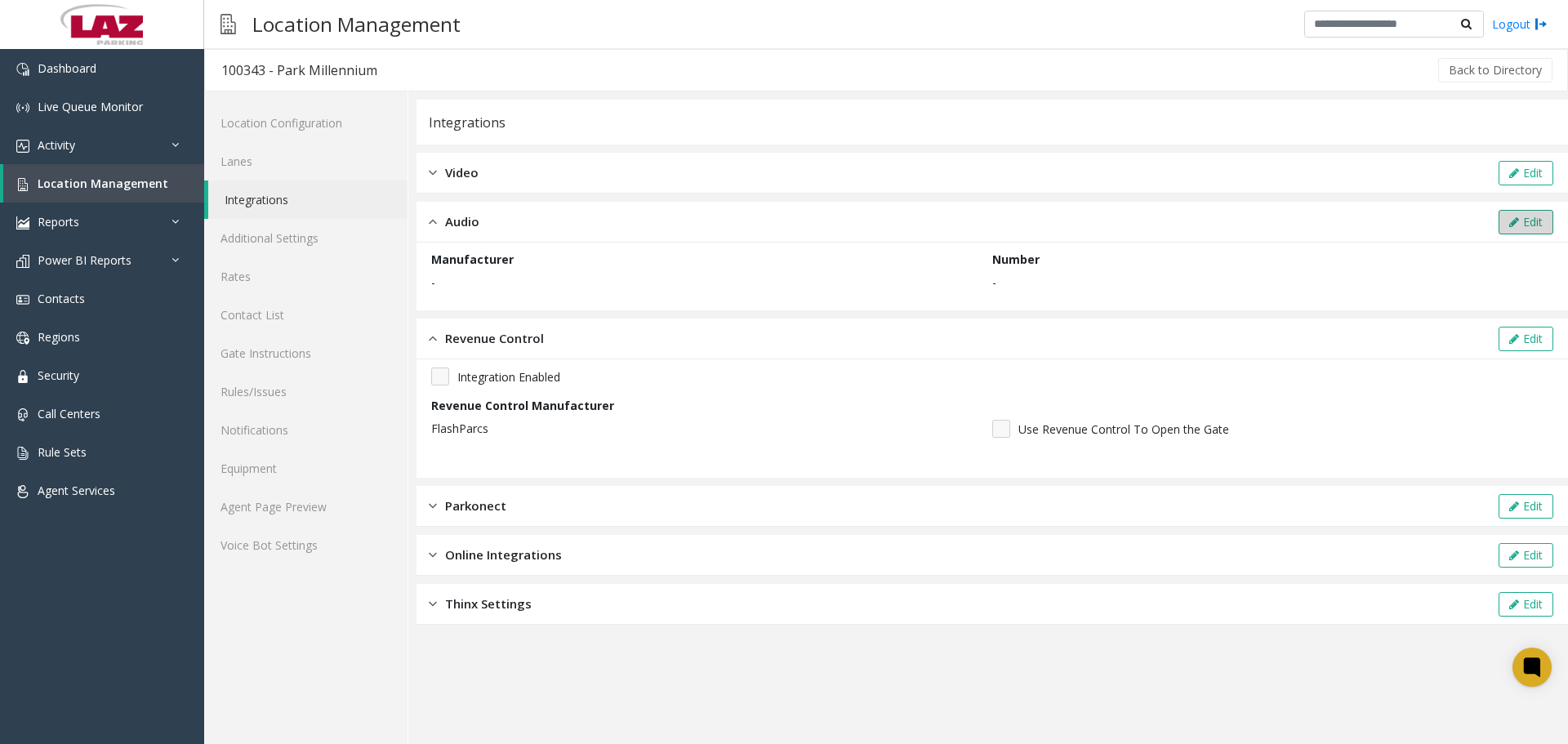
click at [1544, 229] on button "Edit" at bounding box center [1526, 222] width 55 height 25
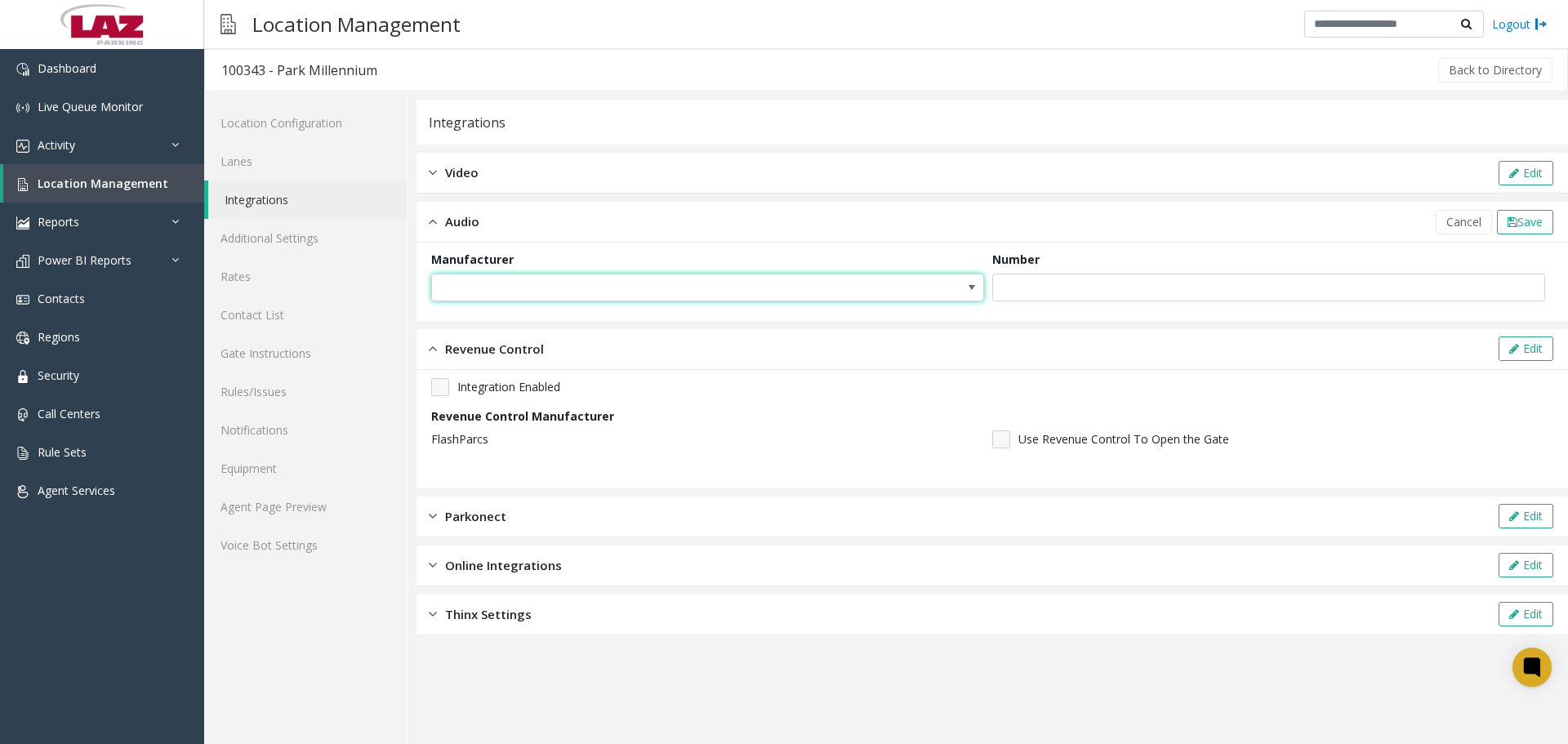
click at [948, 282] on span at bounding box center [707, 287] width 553 height 28
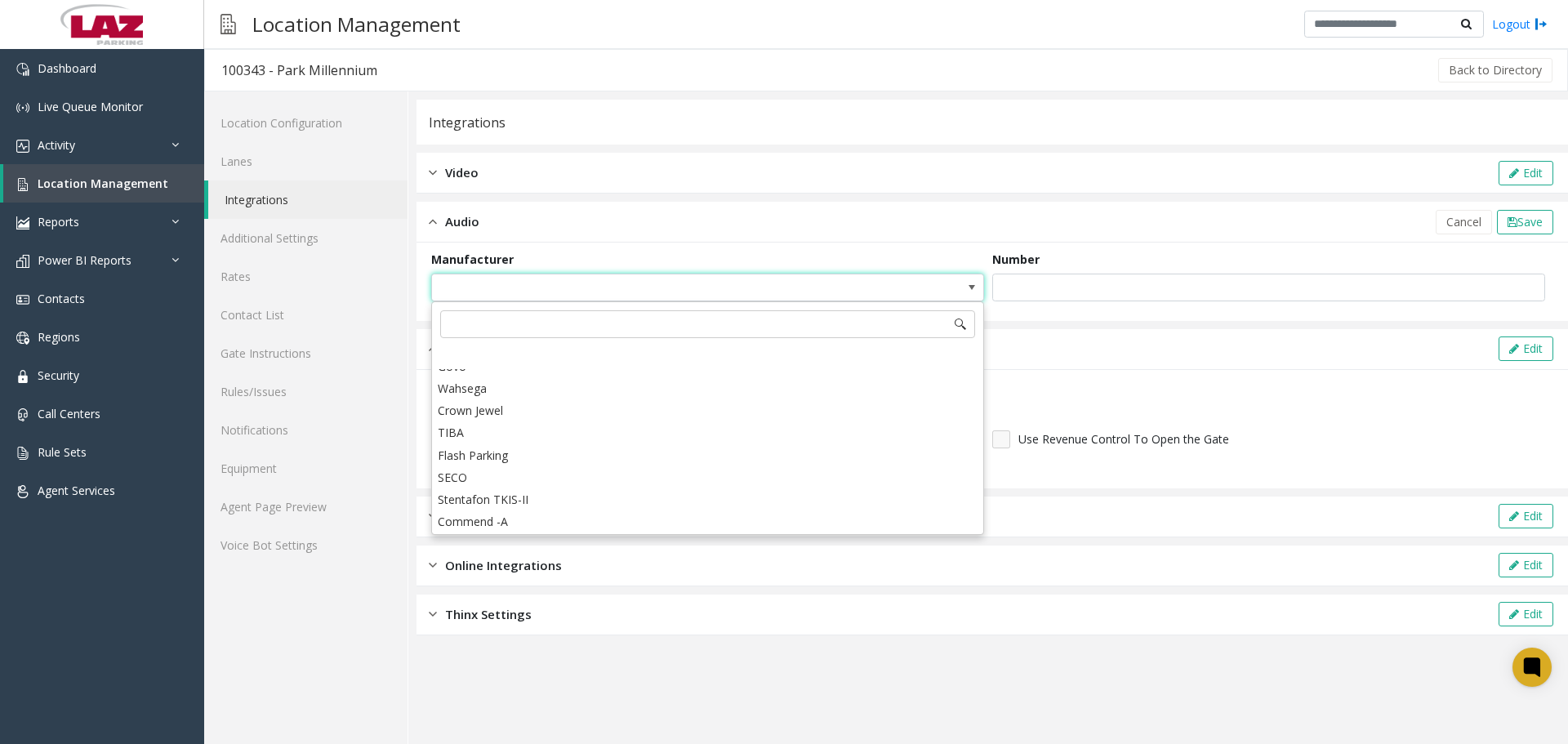
scroll to position [408, 0]
click at [549, 420] on Parking "Flash Parking" at bounding box center [707, 415] width 548 height 22
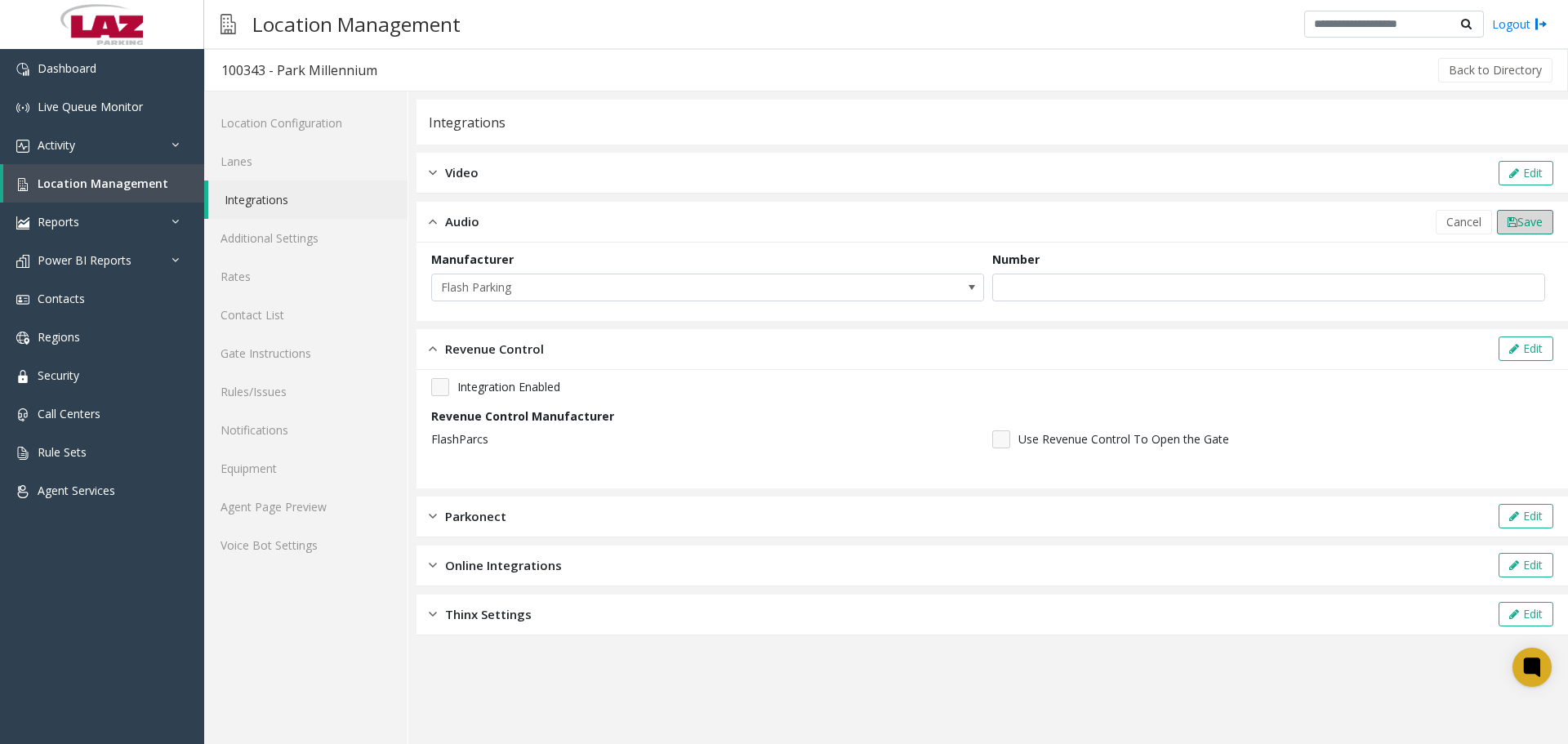
click at [1522, 214] on span "Save" at bounding box center [1530, 221] width 26 height 16
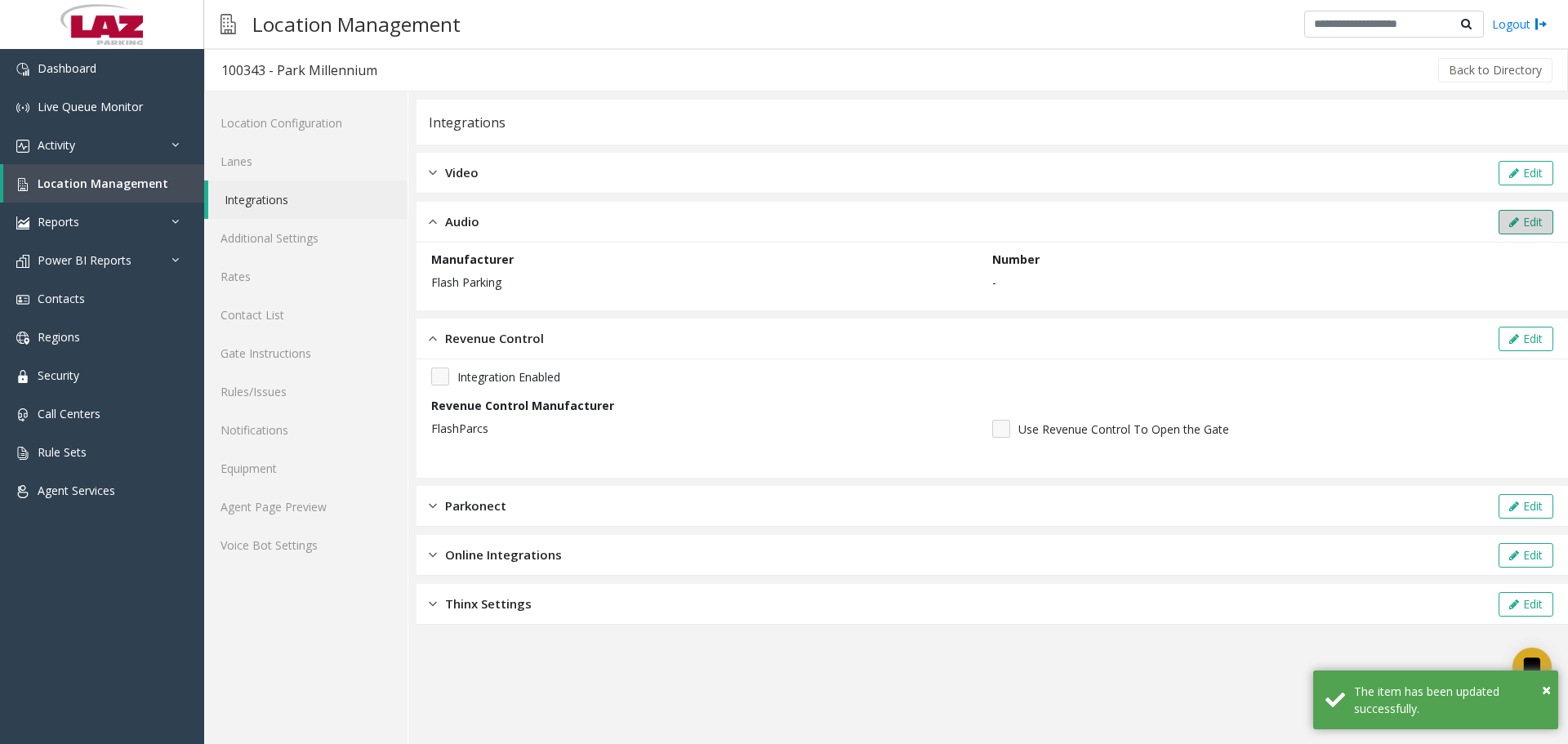
click at [1533, 232] on button "Edit" at bounding box center [1526, 222] width 55 height 25
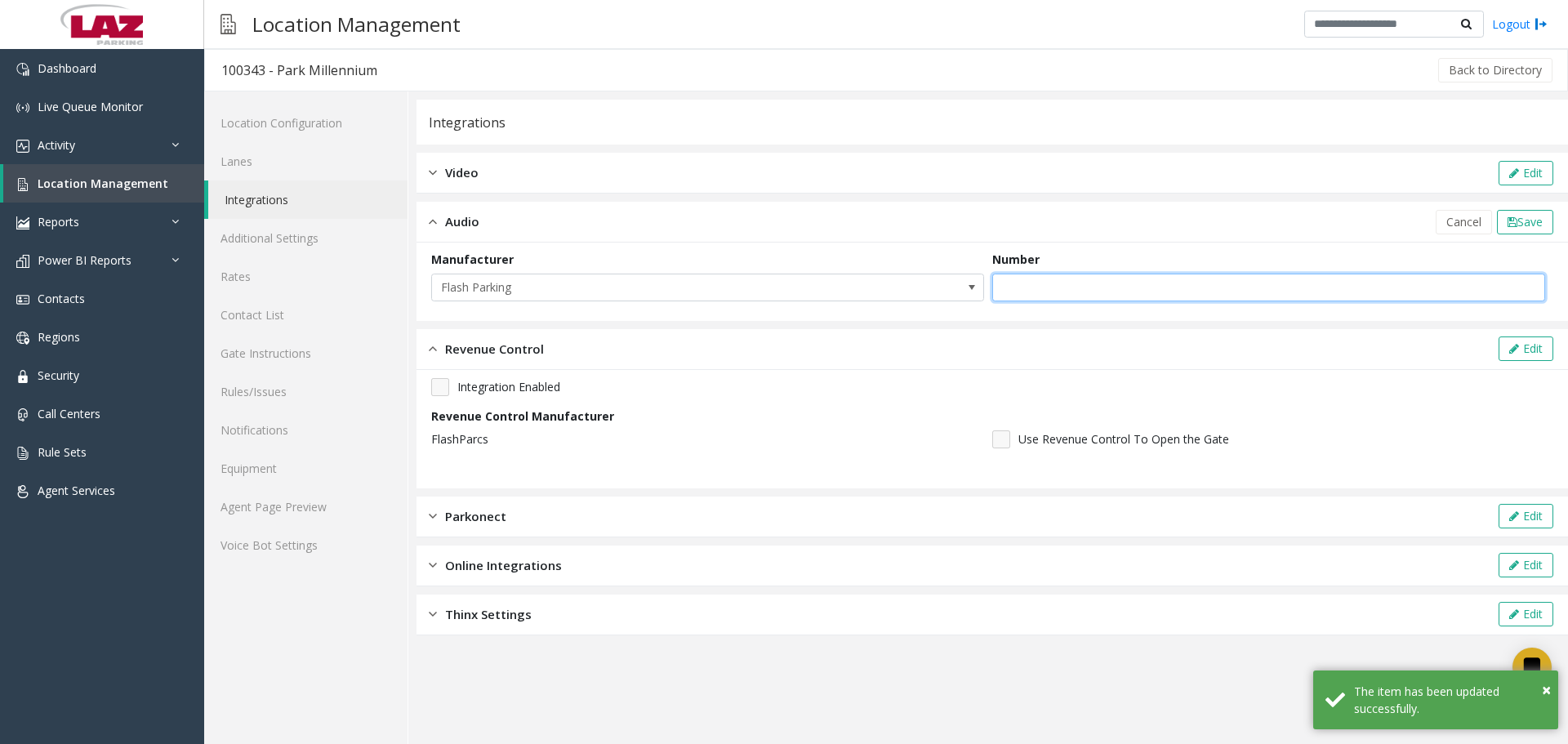
click at [1092, 299] on input "text" at bounding box center [1268, 287] width 553 height 28
click at [1468, 219] on span "Cancel" at bounding box center [1464, 221] width 36 height 16
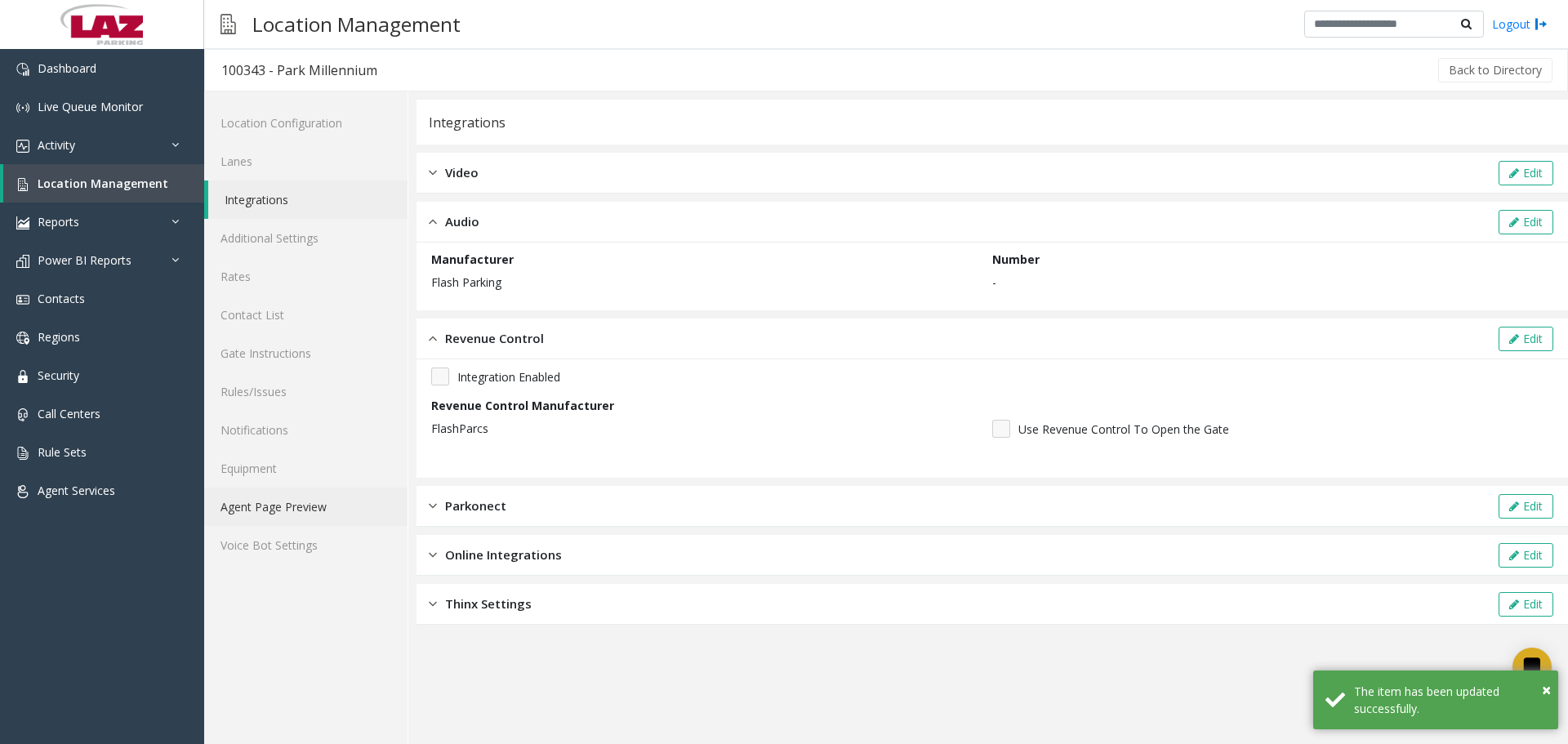
click at [263, 495] on link "Agent Page Preview" at bounding box center [306, 506] width 203 height 38
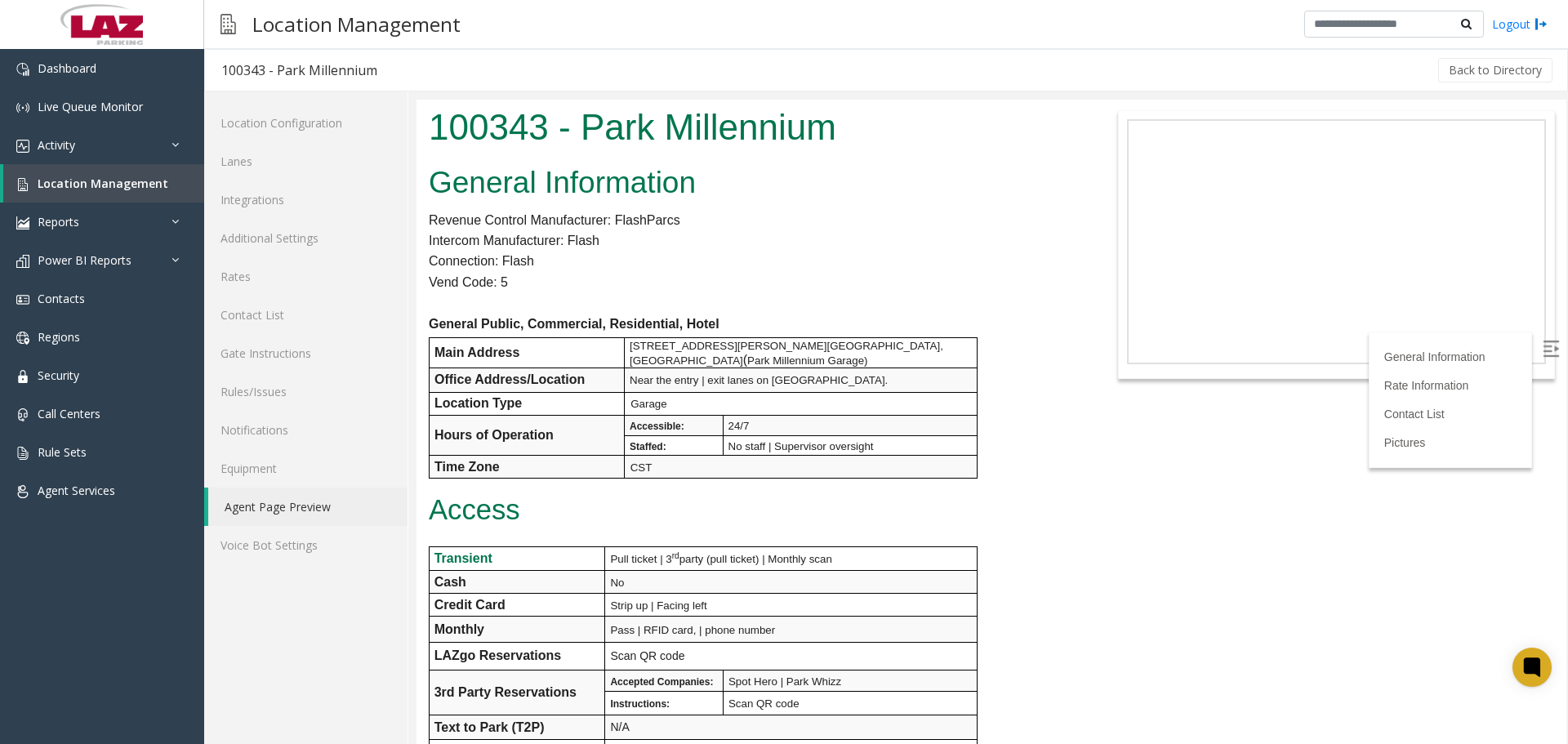
click at [1542, 353] on img at bounding box center [1551, 348] width 17 height 17
drag, startPoint x: 66, startPoint y: 148, endPoint x: 93, endPoint y: 207, distance: 64.9
click at [68, 147] on span "Activity" at bounding box center [55, 145] width 37 height 16
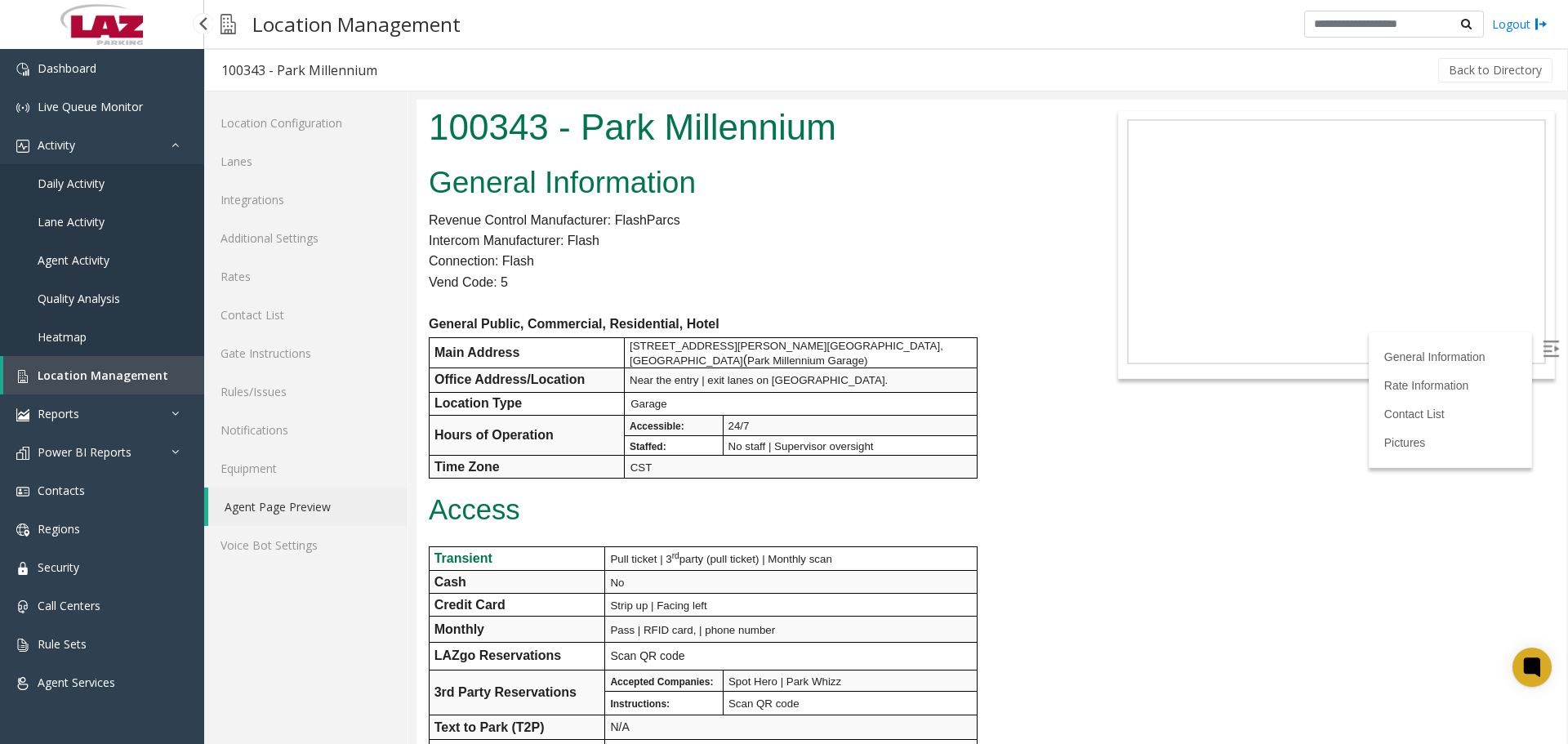
click at [80, 192] on link "Daily Activity" at bounding box center [102, 183] width 204 height 38
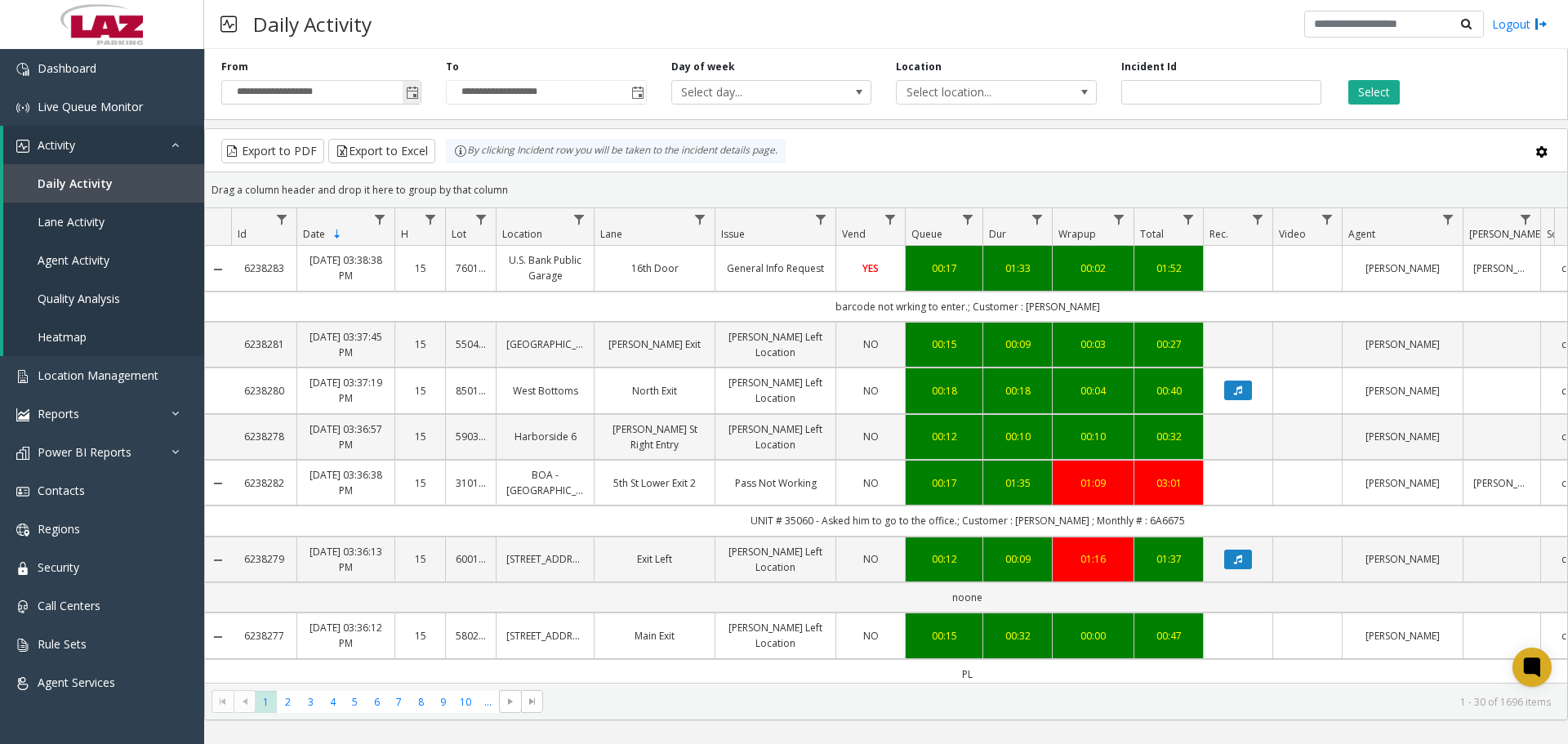
click at [408, 87] on span "Toggle popup" at bounding box center [412, 93] width 13 height 13
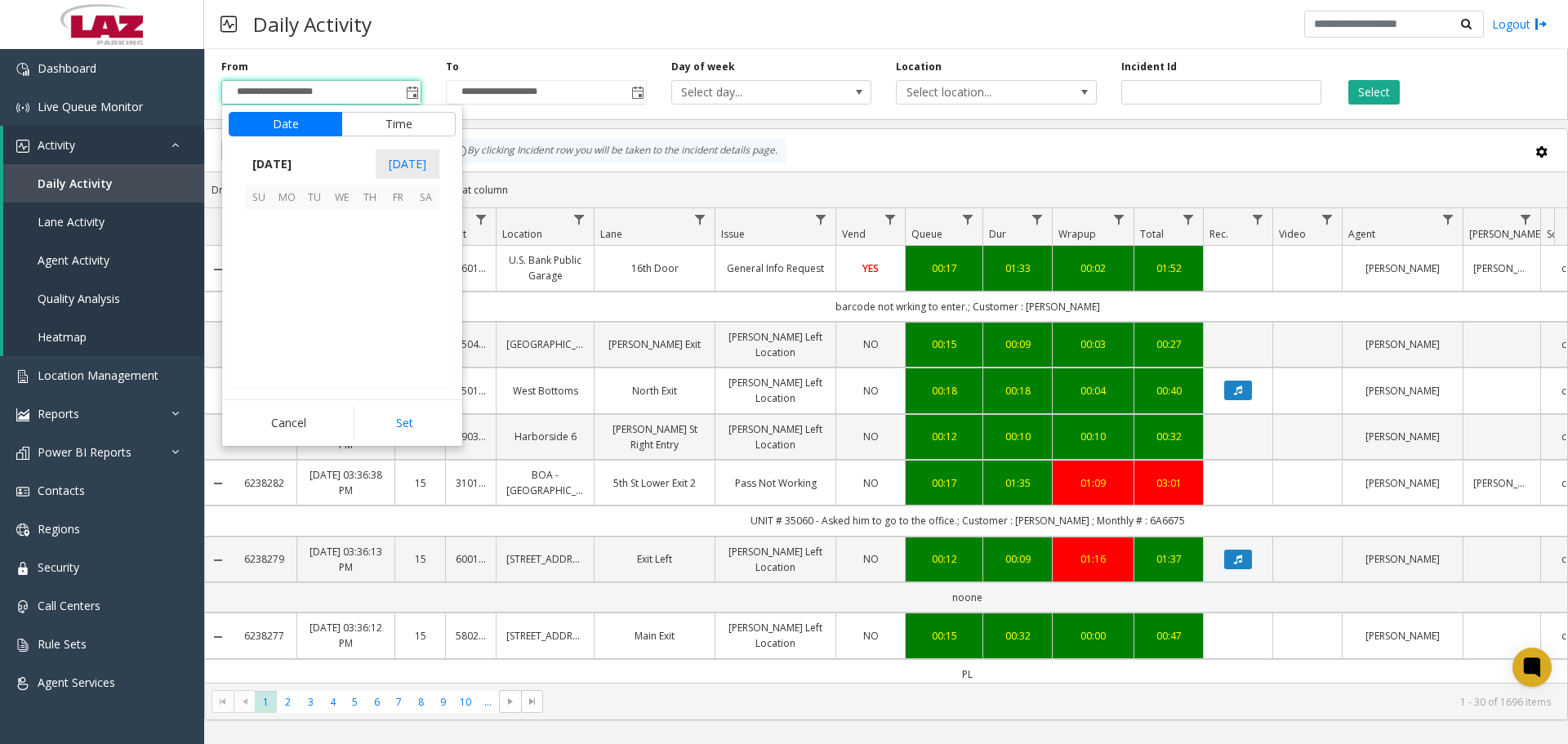
scroll to position [293166, 0]
click at [342, 225] on span "1" at bounding box center [342, 224] width 28 height 28
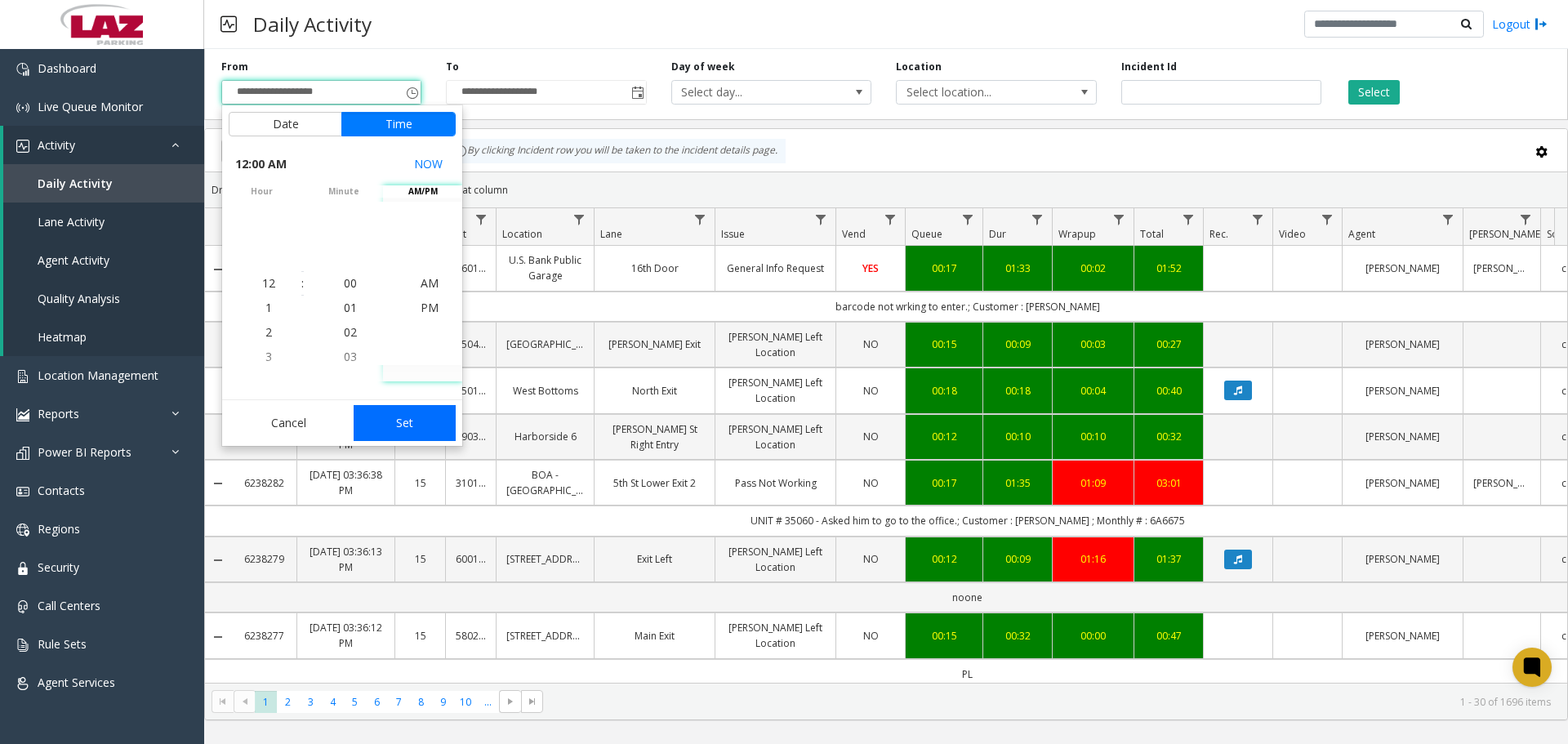
click at [402, 413] on button "Set" at bounding box center [405, 422] width 103 height 36
type input "**********"
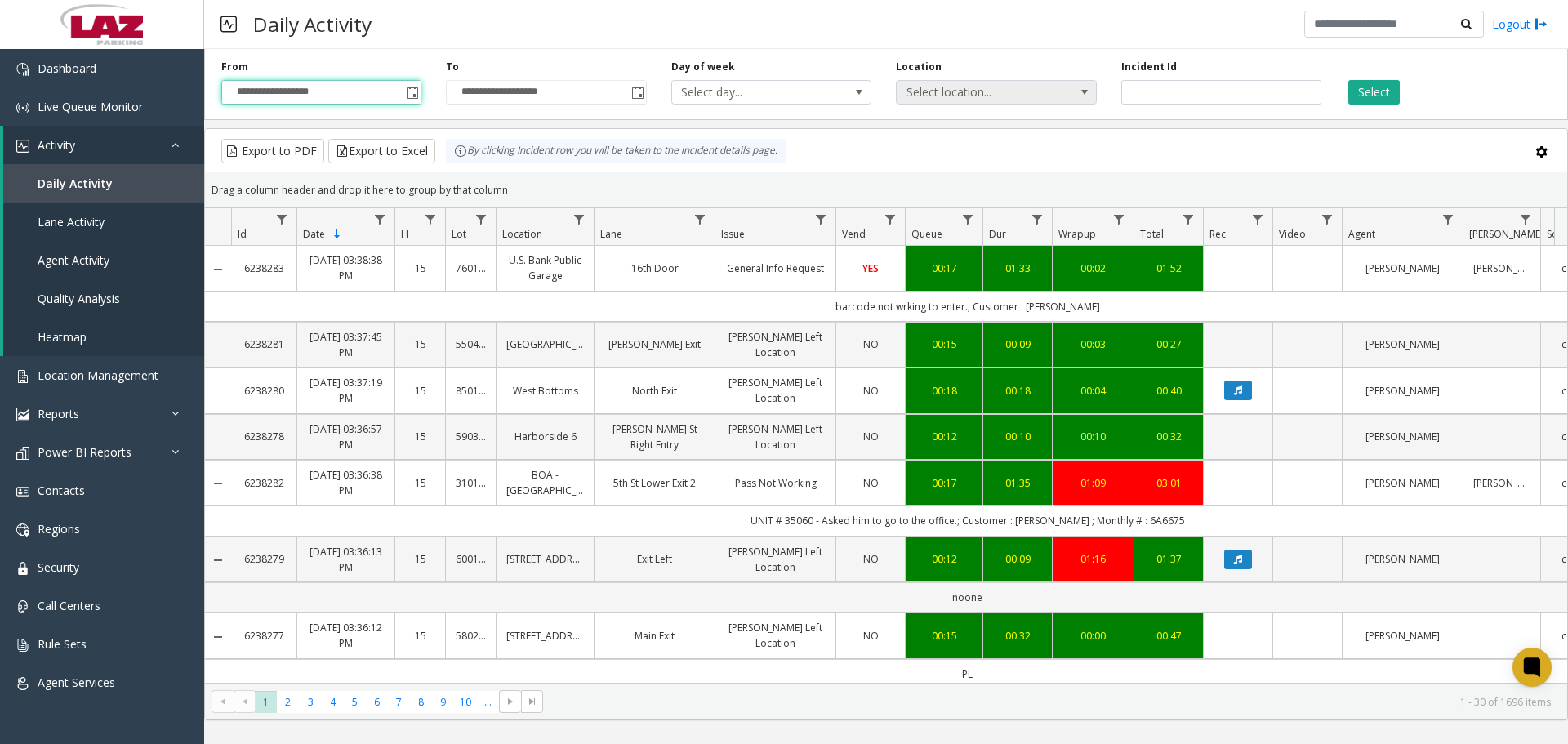
click at [948, 94] on span "Select location..." at bounding box center [976, 92] width 159 height 23
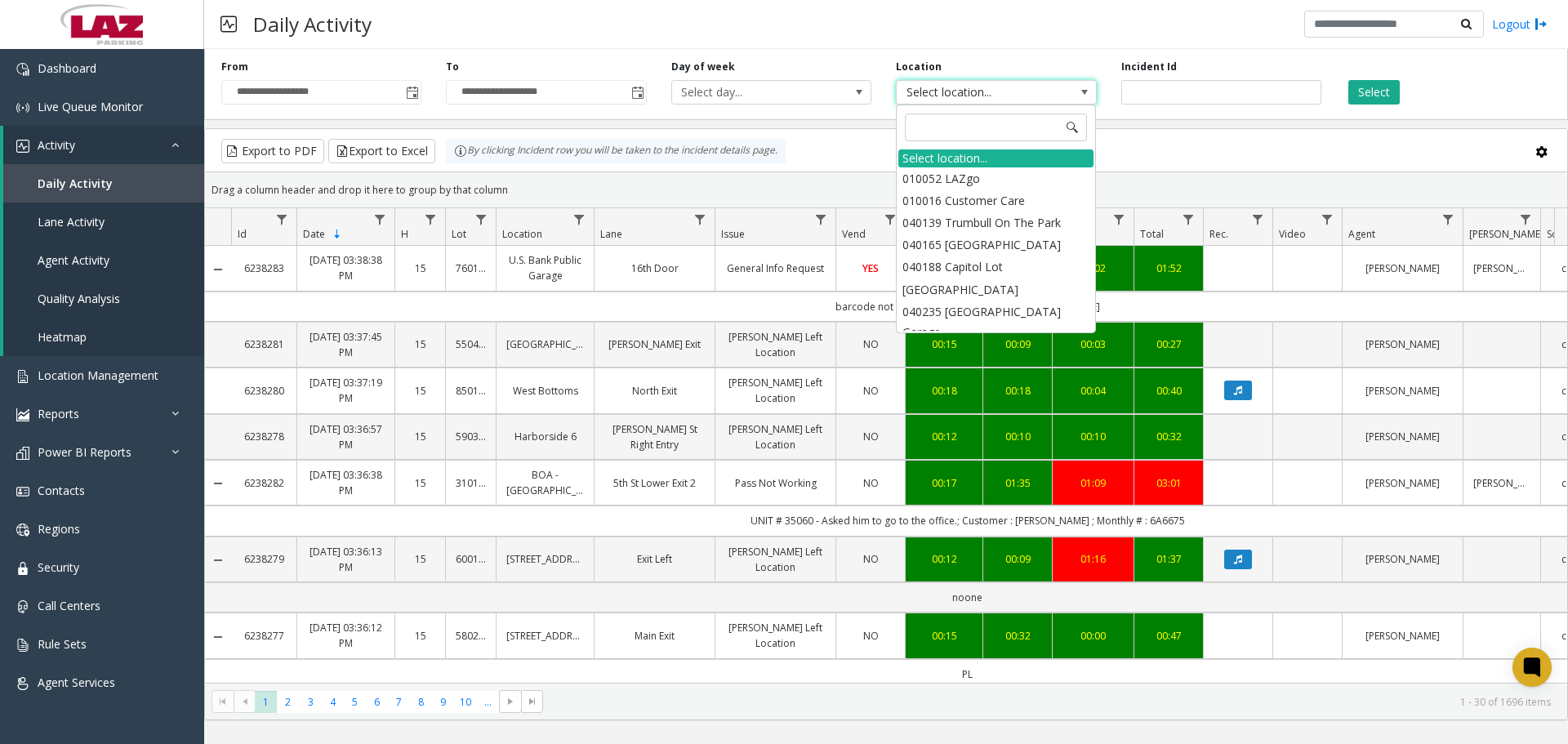
type input "******"
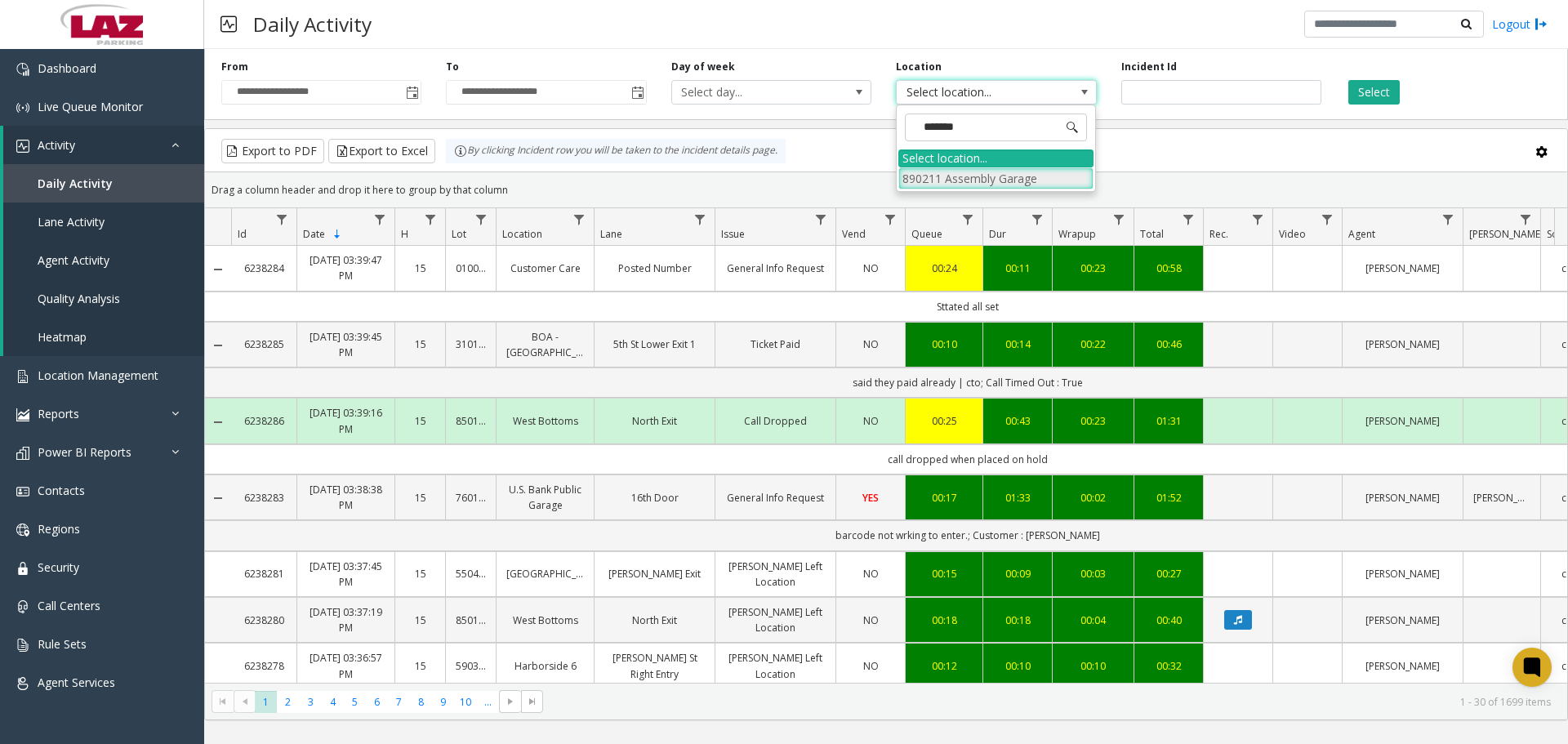
click at [986, 180] on li "890211 Assembly Garage" at bounding box center [995, 178] width 195 height 22
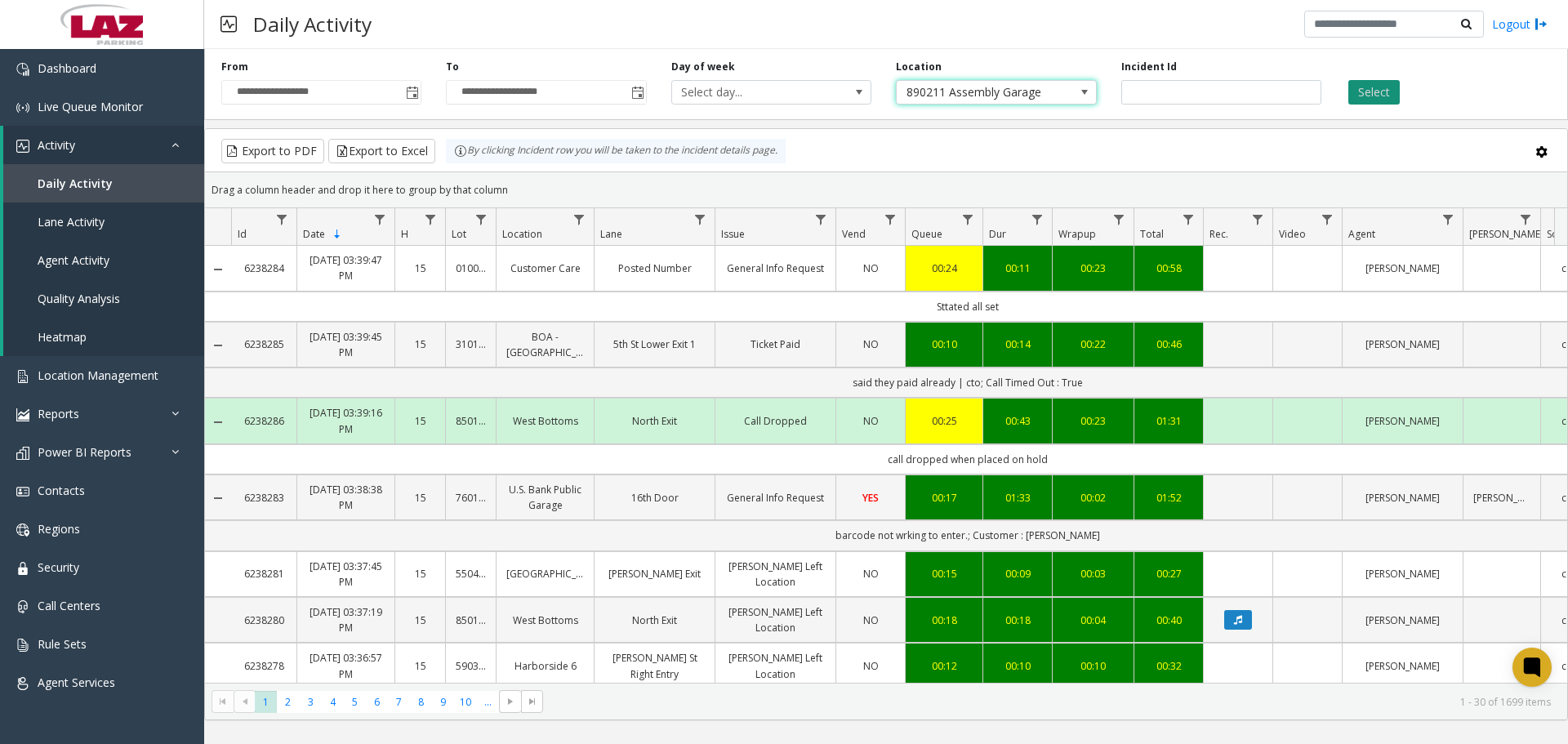
click at [1367, 90] on button "Select" at bounding box center [1374, 92] width 51 height 25
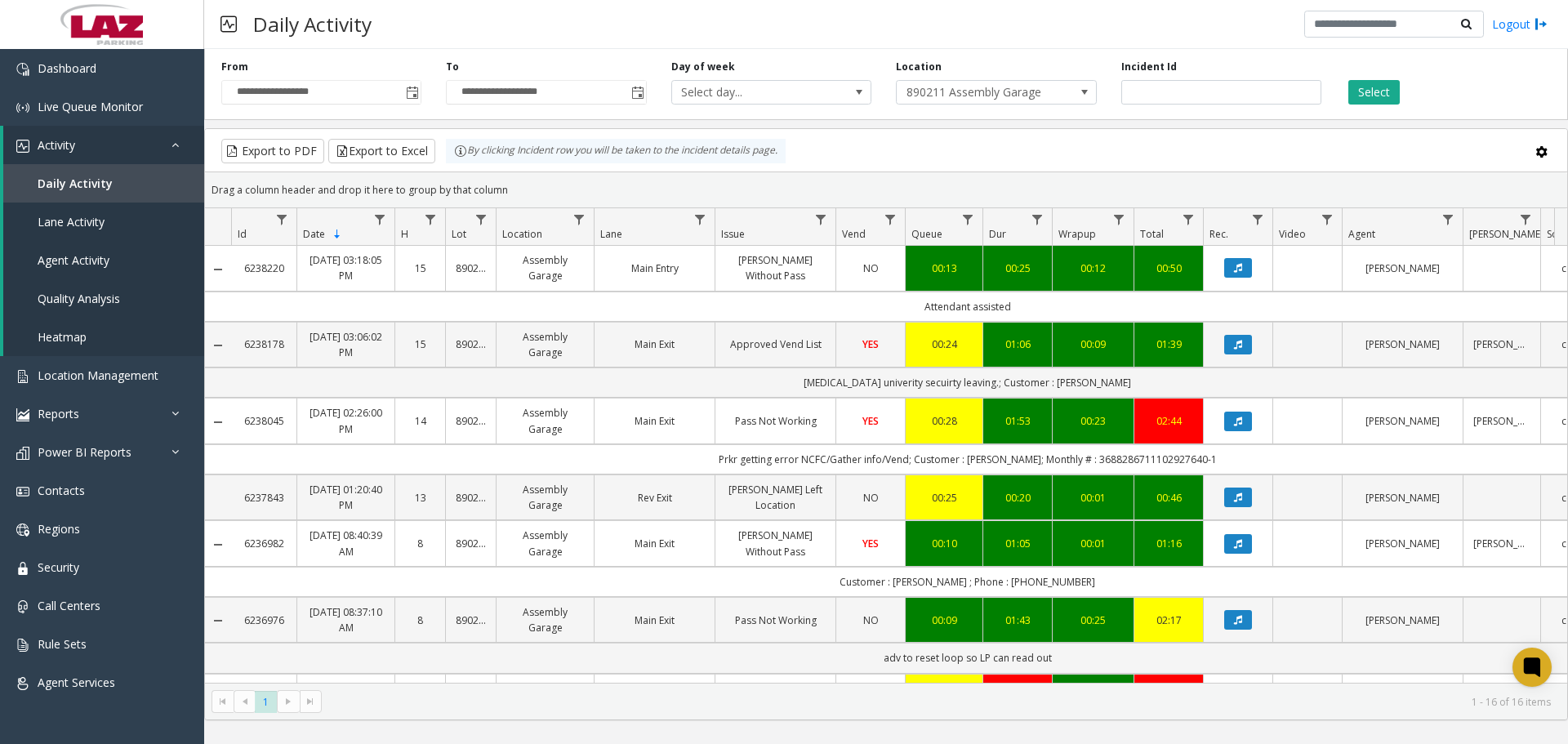
click at [933, 74] on div "Location 890211 Assembly Garage" at bounding box center [996, 82] width 225 height 45
click at [941, 88] on span "890211 Assembly Garage" at bounding box center [976, 92] width 159 height 23
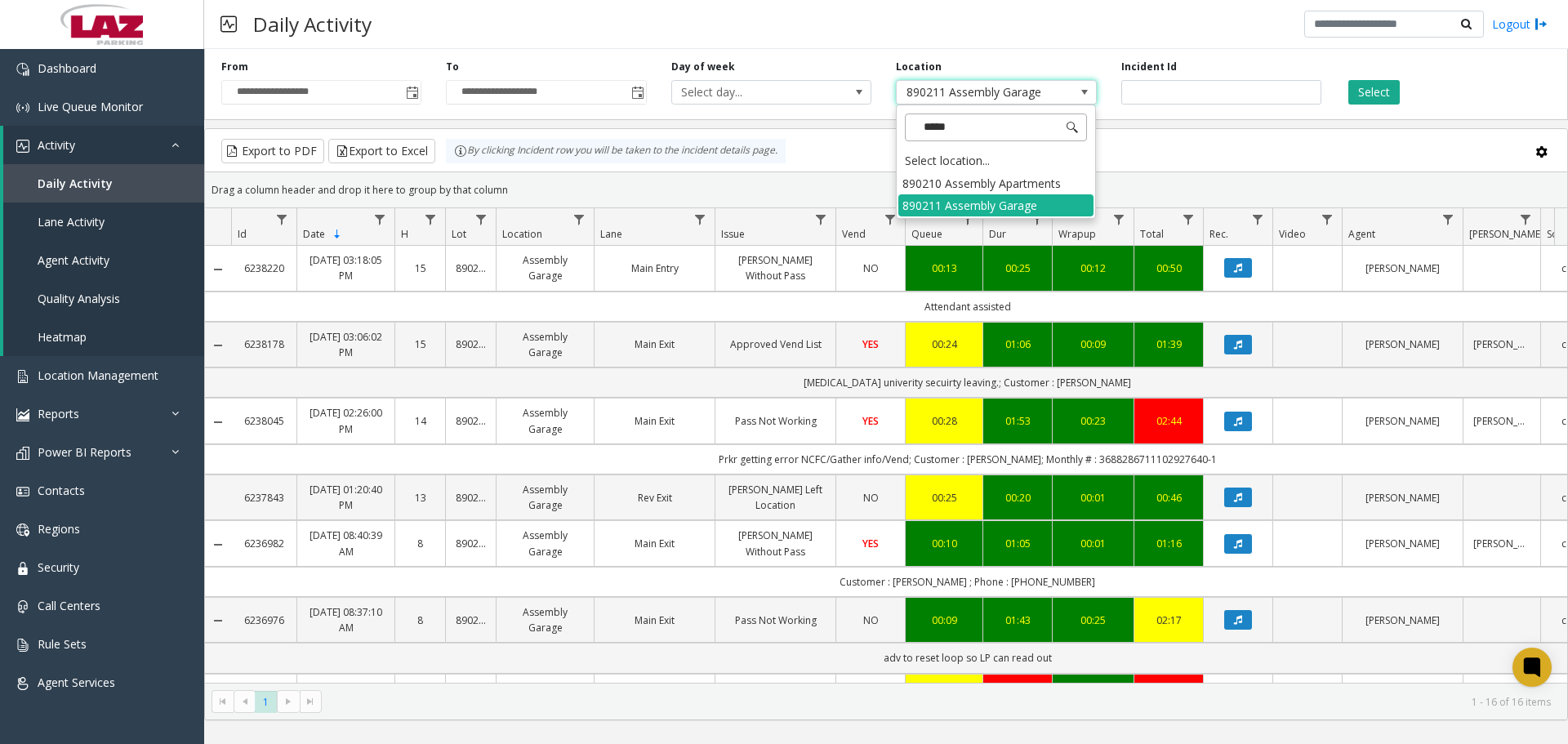
type input "******"
click at [981, 176] on li "890210 Assembly Apartments" at bounding box center [995, 183] width 195 height 22
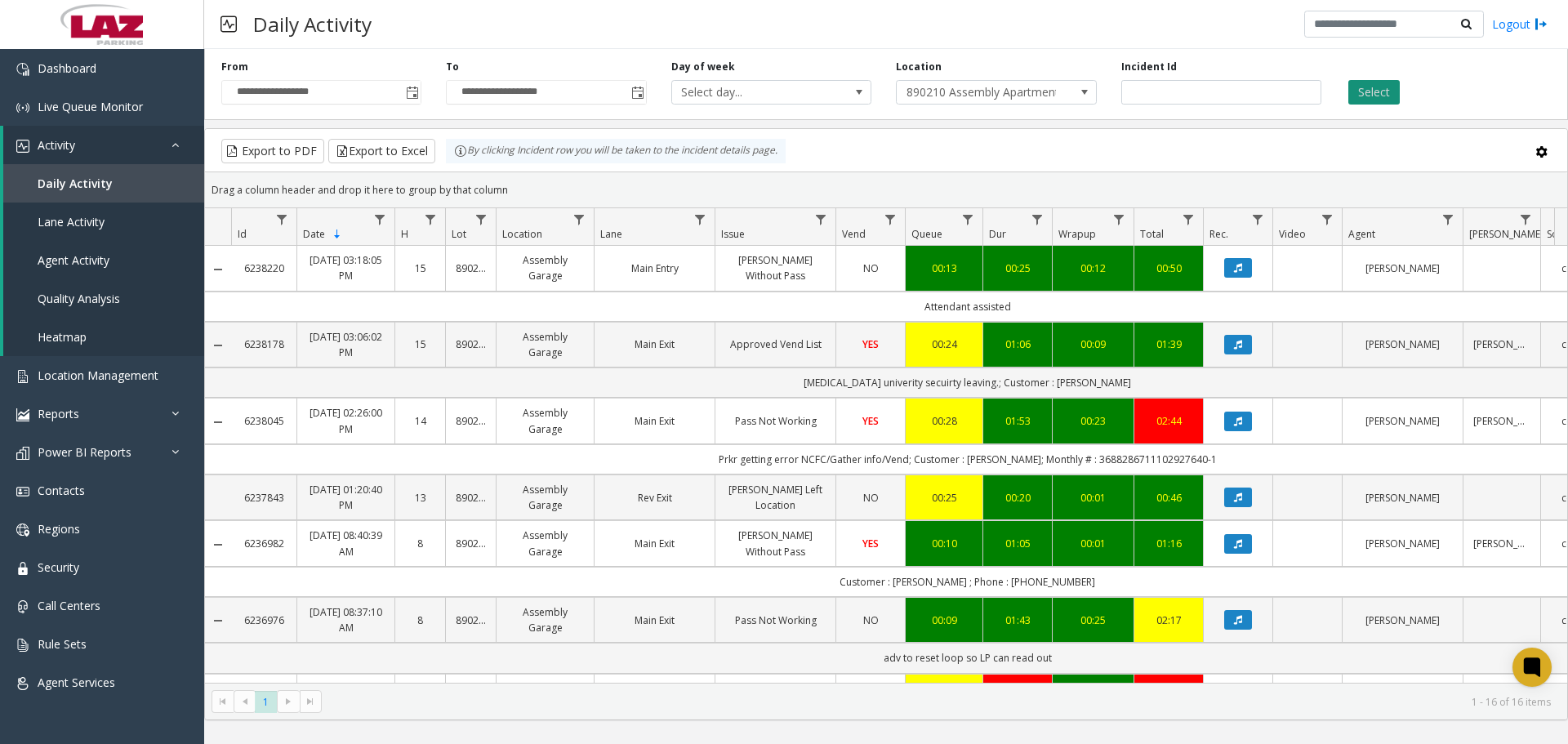
click at [1395, 88] on button "Select" at bounding box center [1374, 92] width 51 height 25
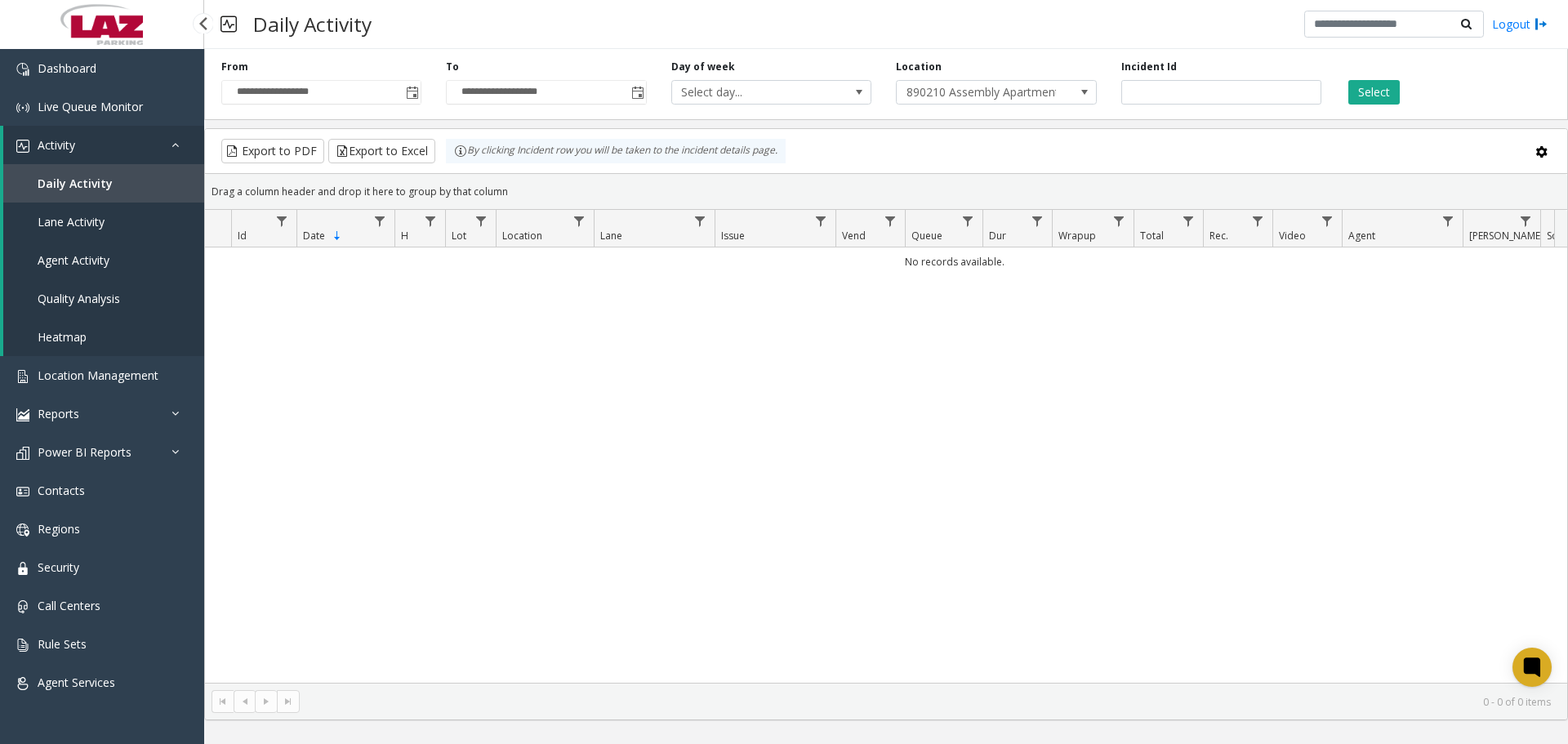
click at [74, 175] on link "Daily Activity" at bounding box center [103, 183] width 201 height 38
click at [929, 88] on span "890210 Assembly Apartments" at bounding box center [976, 92] width 159 height 23
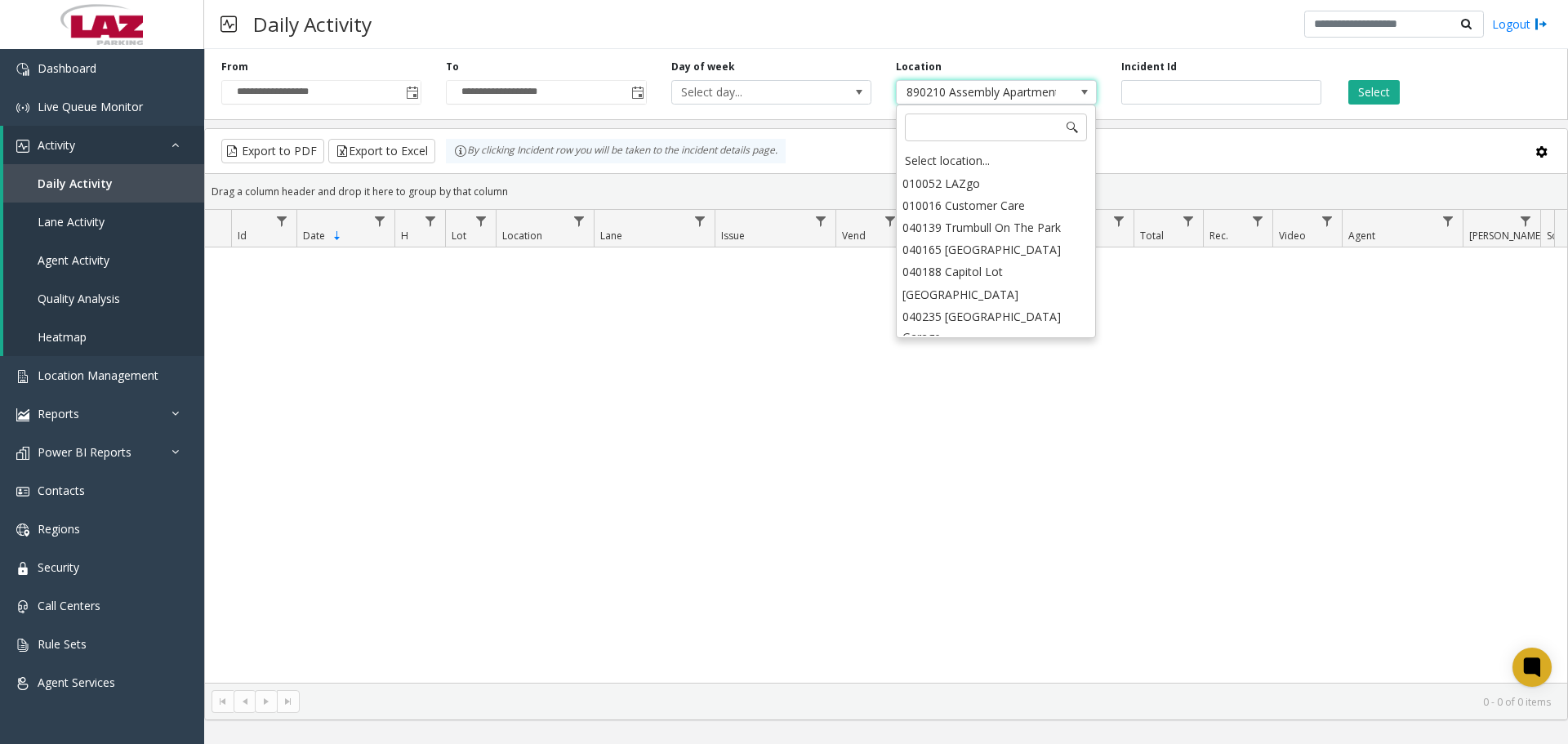
scroll to position [25082, 0]
type input "******"
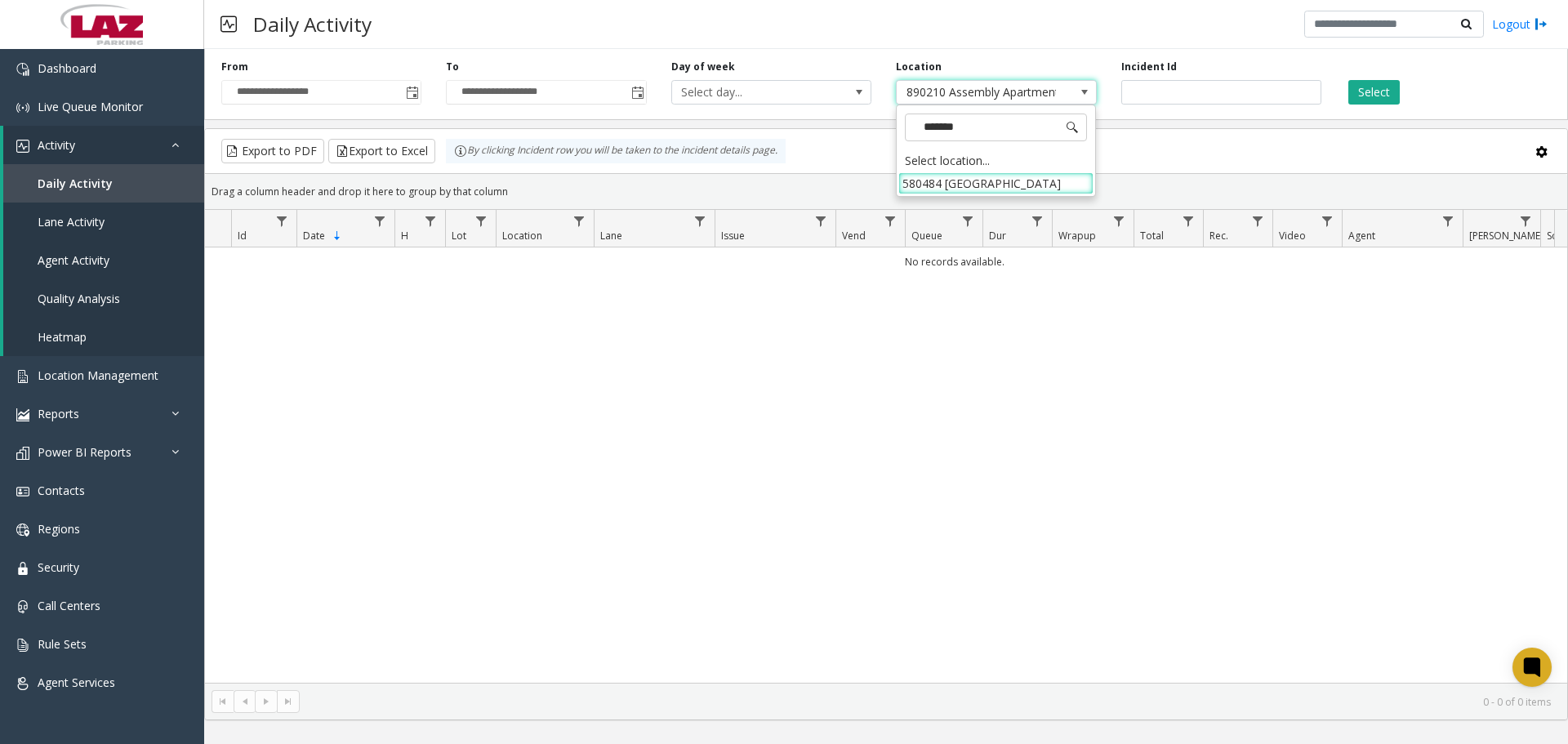
scroll to position [0, 0]
click at [1044, 187] on li "580484 Piedmont West" at bounding box center [995, 183] width 195 height 22
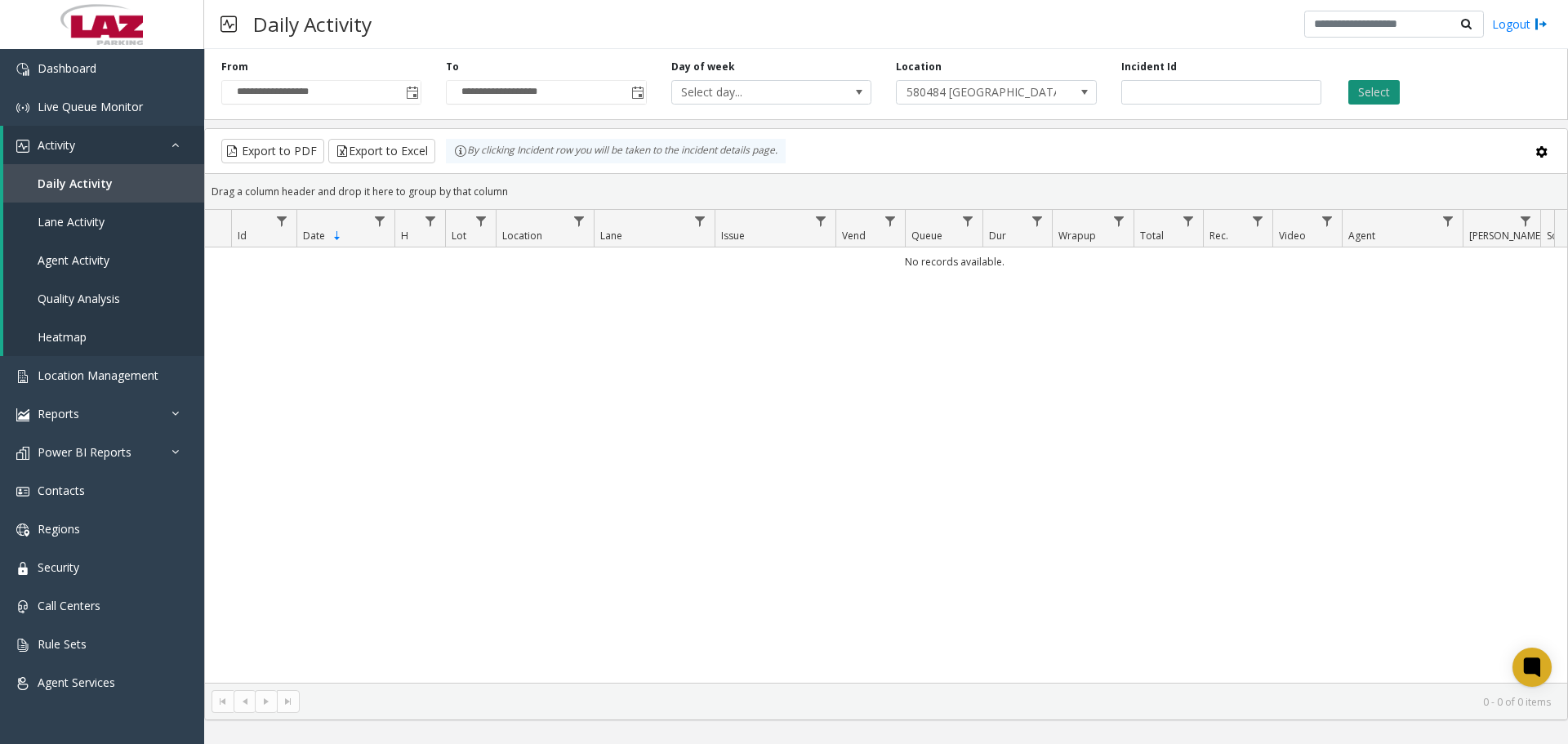
click at [1392, 90] on button "Select" at bounding box center [1374, 92] width 51 height 25
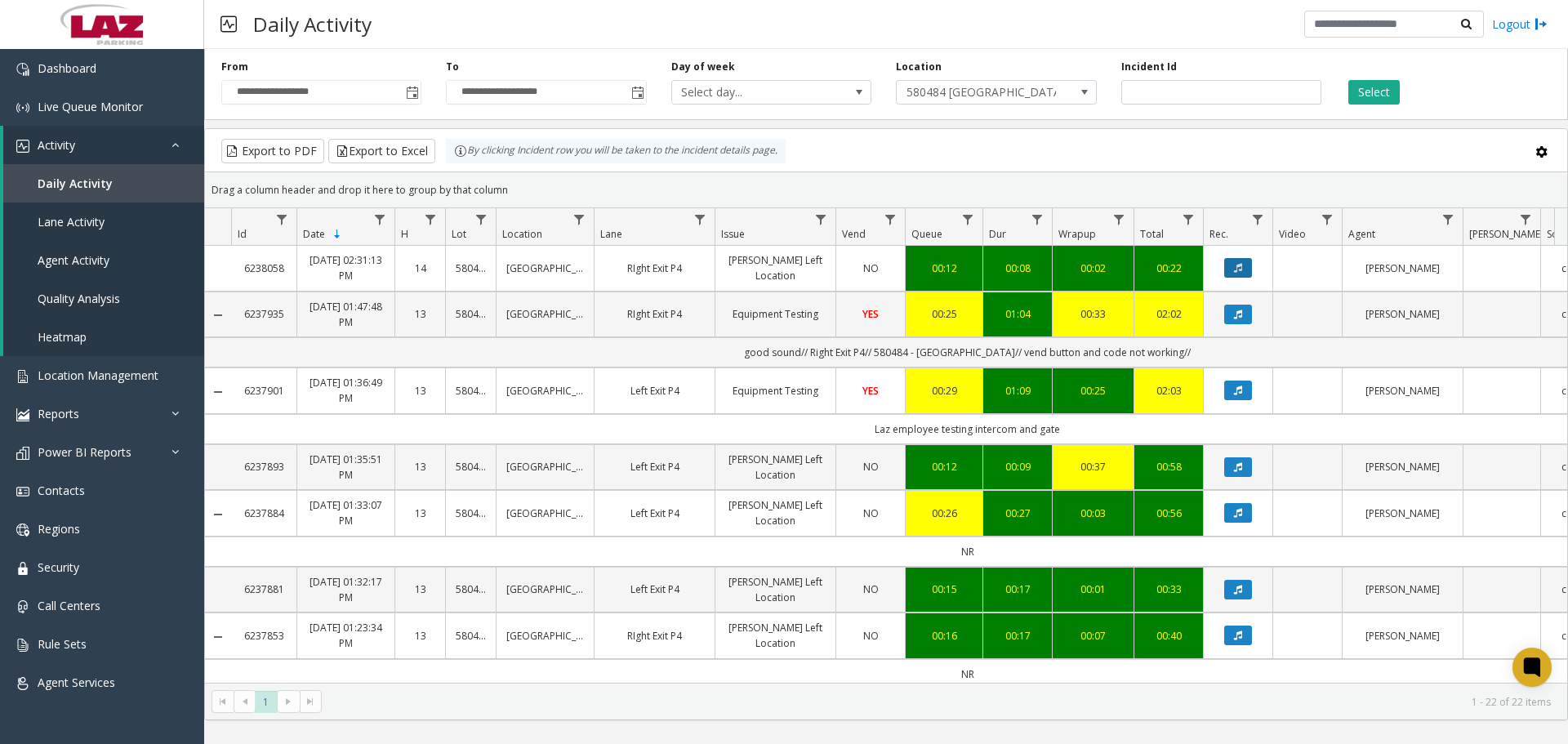
click at [1227, 263] on button "Data table" at bounding box center [1238, 268] width 28 height 20
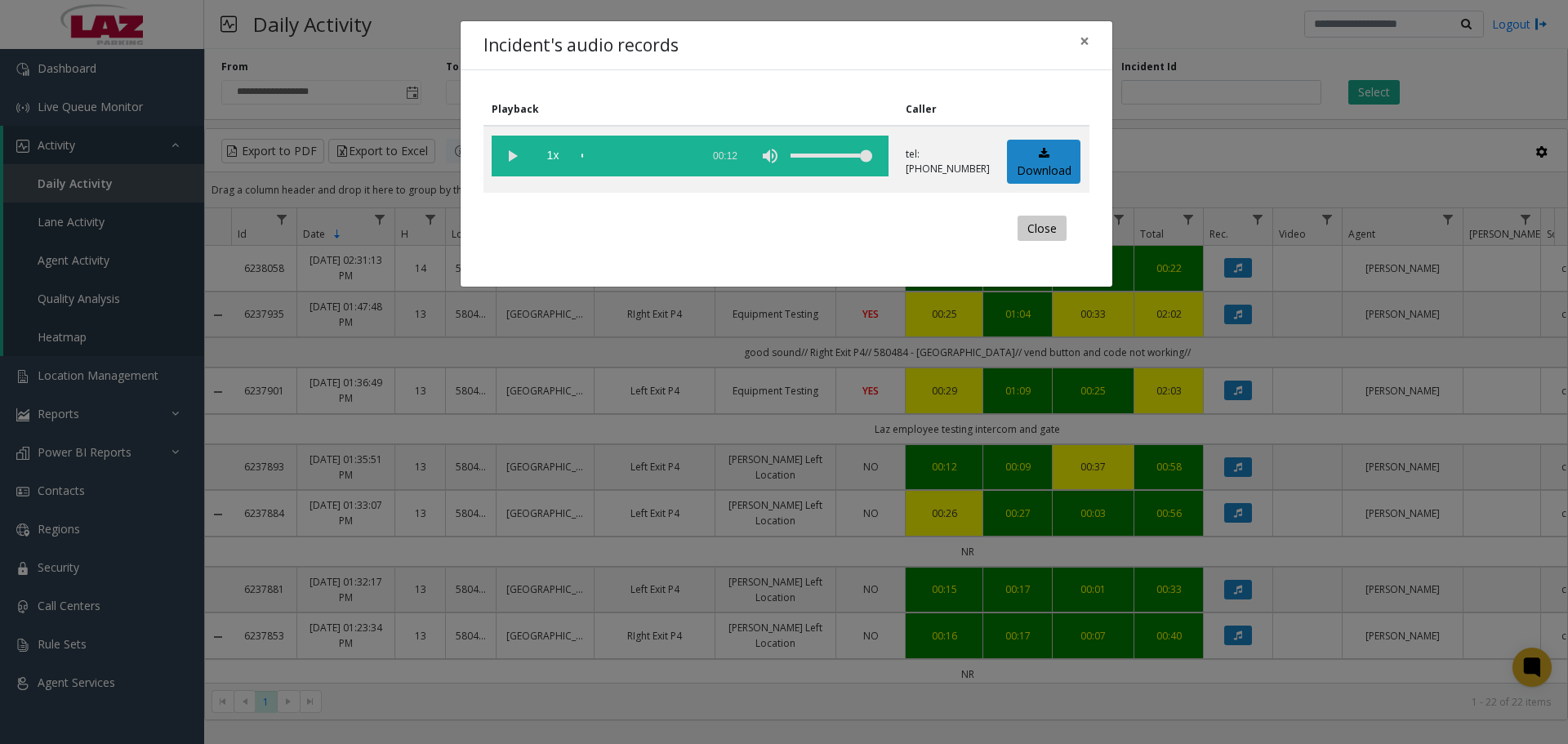
click at [1033, 225] on button "Close" at bounding box center [1042, 229] width 49 height 26
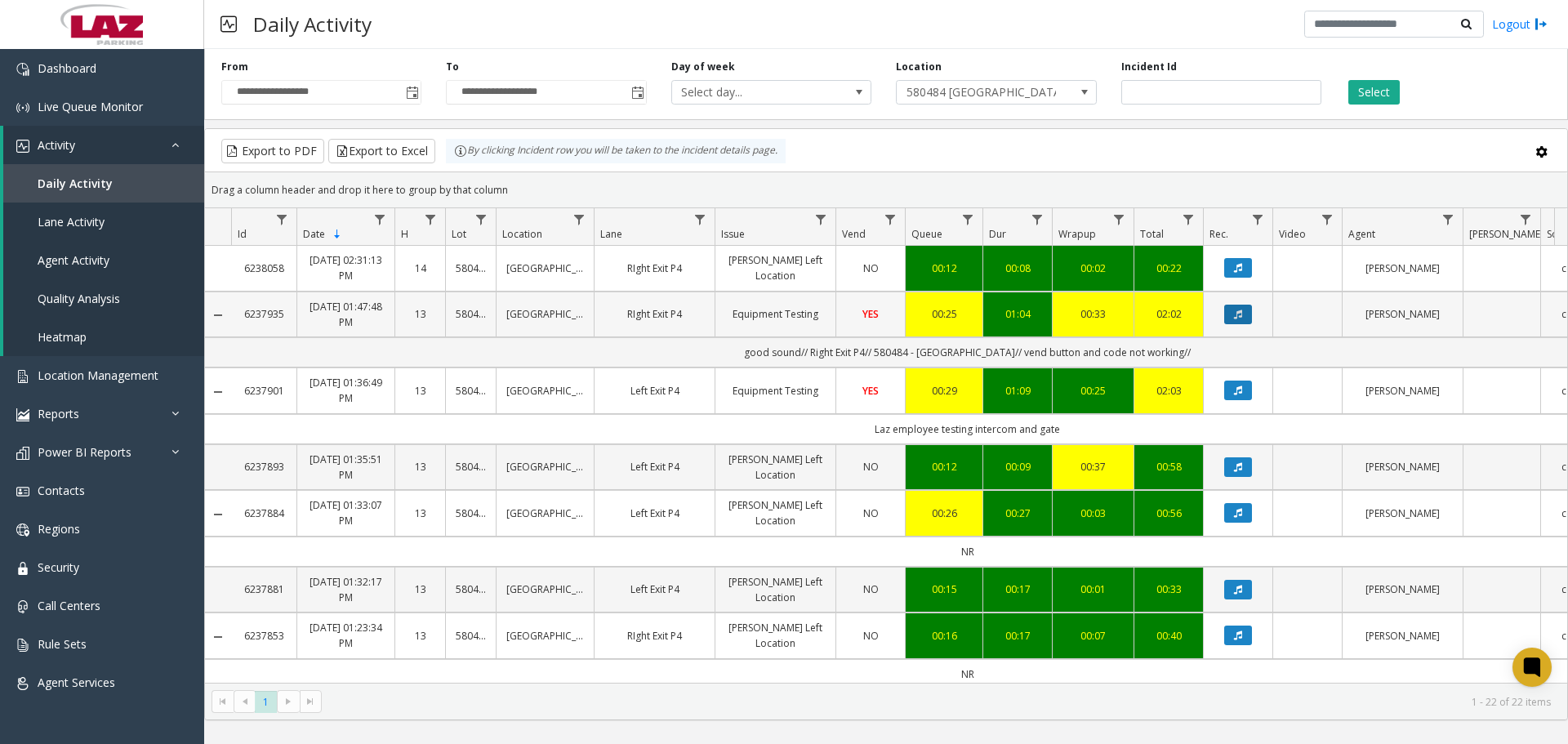
click at [1241, 317] on icon "Data table" at bounding box center [1238, 315] width 8 height 10
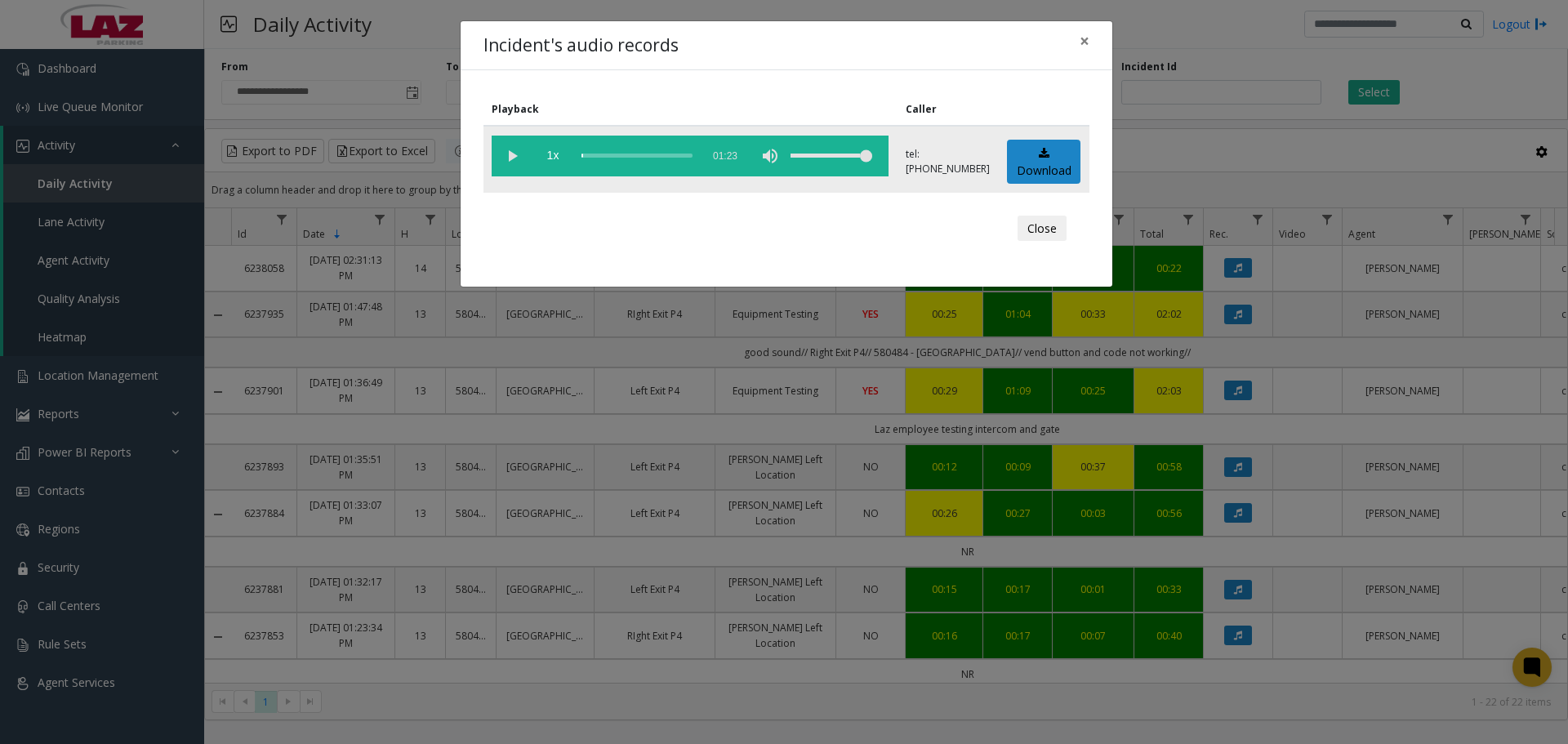
click at [501, 154] on vg-play-pause at bounding box center [511, 155] width 40 height 40
click at [613, 159] on div "scrub bar" at bounding box center [637, 155] width 111 height 40
click at [587, 152] on div "scrub bar" at bounding box center [637, 155] width 111 height 40
drag, startPoint x: 839, startPoint y: 149, endPoint x: 859, endPoint y: 156, distance: 21.2
click at [859, 156] on div "volume level" at bounding box center [831, 155] width 82 height 40
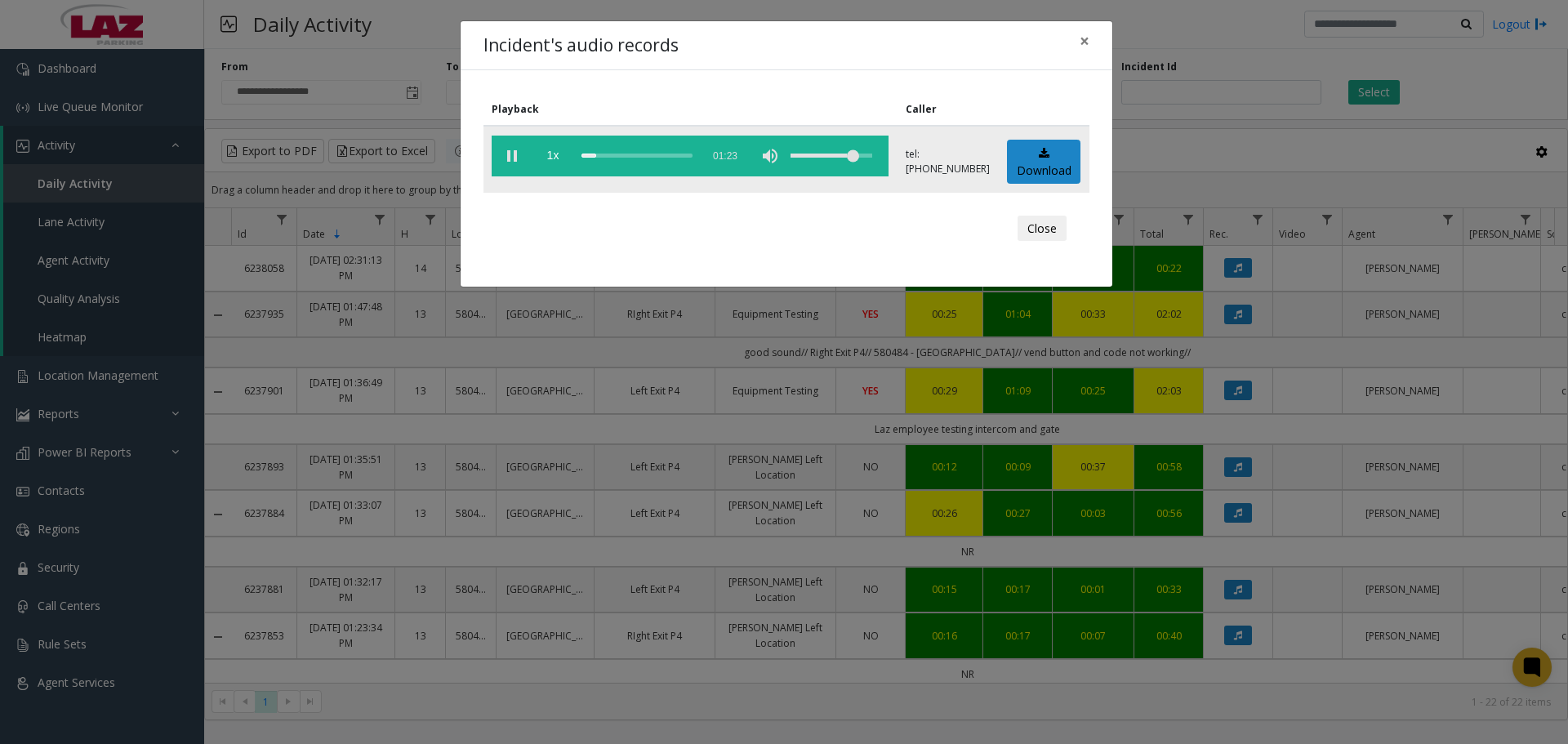
click at [862, 155] on div "volume level" at bounding box center [831, 155] width 82 height 40
click at [608, 155] on div "scrub bar" at bounding box center [637, 155] width 111 height 40
click at [618, 156] on div "scrub bar" at bounding box center [637, 155] width 111 height 40
click at [644, 156] on div "scrub bar" at bounding box center [637, 155] width 111 height 40
click at [663, 156] on div "scrub bar" at bounding box center [637, 155] width 111 height 40
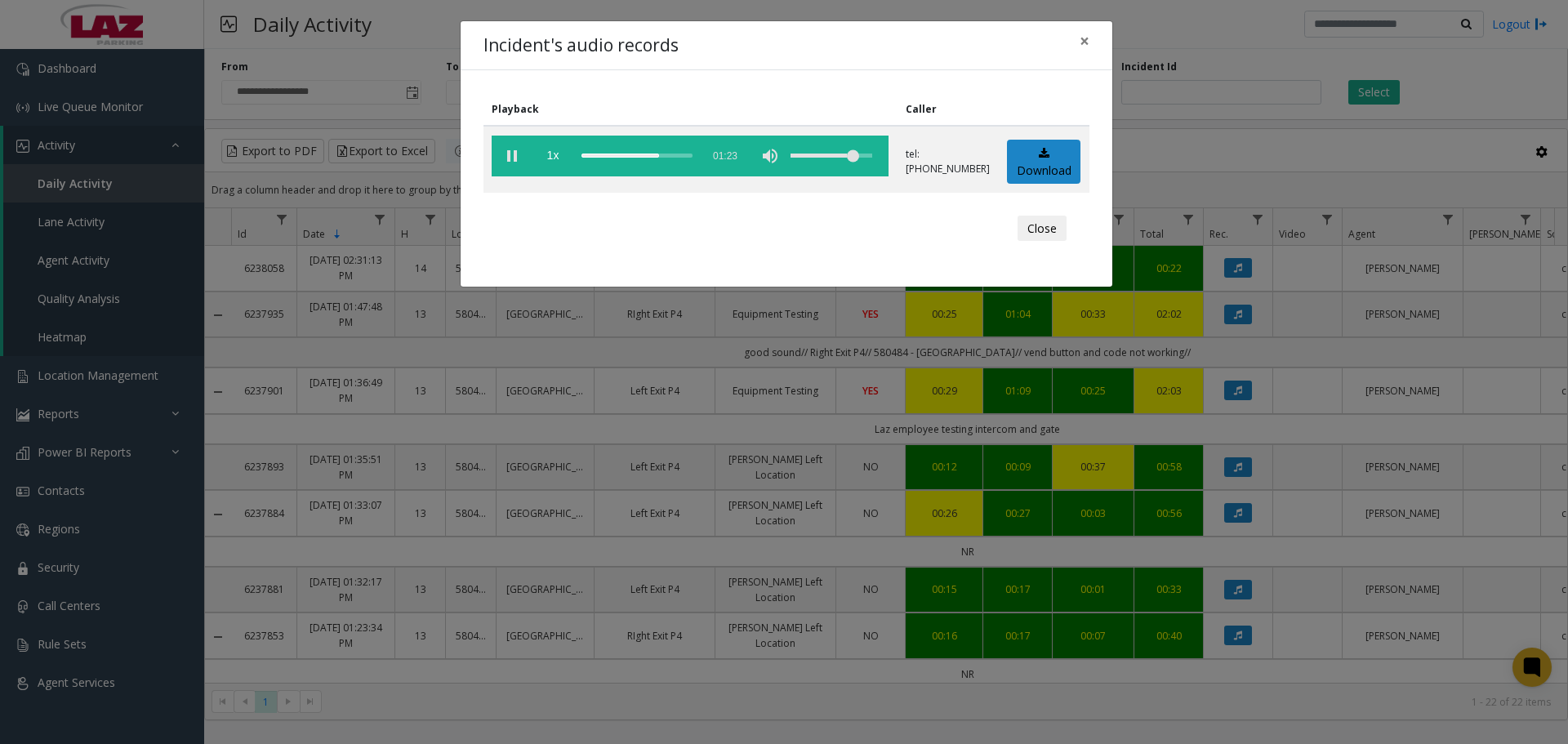
click at [1010, 225] on div "Close" at bounding box center [786, 228] width 583 height 49
click at [1043, 233] on button "Close" at bounding box center [1042, 229] width 49 height 26
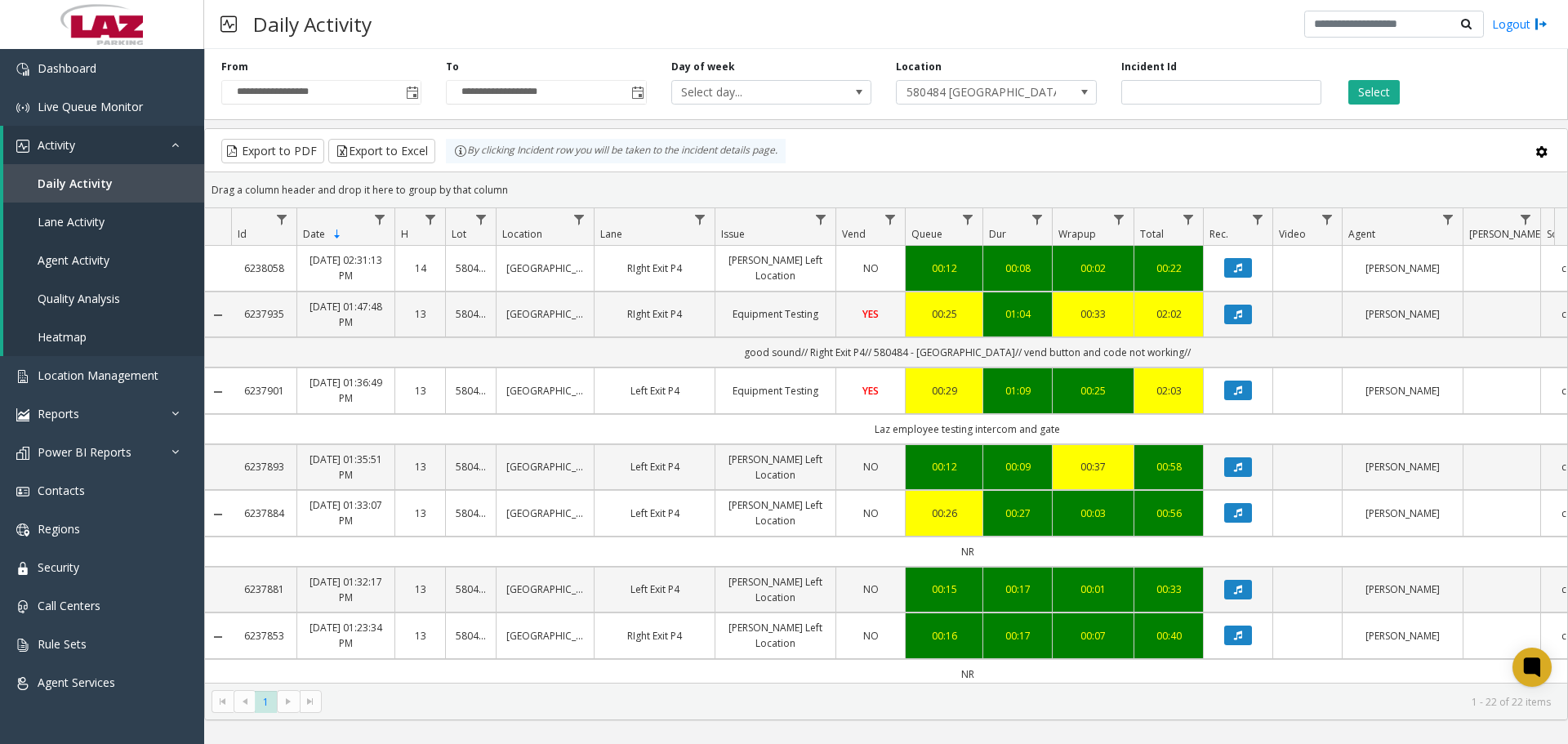
click at [562, 36] on div "Daily Activity Logout" at bounding box center [886, 24] width 1364 height 49
click at [107, 82] on link "Dashboard" at bounding box center [102, 68] width 204 height 38
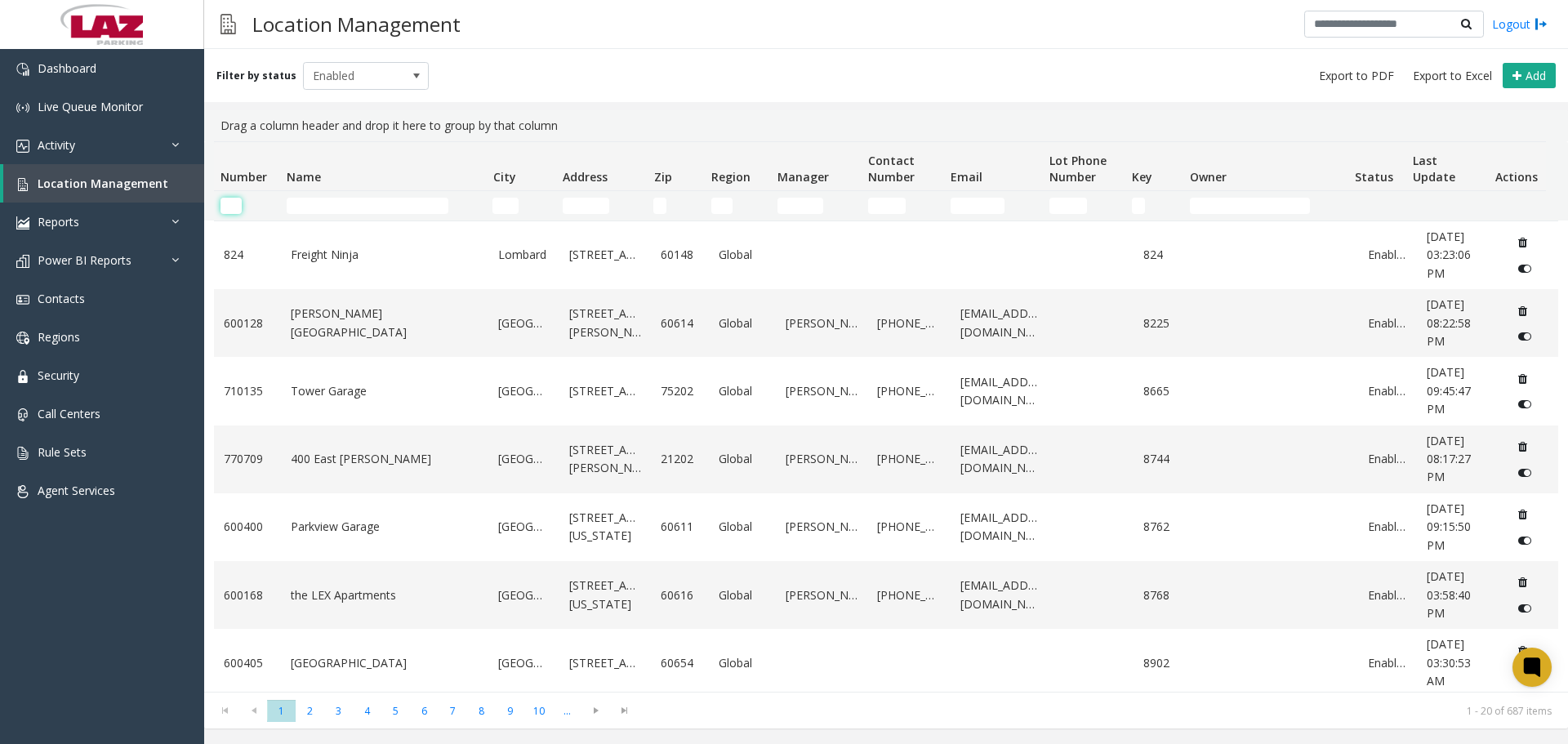
click at [229, 199] on input "Number Filter" at bounding box center [231, 206] width 21 height 17
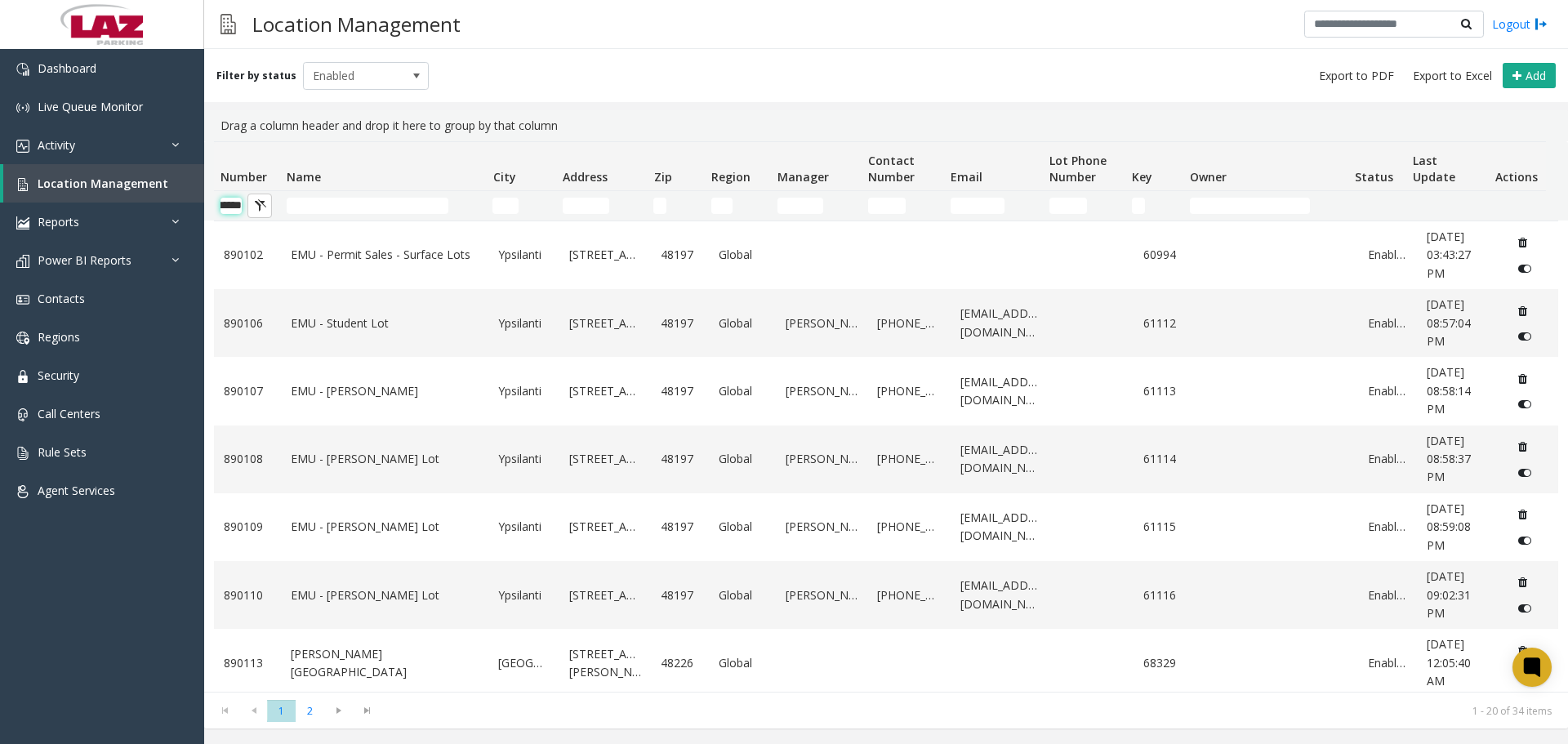
scroll to position [0, 27]
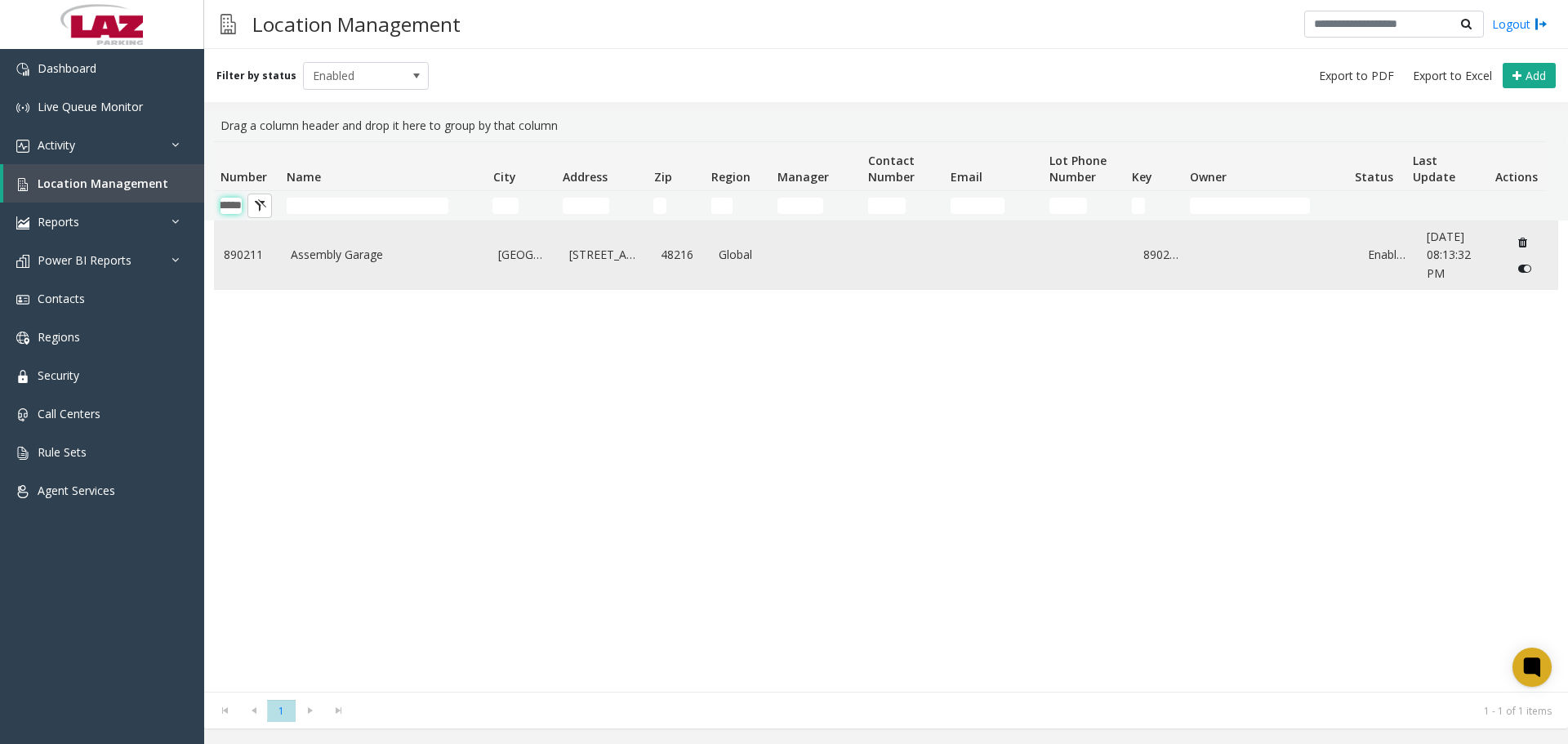
type input "******"
drag, startPoint x: 286, startPoint y: 255, endPoint x: 280, endPoint y: 248, distance: 9.2
click at [281, 248] on td "Assembly Garage" at bounding box center [385, 255] width 208 height 68
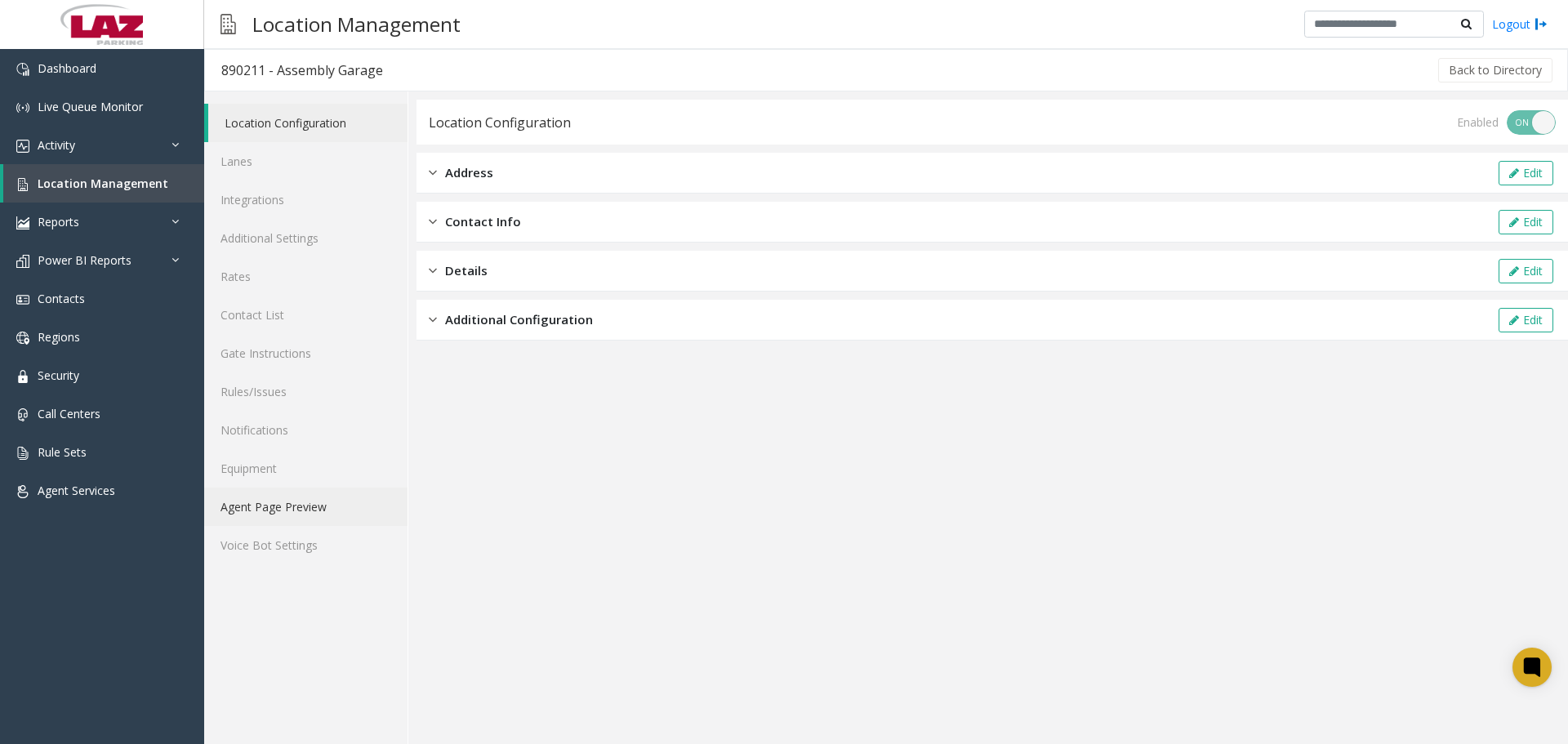
click at [234, 507] on link "Agent Page Preview" at bounding box center [306, 506] width 203 height 38
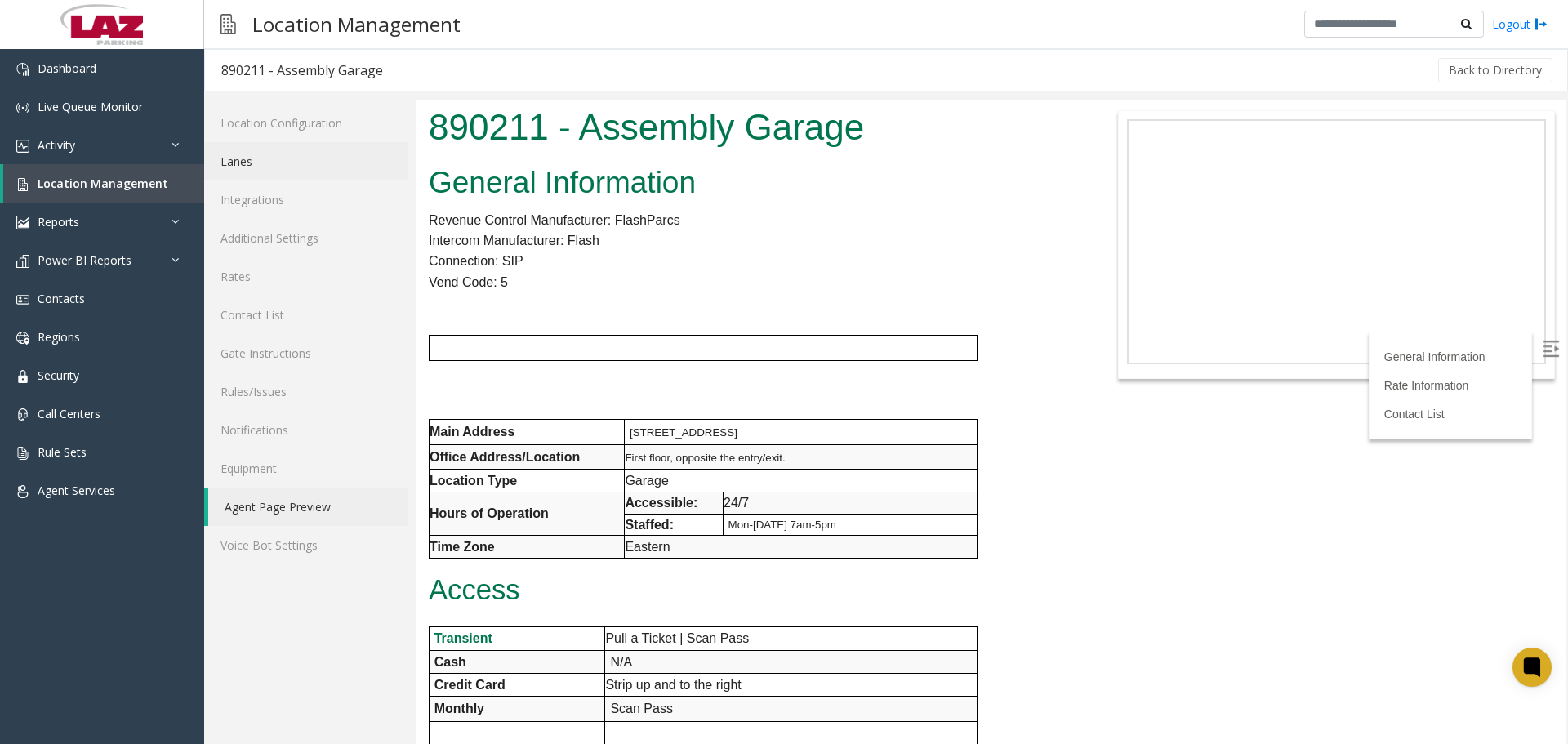
click at [285, 163] on link "Lanes" at bounding box center [306, 161] width 203 height 38
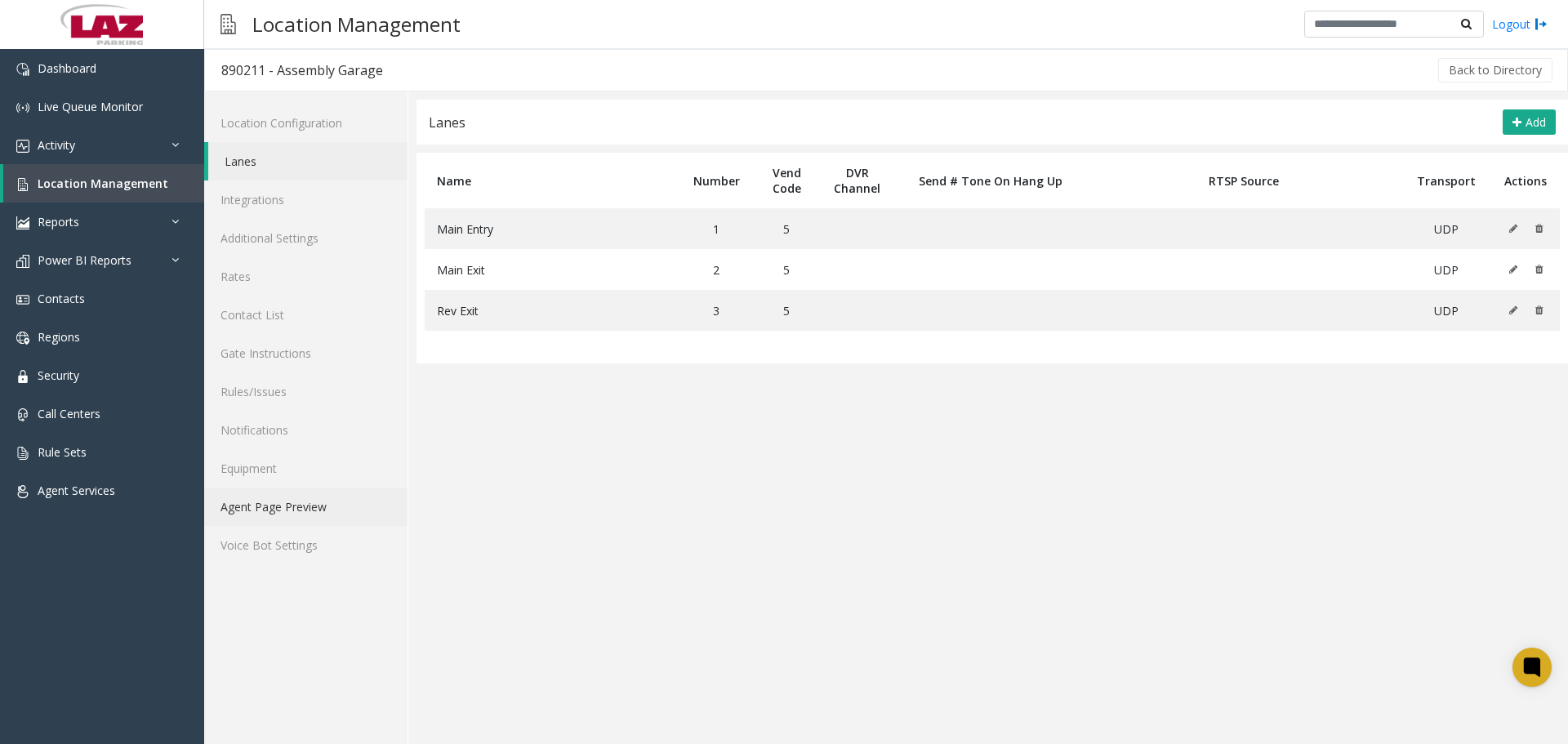
click at [261, 525] on link "Agent Page Preview" at bounding box center [306, 506] width 203 height 38
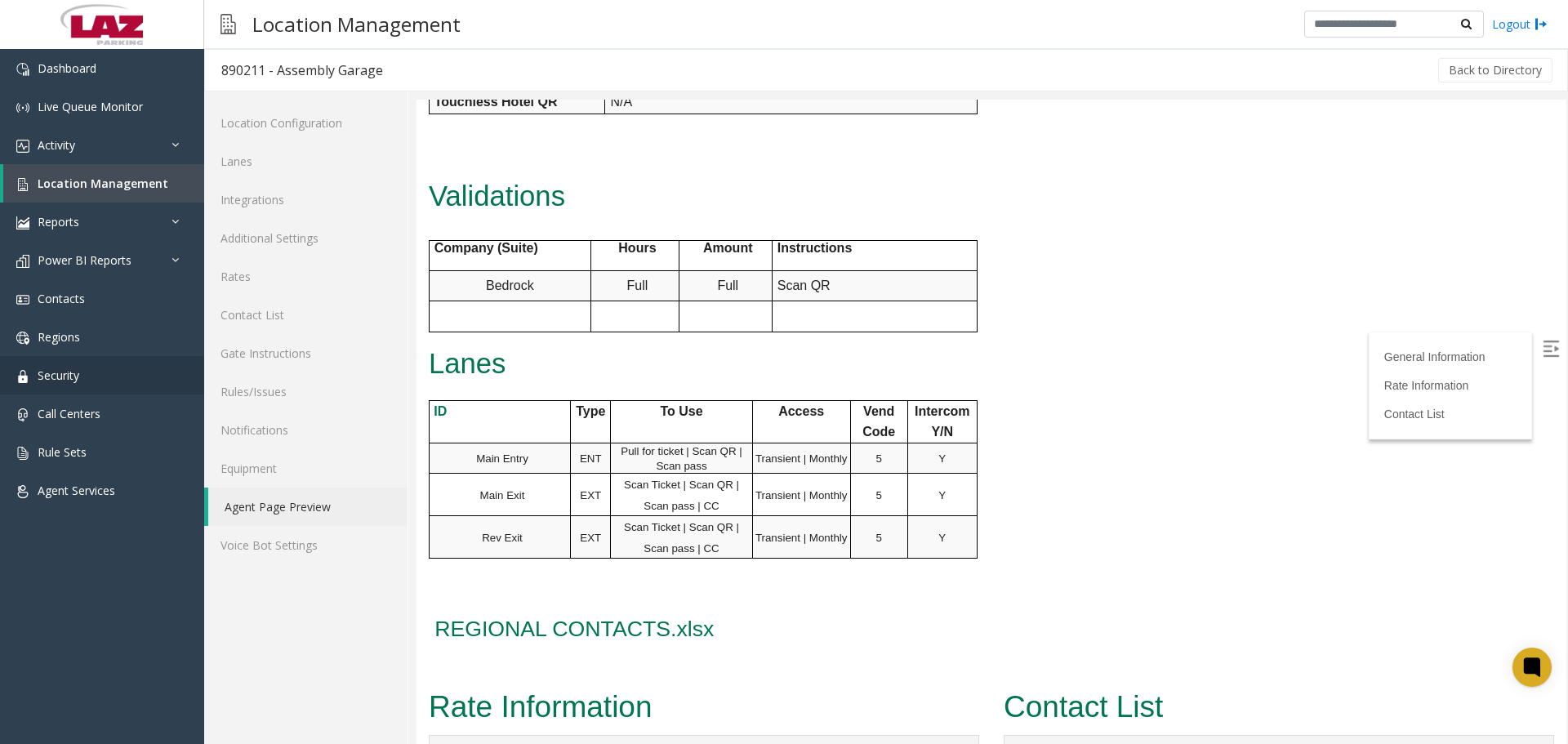
scroll to position [590, 0]
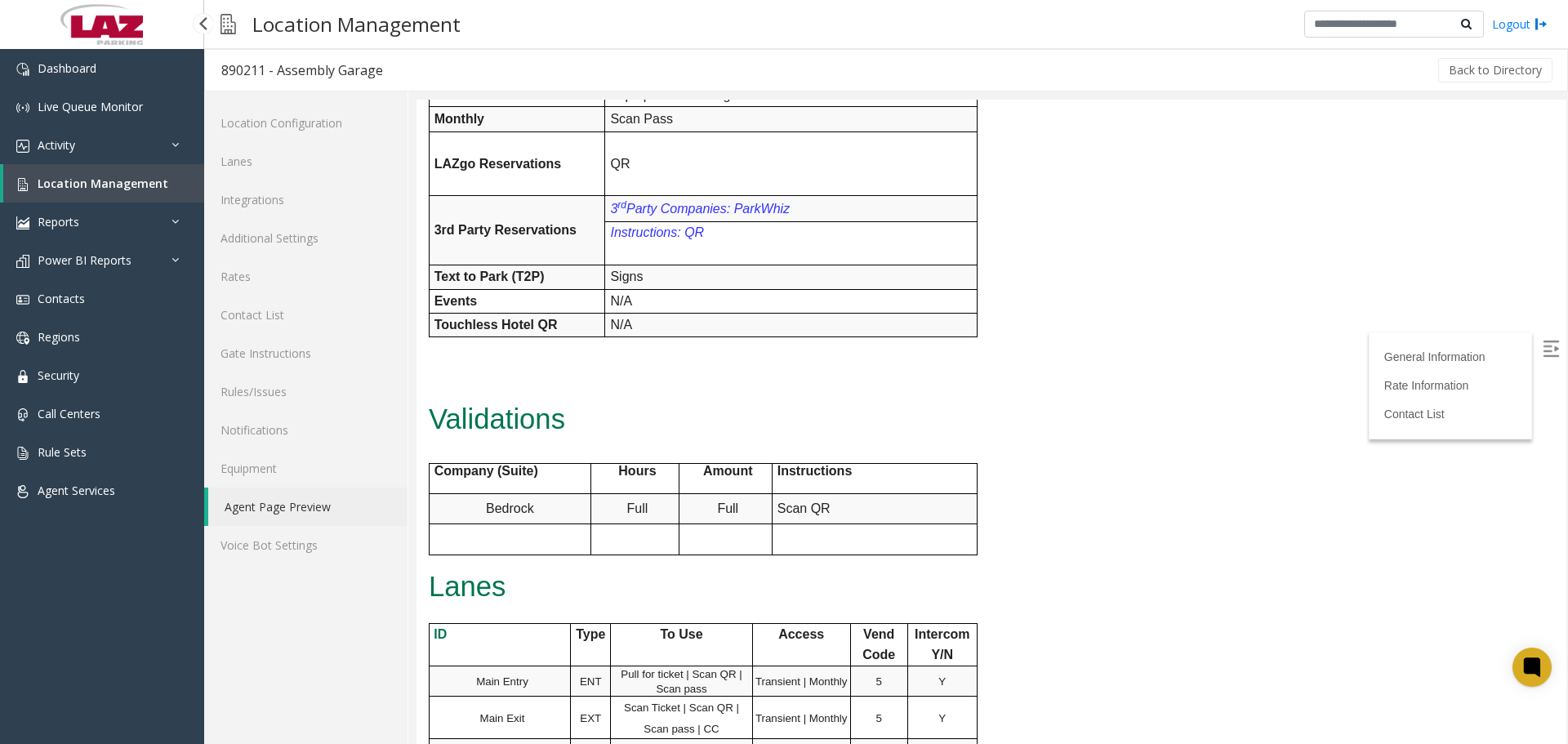
click at [114, 185] on span "Location Management" at bounding box center [102, 183] width 131 height 16
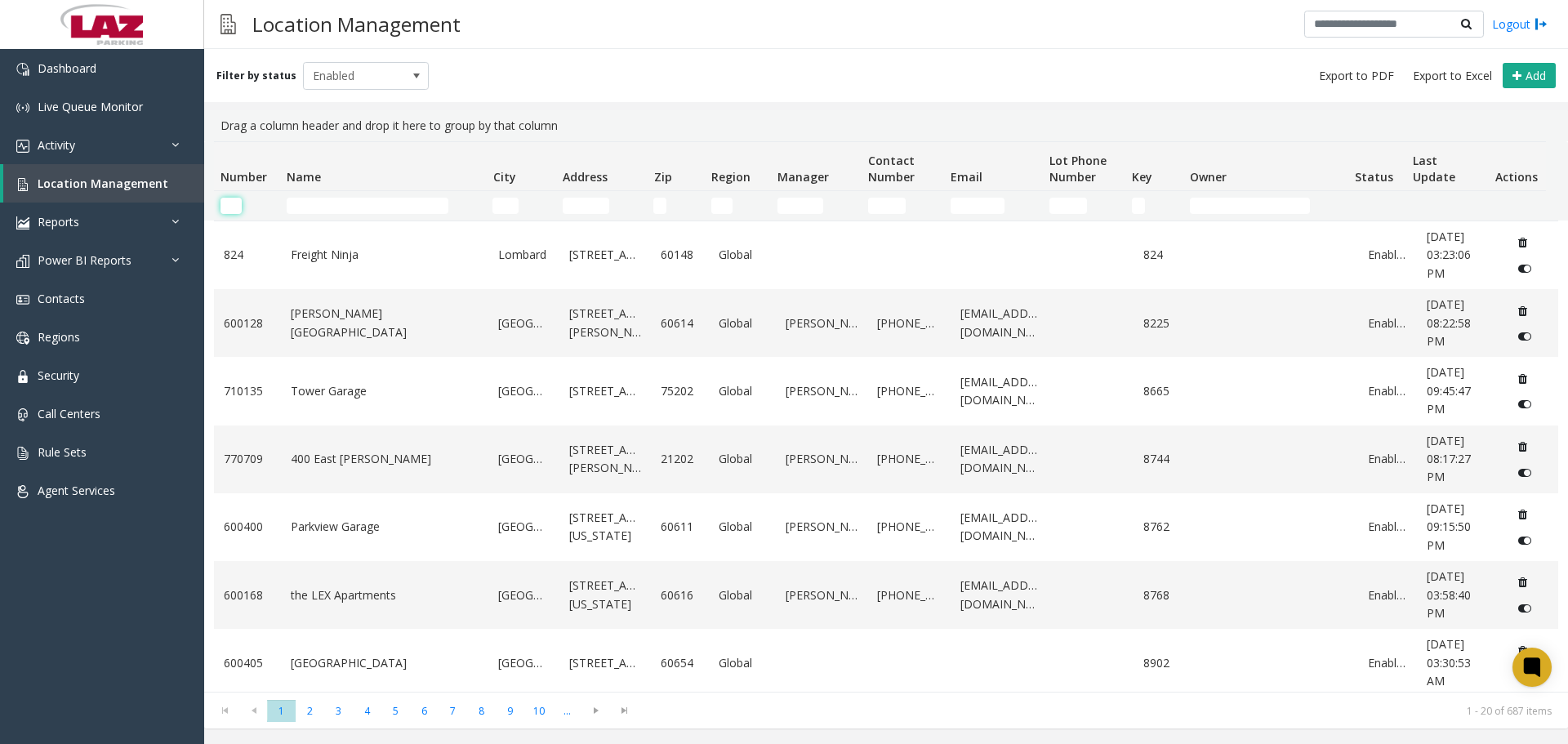
click at [228, 203] on input "Number Filter" at bounding box center [231, 206] width 21 height 17
paste input "******"
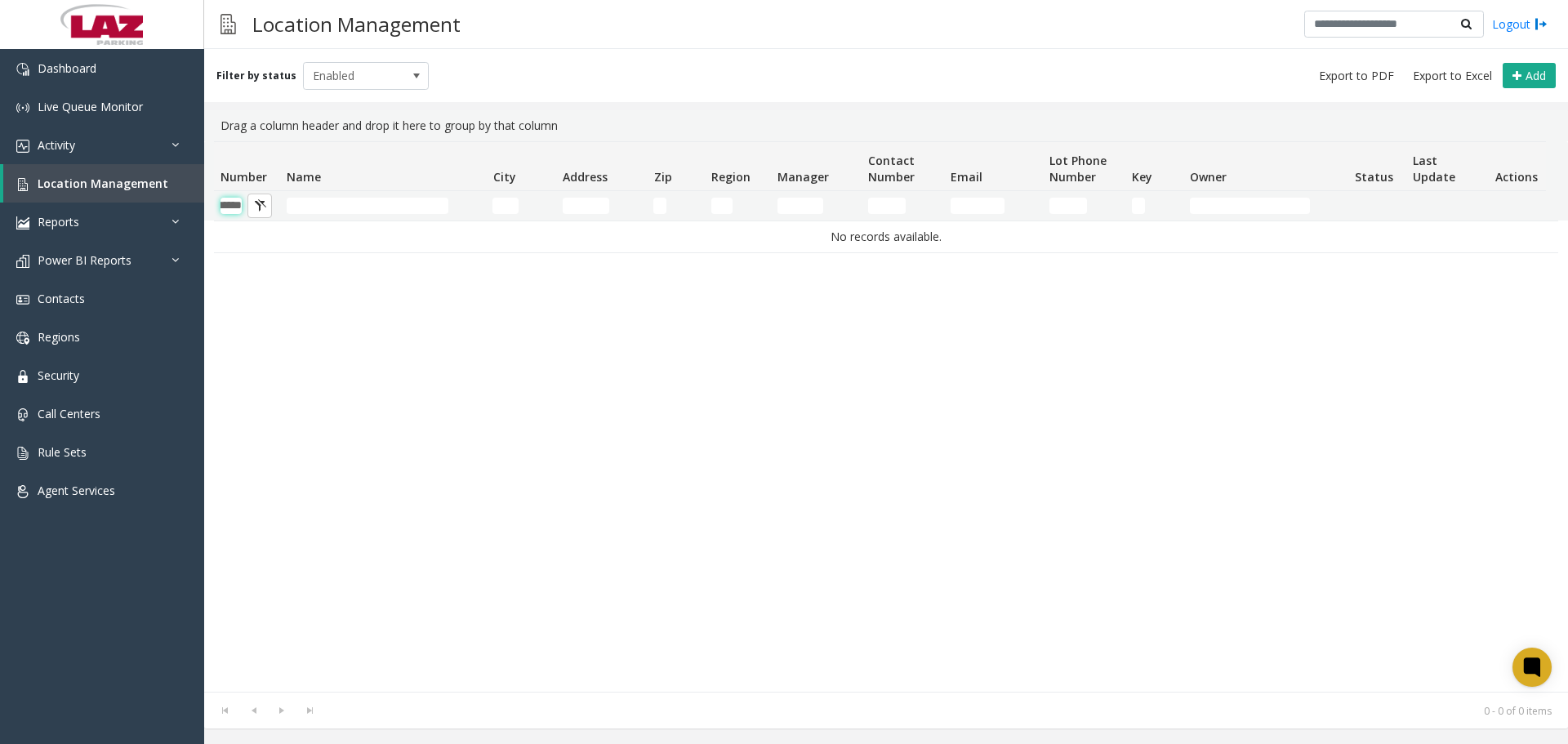
scroll to position [0, 27]
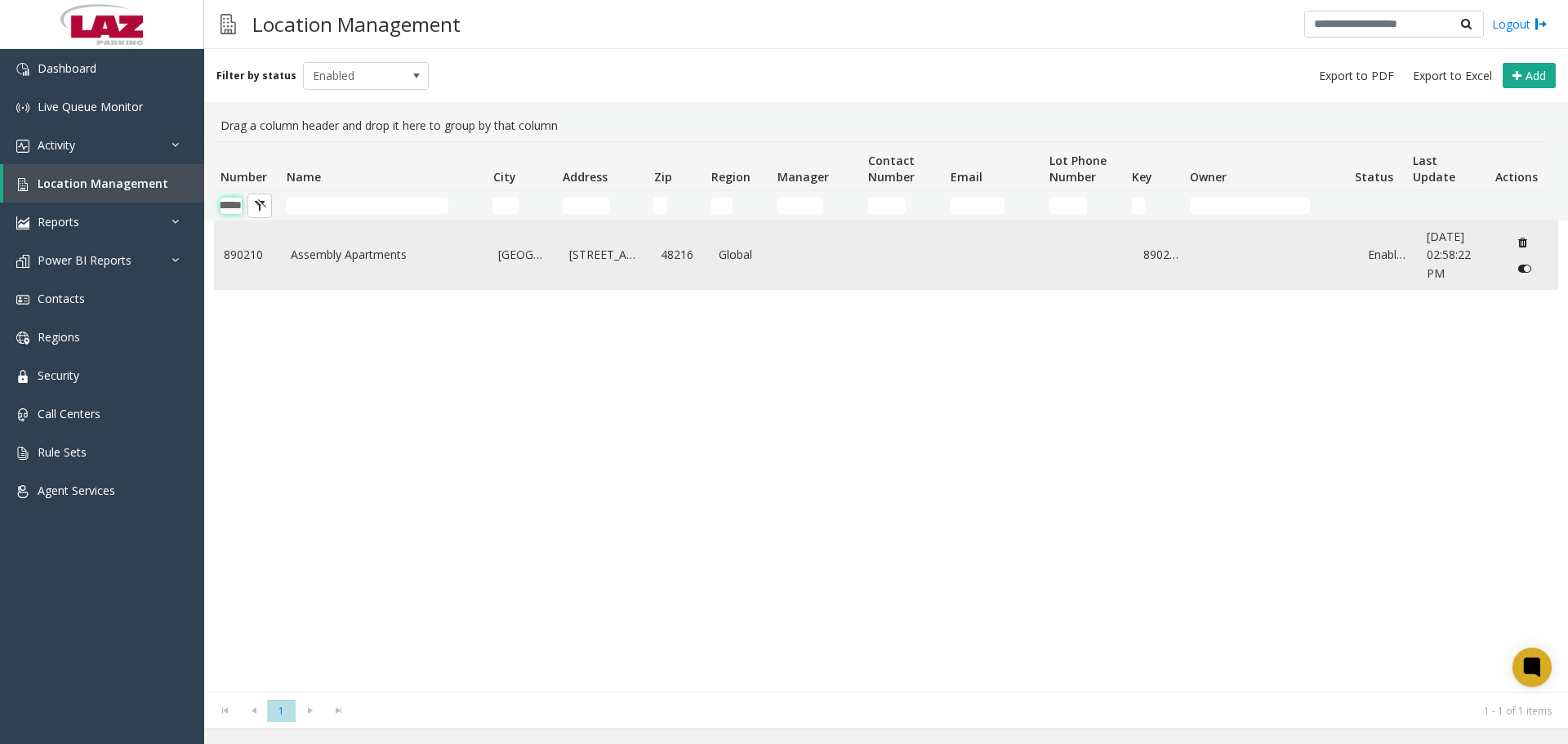
type input "******"
click at [327, 266] on td "Assembly Apartments" at bounding box center [385, 255] width 208 height 68
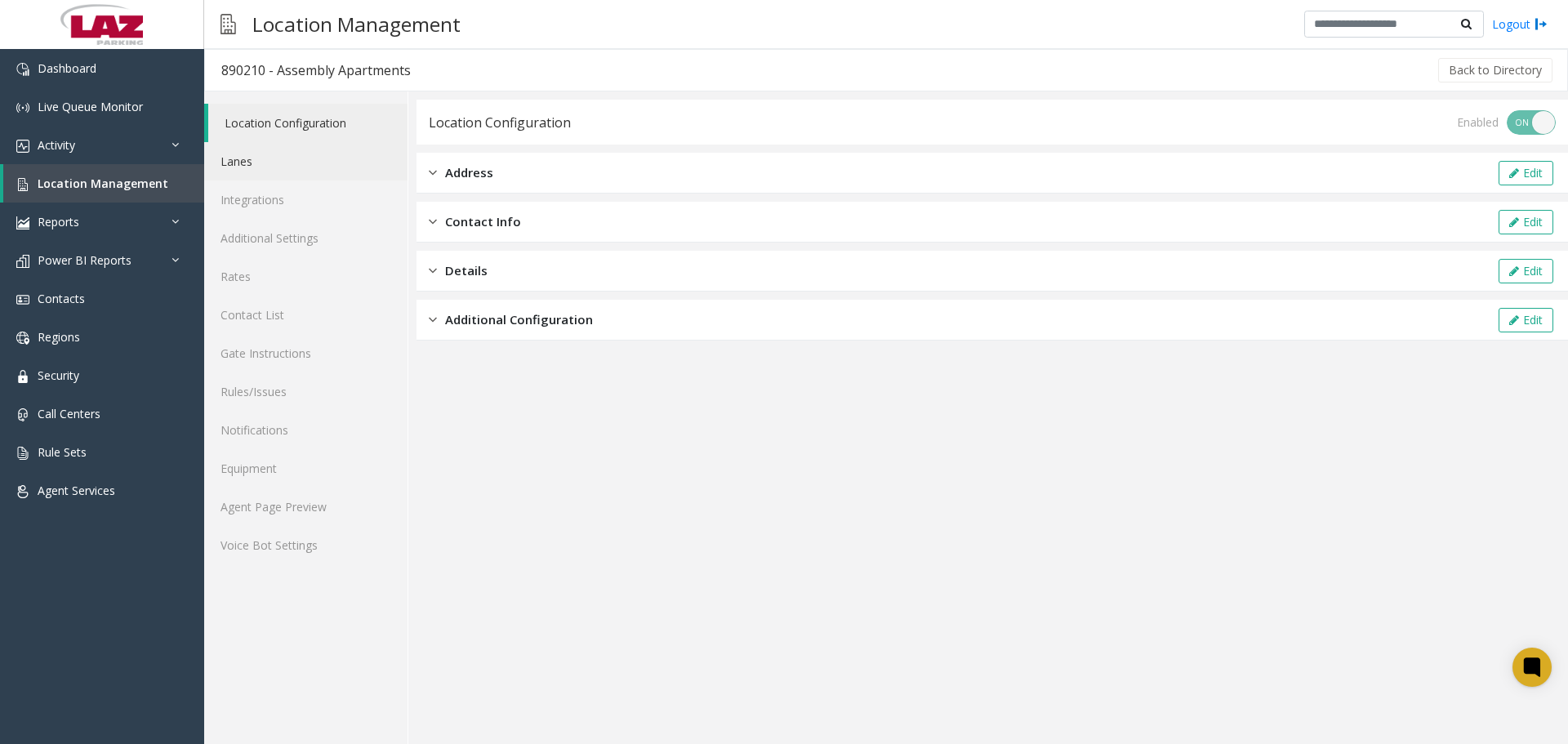
click at [269, 171] on link "Lanes" at bounding box center [306, 161] width 203 height 38
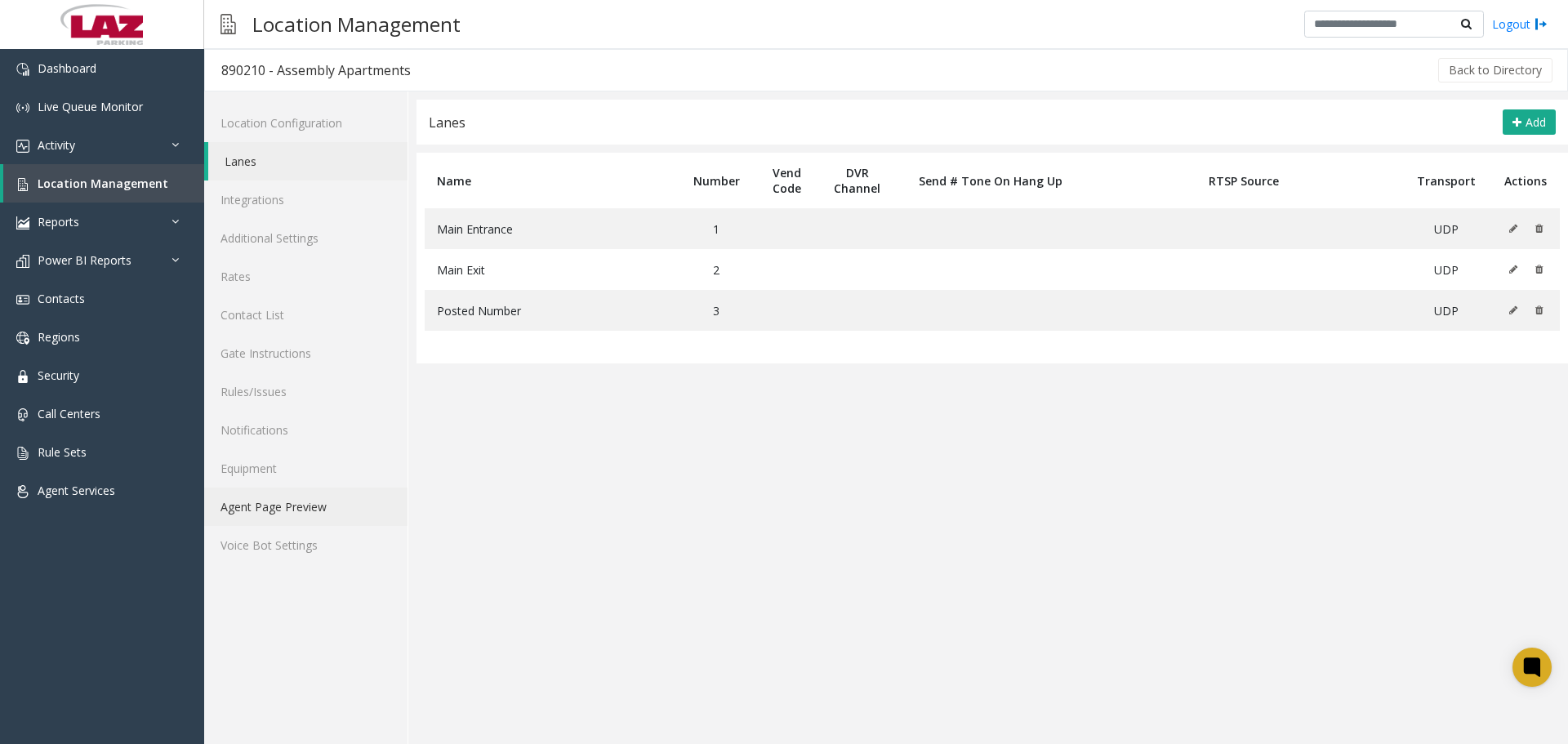
click at [258, 497] on link "Agent Page Preview" at bounding box center [306, 506] width 203 height 38
